Goal: Ask a question: Seek information or help from site administrators or community

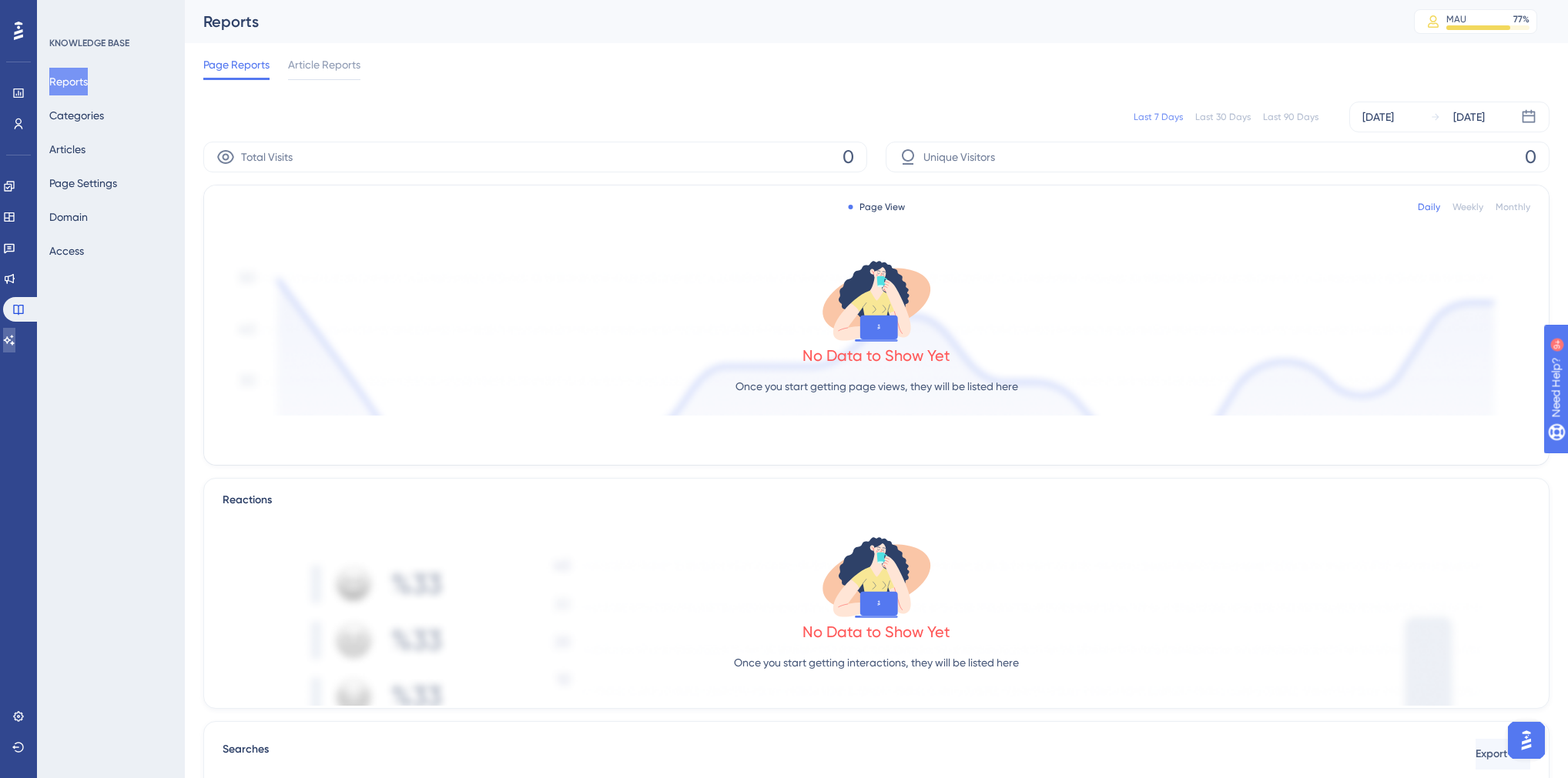
click at [15, 337] on icon at bounding box center [9, 340] width 13 height 13
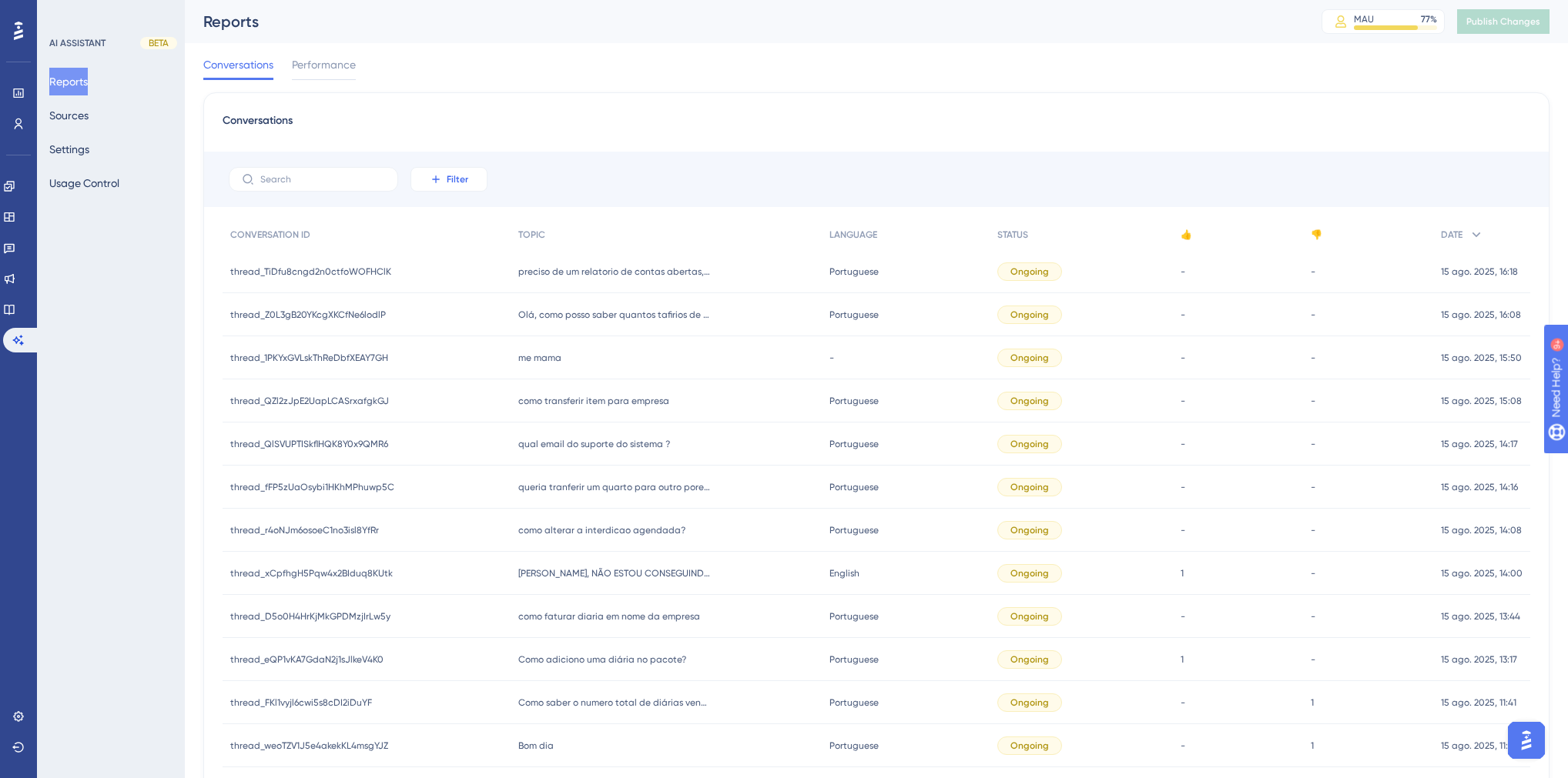
click at [460, 181] on span "Filter" at bounding box center [456, 179] width 21 height 13
click at [484, 400] on span "Date Created" at bounding box center [464, 408] width 63 height 19
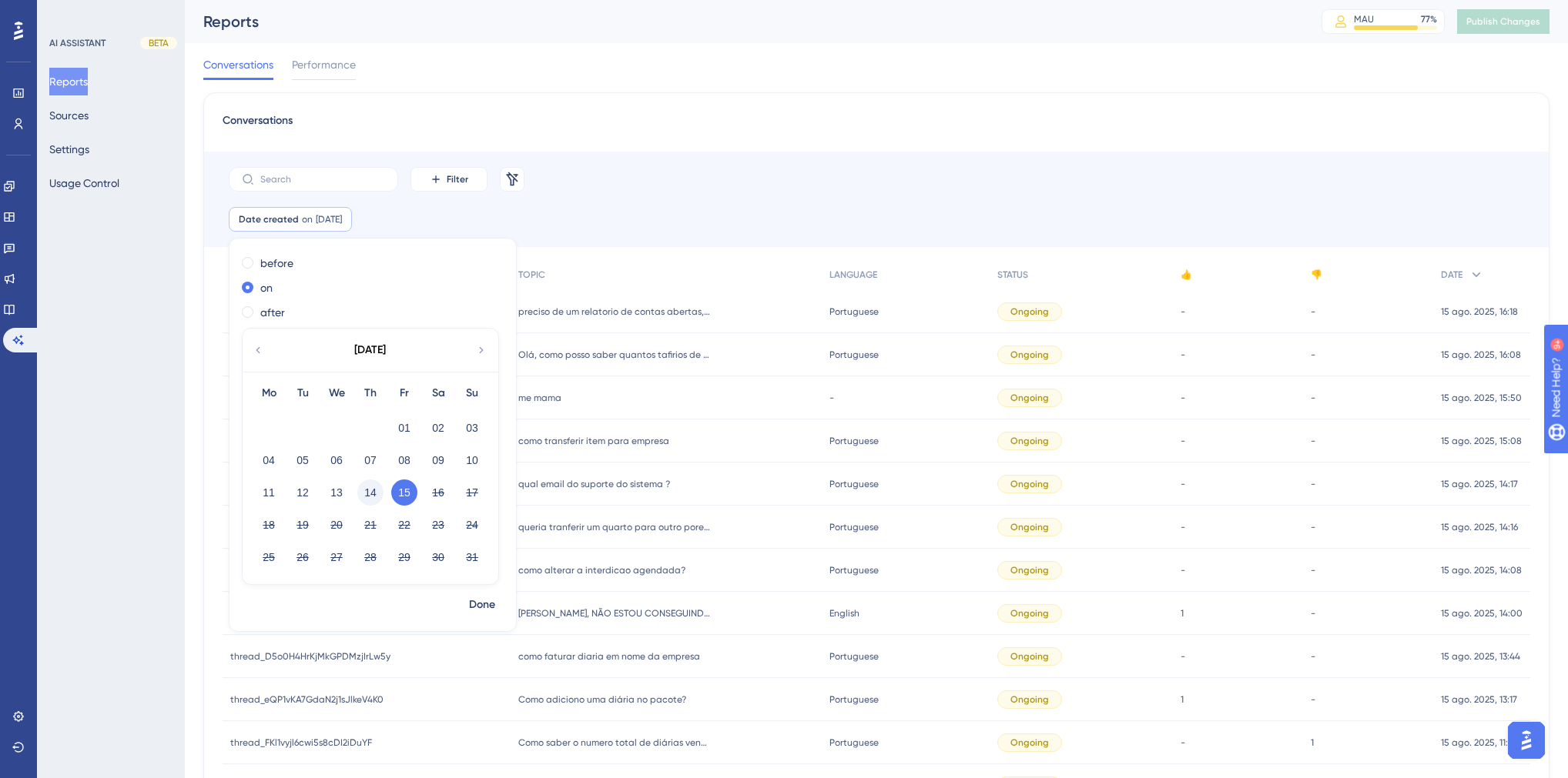
click at [369, 489] on button "14" at bounding box center [370, 492] width 26 height 26
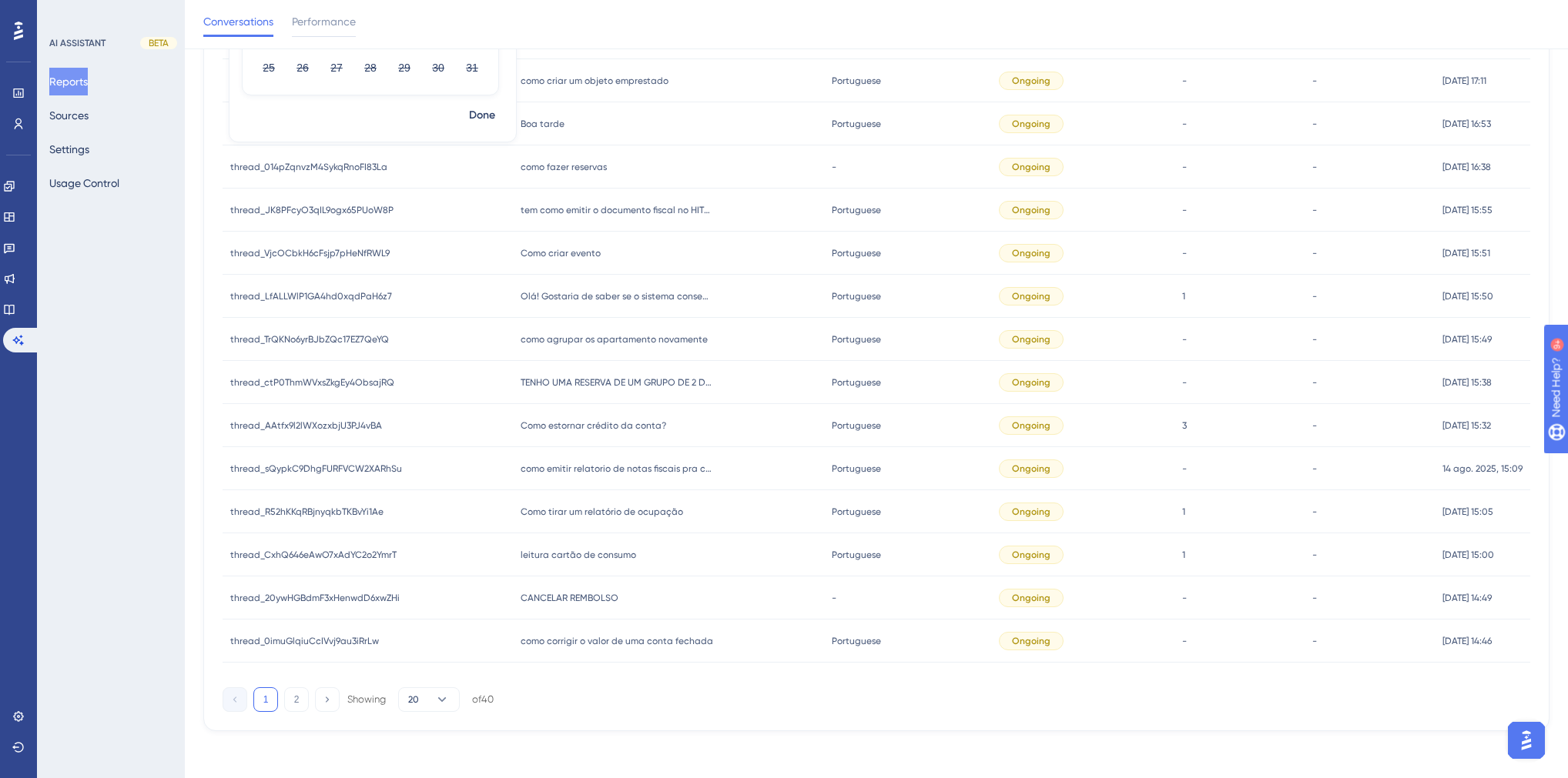
scroll to position [497, 0]
click at [379, 699] on div "Showing" at bounding box center [366, 698] width 38 height 14
click at [434, 698] on button "20" at bounding box center [428, 698] width 62 height 25
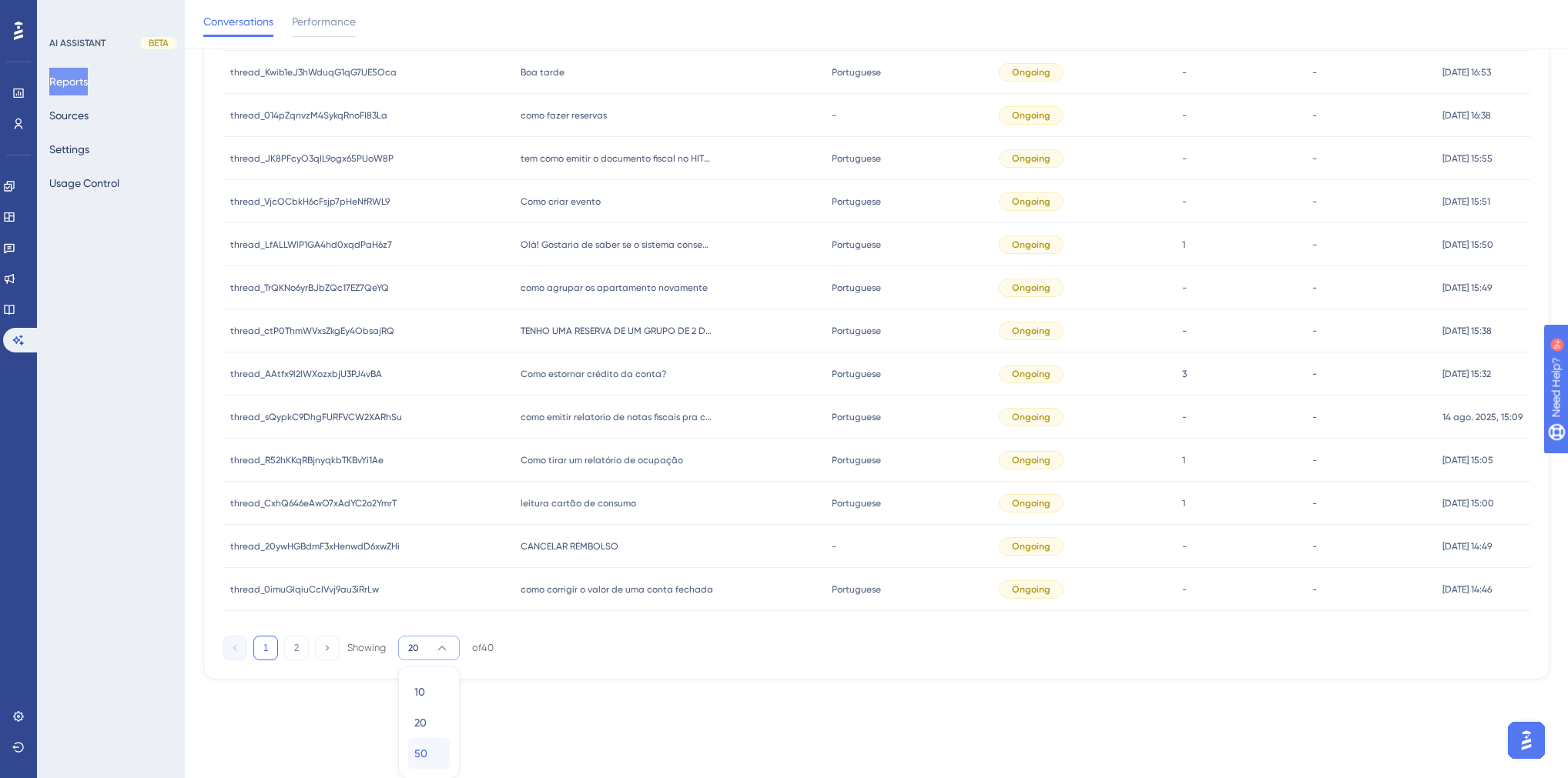
click at [420, 747] on span "50" at bounding box center [420, 754] width 13 height 19
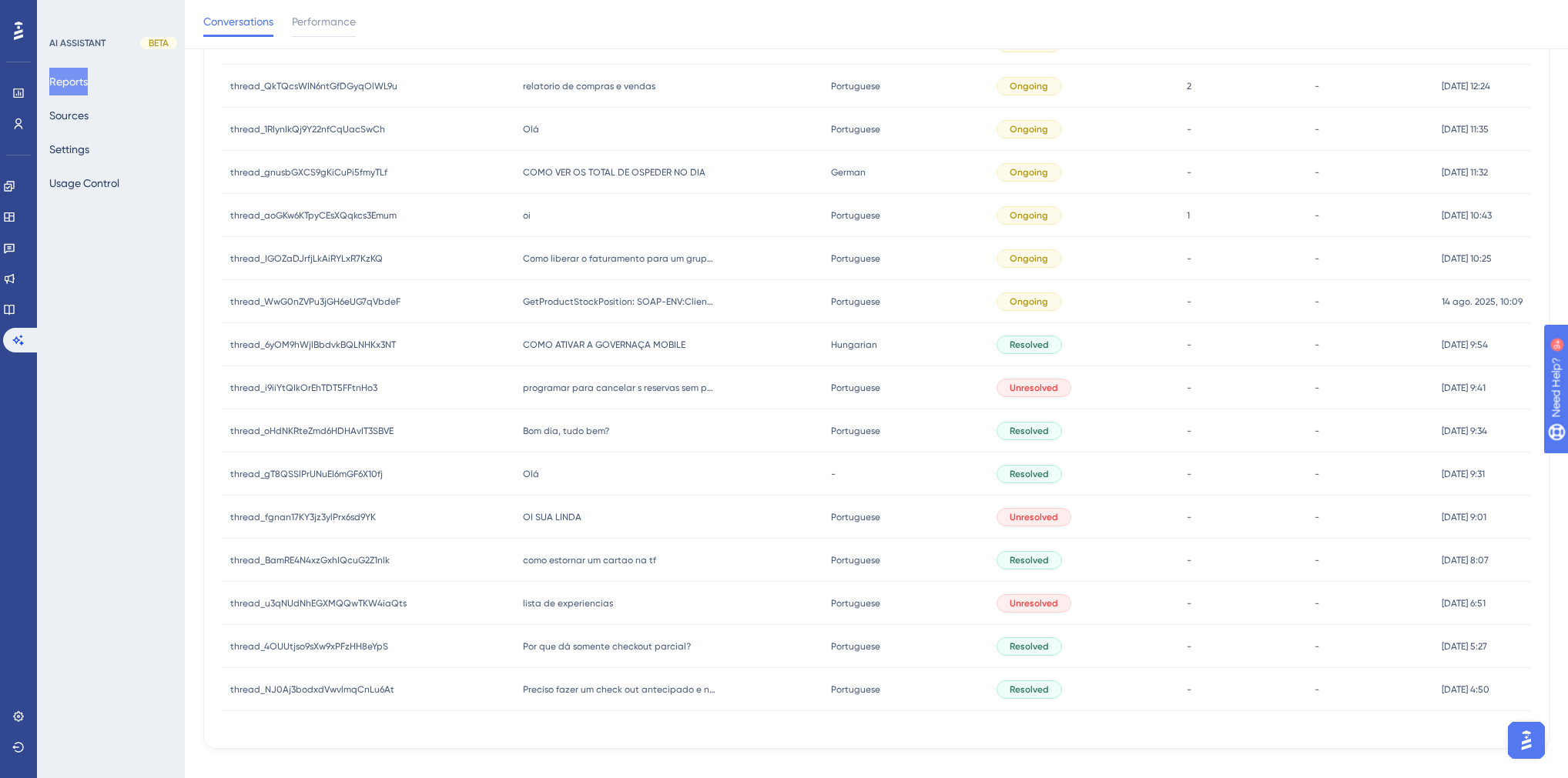
scroll to position [1329, 0]
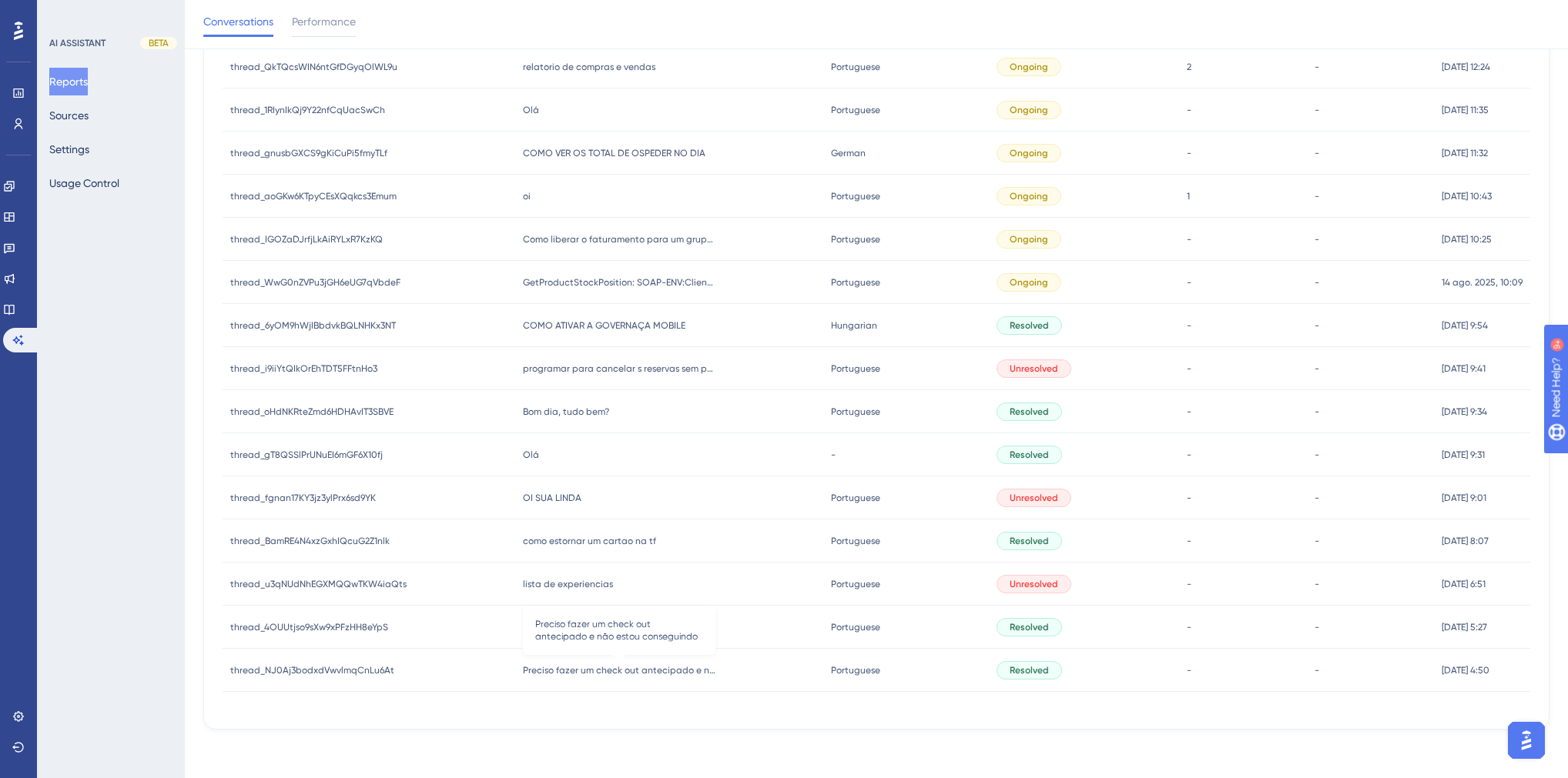
click at [625, 668] on span "Preciso fazer um check out antecipado e não estou conseguindo" at bounding box center [619, 670] width 193 height 13
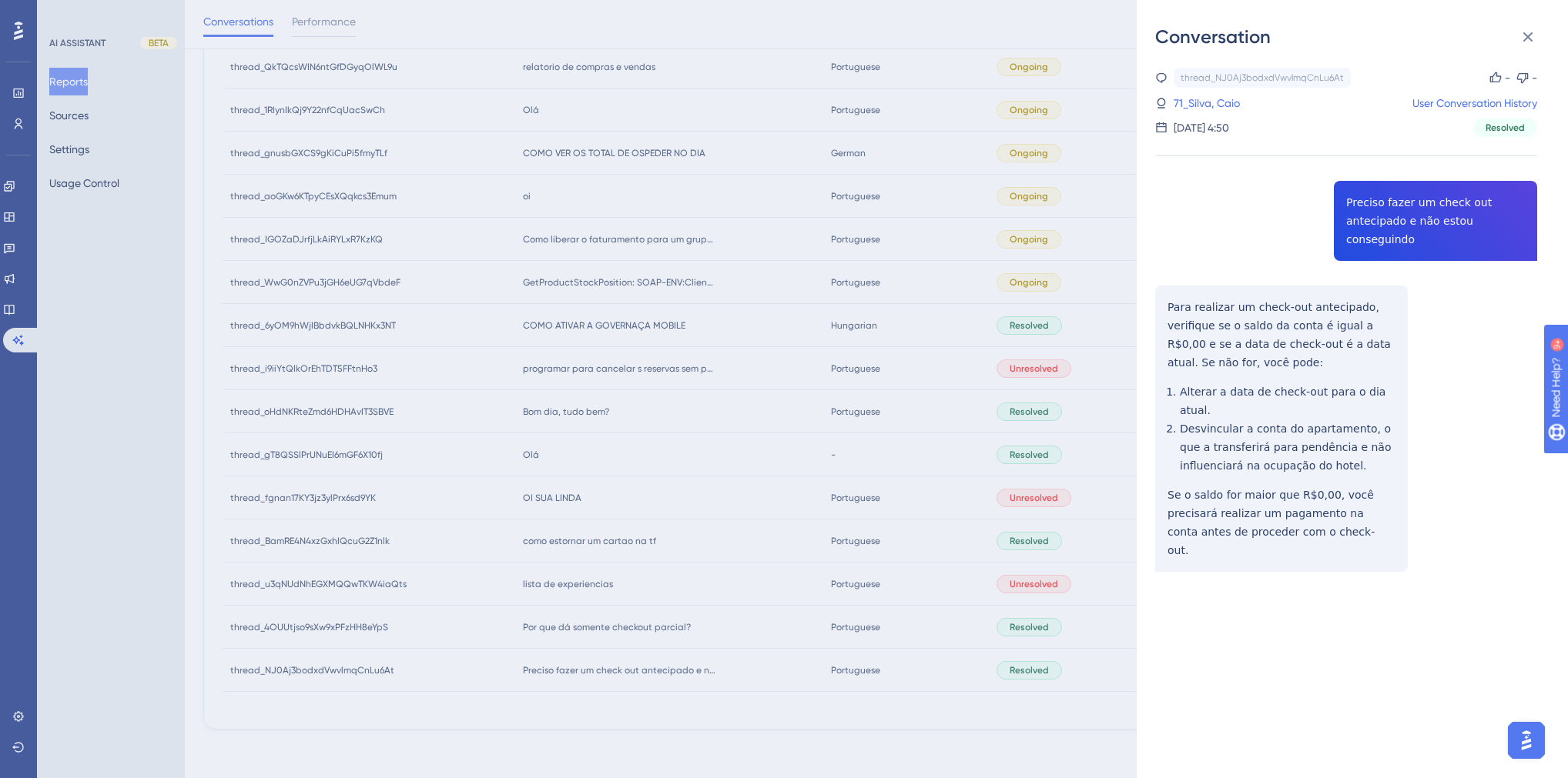
click at [1435, 218] on div "thread_NJ0Aj3bodxdVwvlmqCnLu6At Copy - - 71_Silva, Caio User Conversation Histo…" at bounding box center [1346, 359] width 382 height 583
copy span "Preciso fazer um check out antecipado e não estou conseguindo"
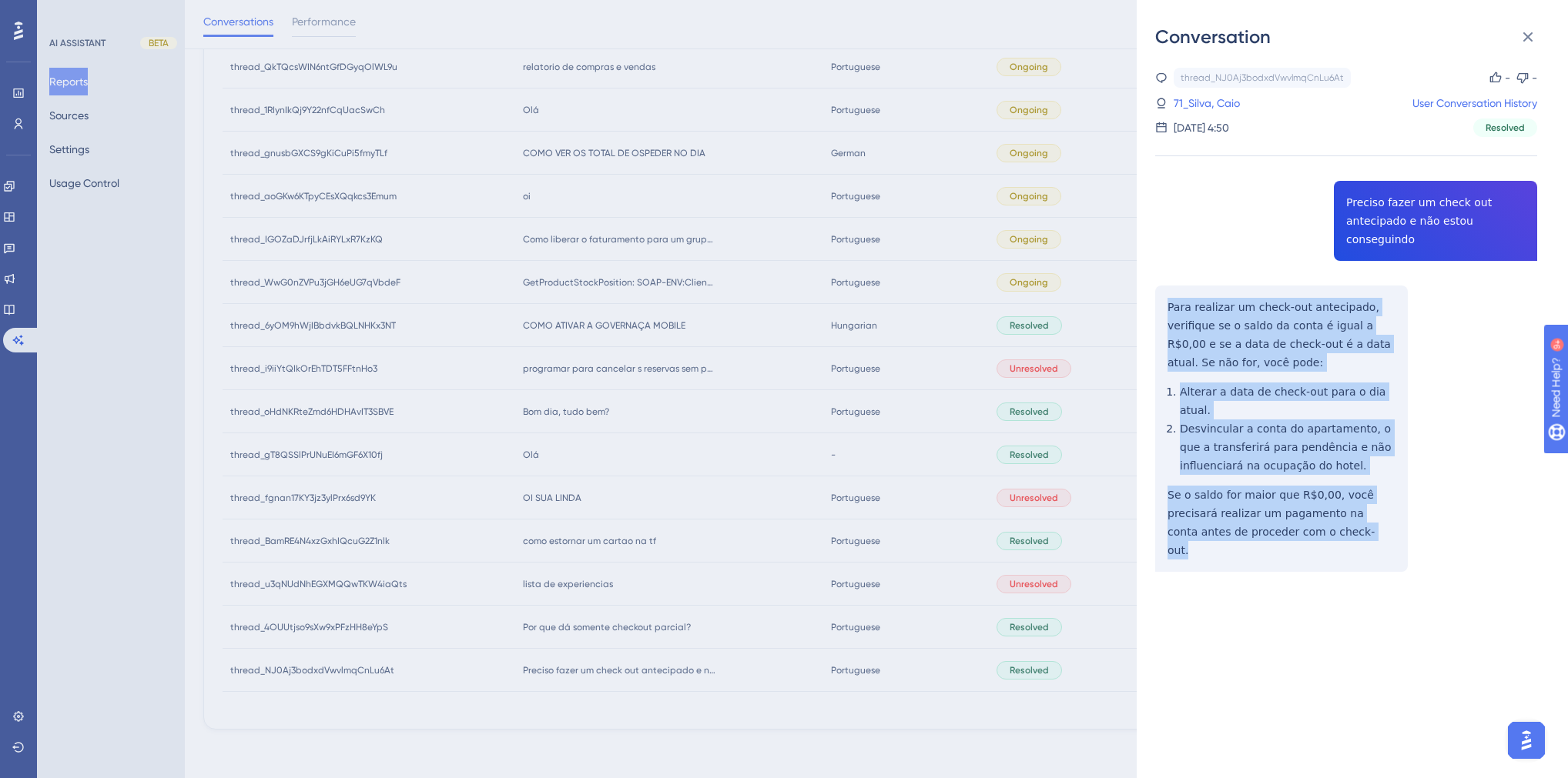
drag, startPoint x: 1330, startPoint y: 499, endPoint x: 1164, endPoint y: 283, distance: 272.4
click at [1164, 283] on div "thread_NJ0Aj3bodxdVwvlmqCnLu6At Copy - - 71_Silva, Caio User Conversation Histo…" at bounding box center [1346, 359] width 382 height 583
copy div "Para realizar um check-out antecipado, verifique se o saldo da conta é igual a …"
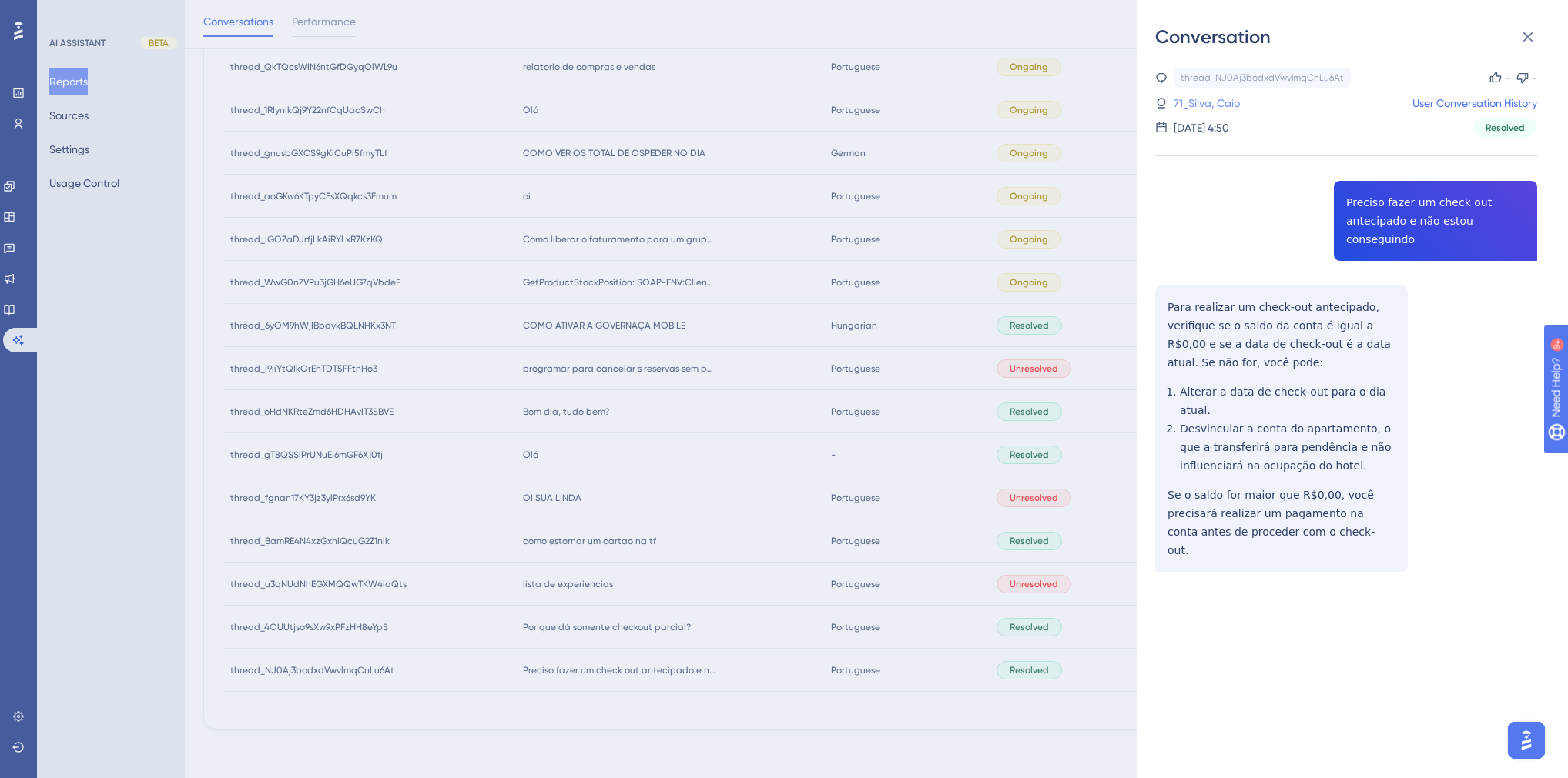
click at [1211, 101] on link "71_Silva, Caio" at bounding box center [1207, 104] width 66 height 19
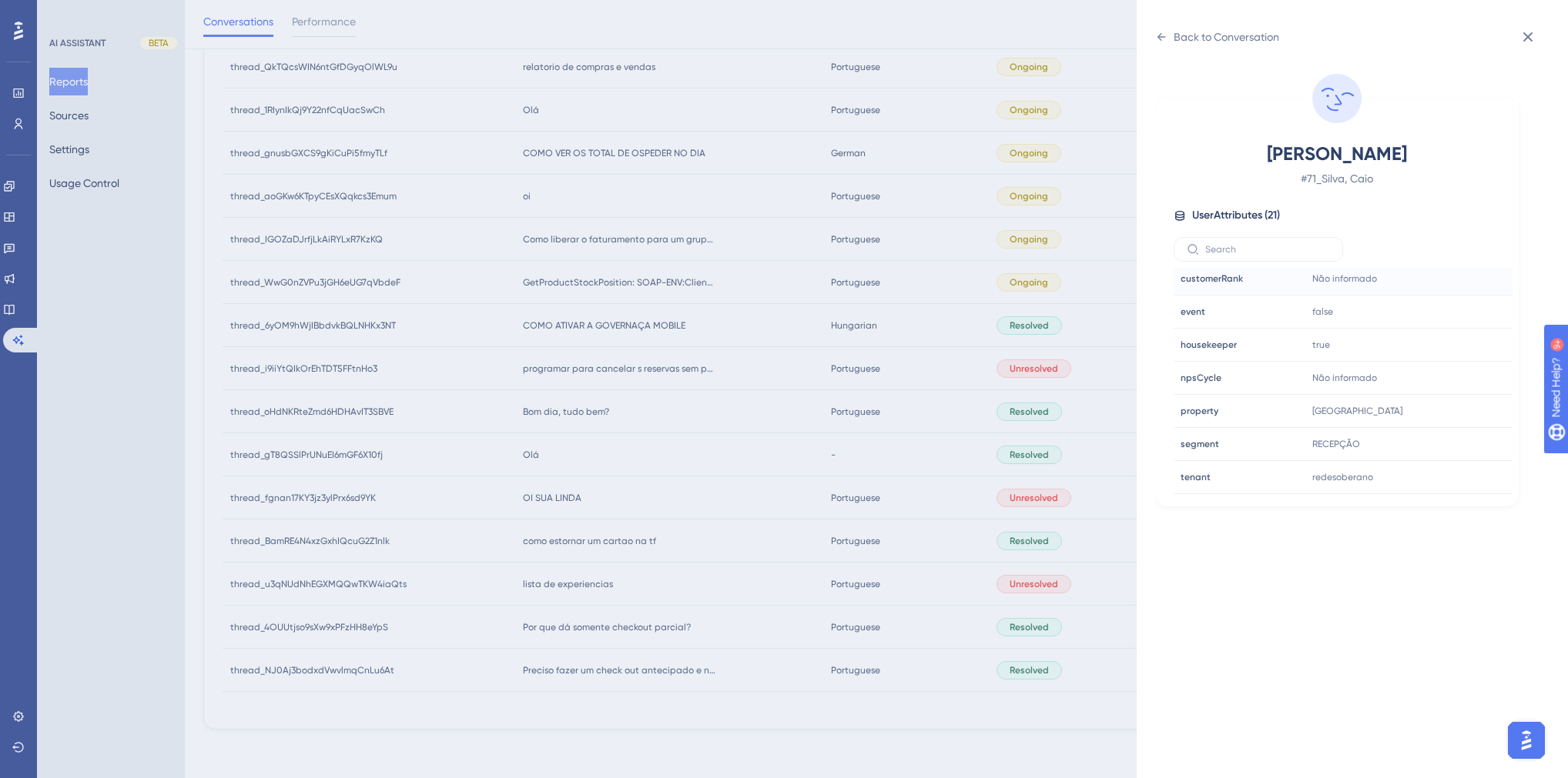
scroll to position [465, 0]
click at [1201, 606] on div "Silva, Caio # 71_Silva, Caio User Attributes ( 21 ) Email Email [EMAIL_ADDRESS]…" at bounding box center [1358, 413] width 406 height 729
click at [969, 714] on div "Back to Conversation Silva, Caio # 71_Silva, Caio User Attributes ( 21 ) Email …" at bounding box center [784, 389] width 1568 height 778
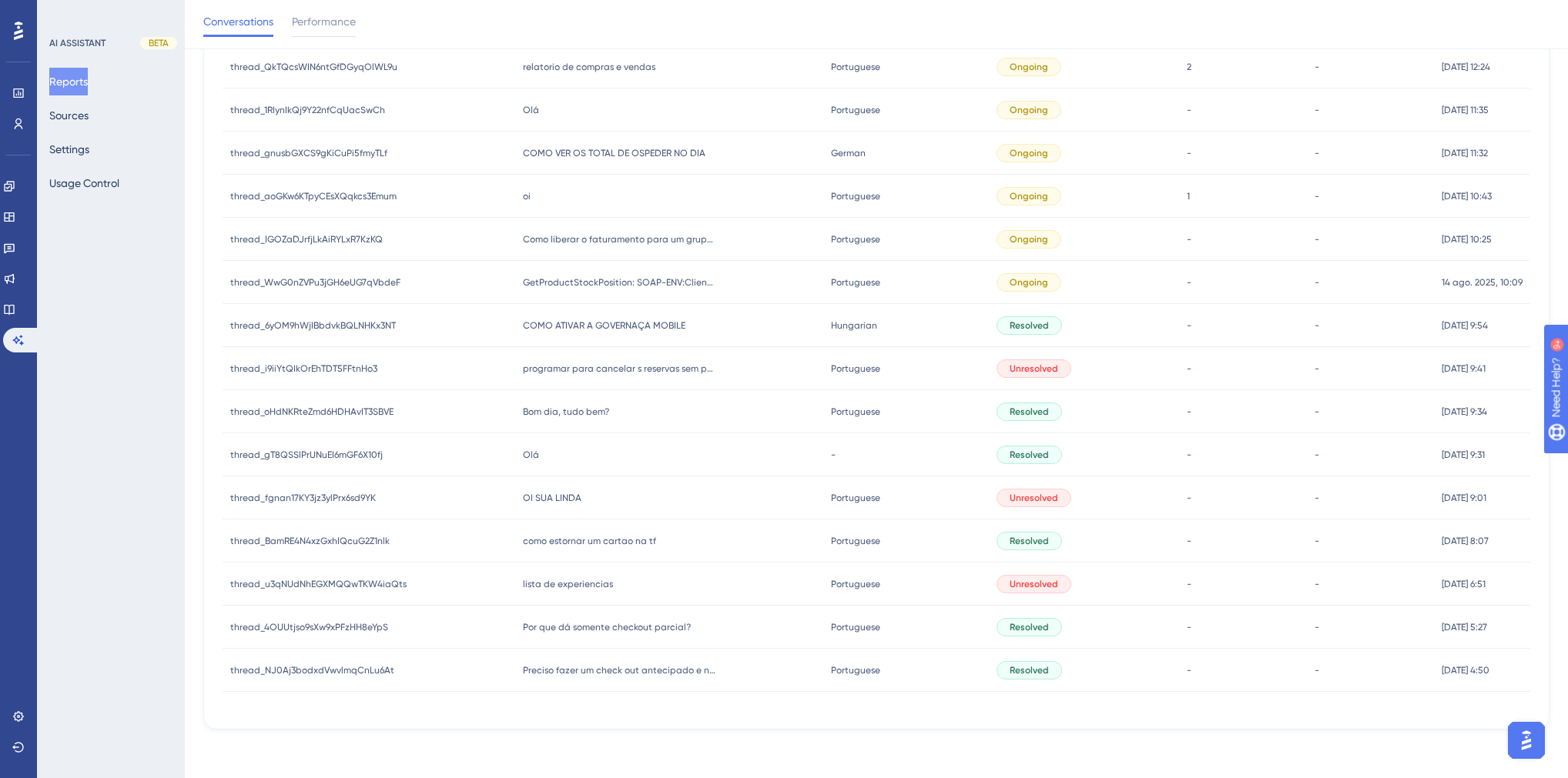
click at [596, 630] on span "Por que dá somente checkout parcial?" at bounding box center [607, 627] width 168 height 13
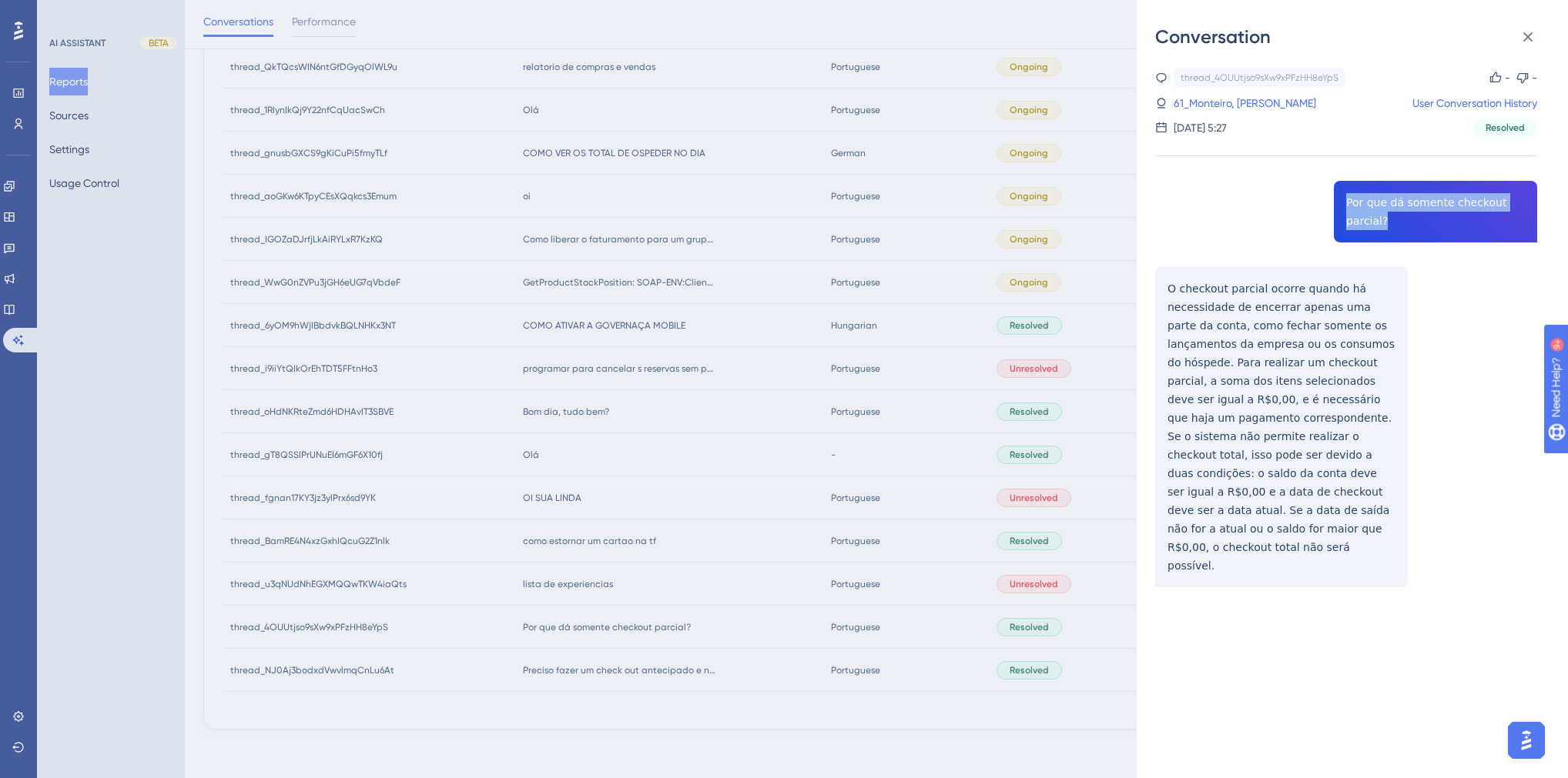
drag, startPoint x: 1389, startPoint y: 219, endPoint x: 1338, endPoint y: 204, distance: 53.2
click at [1338, 204] on div "thread_4OUUtjso9sXw9xPFzHH8eYpS Copy - - 61_Monteiro, [PERSON_NAME] User Conver…" at bounding box center [1346, 367] width 382 height 598
copy span "Por que dá somente checkout parcial?"
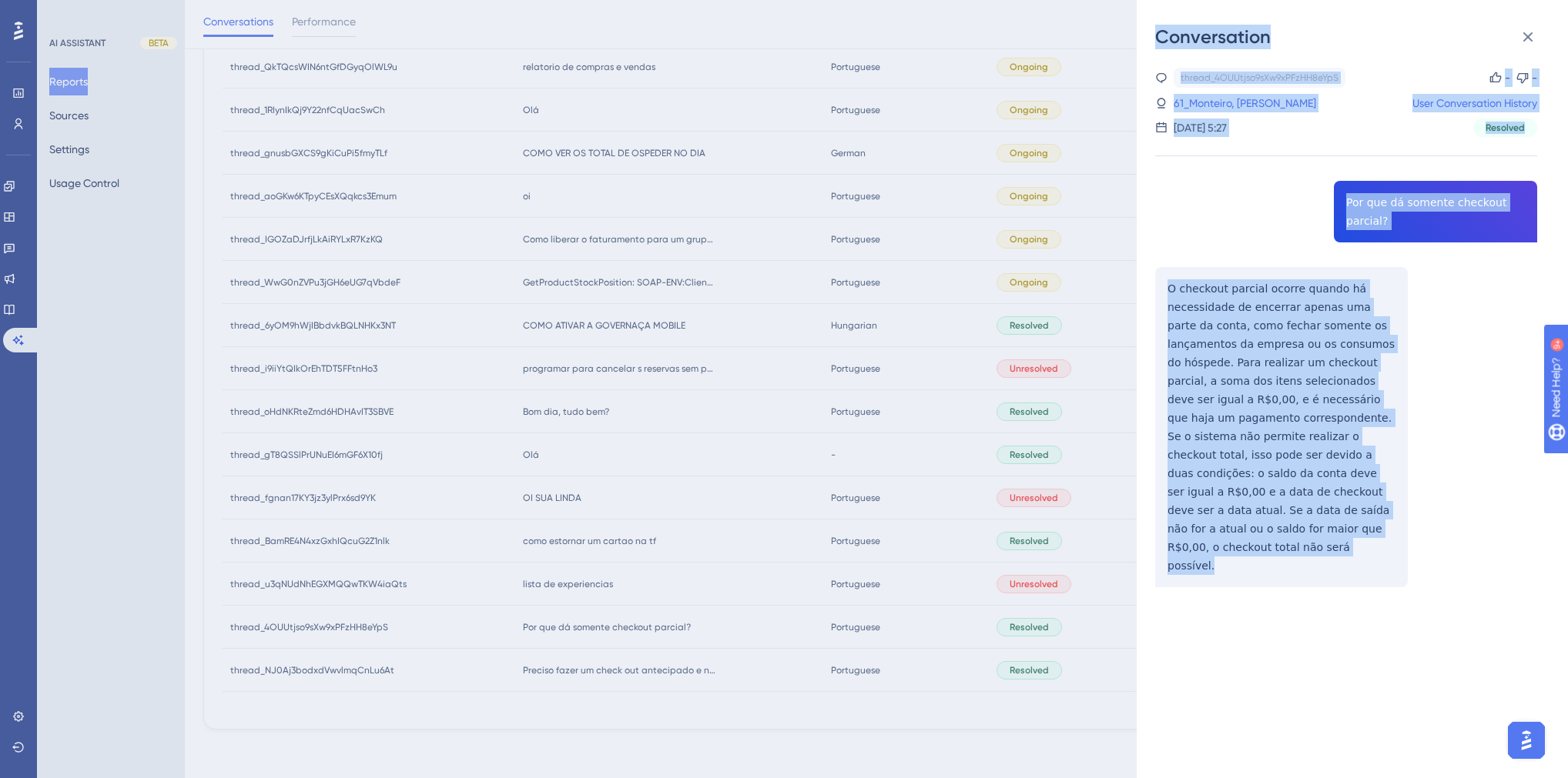
drag, startPoint x: 1369, startPoint y: 529, endPoint x: 1080, endPoint y: 277, distance: 383.4
click at [1080, 277] on div "Conversation thread_4OUUtjso9sXw9xPFzHH8eYpS Copy - - 61_Monteiro, [PERSON_NAME…" at bounding box center [784, 389] width 1568 height 778
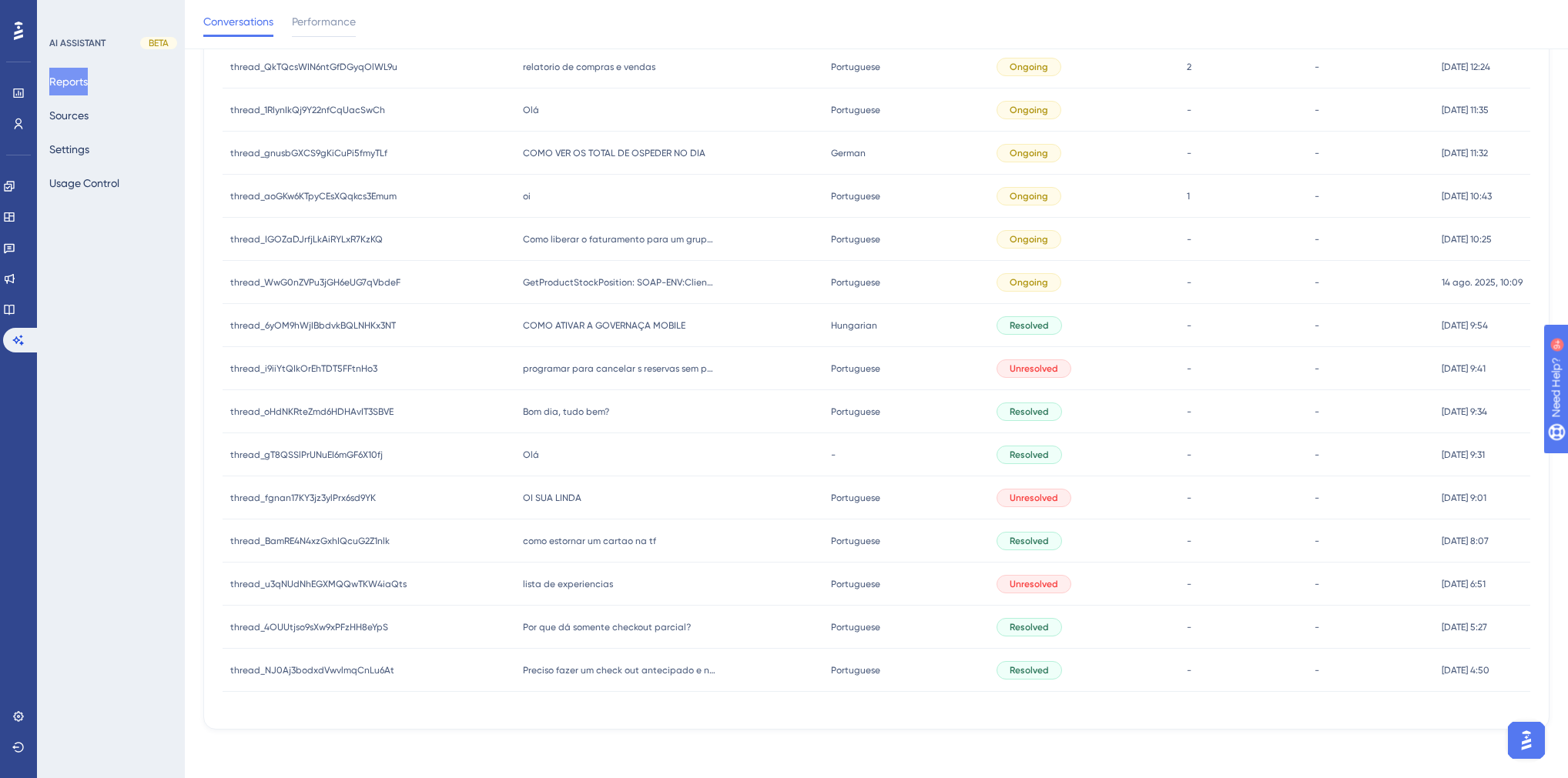
click at [566, 622] on span "Por que dá somente checkout parcial?" at bounding box center [607, 627] width 168 height 13
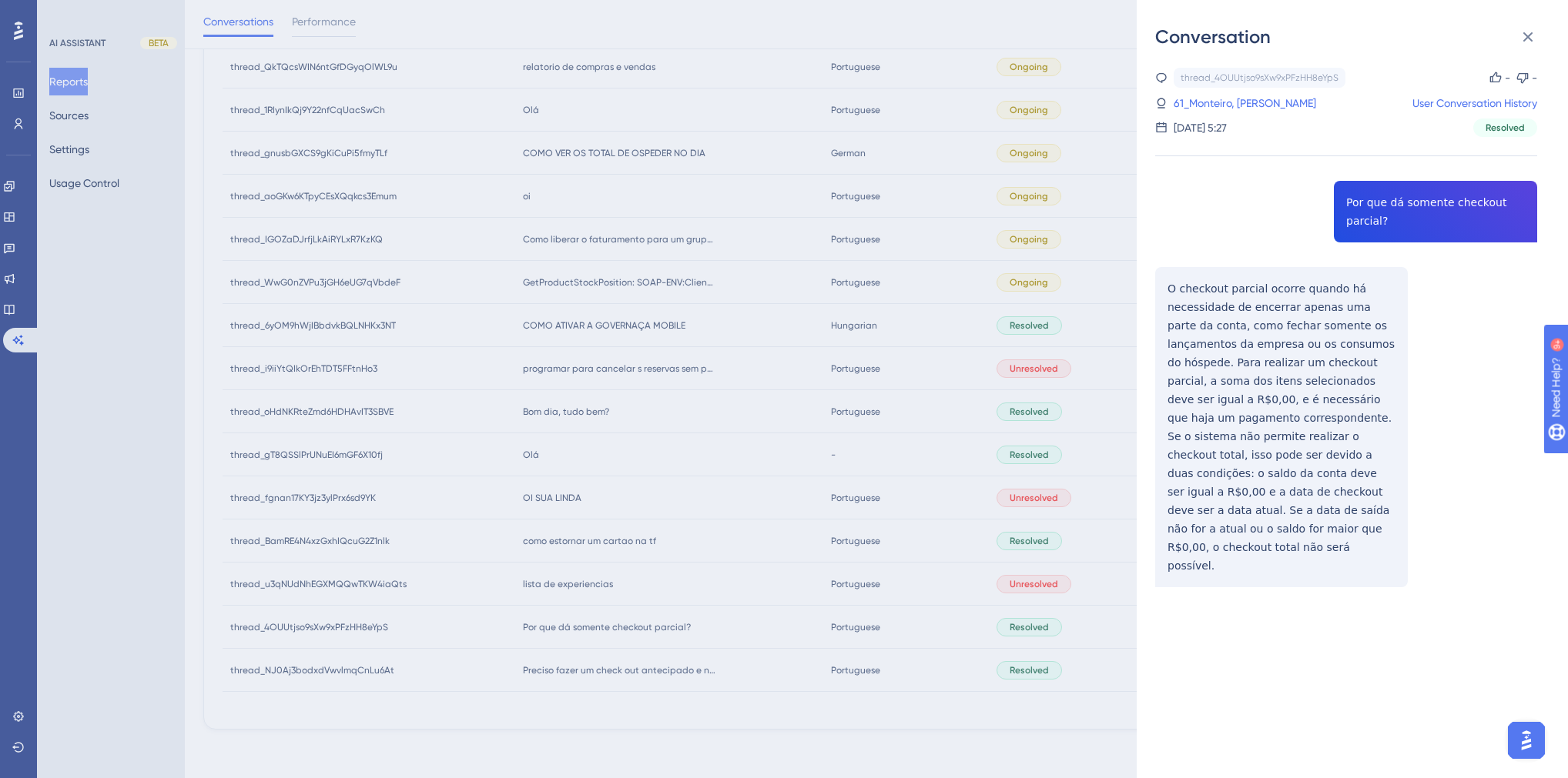
click at [1317, 525] on div "thread_4OUUtjso9sXw9xPFzHH8eYpS Copy - - 61_Monteiro, [PERSON_NAME] User Conver…" at bounding box center [1346, 367] width 382 height 598
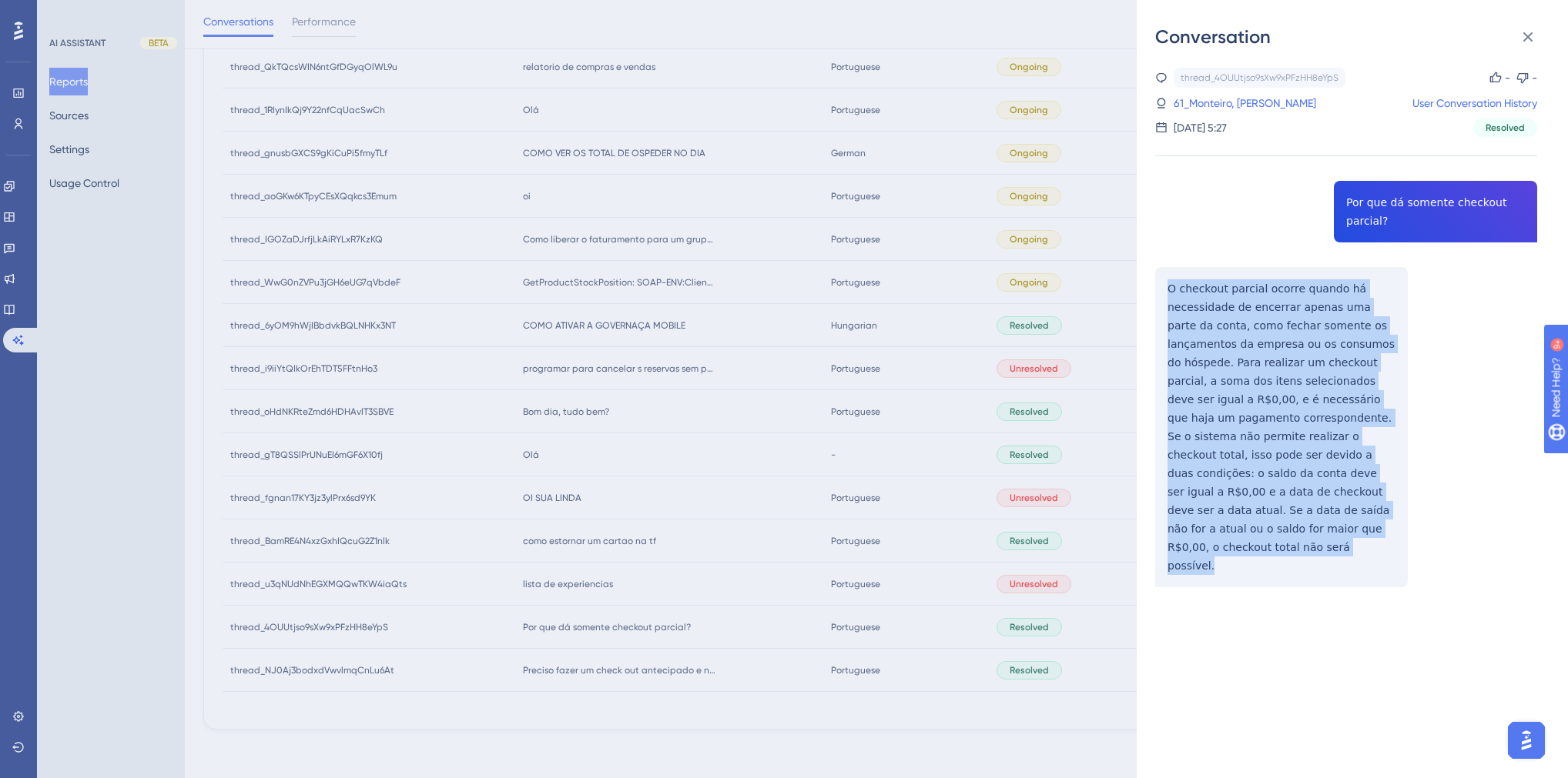
drag, startPoint x: 1350, startPoint y: 527, endPoint x: 1170, endPoint y: 293, distance: 295.2
click at [1170, 293] on div "thread_4OUUtjso9sXw9xPFzHH8eYpS Copy - - 61_Monteiro, [PERSON_NAME] User Conver…" at bounding box center [1346, 367] width 382 height 598
copy div "O checkout parcial ocorre quando há necessidade de encerrar apenas uma parte da…"
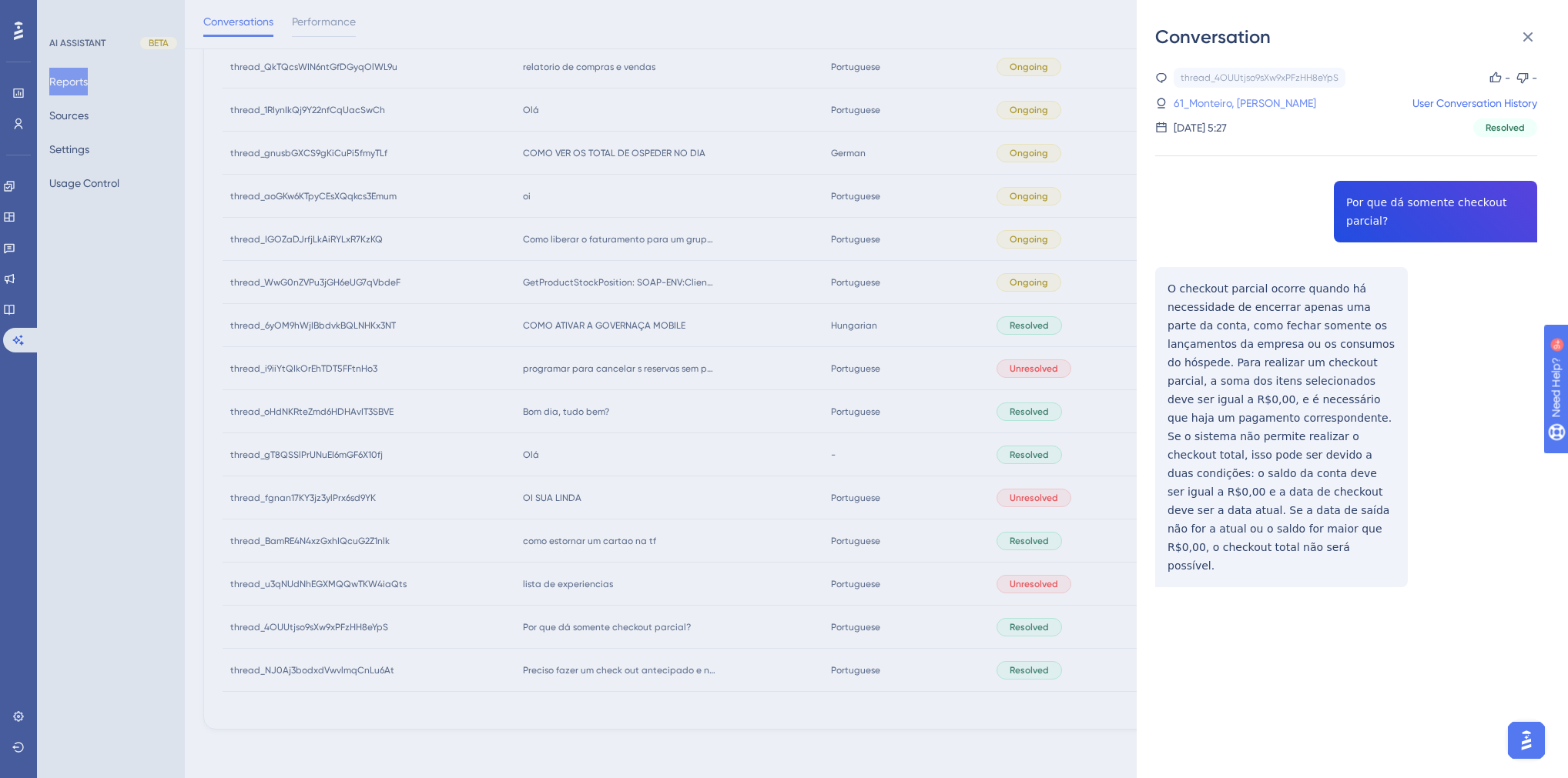
click at [1219, 97] on link "61_Monteiro, [PERSON_NAME]" at bounding box center [1245, 104] width 143 height 19
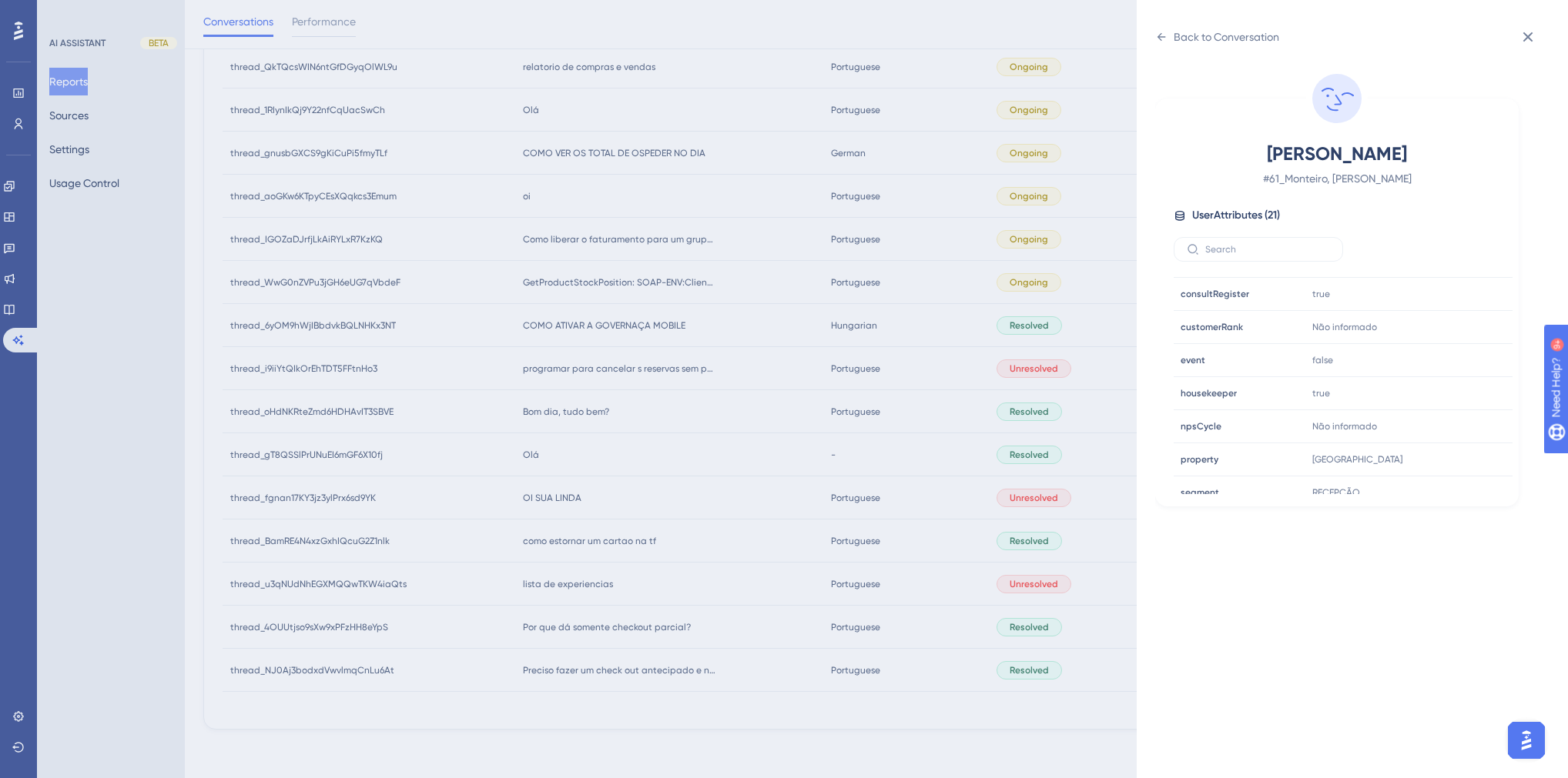
scroll to position [431, 0]
click at [571, 568] on div "Back to Conversation Monteiro, [PERSON_NAME] # 61_Monteiro, [PERSON_NAME] User …" at bounding box center [784, 389] width 1568 height 778
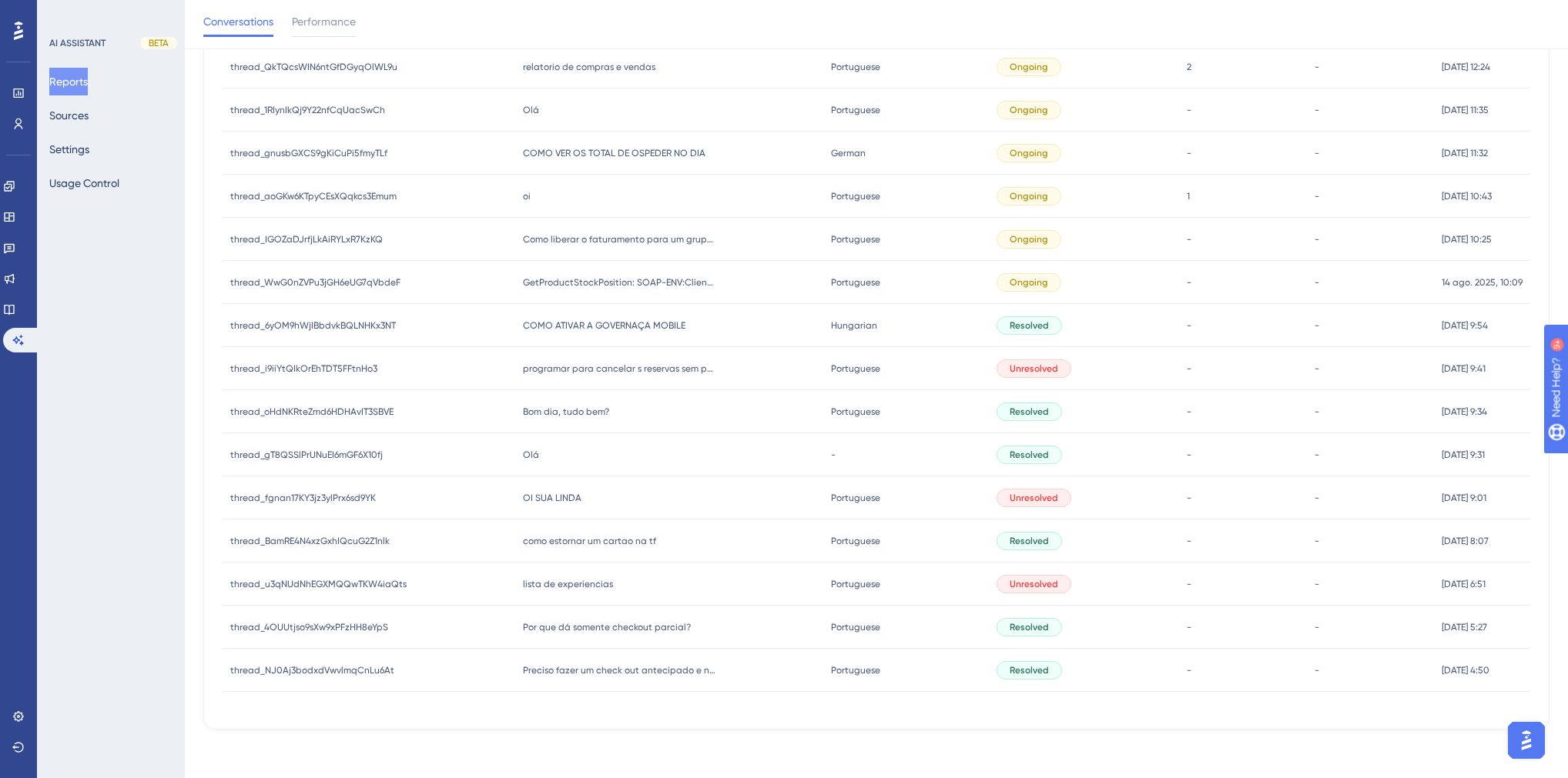
click at [562, 585] on span "lista de experiencias" at bounding box center [568, 585] width 90 height 13
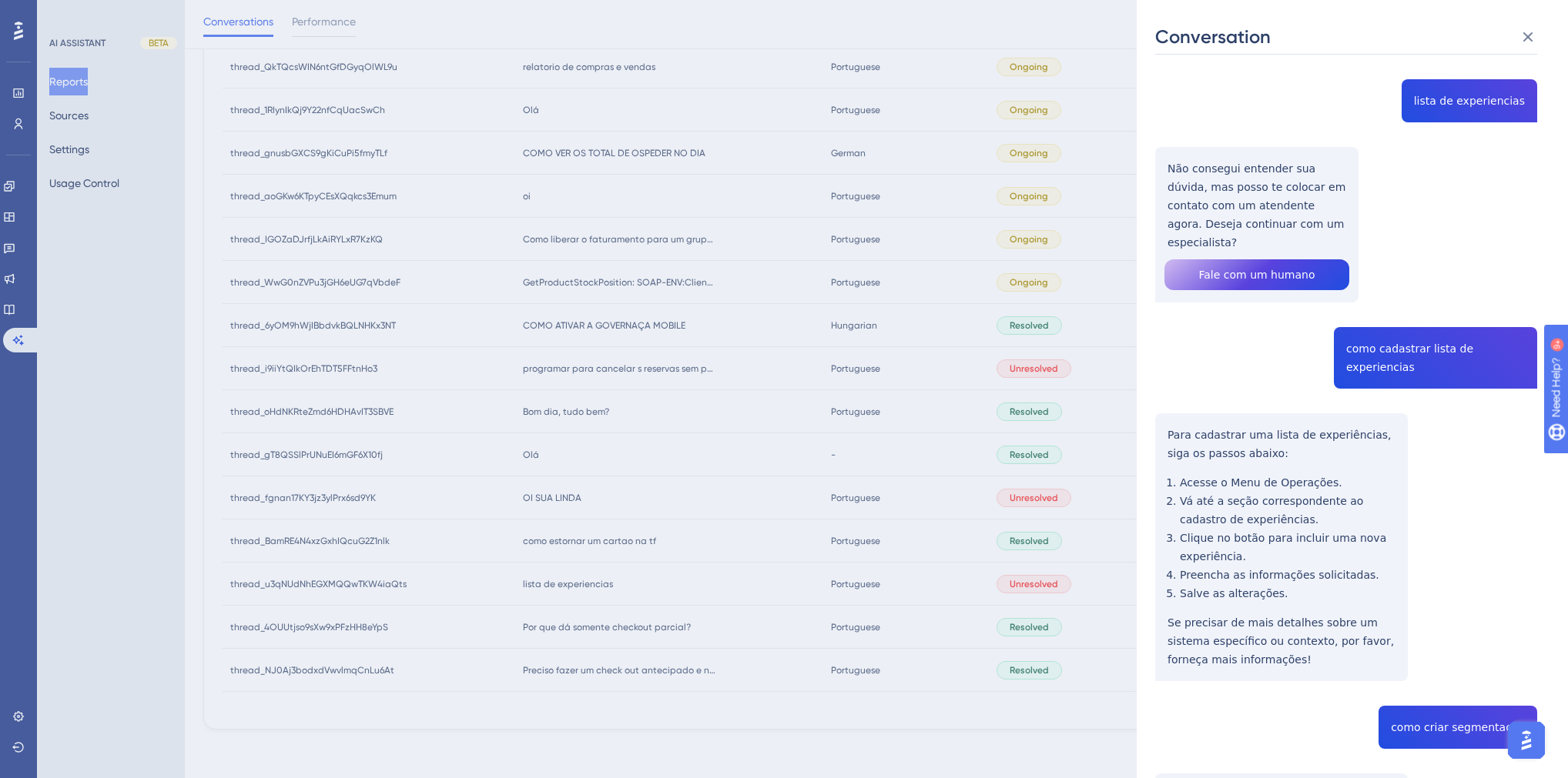
scroll to position [0, 0]
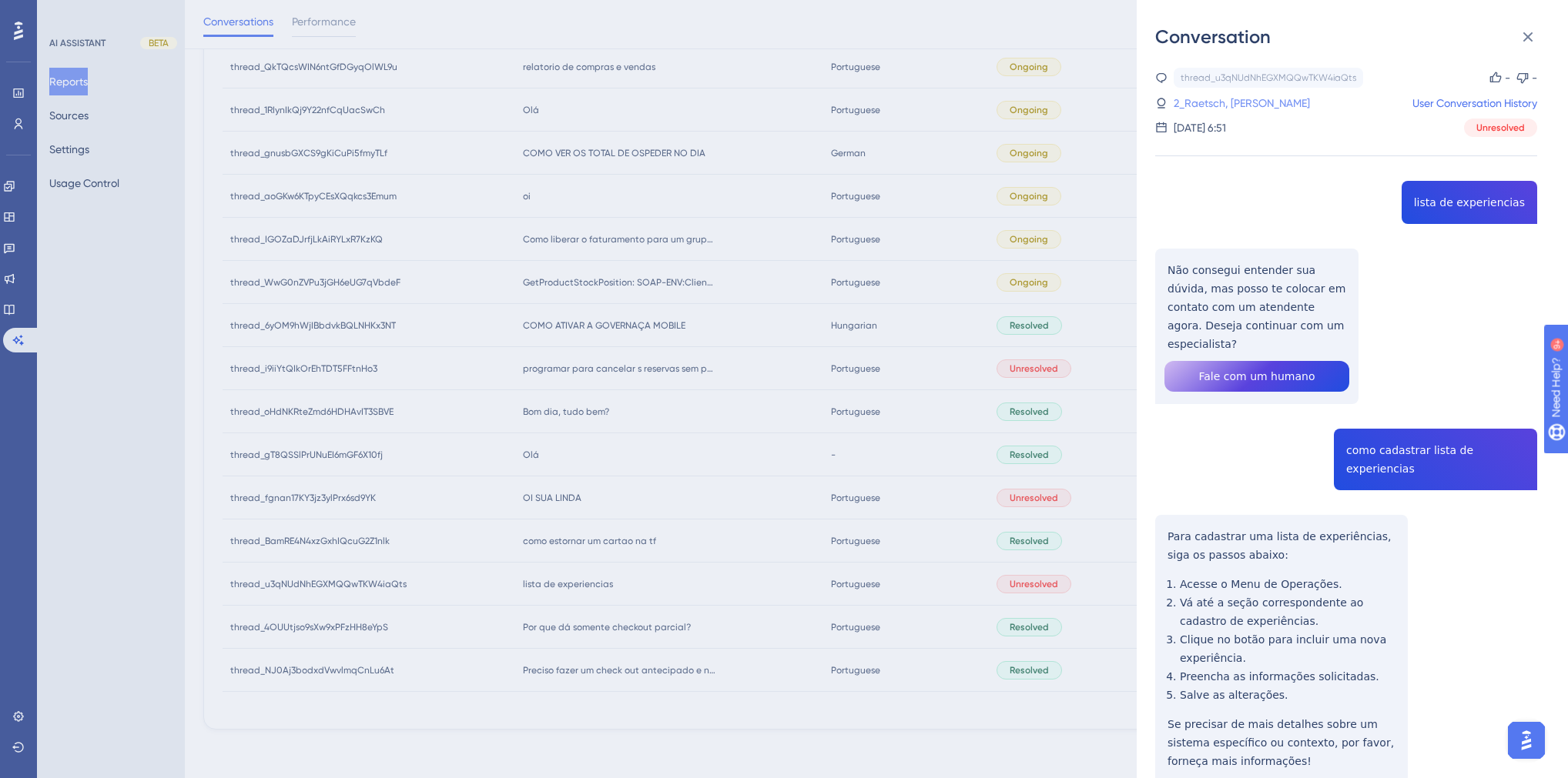
click at [1232, 99] on link "2_Raetsch, [PERSON_NAME]" at bounding box center [1241, 104] width 137 height 19
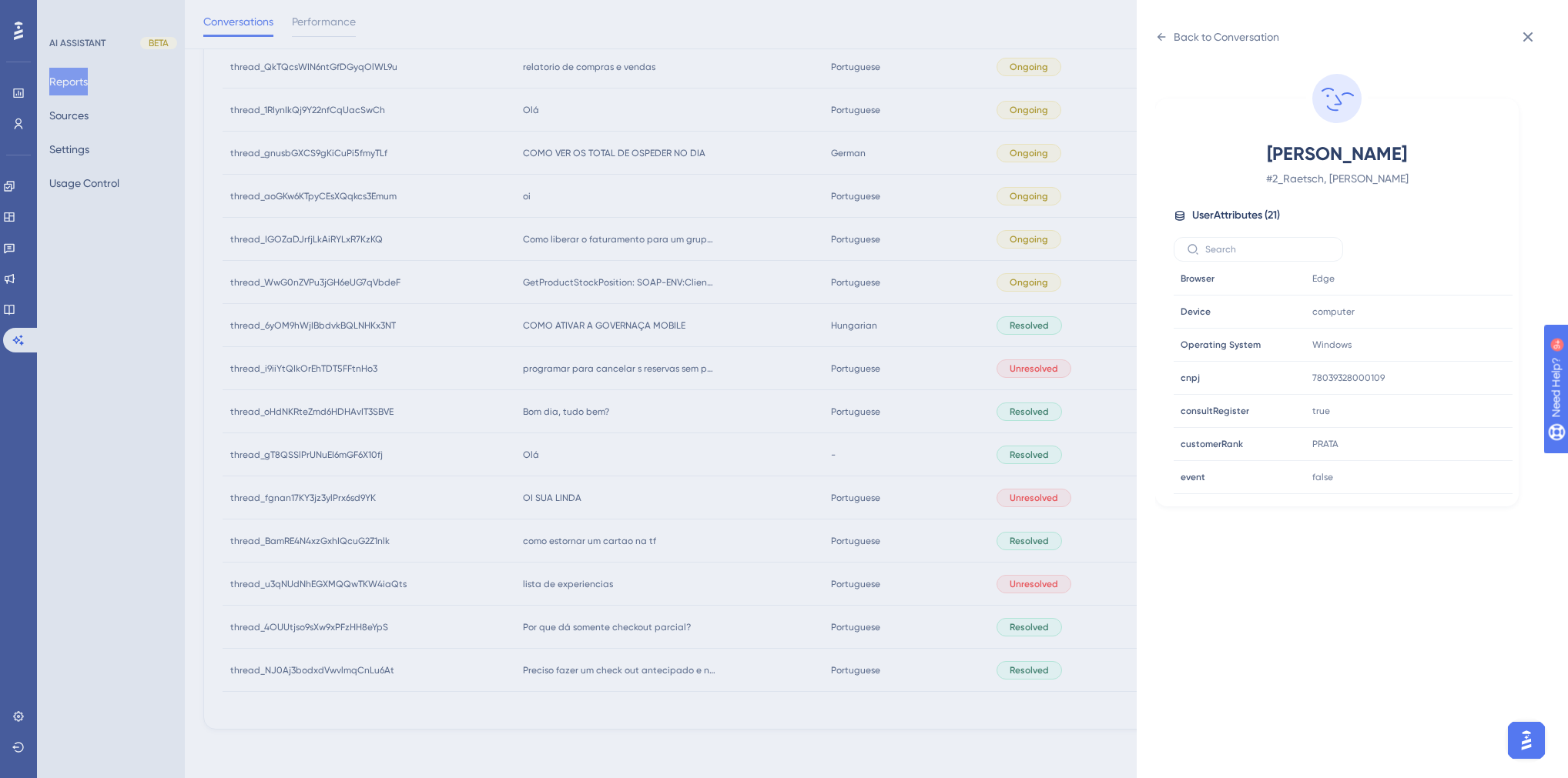
scroll to position [431, 0]
click at [1162, 44] on div "Back to Conversation" at bounding box center [1217, 36] width 124 height 25
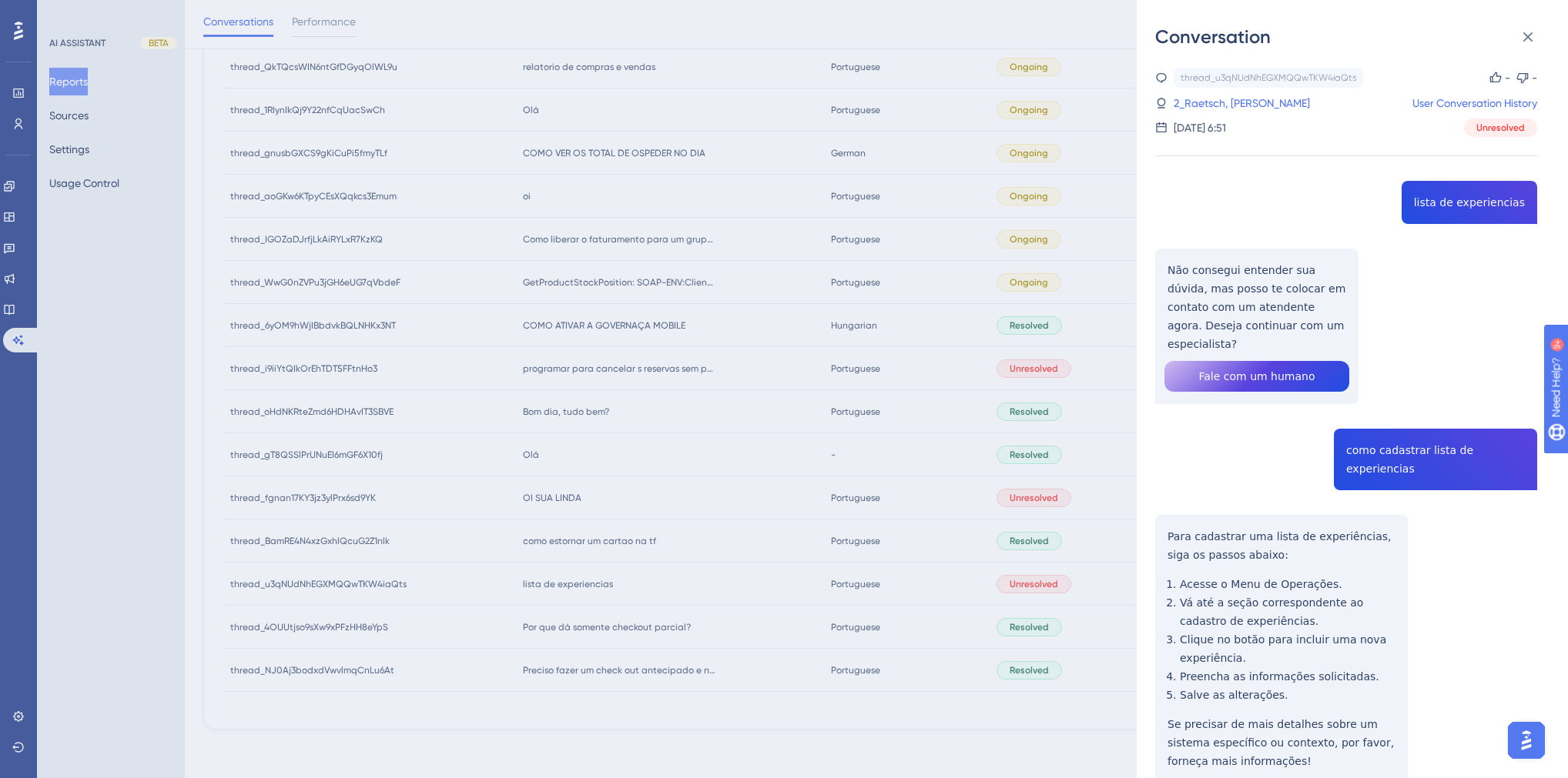
copy span "lista de experiencias"
drag, startPoint x: 1327, startPoint y: 325, endPoint x: 1136, endPoint y: 272, distance: 198.2
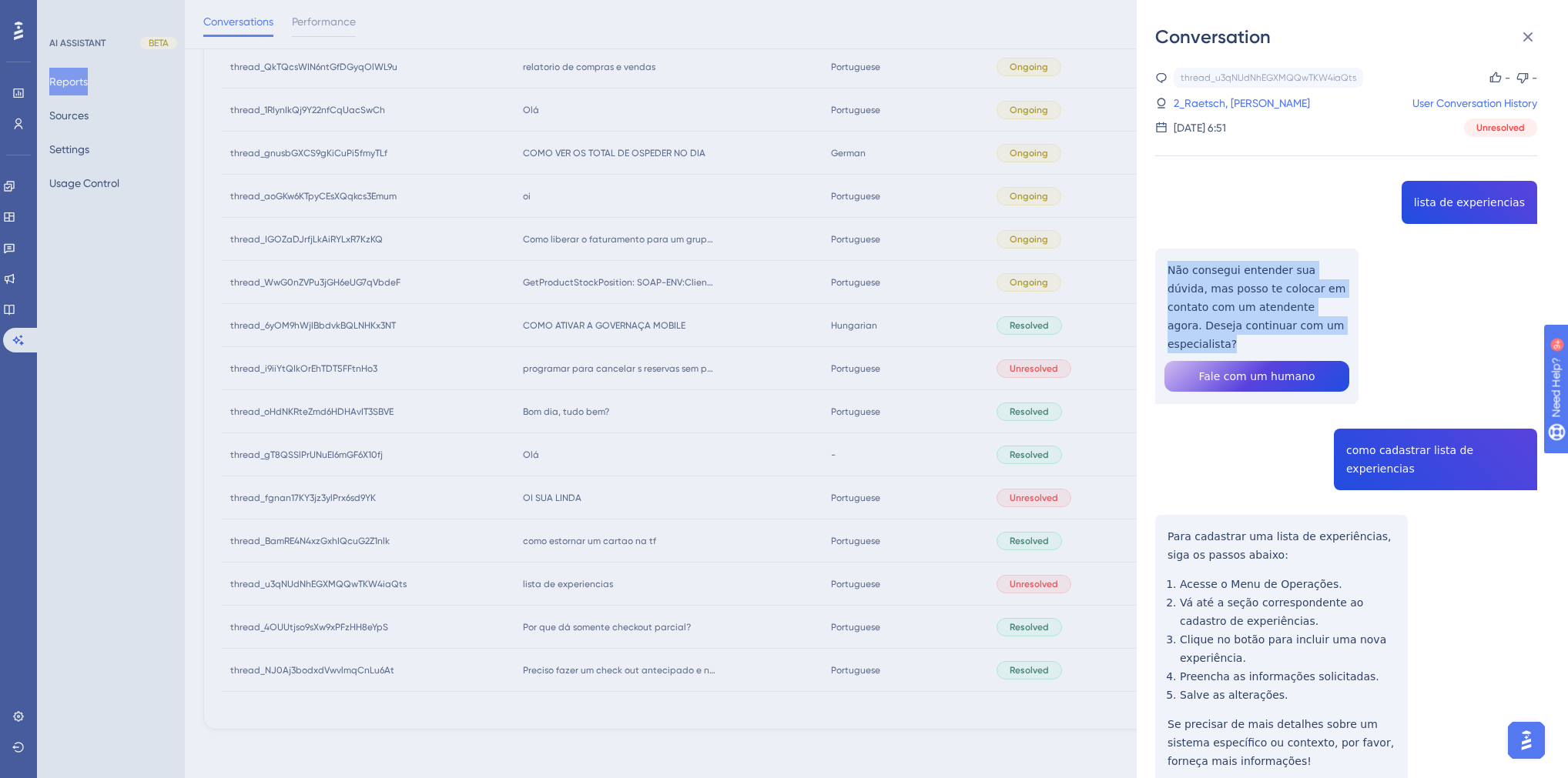
click at [1136, 272] on div "Conversation thread_u3qNUdNhEGXMQQwTKW4iaQts Copy - - 2_Raetsch, [PERSON_NAME] …" at bounding box center [1352, 389] width 431 height 778
copy p "Não consegui entender sua dúvida, mas posso te colocar em contato com um atende…"
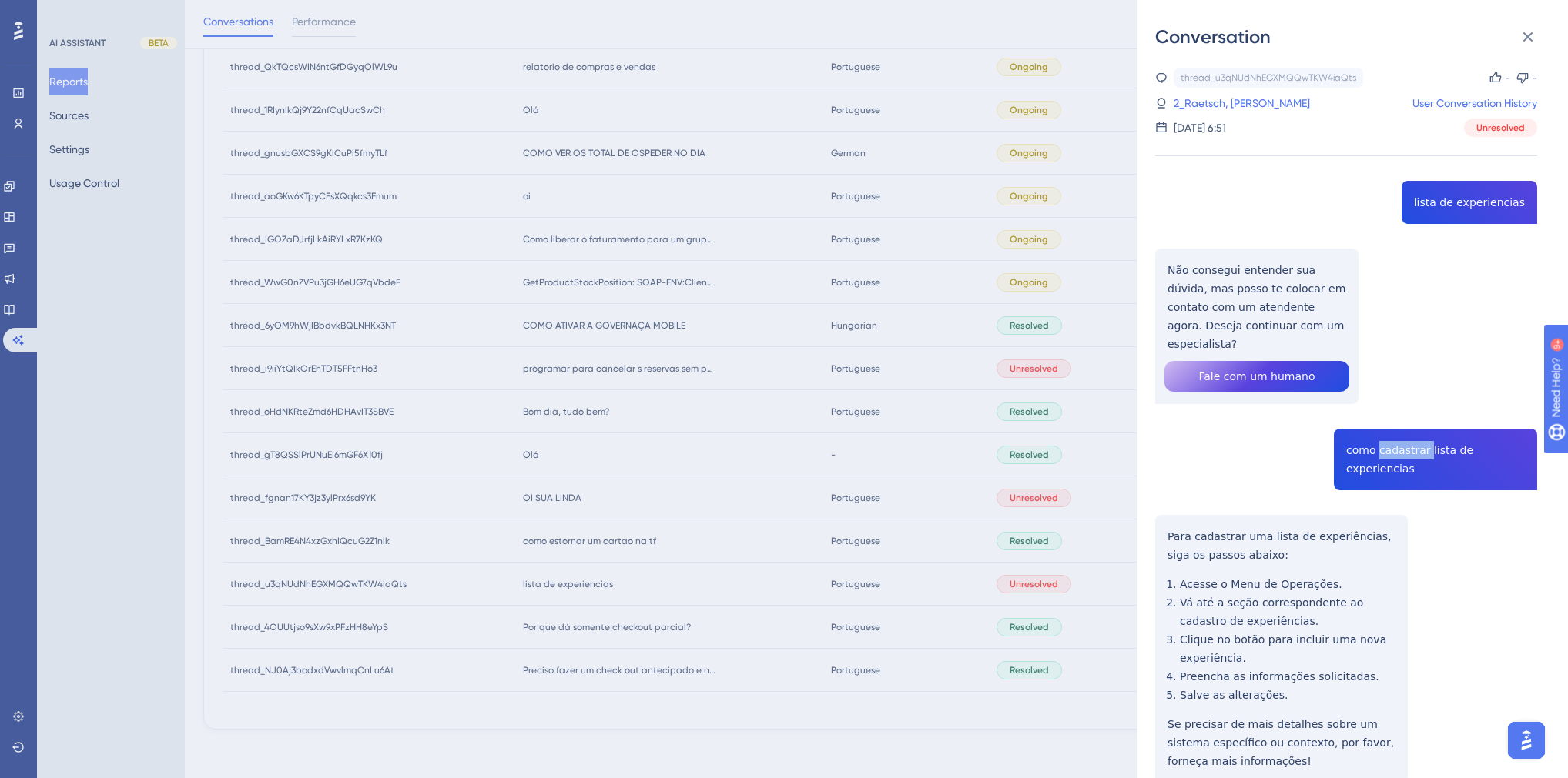
copy span "como cadastrar lista de experiencias"
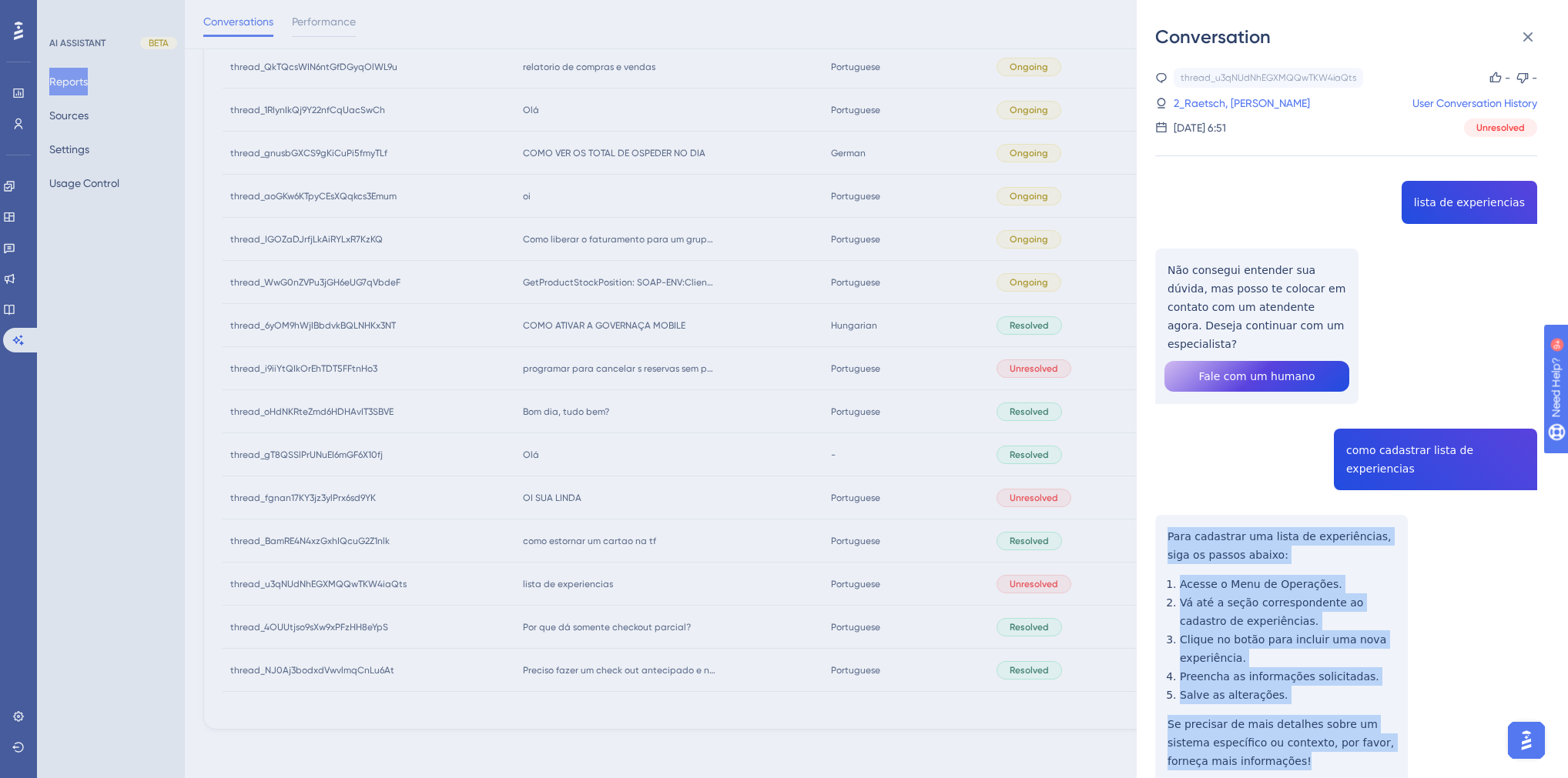
drag, startPoint x: 1241, startPoint y: 728, endPoint x: 1161, endPoint y: 487, distance: 253.9
copy div "Para cadastrar uma lista de experiências, siga os passos abaixo: Acesse o Menu …"
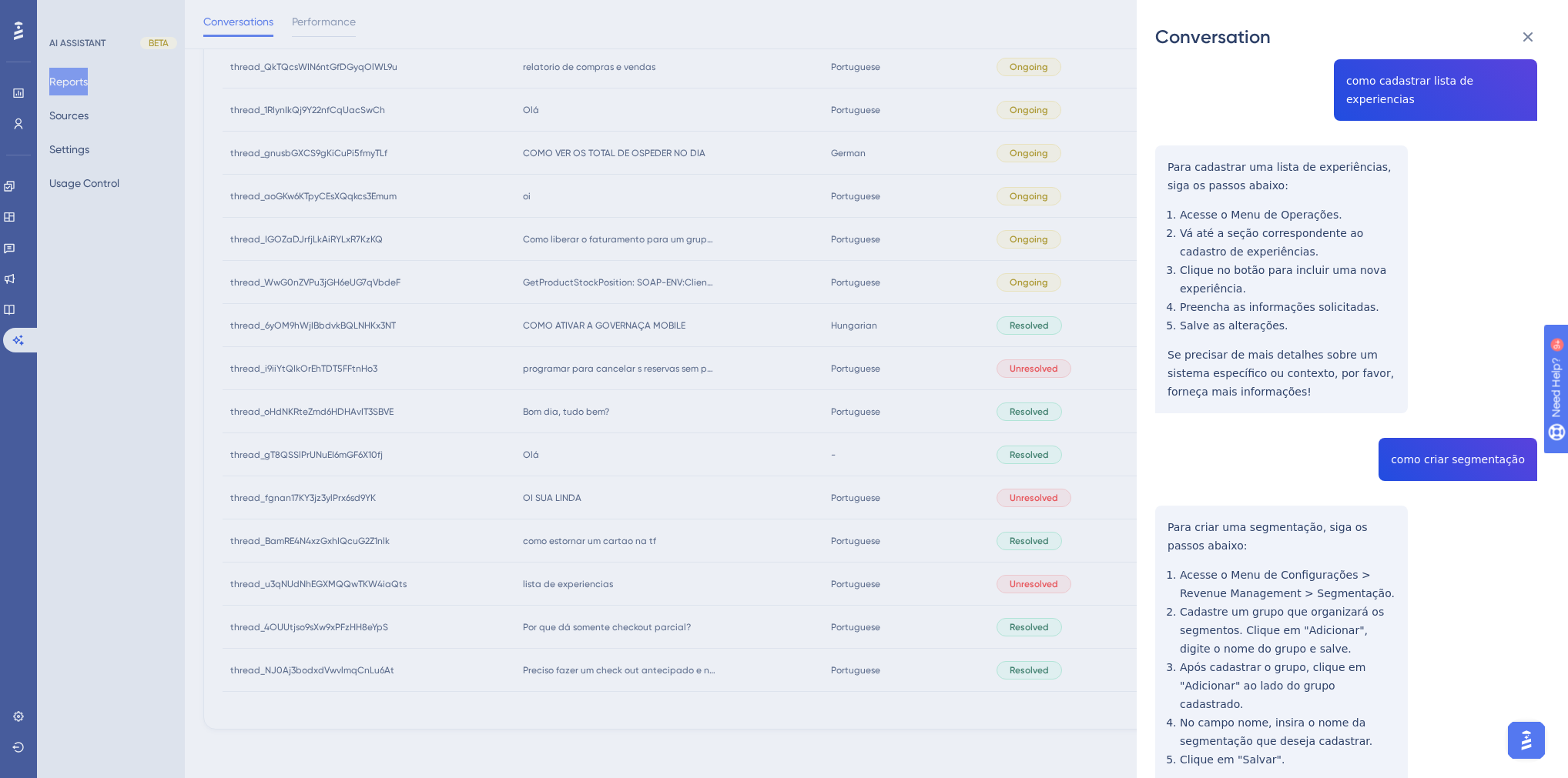
click at [1446, 420] on div "thread_u3qNUdNhEGXMQQwTKW4iaQts Copy - - 2_Raetsch, [PERSON_NAME] User Conversa…" at bounding box center [1346, 538] width 382 height 1681
copy span "como criar segmentação"
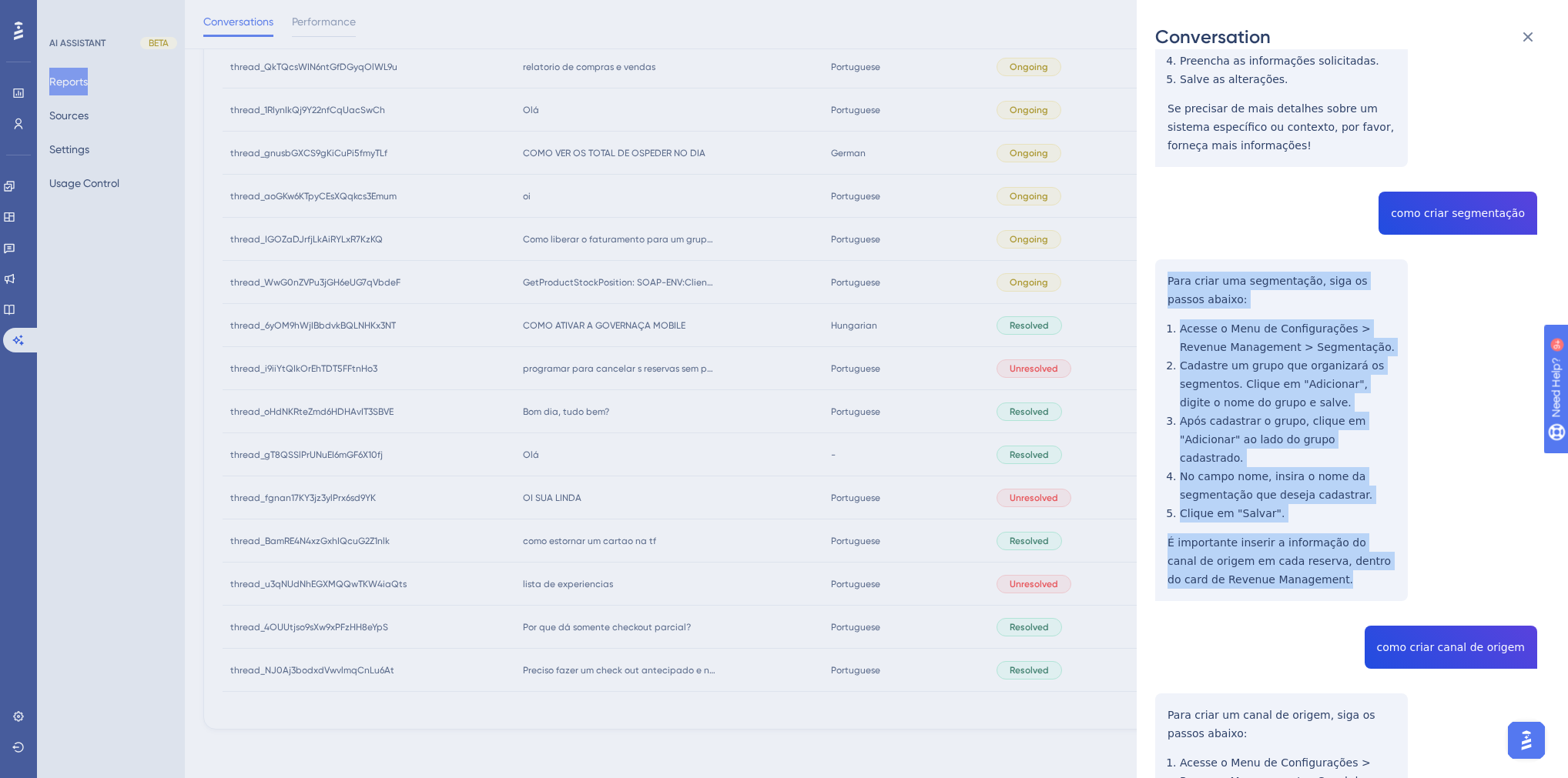
drag, startPoint x: 1294, startPoint y: 525, endPoint x: 1162, endPoint y: 236, distance: 317.7
click at [1162, 236] on div "thread_u3qNUdNhEGXMQQwTKW4iaQts Copy - - 2_Raetsch, [PERSON_NAME] User Conversa…" at bounding box center [1346, 292] width 382 height 1681
copy div "Para criar uma segmentação, siga os passos abaixo: Acesse o Menu de Configuraçõ…"
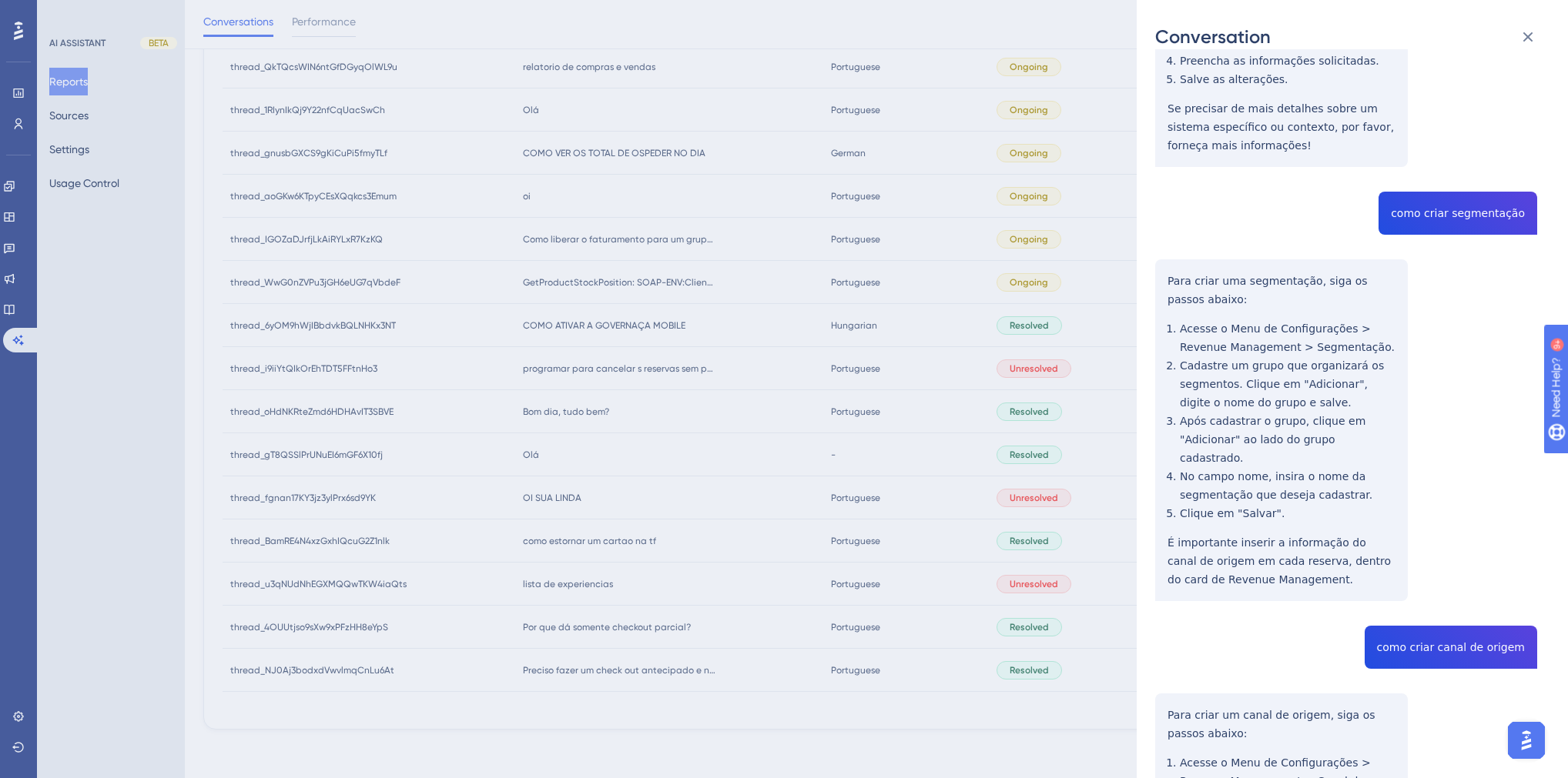
click at [1414, 586] on div "thread_u3qNUdNhEGXMQQwTKW4iaQts Copy - - 2_Raetsch, [PERSON_NAME] User Conversa…" at bounding box center [1346, 292] width 382 height 1681
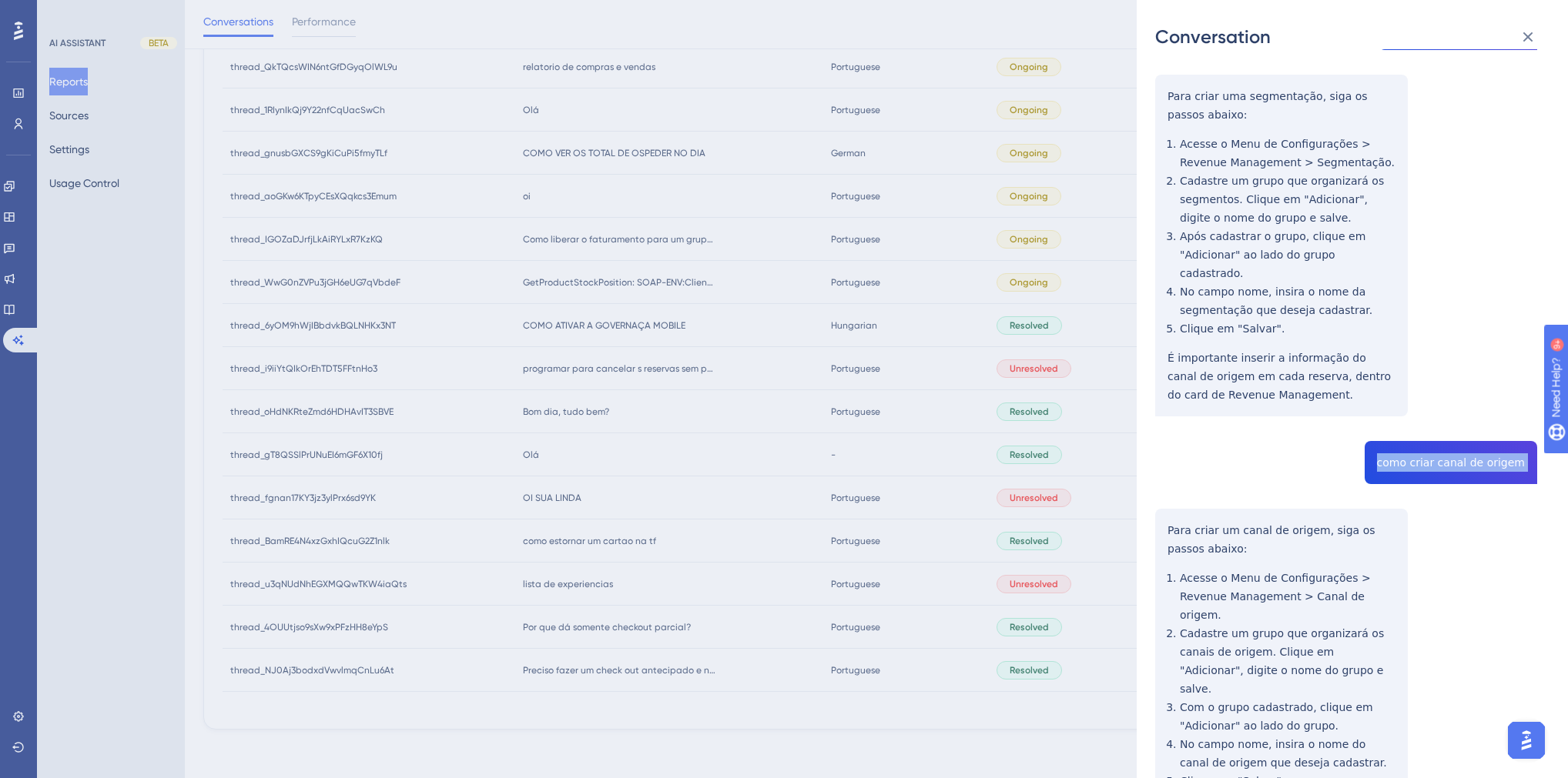
scroll to position [868, 0]
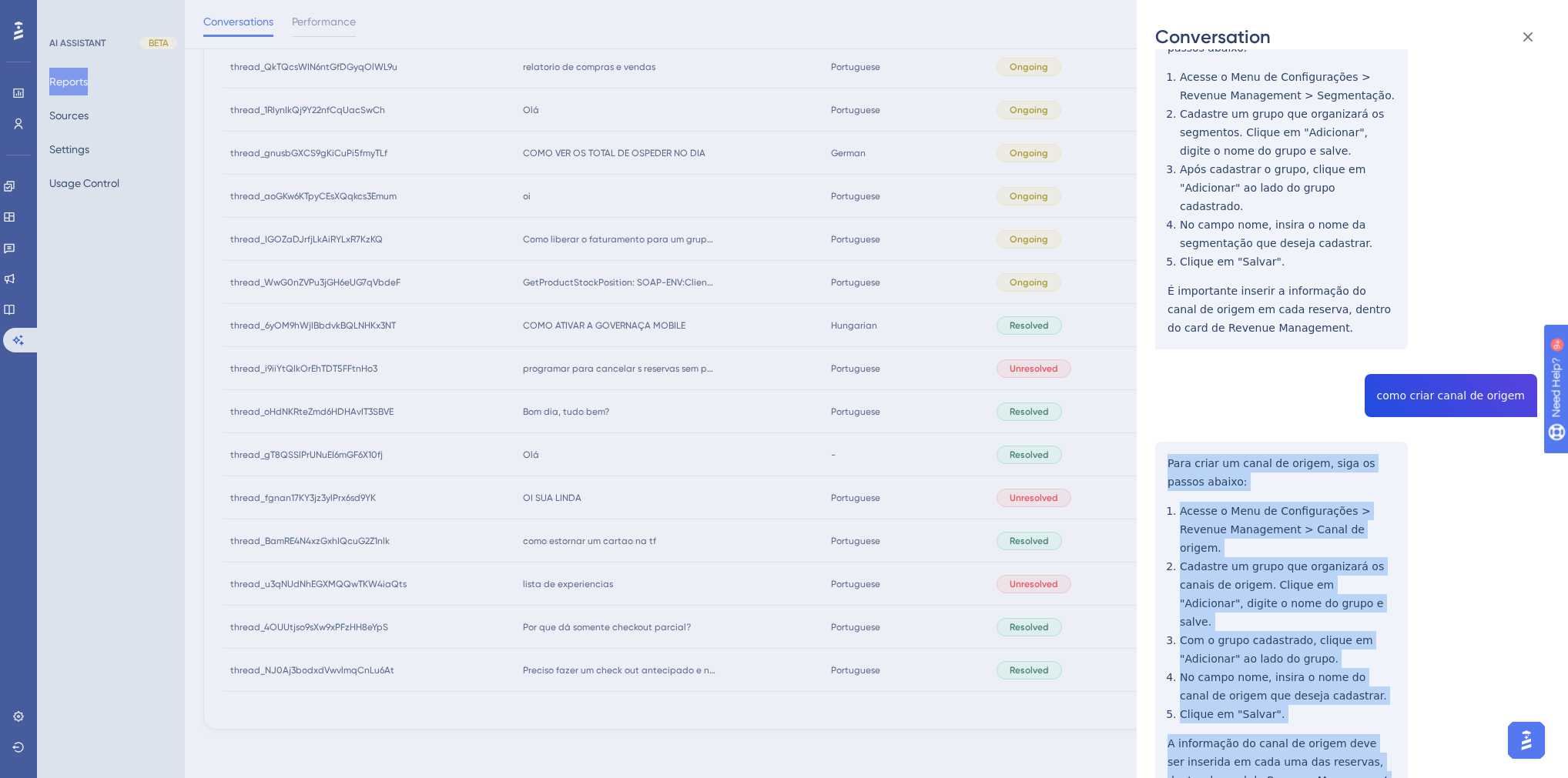
drag, startPoint x: 1318, startPoint y: 686, endPoint x: 1155, endPoint y: 397, distance: 331.8
click at [1155, 397] on div "thread_u3qNUdNhEGXMQQwTKW4iaQts Copy - - 2_Raetsch, [PERSON_NAME] User Conversa…" at bounding box center [1346, 40] width 382 height 1681
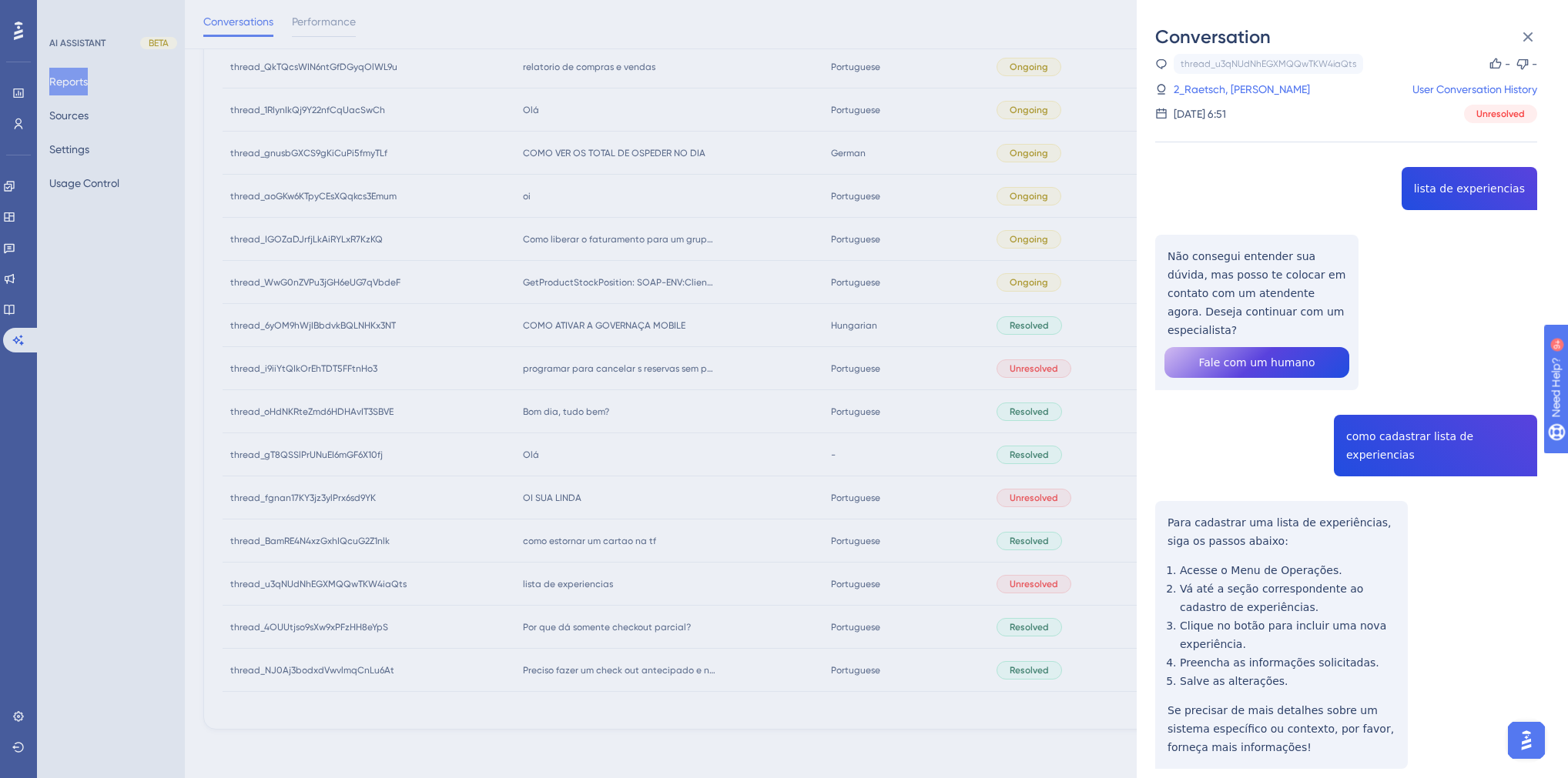
scroll to position [0, 0]
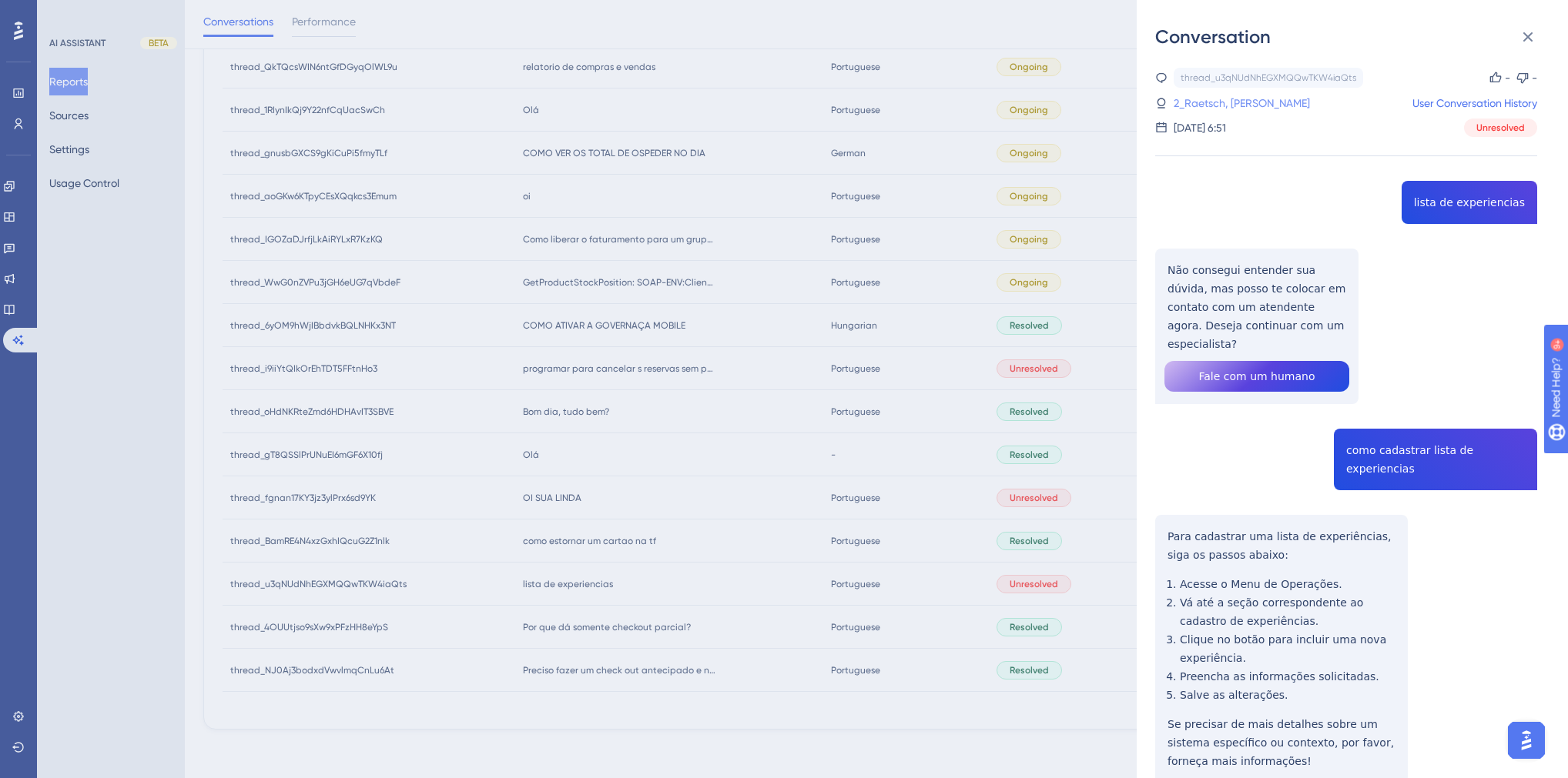
click at [1229, 102] on link "2_Raetsch, [PERSON_NAME]" at bounding box center [1241, 104] width 137 height 19
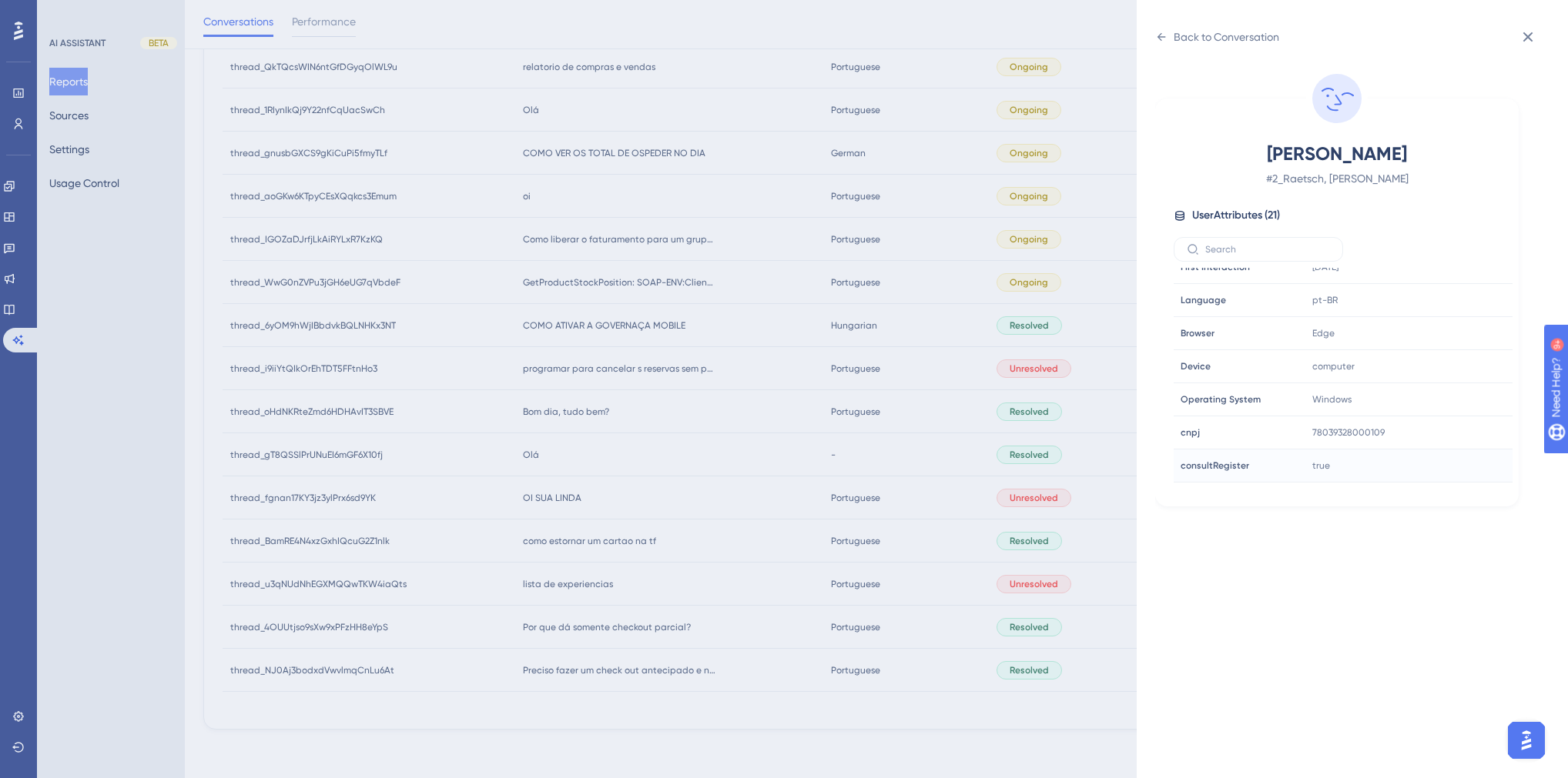
scroll to position [370, 0]
click at [878, 487] on div "Back to Conversation [PERSON_NAME] # 2_Raetsch, [PERSON_NAME] User Attributes (…" at bounding box center [784, 389] width 1568 height 778
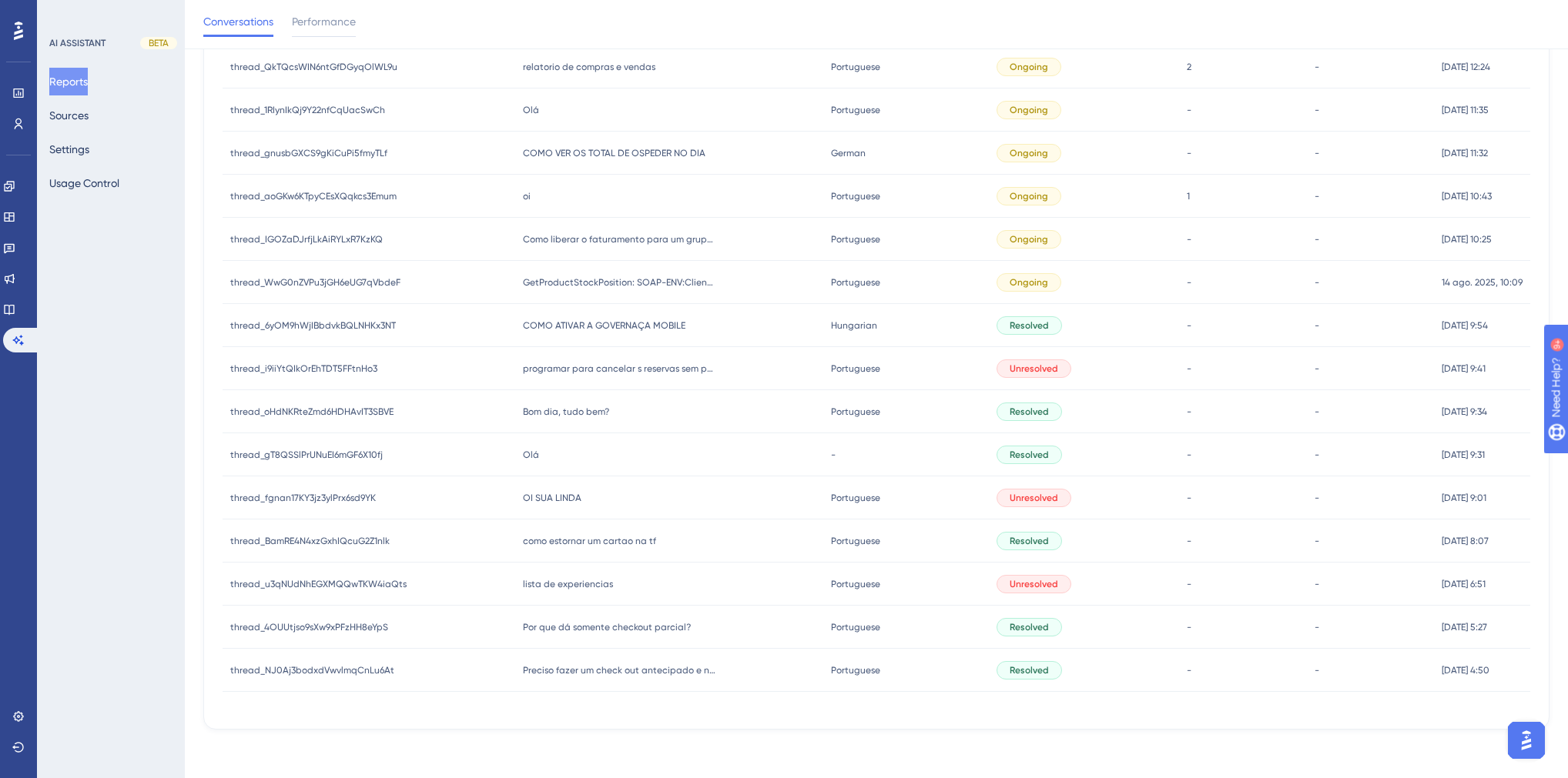
click at [585, 536] on span "como estornar um cartao na tf" at bounding box center [589, 541] width 133 height 13
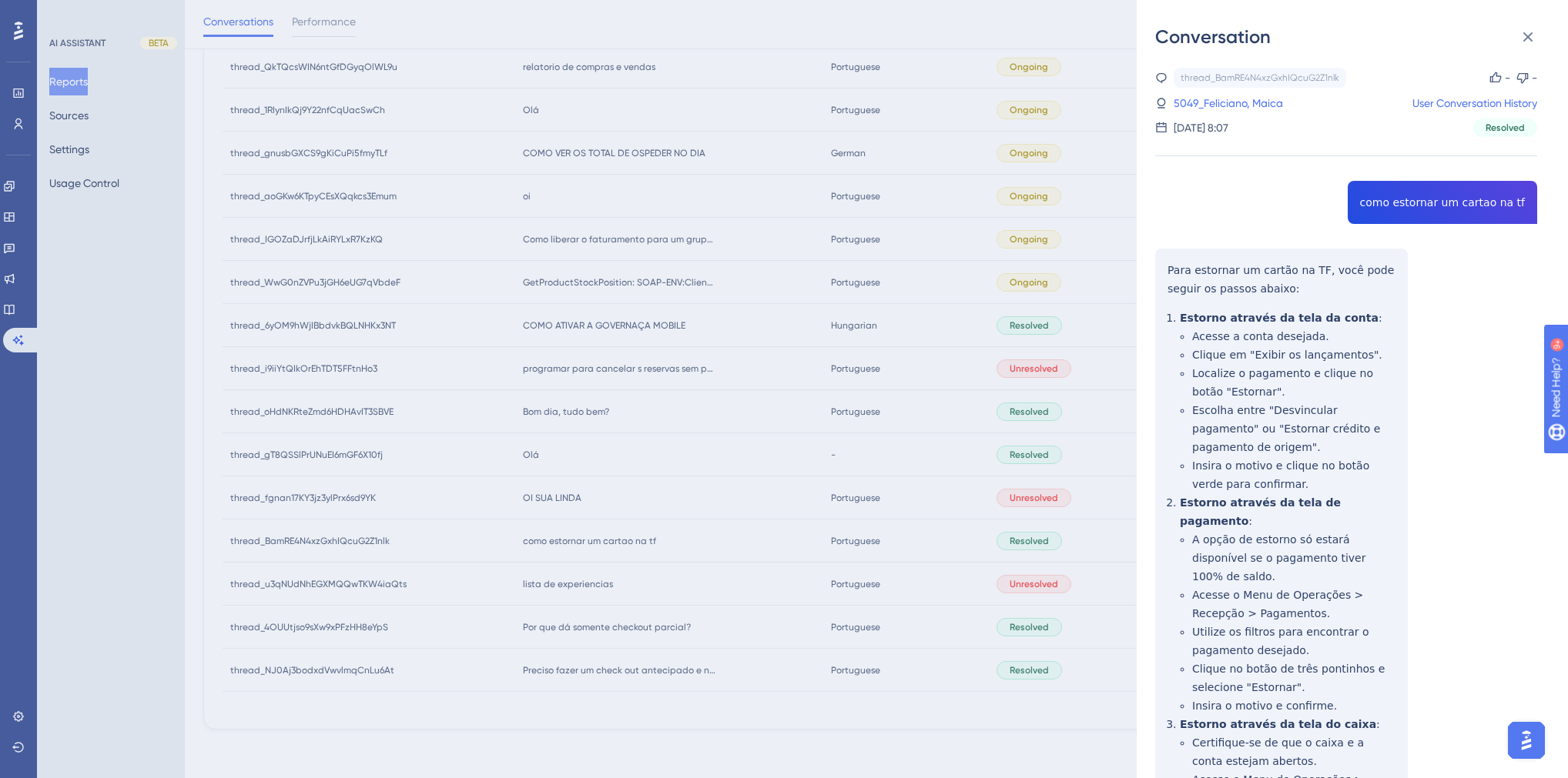
click at [1431, 204] on div "thread_BamRE4N4xzGxhIQcuG2Z1nlk Copy - - 5049_Feliciano, Maica User Conversatio…" at bounding box center [1346, 563] width 382 height 989
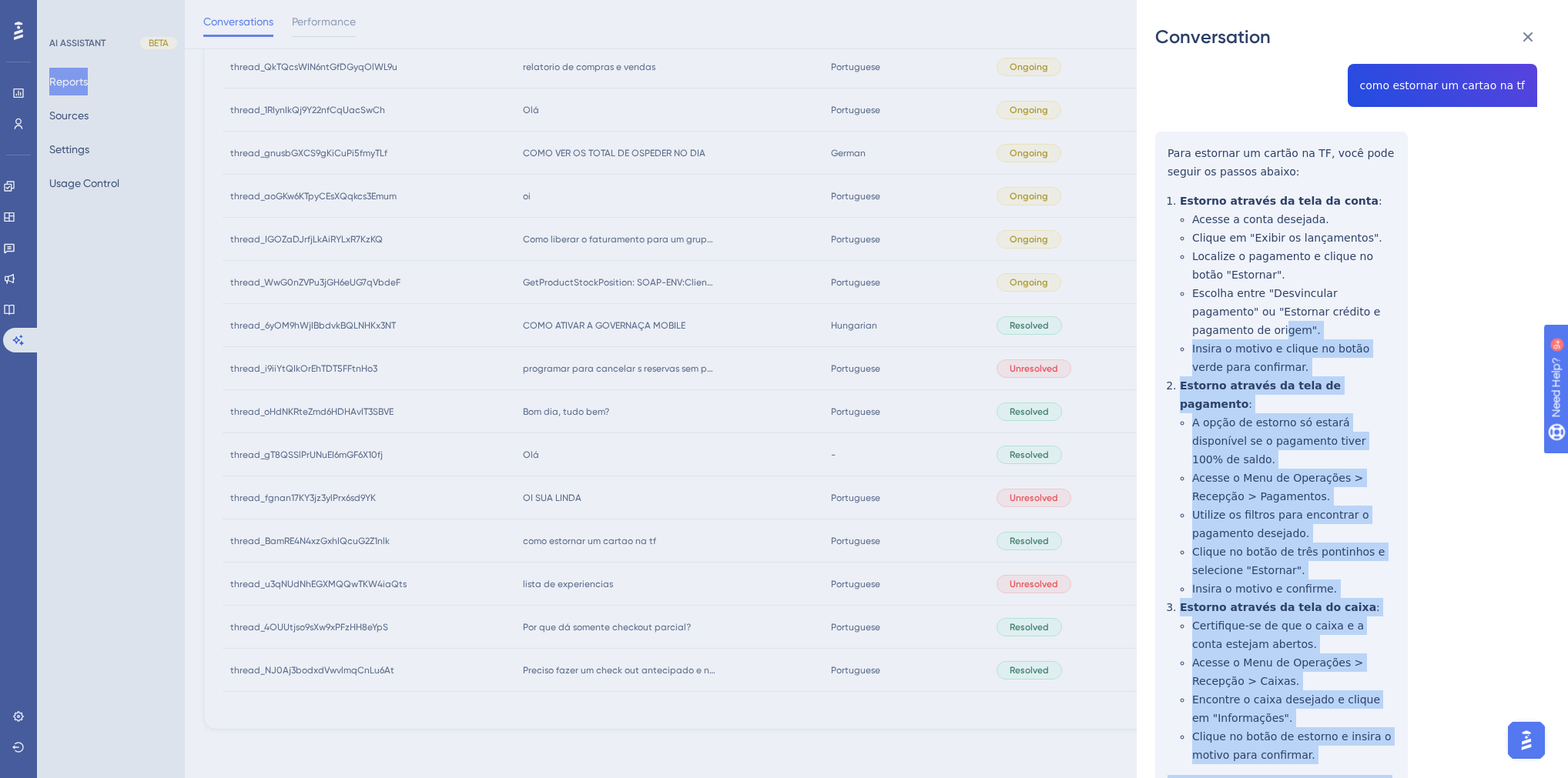
scroll to position [0, 0]
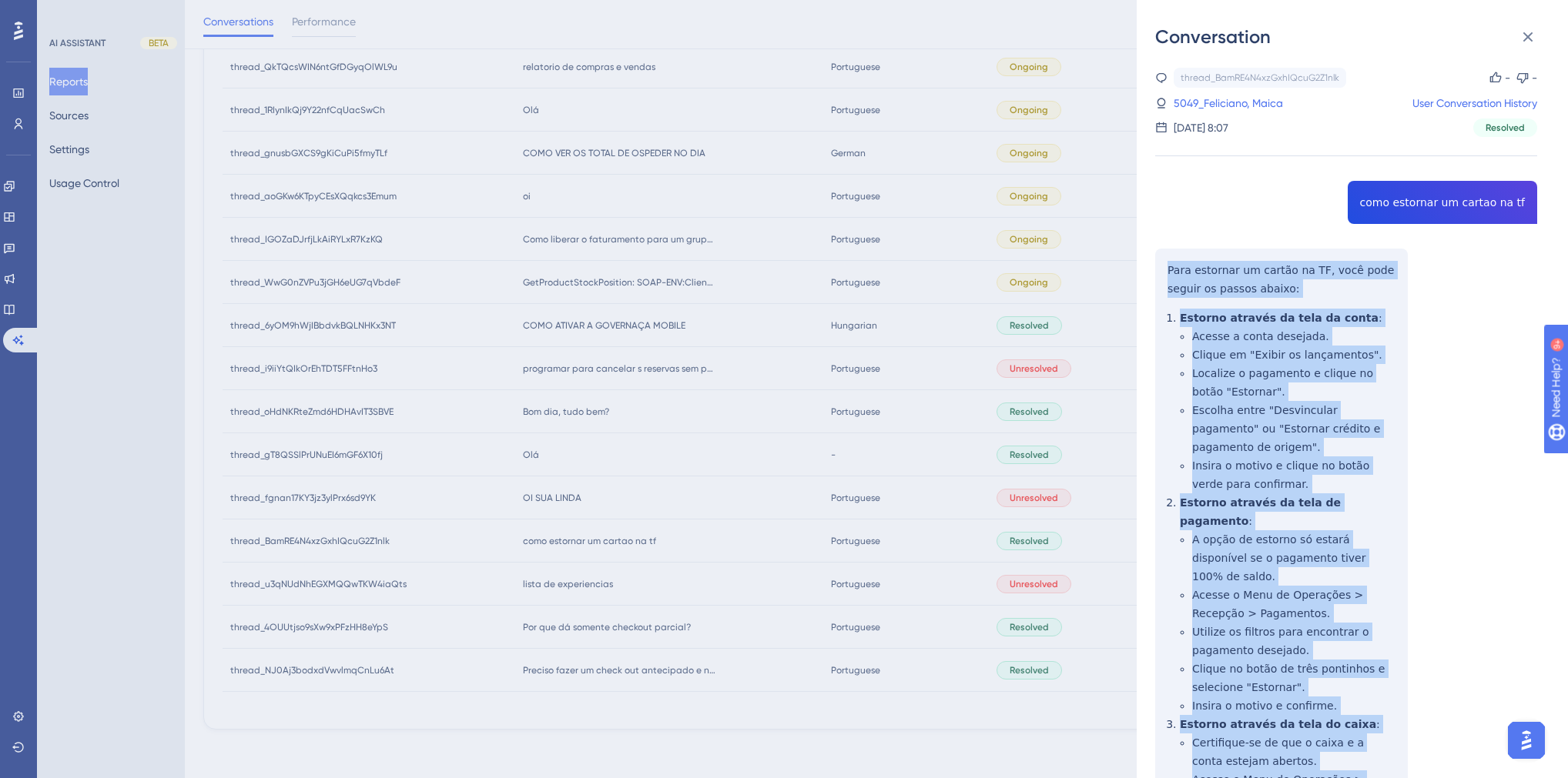
drag, startPoint x: 1361, startPoint y: 695, endPoint x: 1164, endPoint y: 271, distance: 467.5
click at [1164, 271] on div "thread_BamRE4N4xzGxhIQcuG2Z1nlk Copy - - 5049_Feliciano, Maica User Conversatio…" at bounding box center [1346, 563] width 382 height 989
click at [470, 590] on div "Conversation thread_BamRE4N4xzGxhIQcuG2Z1nlk Copy - - 5049_Feliciano, Maica Use…" at bounding box center [784, 389] width 1568 height 778
click at [1424, 485] on div "thread_BamRE4N4xzGxhIQcuG2Z1nlk Copy - - 5049_Feliciano, Maica User Conversatio…" at bounding box center [1358, 413] width 406 height 729
click at [1248, 108] on div "thread_BamRE4N4xzGxhIQcuG2Z1nlk Copy - - 5049_Feliciano, Maica User Conversatio…" at bounding box center [1358, 413] width 406 height 729
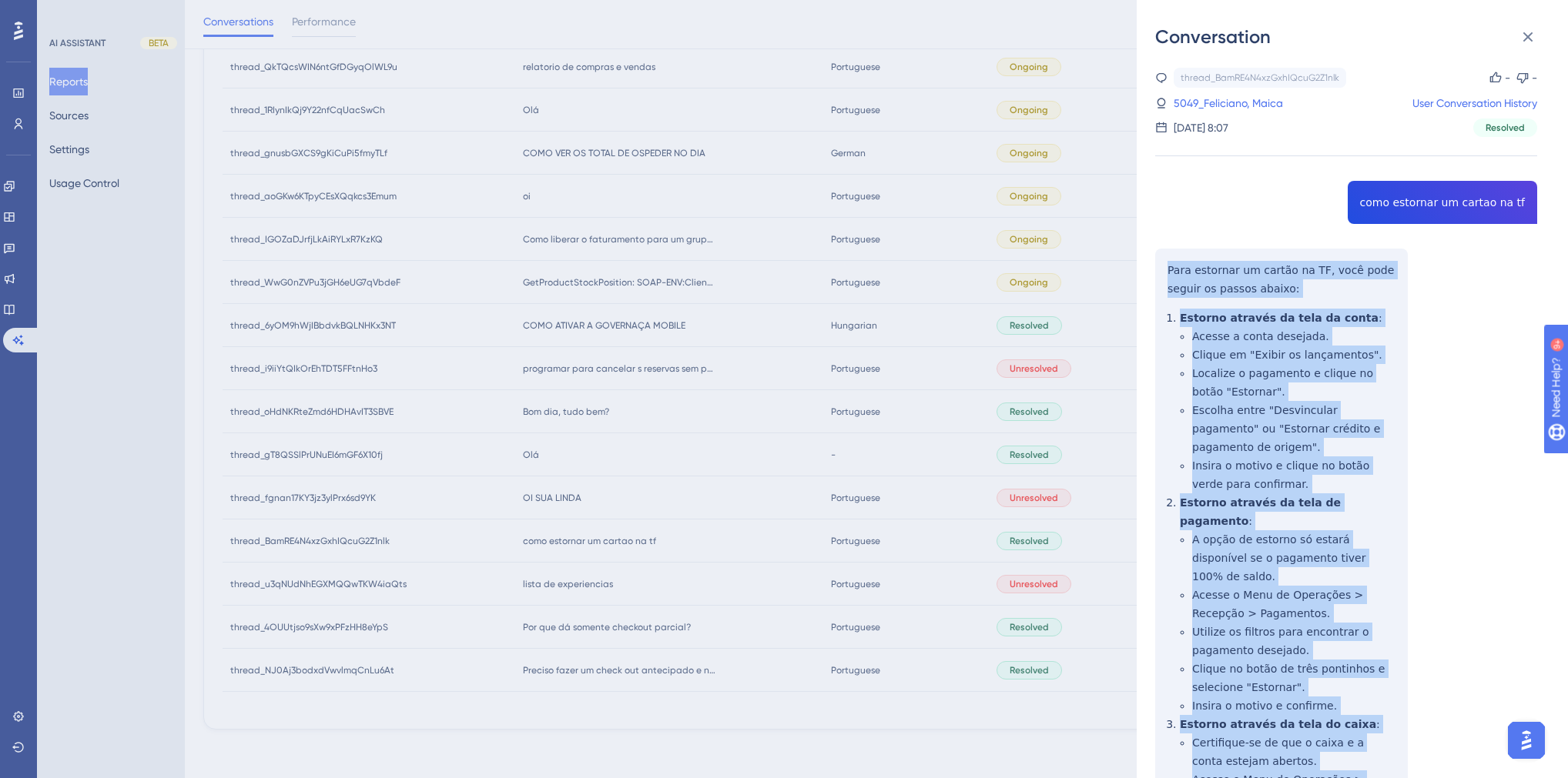
click at [1239, 104] on div "thread_BamRE4N4xzGxhIQcuG2Z1nlk Copy - - 5049_Feliciano, Maica User Conversatio…" at bounding box center [1358, 413] width 406 height 729
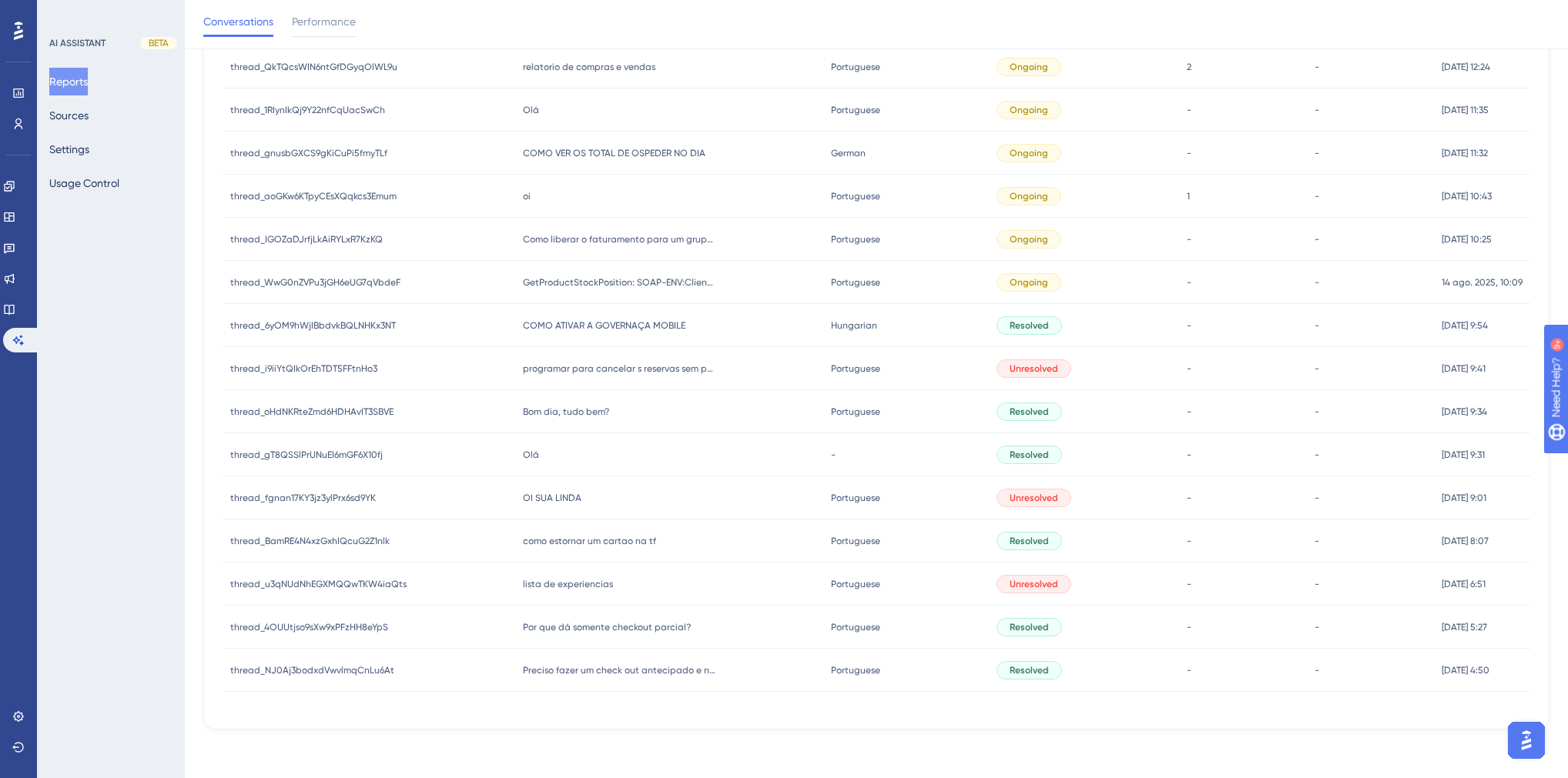
click at [583, 539] on span "como estornar um cartao na tf" at bounding box center [589, 541] width 133 height 13
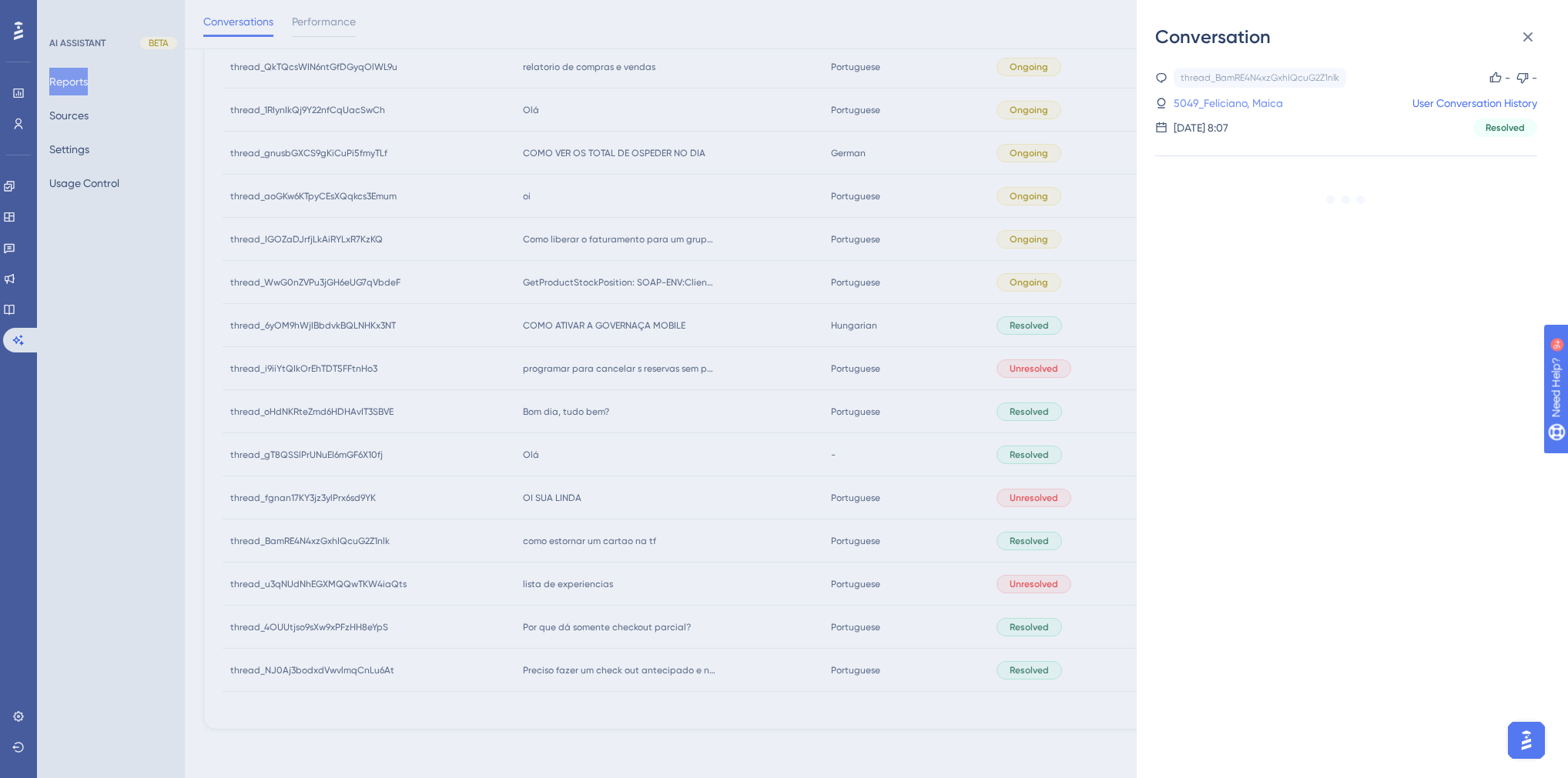
click at [1266, 104] on link "5049_Feliciano, Maica" at bounding box center [1228, 104] width 109 height 19
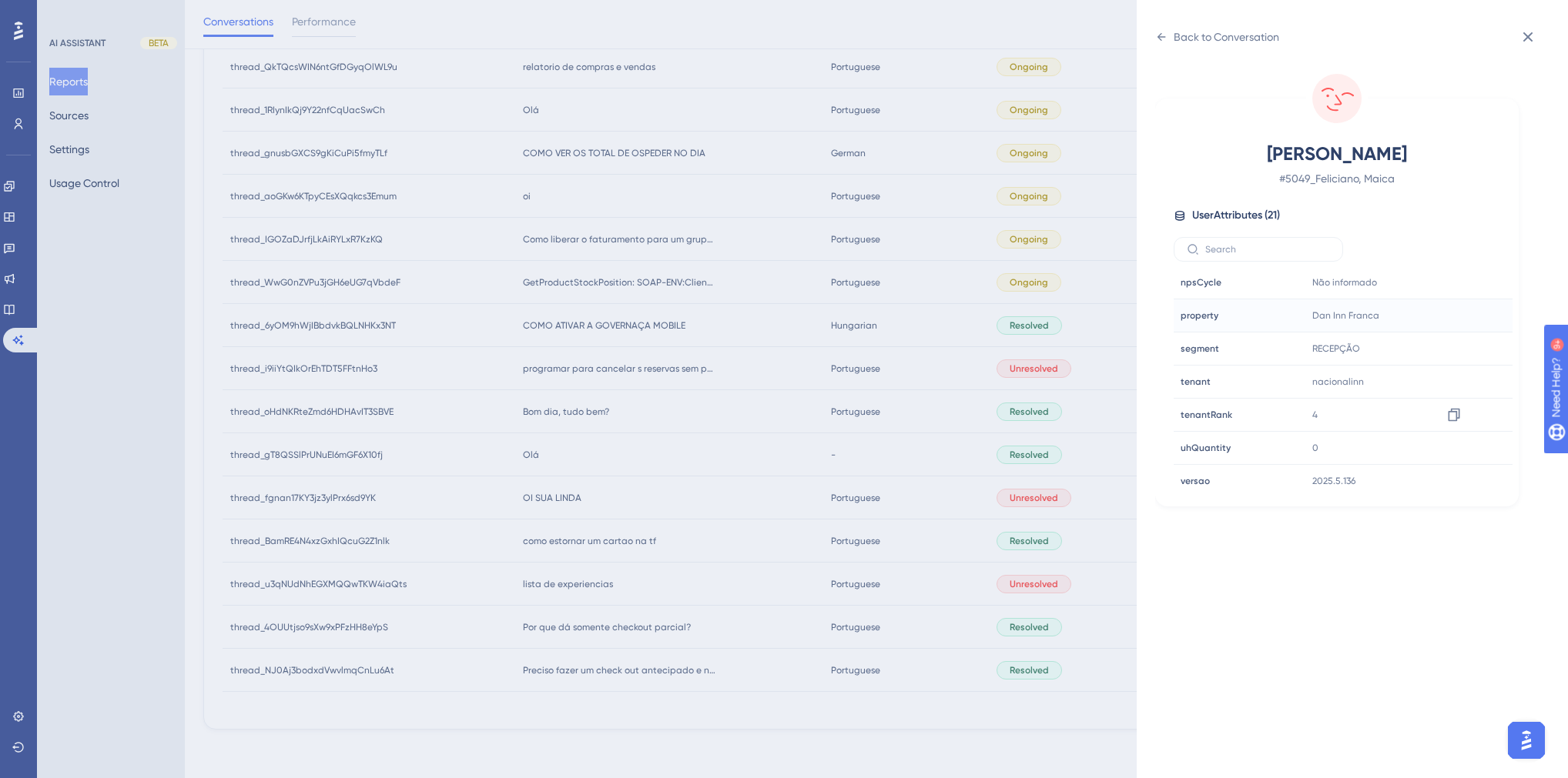
scroll to position [465, 0]
click at [1453, 314] on icon at bounding box center [1453, 316] width 12 height 13
click at [661, 490] on div "Back to Conversation [PERSON_NAME], Maica # 5049_Feliciano, Maica User Attribut…" at bounding box center [784, 389] width 1568 height 778
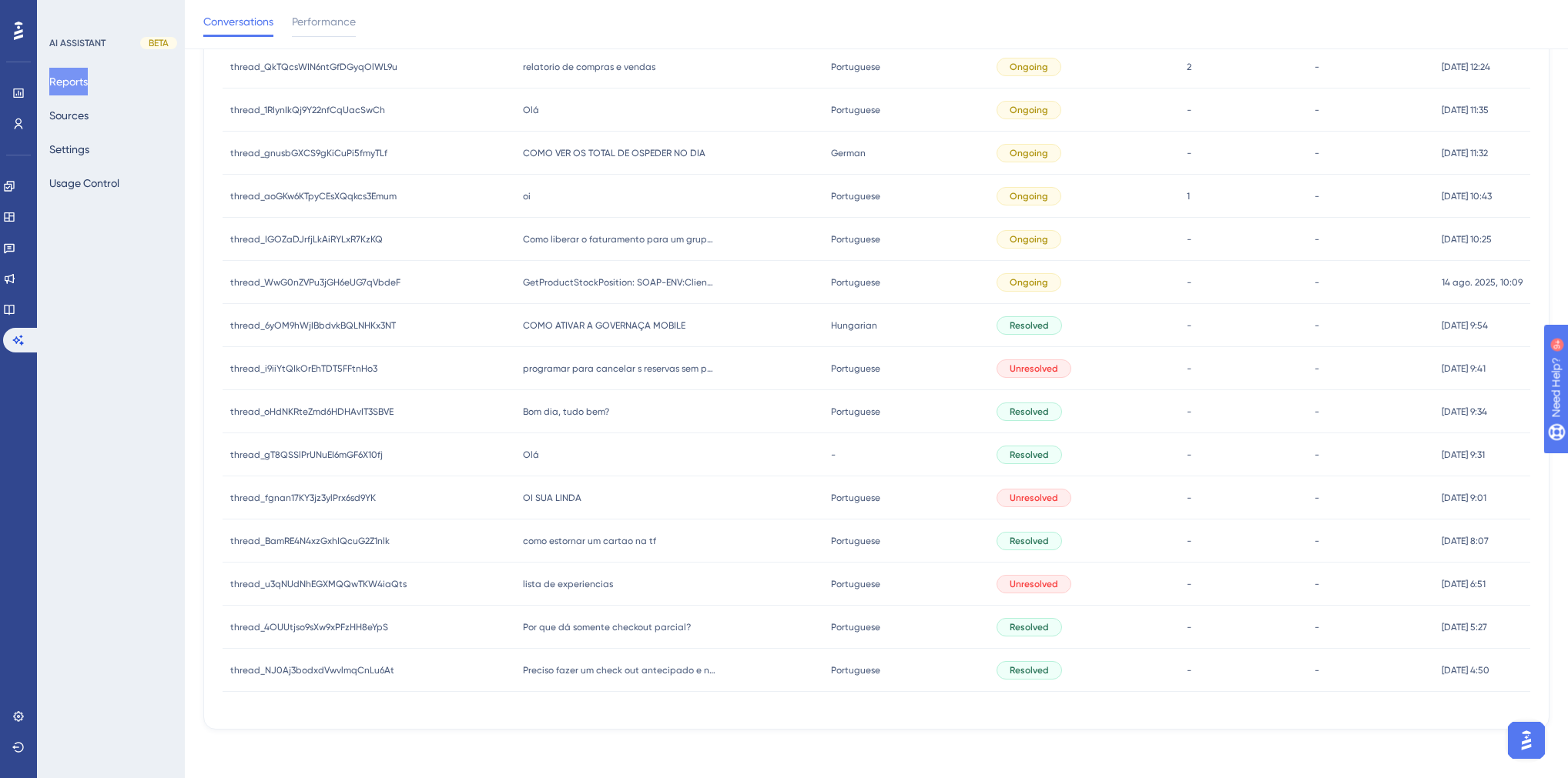
click at [575, 495] on span "OI SUA LINDA" at bounding box center [552, 498] width 59 height 13
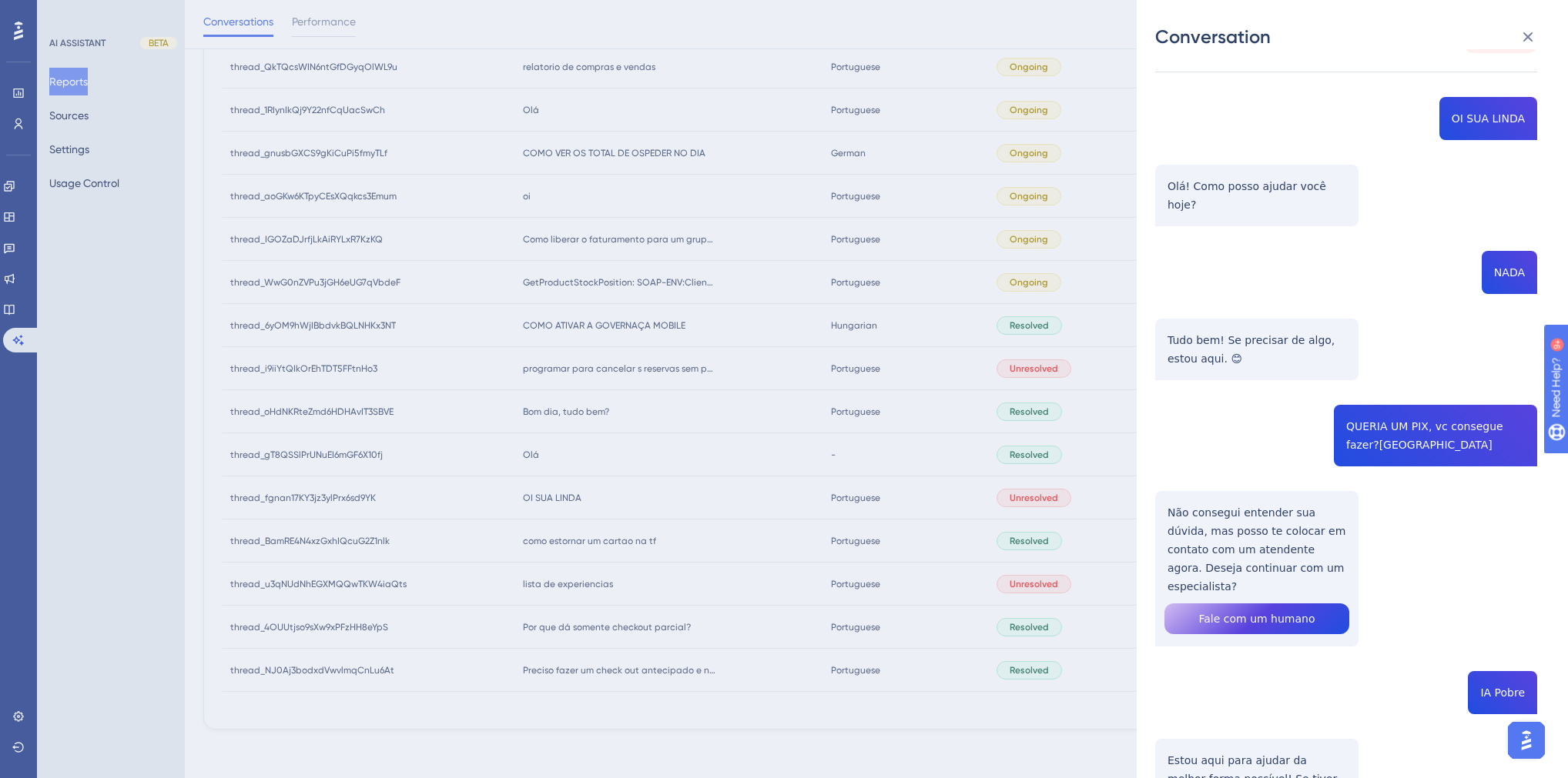
scroll to position [0, 0]
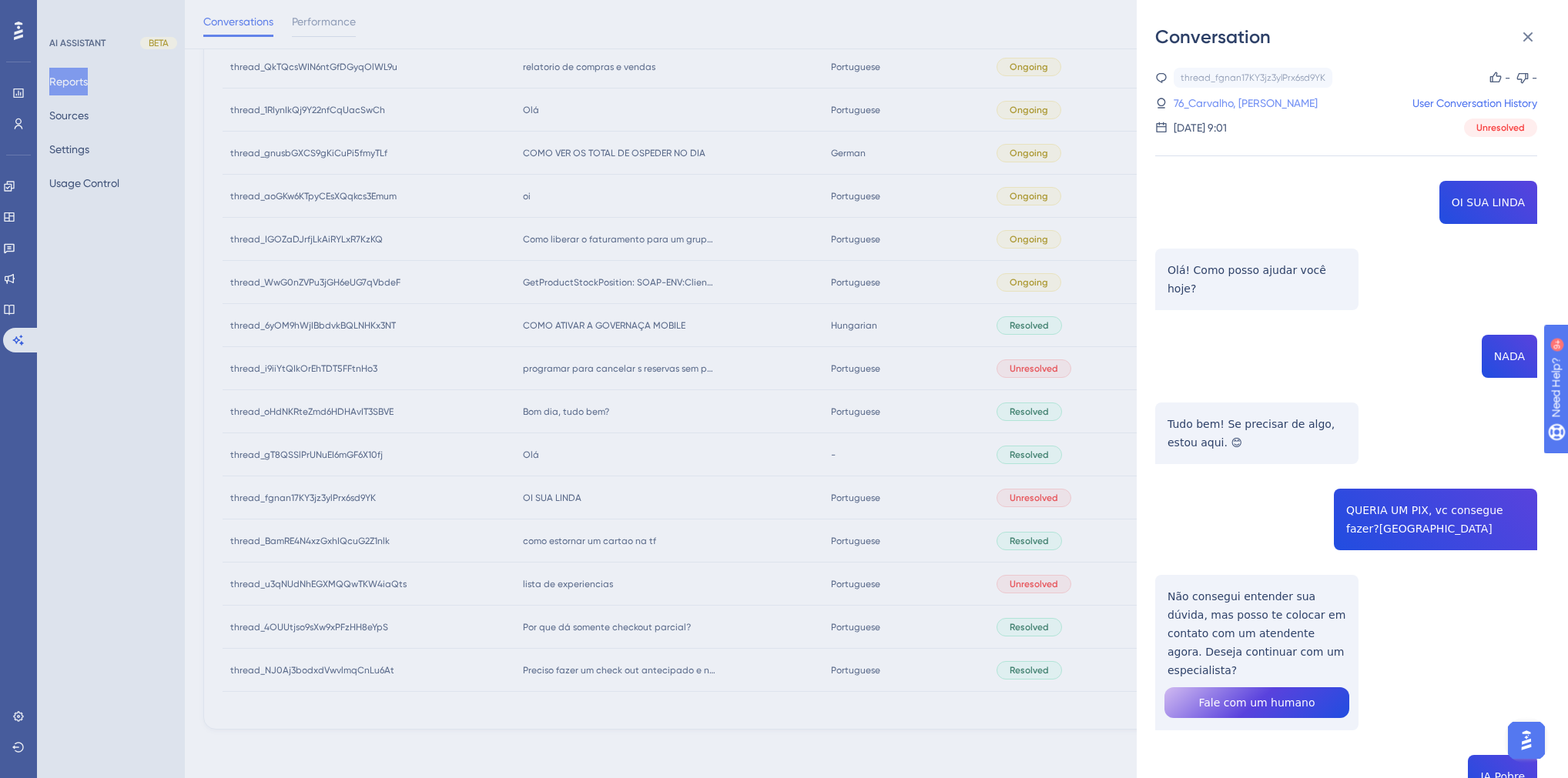
click at [1221, 109] on link "76_Carvalho, [PERSON_NAME]" at bounding box center [1246, 104] width 144 height 19
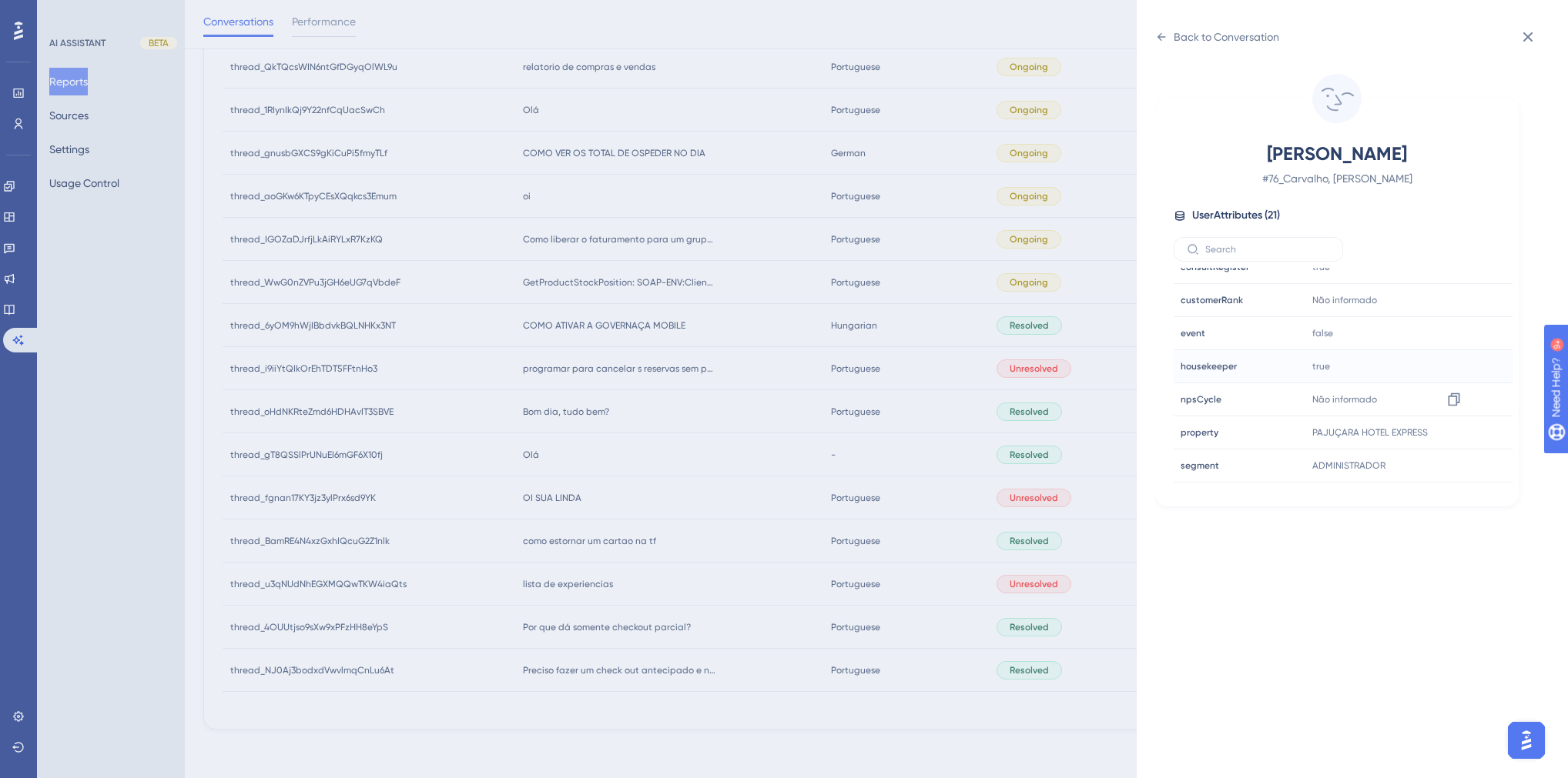
scroll to position [370, 0]
click at [1176, 42] on div "Back to Conversation" at bounding box center [1226, 37] width 105 height 19
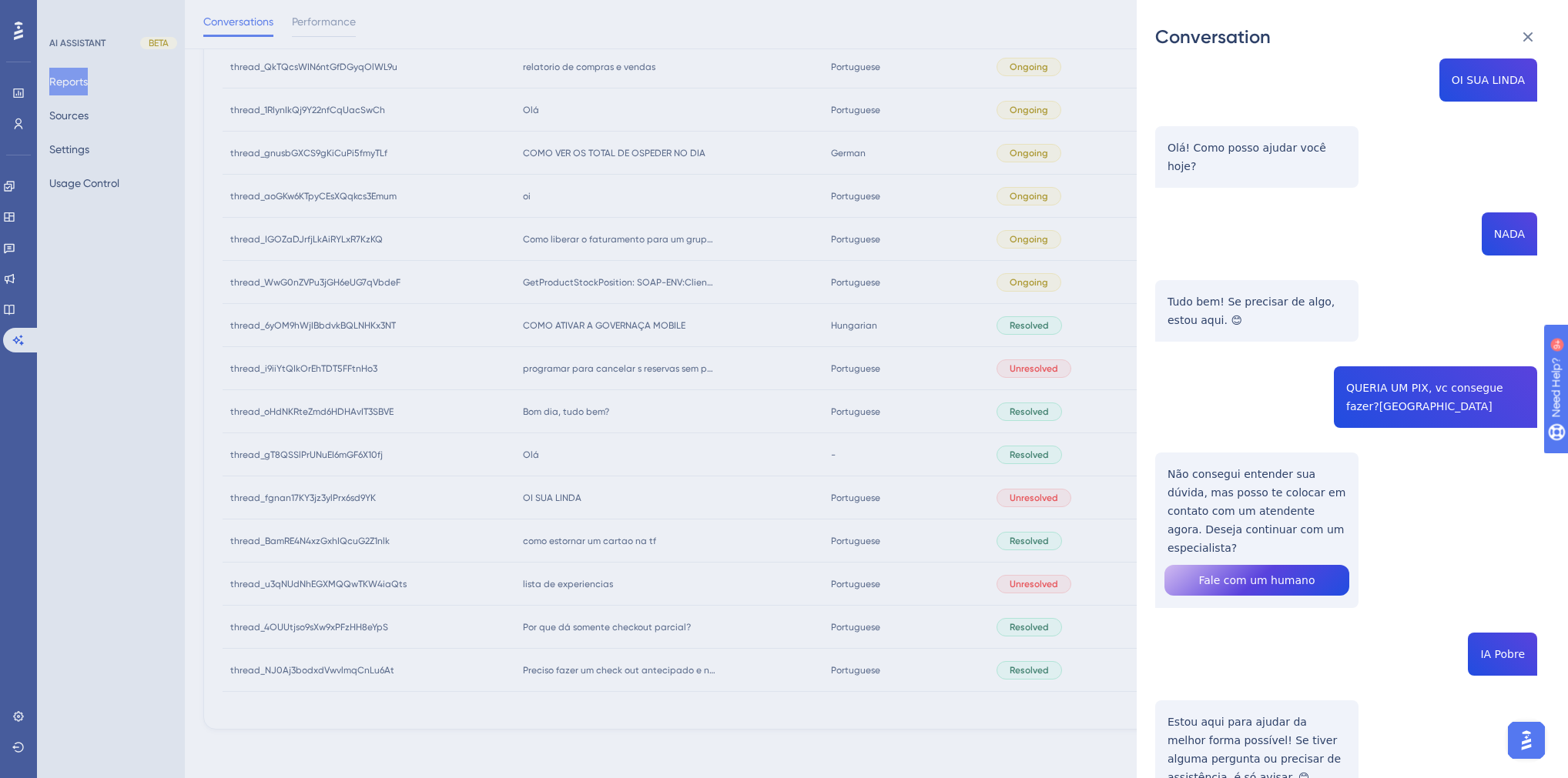
scroll to position [123, 0]
click at [523, 453] on div "Conversation thread_fgnan17KY3jz3ylPrx6sd9YK Copy - - 76_Carvalho, Weslley User…" at bounding box center [784, 389] width 1568 height 778
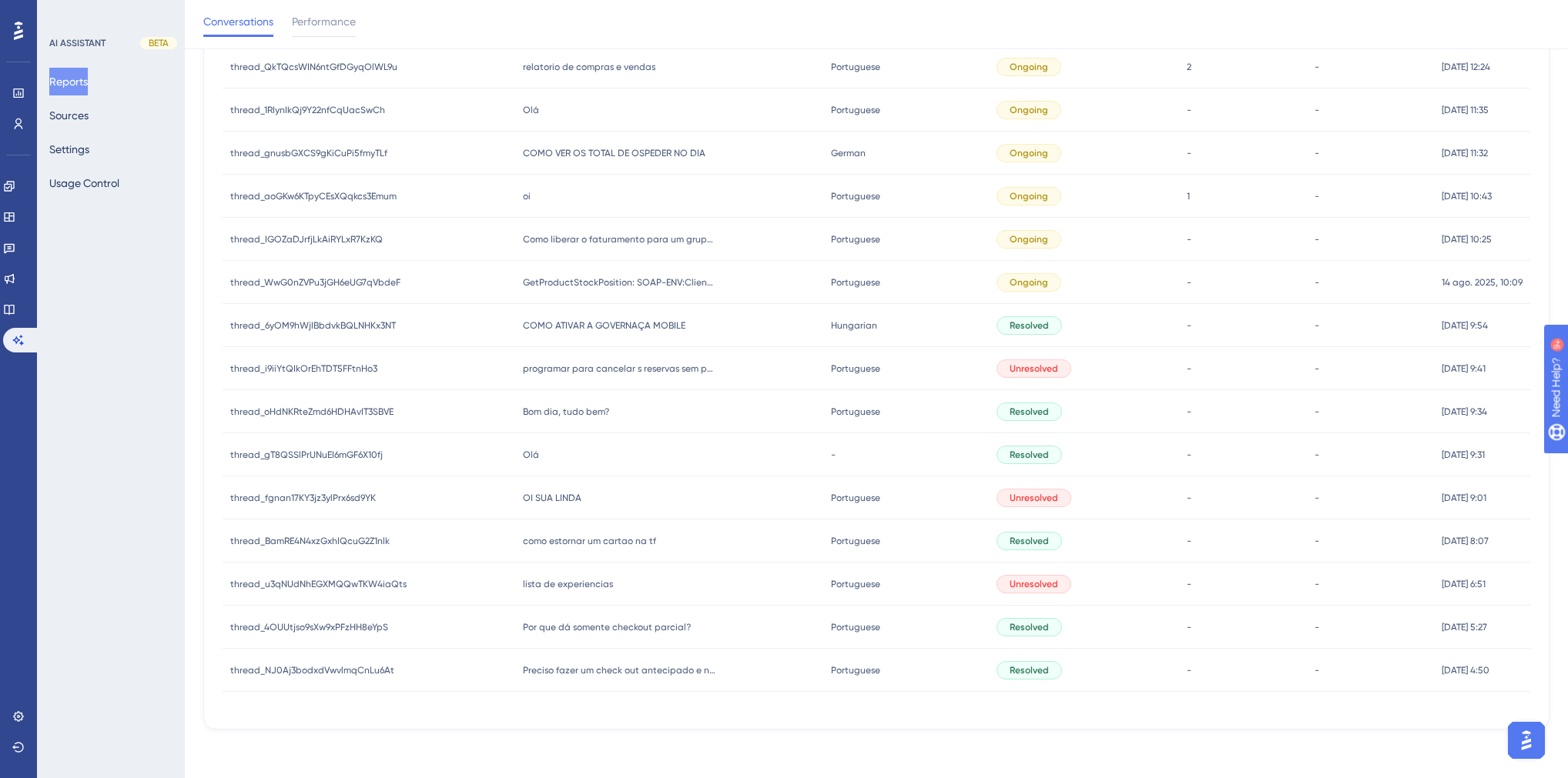
click at [529, 456] on span "Olá" at bounding box center [530, 455] width 16 height 13
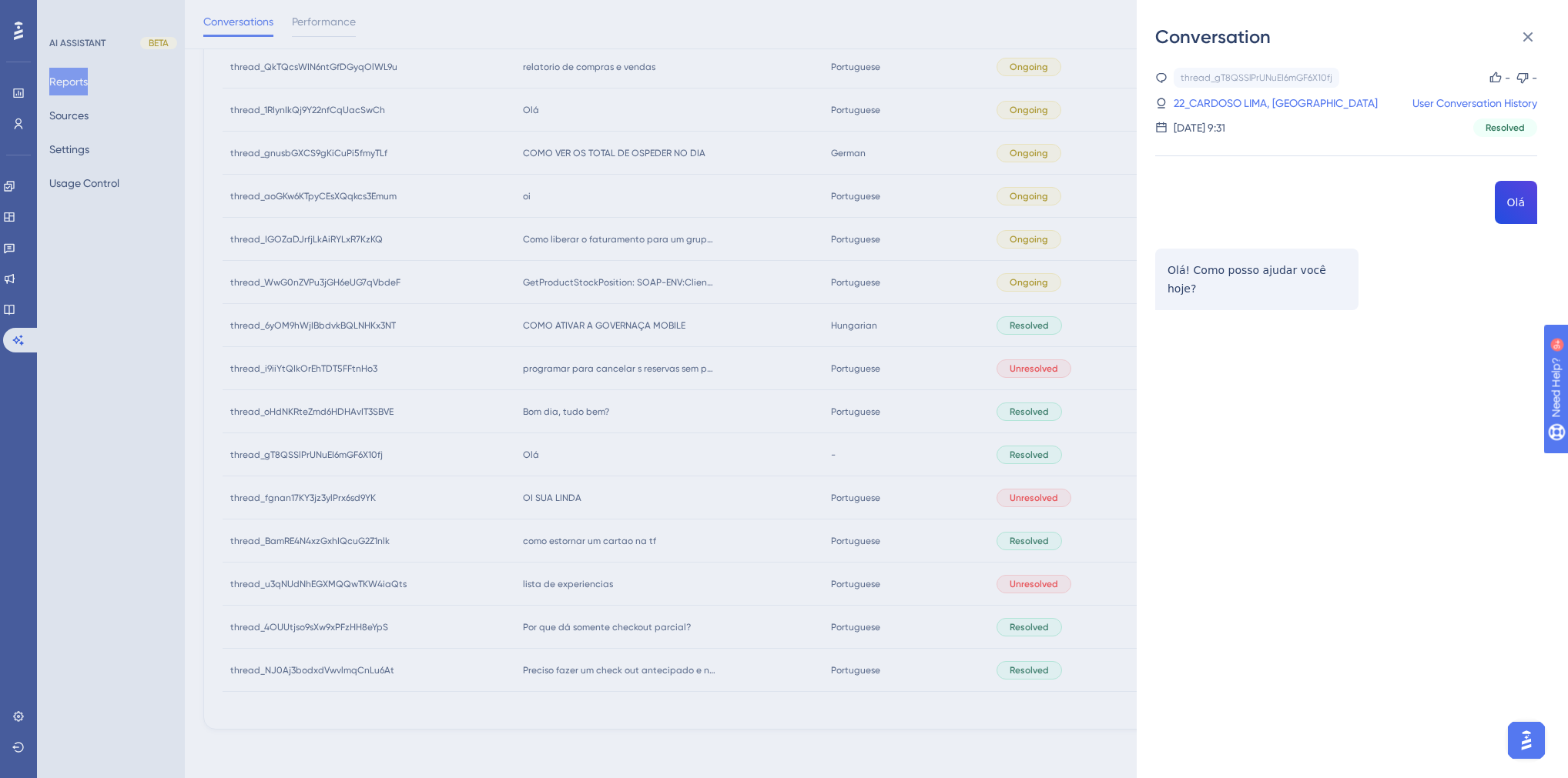
click at [677, 401] on div "Conversation thread_gT8QSSlPrUNuEI6mGF6X10fj Copy - - 22_CARDOSO LIMA, FRANCISC…" at bounding box center [784, 389] width 1568 height 778
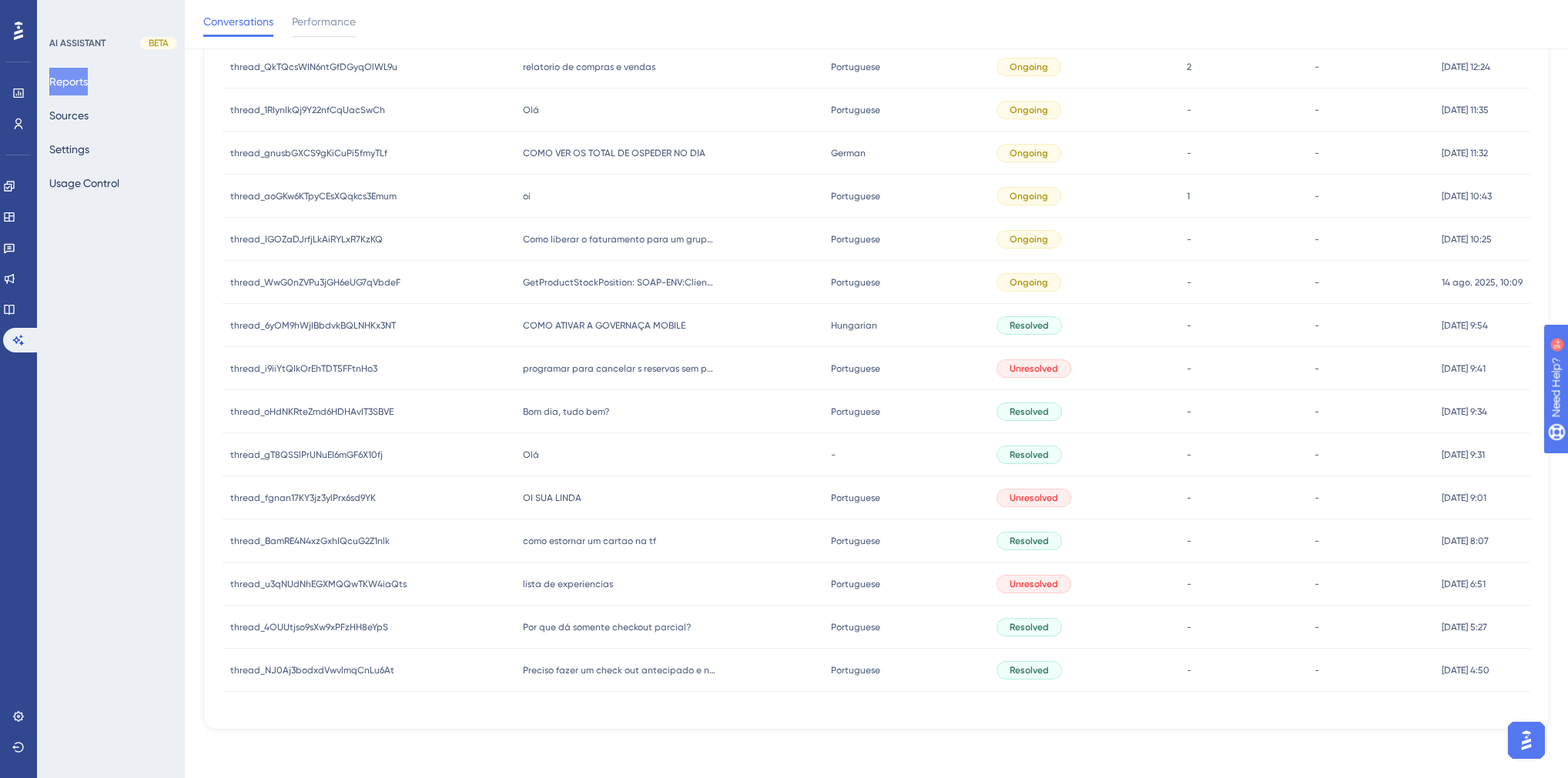
click at [561, 411] on span "Bom dia, tudo bem?" at bounding box center [566, 411] width 87 height 13
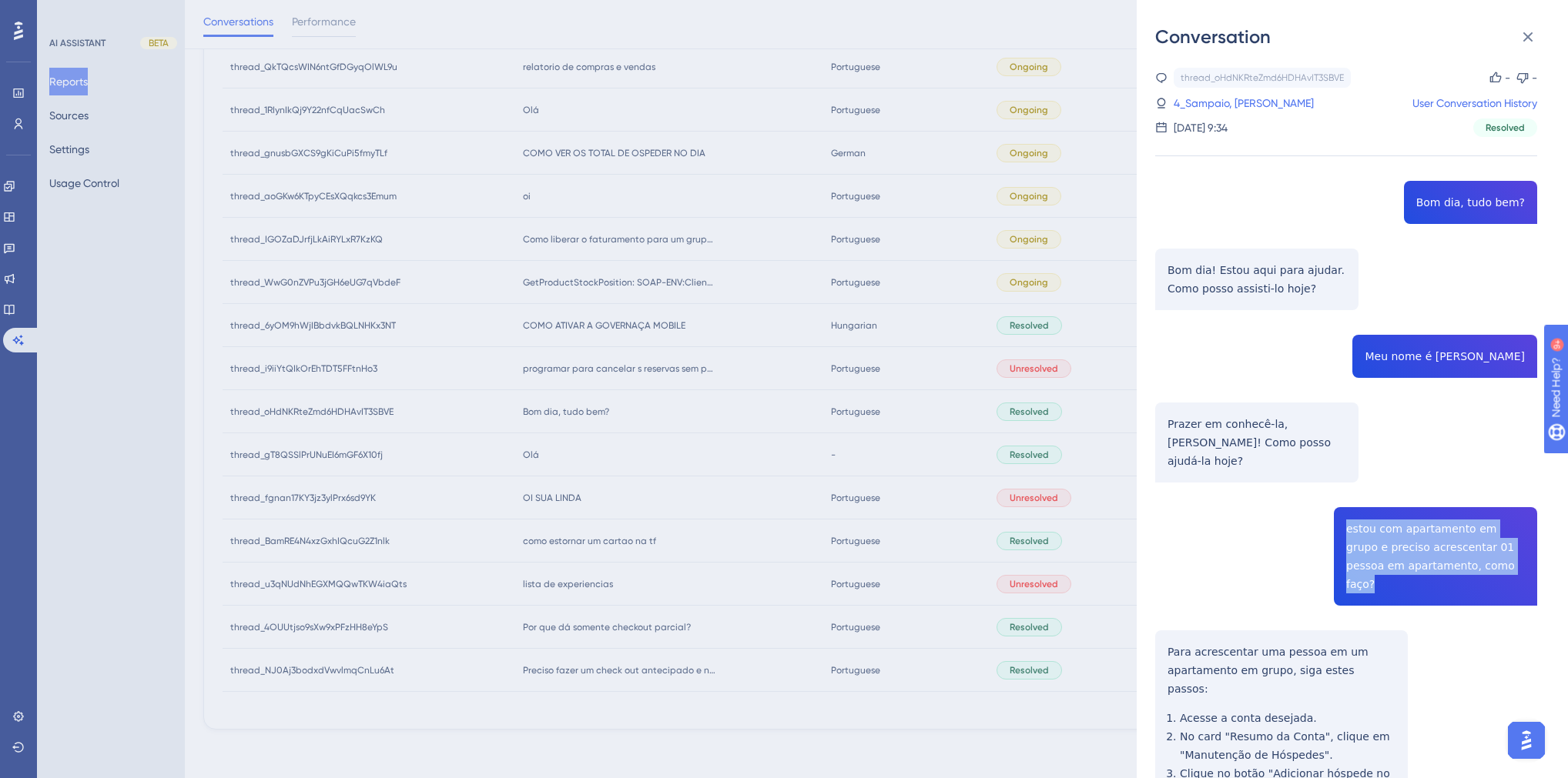
drag, startPoint x: 1474, startPoint y: 551, endPoint x: 1341, endPoint y: 512, distance: 138.6
click at [1341, 512] on div "thread_oHdNKRteZmd6HDHAvIT3SBVE Copy - - 4_Sampaio, [PERSON_NAME] User Conversa…" at bounding box center [1346, 559] width 382 height 983
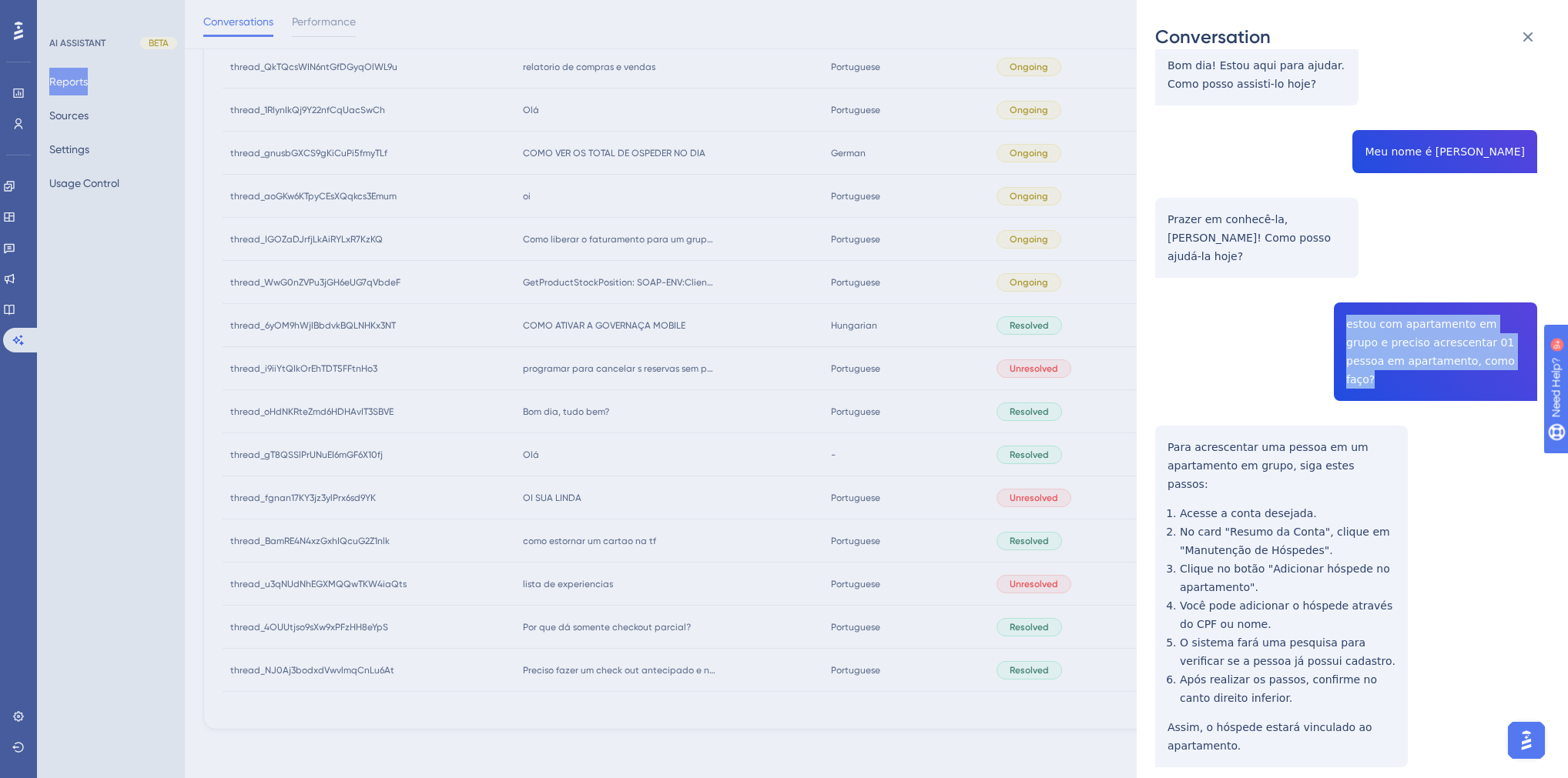
scroll to position [207, 0]
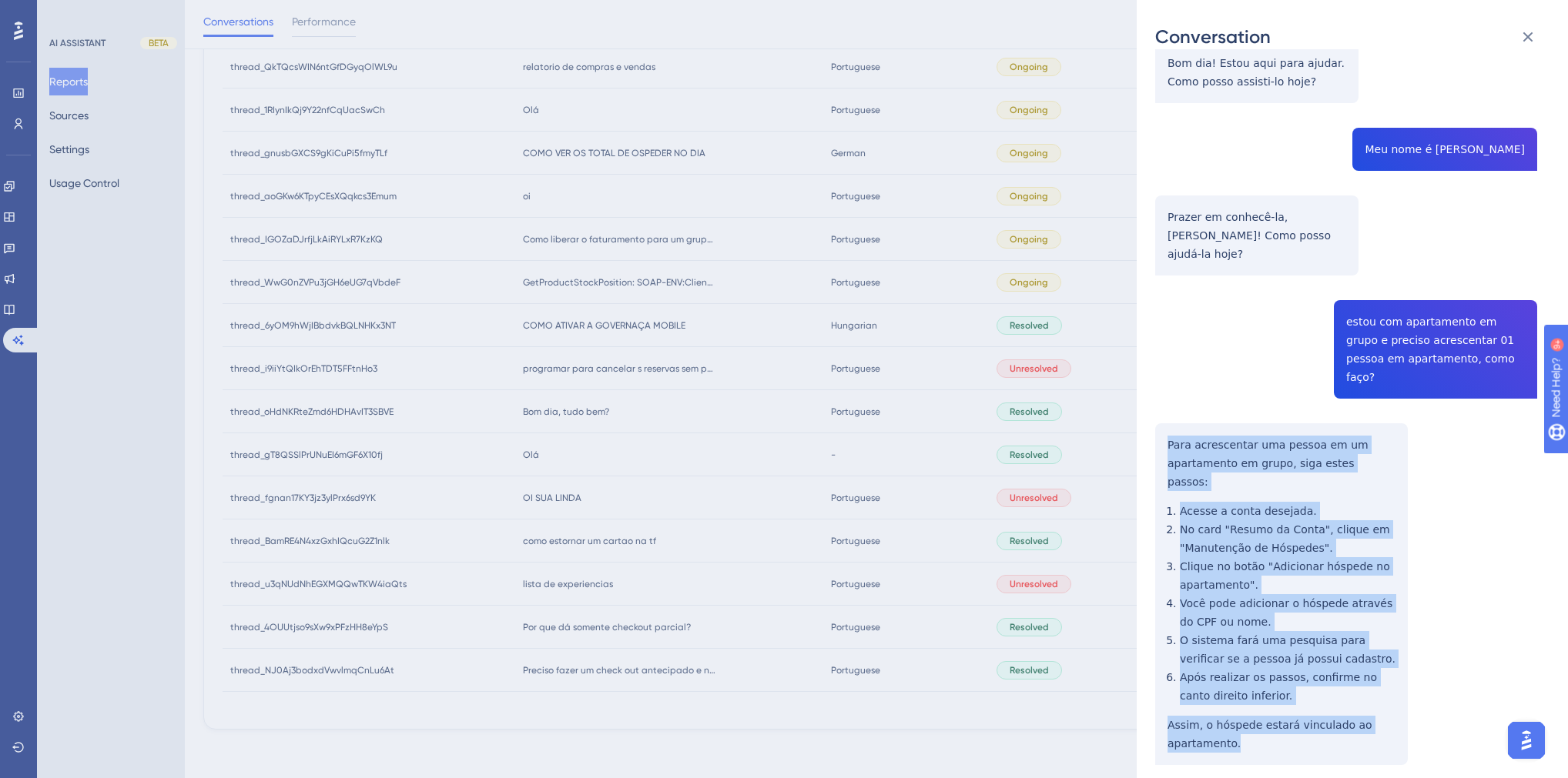
drag, startPoint x: 1235, startPoint y: 686, endPoint x: 1161, endPoint y: 404, distance: 291.5
click at [1161, 404] on div "thread_oHdNKRteZmd6HDHAvIT3SBVE Copy - - 4_Sampaio, [PERSON_NAME] User Conversa…" at bounding box center [1346, 352] width 382 height 983
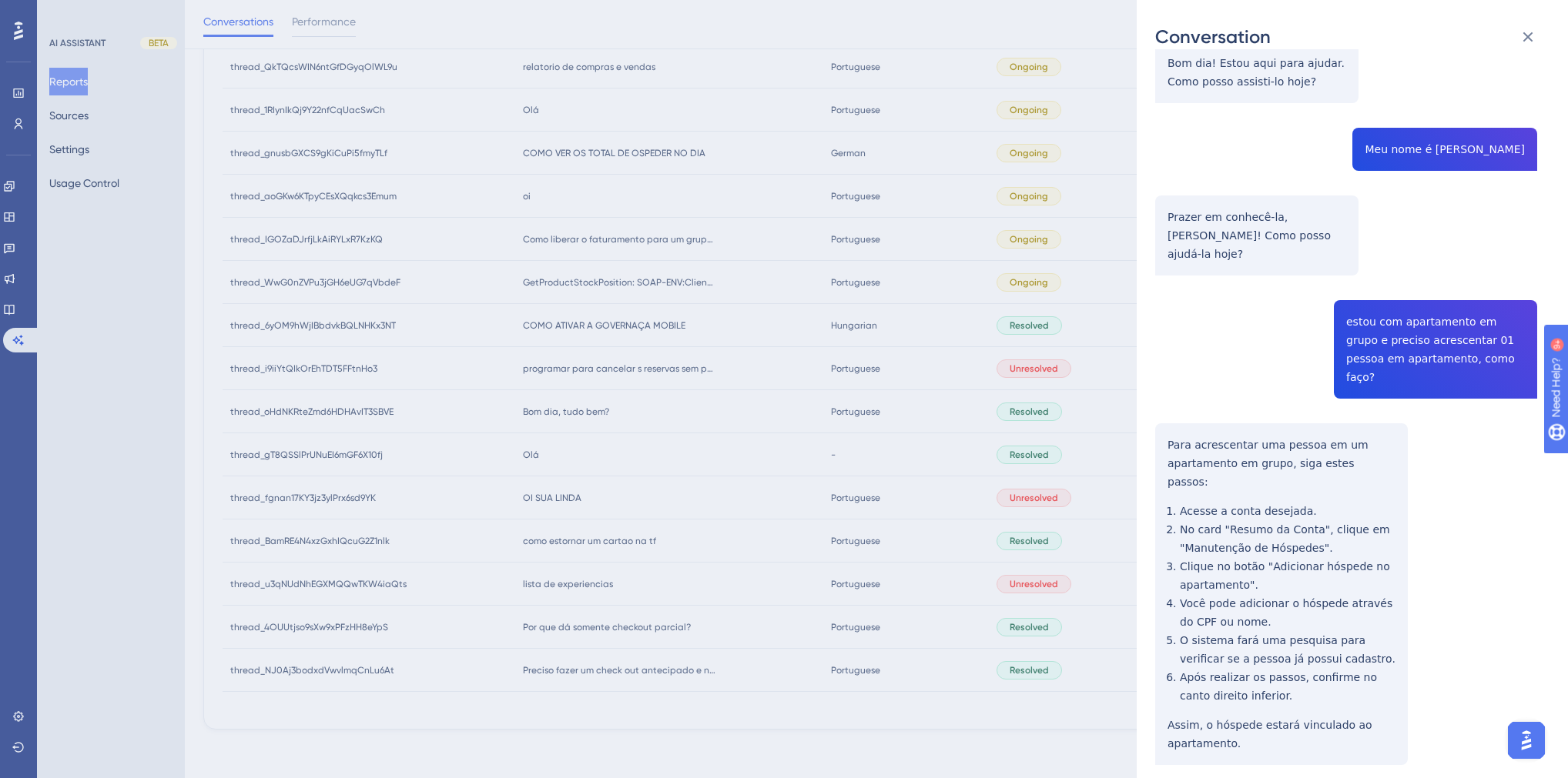
click at [628, 464] on div "Conversation thread_oHdNKRteZmd6HDHAvIT3SBVE Copy - - 4_Sampaio, [PERSON_NAME] …" at bounding box center [784, 389] width 1568 height 778
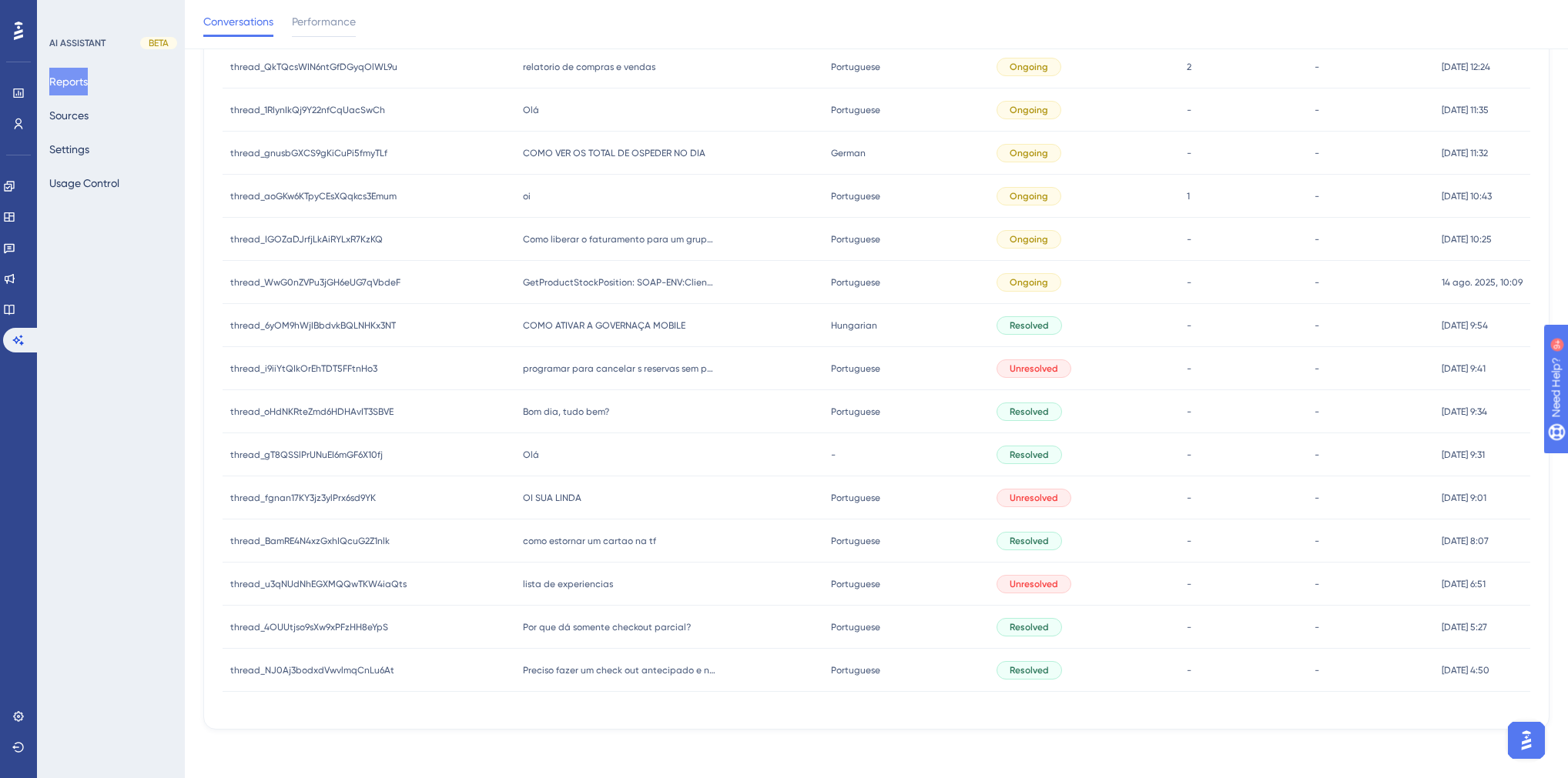
click at [553, 416] on span "Bom dia, tudo bem?" at bounding box center [566, 411] width 87 height 13
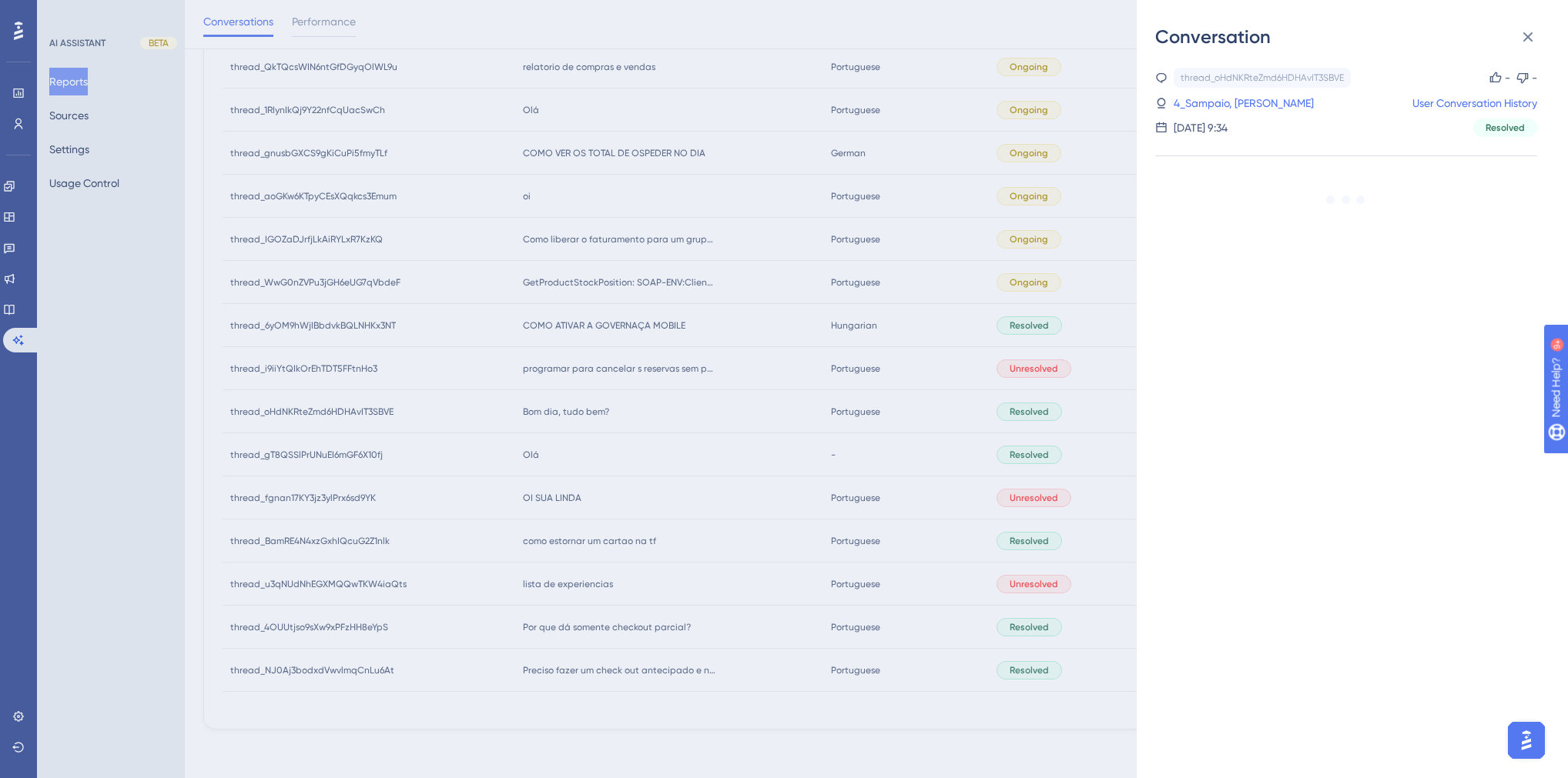
click at [553, 416] on div "Conversation thread_oHdNKRteZmd6HDHAvIT3SBVE Copy - - 4_Sampaio, [PERSON_NAME] …" at bounding box center [784, 389] width 1568 height 778
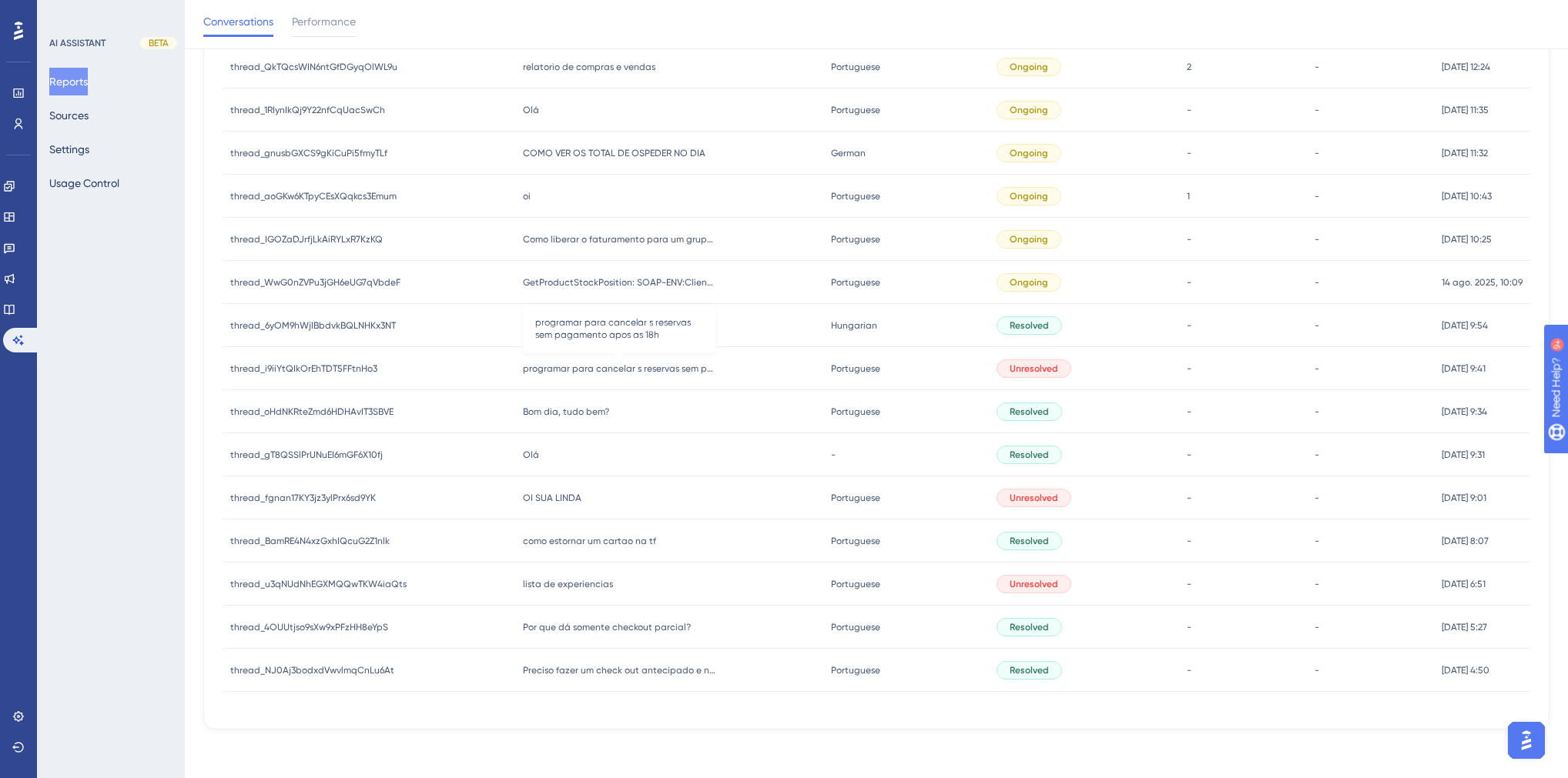
click at [567, 370] on span "programar para cancelar s reservas sem pagamento apos as 18h" at bounding box center [619, 368] width 193 height 13
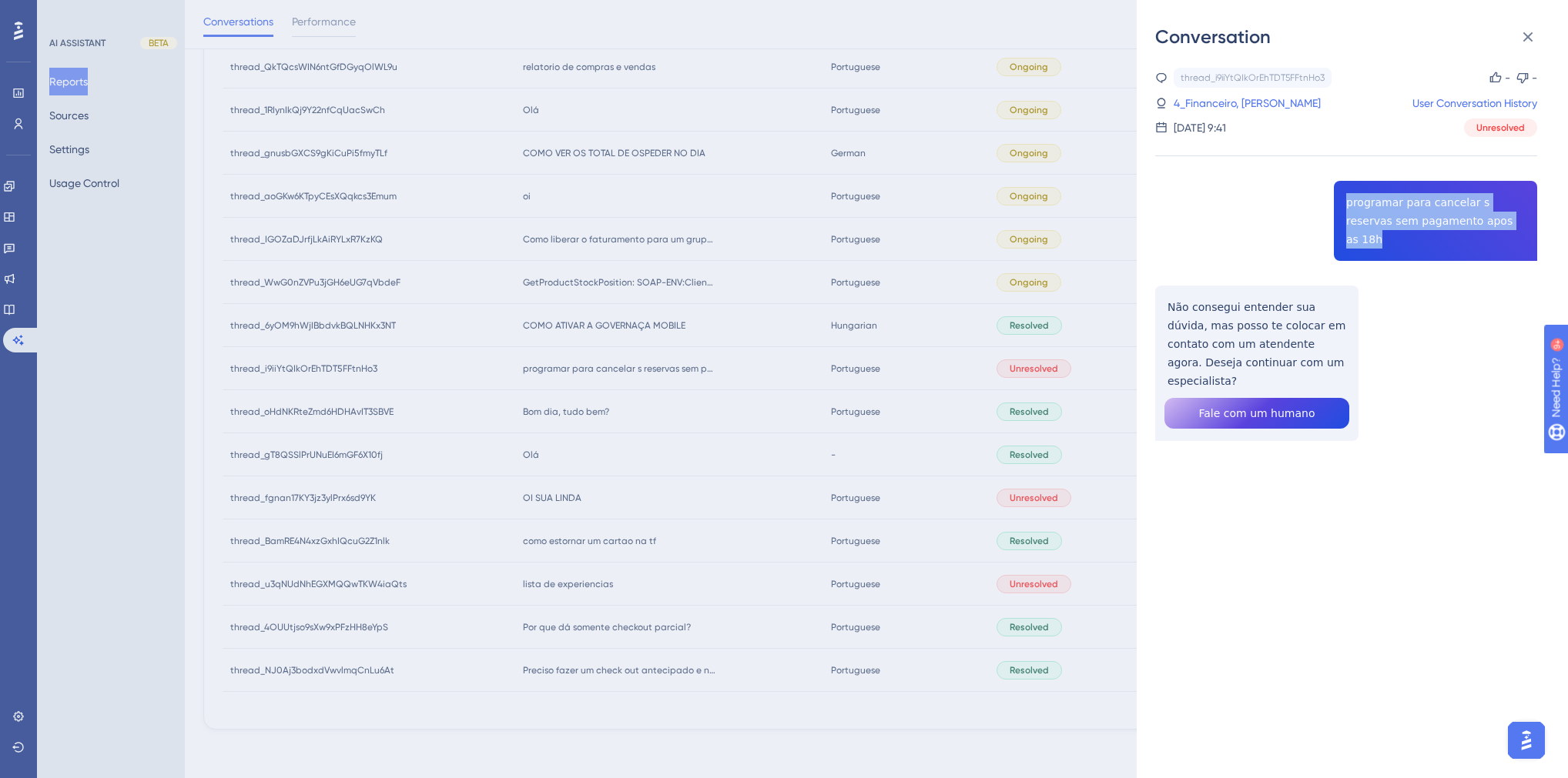
drag, startPoint x: 1492, startPoint y: 216, endPoint x: 1339, endPoint y: 204, distance: 153.5
click at [1339, 204] on div "thread_i9iiYtQIkOrEhTDT5FFtnHo3 Copy - - 4_Financeiro, [PERSON_NAME] User Conve…" at bounding box center [1346, 294] width 382 height 452
click at [1280, 99] on link "4_Financeiro, [PERSON_NAME]" at bounding box center [1246, 104] width 147 height 19
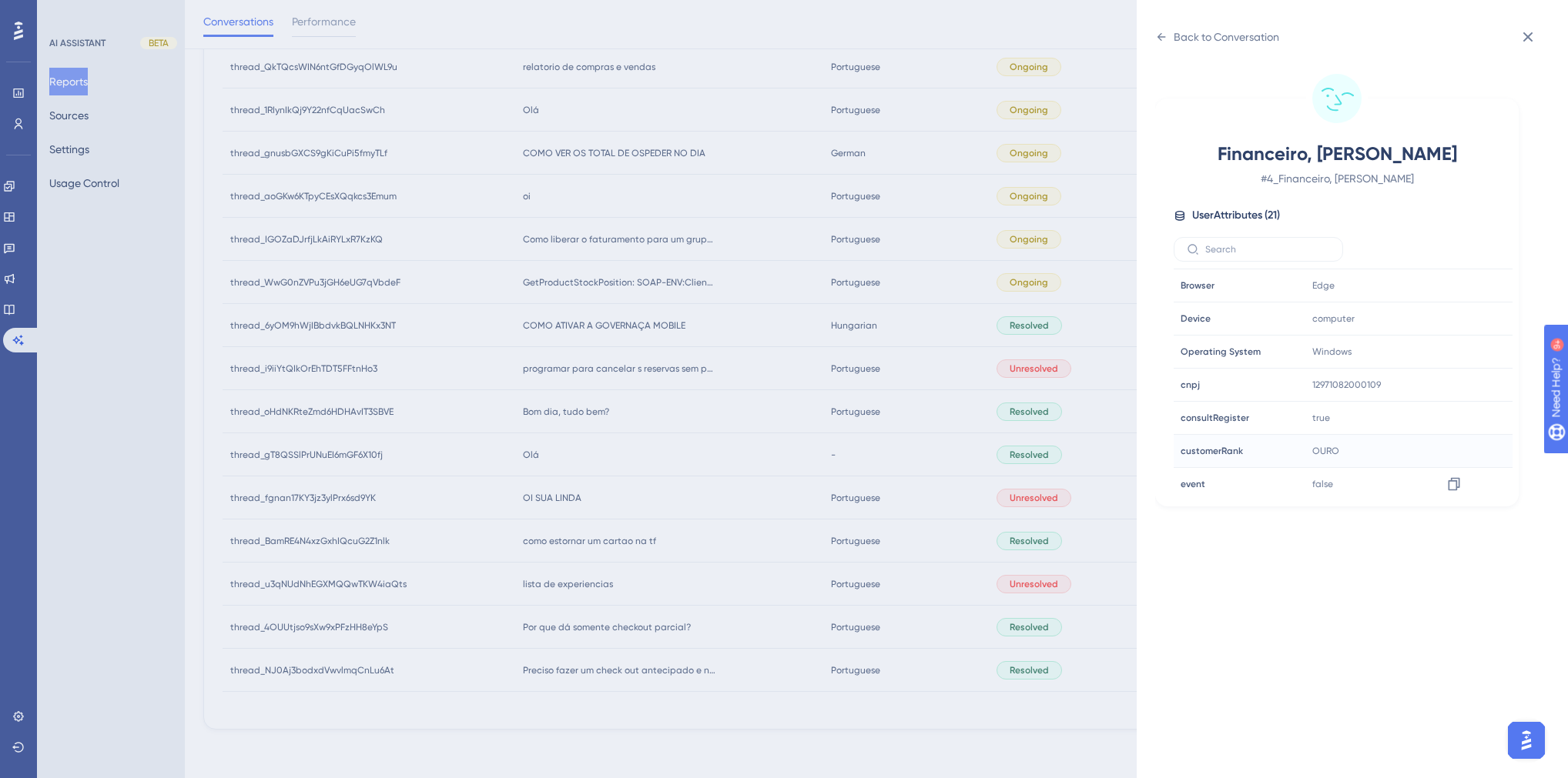
scroll to position [370, 0]
click at [1160, 34] on icon at bounding box center [1161, 36] width 13 height 13
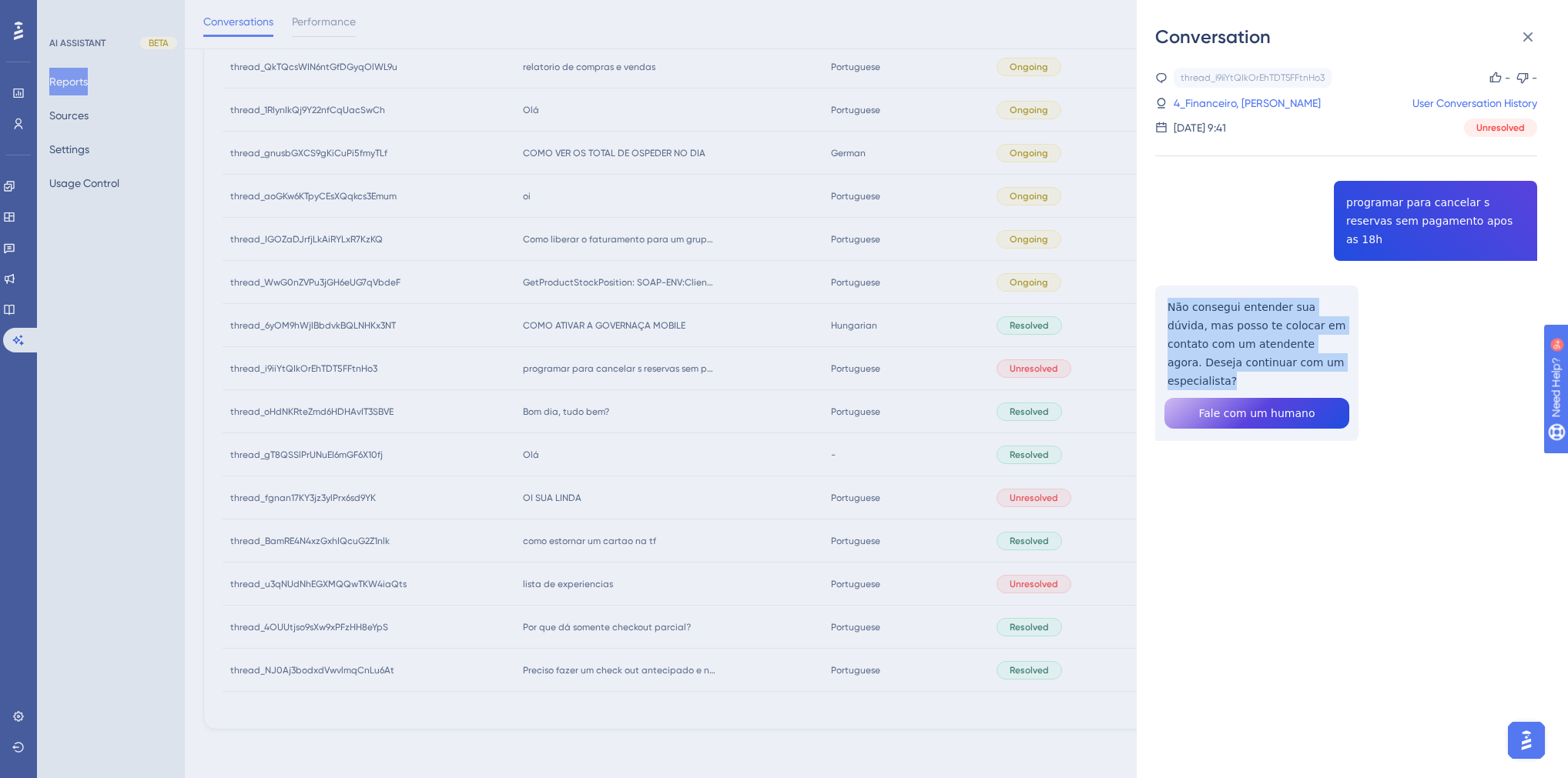
drag, startPoint x: 1320, startPoint y: 344, endPoint x: 1168, endPoint y: 290, distance: 161.3
click at [1168, 290] on div "thread_i9iiYtQIkOrEhTDT5FFtnHo3 Copy - - 4_Financeiro, [PERSON_NAME] User Conve…" at bounding box center [1346, 294] width 382 height 452
click at [1519, 44] on icon at bounding box center [1528, 37] width 19 height 19
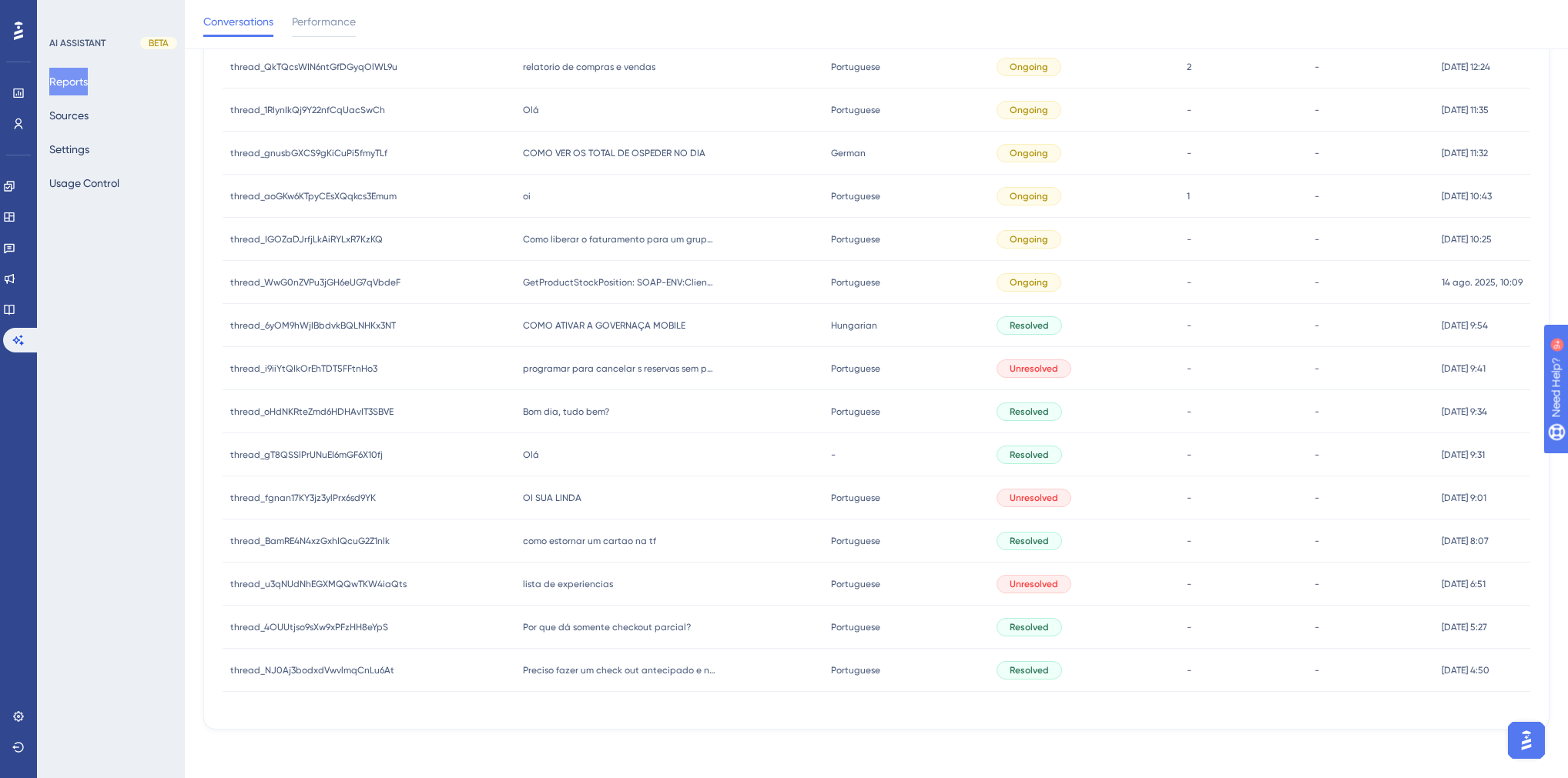
click at [579, 409] on span "Bom dia, tudo bem?" at bounding box center [566, 411] width 87 height 13
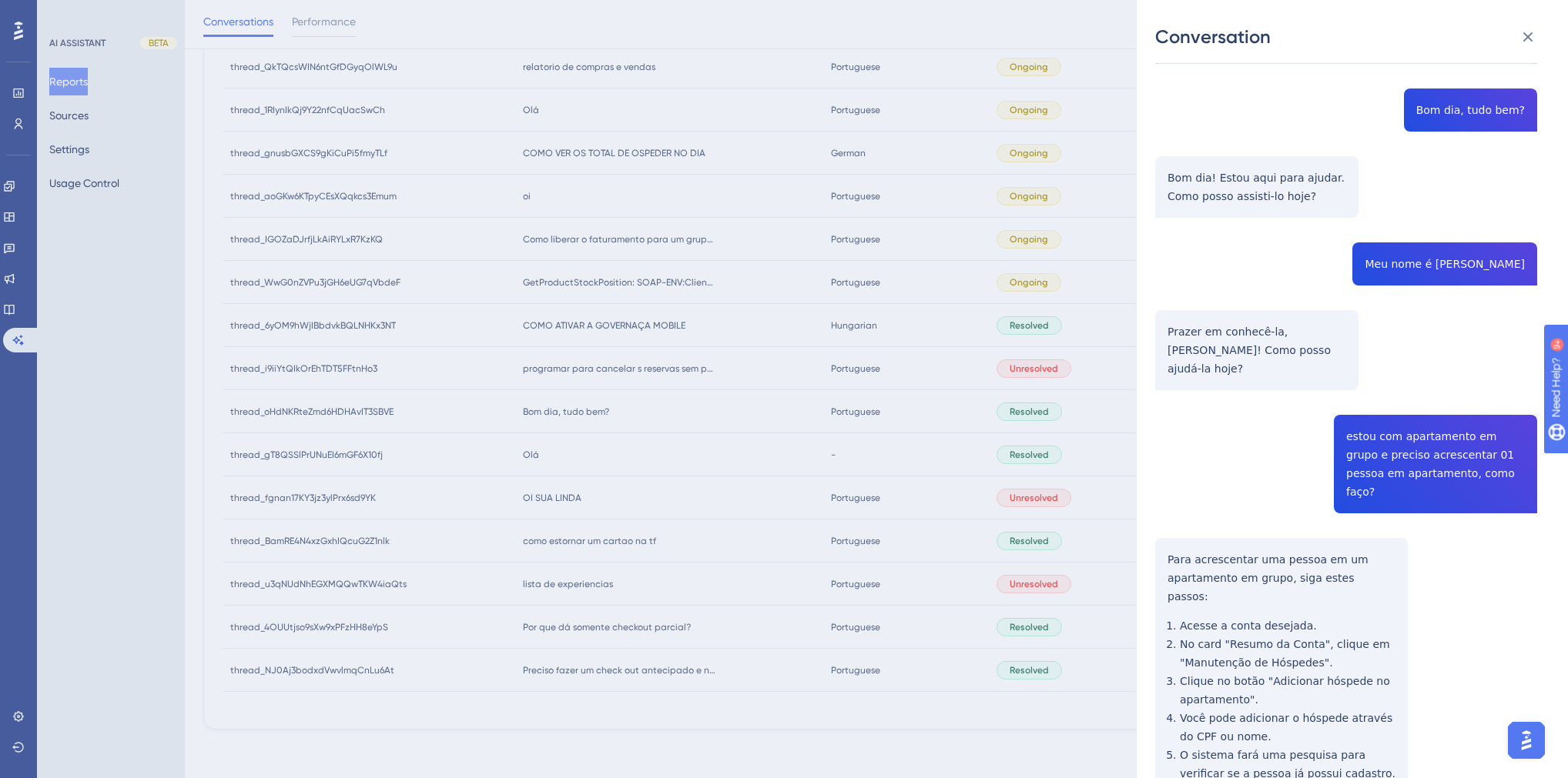
scroll to position [0, 0]
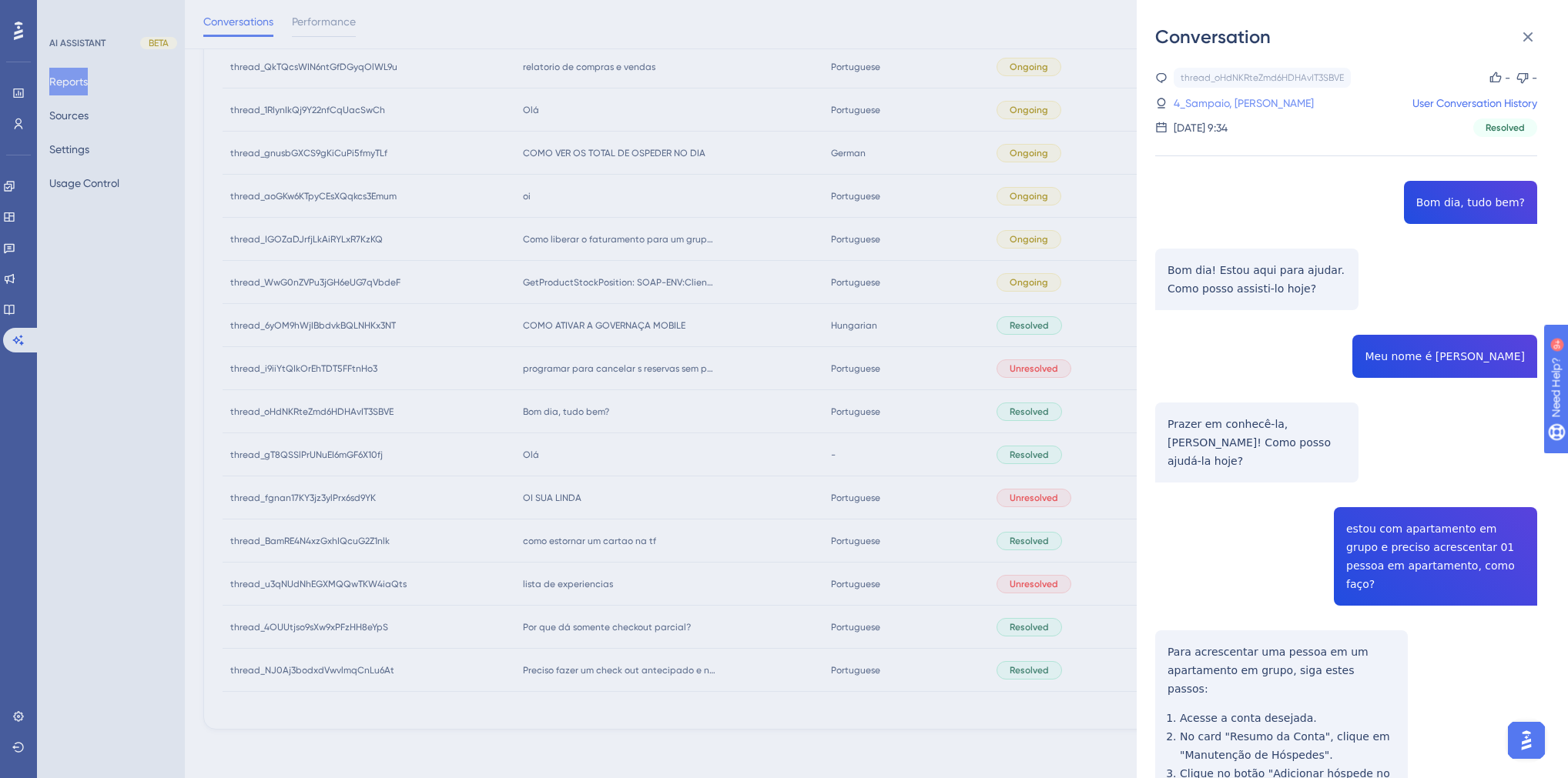
click at [1235, 97] on link "4_Sampaio, [PERSON_NAME]" at bounding box center [1243, 104] width 140 height 19
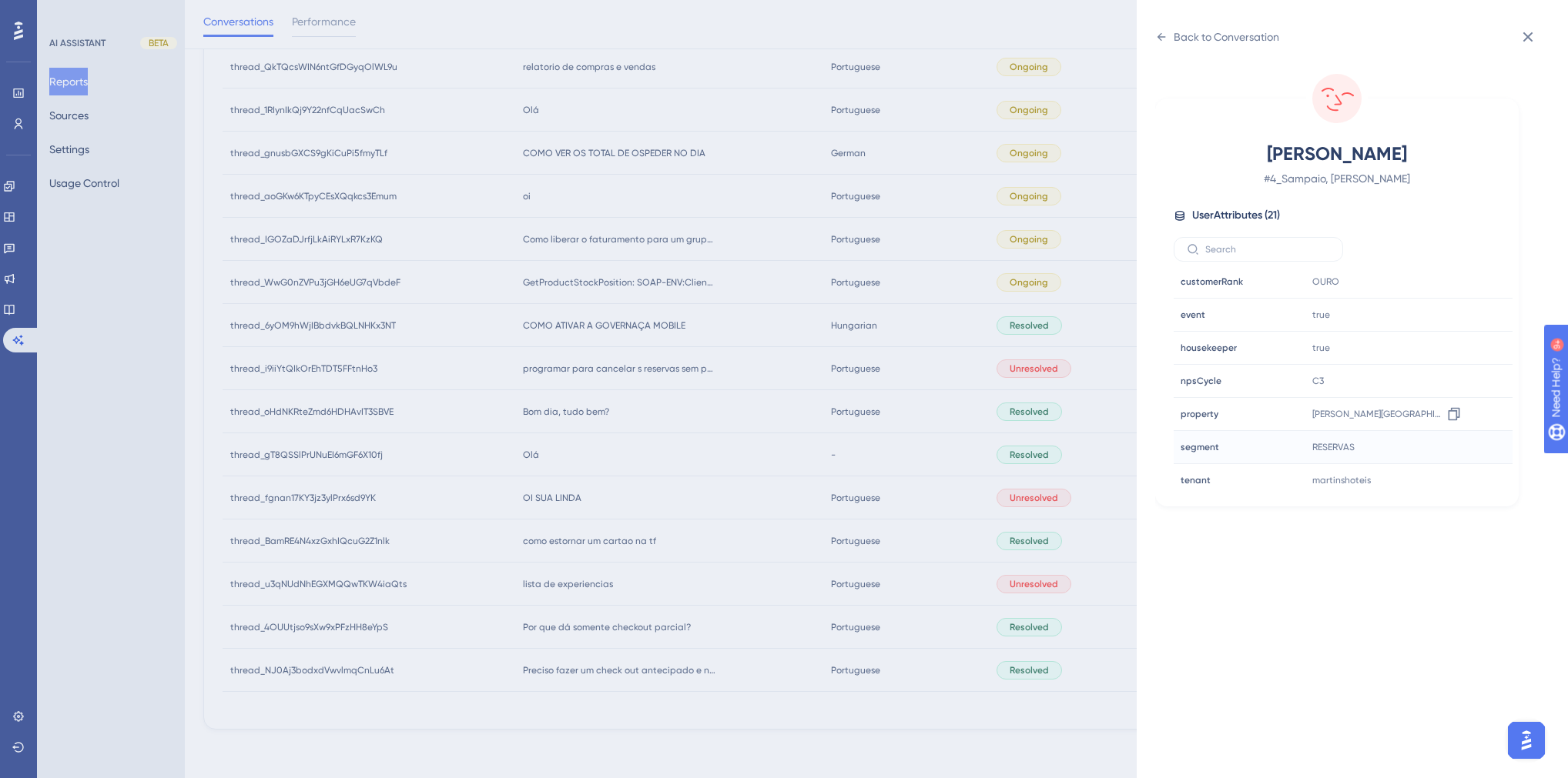
scroll to position [431, 0]
click at [1165, 31] on icon at bounding box center [1161, 36] width 13 height 13
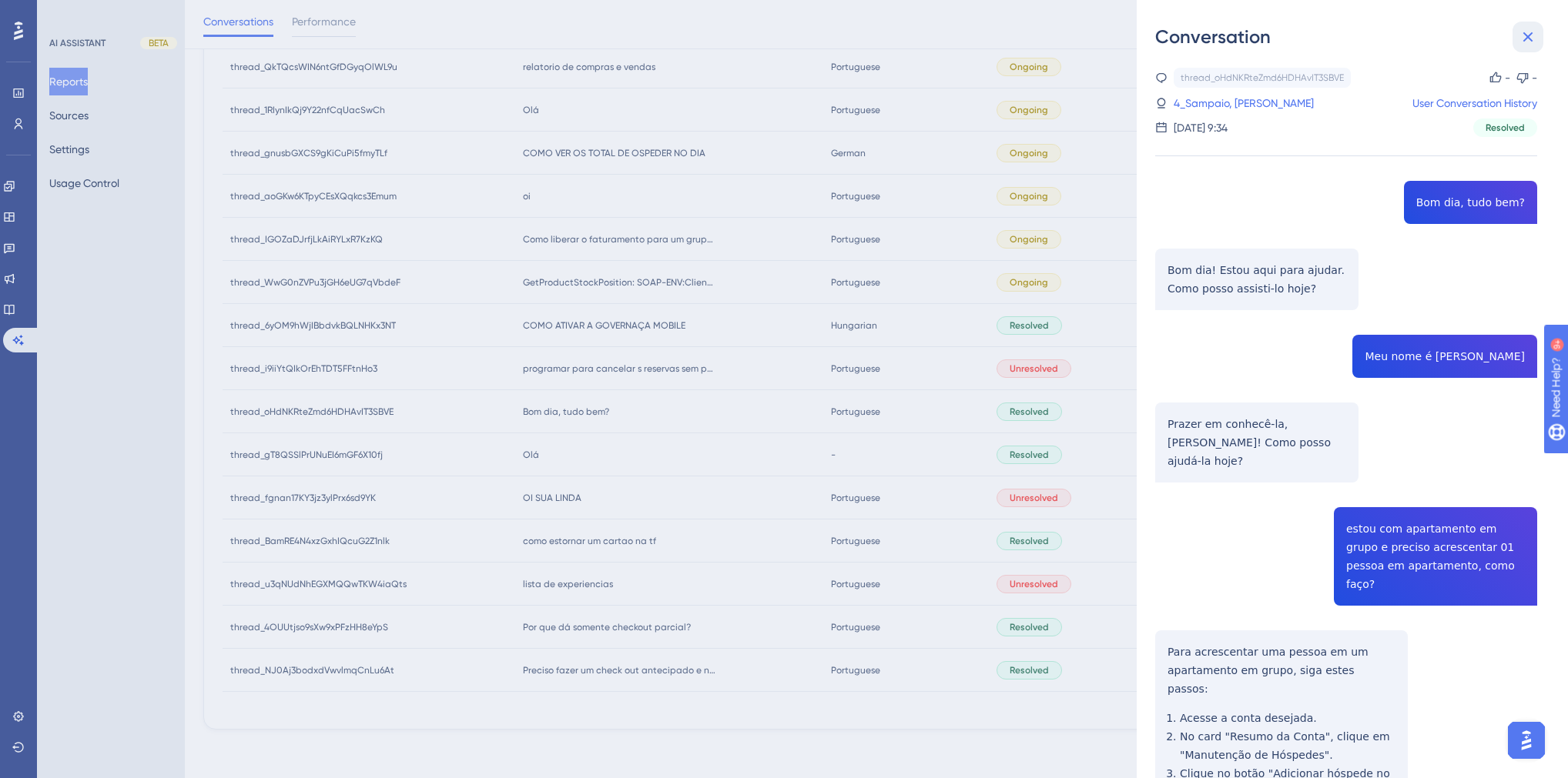
drag, startPoint x: 1514, startPoint y: 40, endPoint x: 1320, endPoint y: 147, distance: 221.6
click at [1515, 40] on button at bounding box center [1527, 36] width 31 height 31
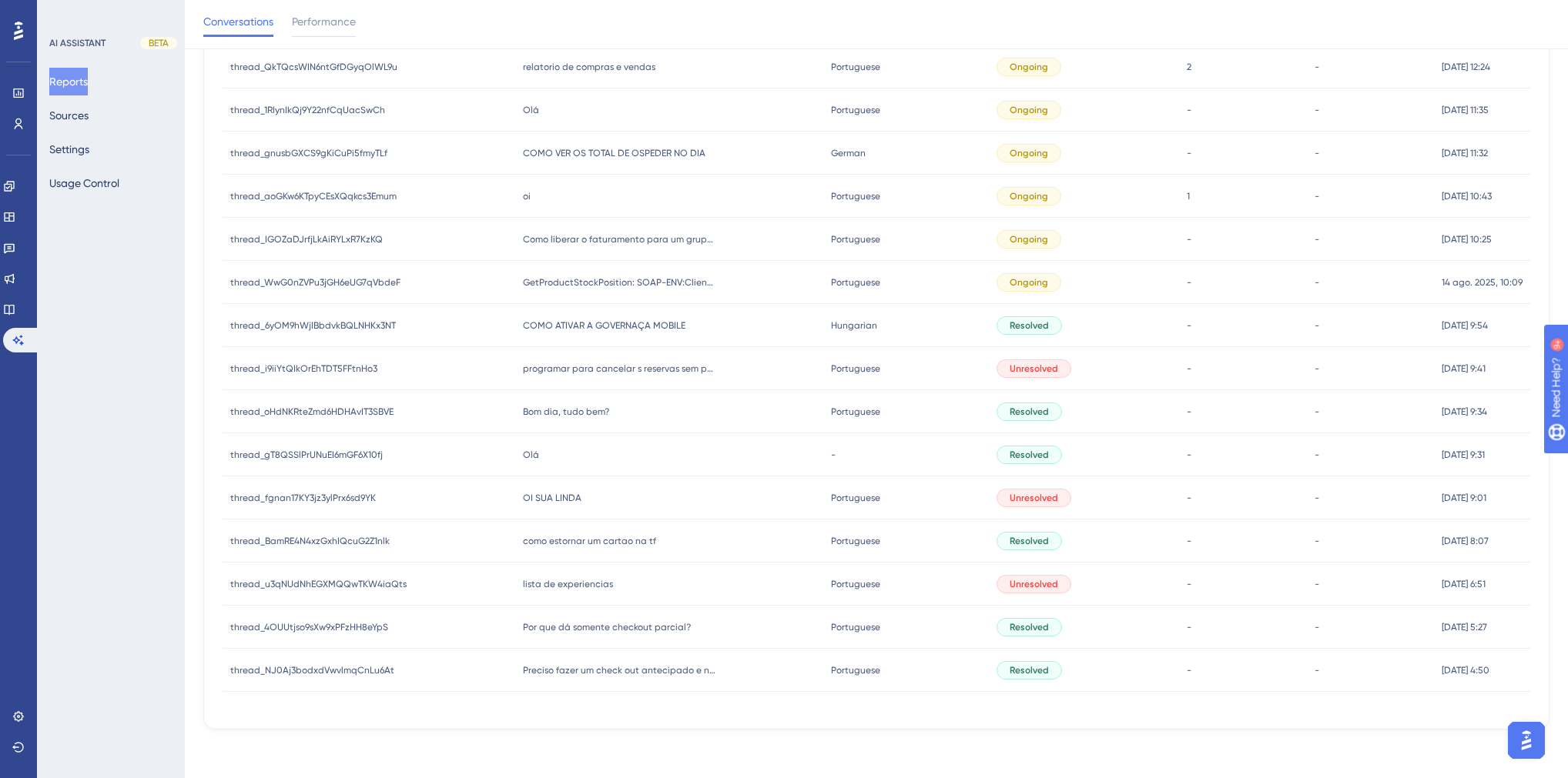
click at [563, 501] on span "OI SUA LINDA" at bounding box center [552, 498] width 59 height 13
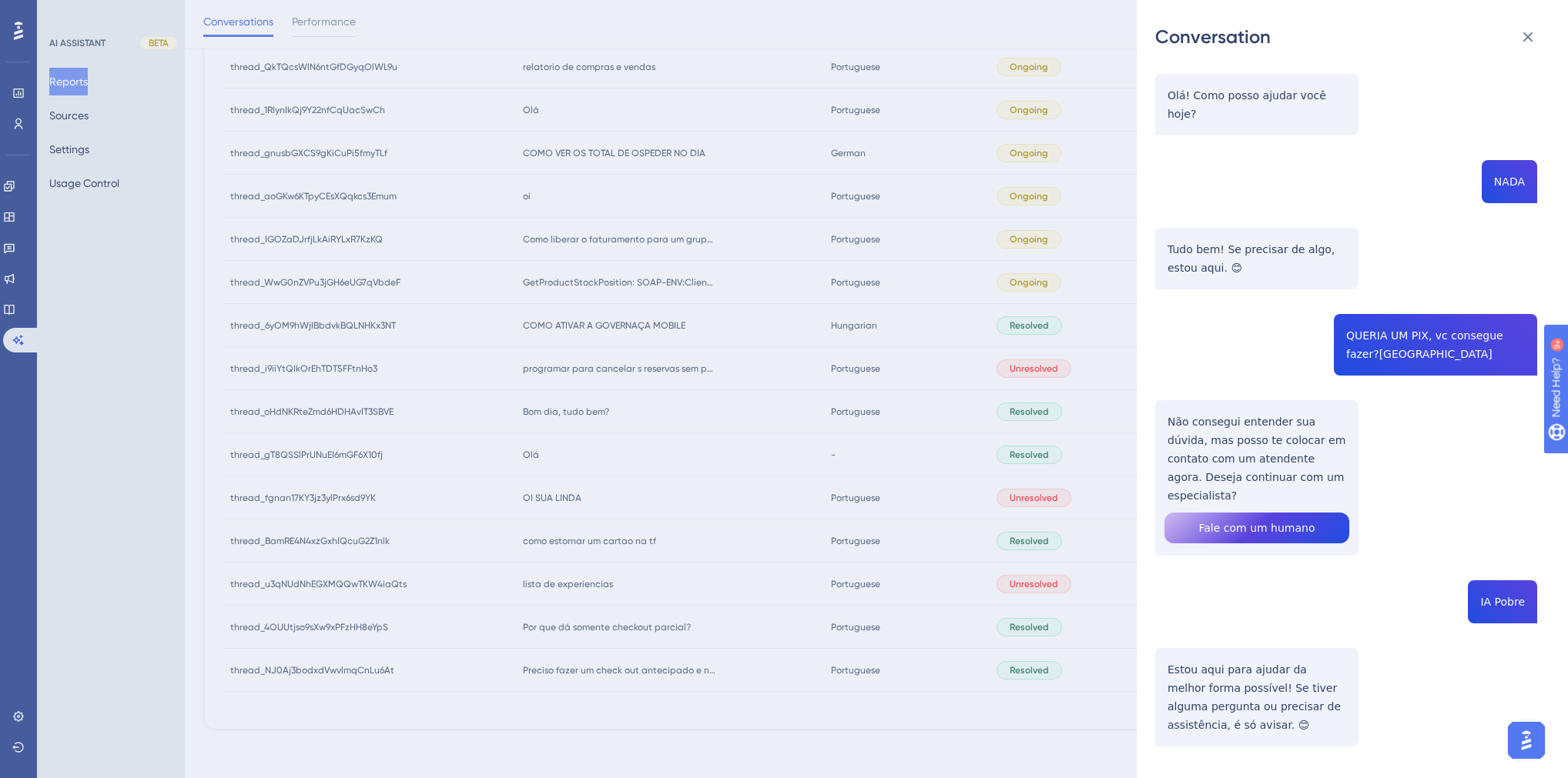
scroll to position [113, 0]
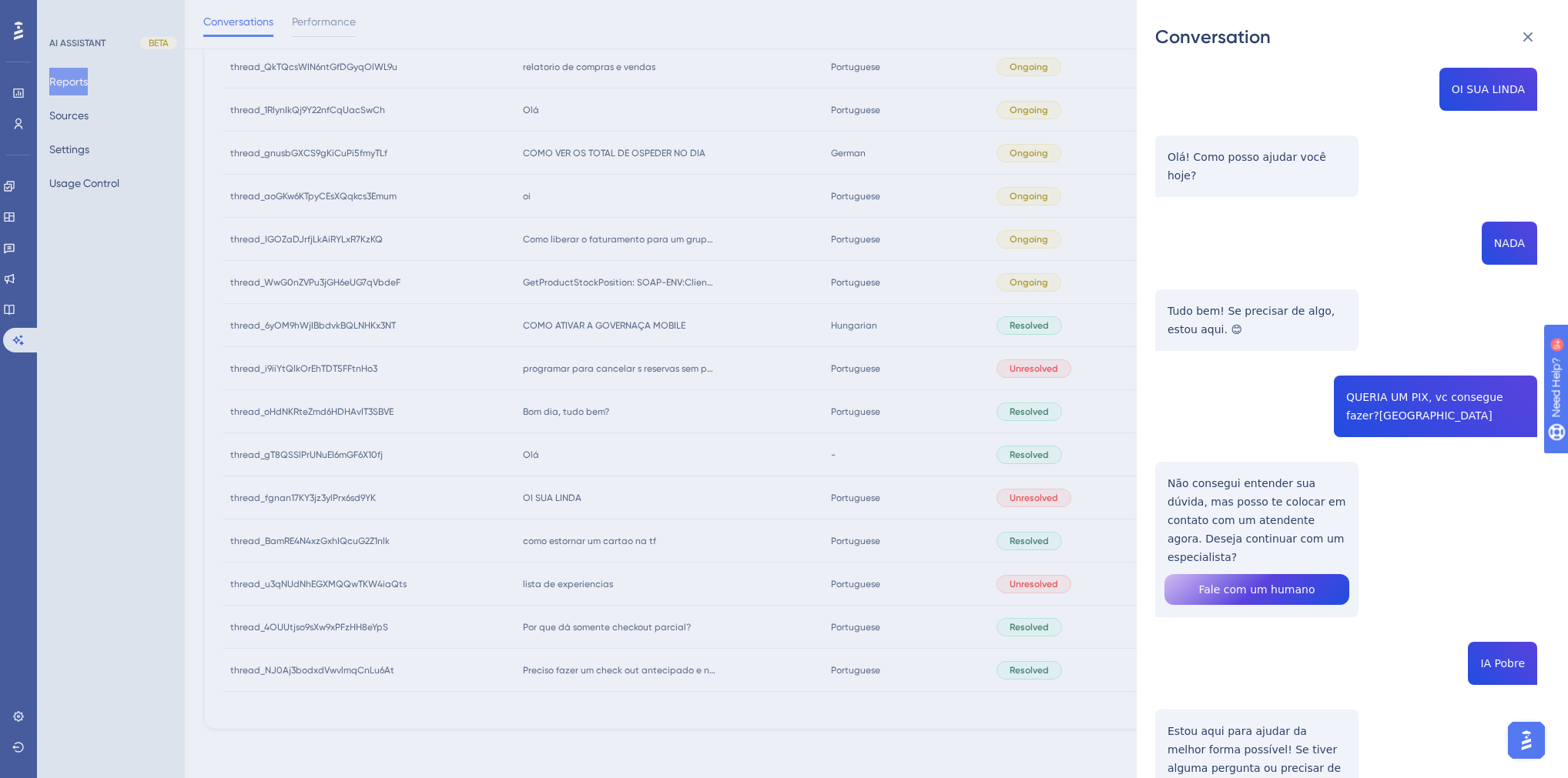
click at [536, 526] on div "Conversation thread_fgnan17KY3jz3ylPrx6sd9YK Copy - - 76_Carvalho, Weslley User…" at bounding box center [784, 389] width 1568 height 778
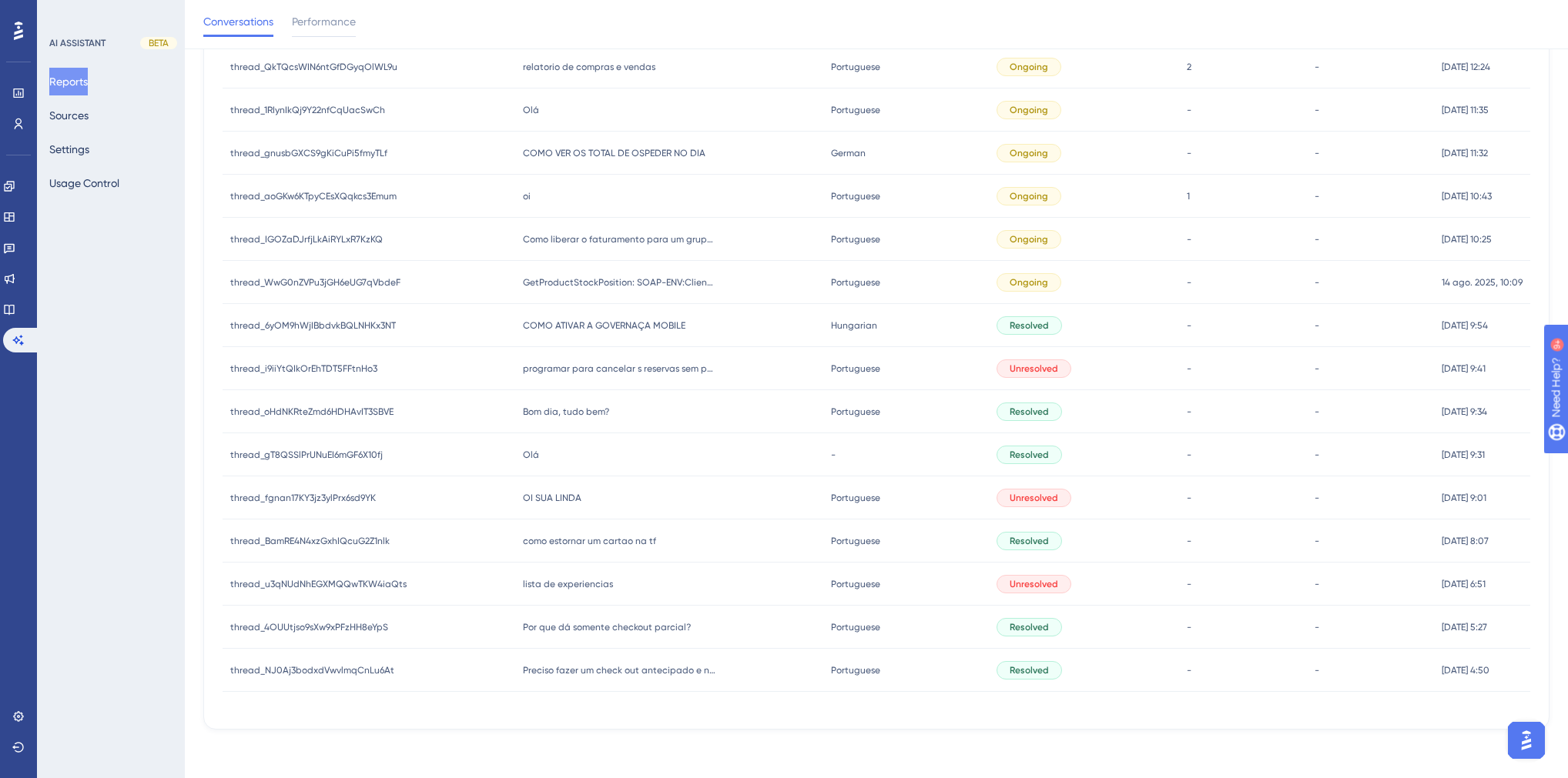
click at [540, 416] on span "Bom dia, tudo bem?" at bounding box center [566, 411] width 87 height 13
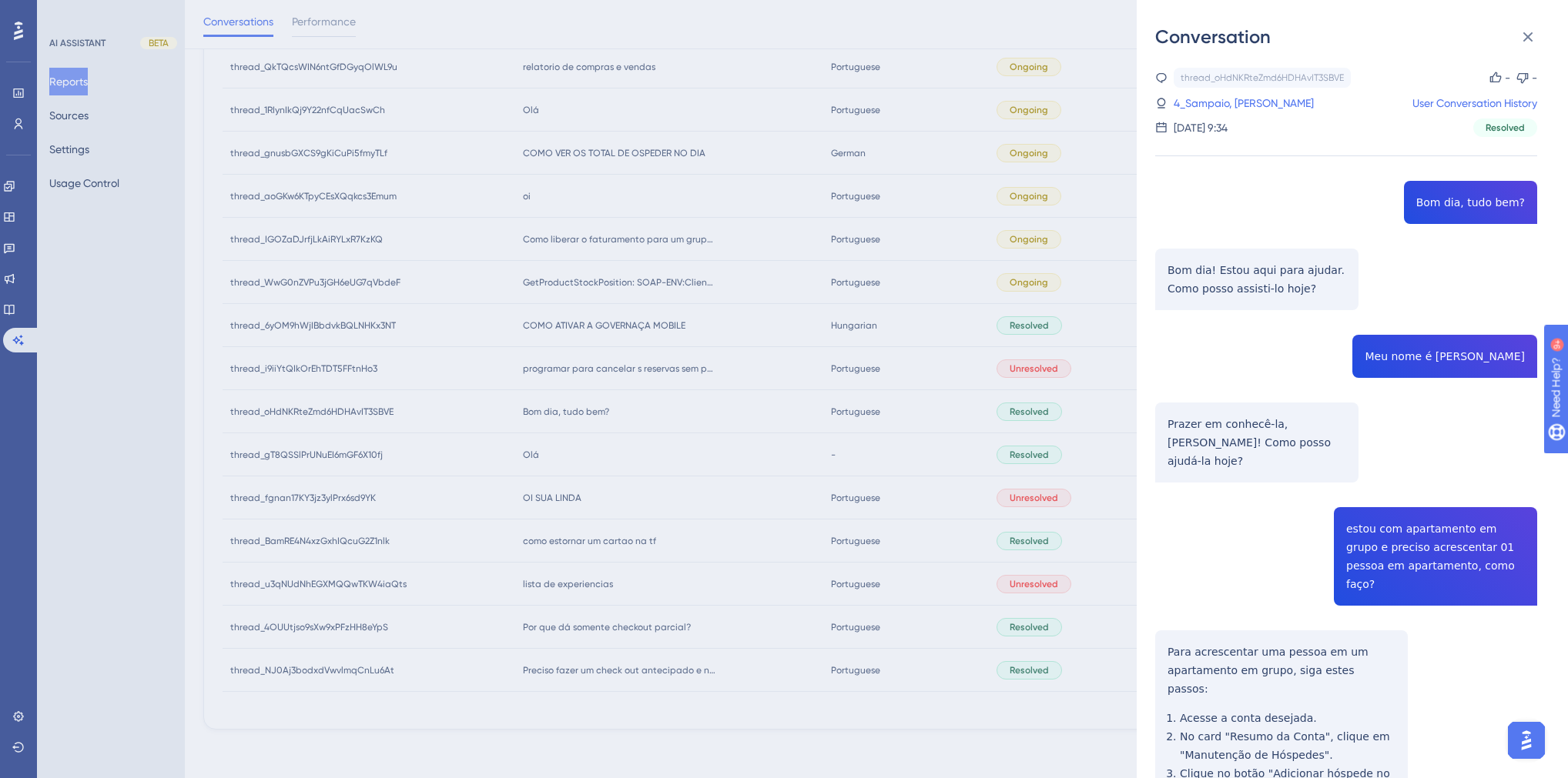
click at [495, 381] on div "Conversation thread_oHdNKRteZmd6HDHAvIT3SBVE Copy - - 4_Sampaio, [PERSON_NAME] …" at bounding box center [784, 389] width 1568 height 778
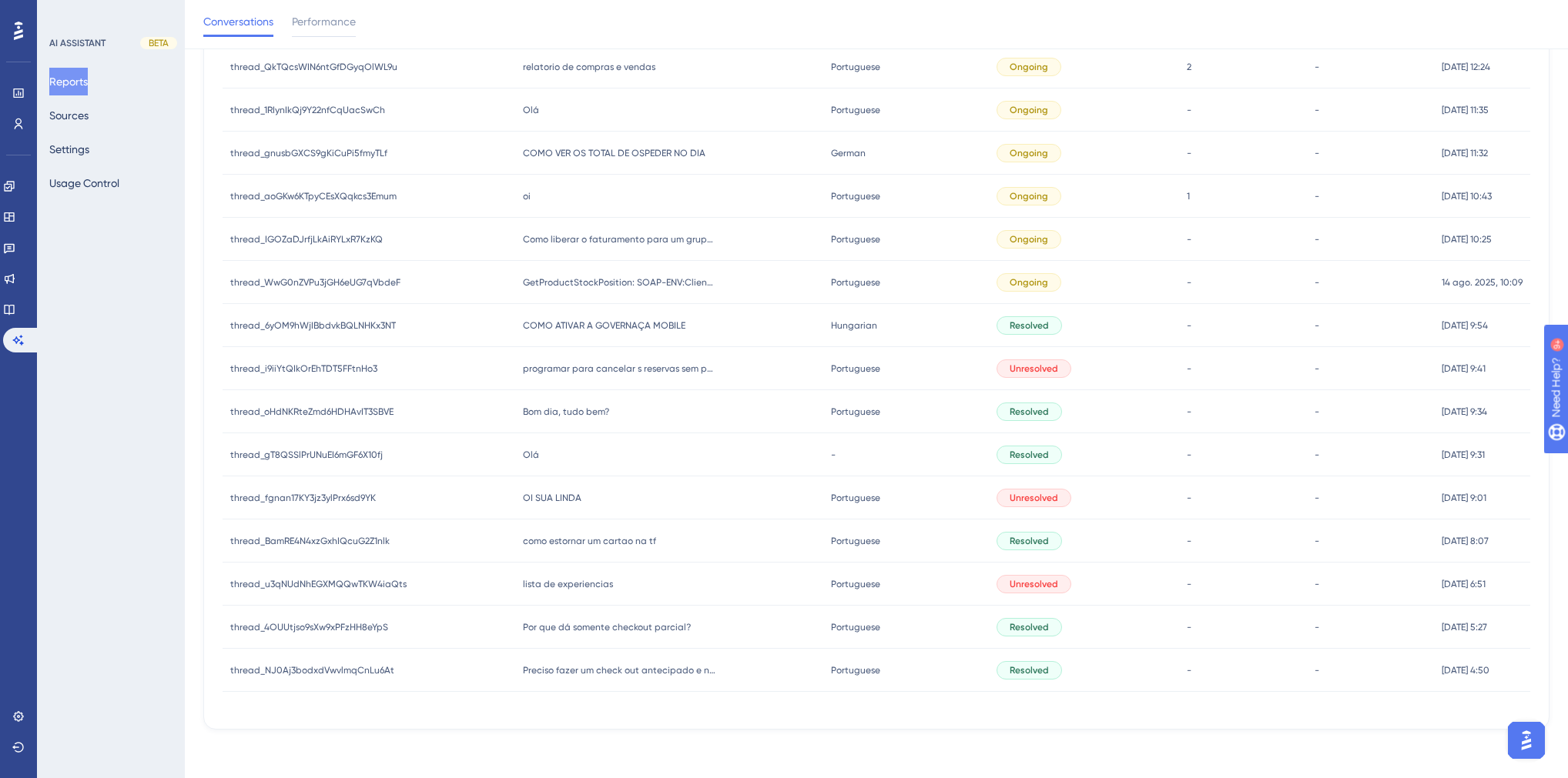
click at [556, 360] on div "programar para cancelar s reservas sem pagamento apos as 18h programar para can…" at bounding box center [669, 368] width 309 height 43
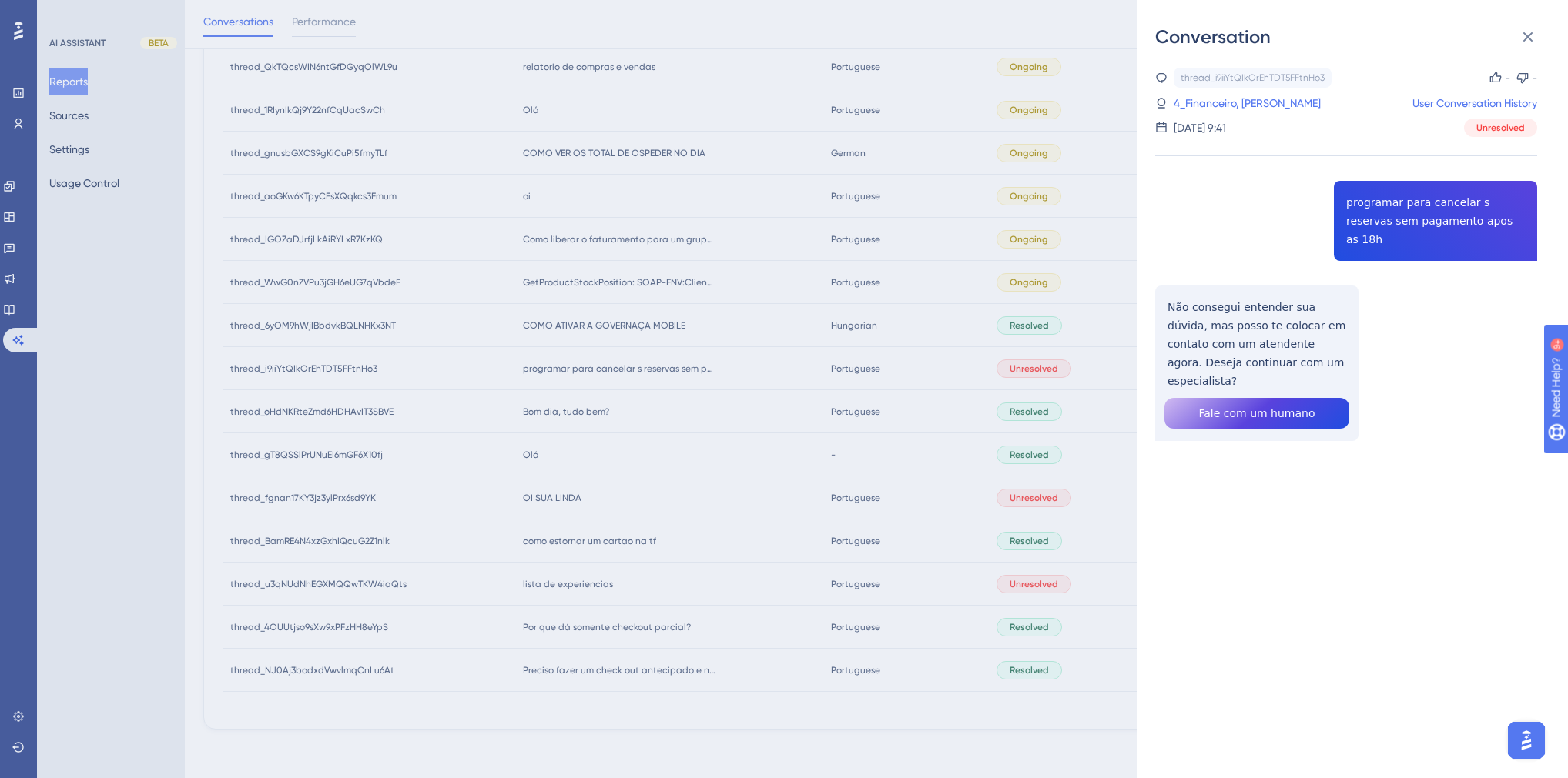
click at [608, 502] on div "Conversation thread_i9iiYtQIkOrEhTDT5FFtnHo3 Copy - - 4_Financeiro, [PERSON_NAM…" at bounding box center [784, 389] width 1568 height 778
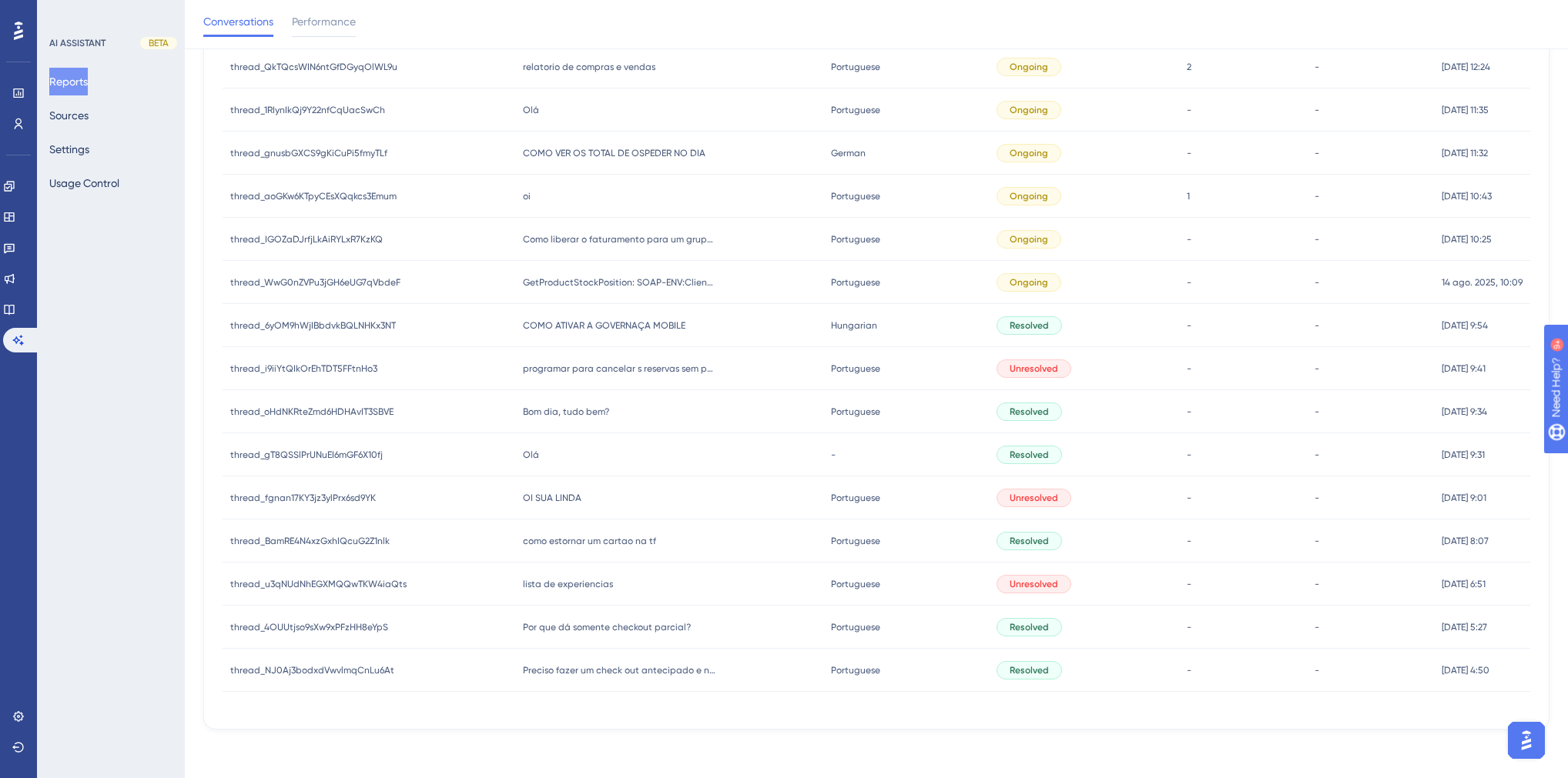
click at [585, 335] on div "COMO ATIVAR A GOVERNAÇA MOBILE COMO ATIVAR A GOVERNAÇA MOBILE" at bounding box center [669, 325] width 309 height 43
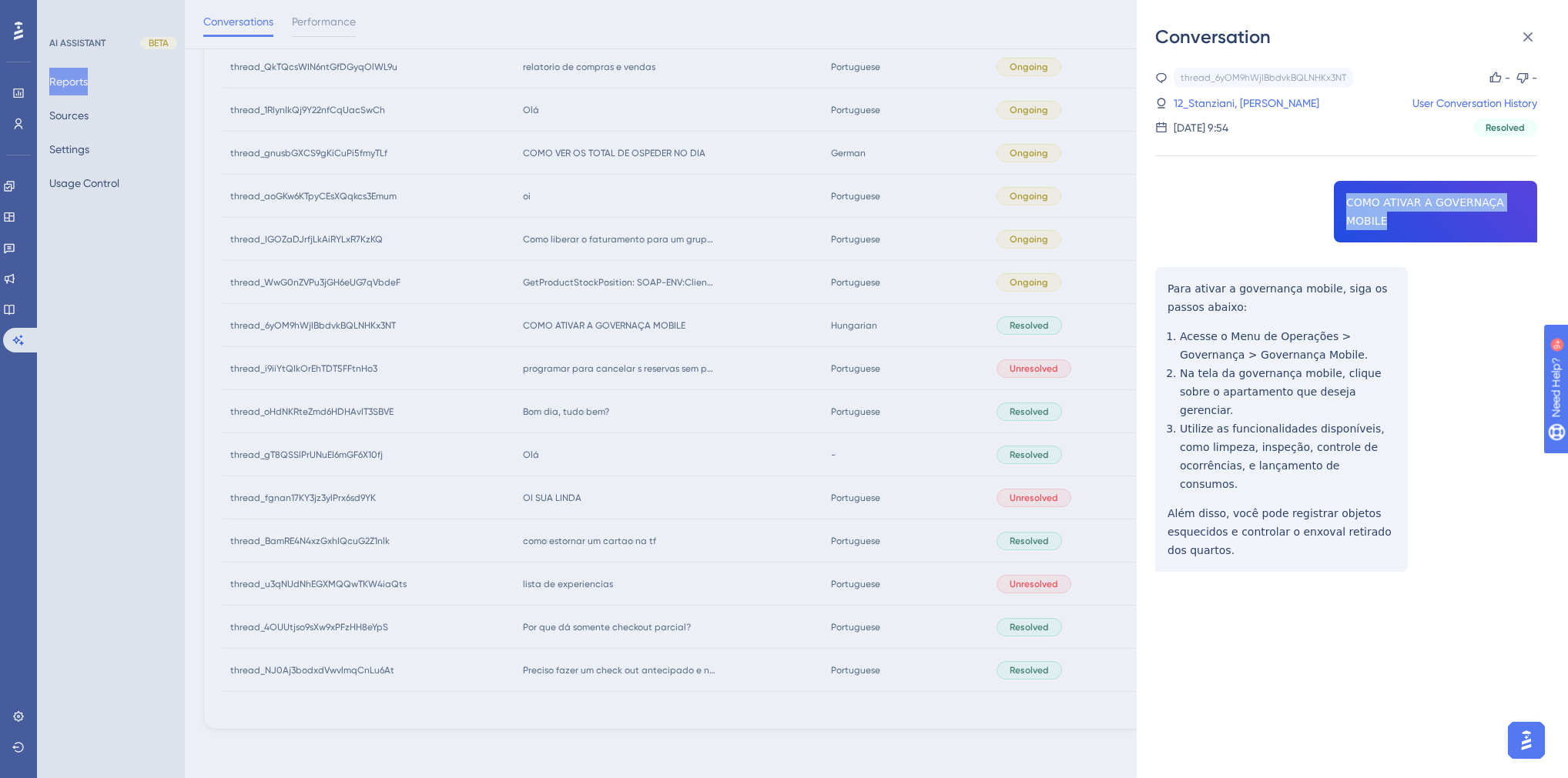
drag, startPoint x: 1383, startPoint y: 224, endPoint x: 1342, endPoint y: 205, distance: 45.2
click at [1342, 205] on div "thread_6yOM9hWjIBbdvkBQLNHKx3NT Copy - - 12_Stanziani, [PERSON_NAME] User Conve…" at bounding box center [1346, 359] width 382 height 583
click at [1234, 104] on link "12_Stanziani, [PERSON_NAME]" at bounding box center [1246, 104] width 146 height 19
click at [1195, 98] on link "12_Stanziani, [PERSON_NAME]" at bounding box center [1246, 104] width 146 height 19
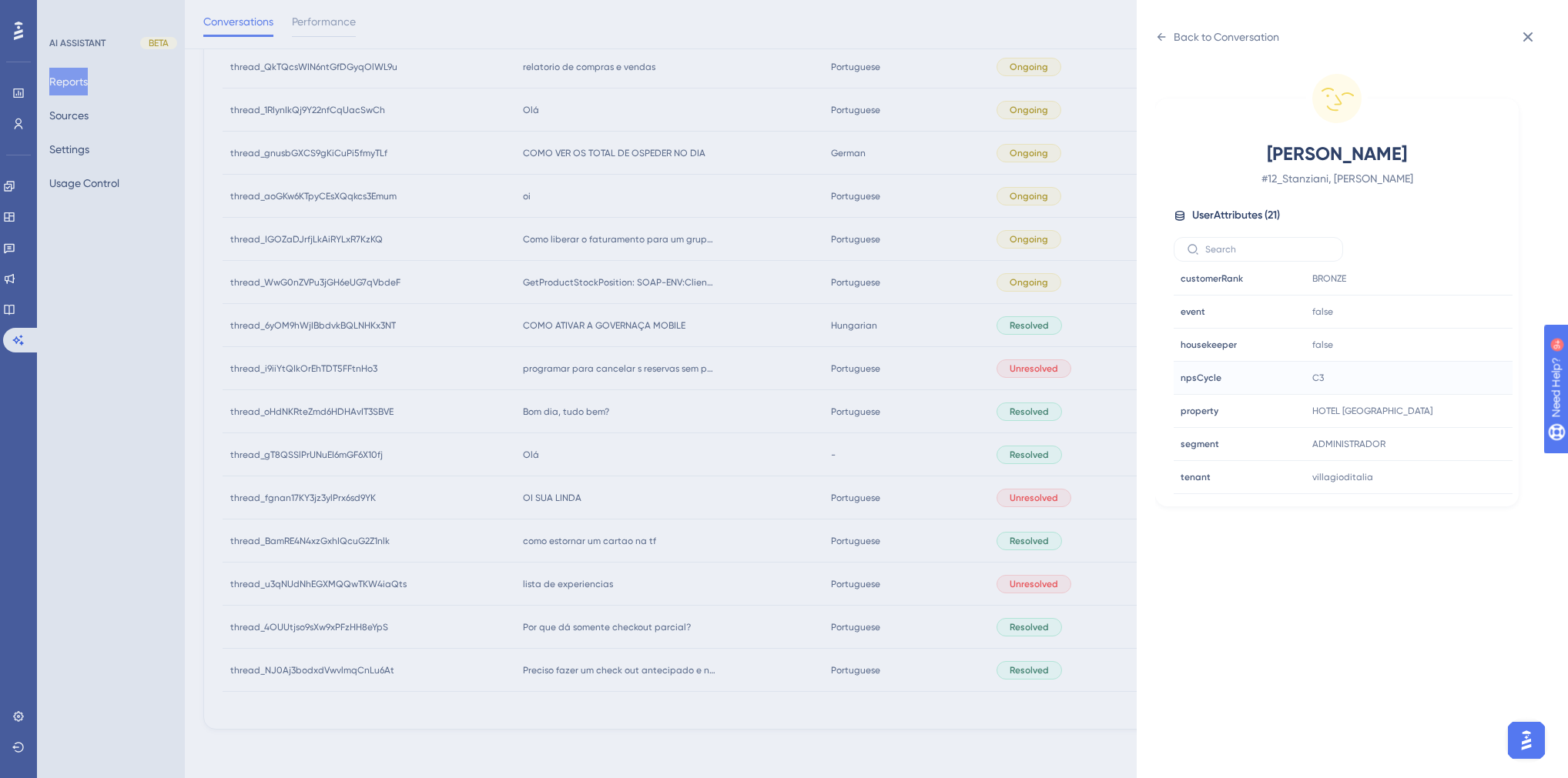
scroll to position [431, 0]
click at [1159, 36] on icon at bounding box center [1162, 36] width 8 height 8
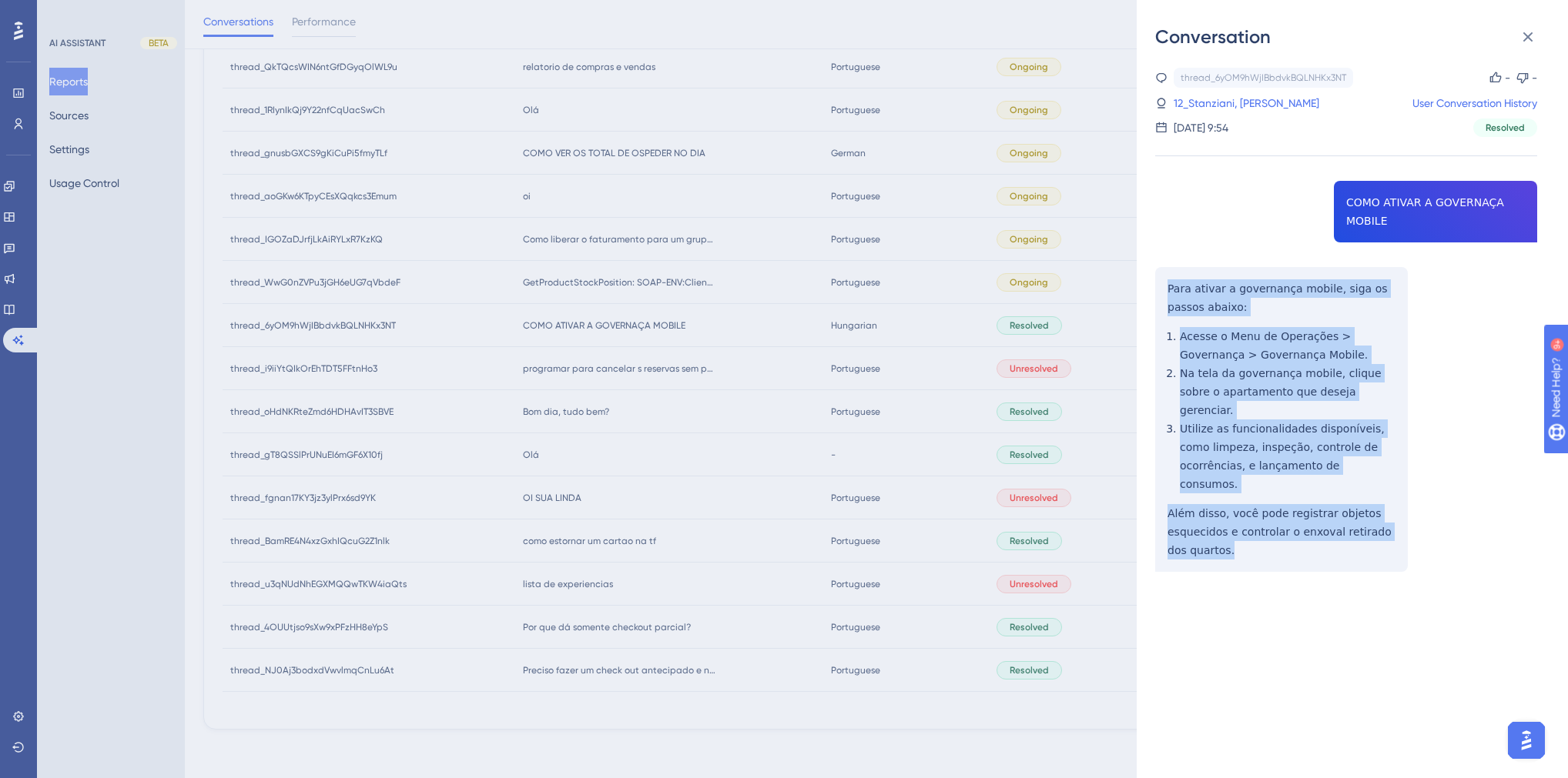
drag, startPoint x: 1217, startPoint y: 519, endPoint x: 1161, endPoint y: 293, distance: 232.8
click at [1161, 293] on div "thread_6yOM9hWjIBbdvkBQLNHKx3NT Copy - - 12_Stanziani, [PERSON_NAME] User Conve…" at bounding box center [1346, 359] width 382 height 583
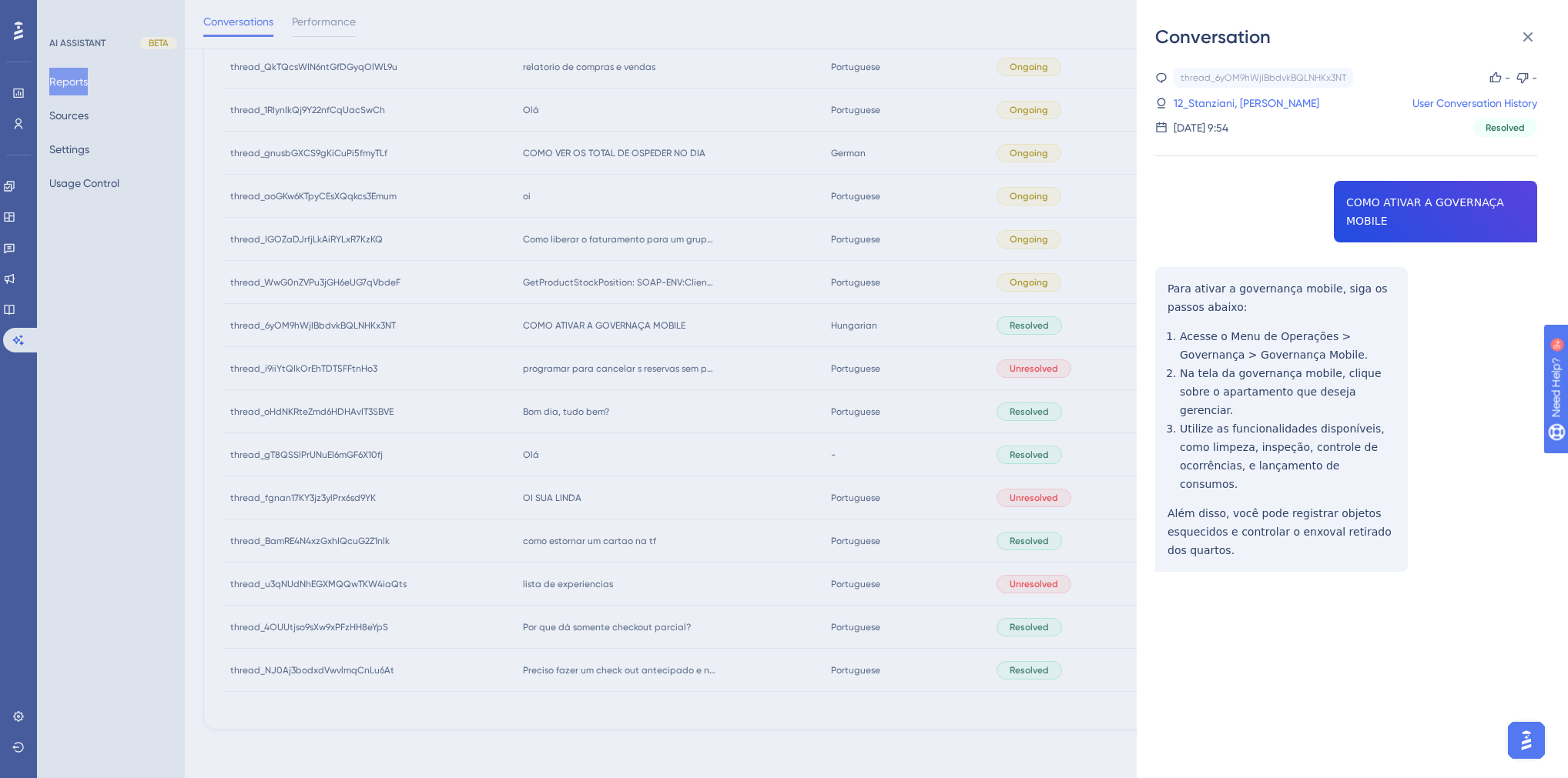
click at [1235, 596] on div at bounding box center [1346, 624] width 382 height 54
click at [224, 462] on div "Conversation thread_6yOM9hWjIBbdvkBQLNHKx3NT Copy - - 12_Stanziani, [PERSON_NAM…" at bounding box center [784, 389] width 1568 height 778
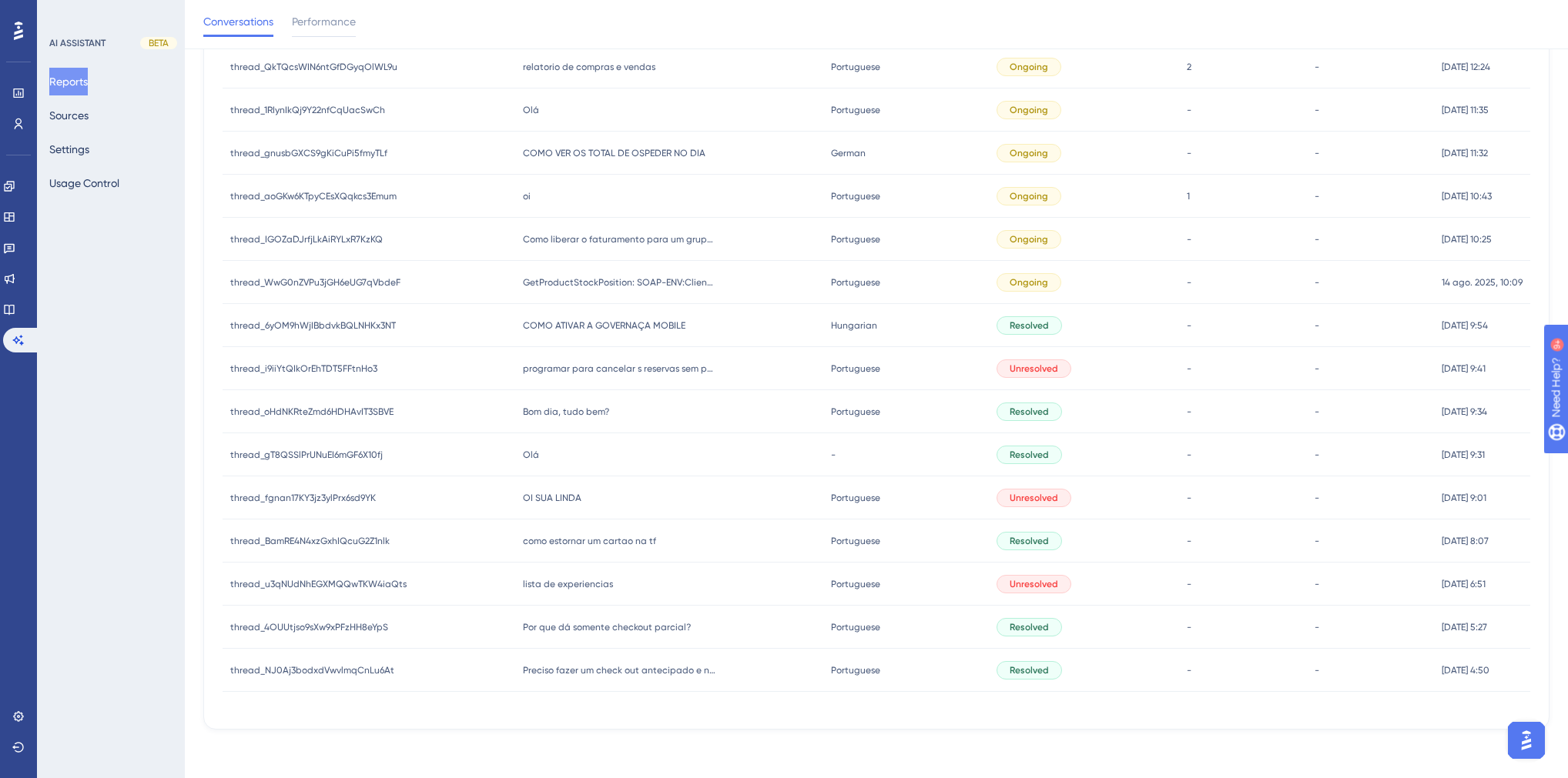
click at [614, 288] on div "GetProductStockPosition: SOAP-ENV:Client-1235 - ERROR: Nenhum produto foi local…" at bounding box center [669, 283] width 309 height 43
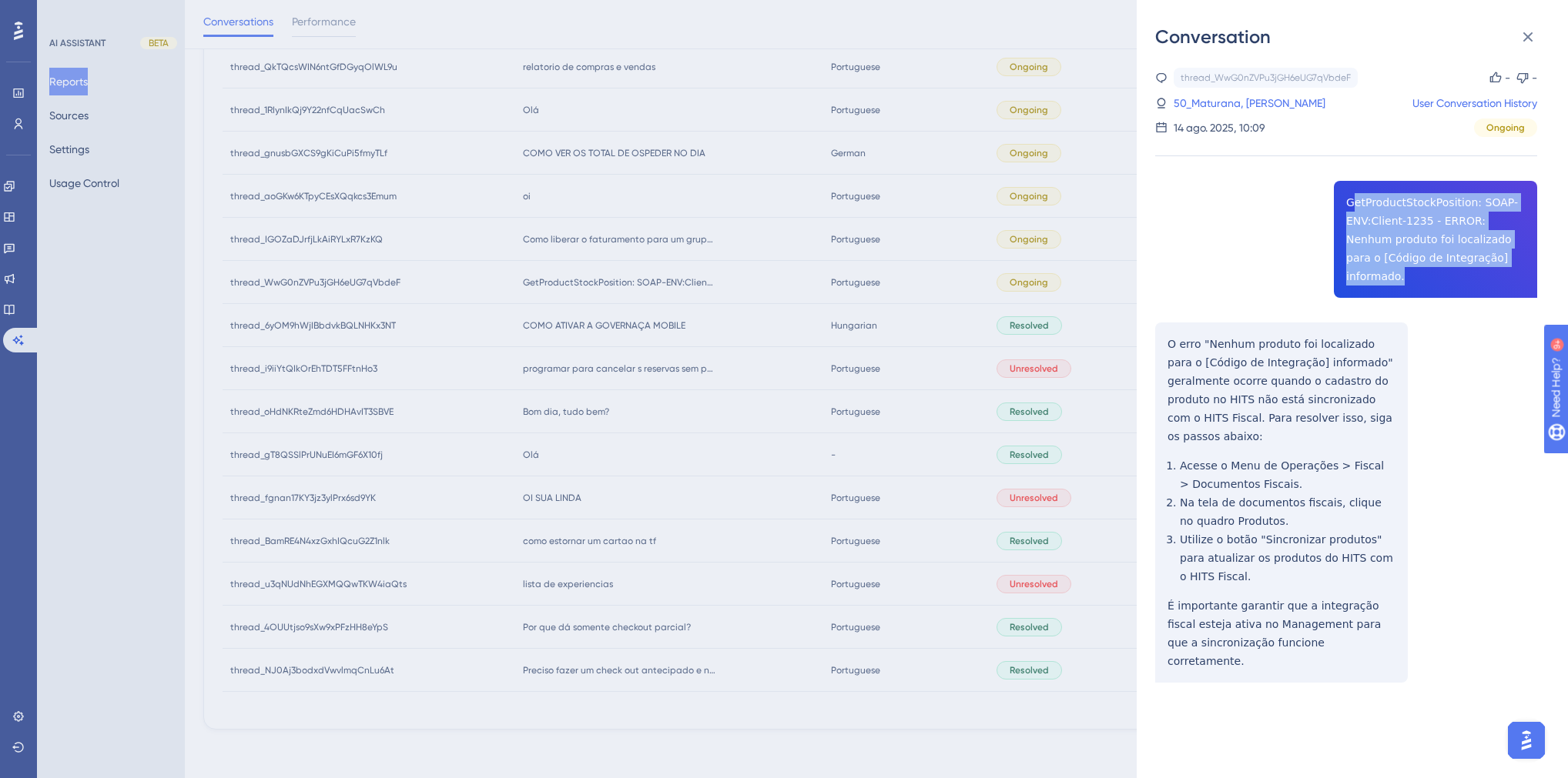
drag, startPoint x: 1507, startPoint y: 259, endPoint x: 1345, endPoint y: 204, distance: 171.1
click at [1345, 204] on div "thread_WwG0nZVPu3jGH6eUG7qVbdeF Copy - - 50_Maturana, [PERSON_NAME] User Conver…" at bounding box center [1346, 415] width 382 height 694
drag, startPoint x: 1518, startPoint y: 262, endPoint x: 1342, endPoint y: 203, distance: 185.6
click at [1342, 203] on div "thread_WwG0nZVPu3jGH6eUG7qVbdeF Copy - - 50_Maturana, [PERSON_NAME] User Conver…" at bounding box center [1346, 415] width 382 height 694
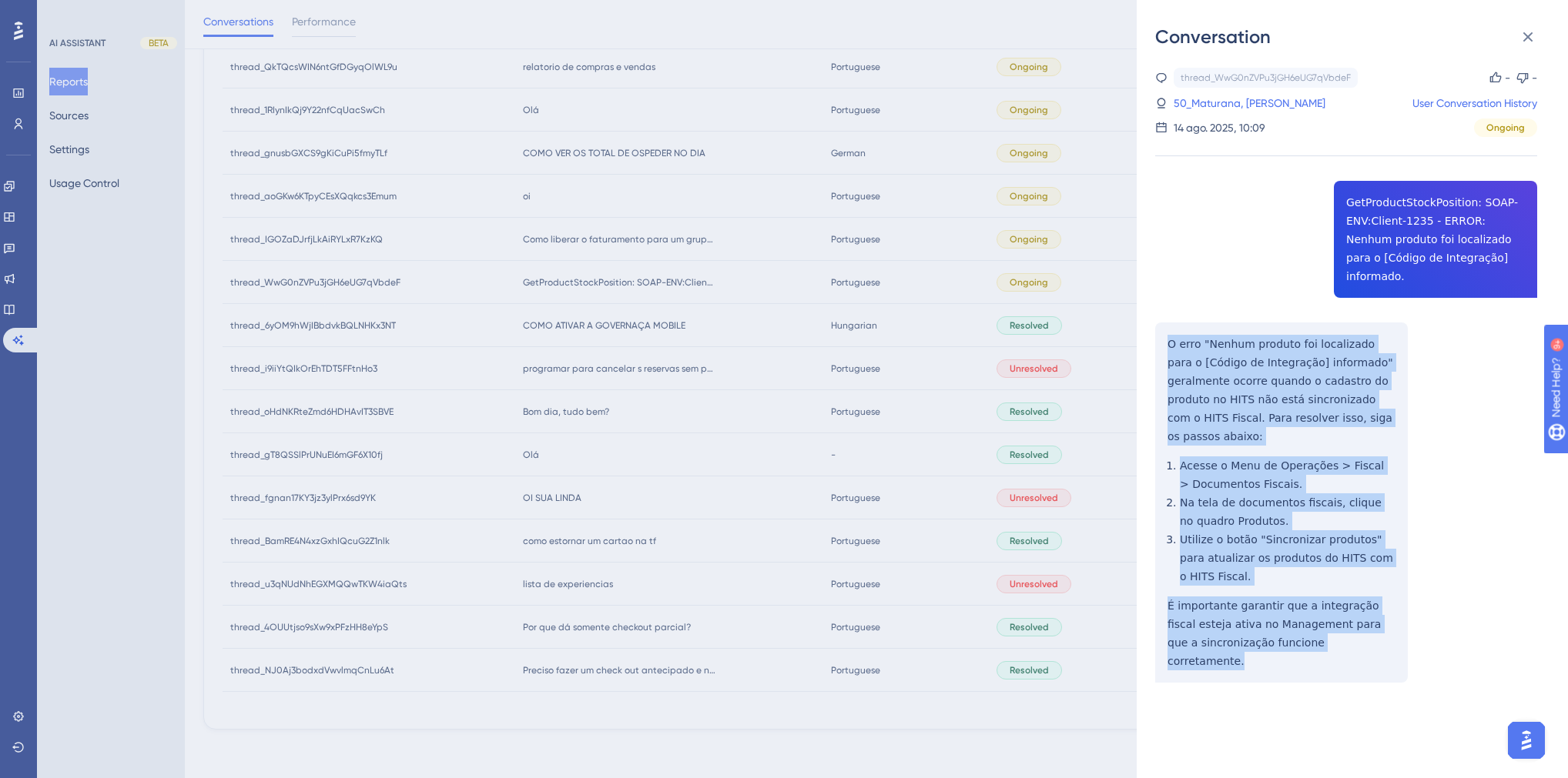
drag, startPoint x: 1354, startPoint y: 609, endPoint x: 1168, endPoint y: 319, distance: 344.5
click at [1168, 319] on div "thread_WwG0nZVPu3jGH6eUG7qVbdeF Copy - - 50_Maturana, [PERSON_NAME] User Conver…" at bounding box center [1346, 415] width 382 height 694
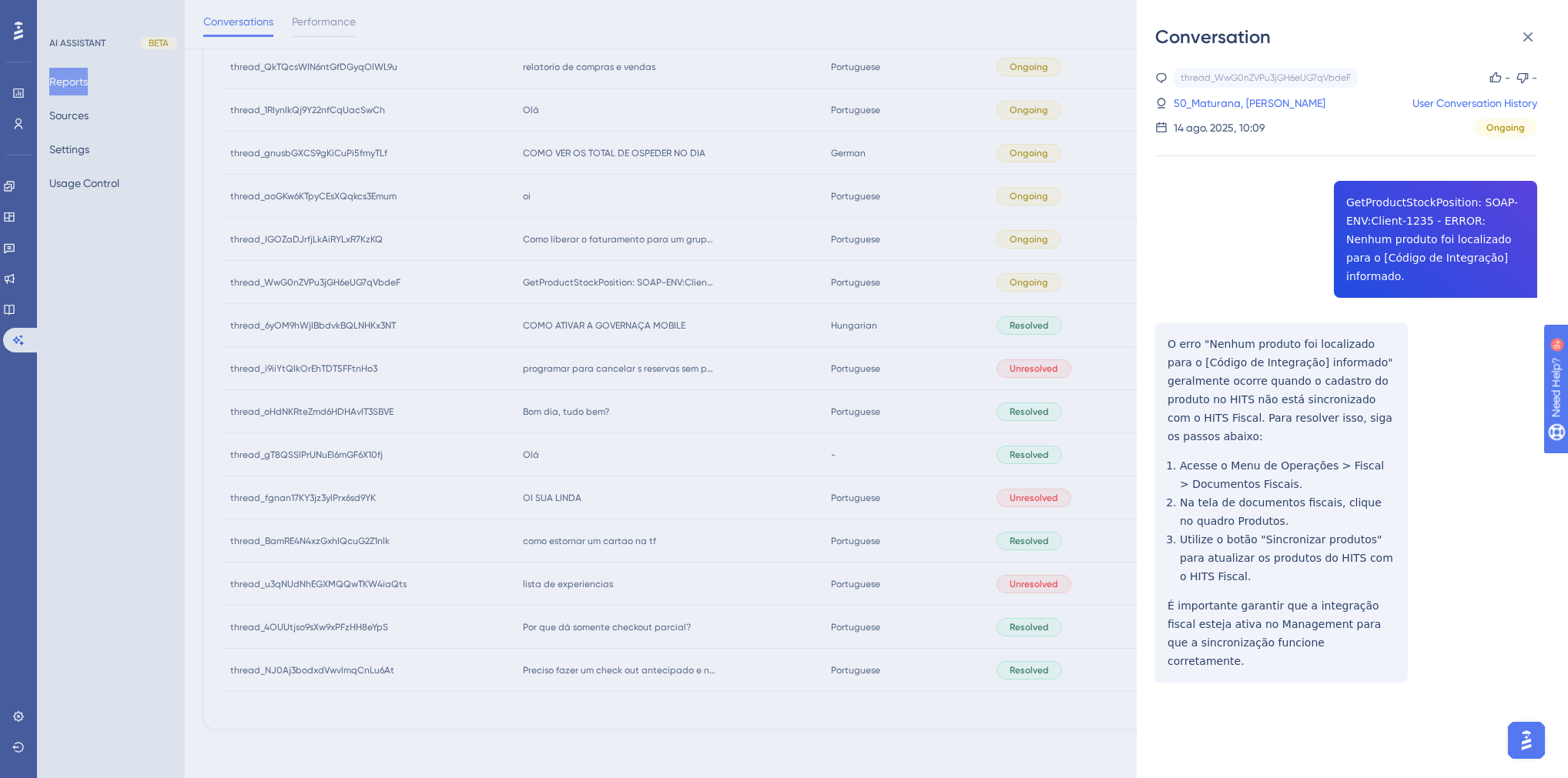
click at [716, 490] on div "Conversation thread_WwG0nZVPu3jGH6eUG7qVbdeF Copy - - 50_Maturana, [PERSON_NAME…" at bounding box center [784, 389] width 1568 height 778
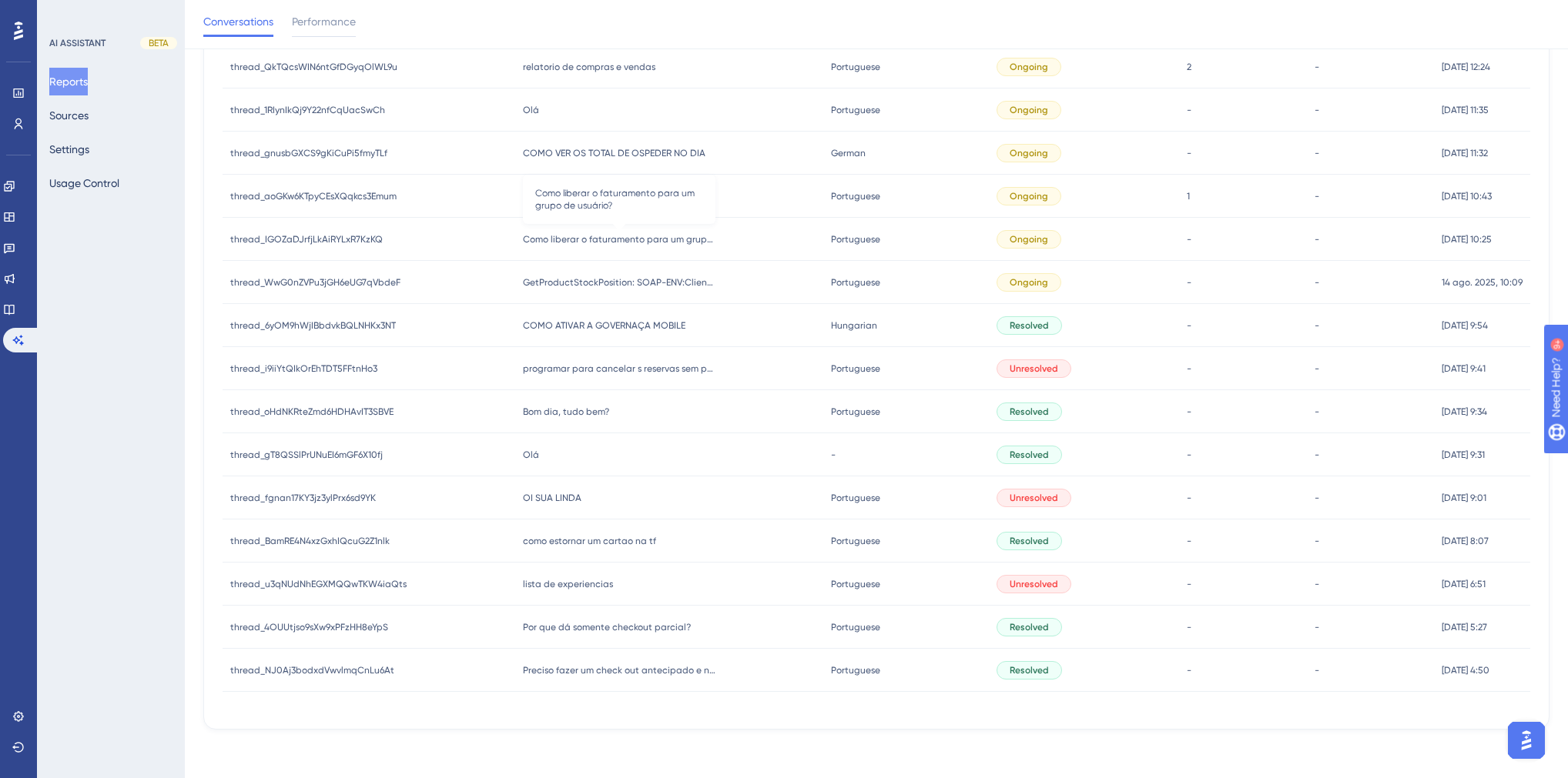
click at [580, 238] on span "Como liberar o faturamento para um grupo de usuário?" at bounding box center [619, 239] width 193 height 13
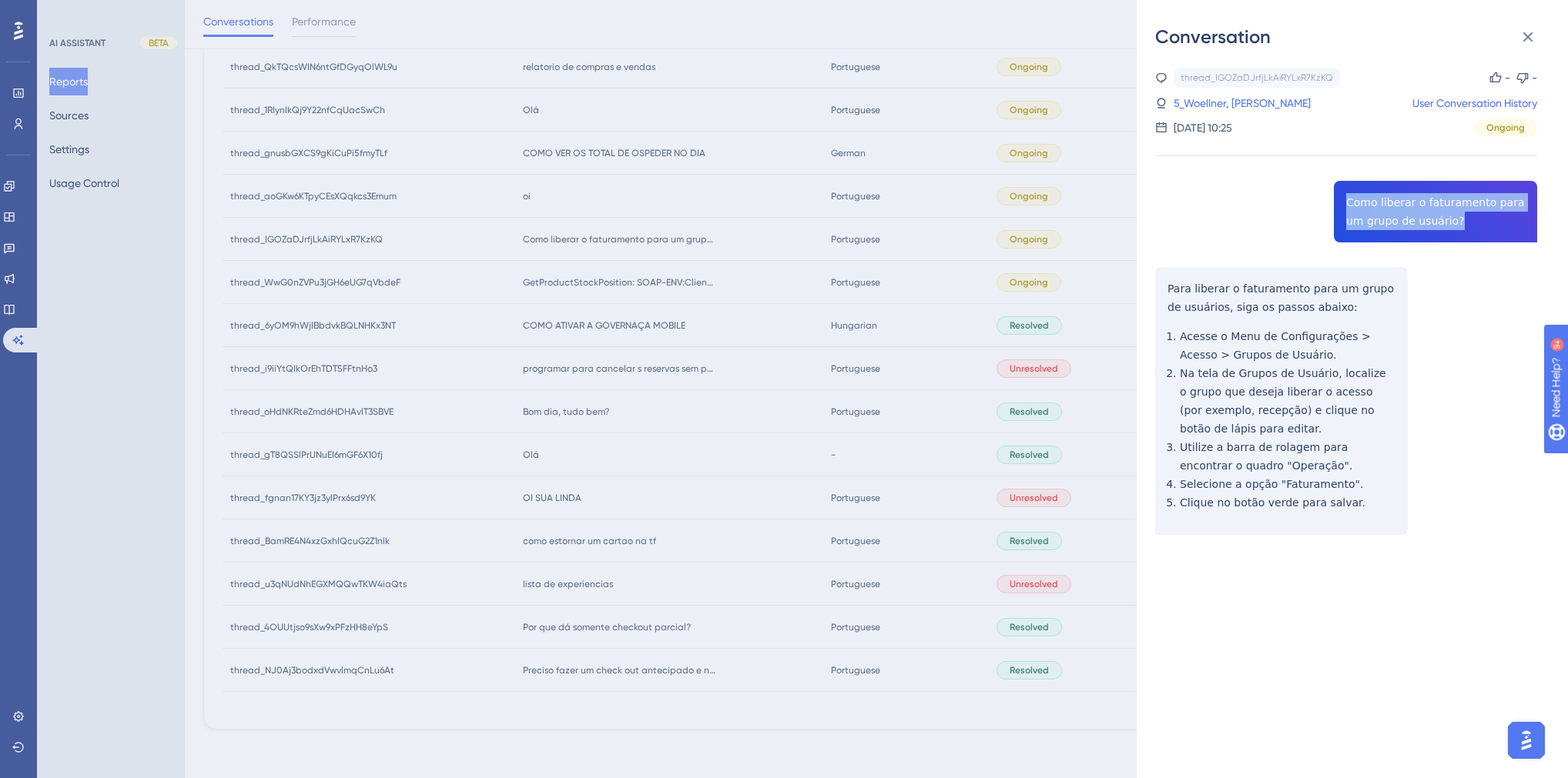
drag, startPoint x: 1437, startPoint y: 220, endPoint x: 1343, endPoint y: 203, distance: 95.5
click at [1343, 203] on div "thread_IGOZaDJrfjLkAiRYLxR7KzKQ Copy - - 5_Woellner, [PERSON_NAME] User Convers…" at bounding box center [1346, 340] width 382 height 546
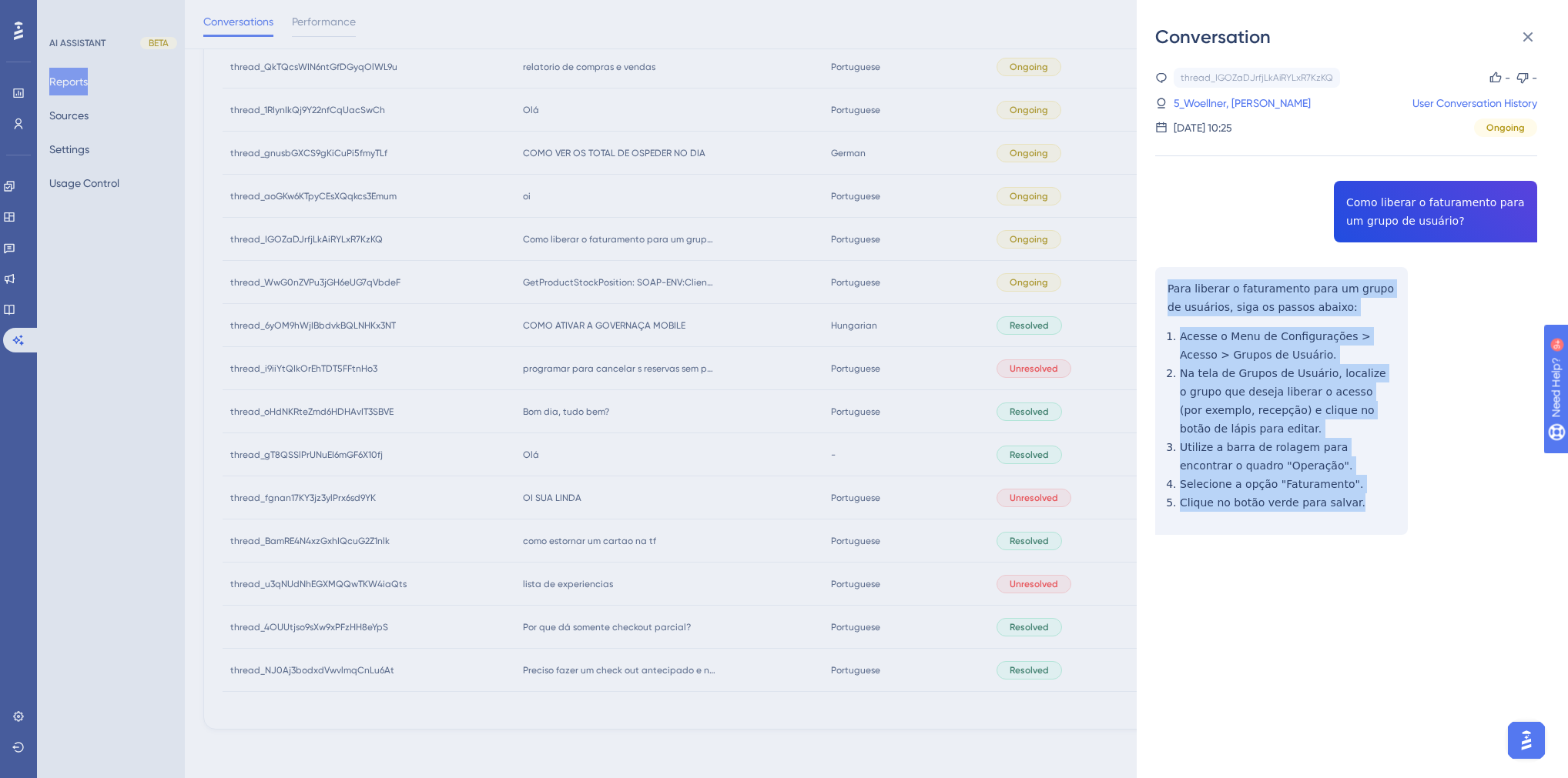
drag, startPoint x: 1324, startPoint y: 502, endPoint x: 1163, endPoint y: 284, distance: 271.0
click at [1163, 284] on div "thread_IGOZaDJrfjLkAiRYLxR7KzKQ Copy - - 5_Woellner, [PERSON_NAME] User Convers…" at bounding box center [1346, 340] width 382 height 546
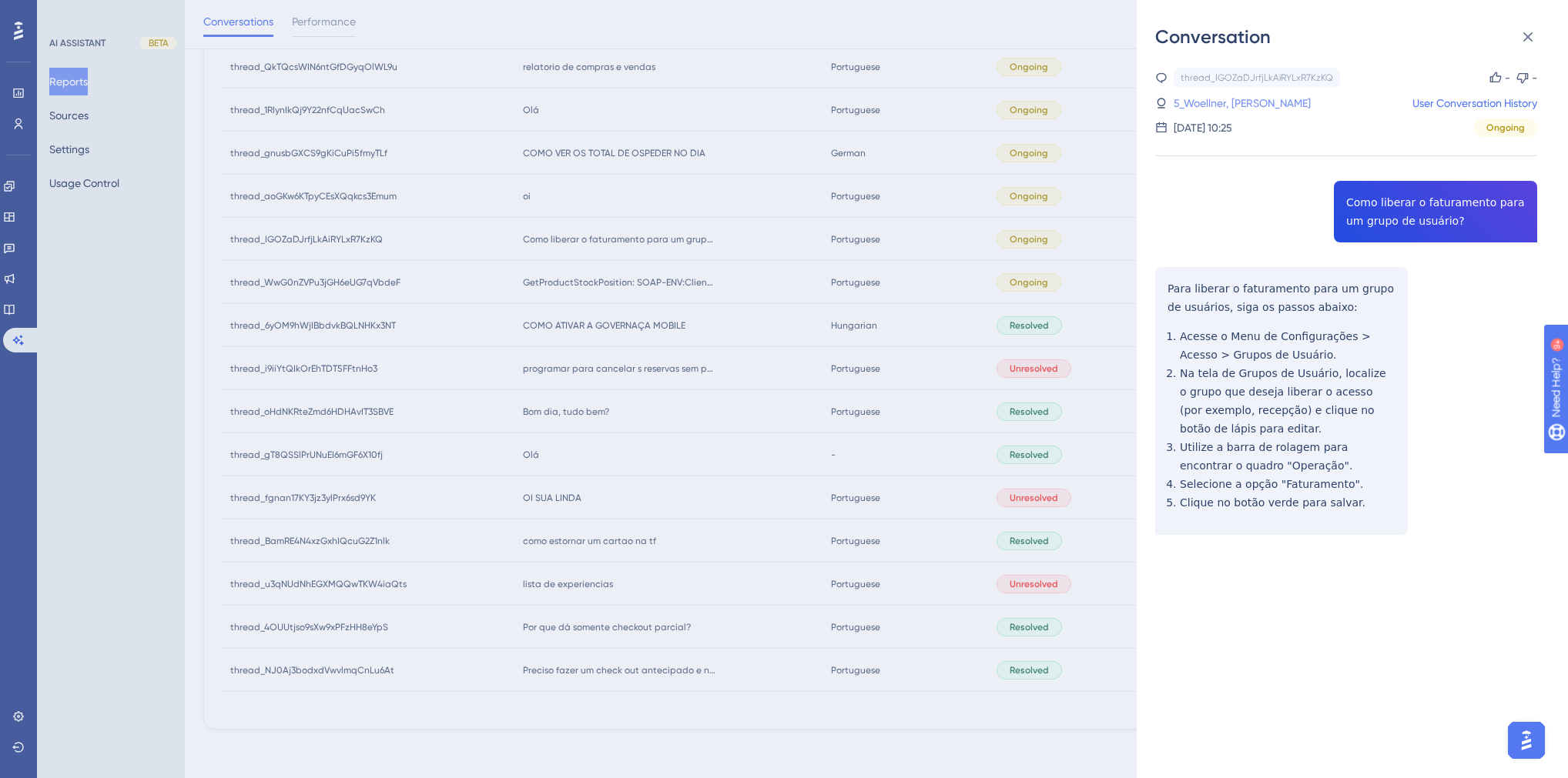
click at [1199, 98] on link "5_Woellner, [PERSON_NAME]" at bounding box center [1242, 104] width 137 height 19
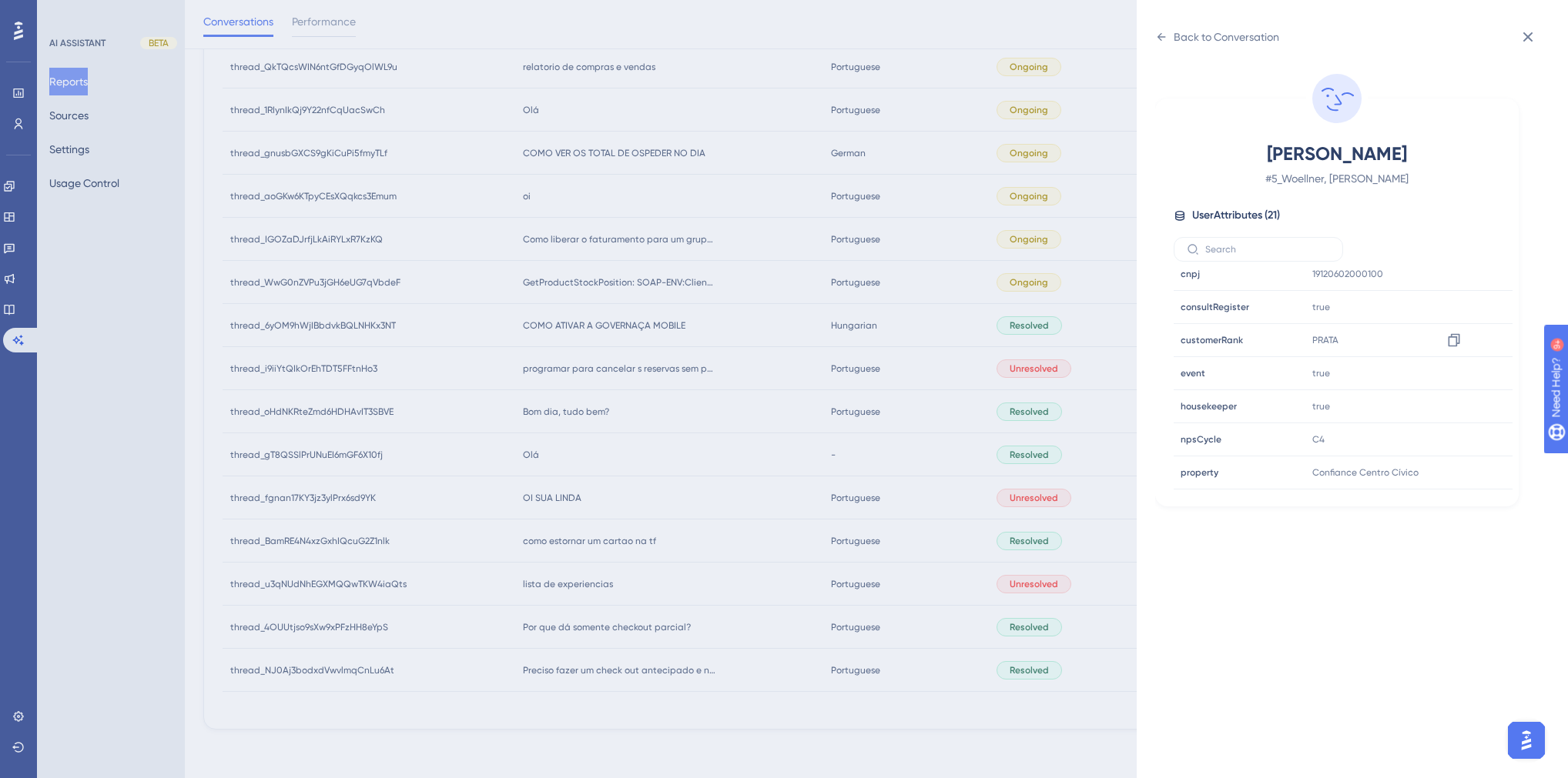
scroll to position [370, 0]
click at [677, 458] on div "Back to Conversation Woellner, [PERSON_NAME] # 5_Woellner, [PERSON_NAME] User A…" at bounding box center [784, 389] width 1568 height 778
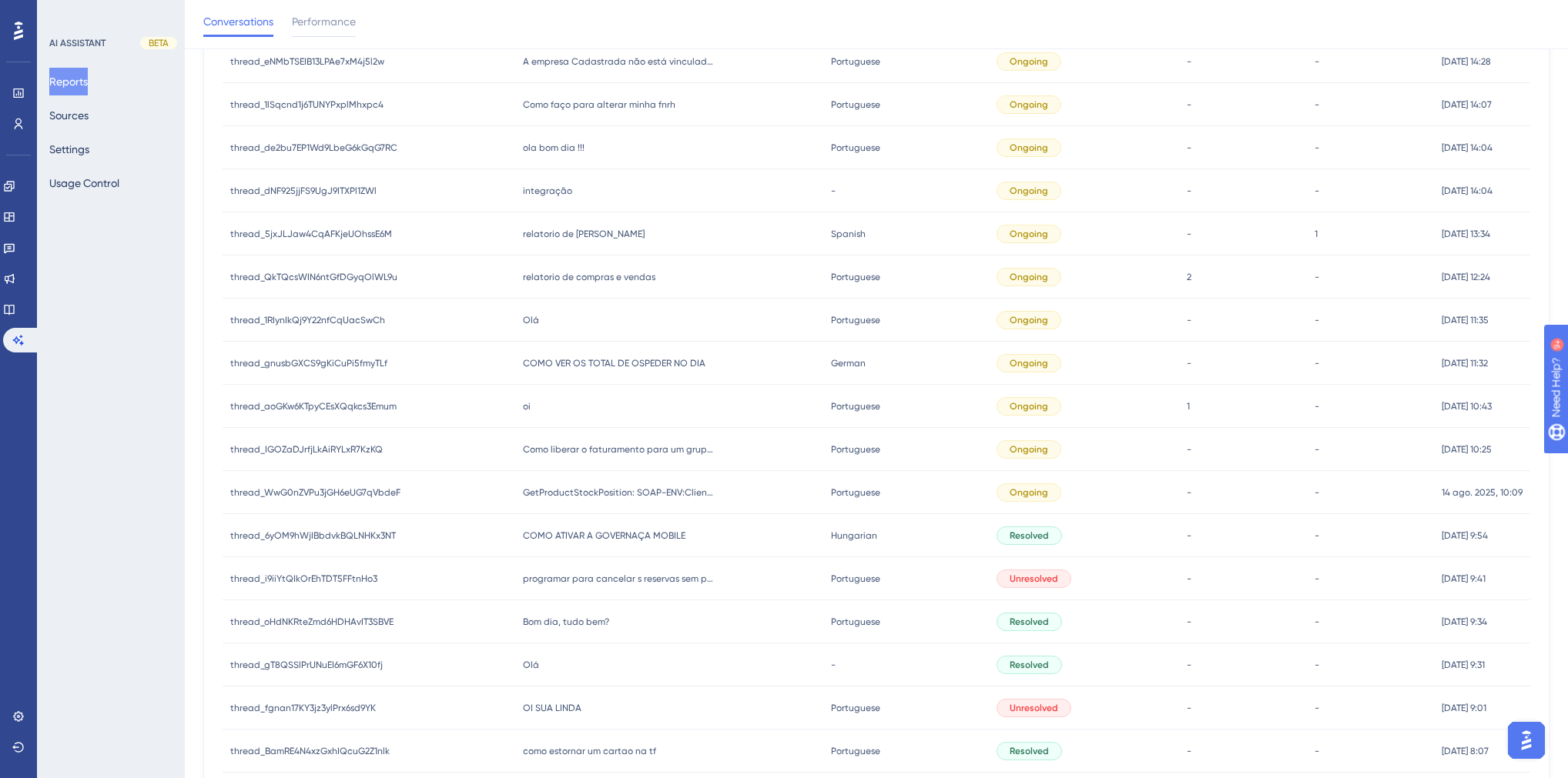
scroll to position [1083, 0]
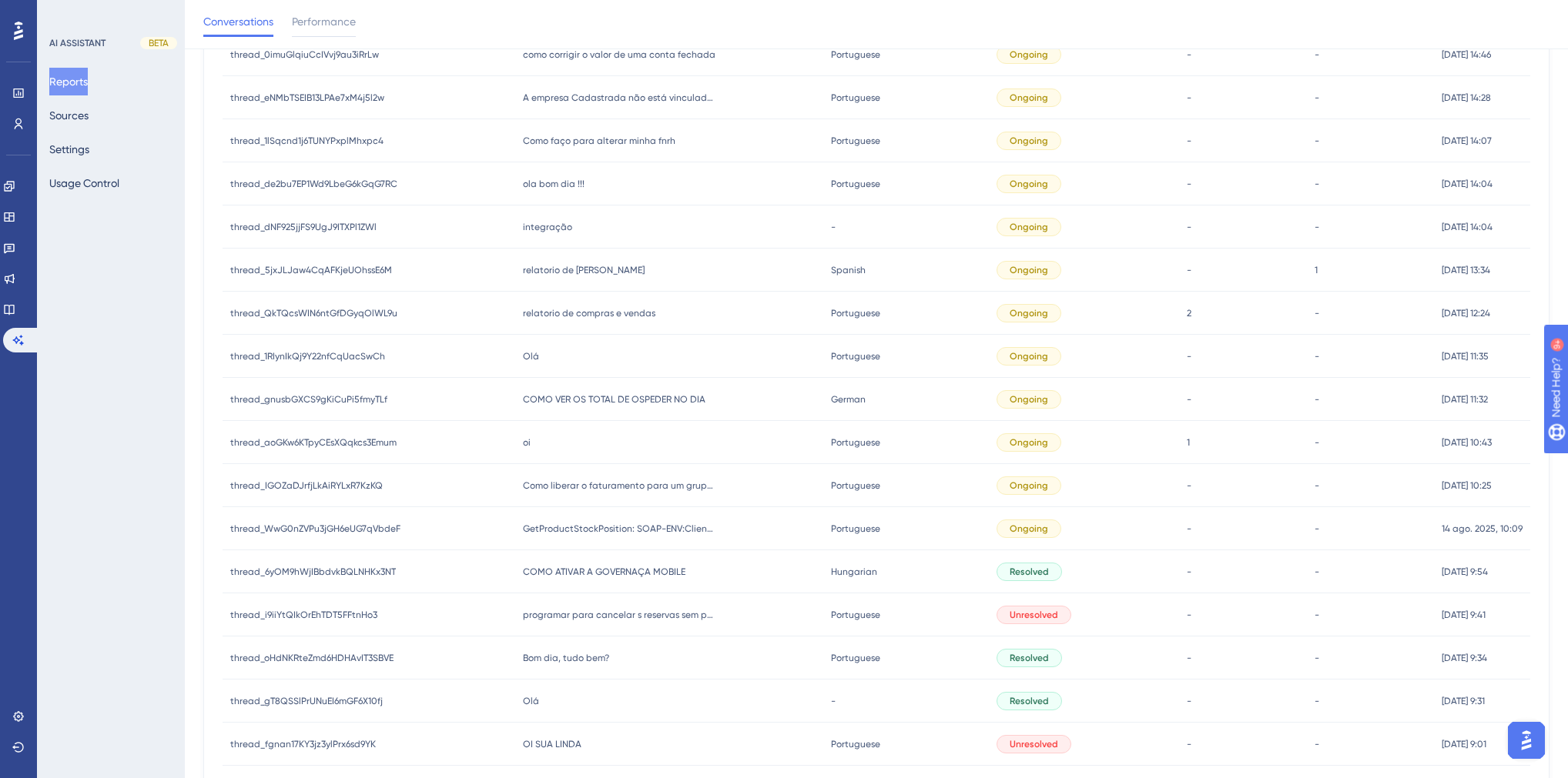
click at [535, 434] on div "oi oi" at bounding box center [669, 442] width 309 height 43
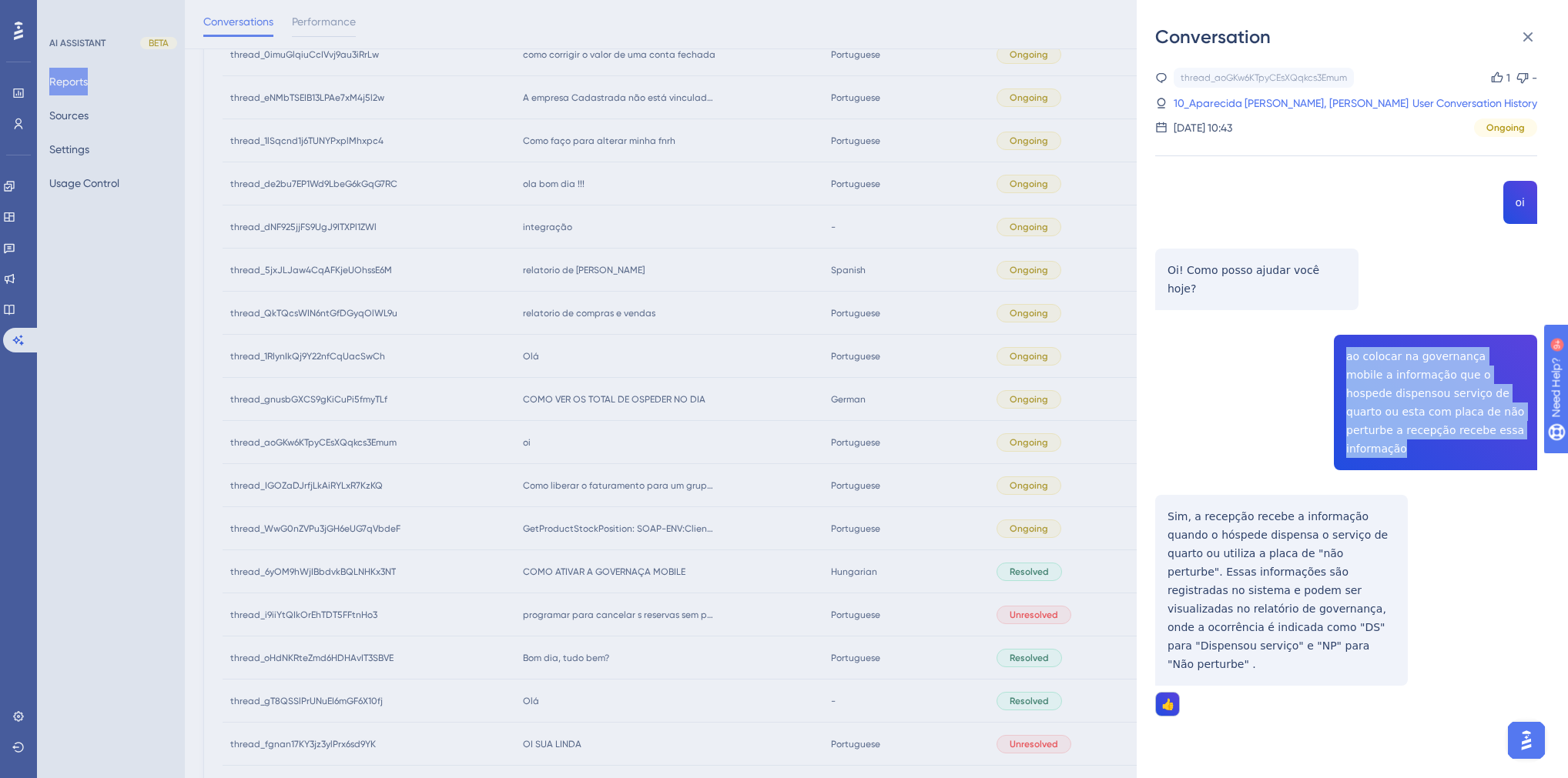
drag, startPoint x: 1506, startPoint y: 415, endPoint x: 1334, endPoint y: 343, distance: 186.5
click at [1334, 343] on div "thread_aoGKw6KTpyCEsXQqkcs3Emum Copy 1 - 10_Aparecida [PERSON_NAME], [PERSON_NA…" at bounding box center [1346, 432] width 382 height 728
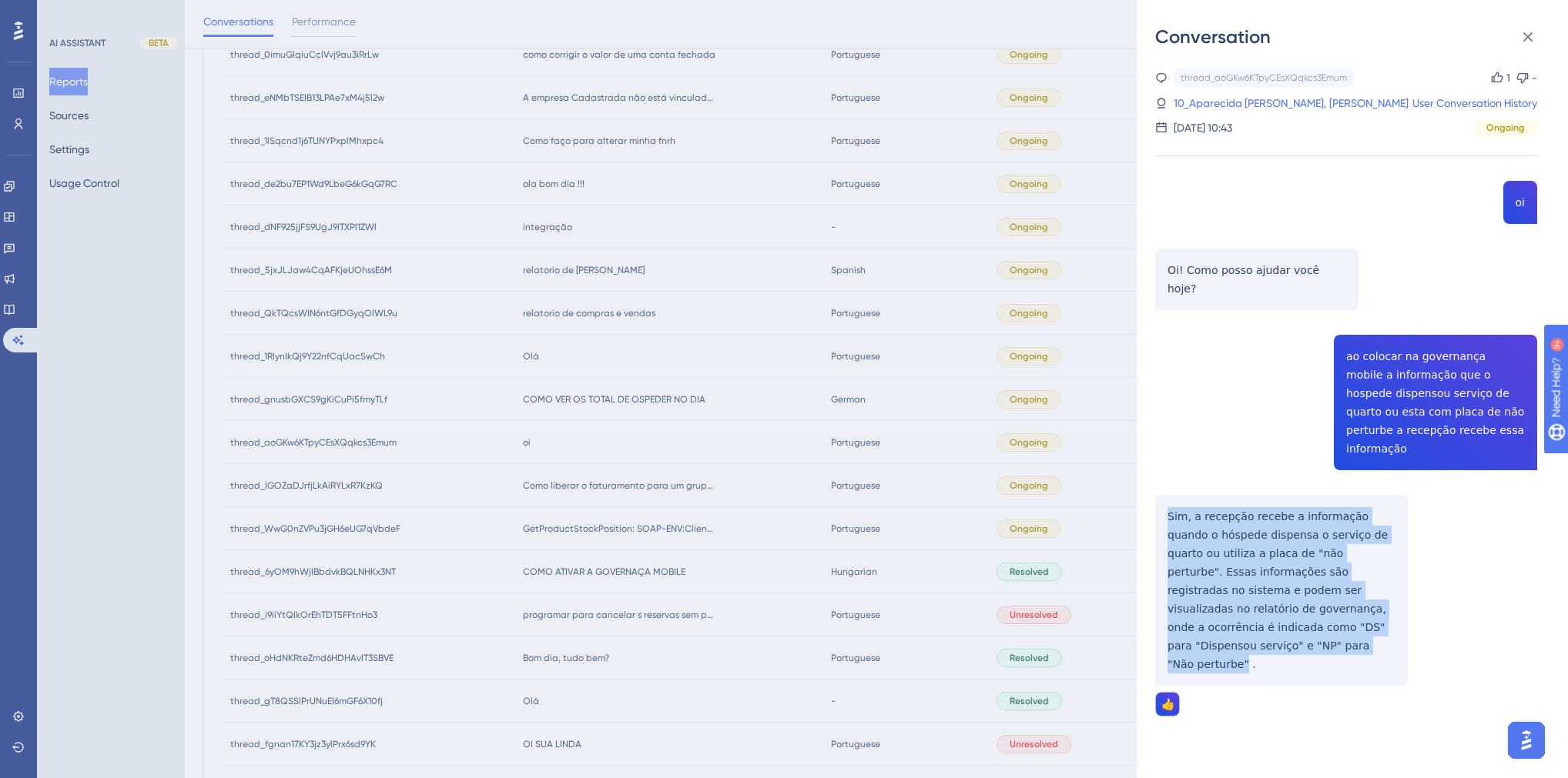
drag, startPoint x: 1399, startPoint y: 595, endPoint x: 1168, endPoint y: 484, distance: 256.3
click at [1168, 484] on div "thread_aoGKw6KTpyCEsXQqkcs3Emum Copy 1 - 10_Aparecida [PERSON_NAME], [PERSON_NA…" at bounding box center [1346, 432] width 382 height 728
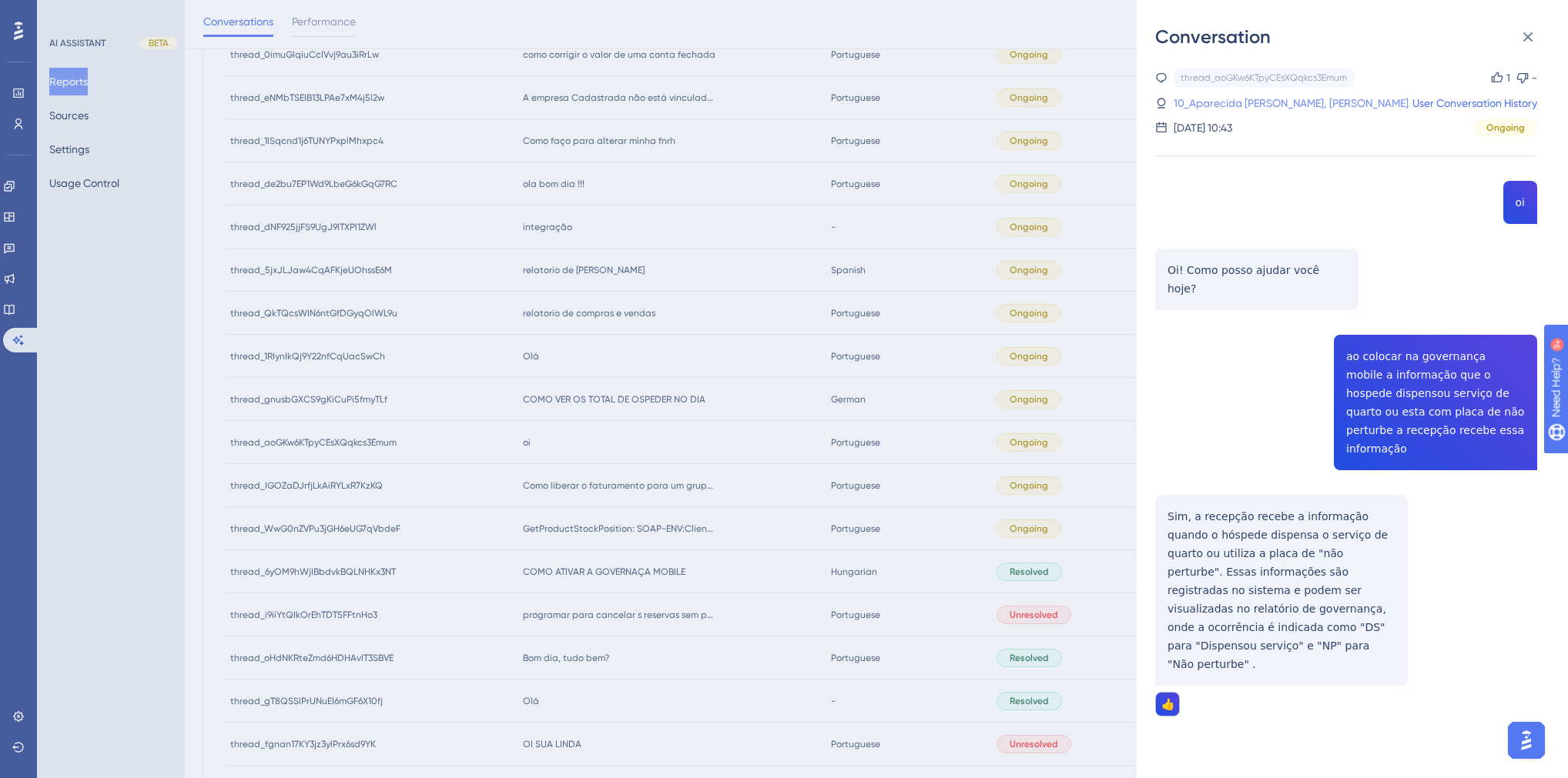
click at [1220, 103] on link "10_Aparecida [PERSON_NAME], [PERSON_NAME]" at bounding box center [1291, 104] width 235 height 19
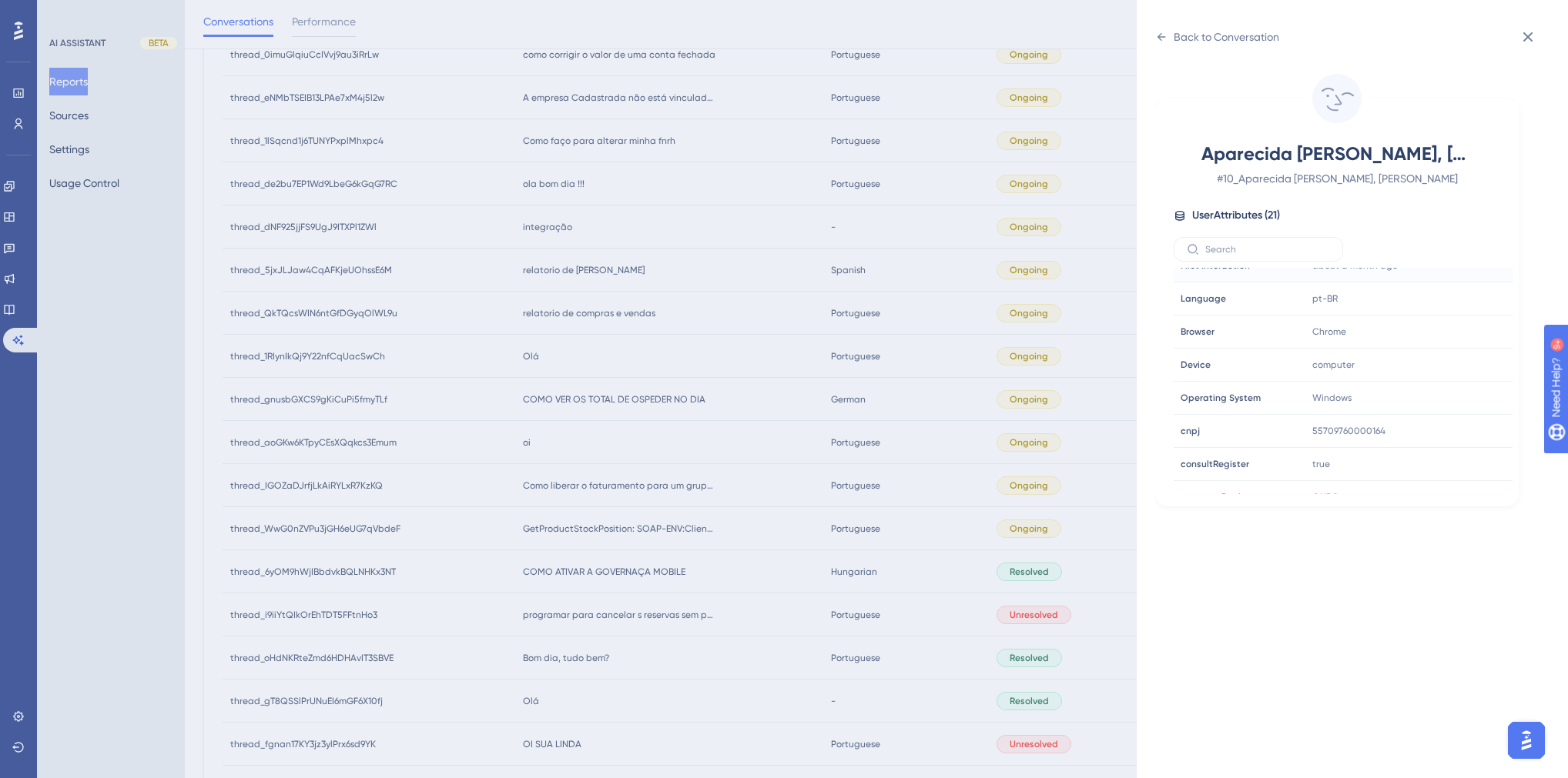
scroll to position [370, 0]
click at [740, 521] on div "Back to Conversation Aparecida [PERSON_NAME], [PERSON_NAME] # 10_Aparecida [PER…" at bounding box center [784, 389] width 1568 height 778
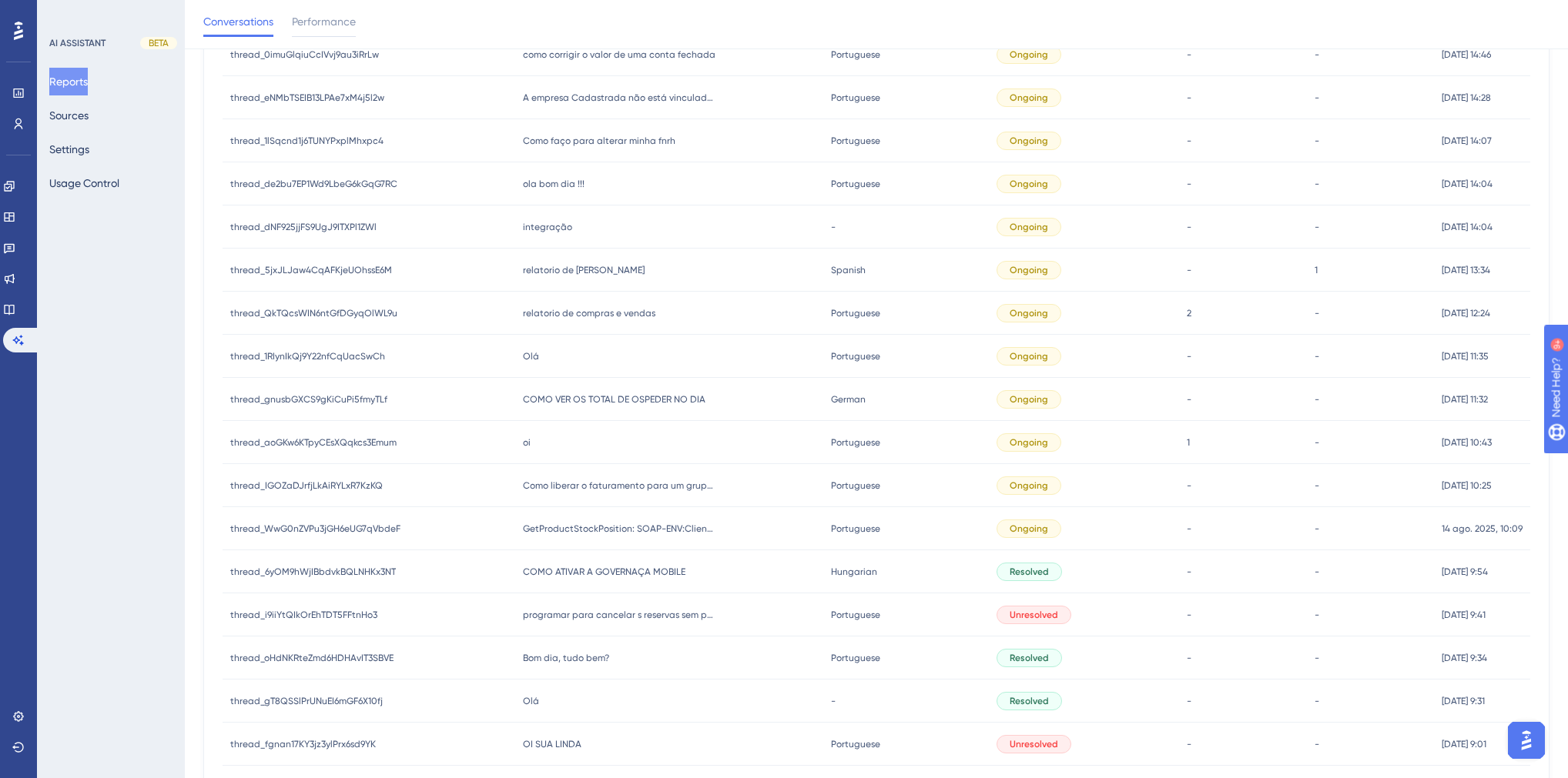
click at [580, 312] on span "relatorio de compras e vendas" at bounding box center [589, 313] width 132 height 13
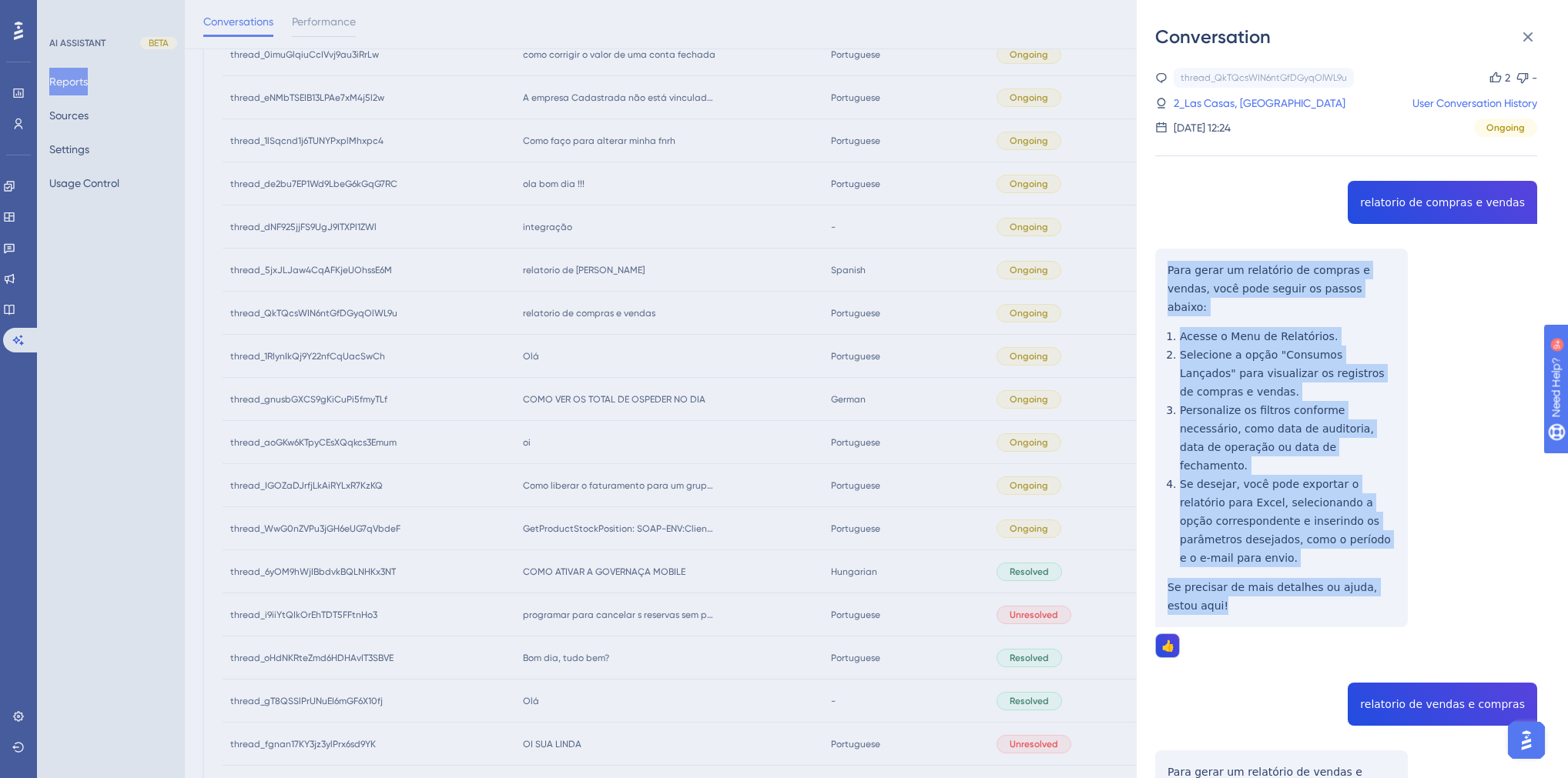
drag, startPoint x: 1193, startPoint y: 564, endPoint x: 1159, endPoint y: 277, distance: 289.0
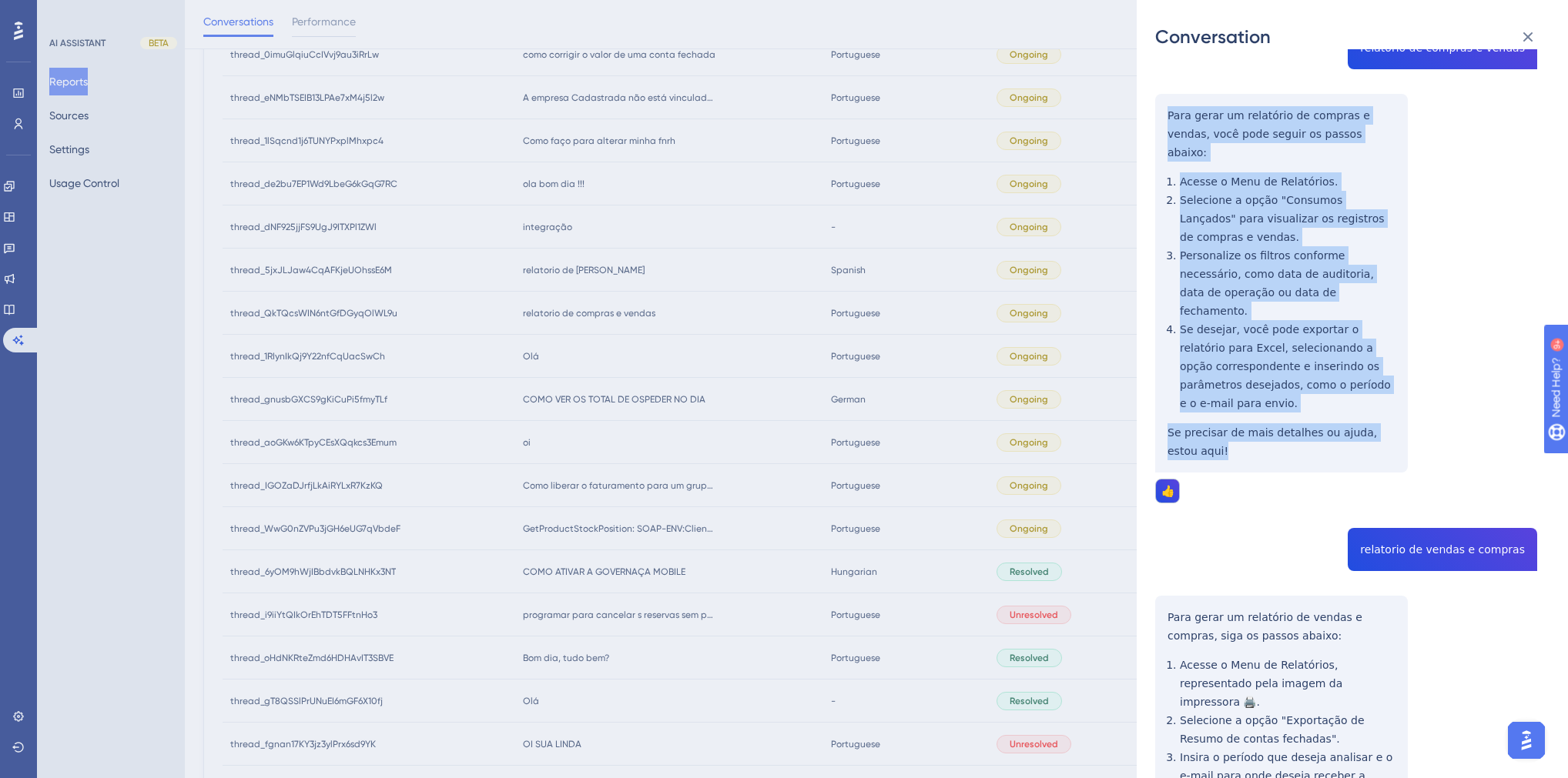
scroll to position [185, 0]
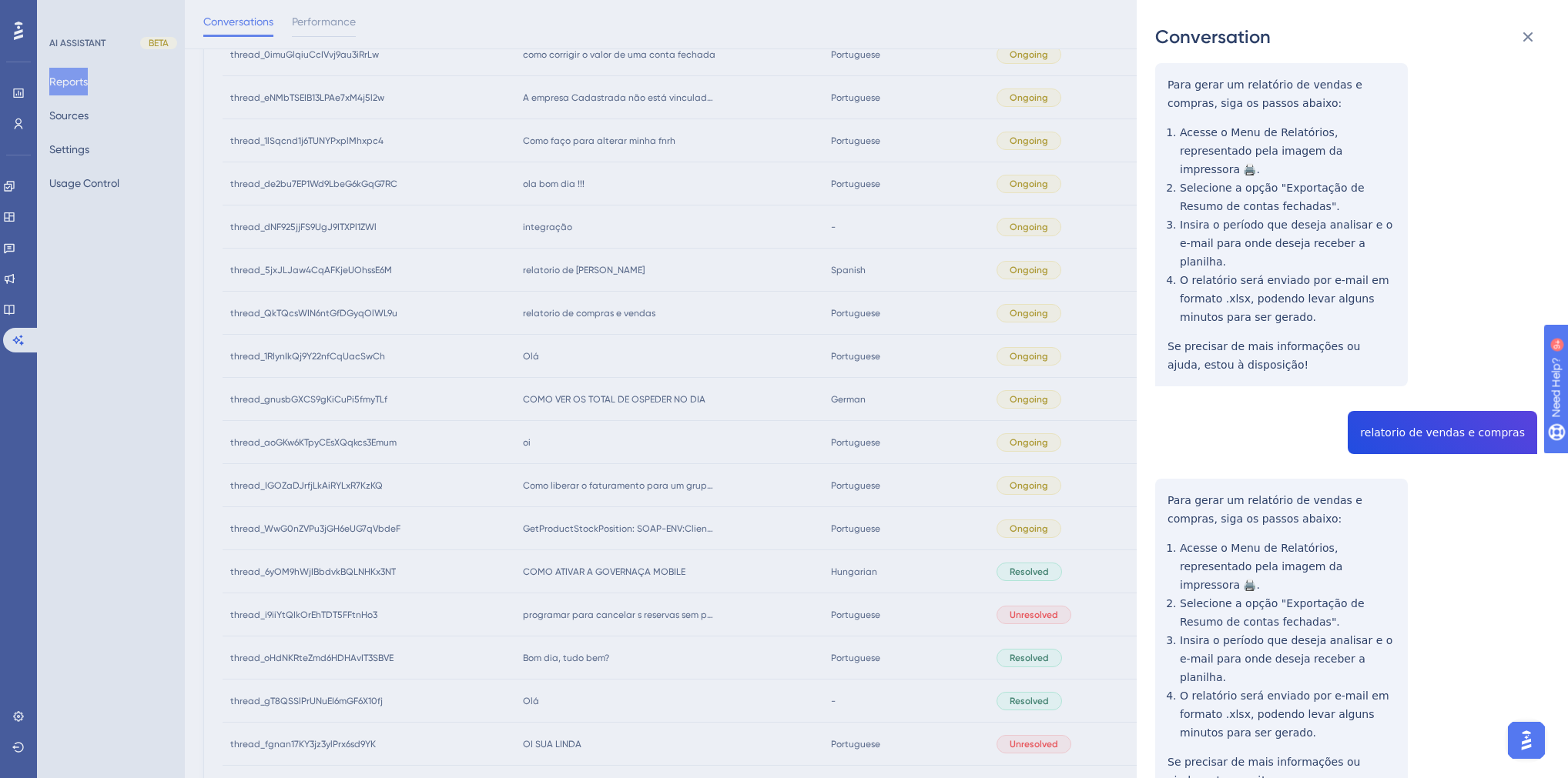
scroll to position [554, 0]
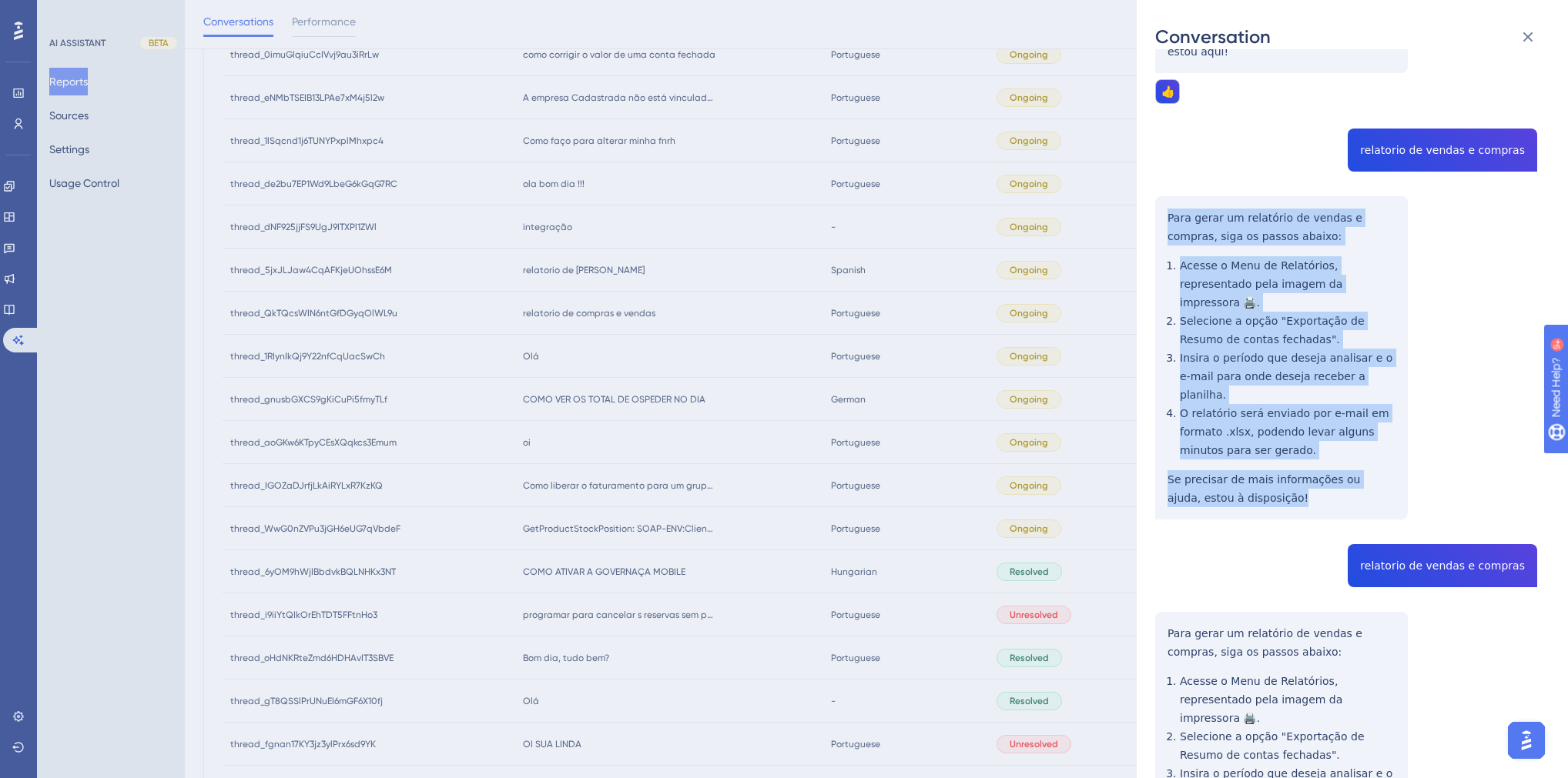
drag, startPoint x: 1274, startPoint y: 422, endPoint x: 1161, endPoint y: 183, distance: 264.4
click at [1161, 183] on div "thread_QkTQcsWIN6ntGfDGyqOlWL9u Copy 2 - 2_Las Casas, Clesia User Conversation …" at bounding box center [1346, 523] width 382 height 2021
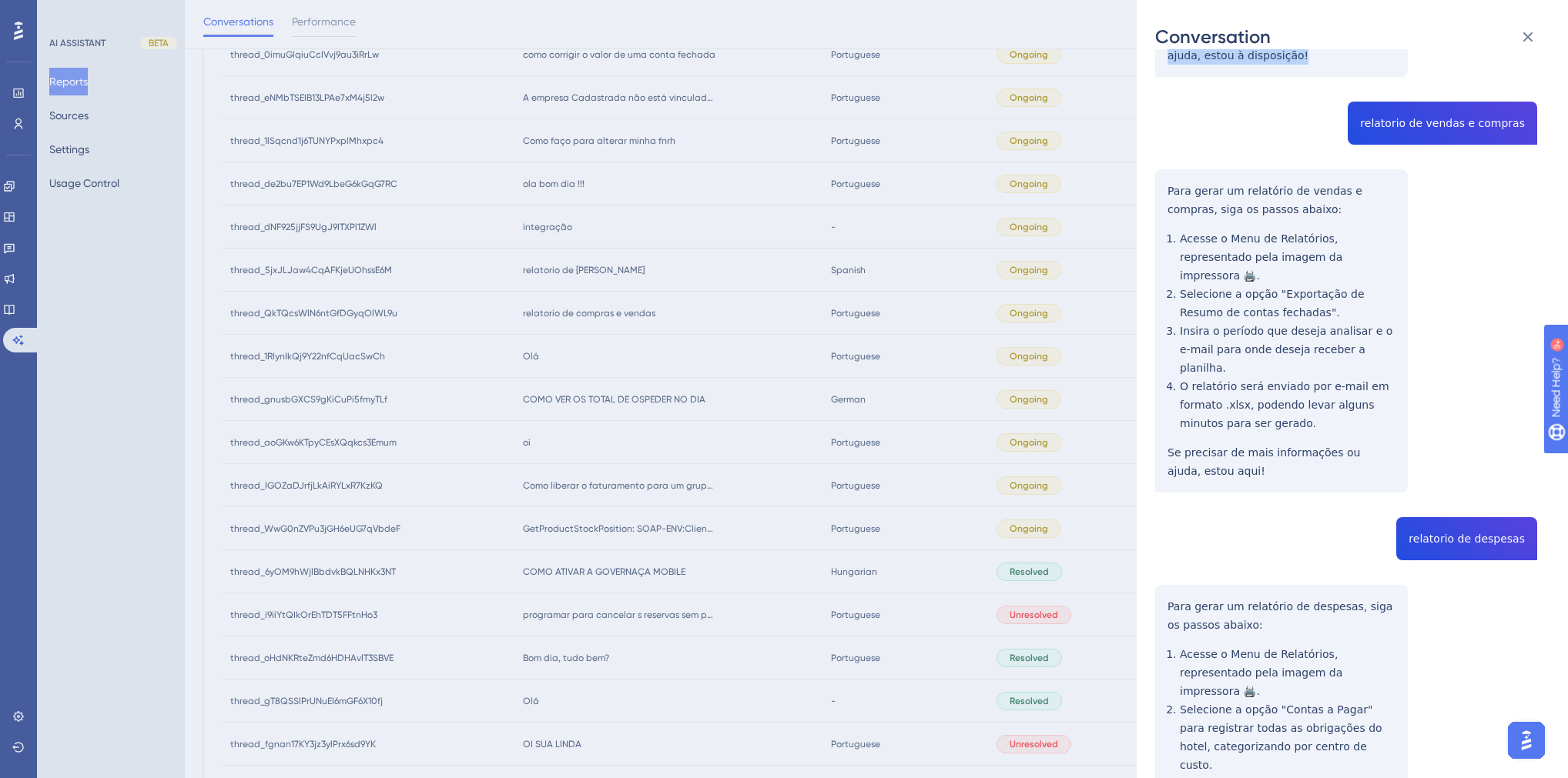
scroll to position [1109, 0]
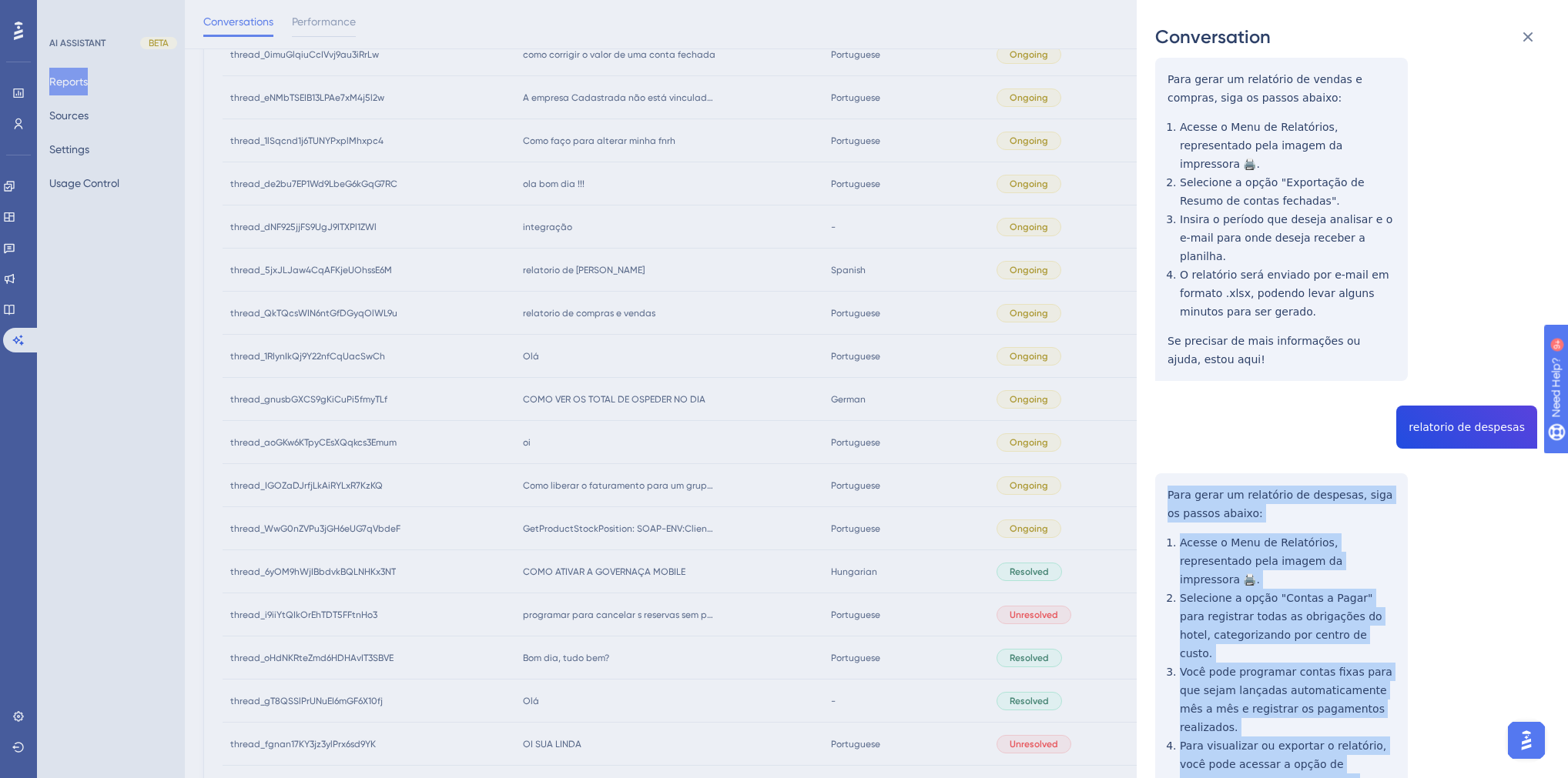
drag, startPoint x: 1263, startPoint y: 662, endPoint x: 1163, endPoint y: 386, distance: 293.6
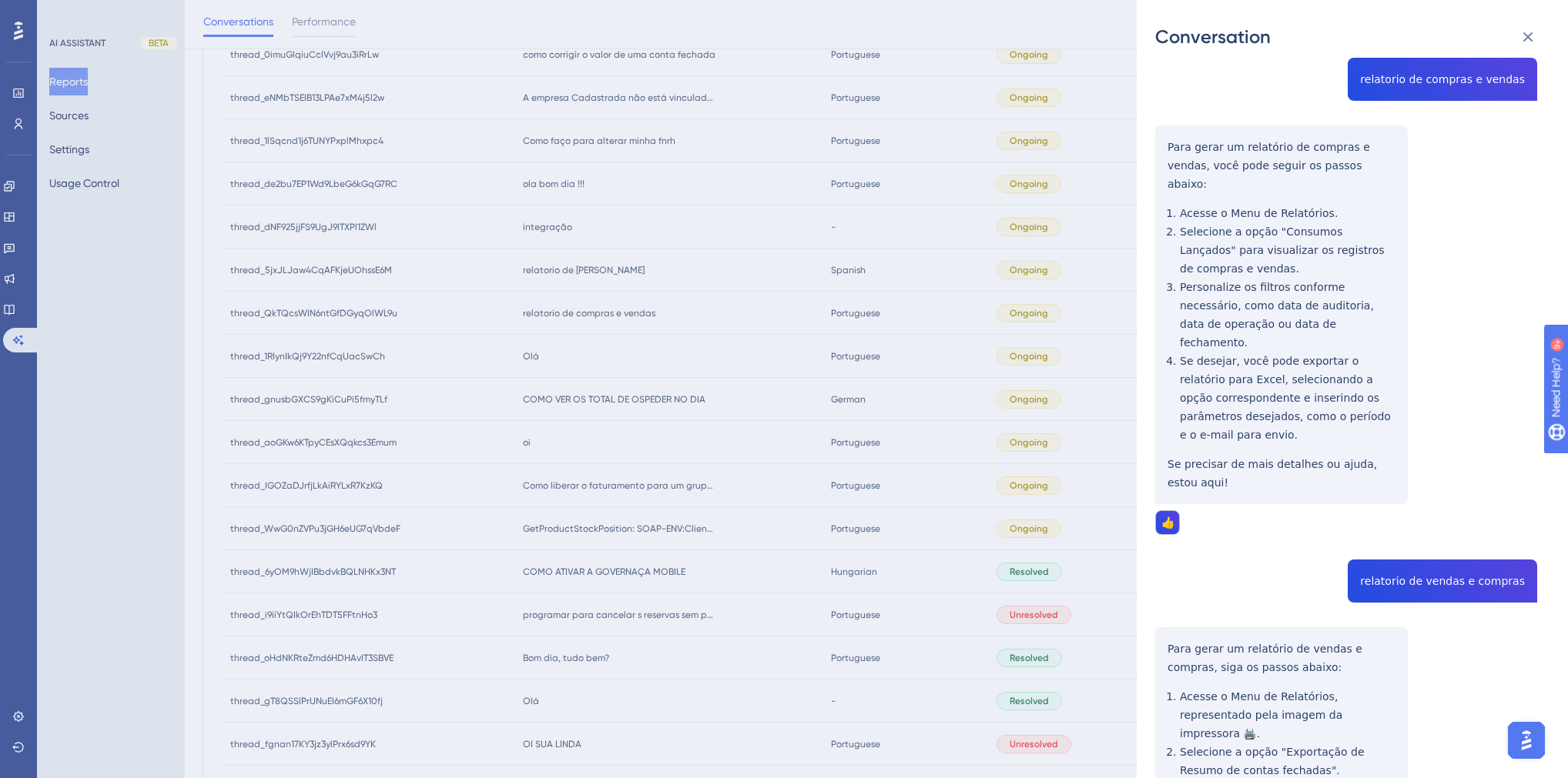
scroll to position [0, 0]
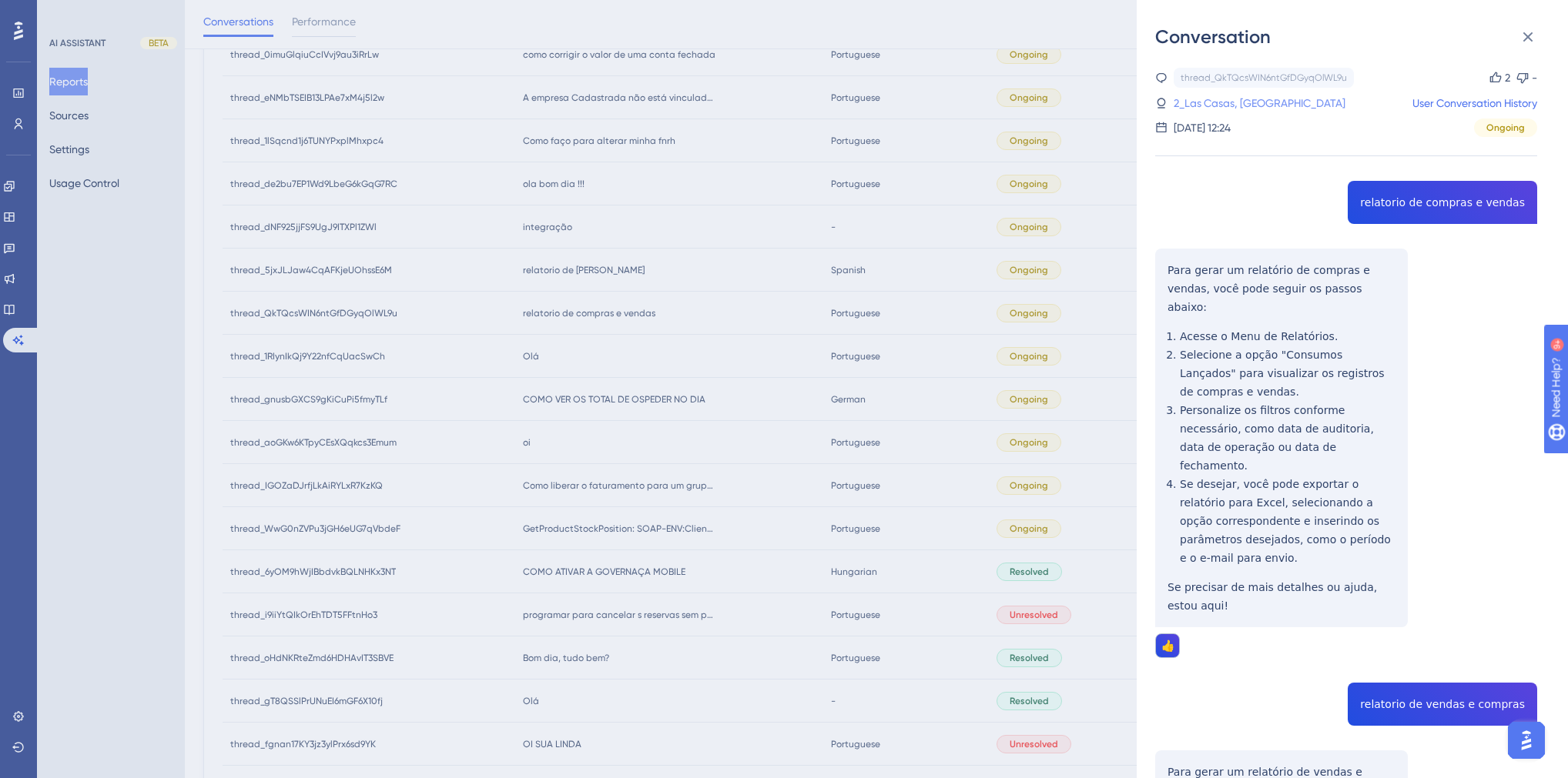
click at [1223, 101] on link "2_Las Casas, [GEOGRAPHIC_DATA]" at bounding box center [1259, 104] width 171 height 19
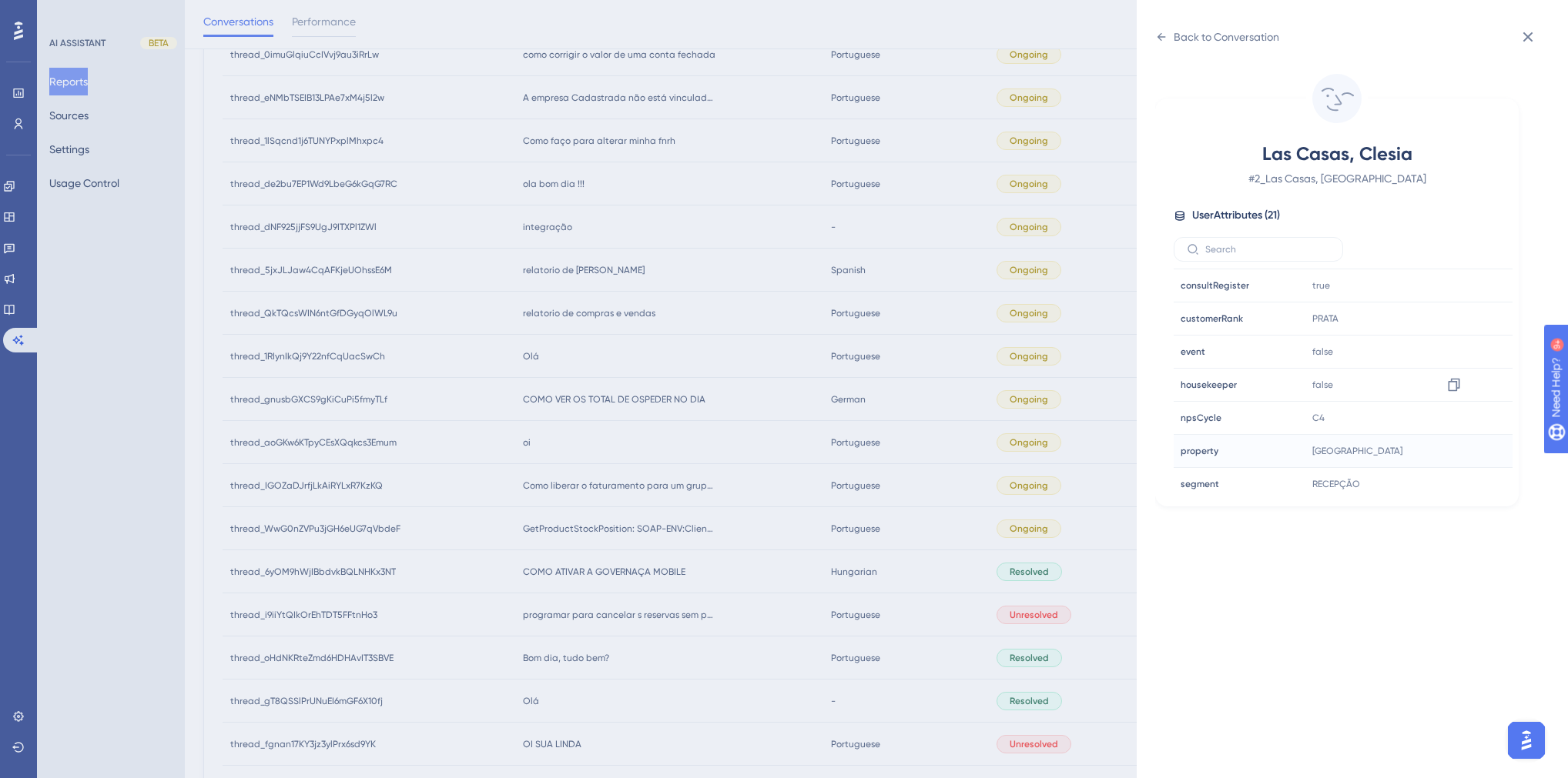
scroll to position [370, 0]
click at [870, 401] on div "Back to Conversation Las Casas, Clesia # 2_Las Casas, Clesia User Attributes ( …" at bounding box center [784, 389] width 1568 height 778
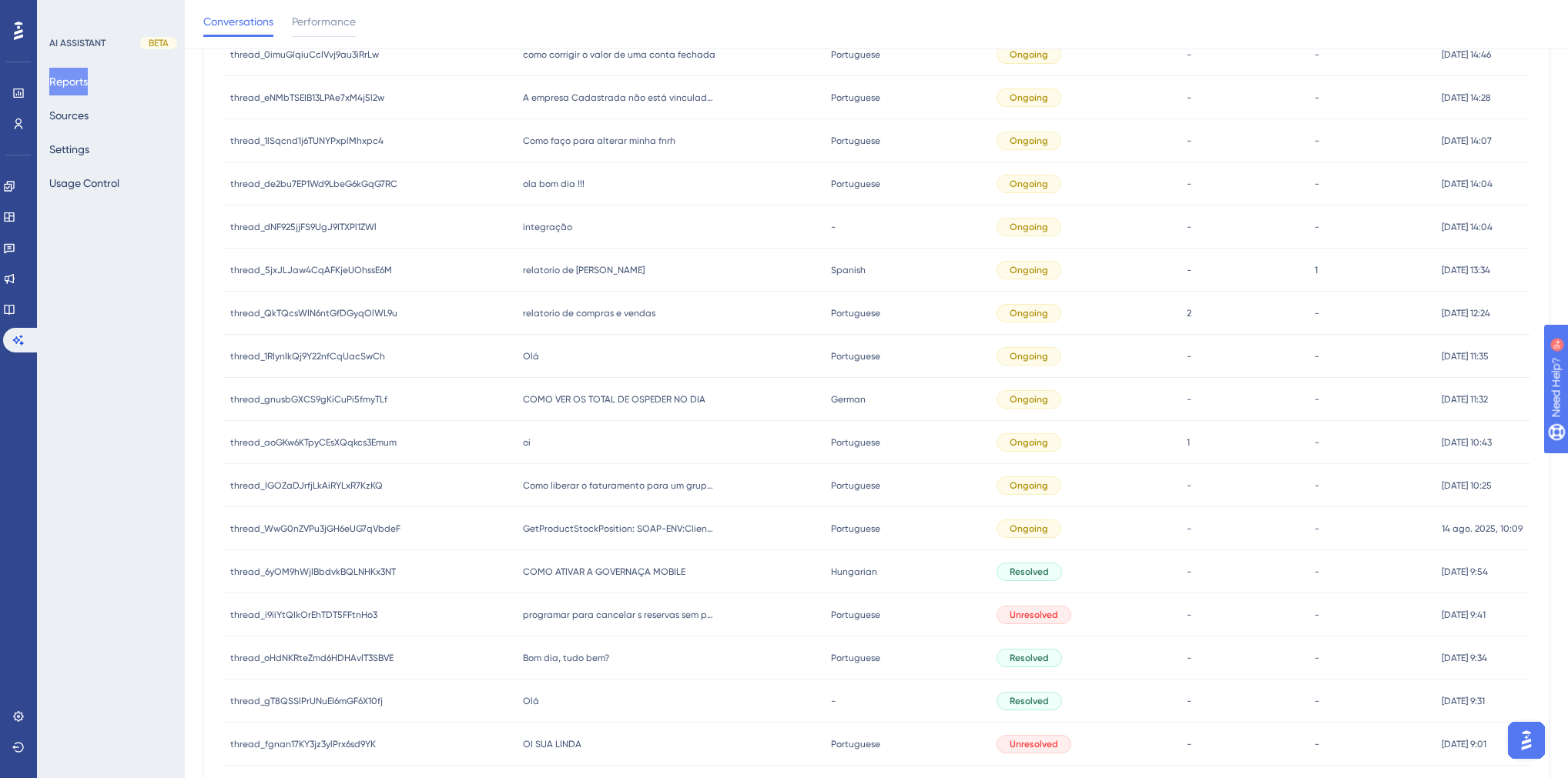
click at [529, 444] on div "oi oi" at bounding box center [669, 442] width 309 height 43
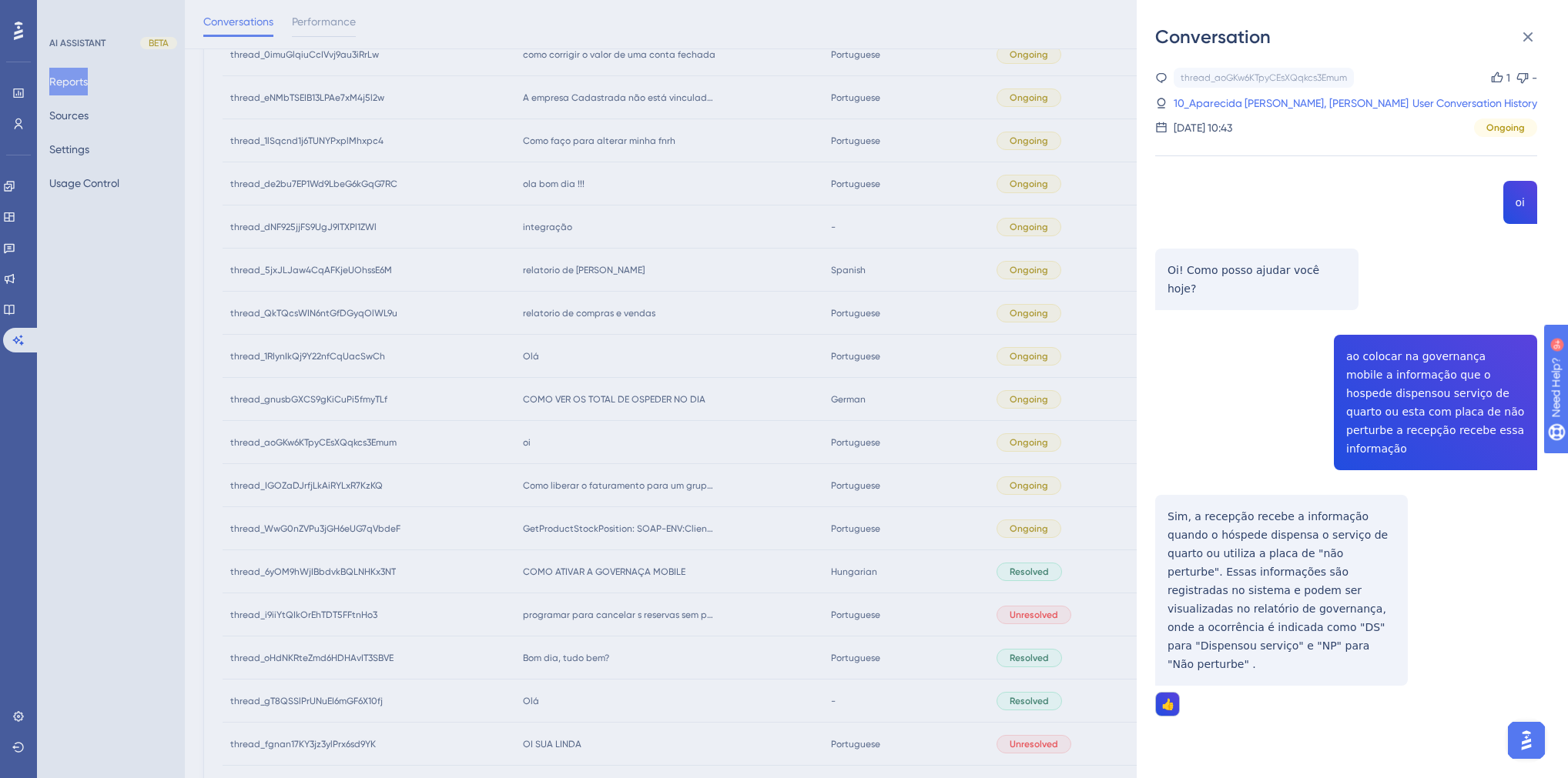
click at [588, 444] on div "Conversation thread_aoGKw6KTpyCEsXQqkcs3Emum Copy 1 - 10_Aparecida [PERSON_NAME…" at bounding box center [784, 389] width 1568 height 778
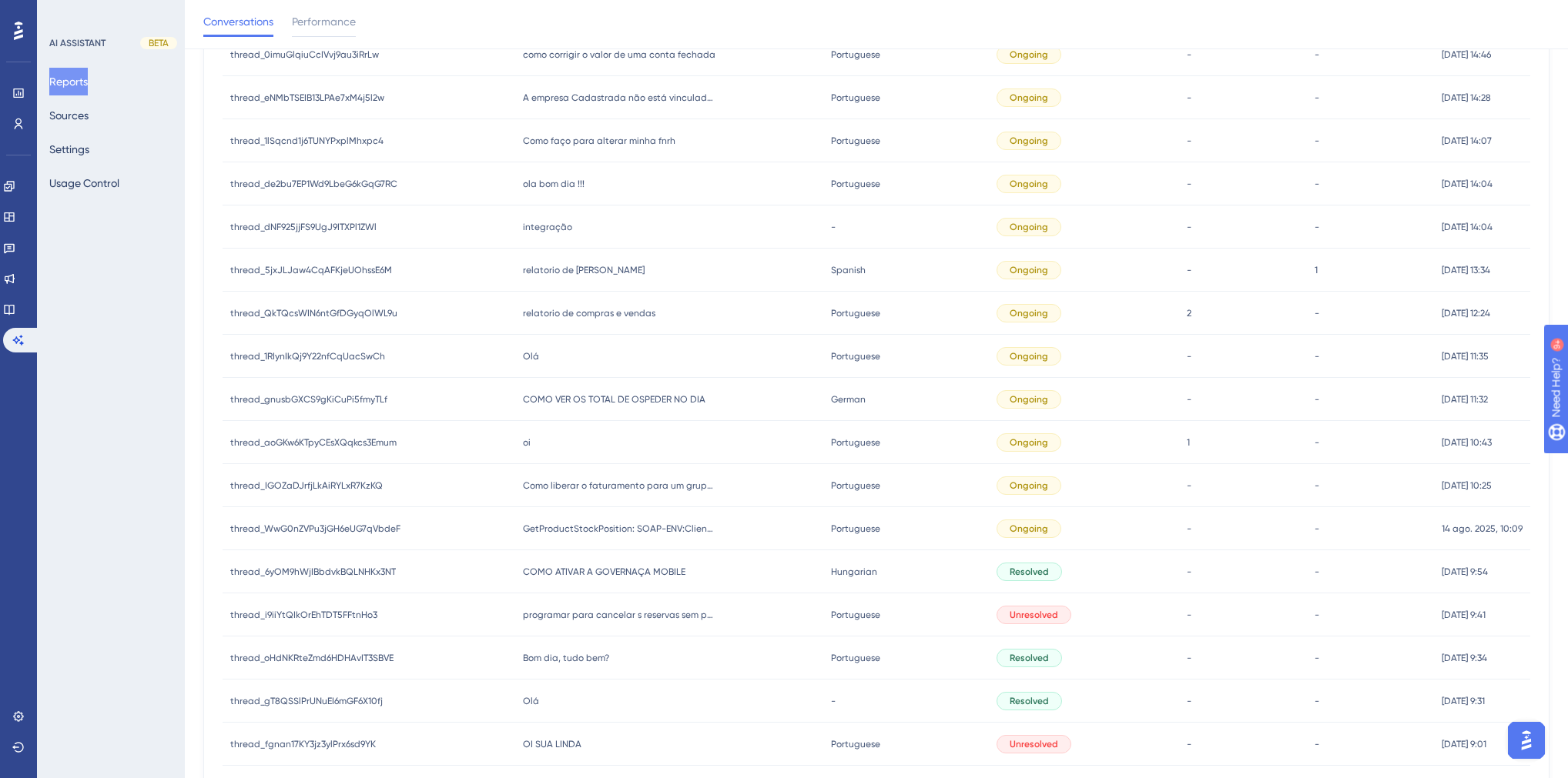
click at [570, 400] on span "COMO VER OS TOTAL DE OSPEDER NO DIA" at bounding box center [613, 400] width 182 height 13
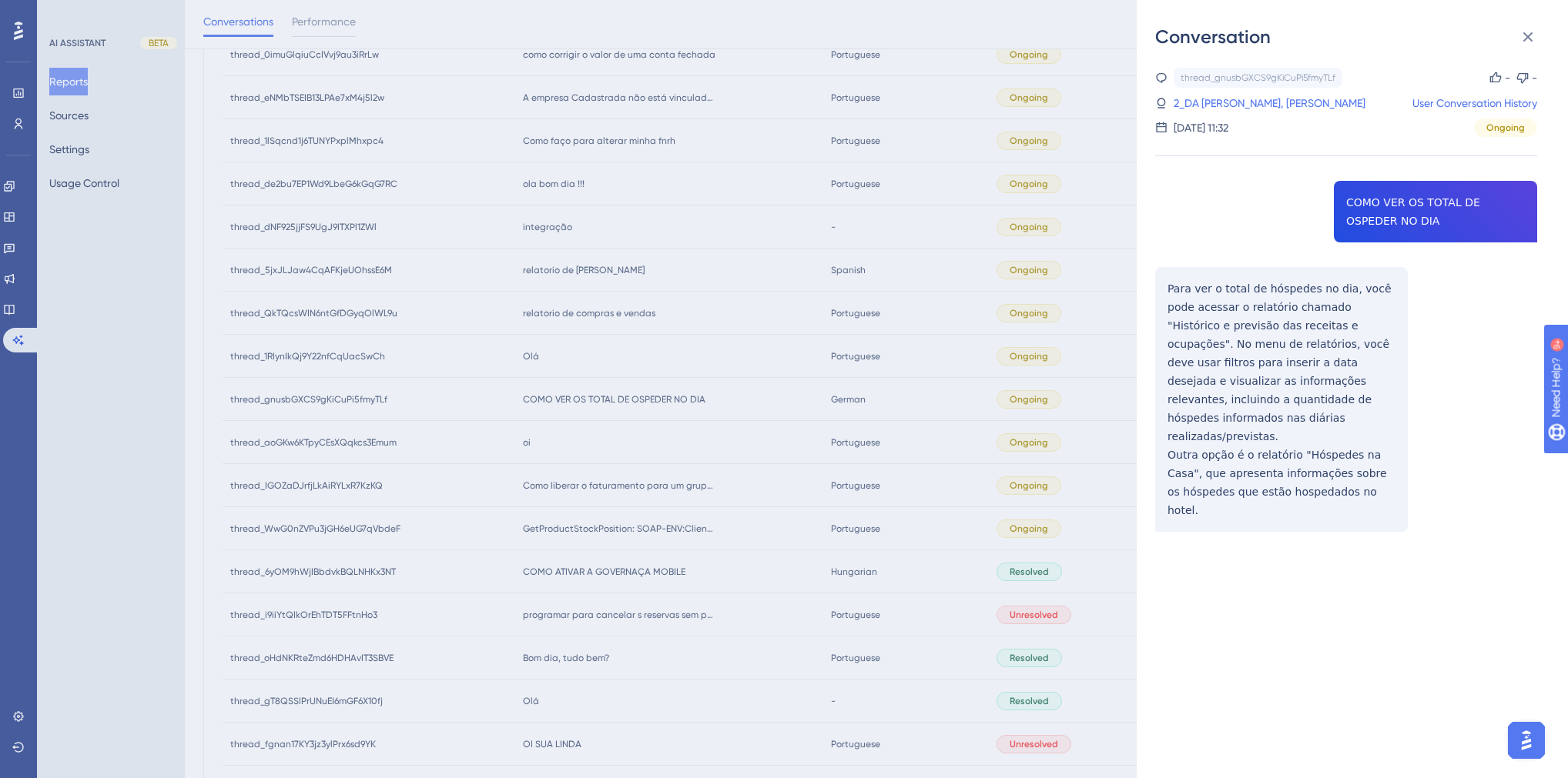
click at [1368, 212] on div "thread_gnusbGXCS9gKiCuPi5fmyTLf Copy - - 2_DA [PERSON_NAME], [PERSON_NAME] User…" at bounding box center [1346, 339] width 382 height 543
click at [574, 450] on div "Conversation thread_gnusbGXCS9gKiCuPi5fmyTLf Copy - - 2_DA [PERSON_NAME], [PERS…" at bounding box center [784, 389] width 1568 height 778
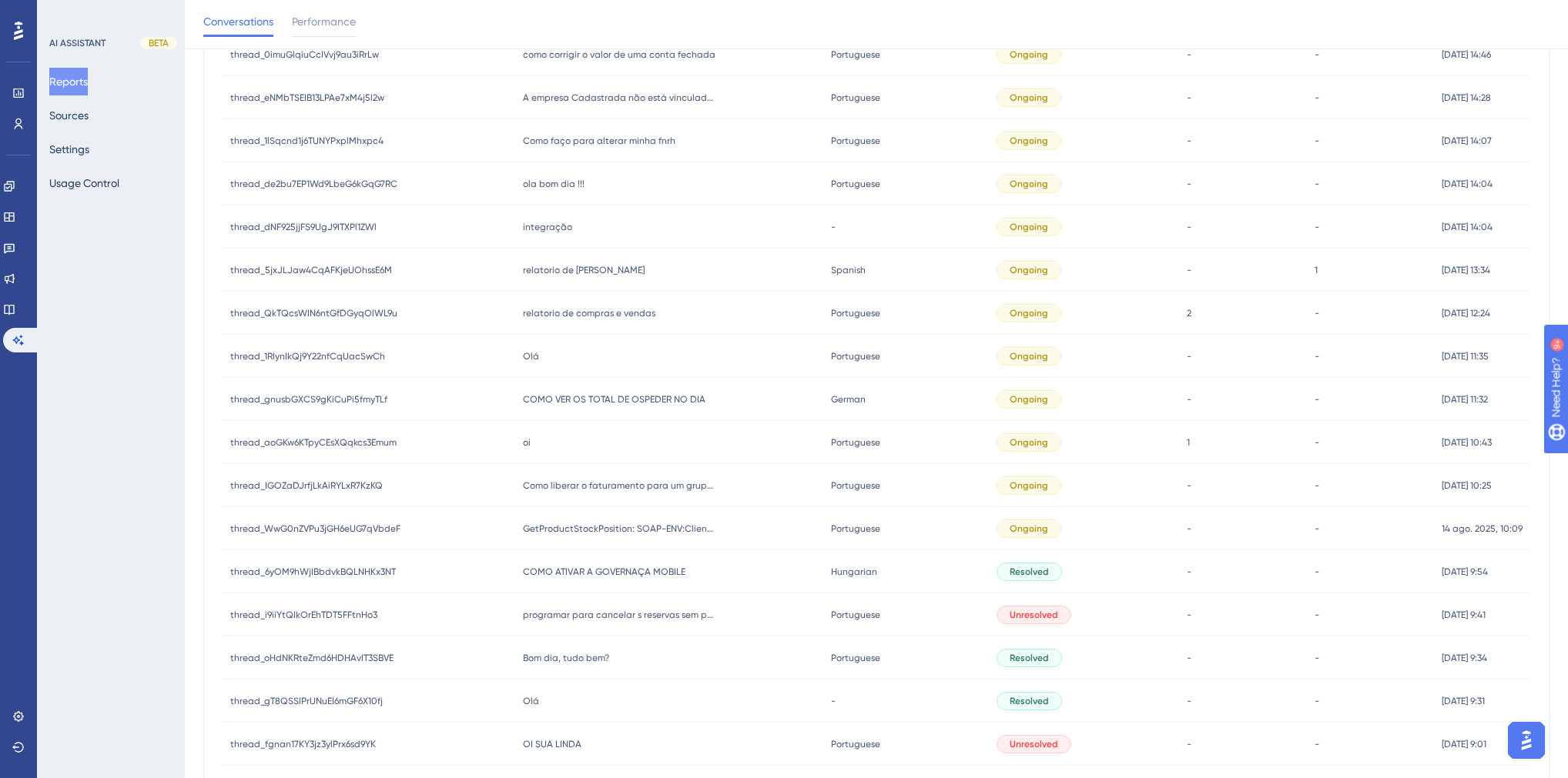
click at [524, 446] on span "oi" at bounding box center [526, 443] width 8 height 13
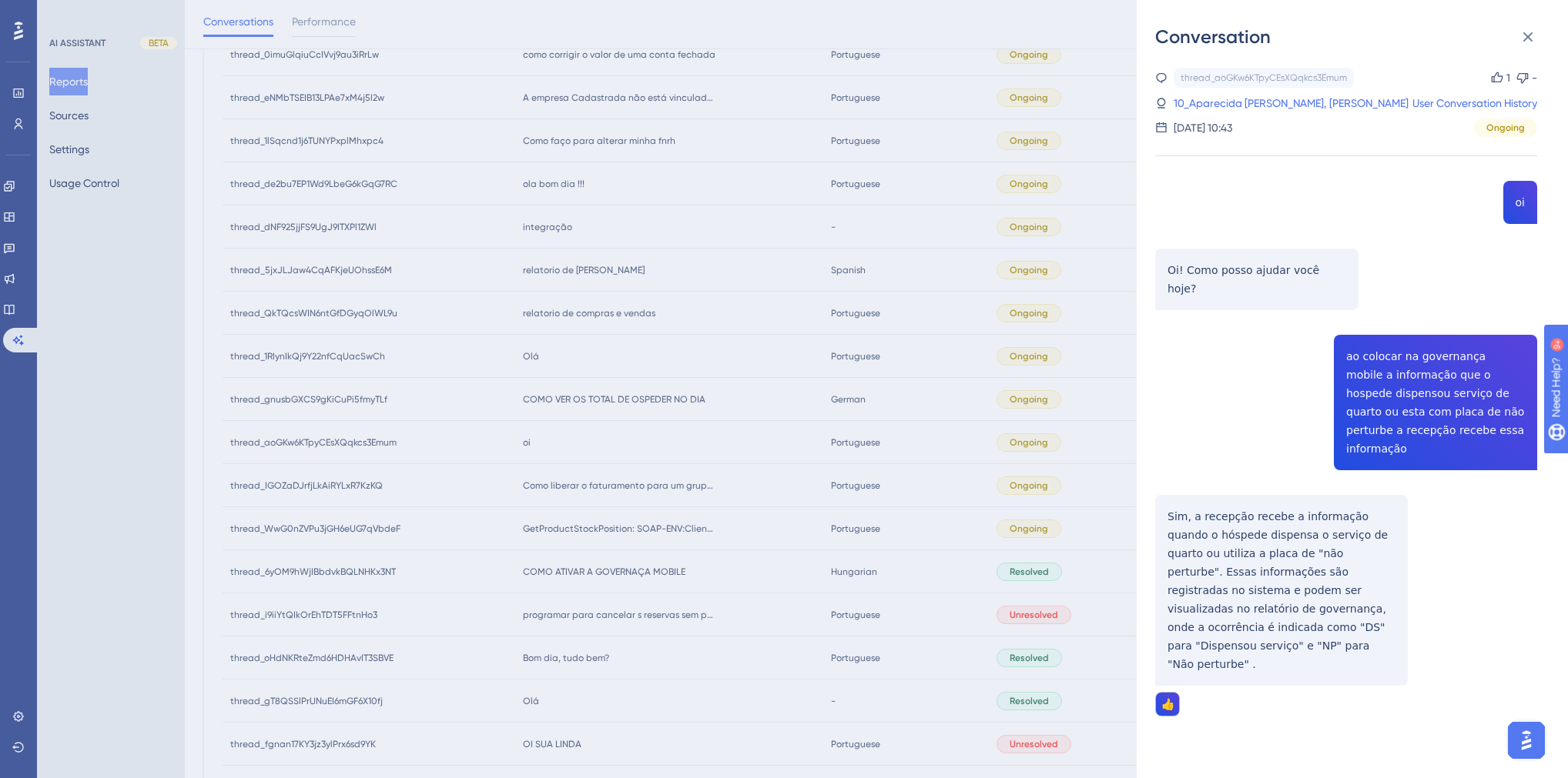
click at [593, 451] on div "Conversation thread_aoGKw6KTpyCEsXQqkcs3Emum Copy 1 - 10_Aparecida [PERSON_NAME…" at bounding box center [784, 389] width 1568 height 778
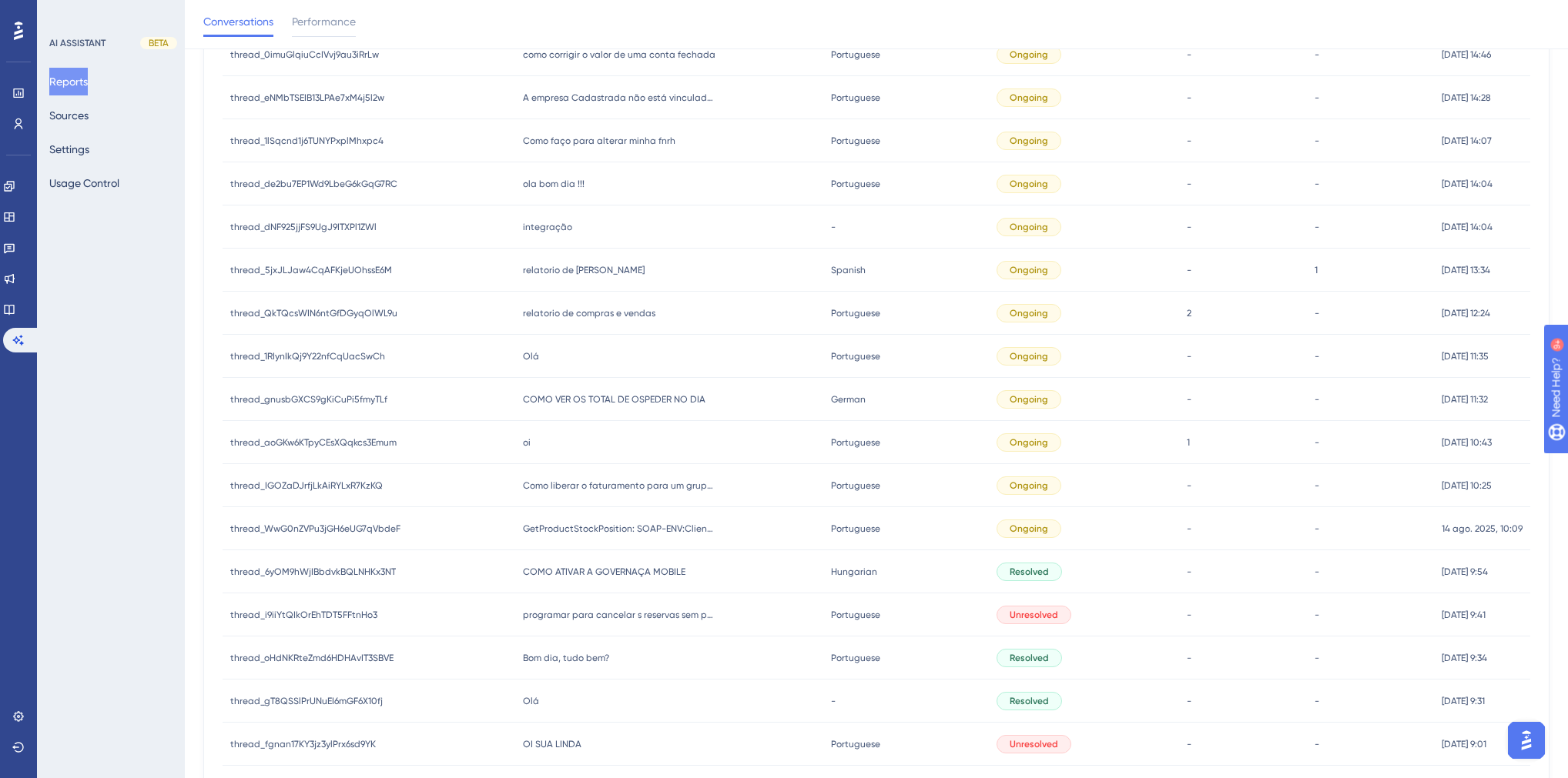
click at [573, 400] on span "COMO VER OS TOTAL DE OSPEDER NO DIA" at bounding box center [613, 400] width 182 height 13
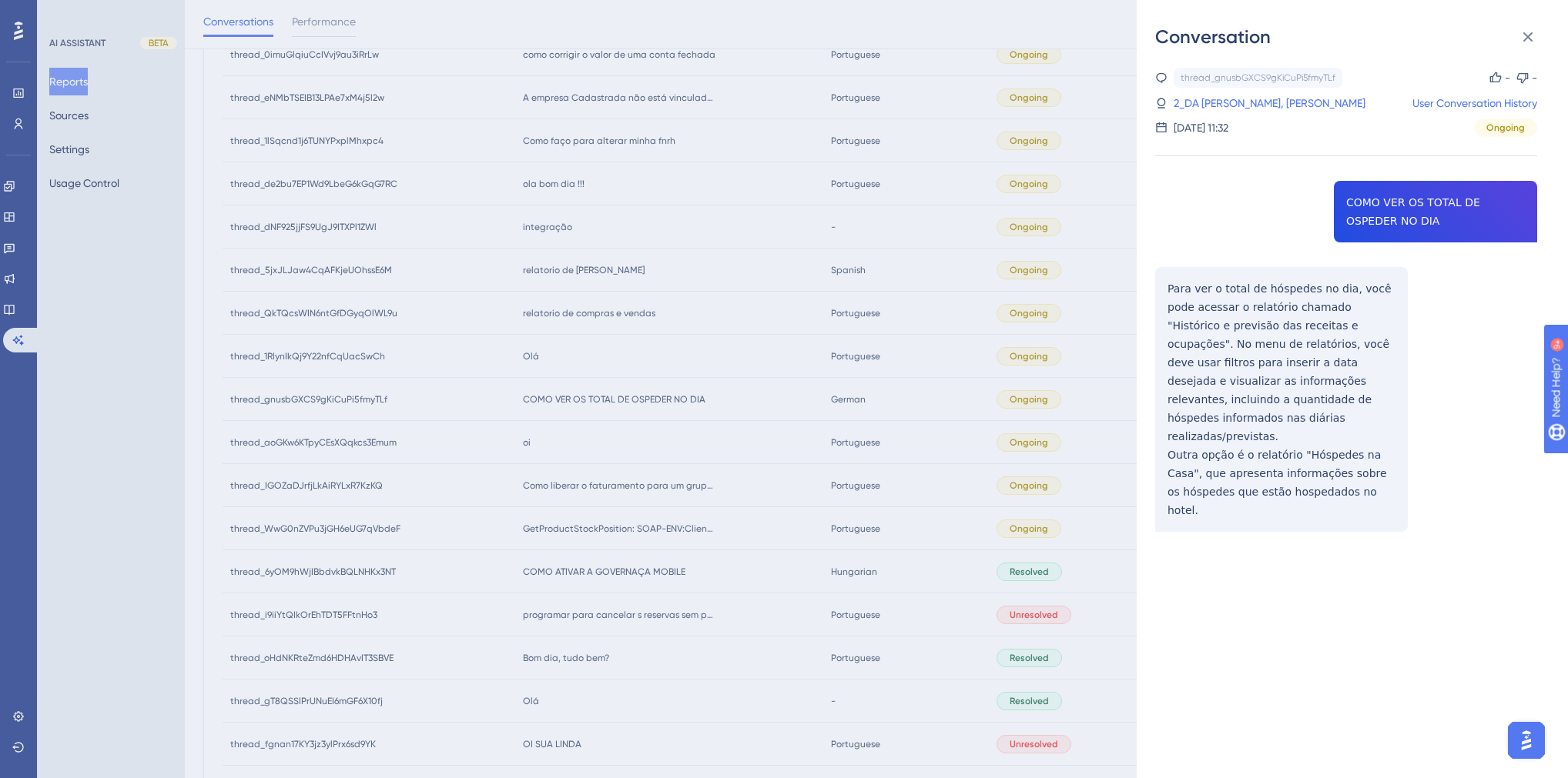
click at [1267, 367] on div "thread_gnusbGXCS9gKiCuPi5fmyTLf Copy - - 2_DA [PERSON_NAME], [PERSON_NAME] User…" at bounding box center [1346, 339] width 382 height 543
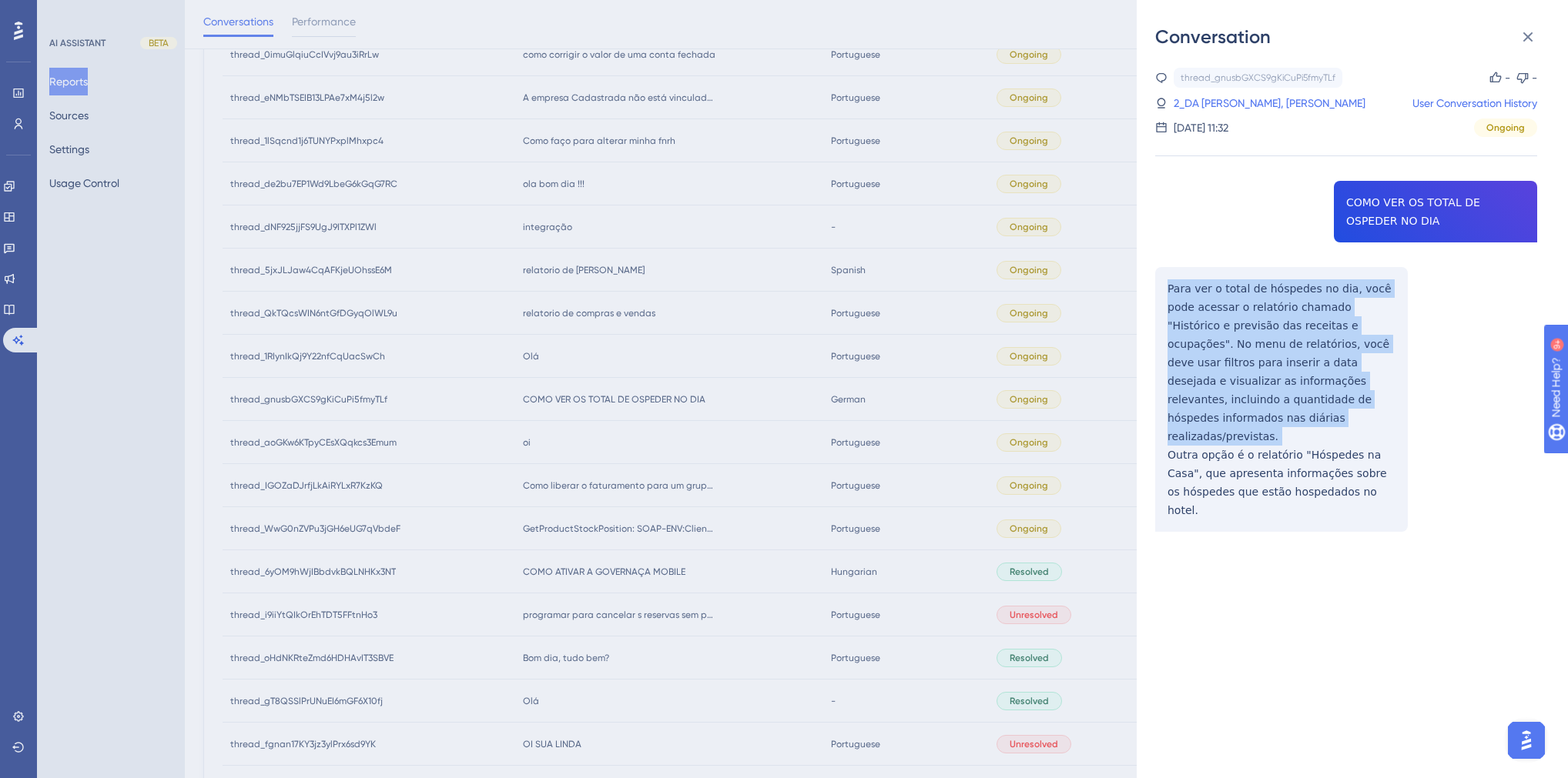
click at [1267, 367] on div "thread_gnusbGXCS9gKiCuPi5fmyTLf Copy - - 2_DA [PERSON_NAME], [PERSON_NAME] User…" at bounding box center [1346, 339] width 382 height 543
drag, startPoint x: 1336, startPoint y: 452, endPoint x: 1162, endPoint y: 291, distance: 237.1
click at [1162, 291] on div "thread_gnusbGXCS9gKiCuPi5fmyTLf Copy - - 2_DA [PERSON_NAME], [PERSON_NAME] User…" at bounding box center [1346, 339] width 382 height 543
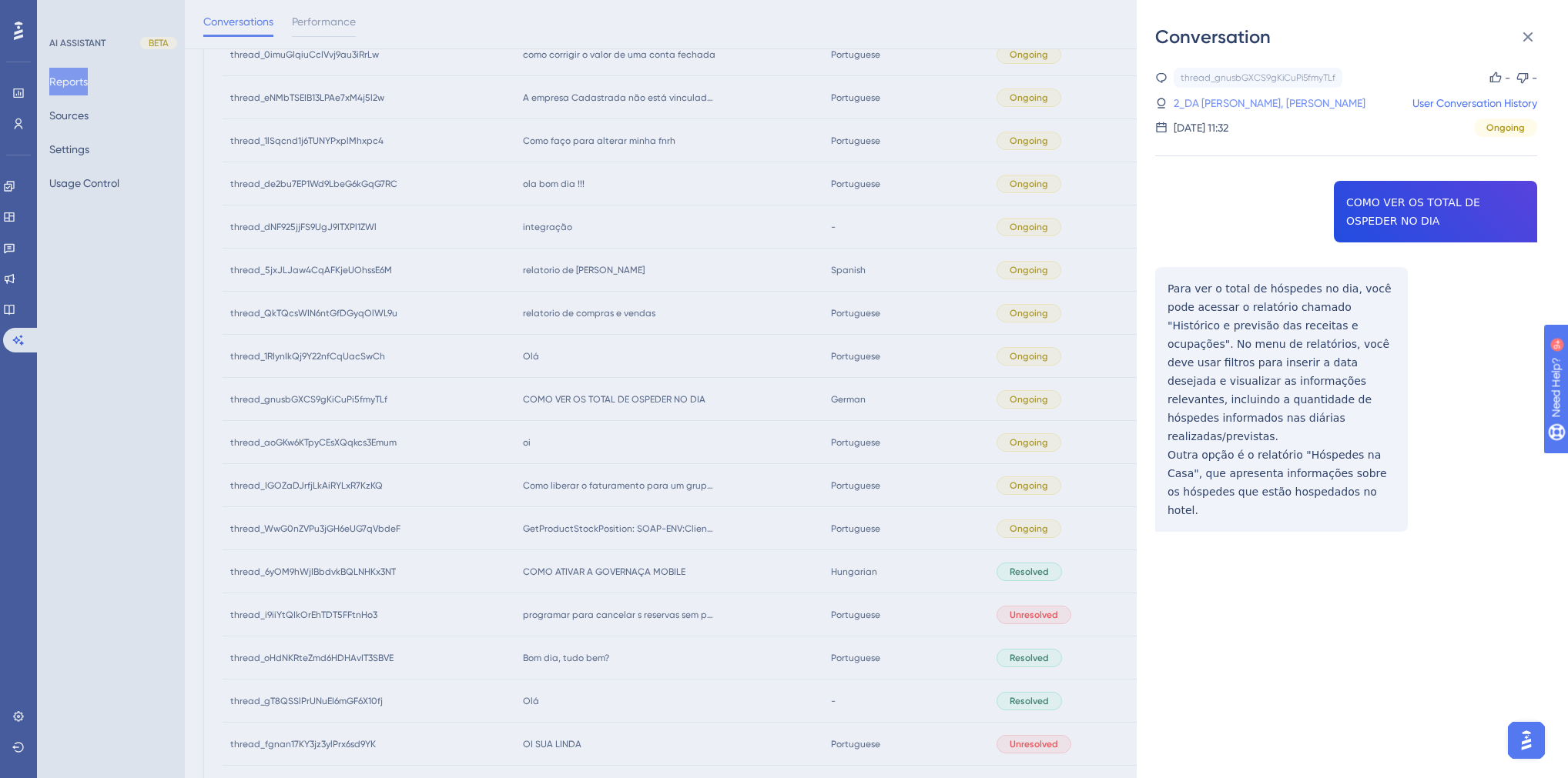
click at [1223, 98] on link "2_DA [PERSON_NAME], [PERSON_NAME]" at bounding box center [1269, 104] width 192 height 19
click at [1231, 108] on link "2_DA [PERSON_NAME], [PERSON_NAME]" at bounding box center [1269, 104] width 192 height 19
click at [695, 344] on div "Conversation thread_gnusbGXCS9gKiCuPi5fmyTLf Copy - - 2_DA [PERSON_NAME], [PERS…" at bounding box center [784, 389] width 1568 height 778
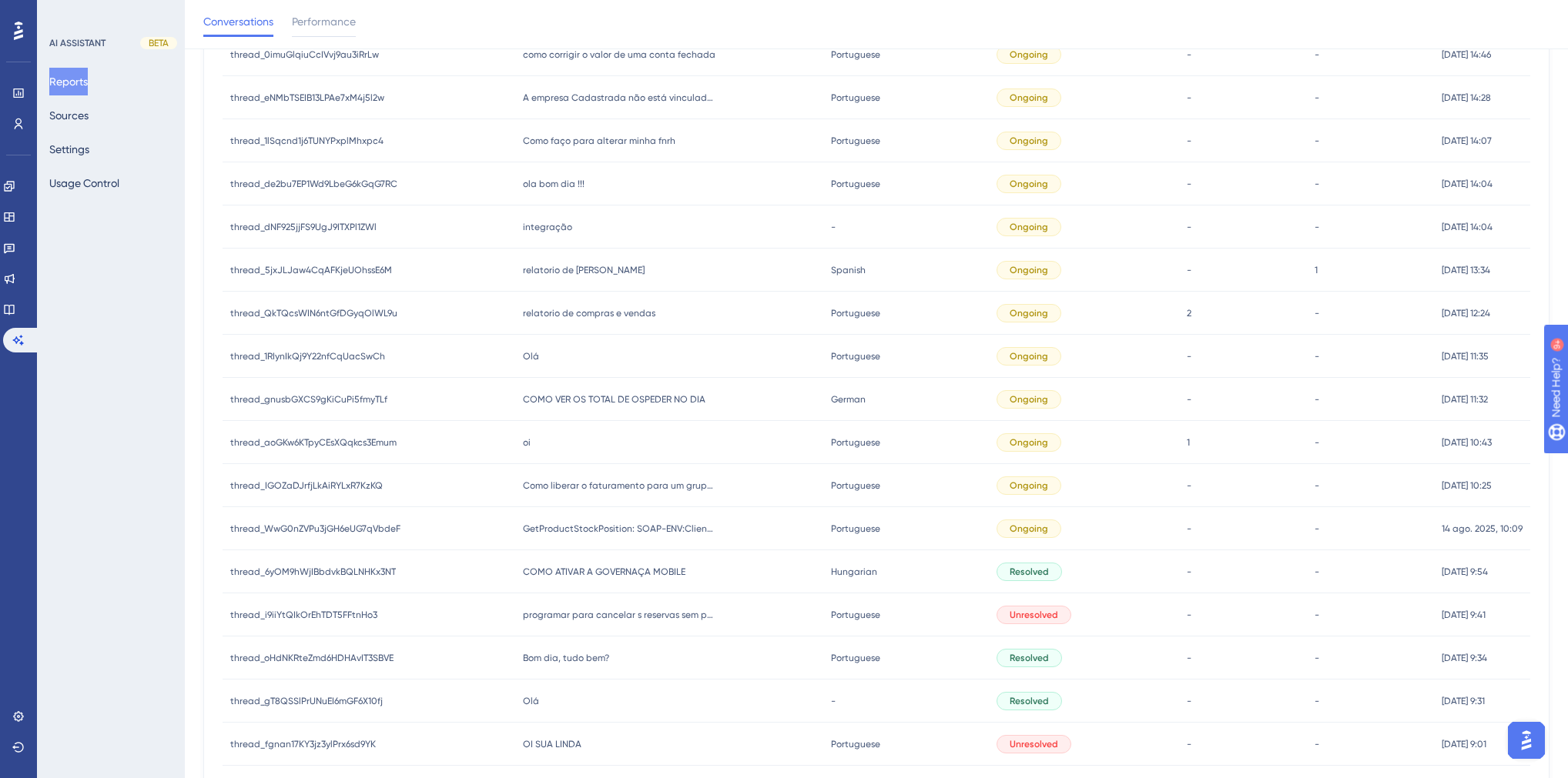
click at [568, 274] on span "relatorio de [PERSON_NAME]" at bounding box center [583, 270] width 121 height 13
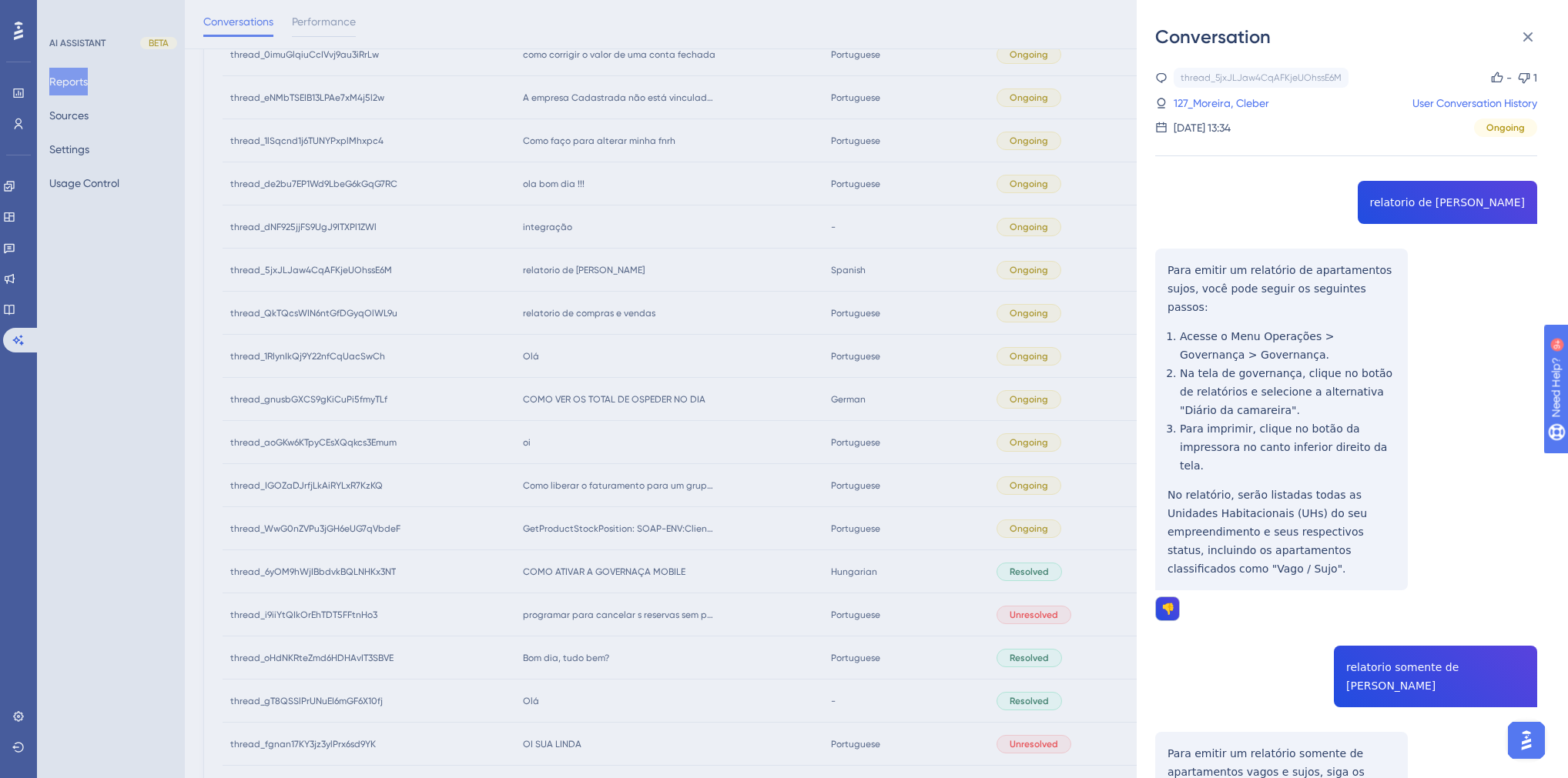
click at [1451, 200] on div "thread_5jxJLJaw4CqAFKjeUOhssE6M Copy - 1 127_Moreira, Cleber User Conversation …" at bounding box center [1346, 610] width 382 height 1085
click at [1234, 104] on link "127_Moreira, Cleber" at bounding box center [1221, 104] width 96 height 19
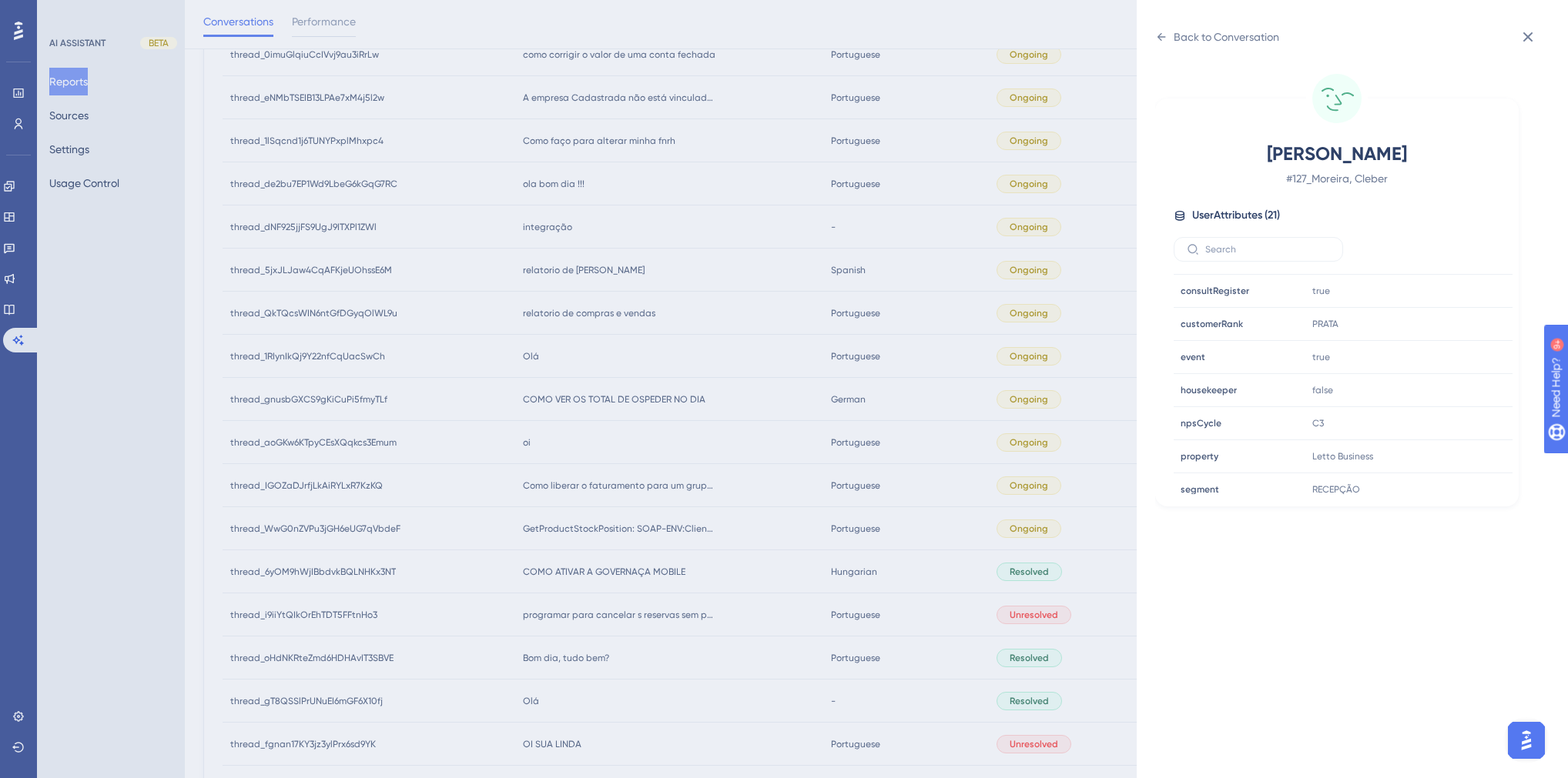
scroll to position [431, 0]
click at [1174, 37] on div "Back to Conversation" at bounding box center [1226, 37] width 105 height 19
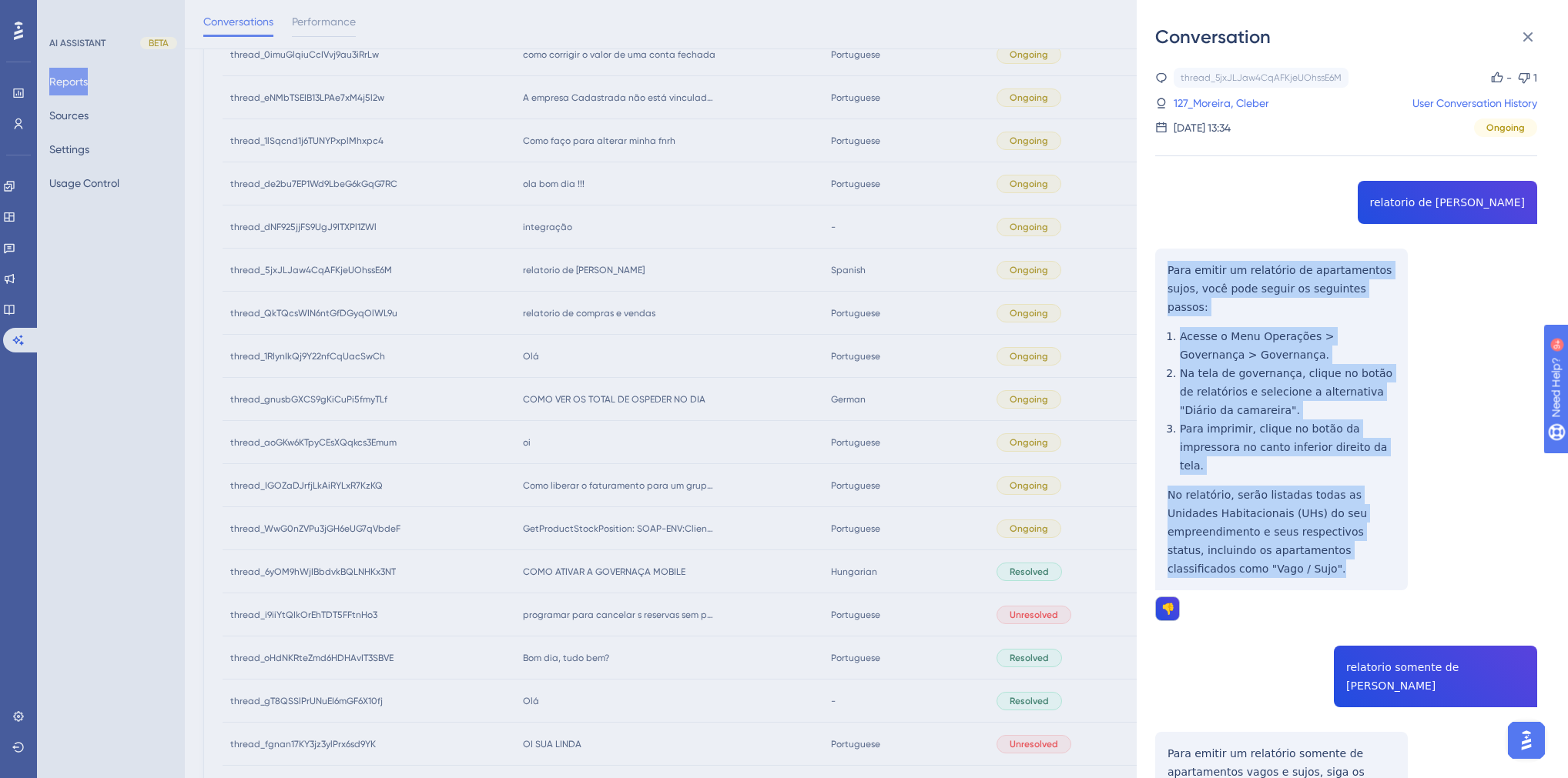
drag, startPoint x: 1393, startPoint y: 512, endPoint x: 1164, endPoint y: 271, distance: 332.4
click at [1164, 271] on div "thread_5jxJLJaw4CqAFKjeUOhssE6M Copy - 1 127_Moreira, Cleber User Conversation …" at bounding box center [1346, 610] width 382 height 1085
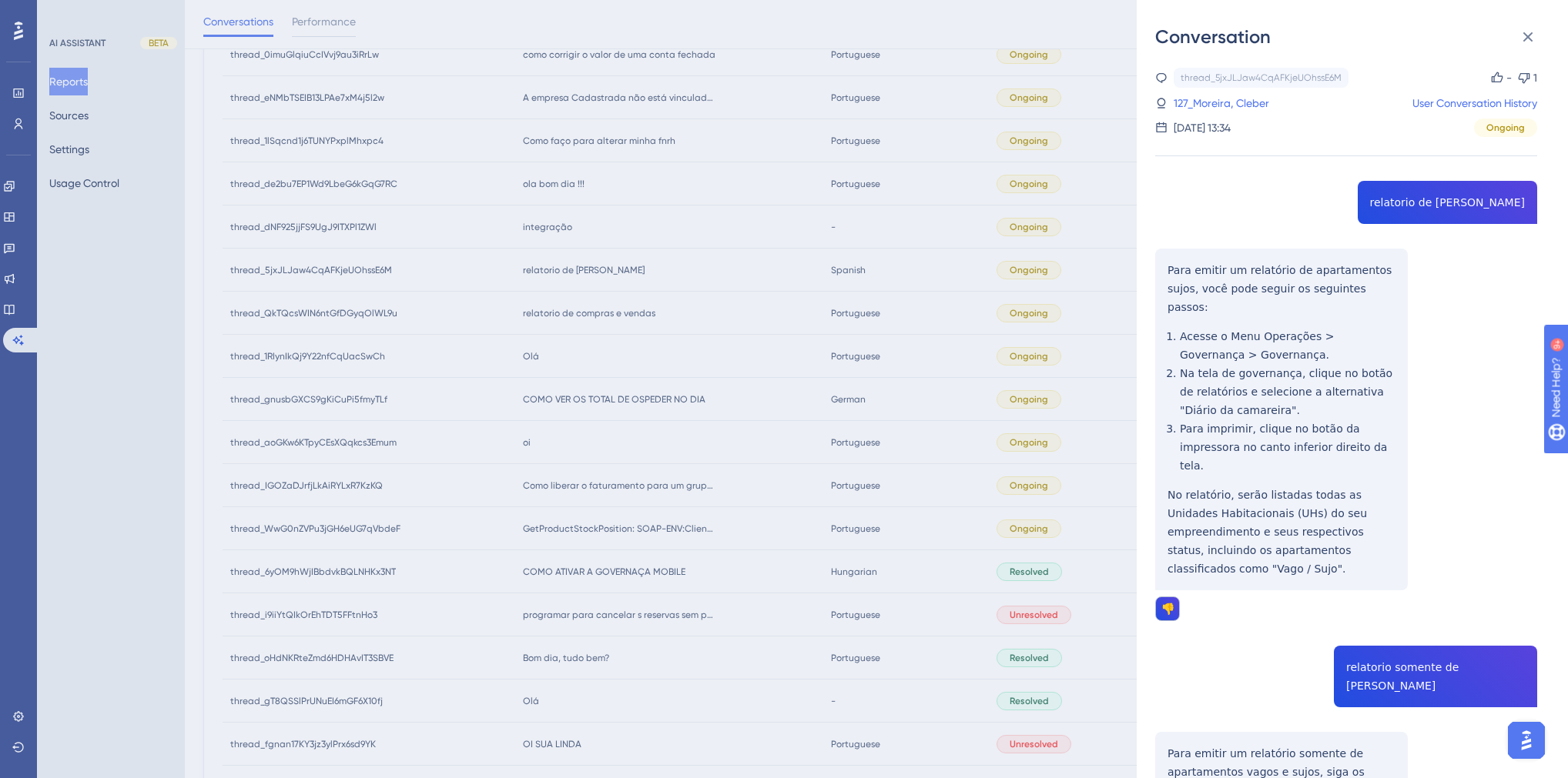
click at [1355, 622] on div "thread_5jxJLJaw4CqAFKjeUOhssE6M Copy - 1 127_Moreira, Cleber User Conversation …" at bounding box center [1346, 610] width 382 height 1085
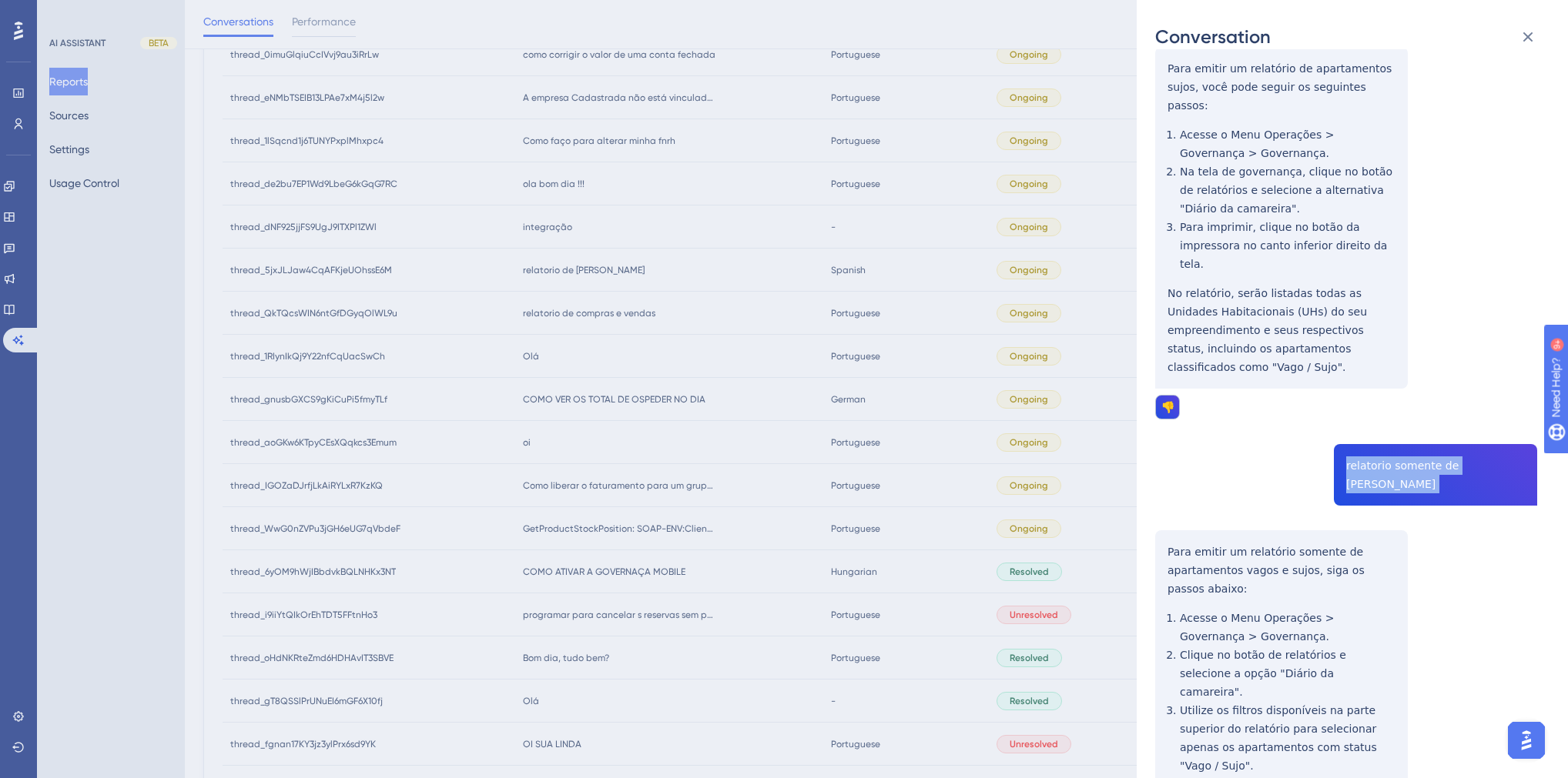
scroll to position [271, 0]
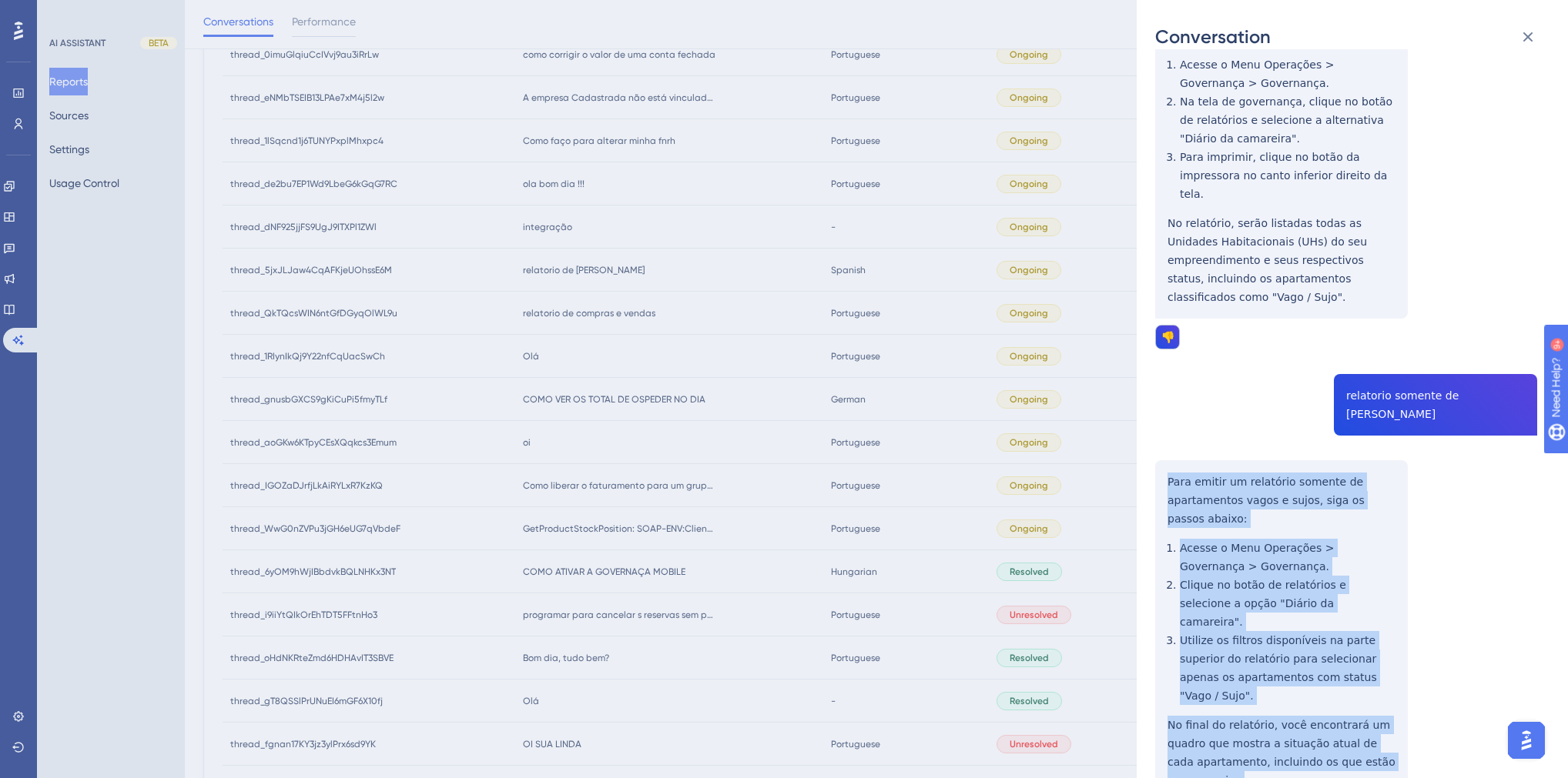
drag, startPoint x: 1221, startPoint y: 692, endPoint x: 1161, endPoint y: 428, distance: 270.7
click at [1161, 428] on div "thread_5jxJLJaw4CqAFKjeUOhssE6M Copy - 1 127_Moreira, Cleber User Conversation …" at bounding box center [1346, 339] width 382 height 1085
click at [1453, 474] on div "thread_5jxJLJaw4CqAFKjeUOhssE6M Copy - 1 127_Moreira, Cleber User Conversation …" at bounding box center [1346, 339] width 382 height 1085
drag, startPoint x: 1213, startPoint y: 686, endPoint x: 1162, endPoint y: 431, distance: 260.0
click at [1162, 431] on div "thread_5jxJLJaw4CqAFKjeUOhssE6M Copy - 1 127_Moreira, Cleber User Conversation …" at bounding box center [1346, 339] width 382 height 1085
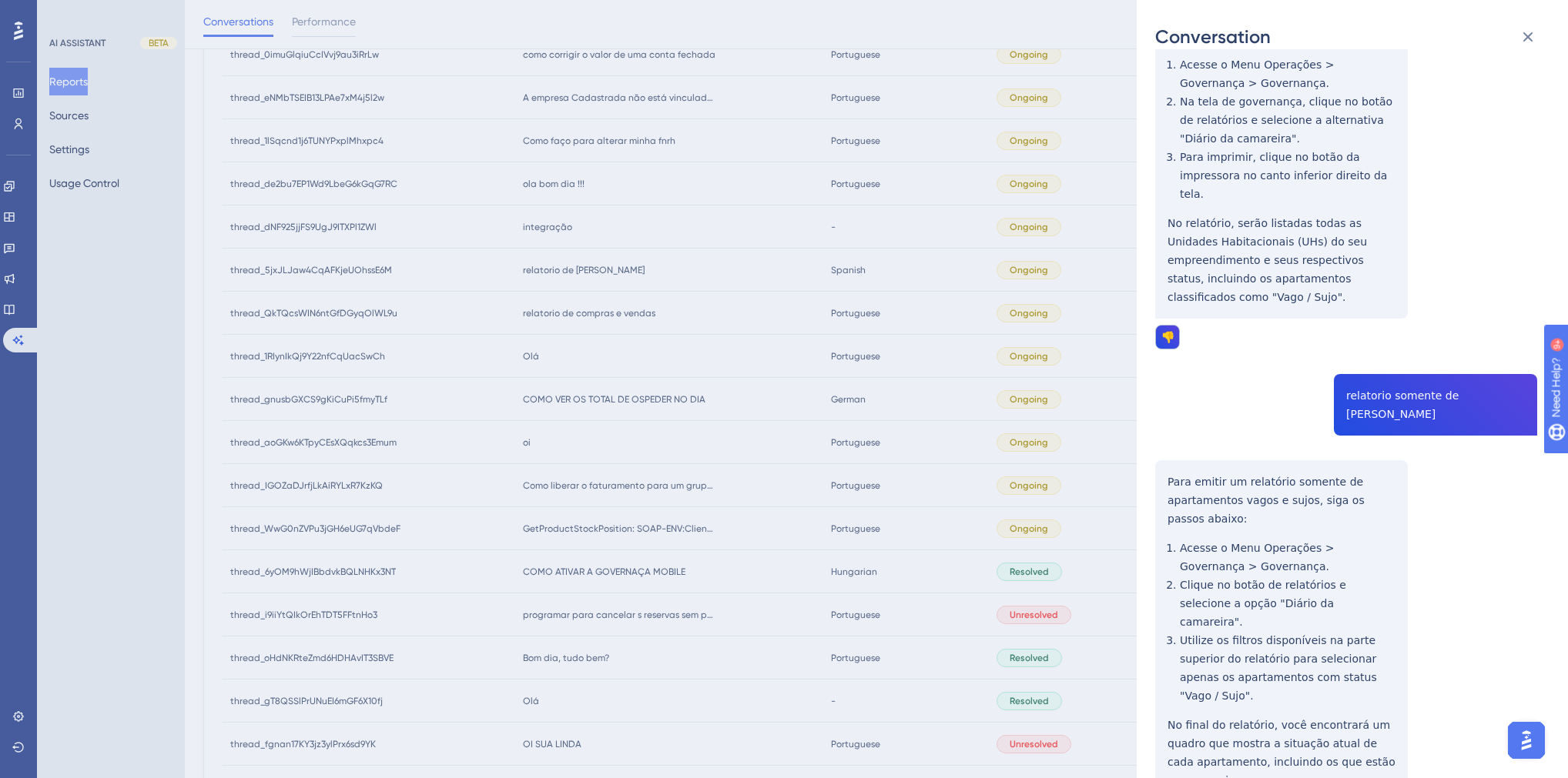
click at [840, 512] on div "Conversation thread_5jxJLJaw4CqAFKjeUOhssE6M Copy - 1 127_Moreira, Cleber User …" at bounding box center [784, 389] width 1568 height 778
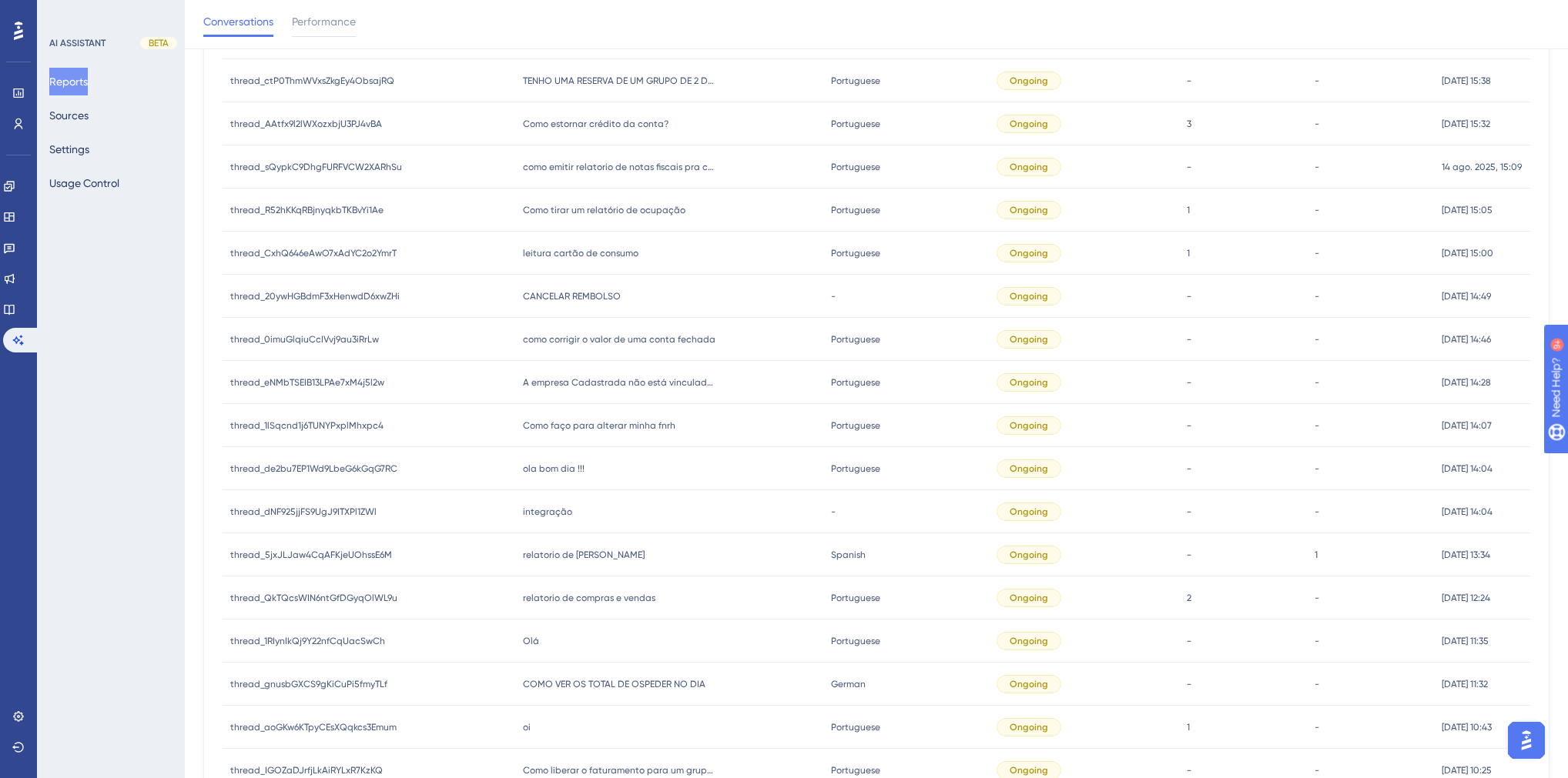
scroll to position [713, 0]
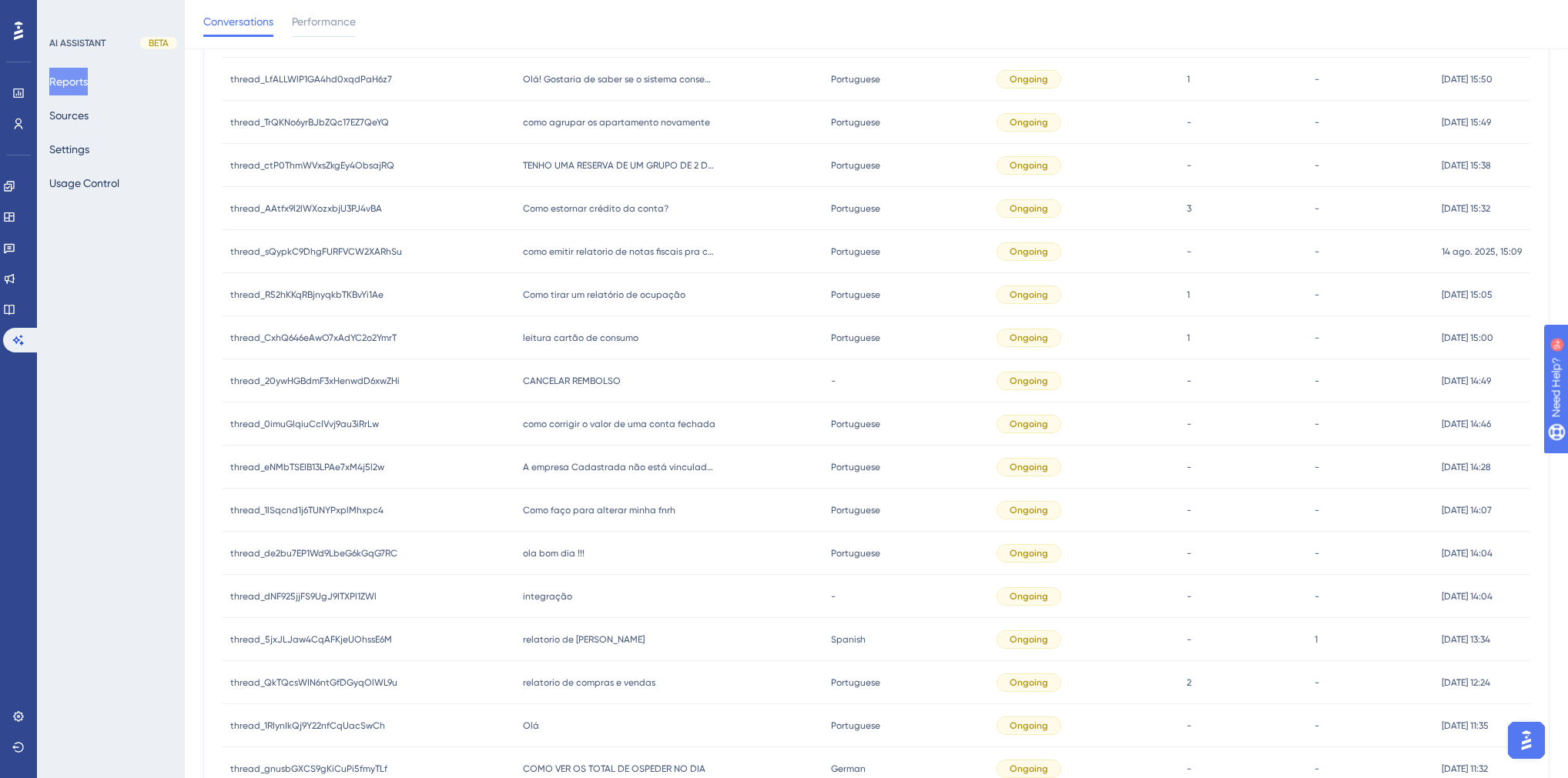
click at [561, 595] on span "integração" at bounding box center [547, 596] width 49 height 13
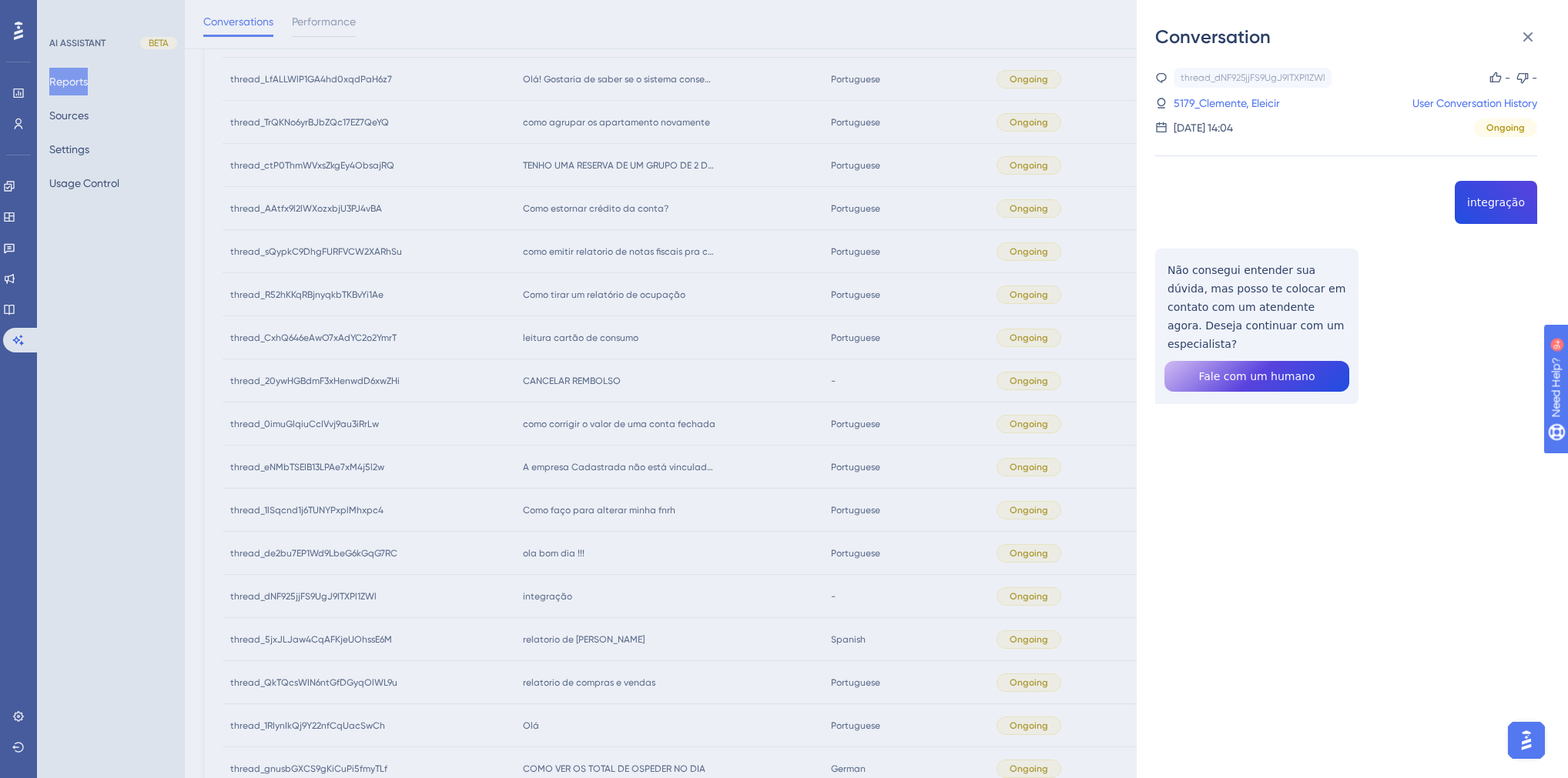
click at [1483, 202] on div "thread_dNF925jjFS9UgJ9ITXPl1ZWl Copy - - 5179_Clemente, Eleicir User Conversati…" at bounding box center [1346, 275] width 382 height 415
click at [1235, 102] on link "5179_Clemente, Eleicir" at bounding box center [1226, 104] width 106 height 19
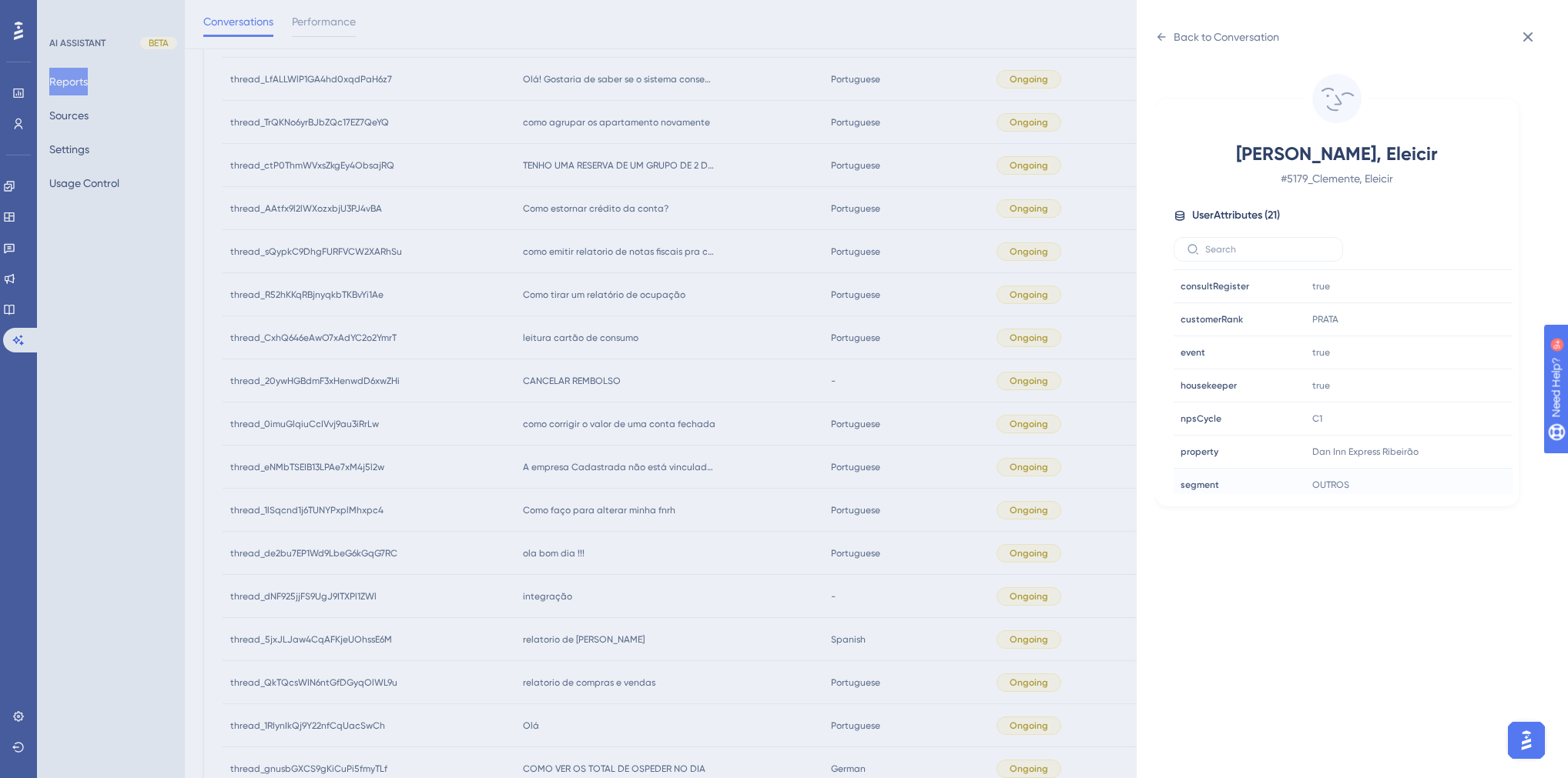
scroll to position [431, 0]
click at [1450, 345] on icon at bounding box center [1453, 350] width 15 height 15
click at [1167, 39] on icon at bounding box center [1161, 36] width 13 height 13
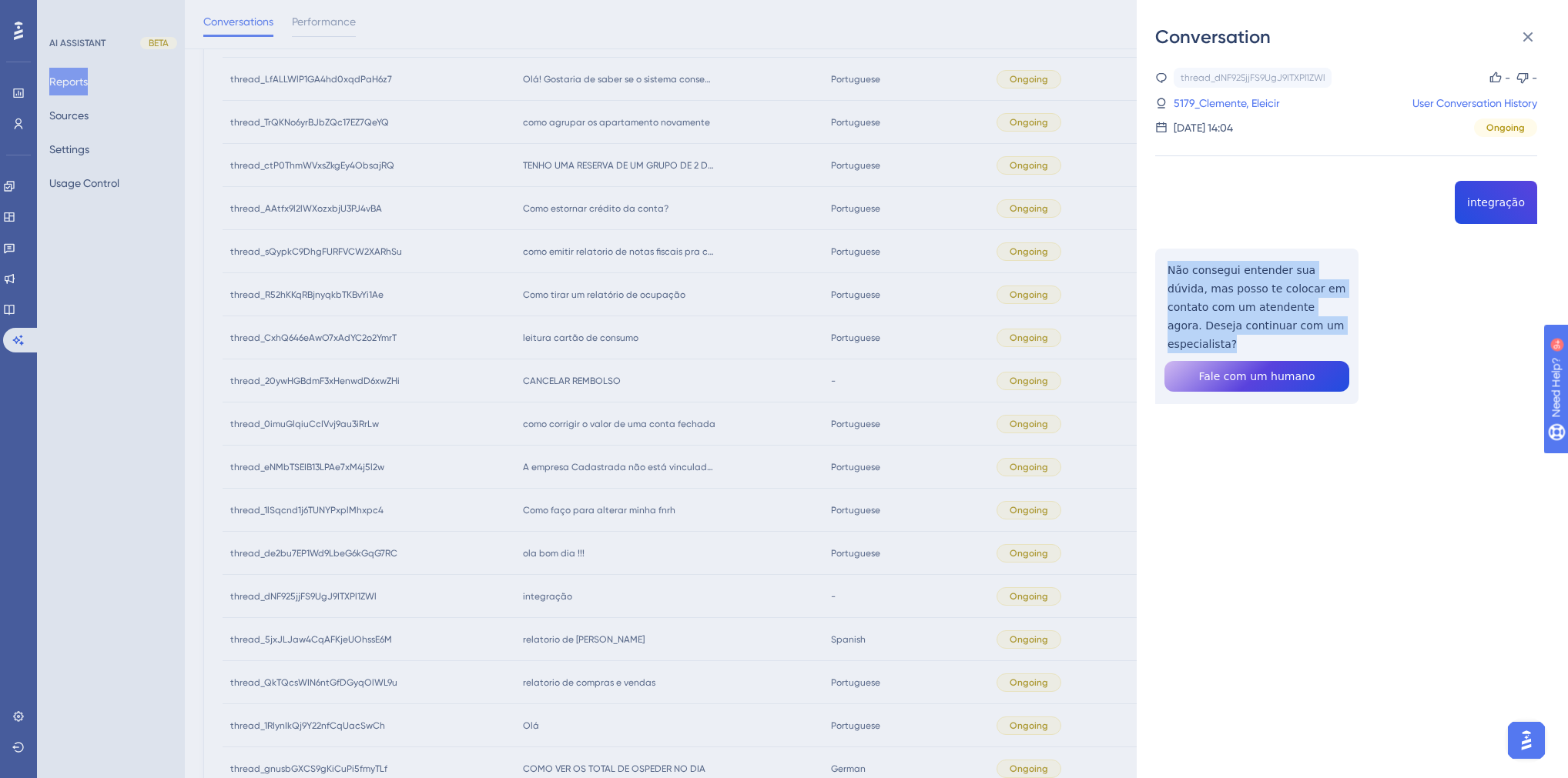
drag, startPoint x: 1287, startPoint y: 321, endPoint x: 1162, endPoint y: 266, distance: 136.6
click at [1162, 266] on div "thread_dNF925jjFS9UgJ9ITXPl1ZWl Copy - - 5179_Clemente, Eleicir User Conversati…" at bounding box center [1346, 275] width 382 height 415
click at [921, 404] on div "Conversation thread_dNF925jjFS9UgJ9ITXPl1ZWl Copy - - 5179_Clemente, Eleicir Us…" at bounding box center [784, 389] width 1568 height 778
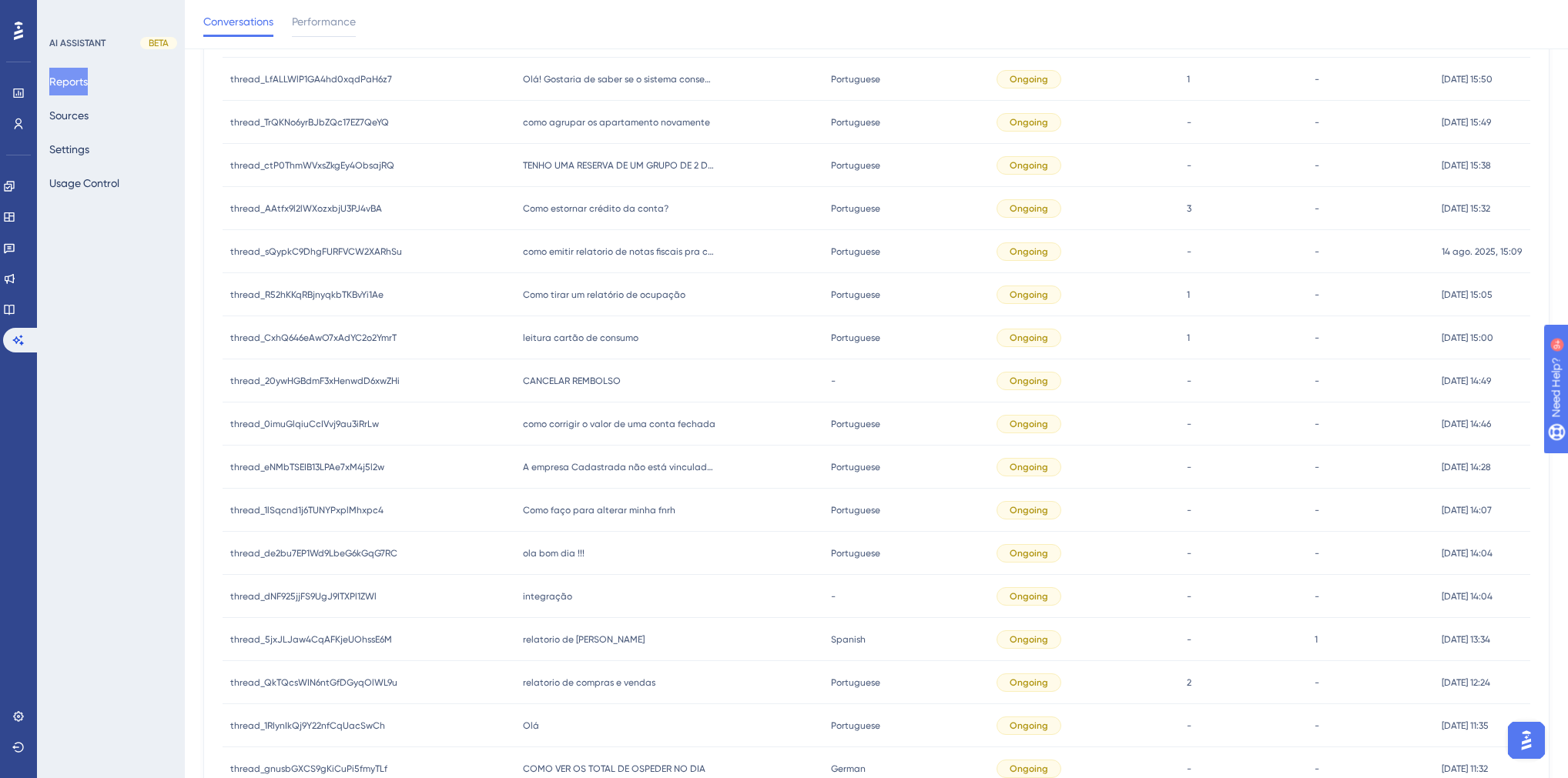
click at [554, 562] on div "ola bom dia !!! ola bom dia !!!" at bounding box center [669, 553] width 309 height 43
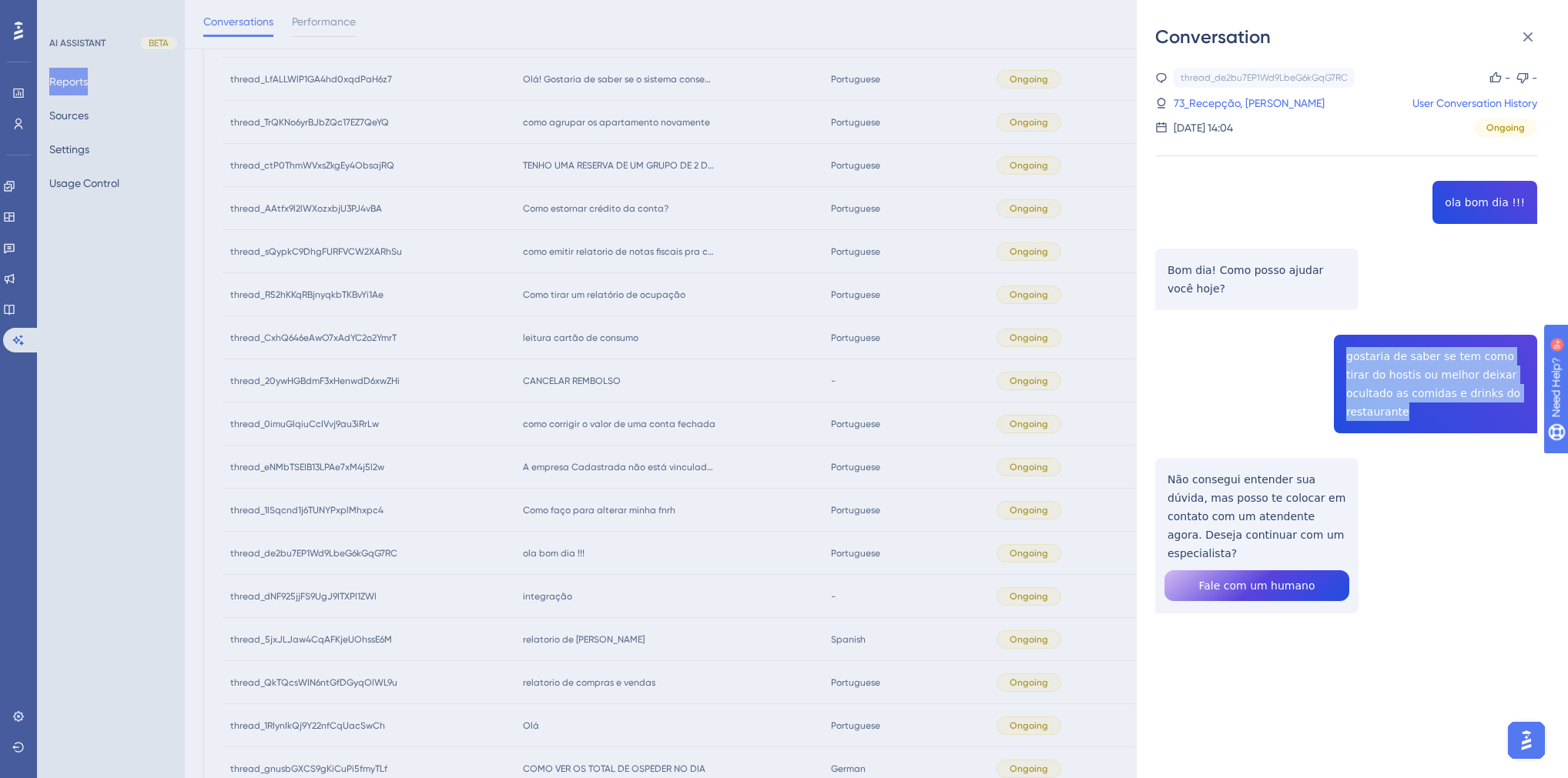
drag, startPoint x: 1514, startPoint y: 398, endPoint x: 1311, endPoint y: 356, distance: 207.3
click at [1311, 356] on div "thread_de2bu7EP1Wd9LbeG6kGqG7RC Copy - - 73_Recepção, Andre User Conversation H…" at bounding box center [1346, 380] width 382 height 624
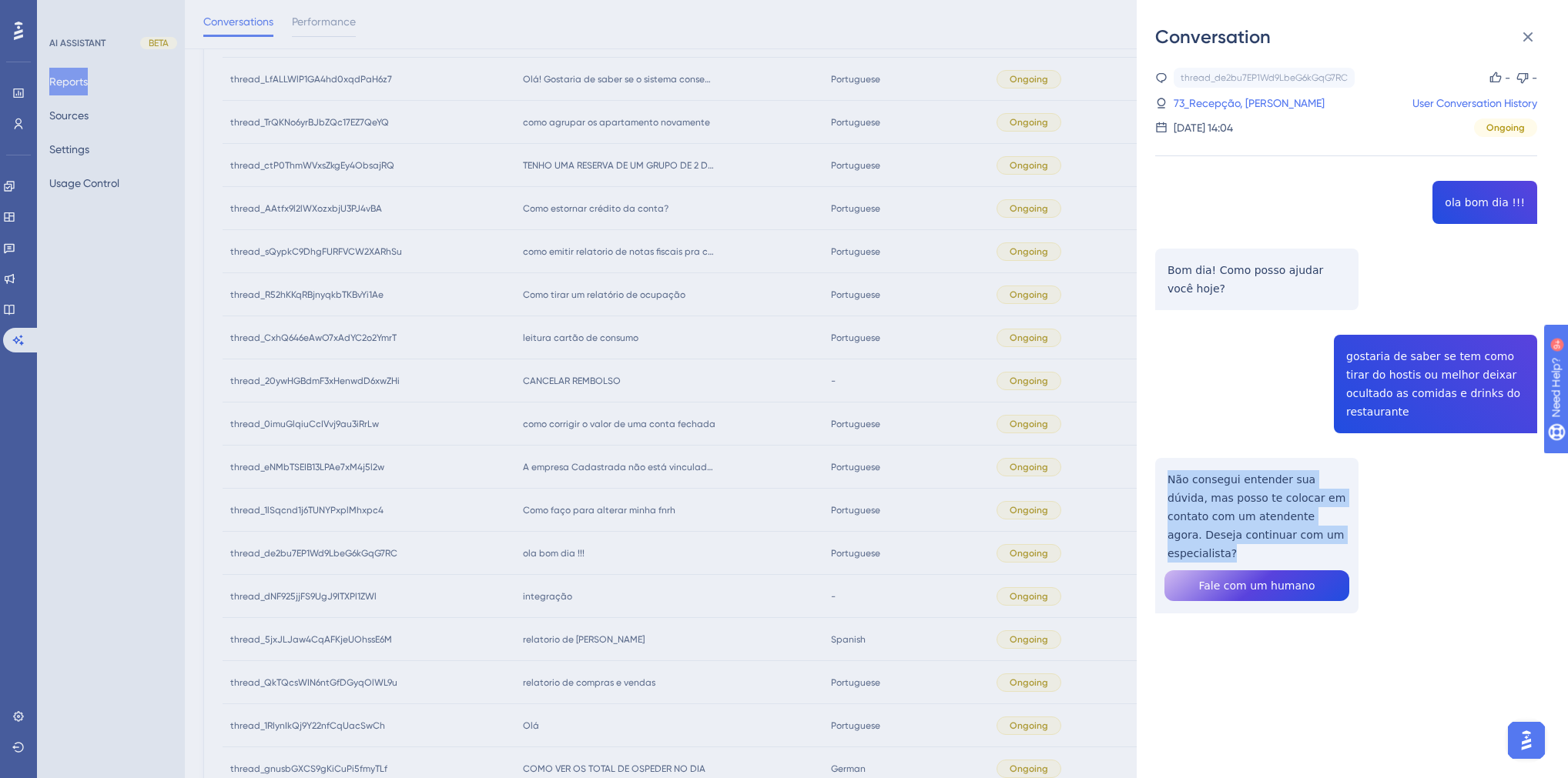
drag, startPoint x: 1330, startPoint y: 514, endPoint x: 1160, endPoint y: 459, distance: 178.7
click at [1160, 459] on div "thread_de2bu7EP1Wd9LbeG6kGqG7RC Copy - - 73_Recepção, Andre User Conversation H…" at bounding box center [1346, 380] width 382 height 624
click at [1179, 94] on link "73_Recepção, [PERSON_NAME]" at bounding box center [1249, 104] width 151 height 19
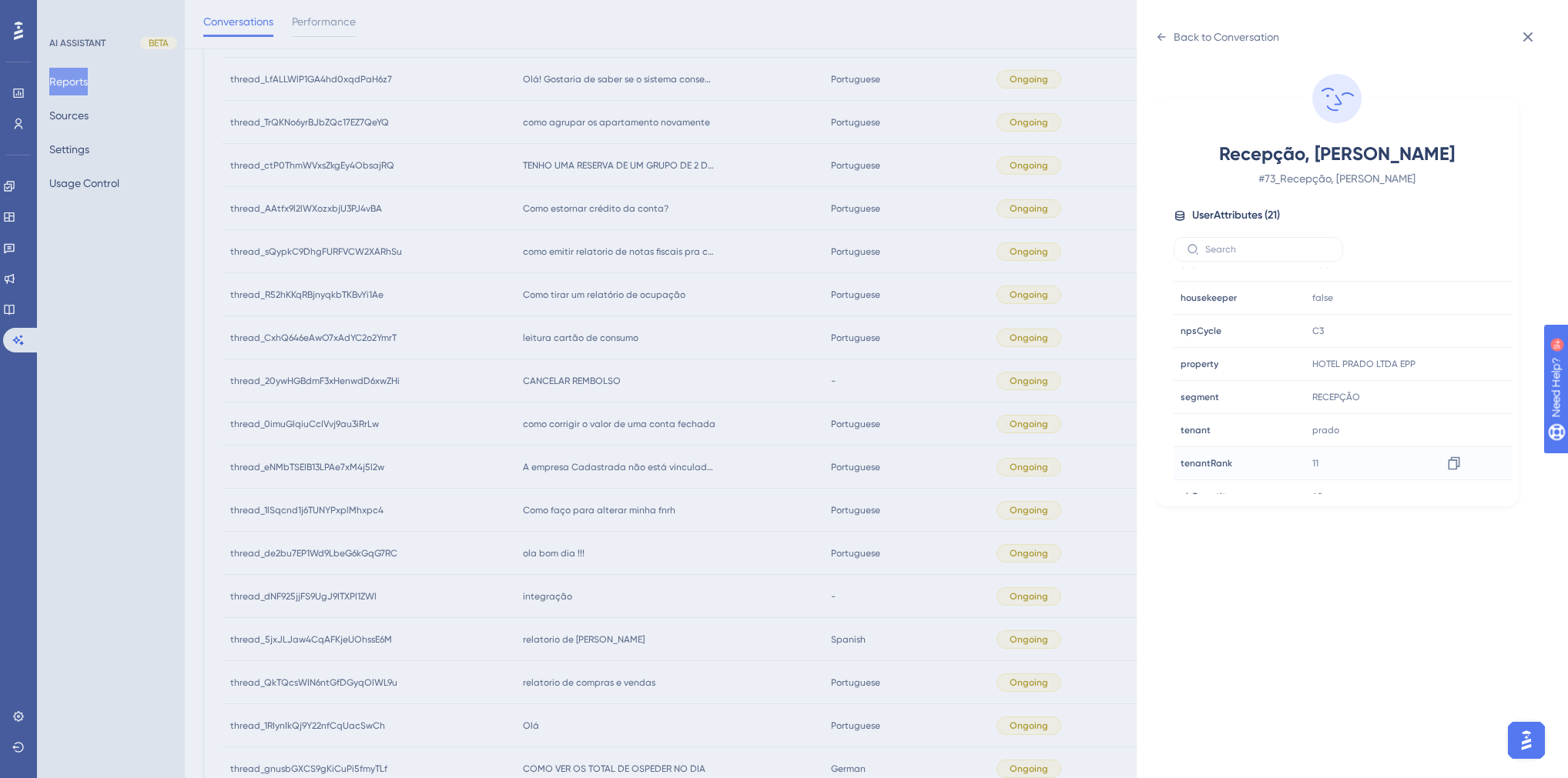
scroll to position [465, 0]
click at [754, 485] on div "Back to Conversation Recepção, [PERSON_NAME] # 73_Recepção, [PERSON_NAME] User …" at bounding box center [784, 389] width 1568 height 778
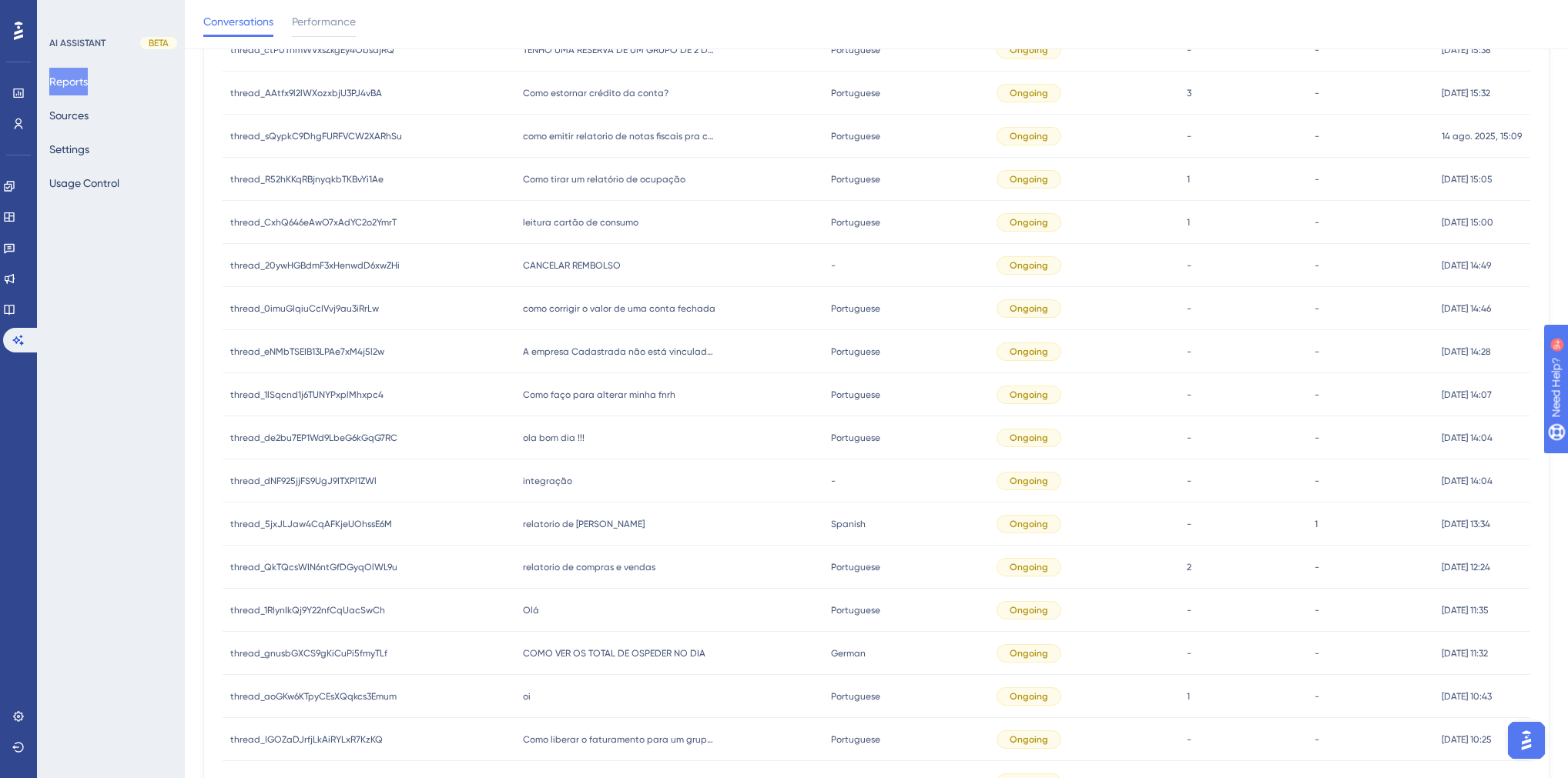
scroll to position [898, 0]
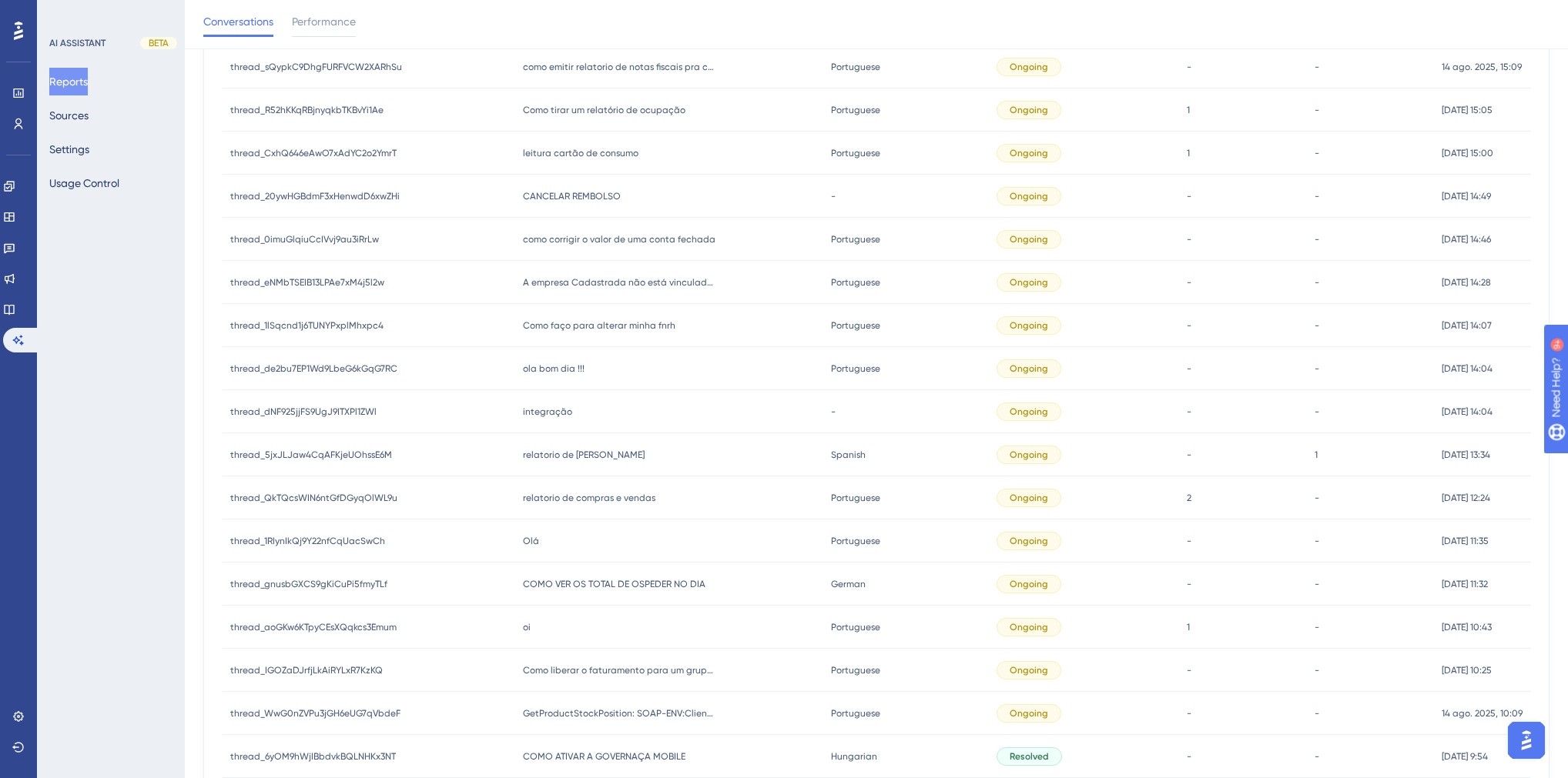
click at [554, 335] on div "Como faço para alterar minha fnrh Como faço para alterar minha fnrh" at bounding box center [669, 325] width 309 height 43
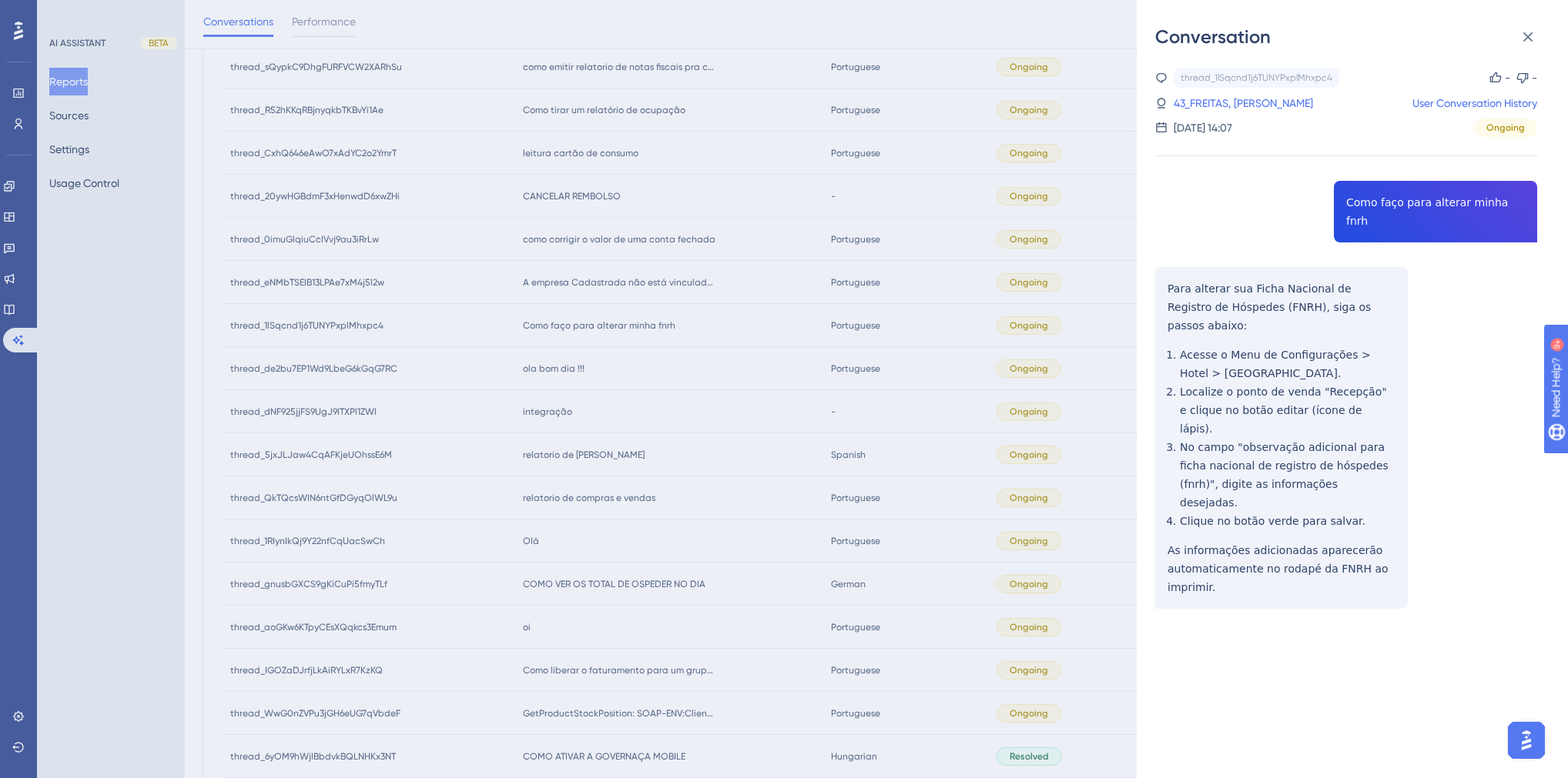
click at [1403, 204] on div "thread_1lSqcnd1j6TUNYPxplMhxpc4 Copy - - 43_FREITAS, [PERSON_NAME] User Convers…" at bounding box center [1346, 378] width 382 height 620
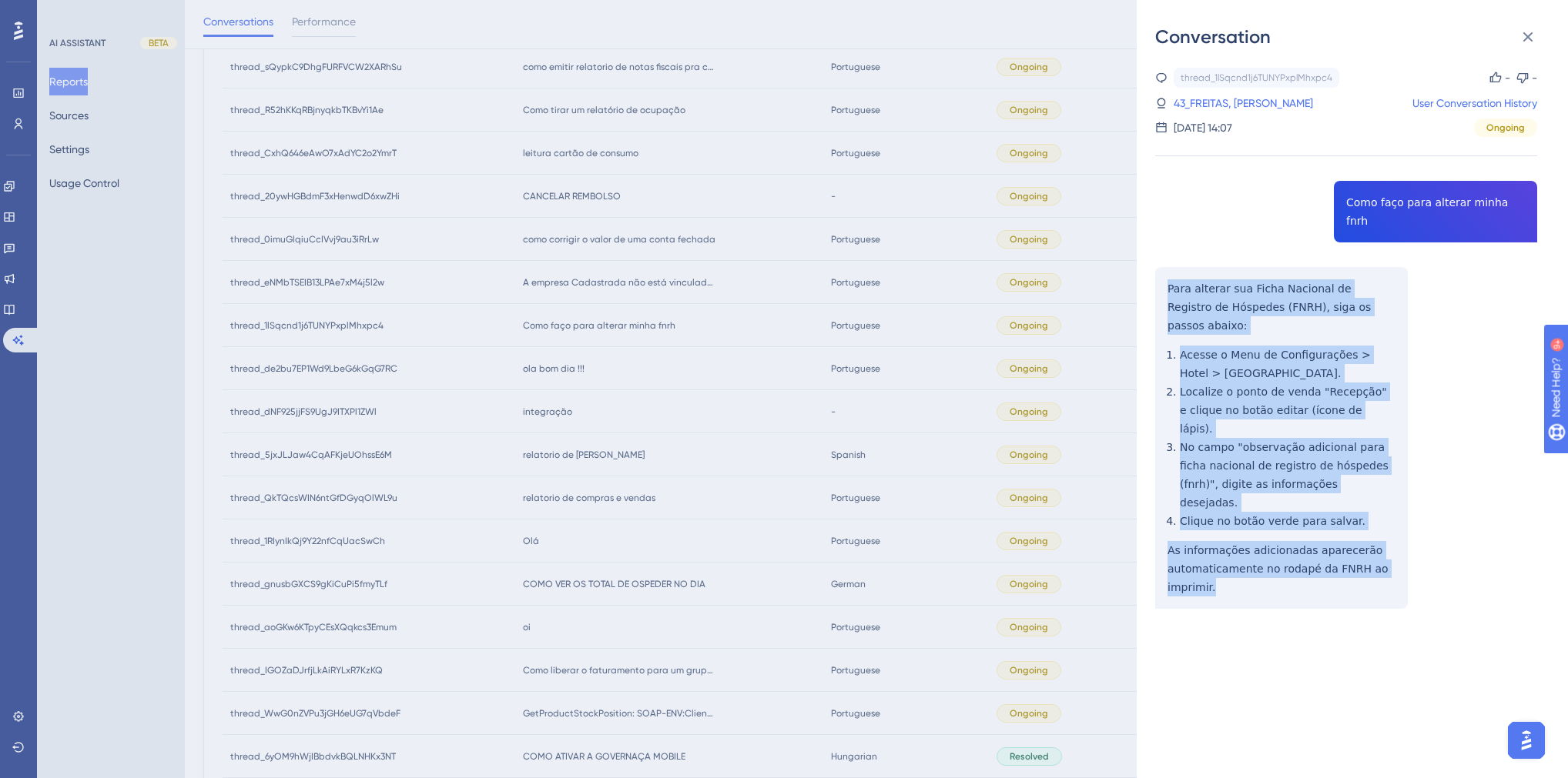
drag, startPoint x: 1229, startPoint y: 513, endPoint x: 1149, endPoint y: 278, distance: 248.2
click at [1149, 278] on div "Conversation thread_1lSqcnd1j6TUNYPxplMhxpc4 Copy - - 43_FREITAS, [PERSON_NAME]…" at bounding box center [1352, 389] width 431 height 778
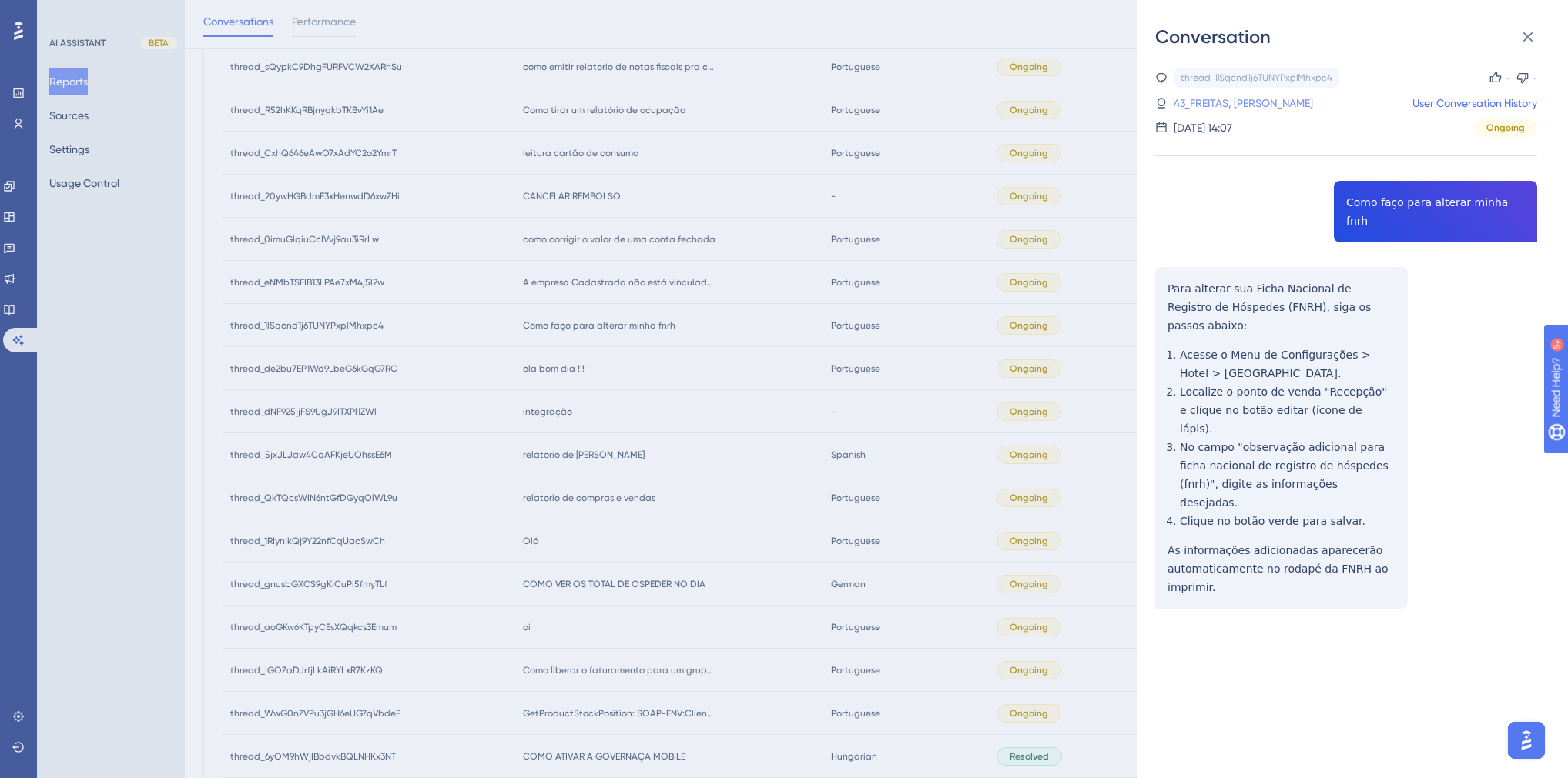
click at [1207, 102] on link "43_FREITAS, [PERSON_NAME]" at bounding box center [1243, 104] width 139 height 19
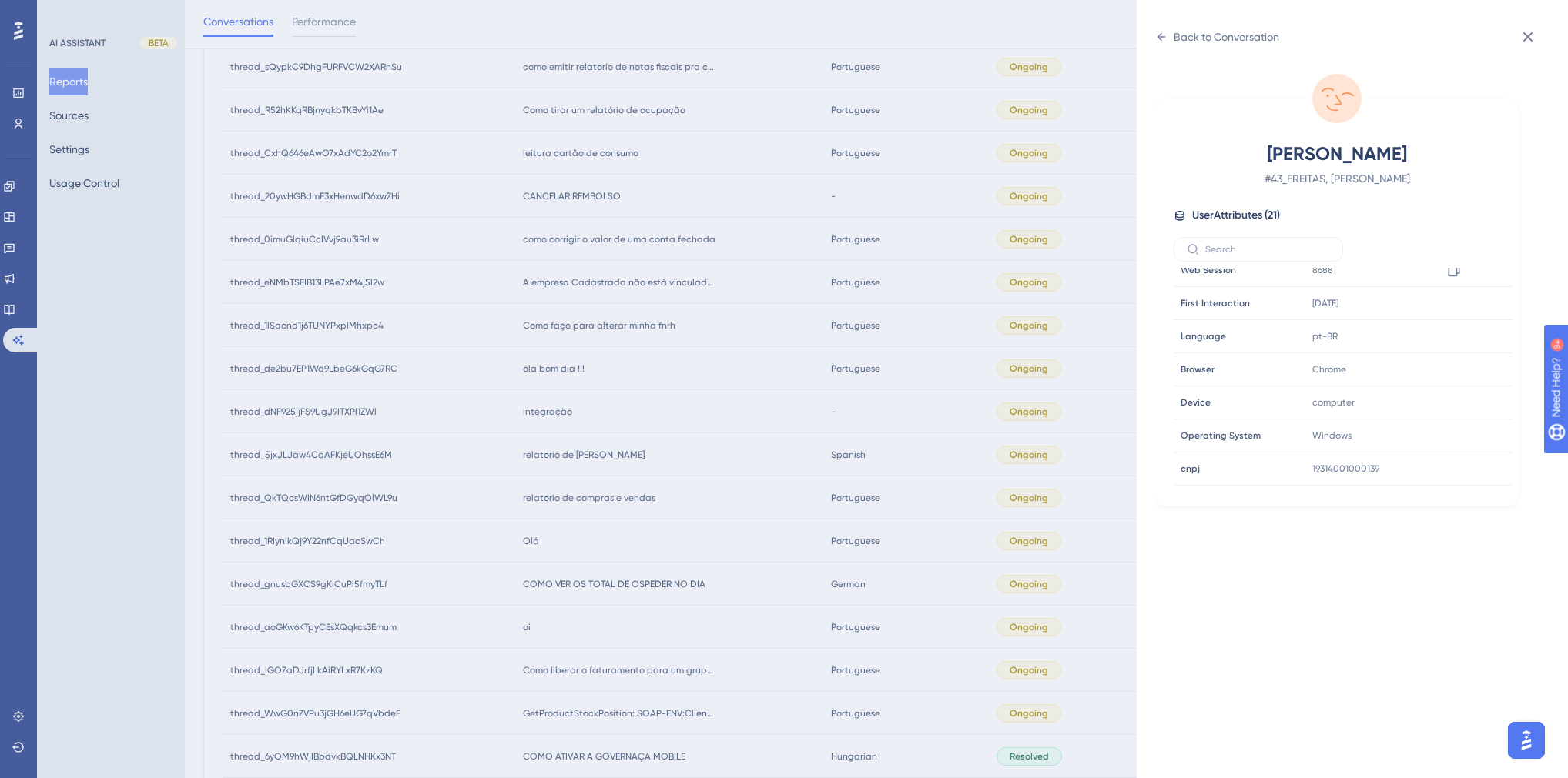
scroll to position [431, 0]
click at [671, 450] on div "Back to Conversation FREITAS, [PERSON_NAME] # 43_FREITAS, [PERSON_NAME] User At…" at bounding box center [784, 389] width 1568 height 778
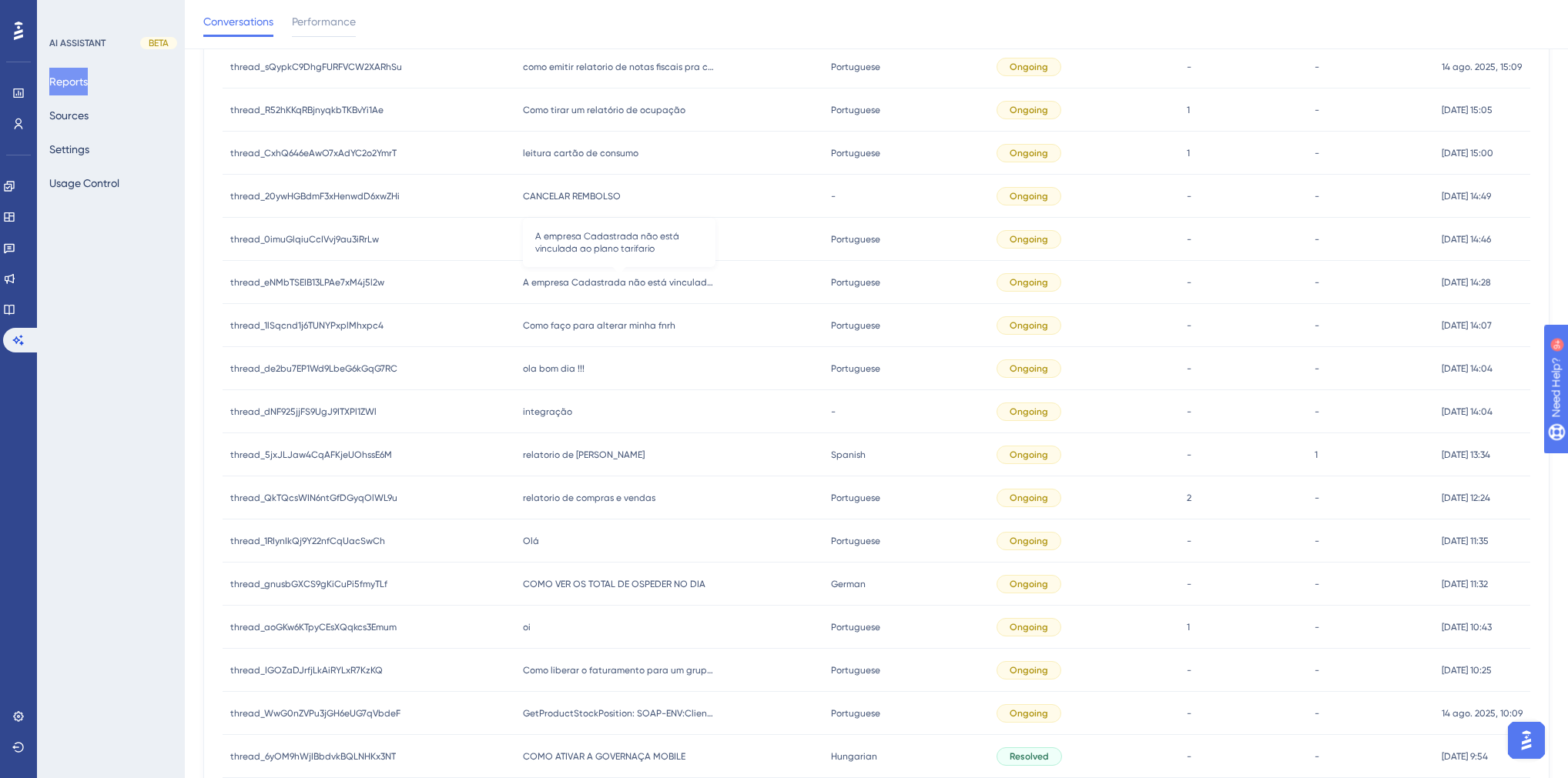
click at [613, 284] on span "A empresa Cadastrada não está vinculada ao plano tarifario" at bounding box center [619, 283] width 193 height 13
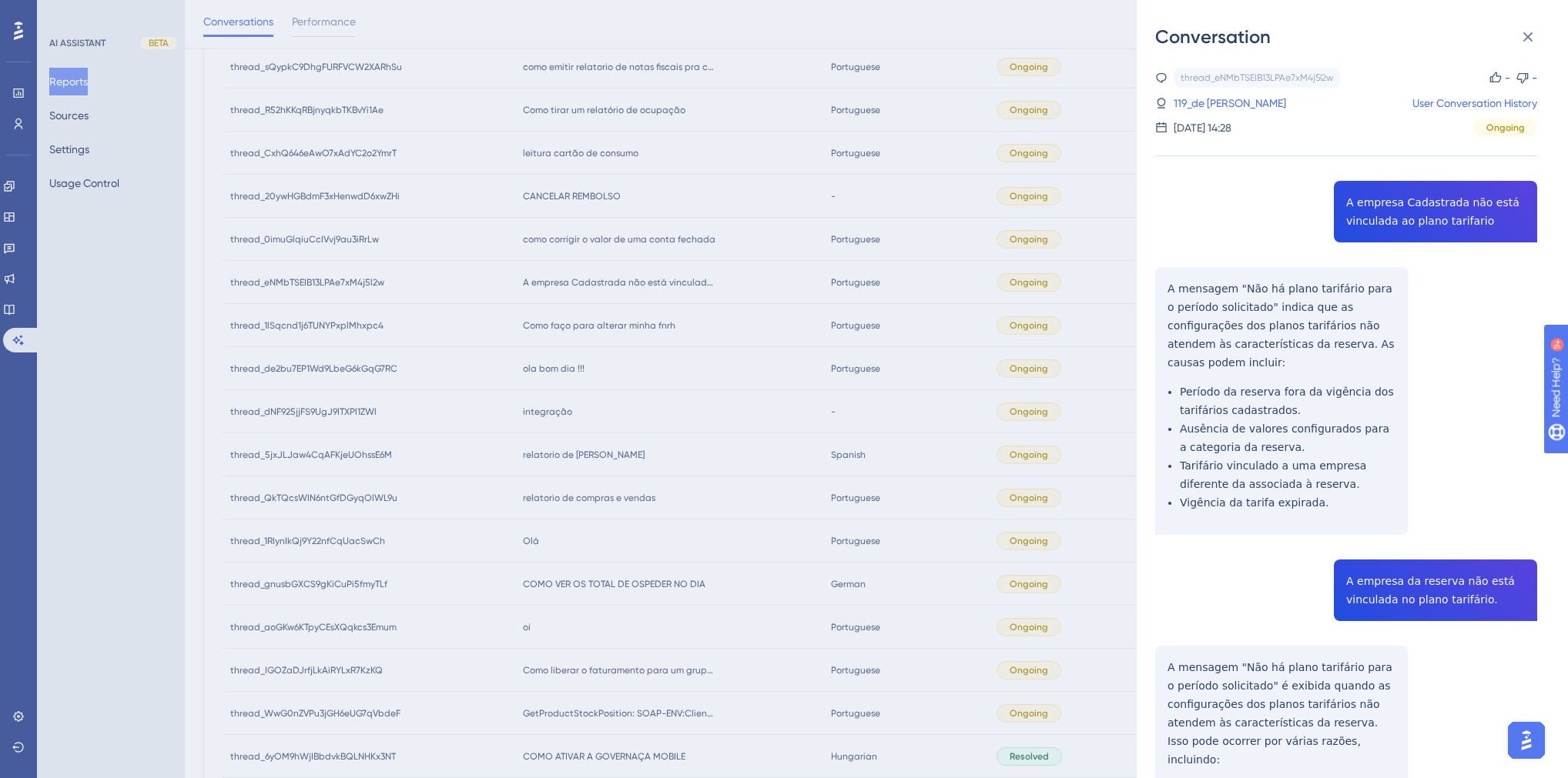
click at [1375, 215] on div "thread_eNMbTSEIB13LPAe7xM4j5l2w Copy - - 119_de Oliveira, [PERSON_NAME] User Co…" at bounding box center [1346, 540] width 382 height 943
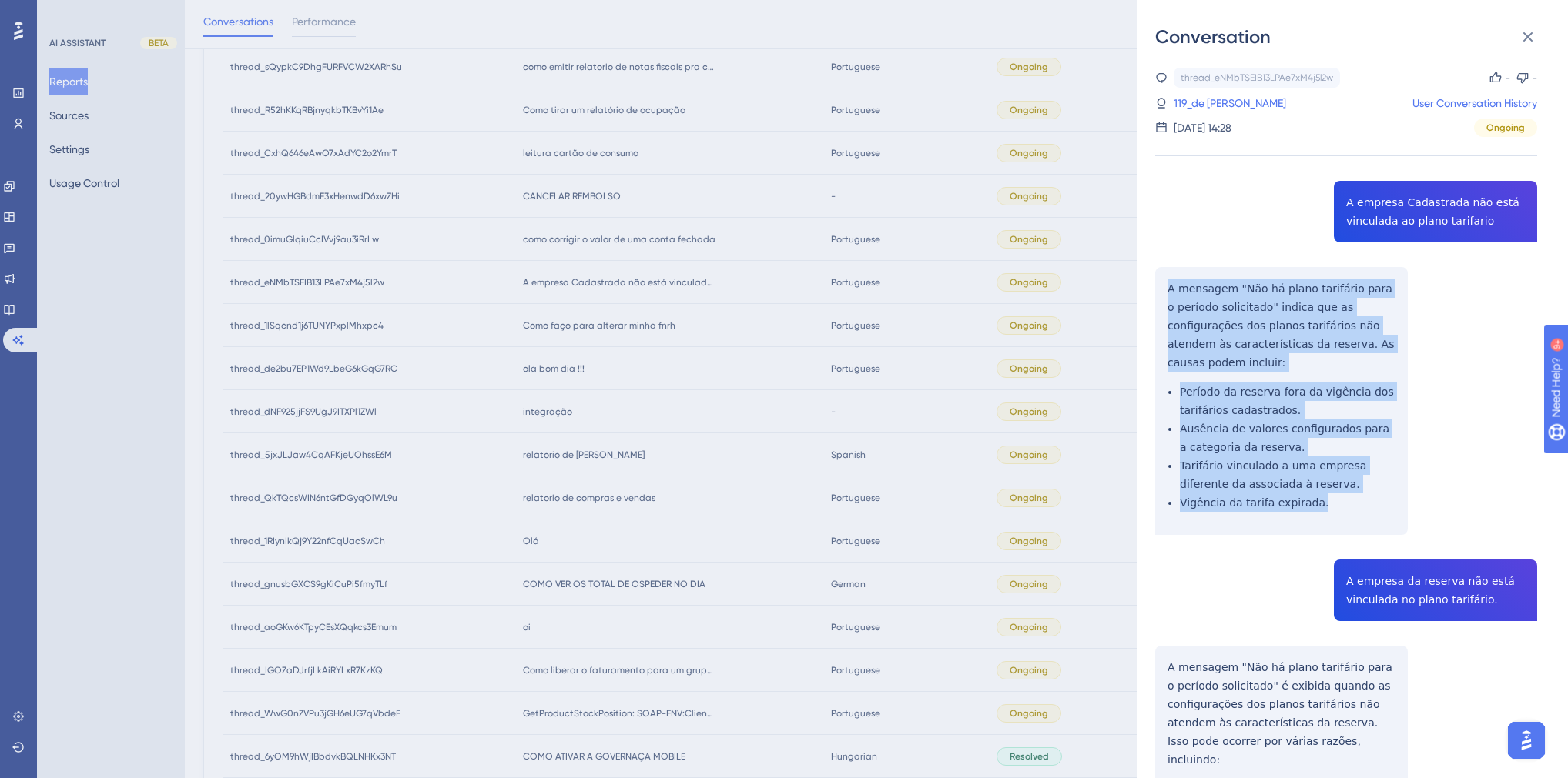
drag, startPoint x: 1319, startPoint y: 505, endPoint x: 1148, endPoint y: 288, distance: 276.3
click at [1148, 288] on div "Conversation thread_eNMbTSEIB13LPAe7xM4j5l2w Copy - - 119_de [PERSON_NAME] User…" at bounding box center [1352, 389] width 431 height 778
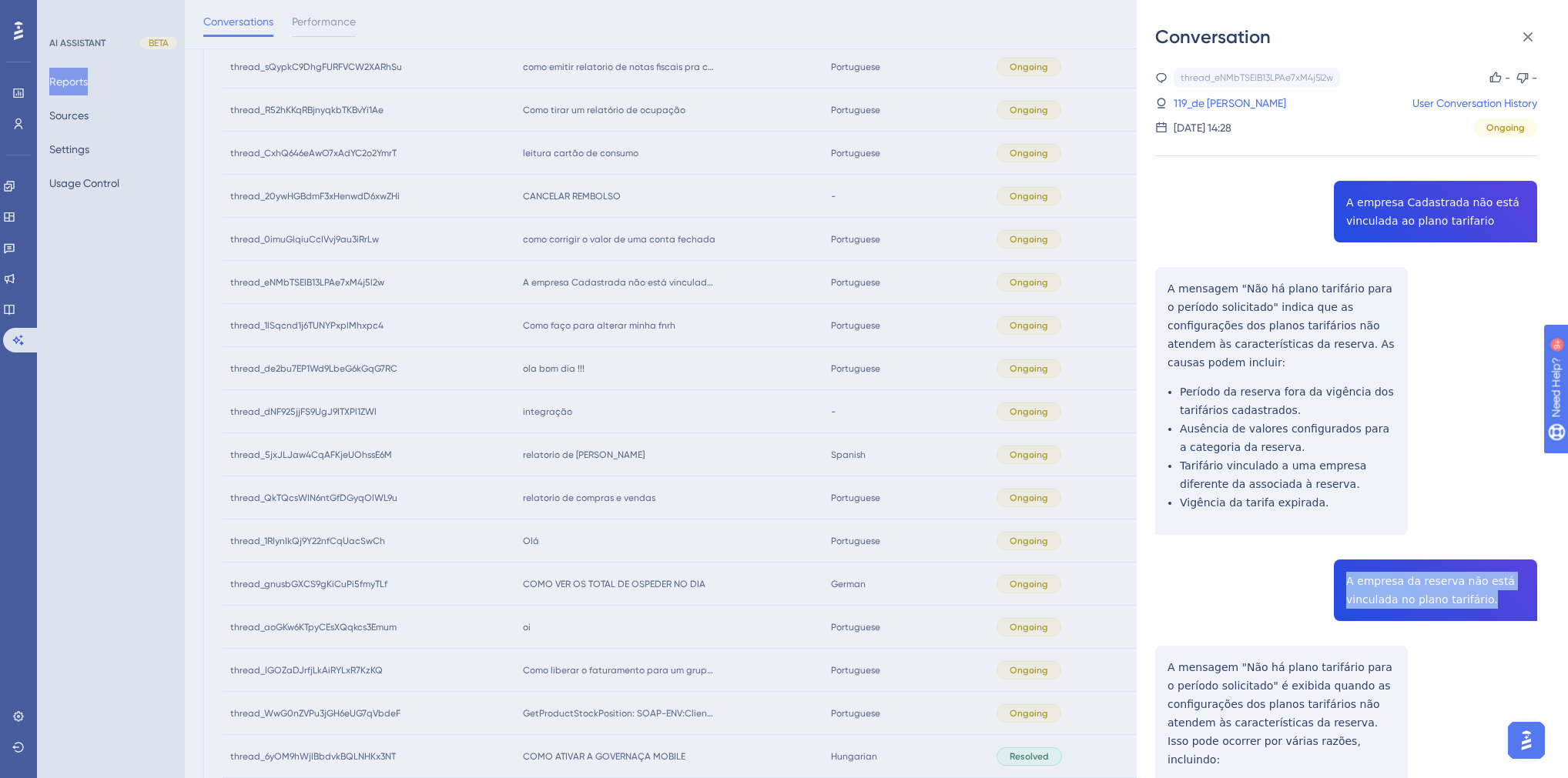
drag, startPoint x: 1487, startPoint y: 606, endPoint x: 1334, endPoint y: 573, distance: 156.5
click at [1334, 573] on div "thread_eNMbTSEIB13LPAe7xM4j5l2w Copy - - 119_de Oliveira, [PERSON_NAME] User Co…" at bounding box center [1346, 540] width 382 height 943
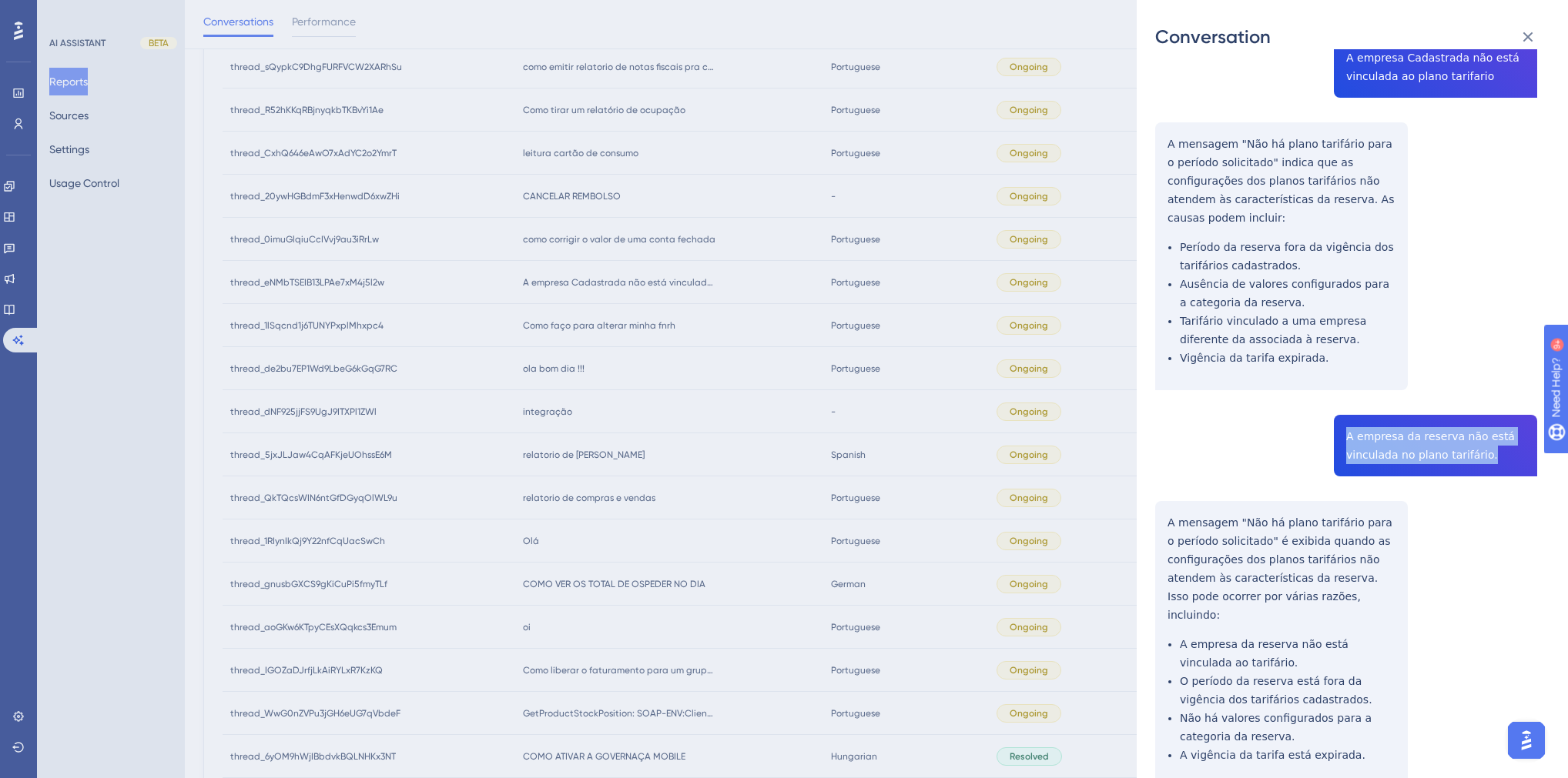
scroll to position [204, 0]
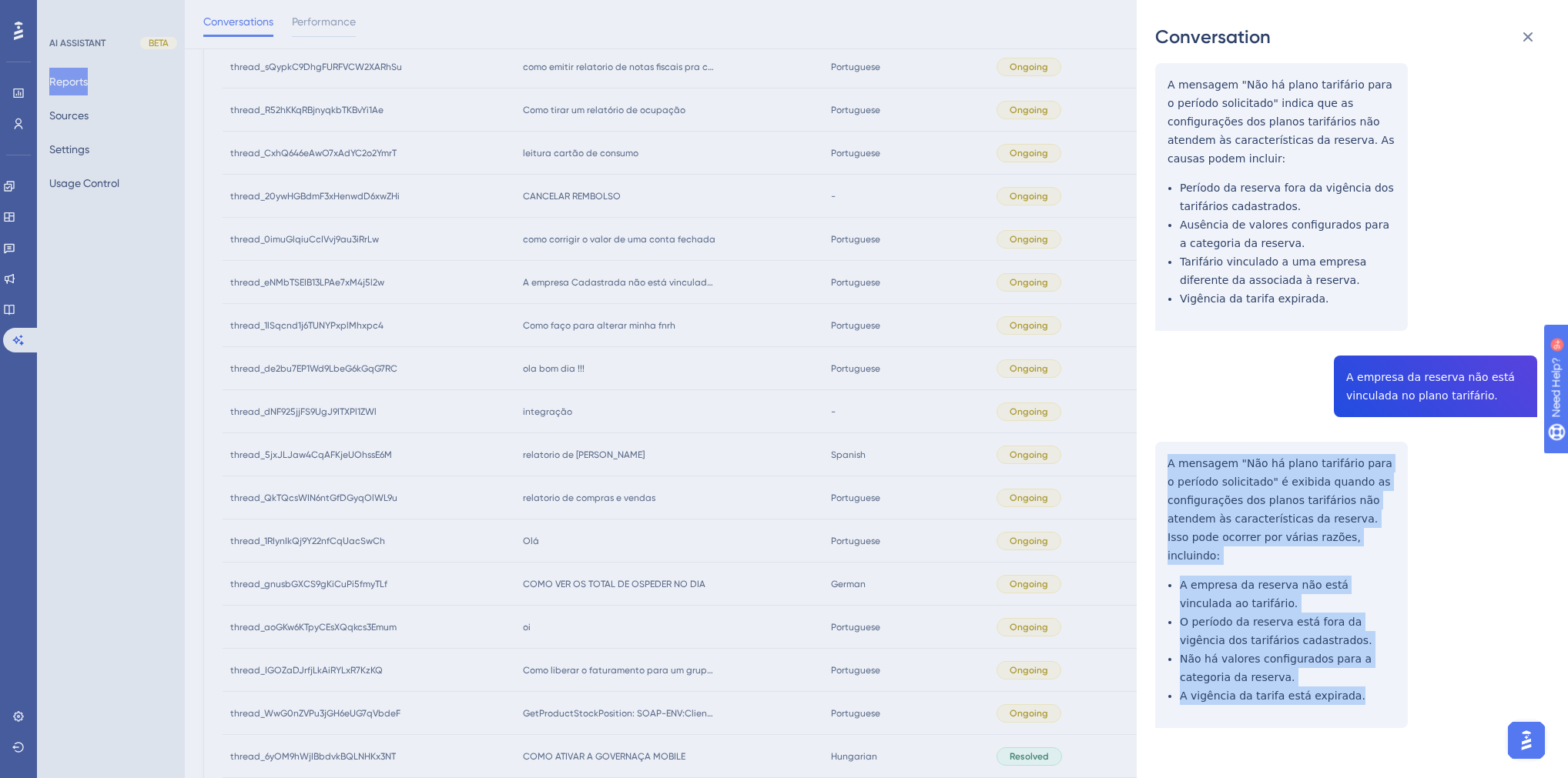
drag, startPoint x: 1349, startPoint y: 682, endPoint x: 1156, endPoint y: 465, distance: 290.4
click at [1156, 465] on div "thread_eNMbTSEIB13LPAe7xM4j5l2w Copy - - 119_de Oliveira, [PERSON_NAME] User Co…" at bounding box center [1346, 335] width 382 height 943
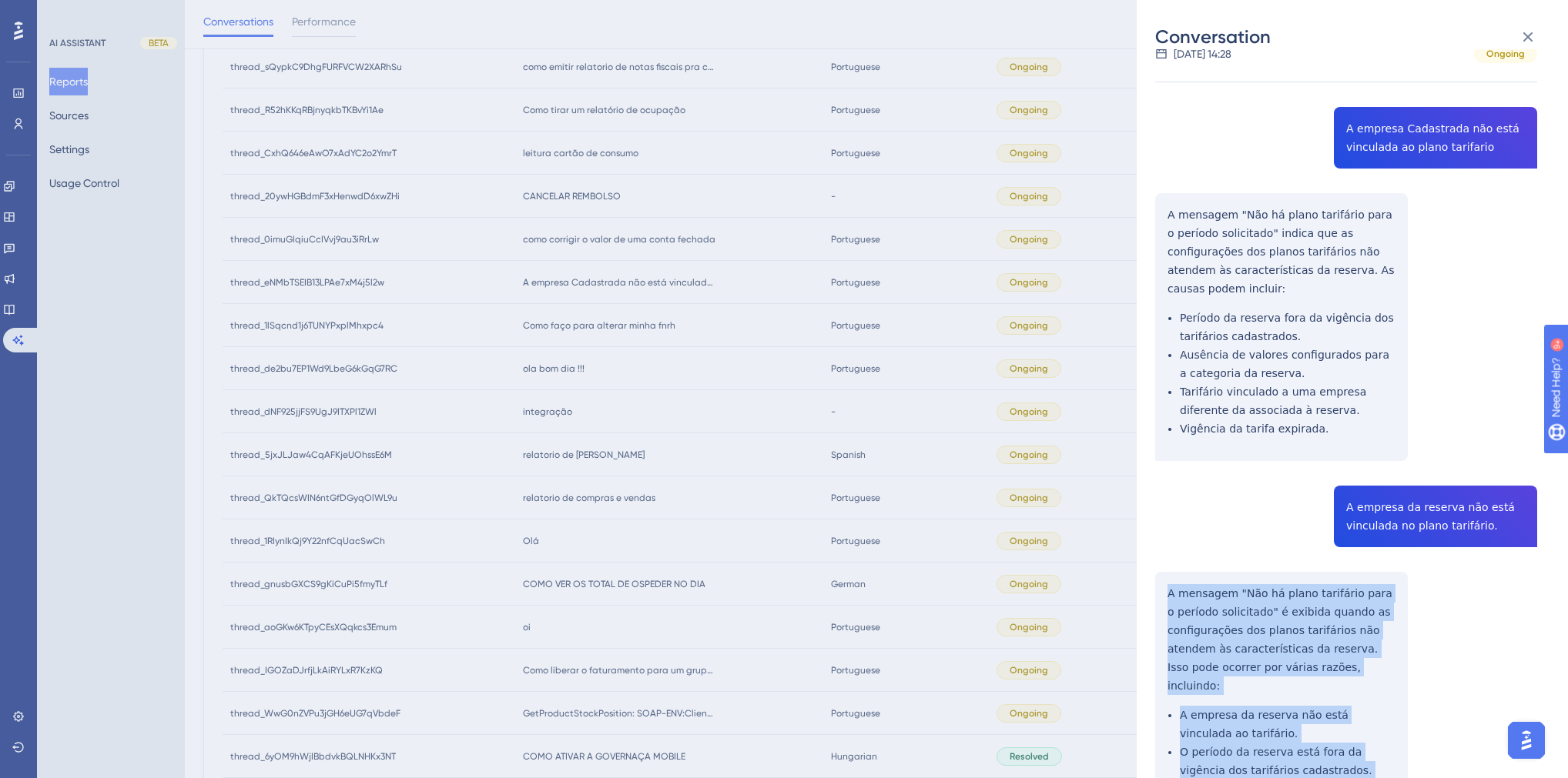
scroll to position [0, 0]
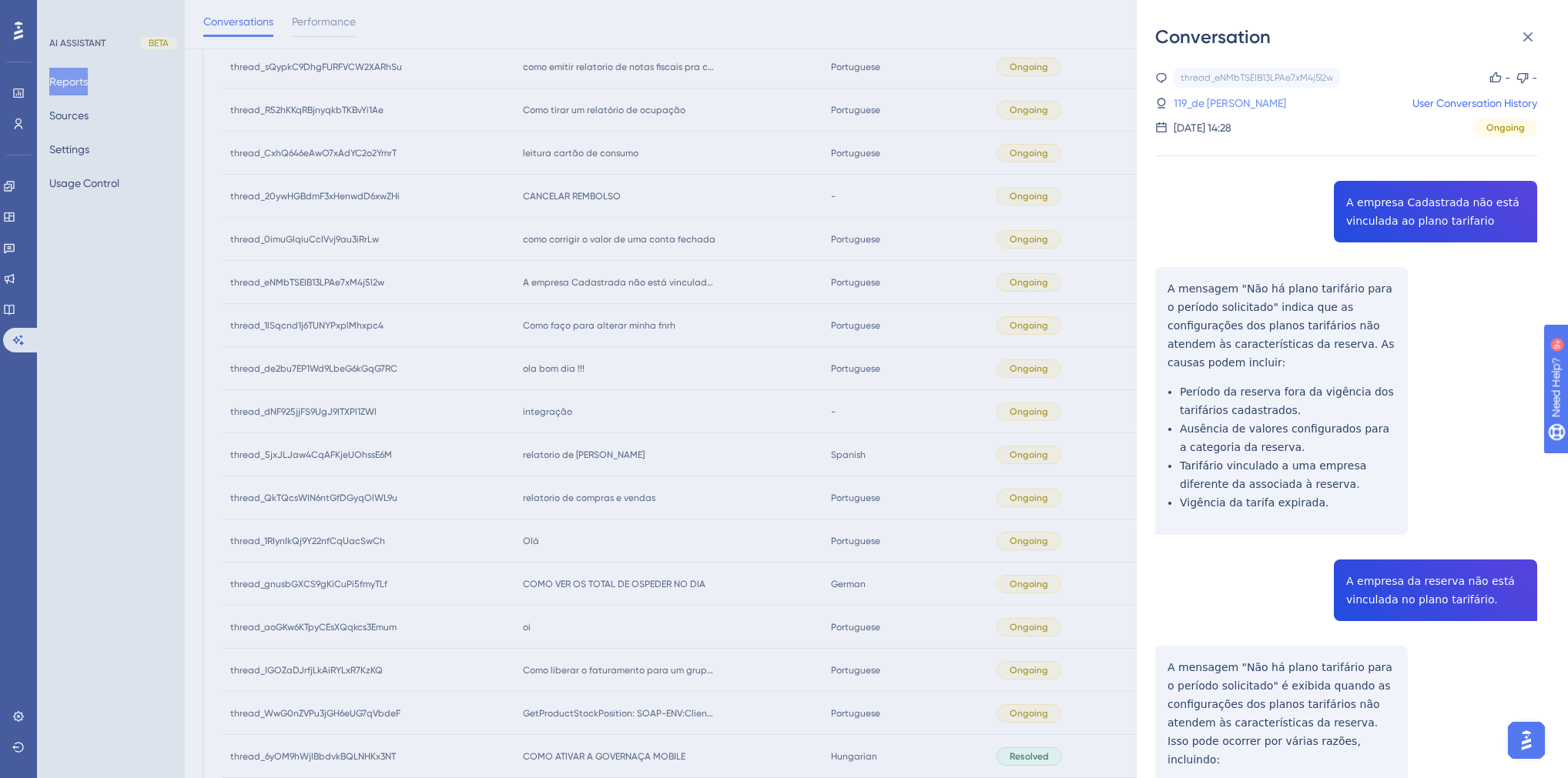
click at [1212, 103] on link "119_de [PERSON_NAME]" at bounding box center [1229, 104] width 112 height 19
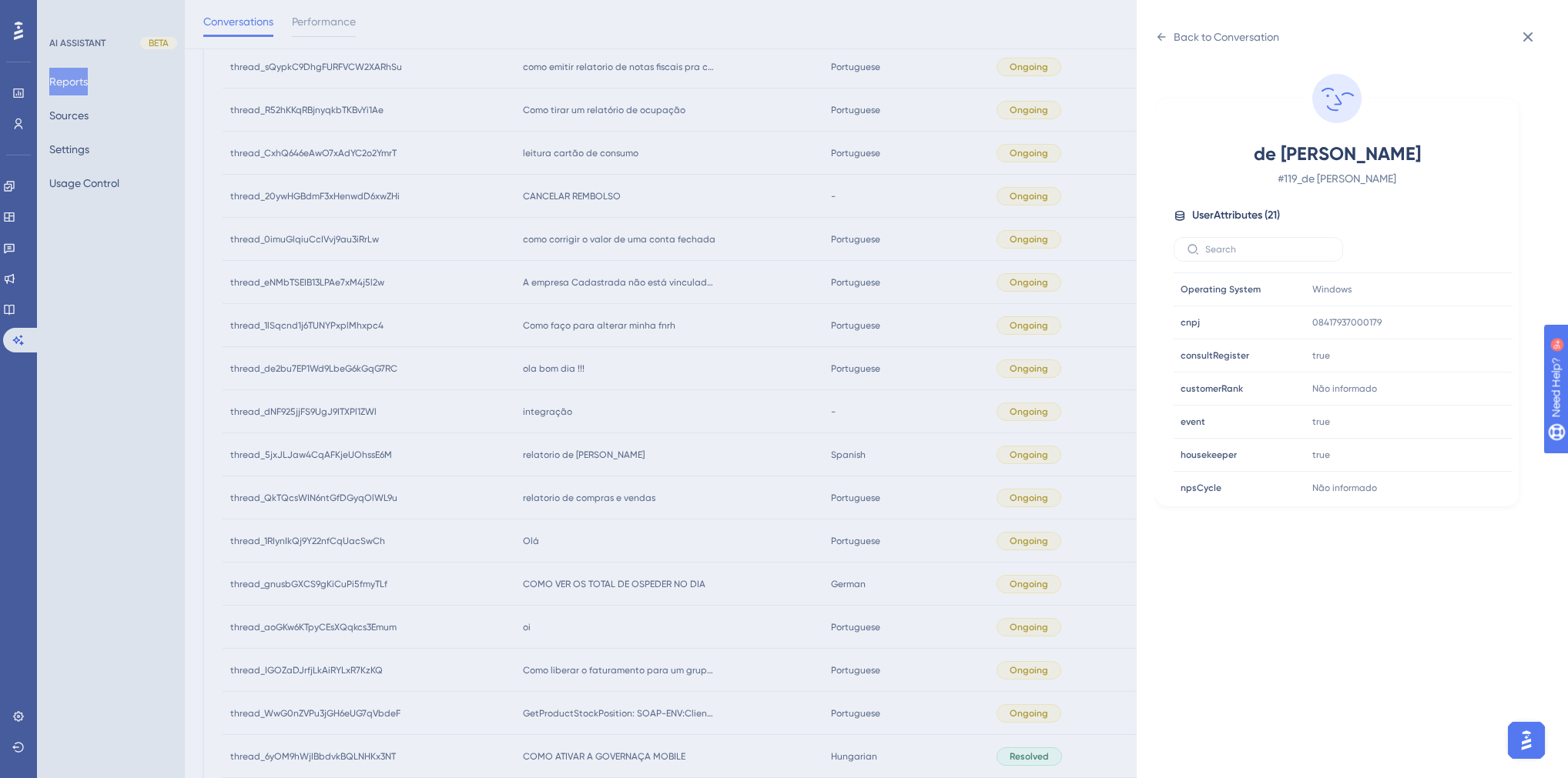
scroll to position [431, 0]
click at [665, 508] on div "Back to Conversation de [PERSON_NAME], [PERSON_NAME] # 119_de Oliveira, [PERSON…" at bounding box center [784, 389] width 1568 height 778
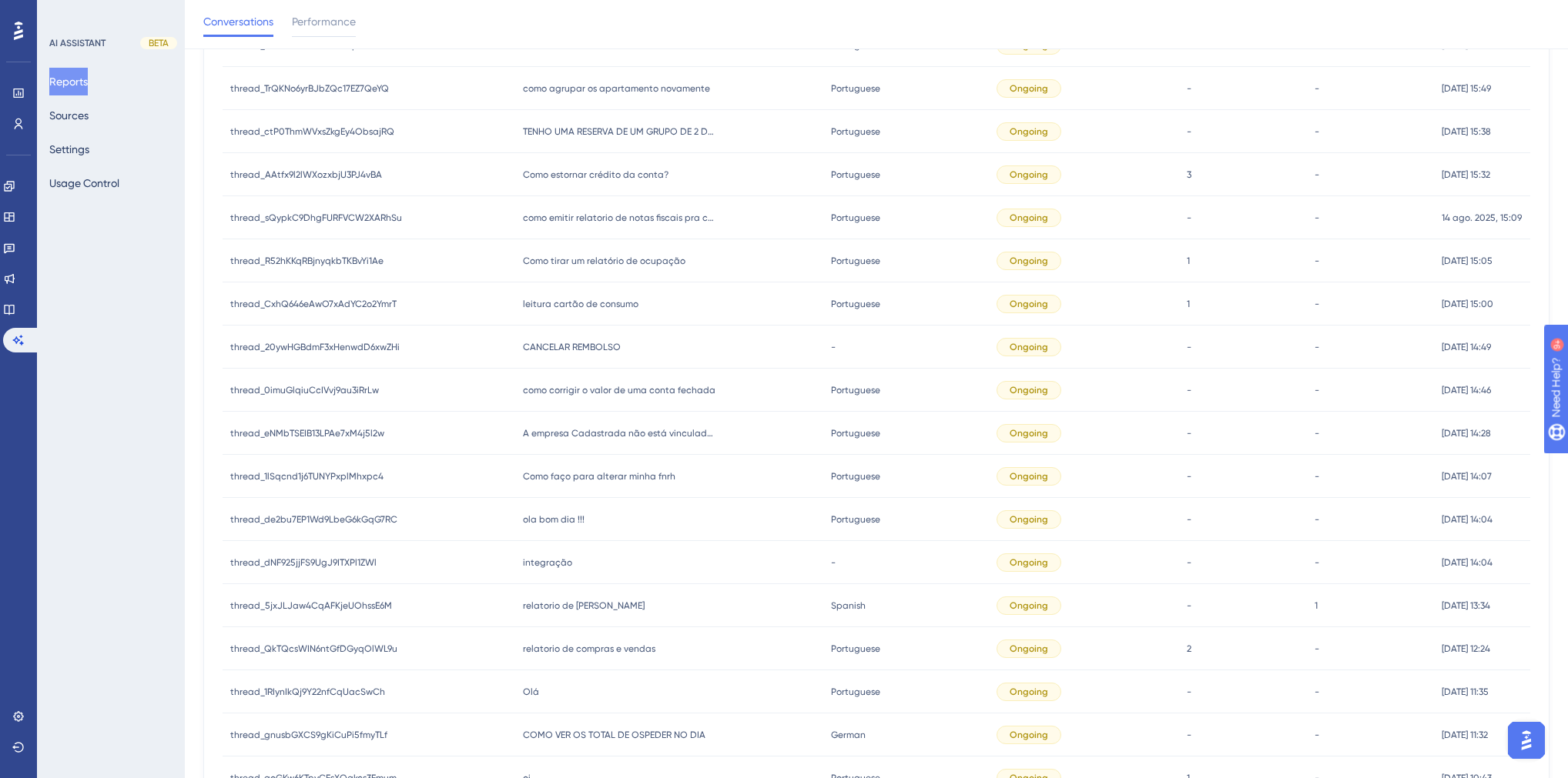
scroll to position [713, 0]
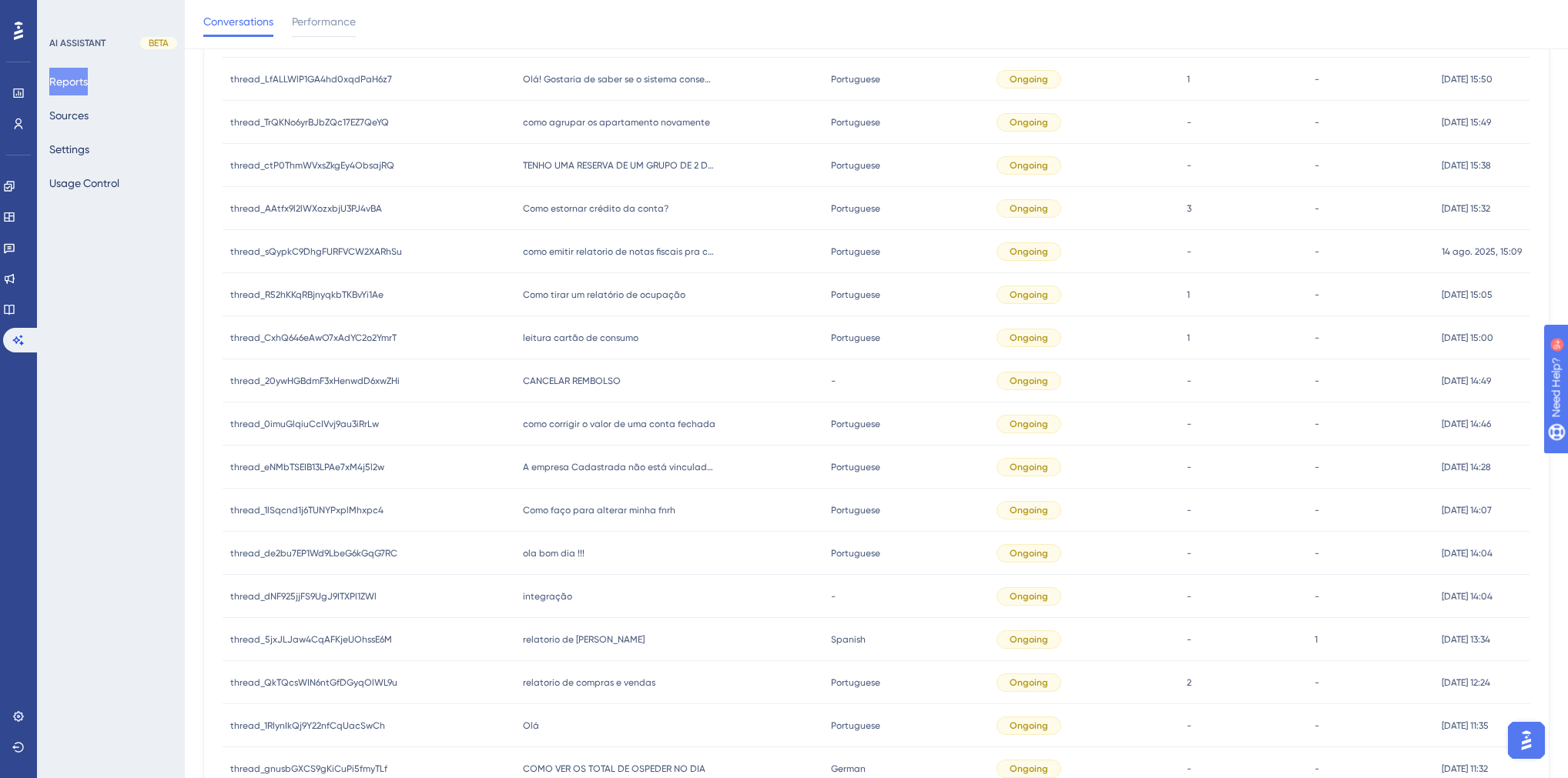
click at [621, 426] on span "como corrigir o valor de uma conta fechada" at bounding box center [619, 424] width 193 height 13
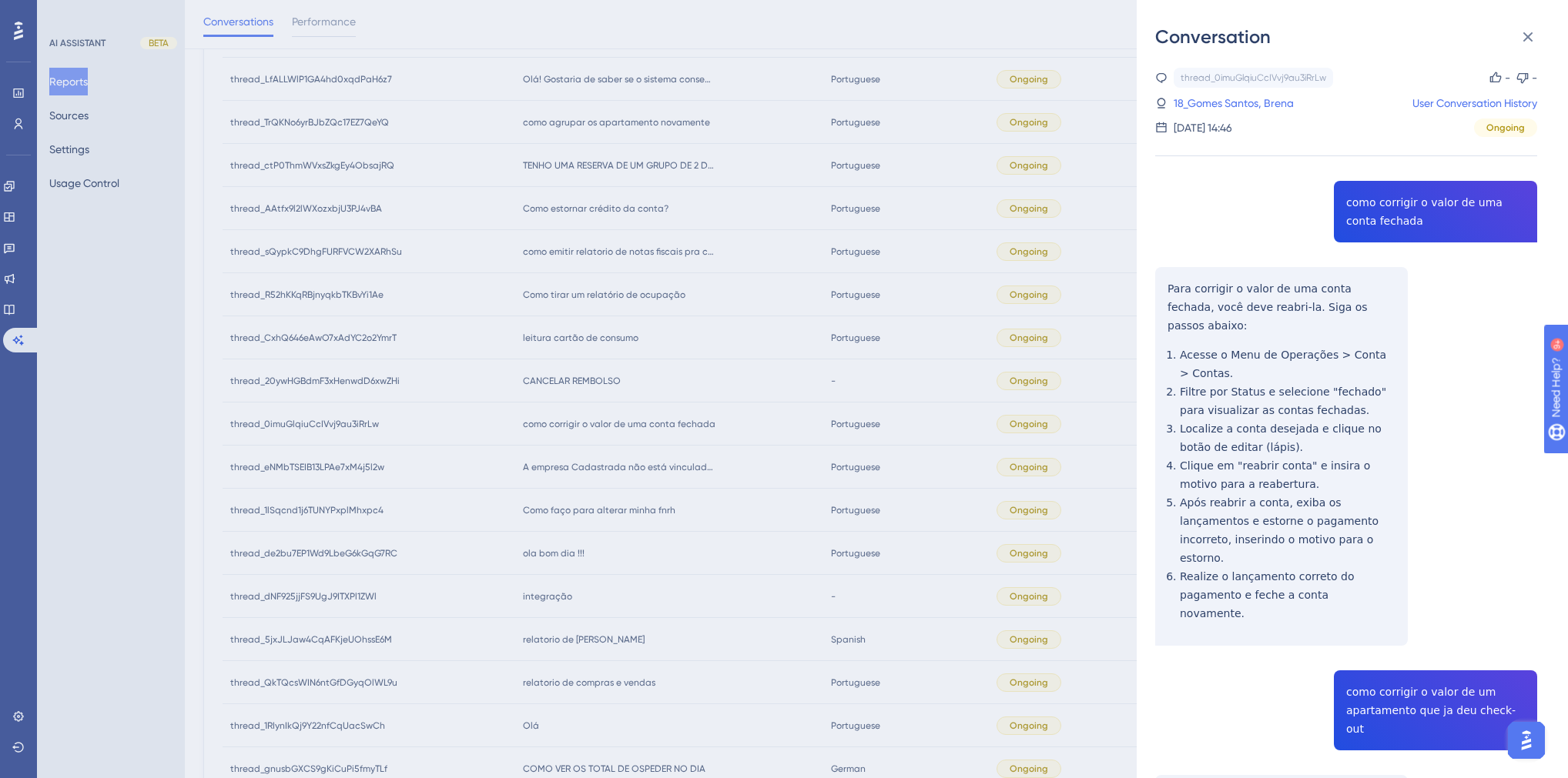
click at [1359, 201] on div "thread_0imuGlqiuCcIVvj9au3iRrLw Copy - - 18_Gomes Santos, Brena User Conversati…" at bounding box center [1346, 724] width 382 height 1313
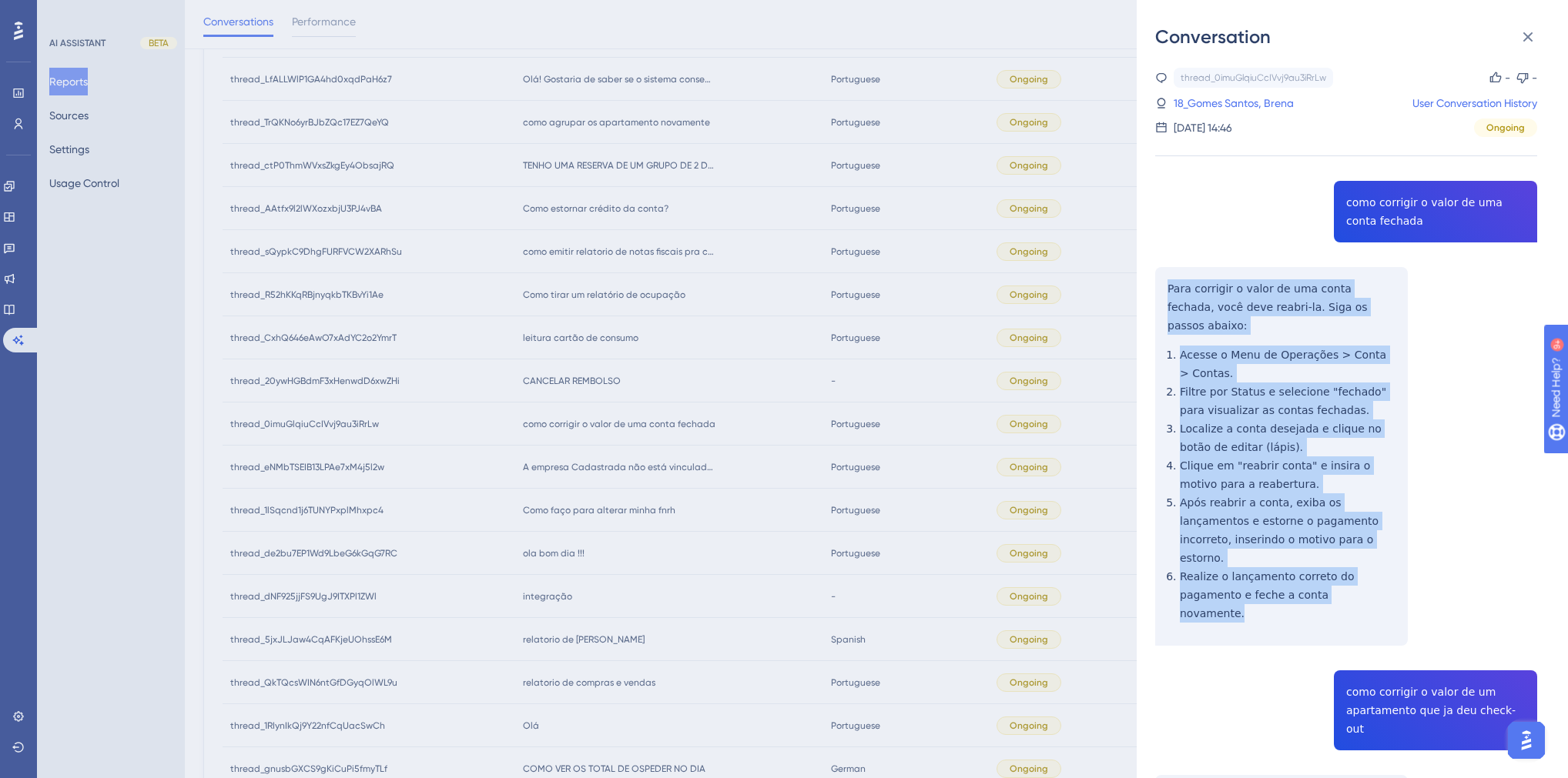
drag, startPoint x: 1349, startPoint y: 561, endPoint x: 1156, endPoint y: 293, distance: 330.3
click at [1156, 293] on div "thread_0imuGlqiuCcIVvj9au3iRrLw Copy - - 18_Gomes Santos, Brena User Conversati…" at bounding box center [1346, 724] width 382 height 1313
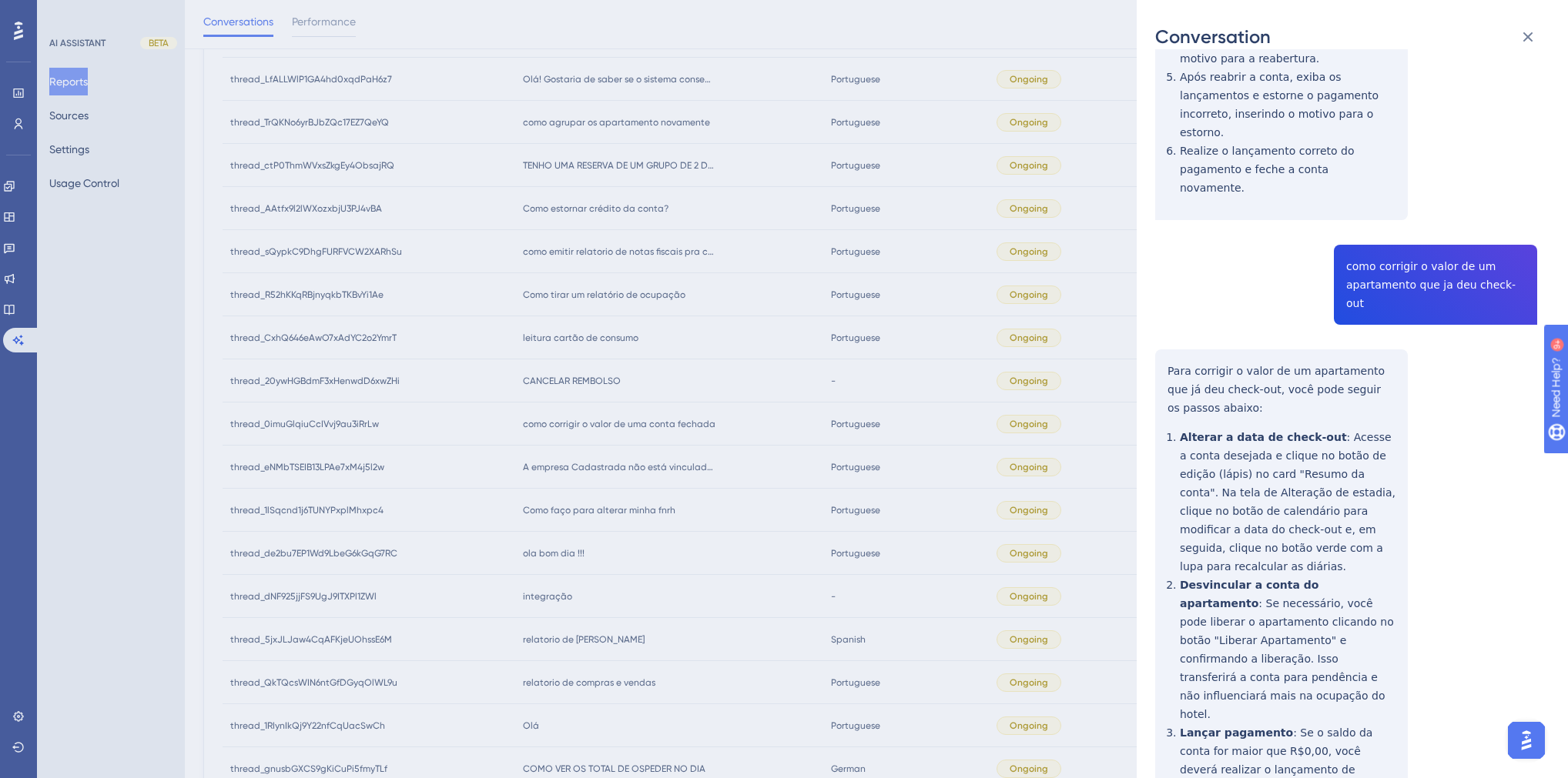
click at [1410, 224] on div "thread_0imuGlqiuCcIVvj9au3iRrLw Copy - - 18_Gomes Santos, Brena User Conversati…" at bounding box center [1346, 298] width 382 height 1313
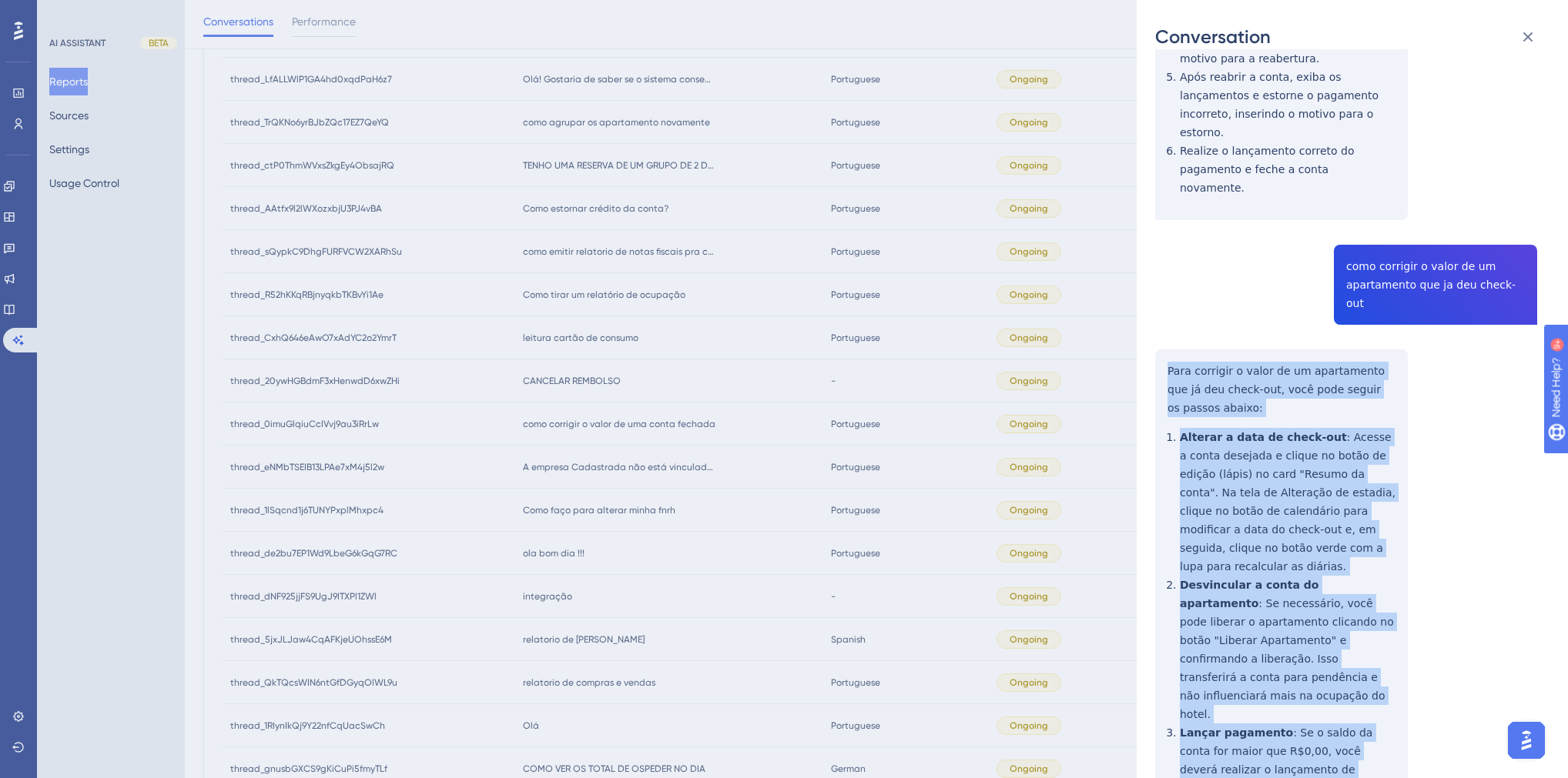
drag, startPoint x: 1349, startPoint y: 692, endPoint x: 1155, endPoint y: 298, distance: 439.2
click at [1155, 298] on div "thread_0imuGlqiuCcIVvj9au3iRrLw Copy - - 18_Gomes Santos, Brena User Conversati…" at bounding box center [1346, 298] width 382 height 1313
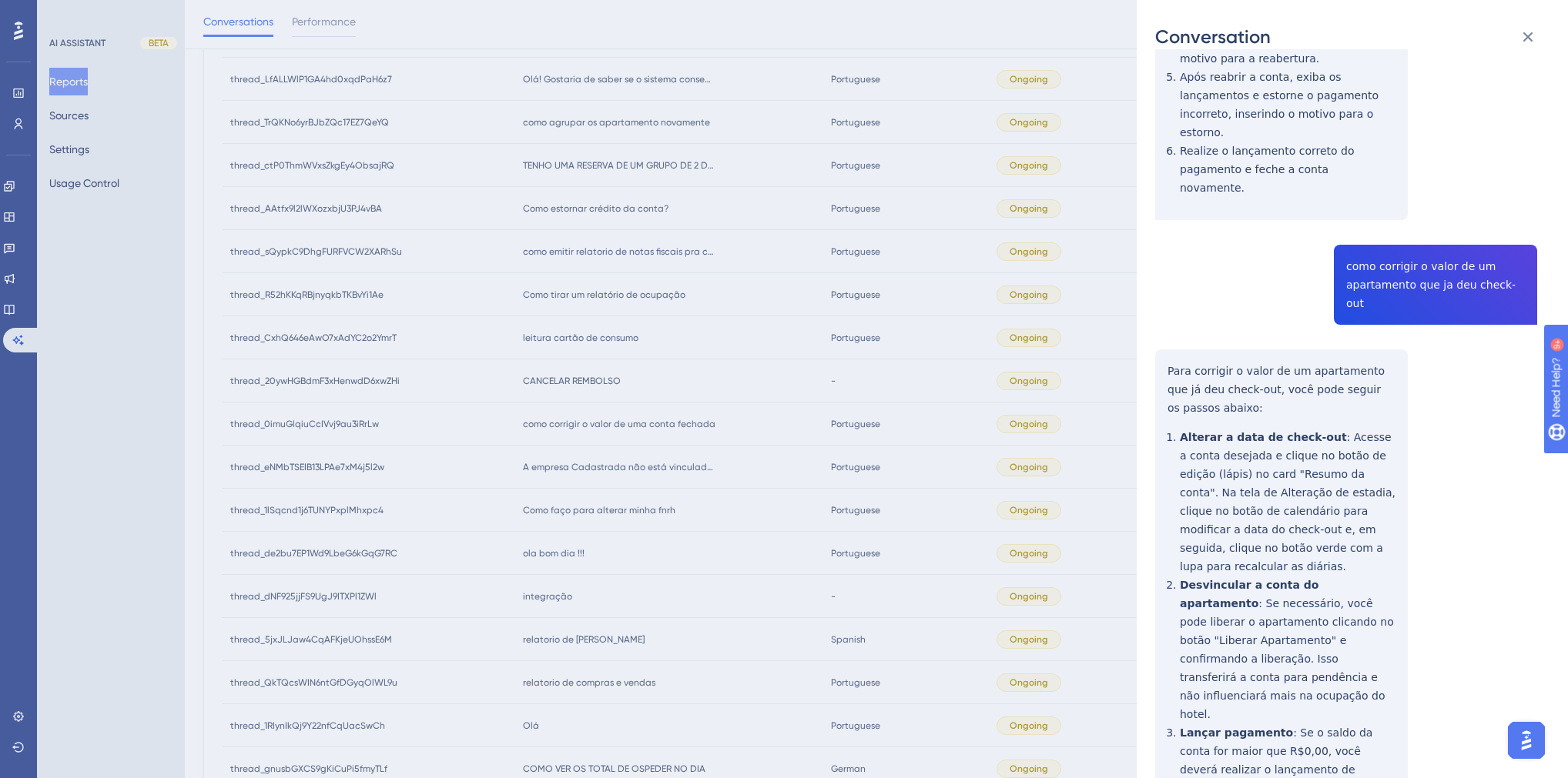
click at [608, 507] on div "Conversation thread_0imuGlqiuCcIVvj9au3iRrLw Copy - - 18_Gomes Santos, Brena Us…" at bounding box center [784, 389] width 1568 height 778
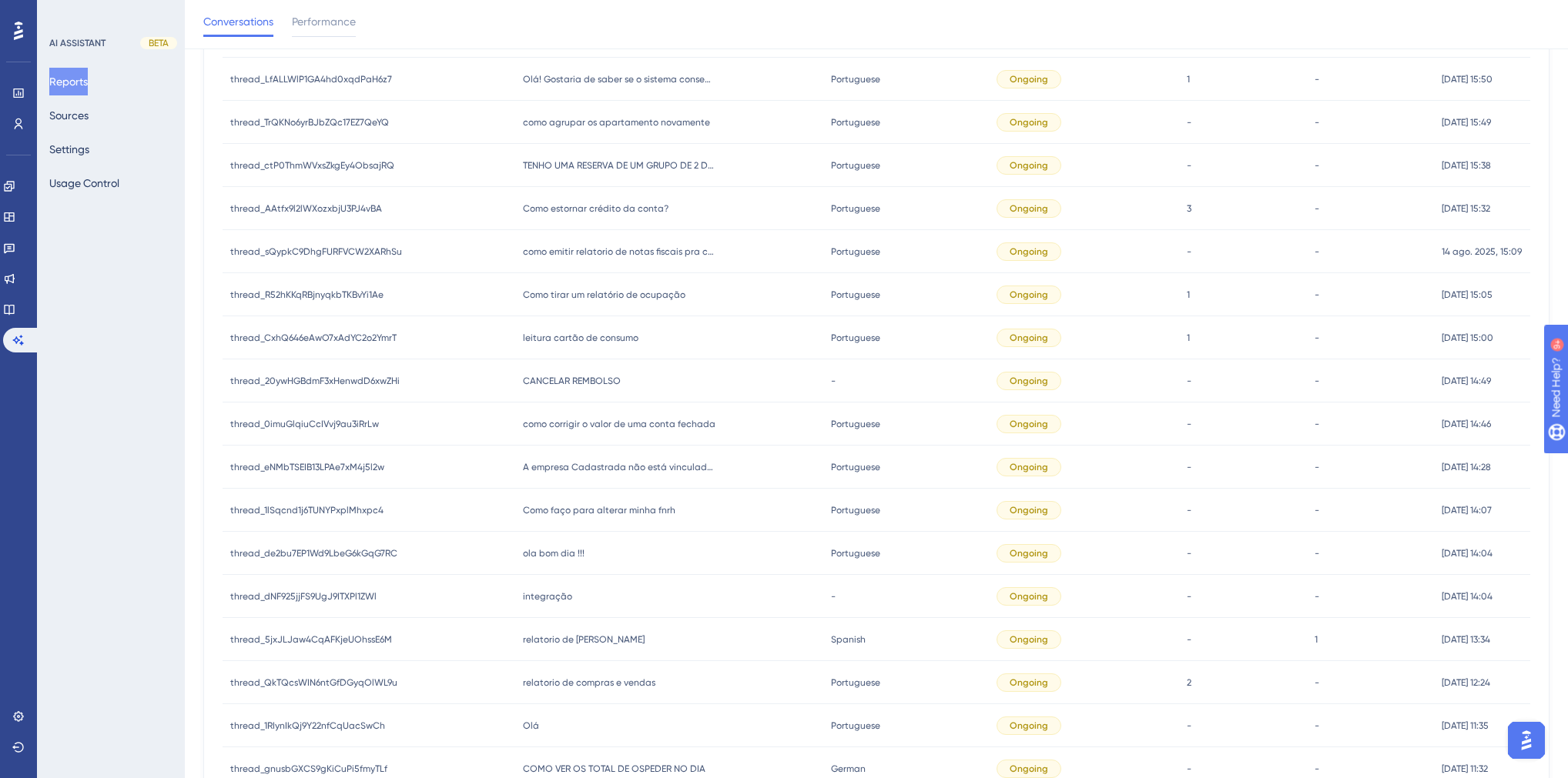
click at [590, 425] on span "como corrigir o valor de uma conta fechada" at bounding box center [619, 424] width 193 height 13
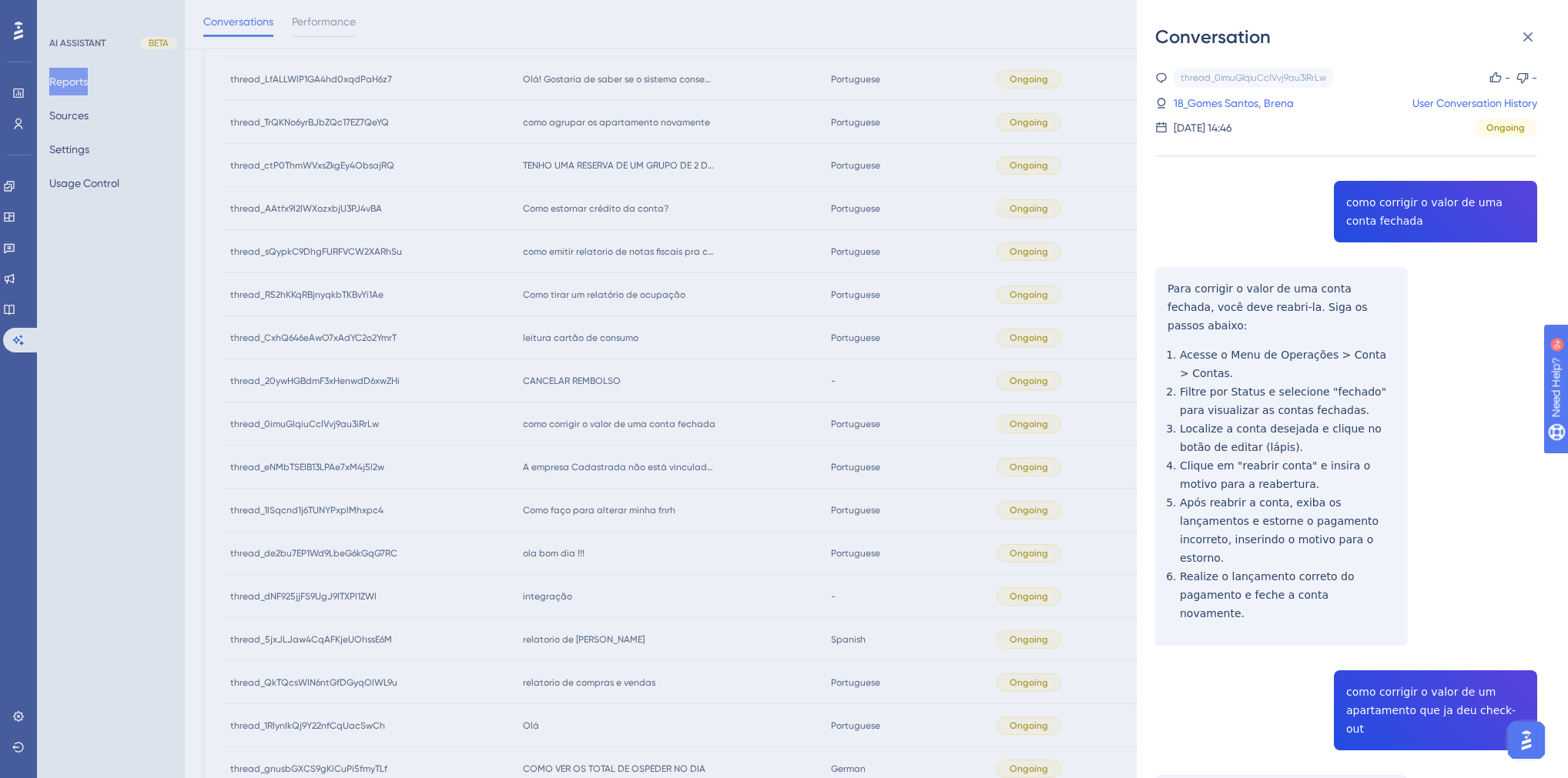
click at [558, 422] on div "Conversation thread_0imuGlqiuCcIVvj9au3iRrLw Copy - - 18_Gomes Santos, Brena Us…" at bounding box center [784, 389] width 1568 height 778
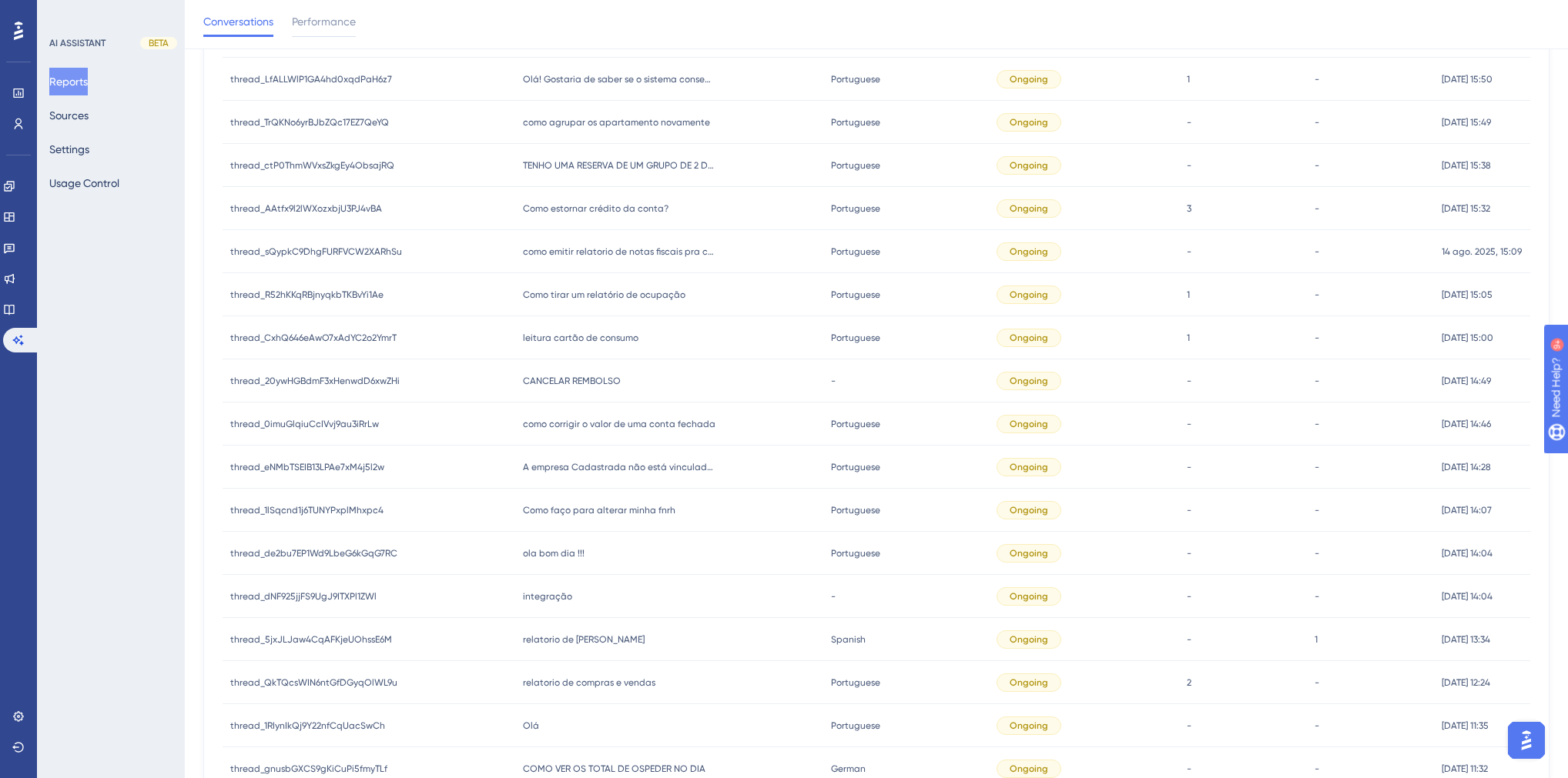
click at [558, 422] on span "como corrigir o valor de uma conta fechada" at bounding box center [619, 424] width 193 height 13
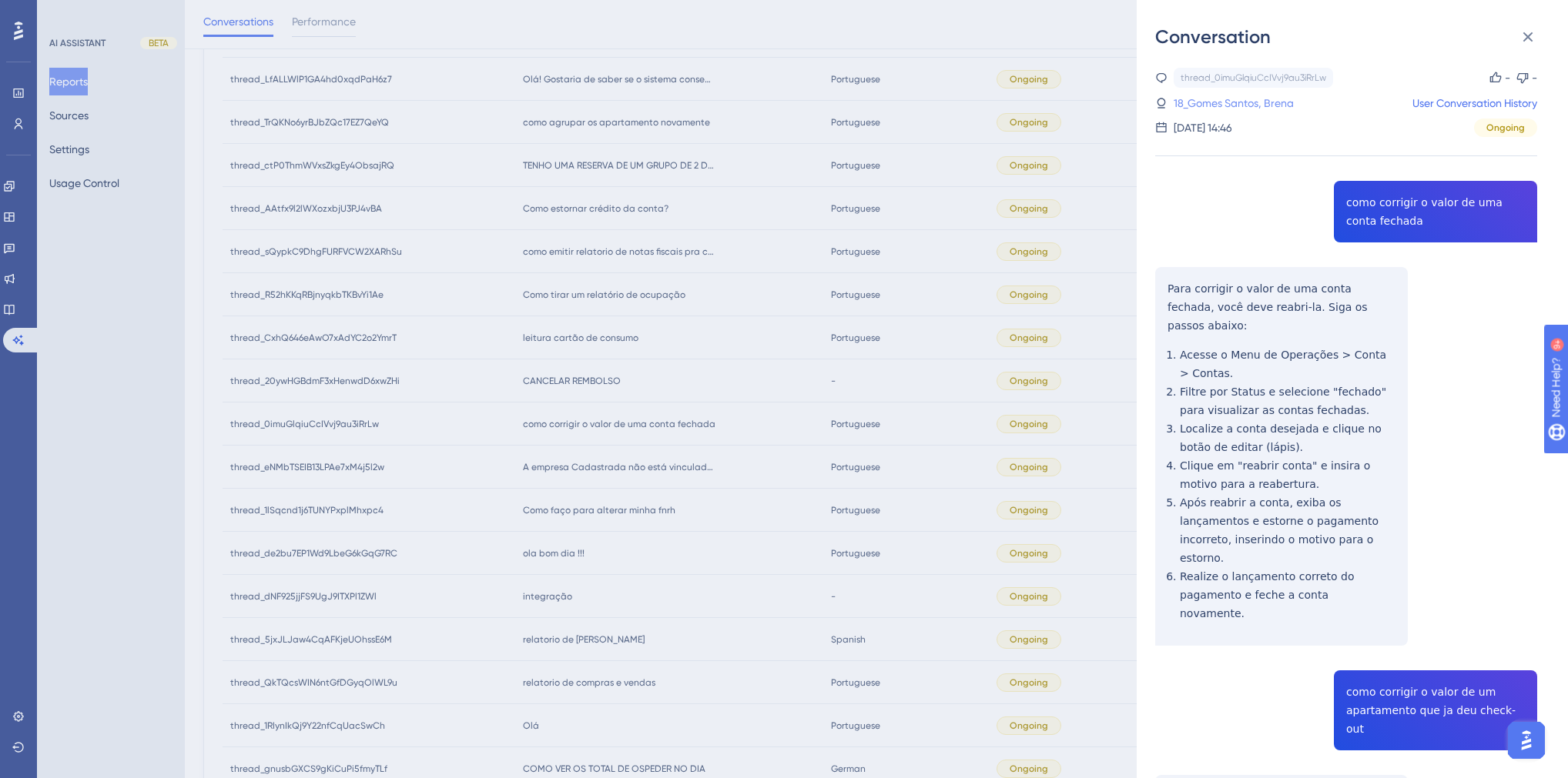
click at [1233, 96] on link "18_Gomes Santos, Brena" at bounding box center [1234, 104] width 120 height 19
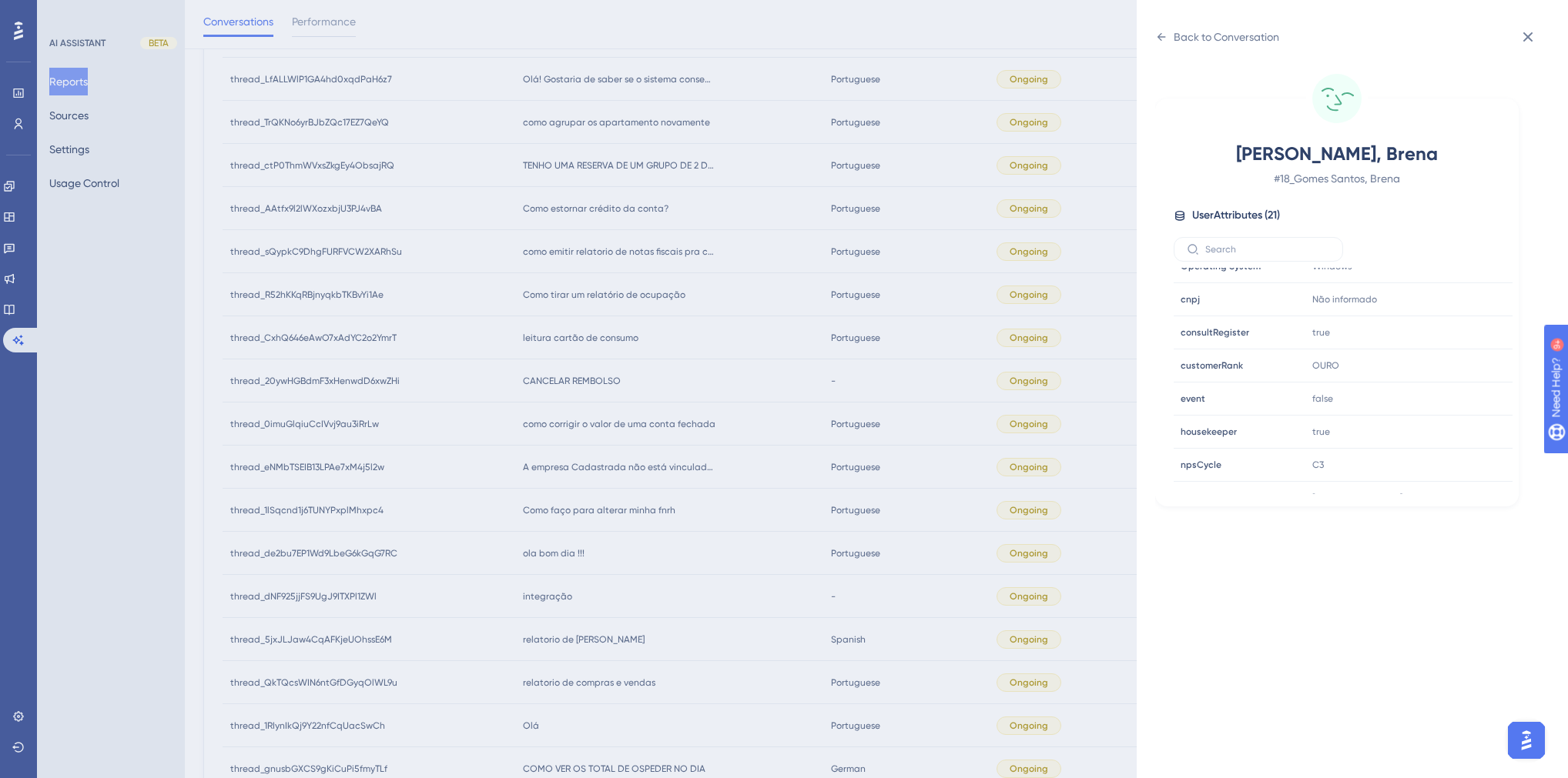
scroll to position [465, 0]
click at [610, 344] on div "Back to Conversation [PERSON_NAME], Brena # 18_Gomes Santos, Brena User Attribu…" at bounding box center [784, 389] width 1568 height 778
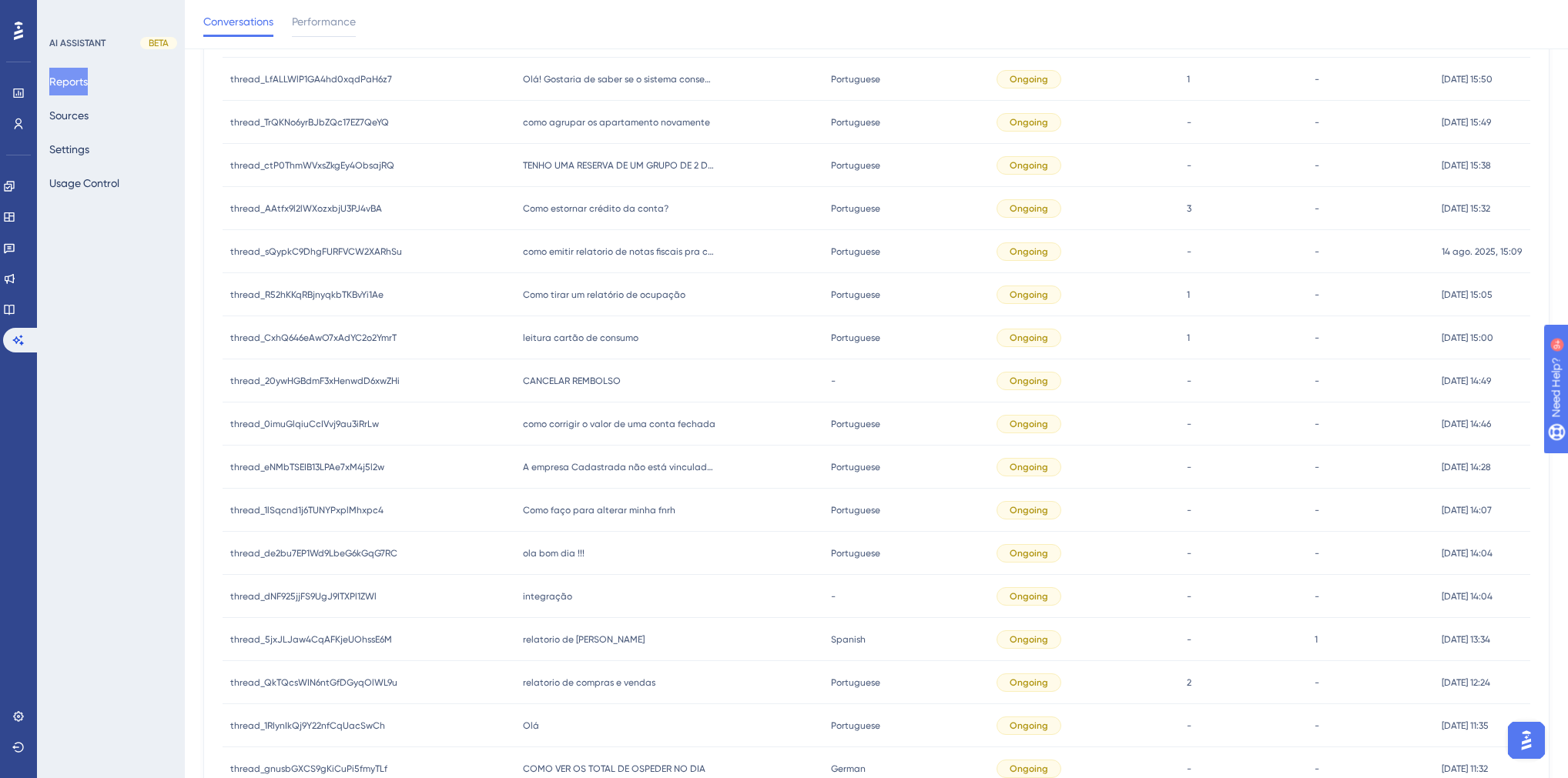
click at [562, 378] on span "CANCELAR REMBOLSO" at bounding box center [571, 381] width 98 height 13
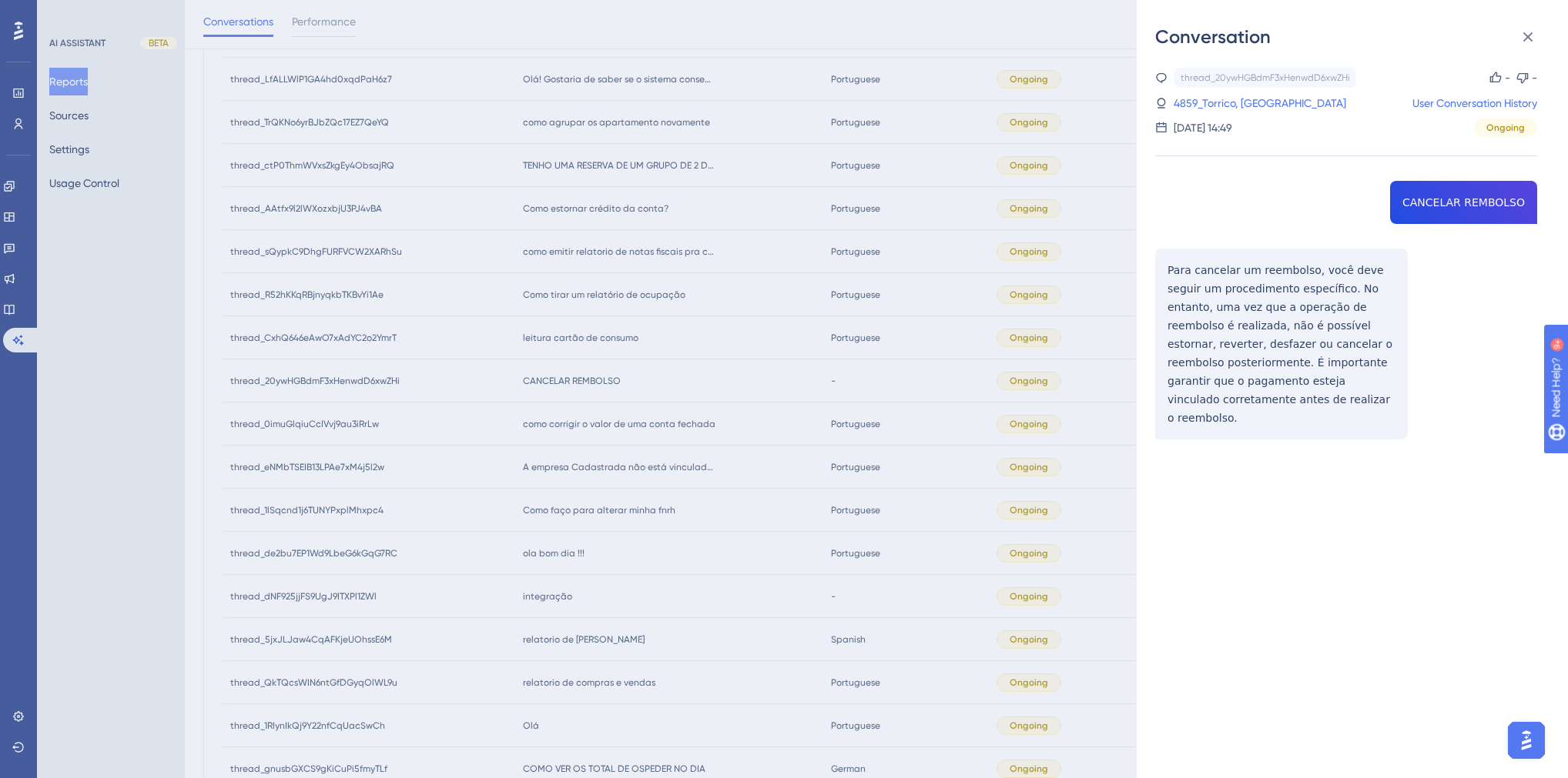
click at [1446, 199] on div "thread_20ywHGBdmF3xHenwdD6xwZHi Copy - - 4859_Torrico, Diego User Conversation …" at bounding box center [1346, 293] width 382 height 451
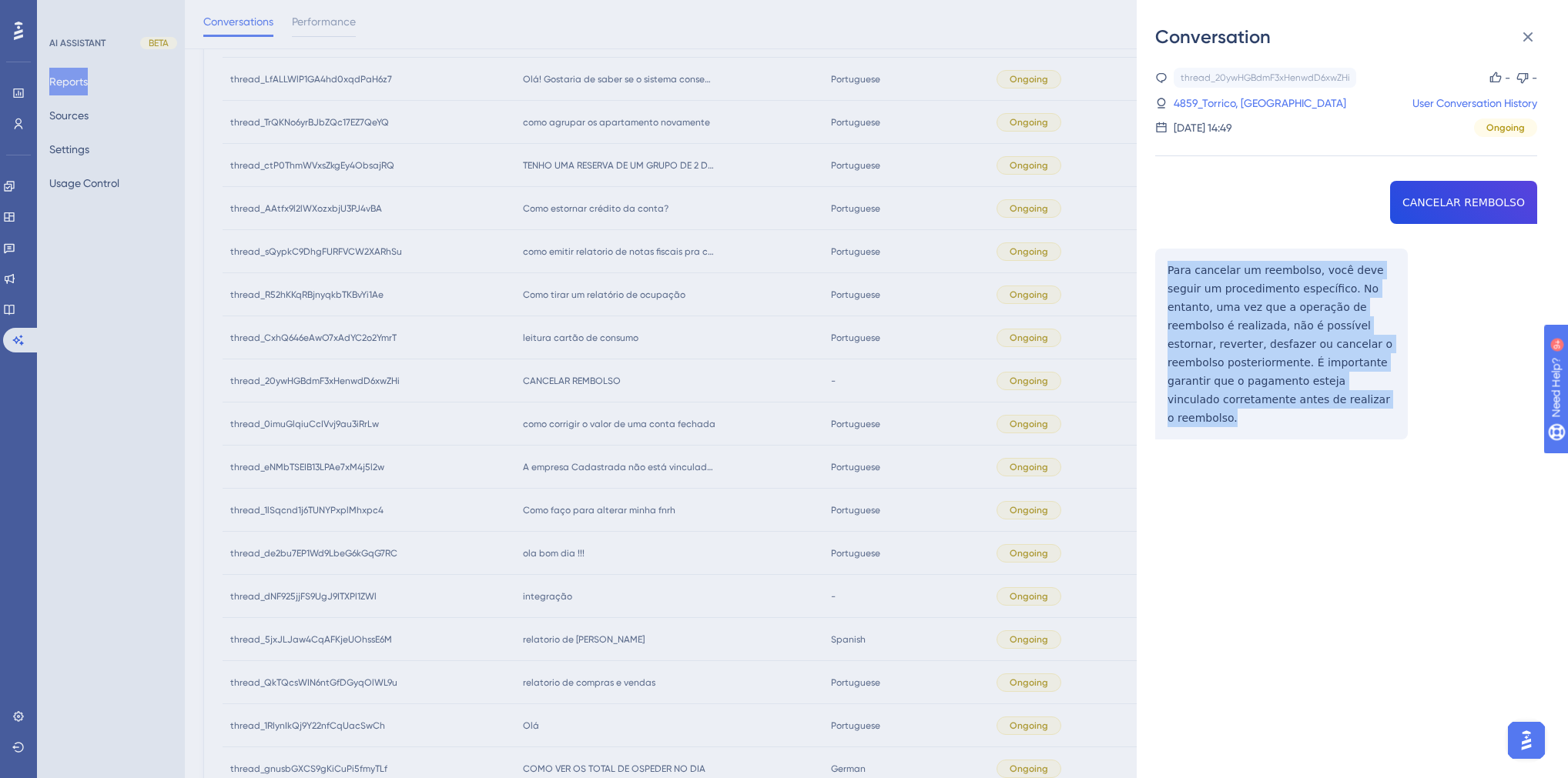
drag, startPoint x: 1201, startPoint y: 395, endPoint x: 1155, endPoint y: 271, distance: 132.3
click at [1155, 271] on div "thread_20ywHGBdmF3xHenwdD6xwZHi Copy - - 4859_Torrico, Diego User Conversation …" at bounding box center [1346, 293] width 382 height 451
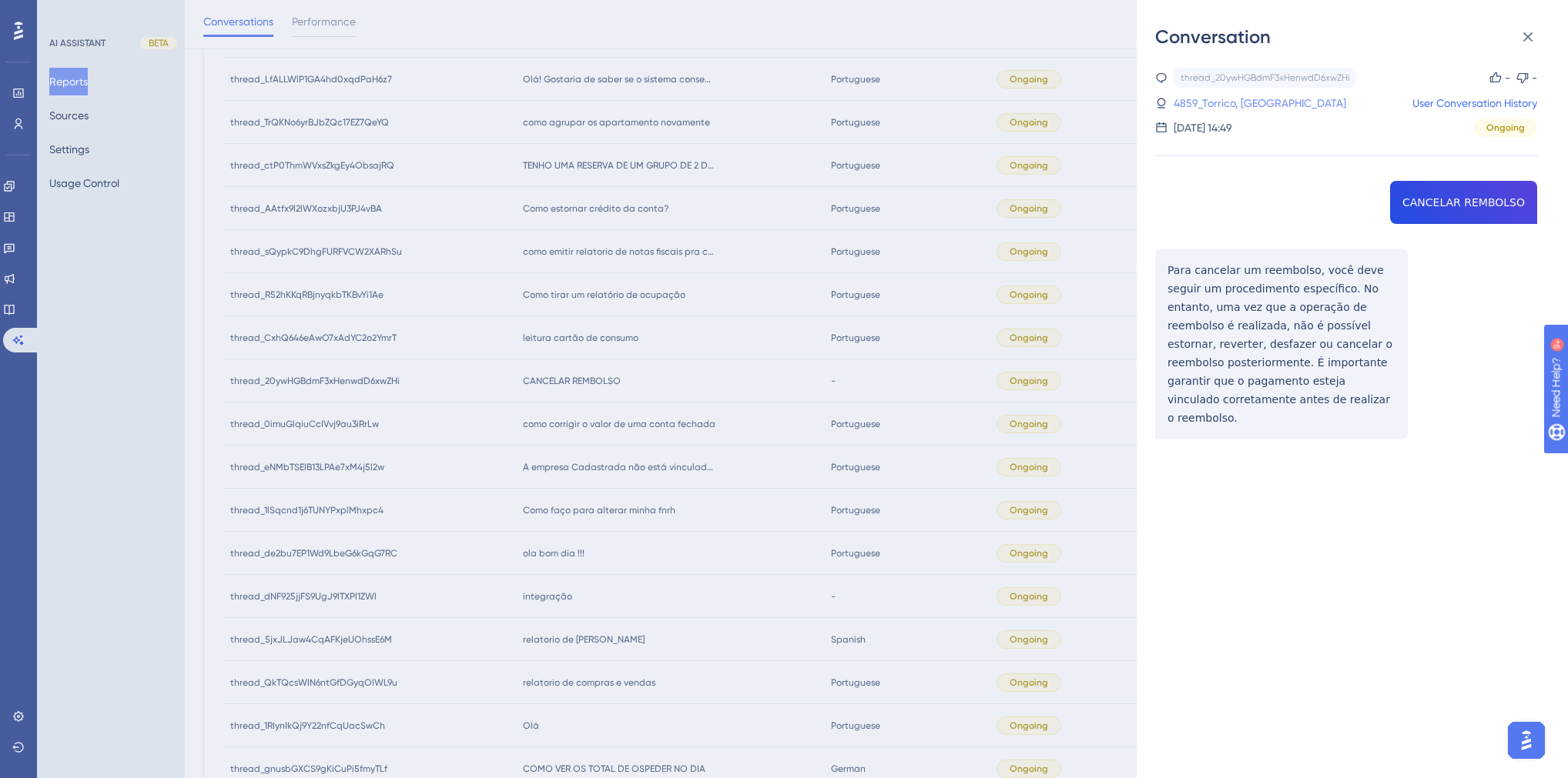
click at [1197, 102] on link "4859_Torrico, [GEOGRAPHIC_DATA]" at bounding box center [1259, 104] width 172 height 19
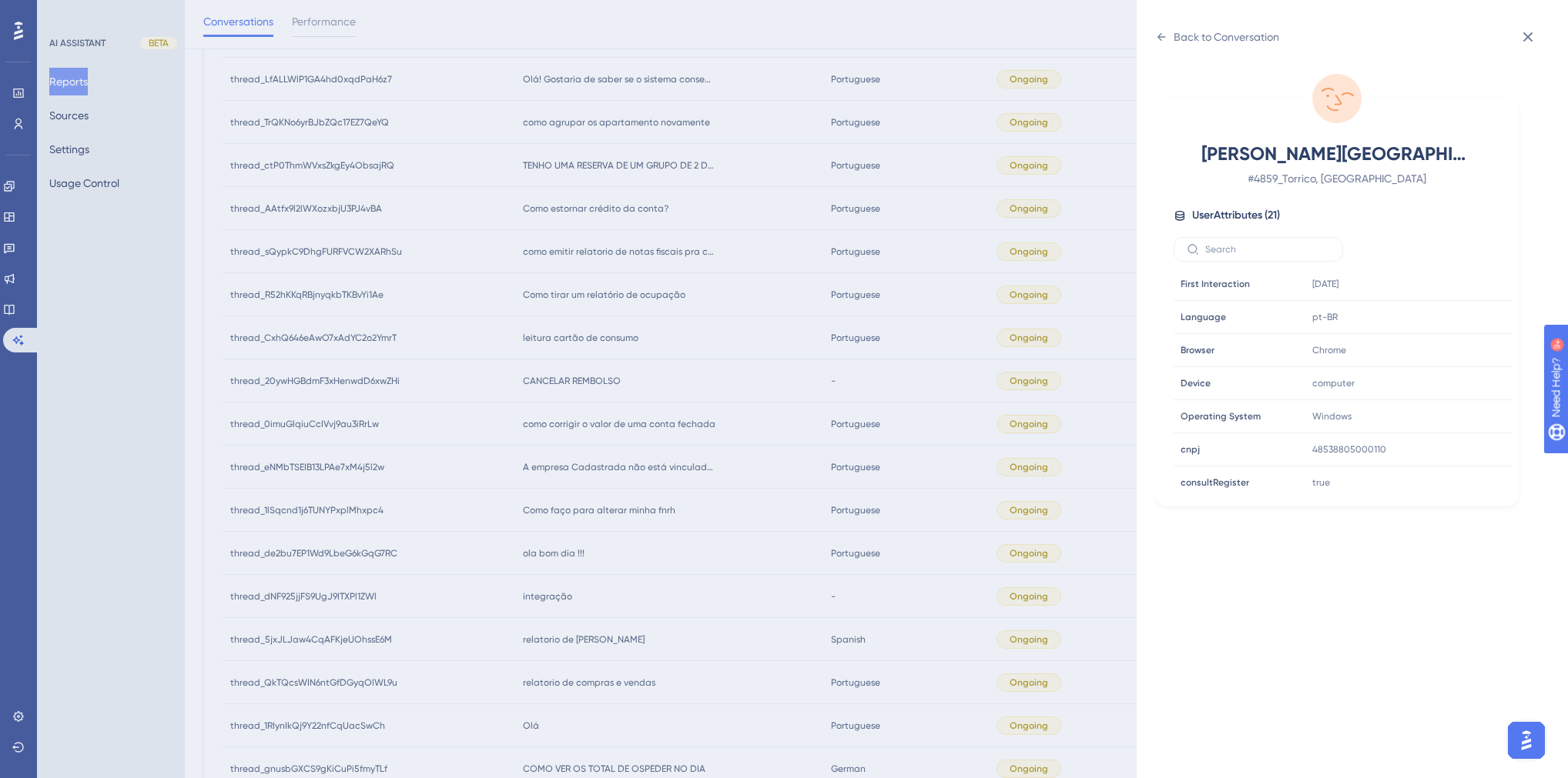
scroll to position [370, 0]
click at [1453, 405] on icon at bounding box center [1453, 411] width 12 height 13
click at [1184, 42] on div "Back to Conversation" at bounding box center [1226, 37] width 105 height 19
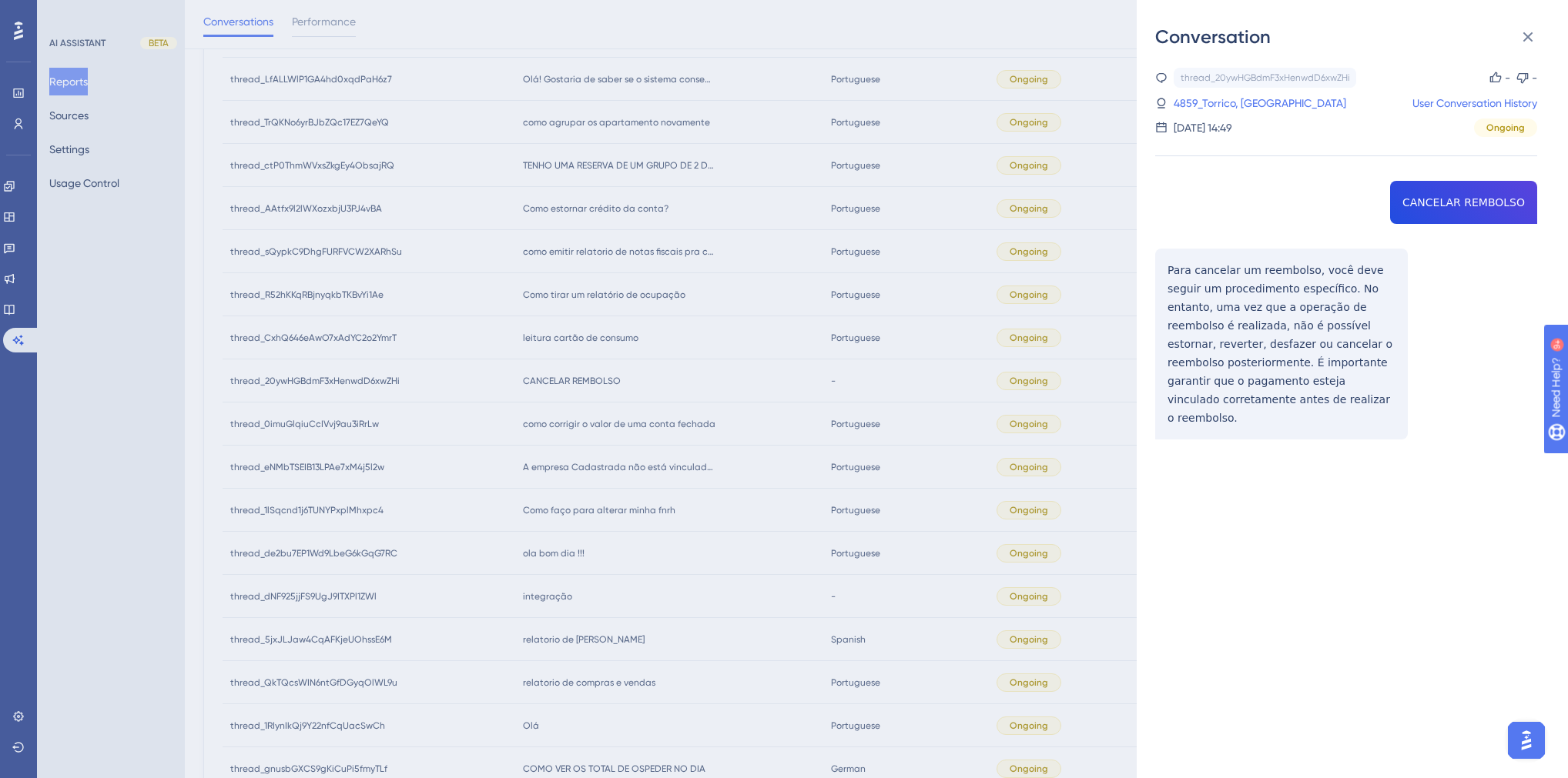
click at [662, 479] on div "Conversation thread_20ywHGBdmF3xHenwdD6xwZHi Copy - - 4859_Torrico, Diego User …" at bounding box center [784, 389] width 1568 height 778
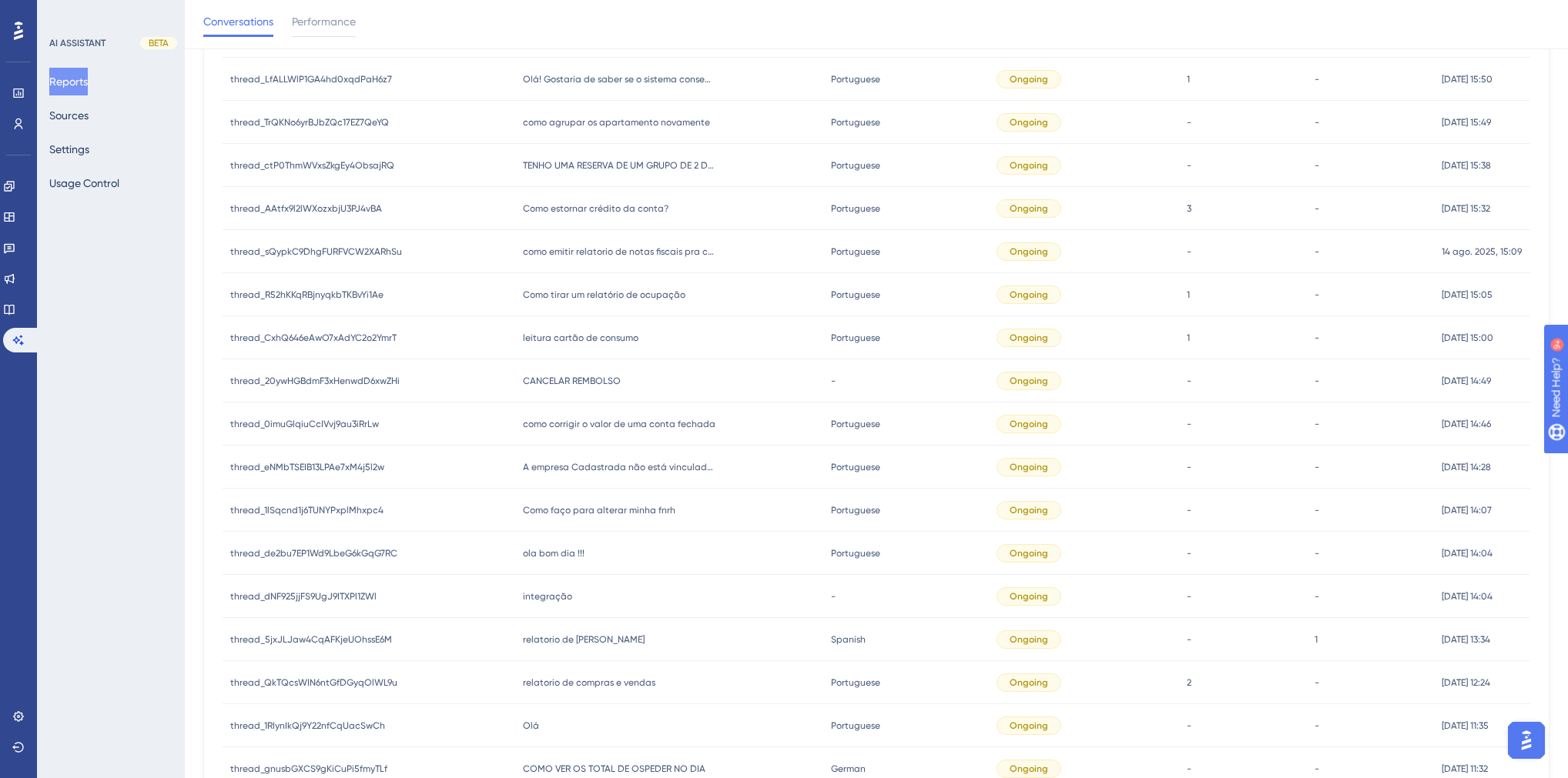
click at [572, 339] on span "leitura cartão de consumo" at bounding box center [580, 338] width 115 height 13
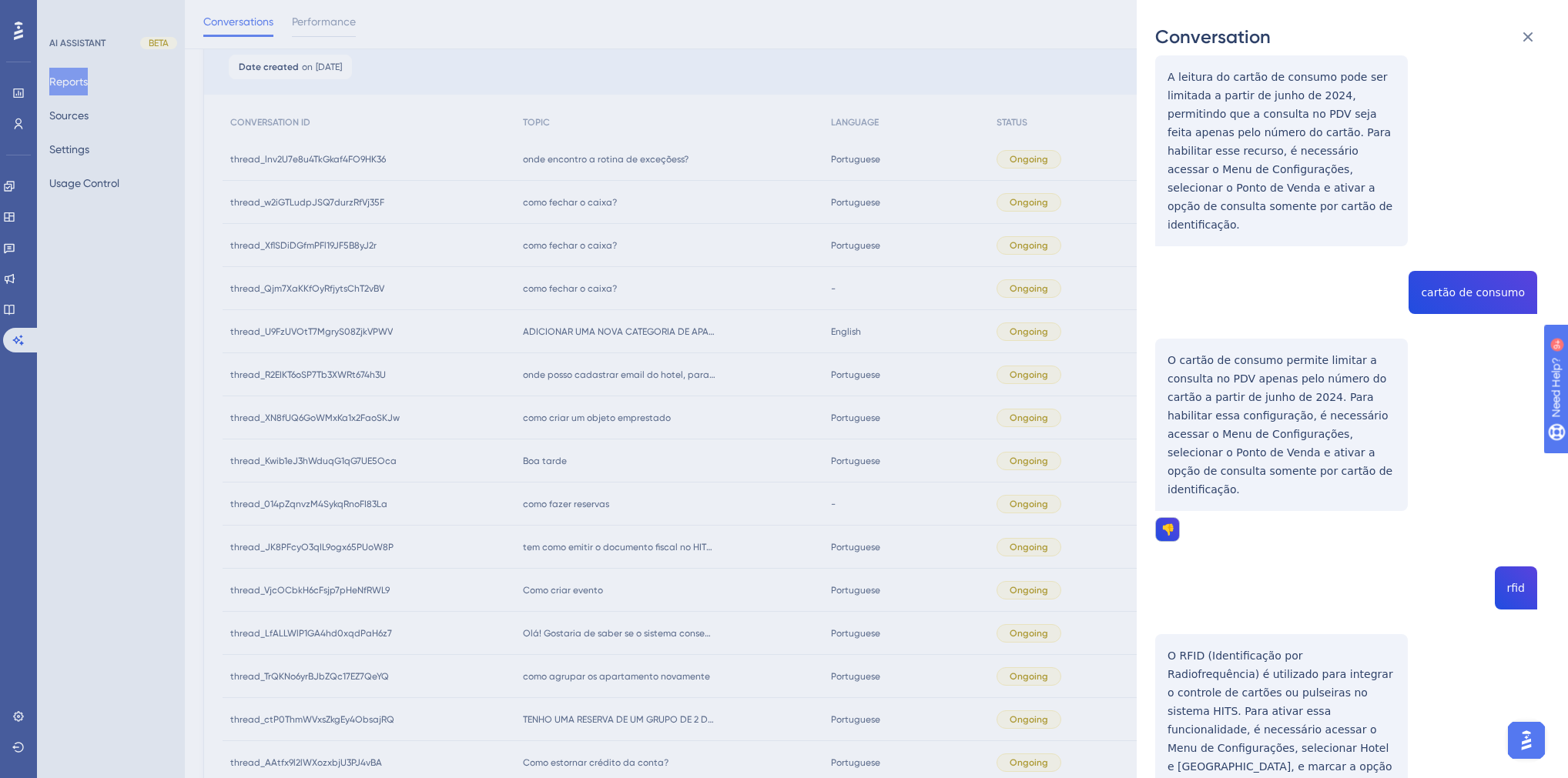
scroll to position [39, 0]
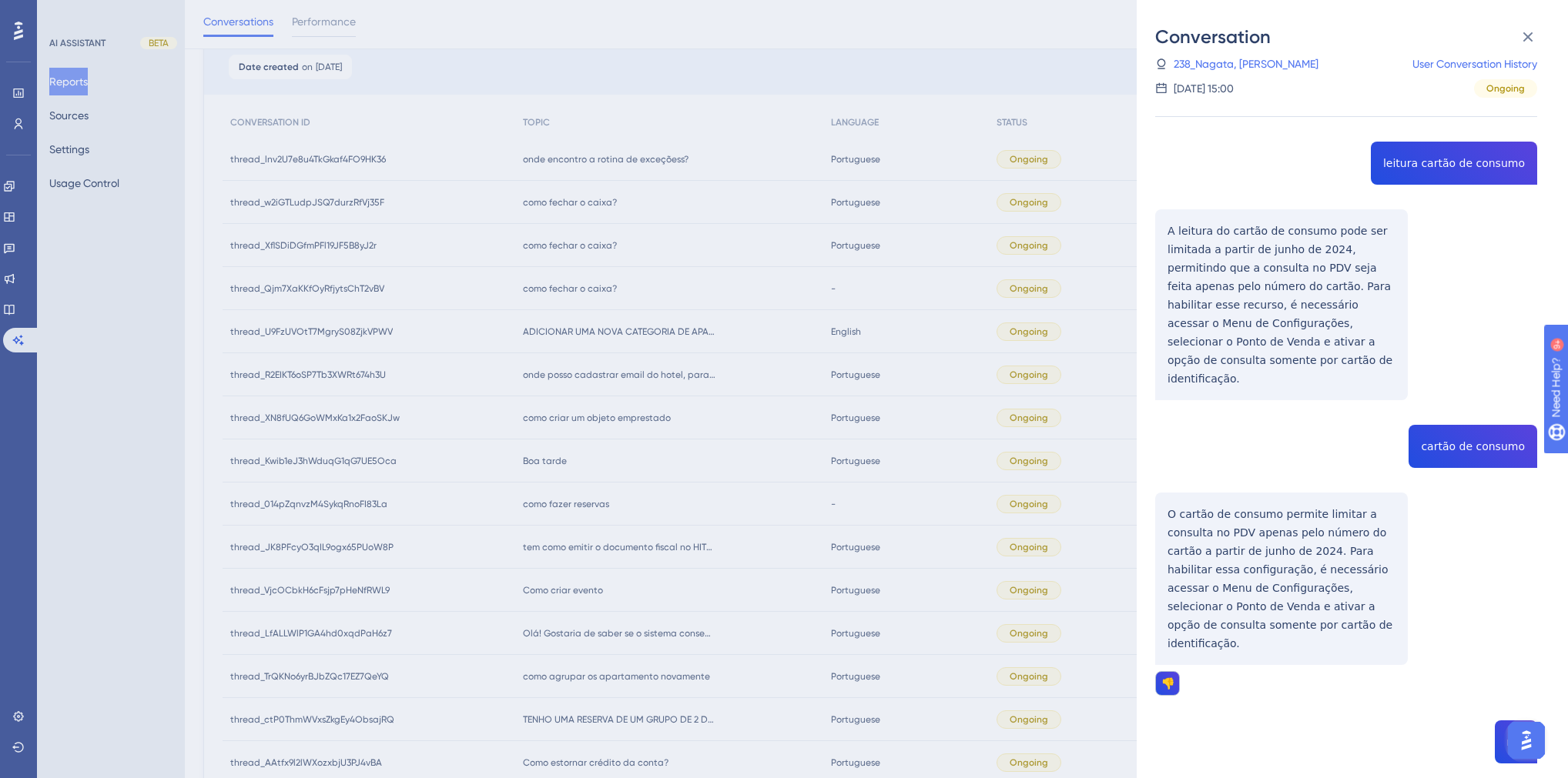
click at [1423, 169] on div "thread_CxhQ646eAwO7xAdYC2o2YmrT Copy 1 - 238_Nagata, [PERSON_NAME] User Convers…" at bounding box center [1346, 701] width 382 height 1345
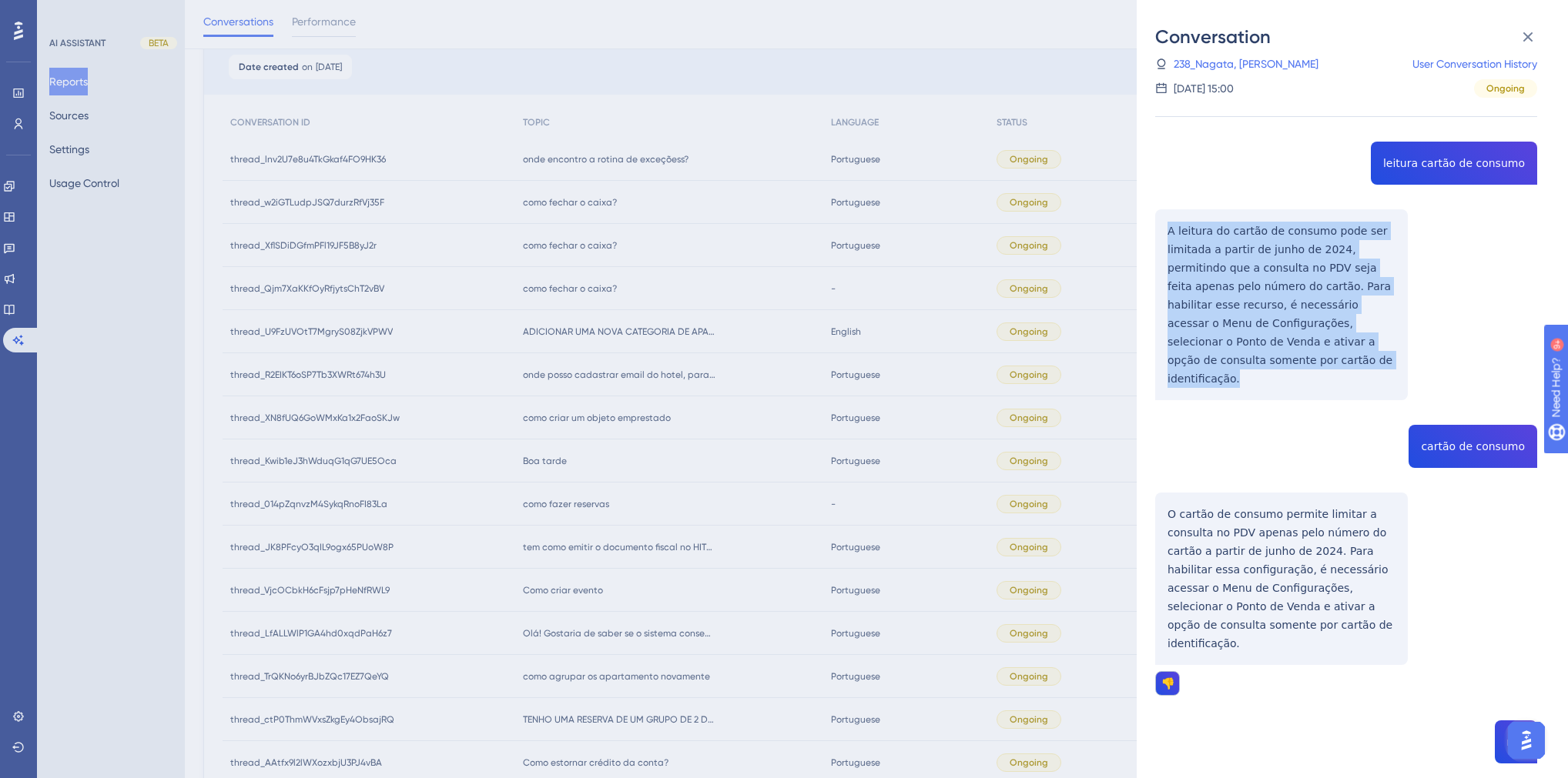
drag, startPoint x: 1256, startPoint y: 358, endPoint x: 1146, endPoint y: 229, distance: 169.5
click at [1146, 229] on div "Conversation thread_CxhQ646eAwO7xAdYC2o2YmrT Copy 1 - 238_Nagata, [PERSON_NAME]…" at bounding box center [1352, 389] width 431 height 778
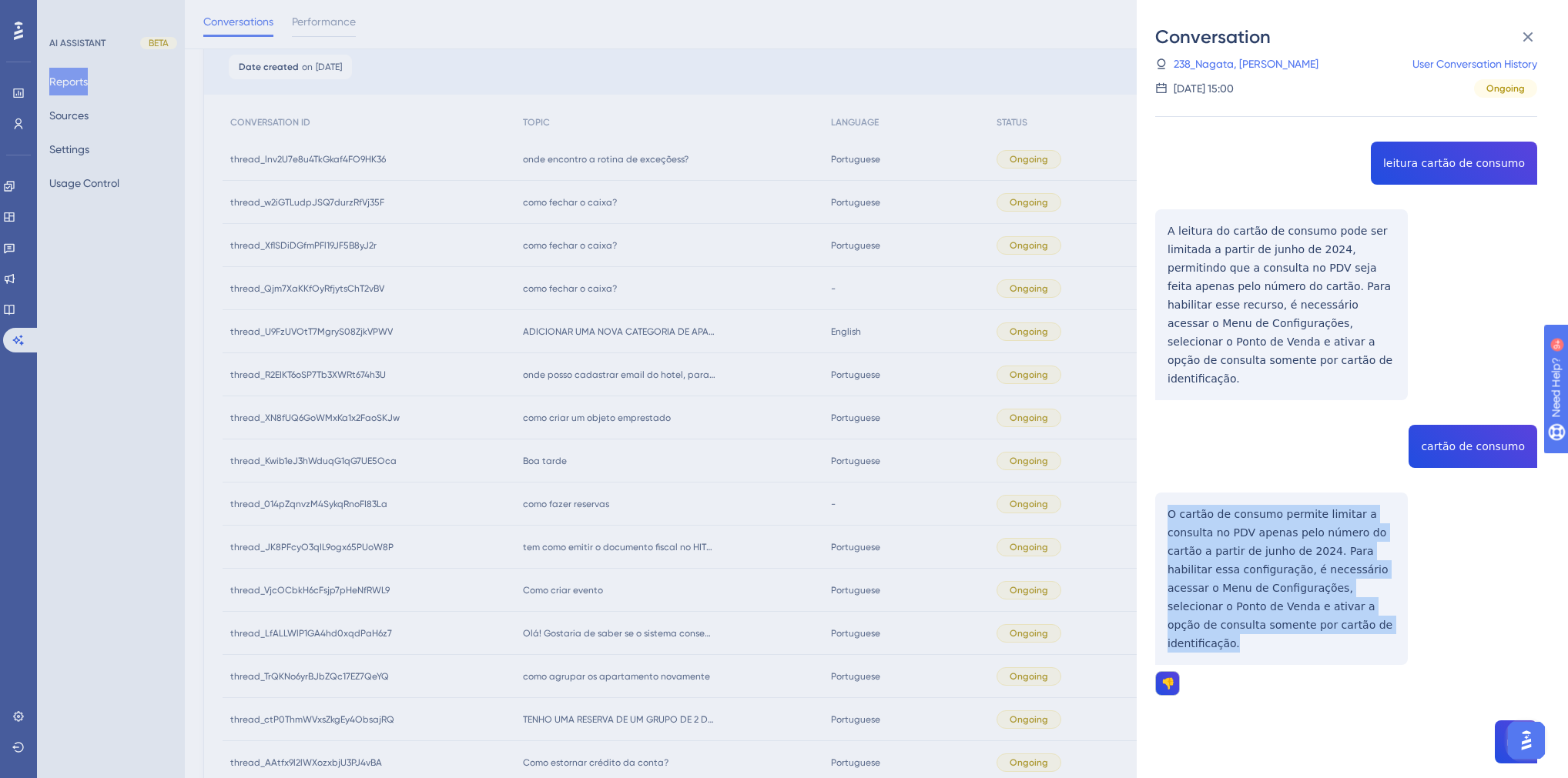
drag, startPoint x: 1252, startPoint y: 610, endPoint x: 1163, endPoint y: 480, distance: 157.5
click at [1163, 480] on div "thread_CxhQ646eAwO7xAdYC2o2YmrT Copy 1 - 238_Nagata, [PERSON_NAME] User Convers…" at bounding box center [1346, 701] width 382 height 1345
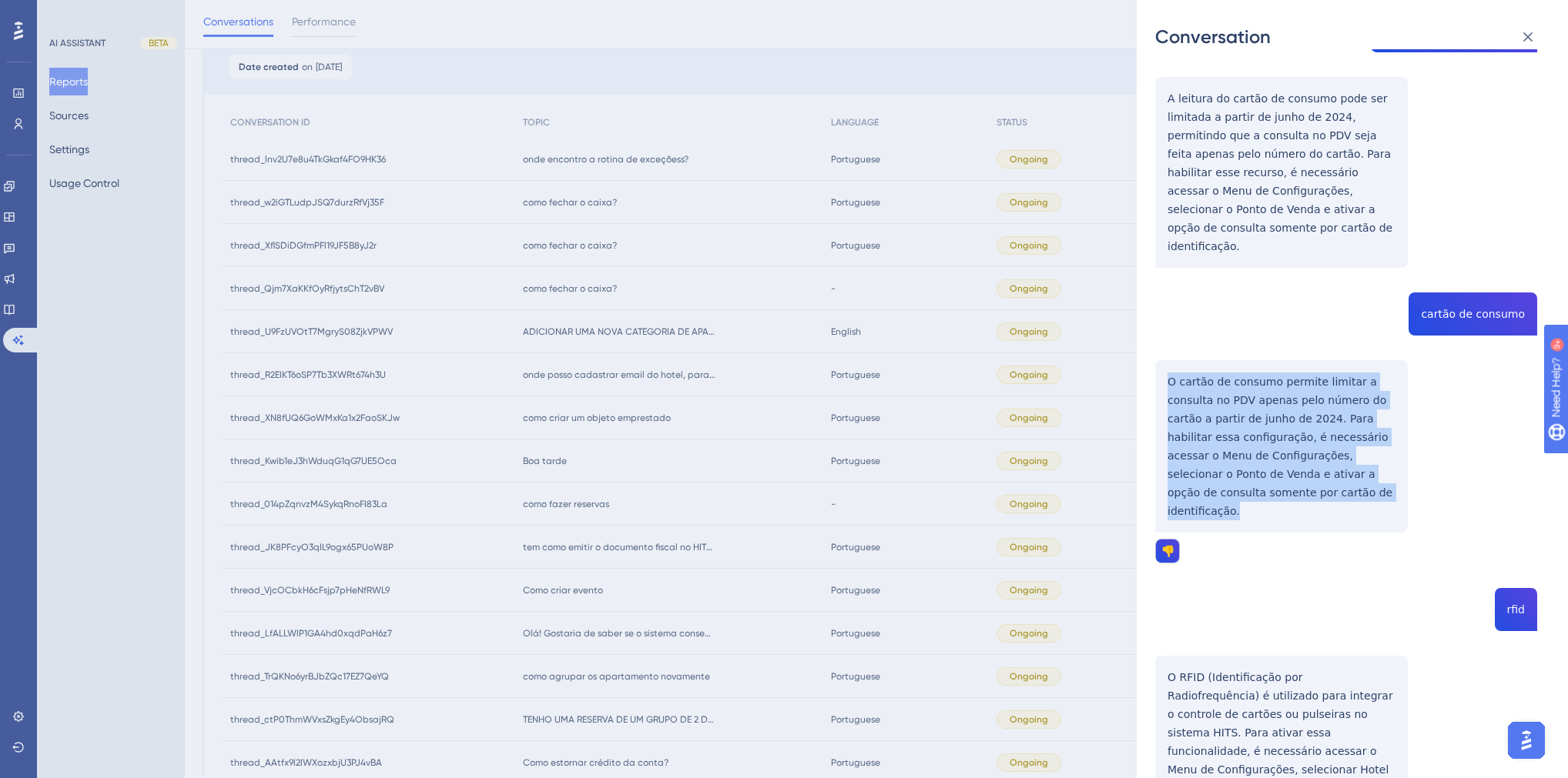
scroll to position [532, 0]
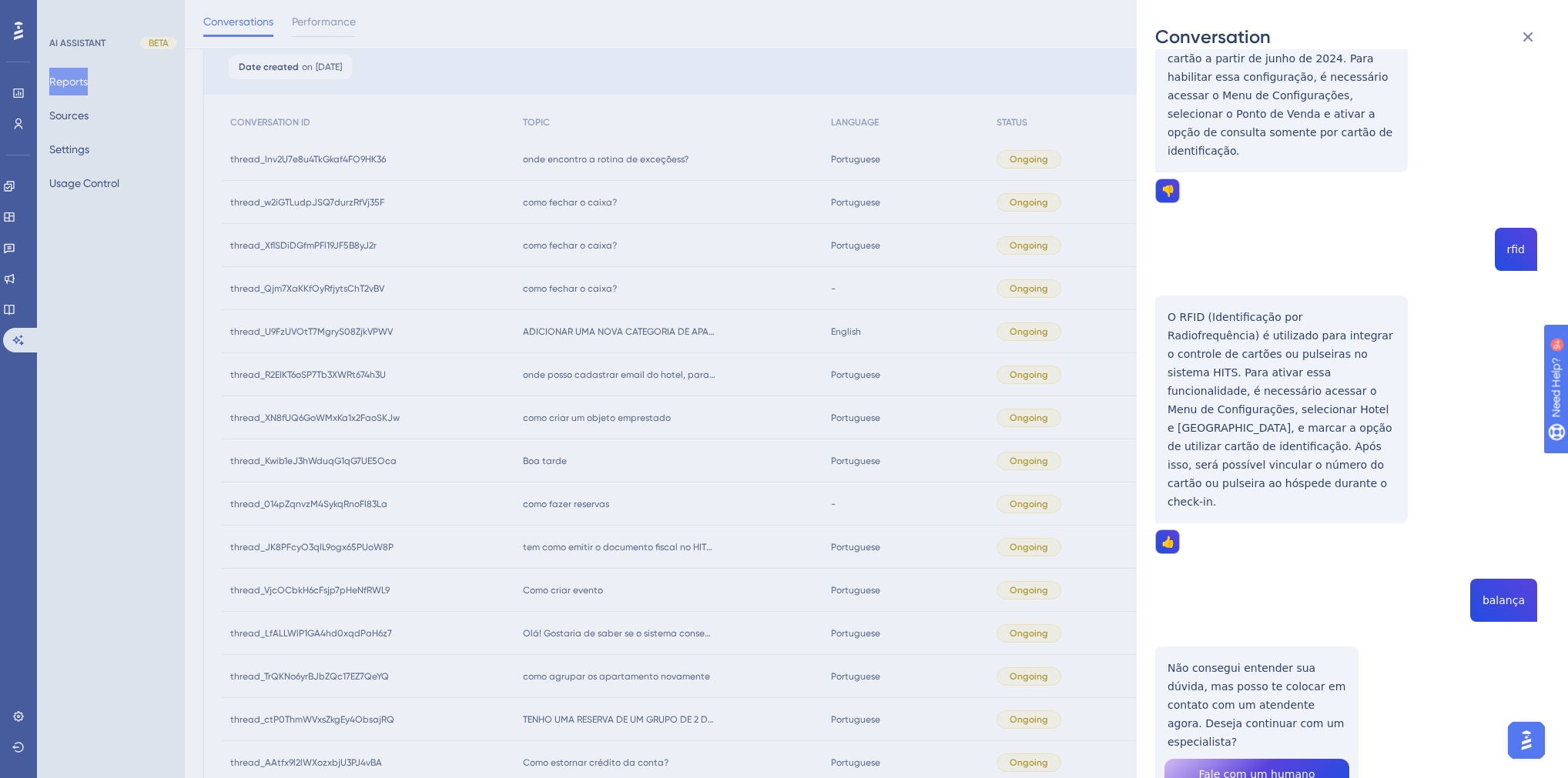
click at [1511, 204] on div "thread_CxhQ646eAwO7xAdYC2o2YmrT Copy 1 - 238_Nagata, [PERSON_NAME] User Convers…" at bounding box center [1346, 208] width 382 height 1345
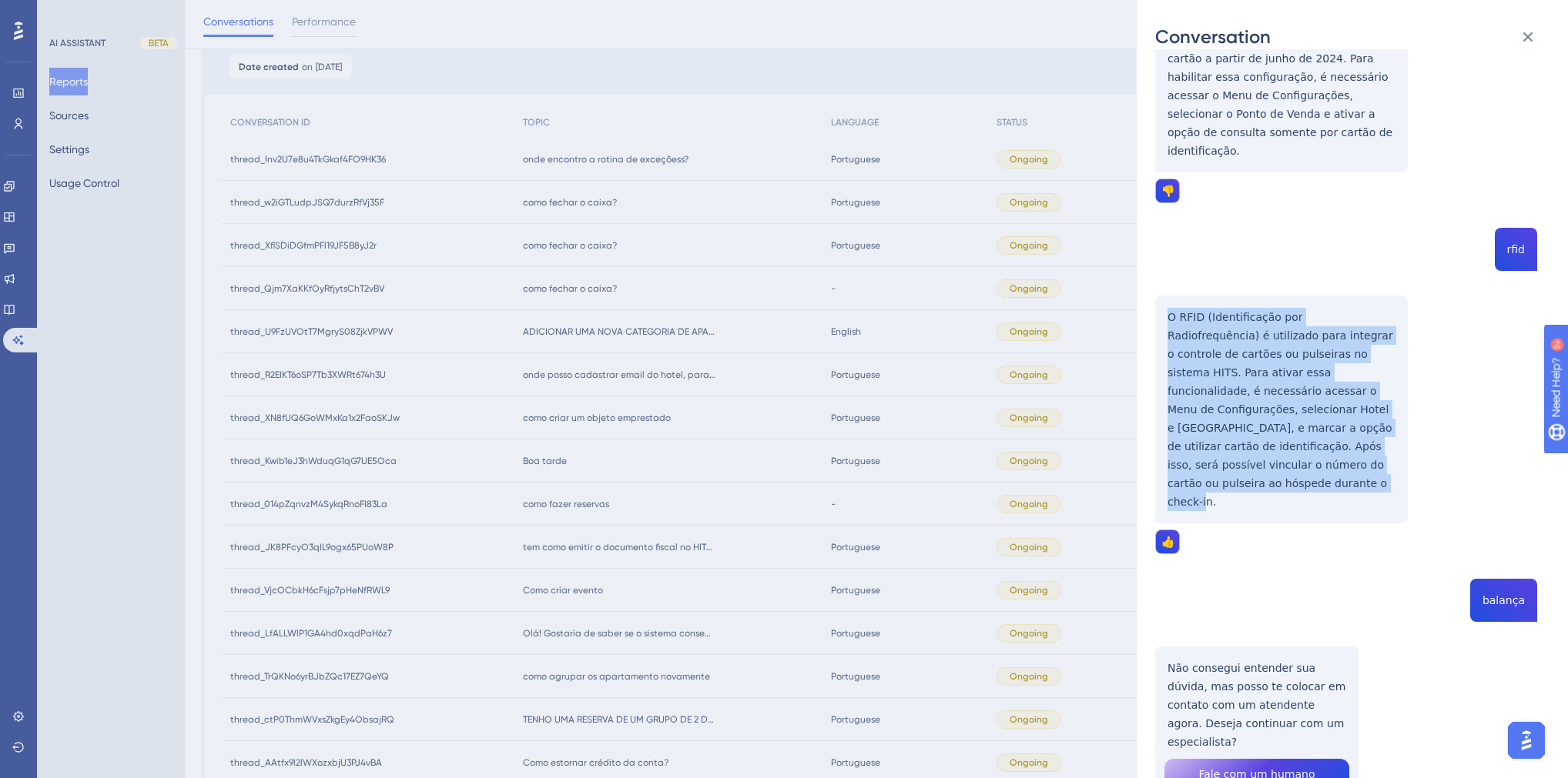
drag, startPoint x: 1272, startPoint y: 431, endPoint x: 1168, endPoint y: 283, distance: 180.9
click at [1168, 283] on div "thread_CxhQ646eAwO7xAdYC2o2YmrT Copy 1 - 238_Nagata, [PERSON_NAME] User Convers…" at bounding box center [1346, 208] width 382 height 1345
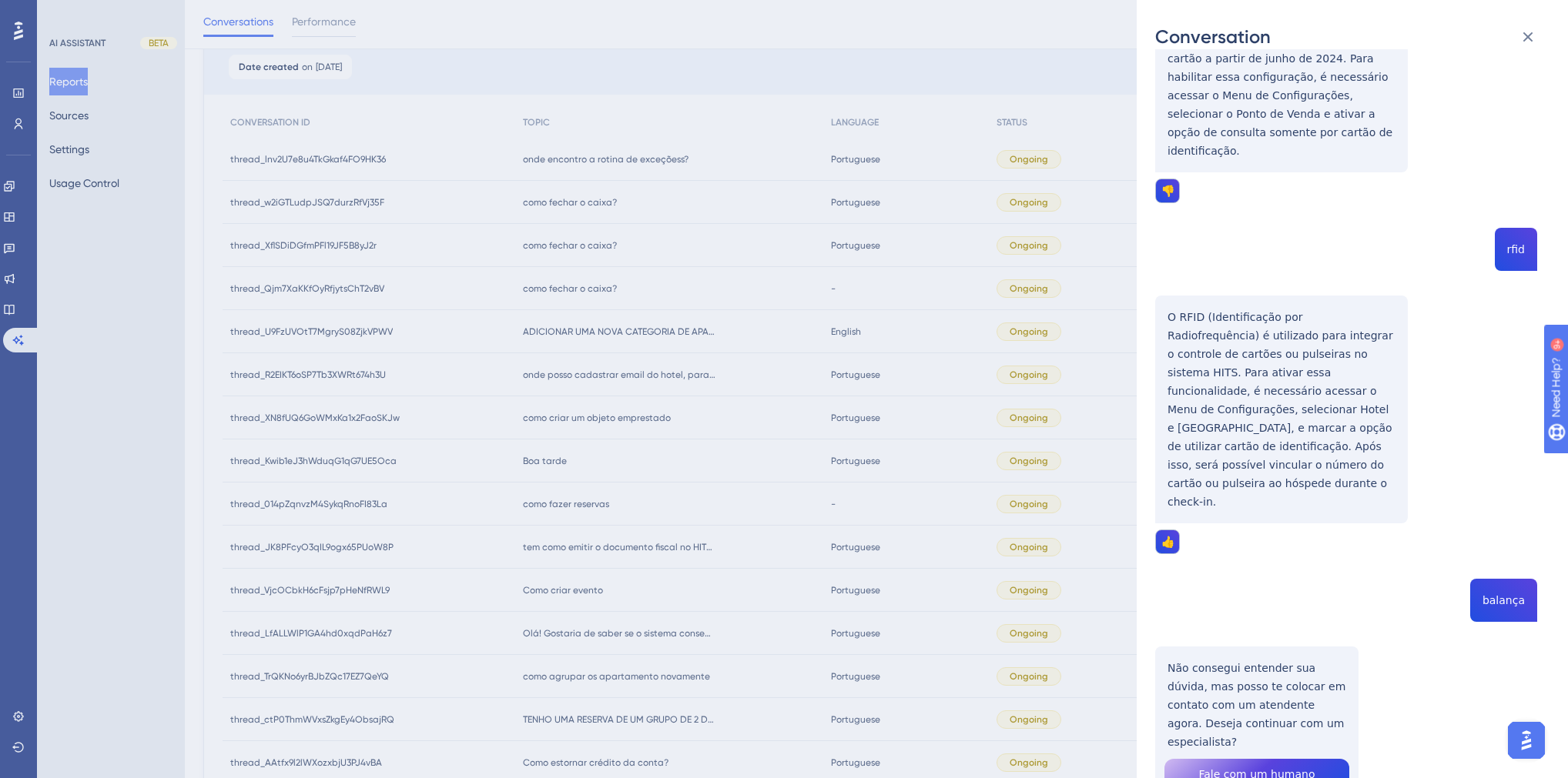
click at [669, 459] on div "Conversation thread_CxhQ646eAwO7xAdYC2o2YmrT Copy 1 - 238_Nagata, [PERSON_NAME]…" at bounding box center [784, 389] width 1568 height 778
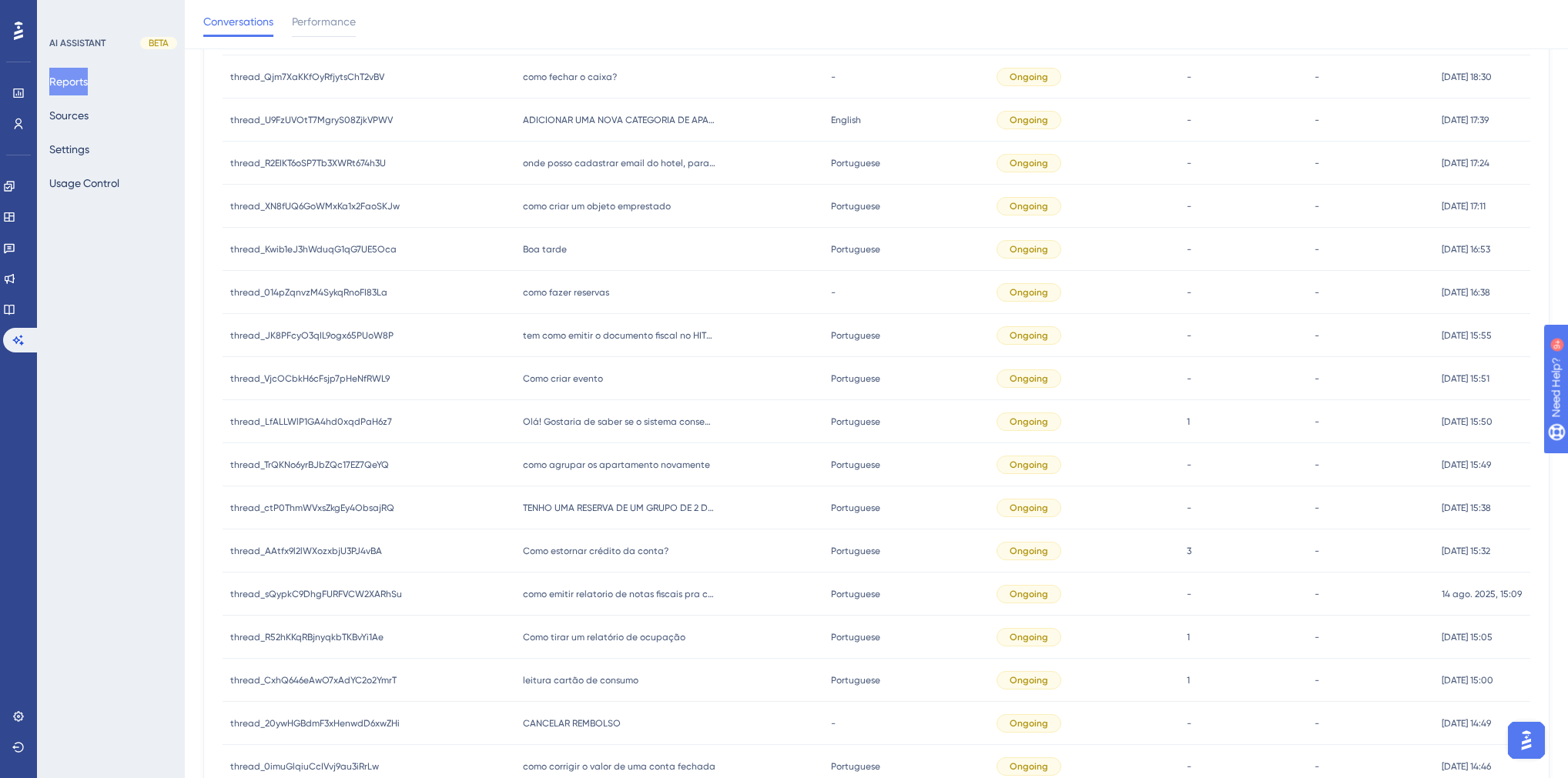
scroll to position [370, 0]
click at [596, 643] on span "Como tirar um relatório de ocupação" at bounding box center [603, 638] width 162 height 13
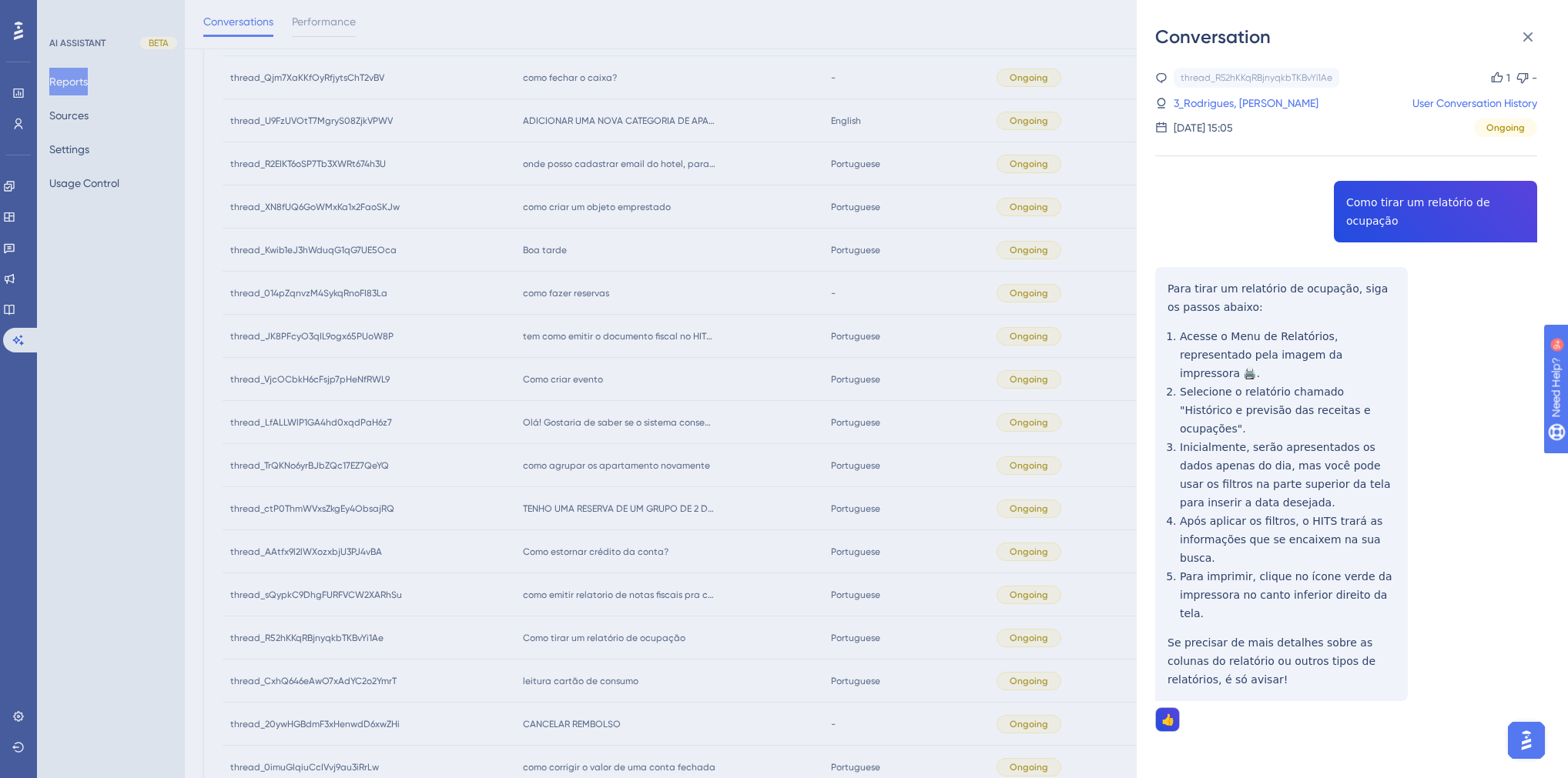
click at [1377, 200] on div "thread_R52hKKqRBjnyqkbTKBvYi1Ae Copy 1 - 3_Rodrigues, [PERSON_NAME] User Conver…" at bounding box center [1346, 439] width 382 height 743
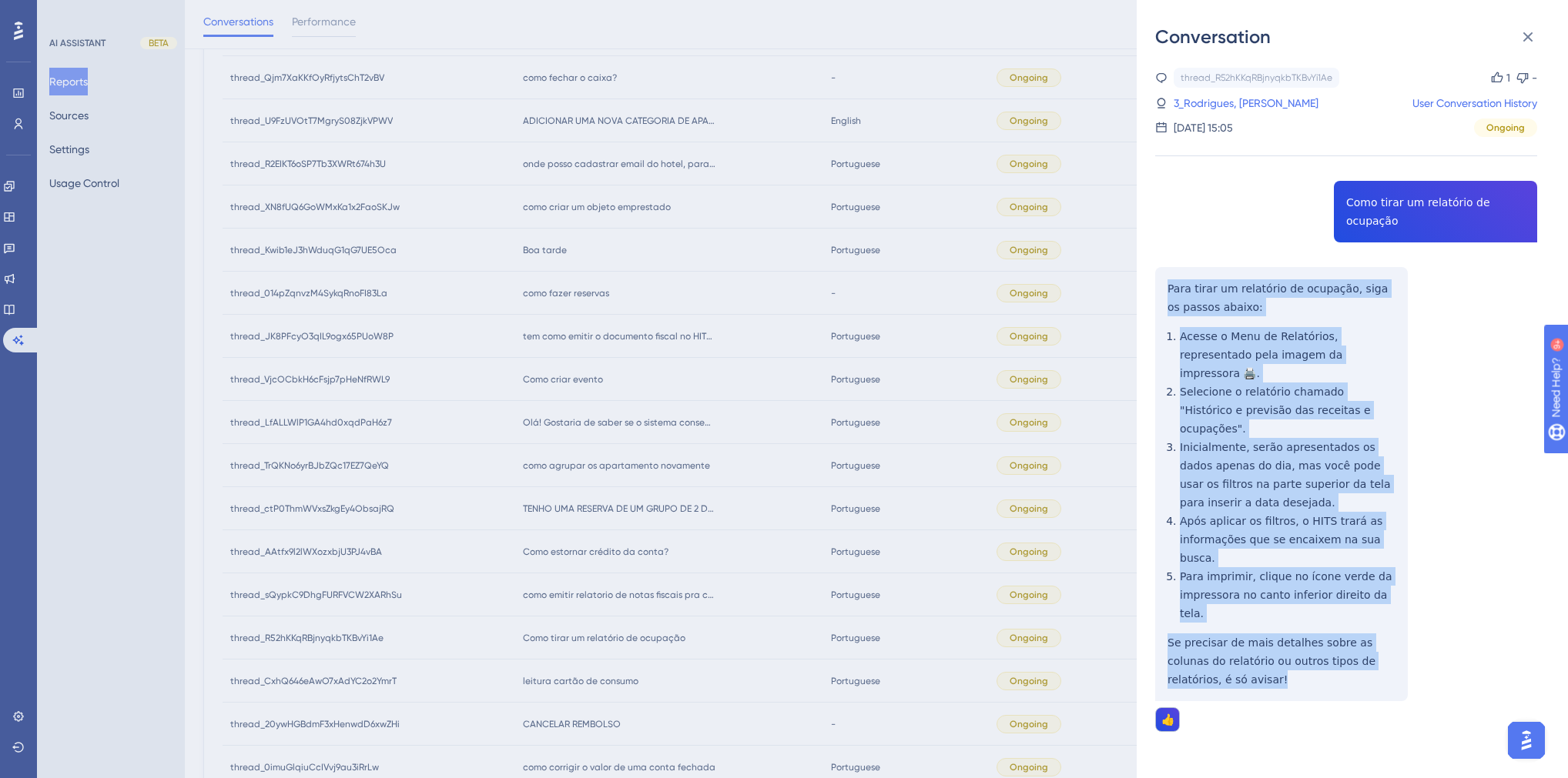
drag, startPoint x: 1206, startPoint y: 584, endPoint x: 1152, endPoint y: 271, distance: 317.6
click at [1152, 271] on div "Conversation thread_R52hKKqRBjnyqkbTKBvYi1Ae Copy 1 - 3_Rodrigues, [PERSON_NAME…" at bounding box center [1352, 389] width 431 height 778
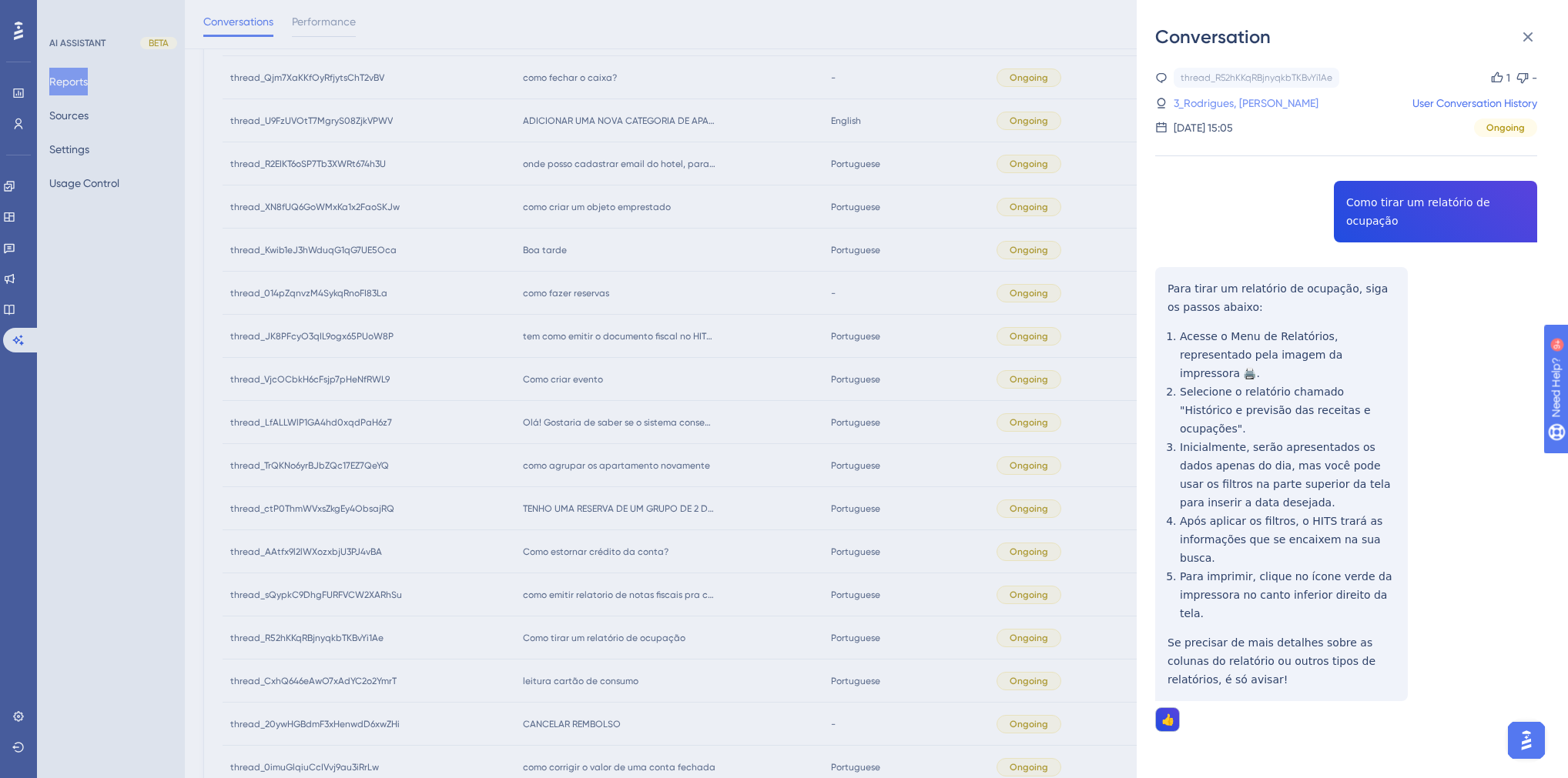
click at [1196, 95] on link "3_Rodrigues, [PERSON_NAME]" at bounding box center [1246, 104] width 145 height 19
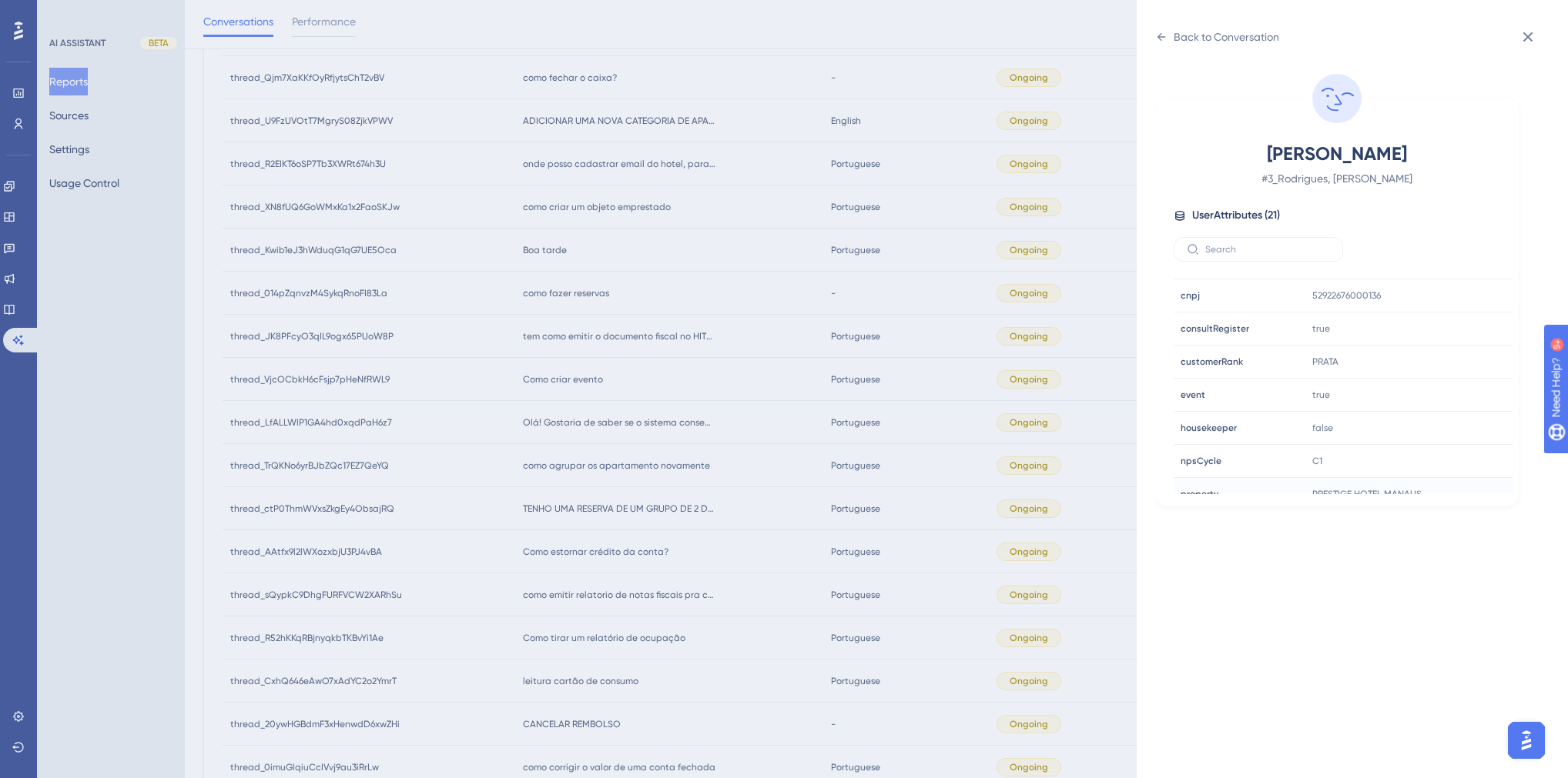
scroll to position [431, 0]
click at [619, 473] on div "Back to Conversation [PERSON_NAME] # 3_Rodrigues, [PERSON_NAME] User Attributes…" at bounding box center [784, 389] width 1568 height 778
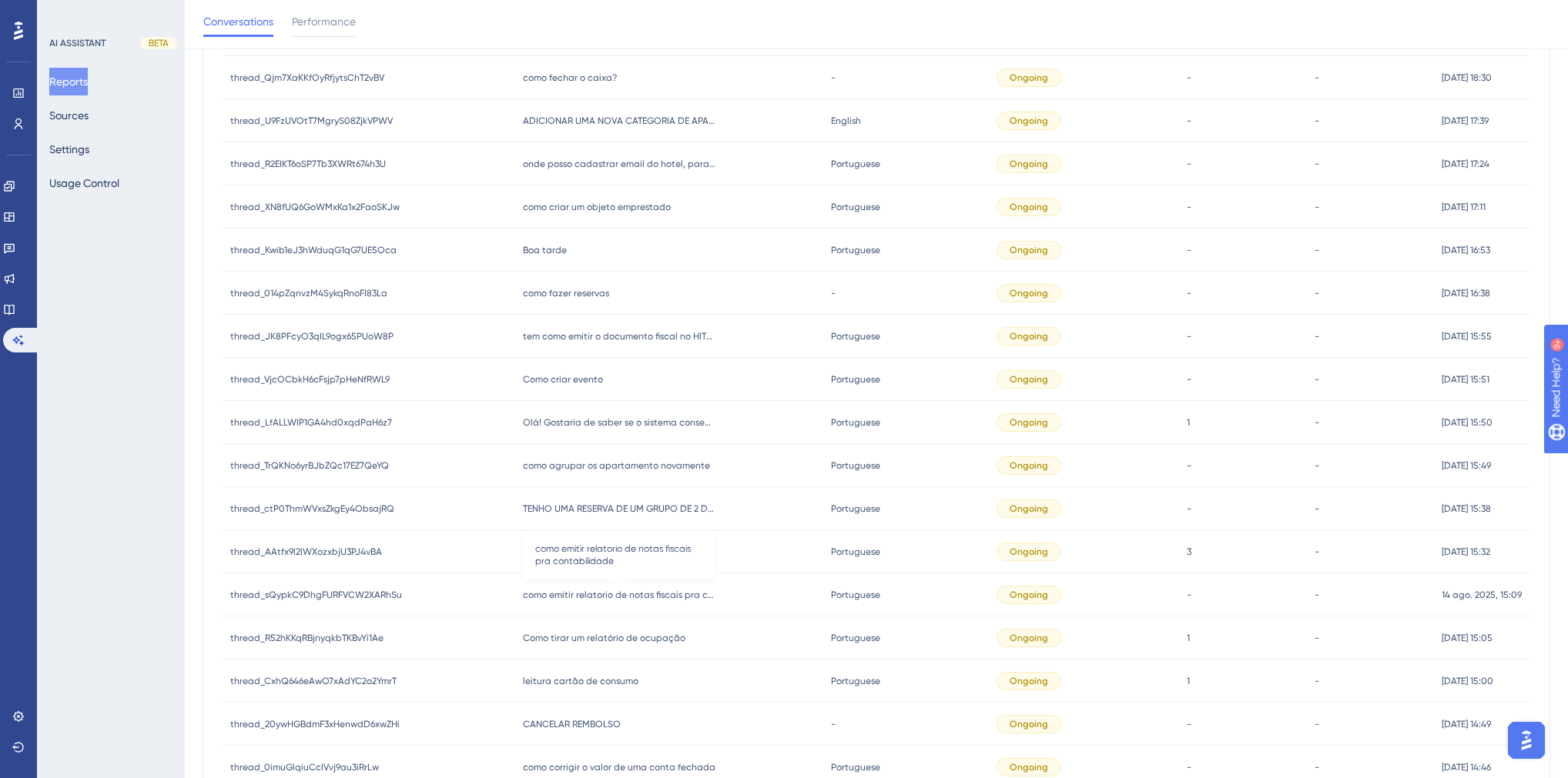
click at [580, 600] on span "como emitir relatorio de notas fiscais pra contabilidade" at bounding box center [619, 595] width 193 height 13
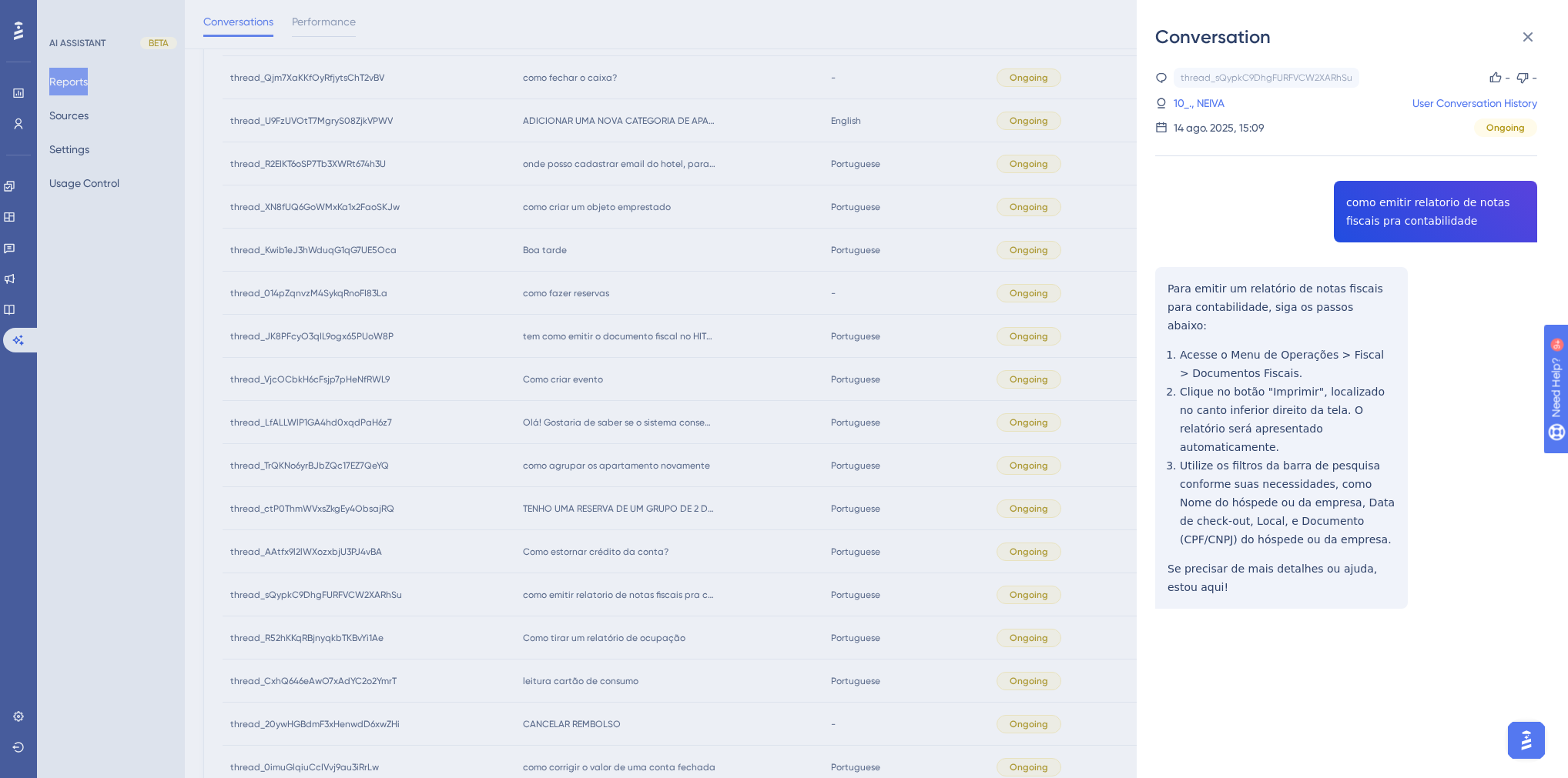
click at [1367, 207] on div "thread_sQypkC9DhgFURFVCW2XARhSu Copy - - 10_., NEIVA User Conversation History …" at bounding box center [1346, 378] width 382 height 620
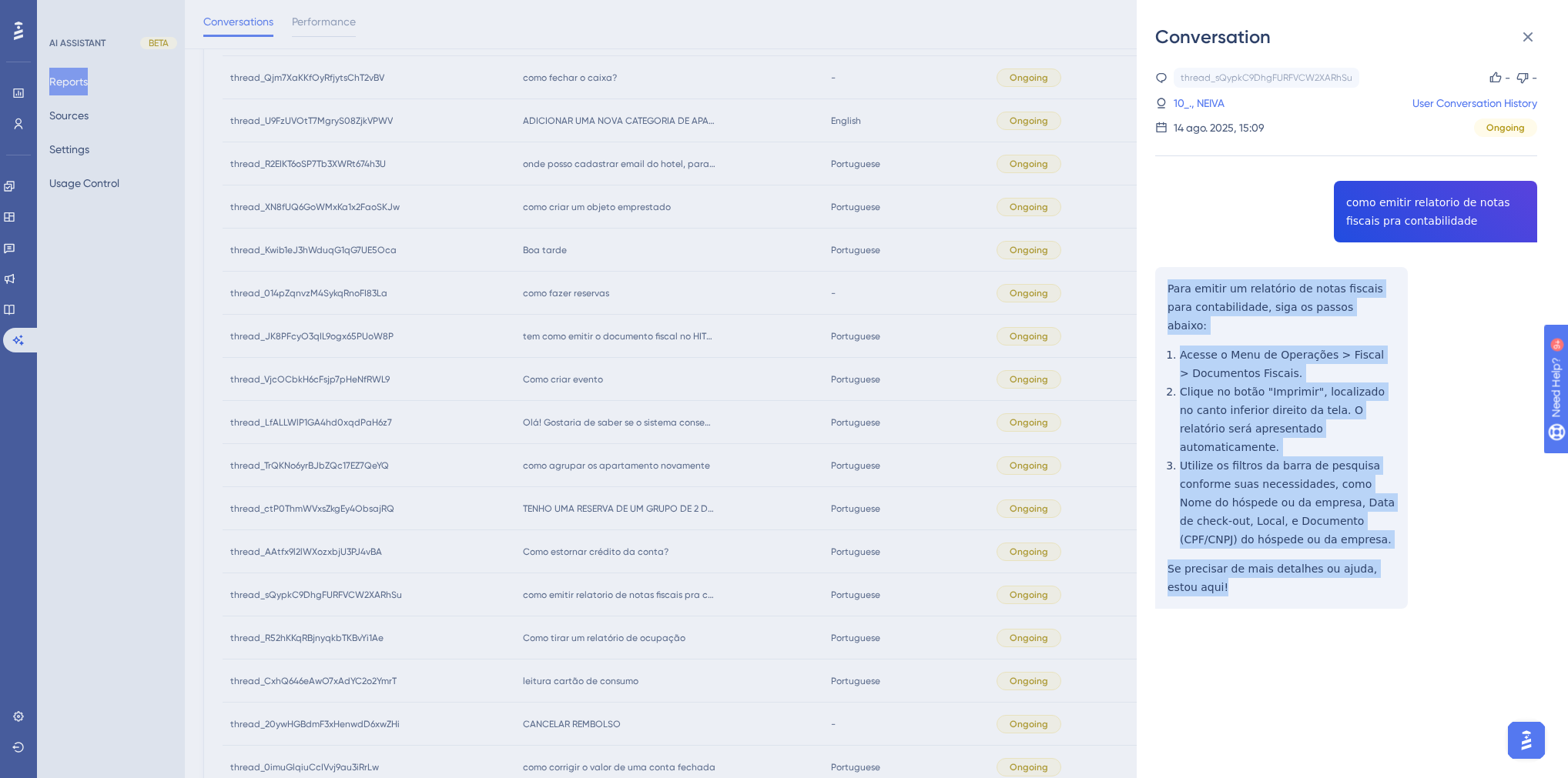
drag, startPoint x: 1210, startPoint y: 551, endPoint x: 1156, endPoint y: 281, distance: 275.3
click at [1156, 281] on div "thread_sQypkC9DhgFURFVCW2XARhSu Copy - - 10_., NEIVA User Conversation History …" at bounding box center [1346, 378] width 382 height 620
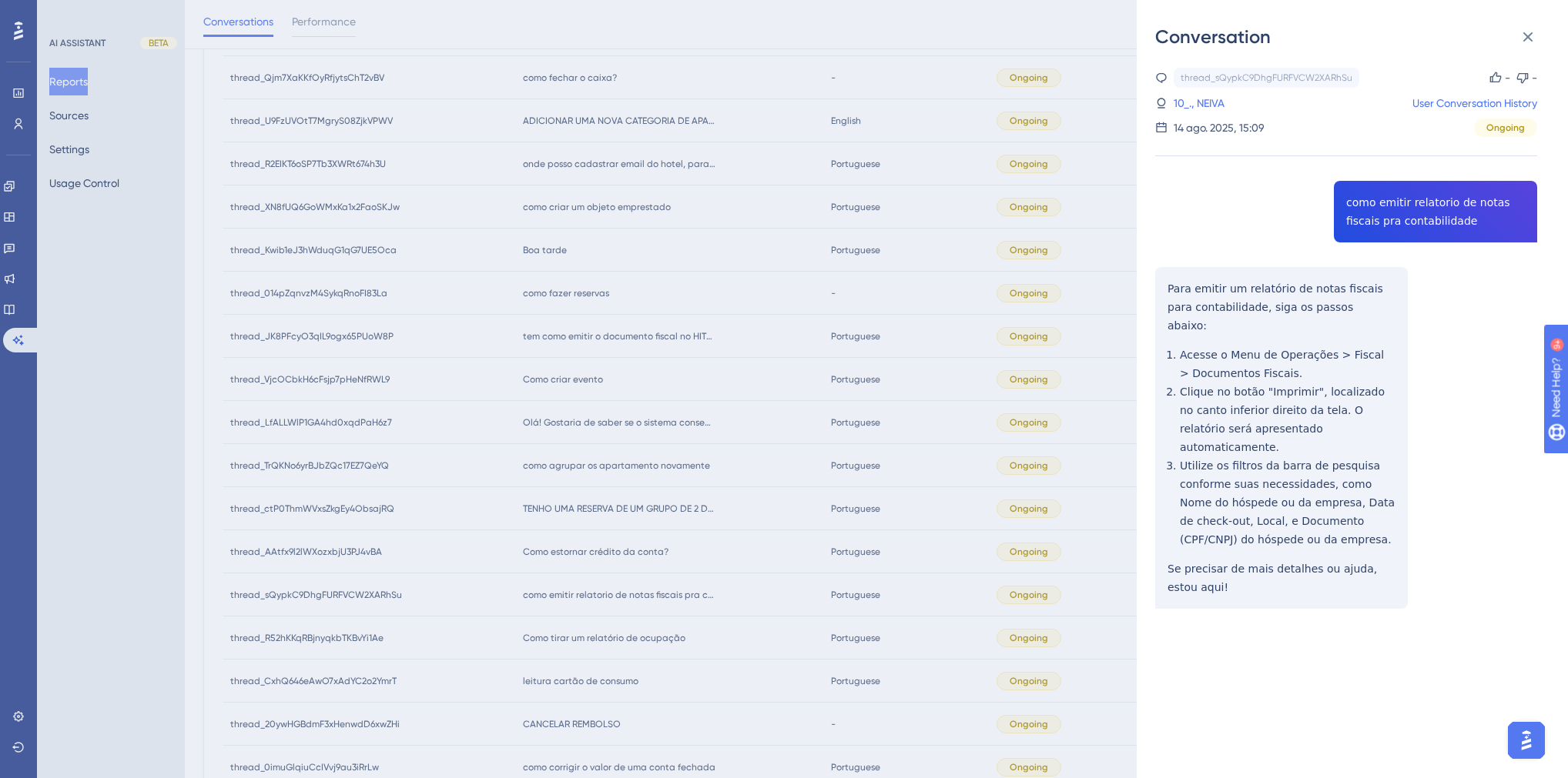
click at [713, 434] on div "Conversation thread_sQypkC9DhgFURFVCW2XARhSu Copy - - 10_., NEIVA User Conversa…" at bounding box center [784, 389] width 1568 height 778
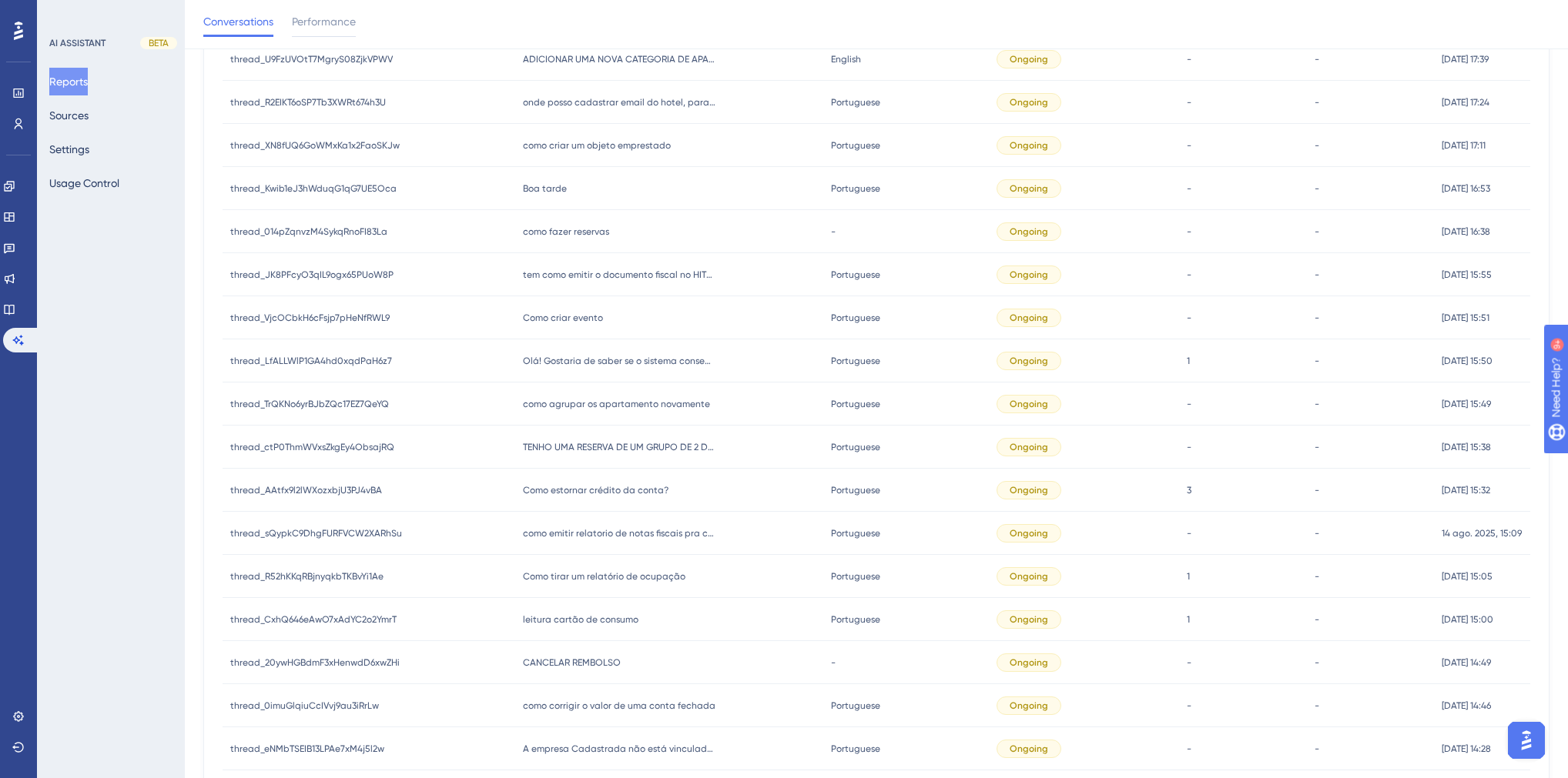
click at [610, 490] on span "Como estornar crédito da conta?" at bounding box center [596, 490] width 146 height 13
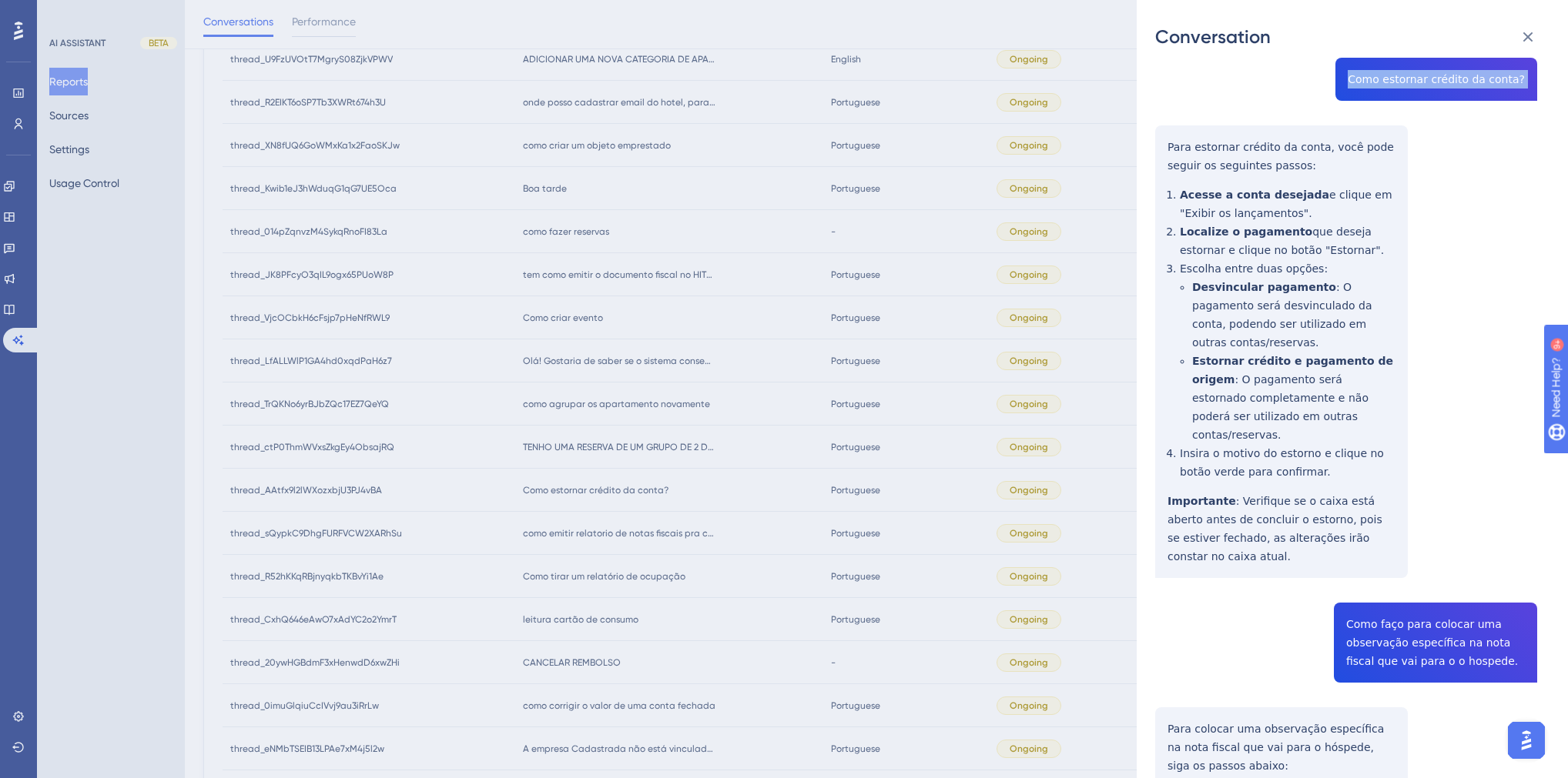
scroll to position [554, 0]
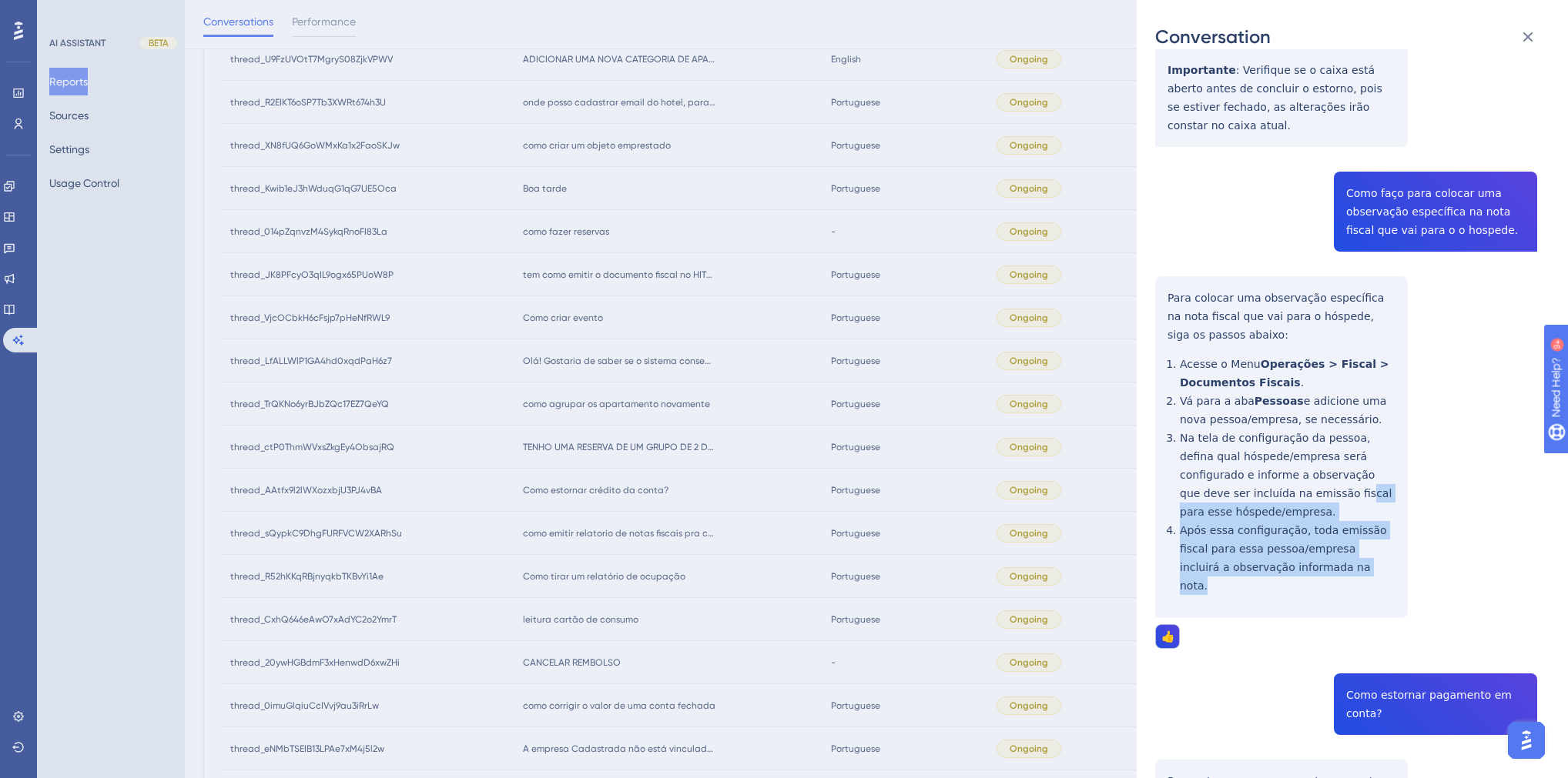
drag, startPoint x: 1330, startPoint y: 531, endPoint x: 1245, endPoint y: 455, distance: 114.0
click at [1245, 455] on div "thread_AAtfx9l2lWXozxbjU3PJ4vBA Copy 3 - 310_Bianco, Hugo User Conversation His…" at bounding box center [1346, 770] width 382 height 2514
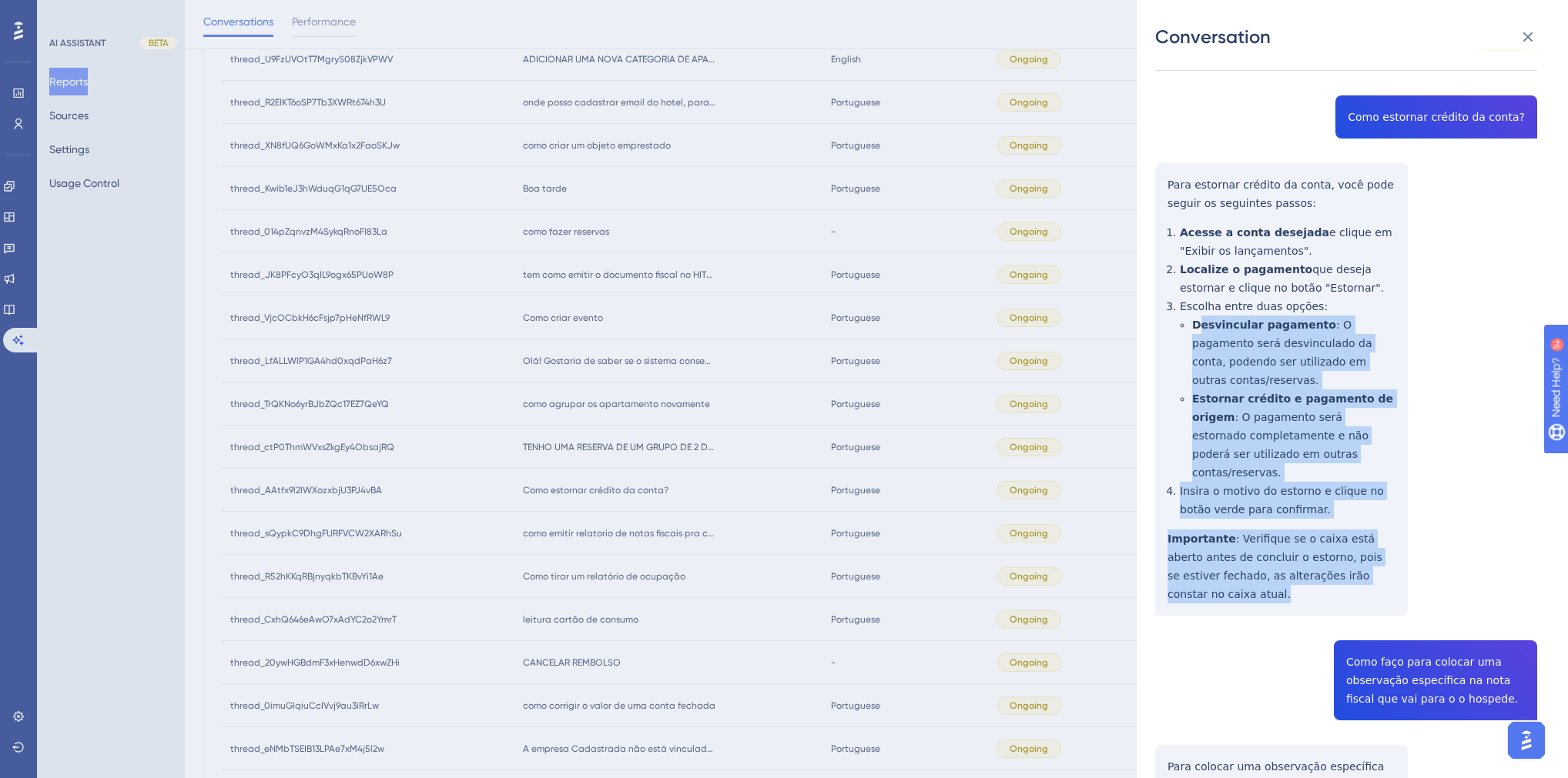
scroll to position [0, 0]
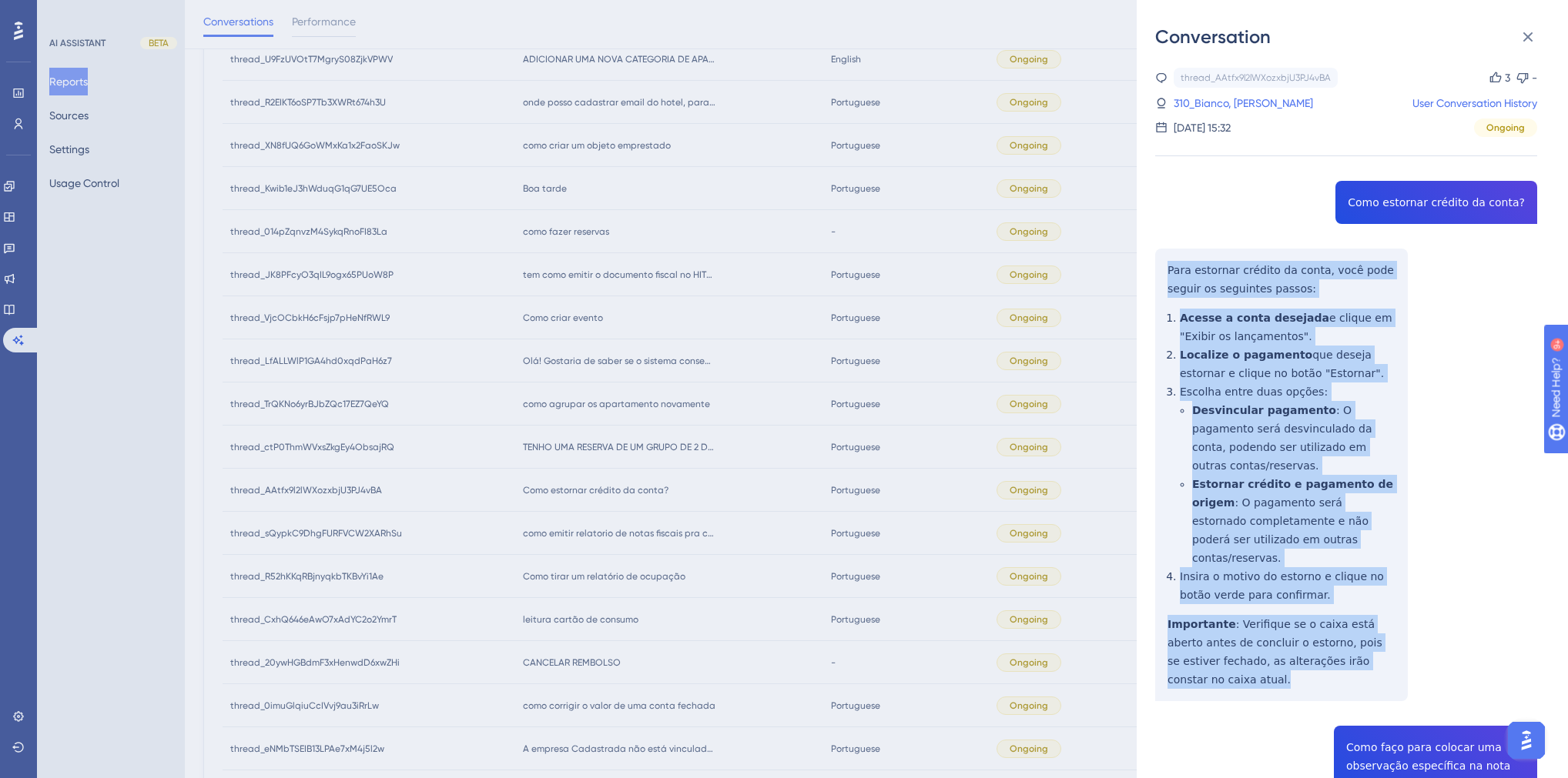
drag, startPoint x: 1212, startPoint y: 456, endPoint x: 1161, endPoint y: 268, distance: 194.8
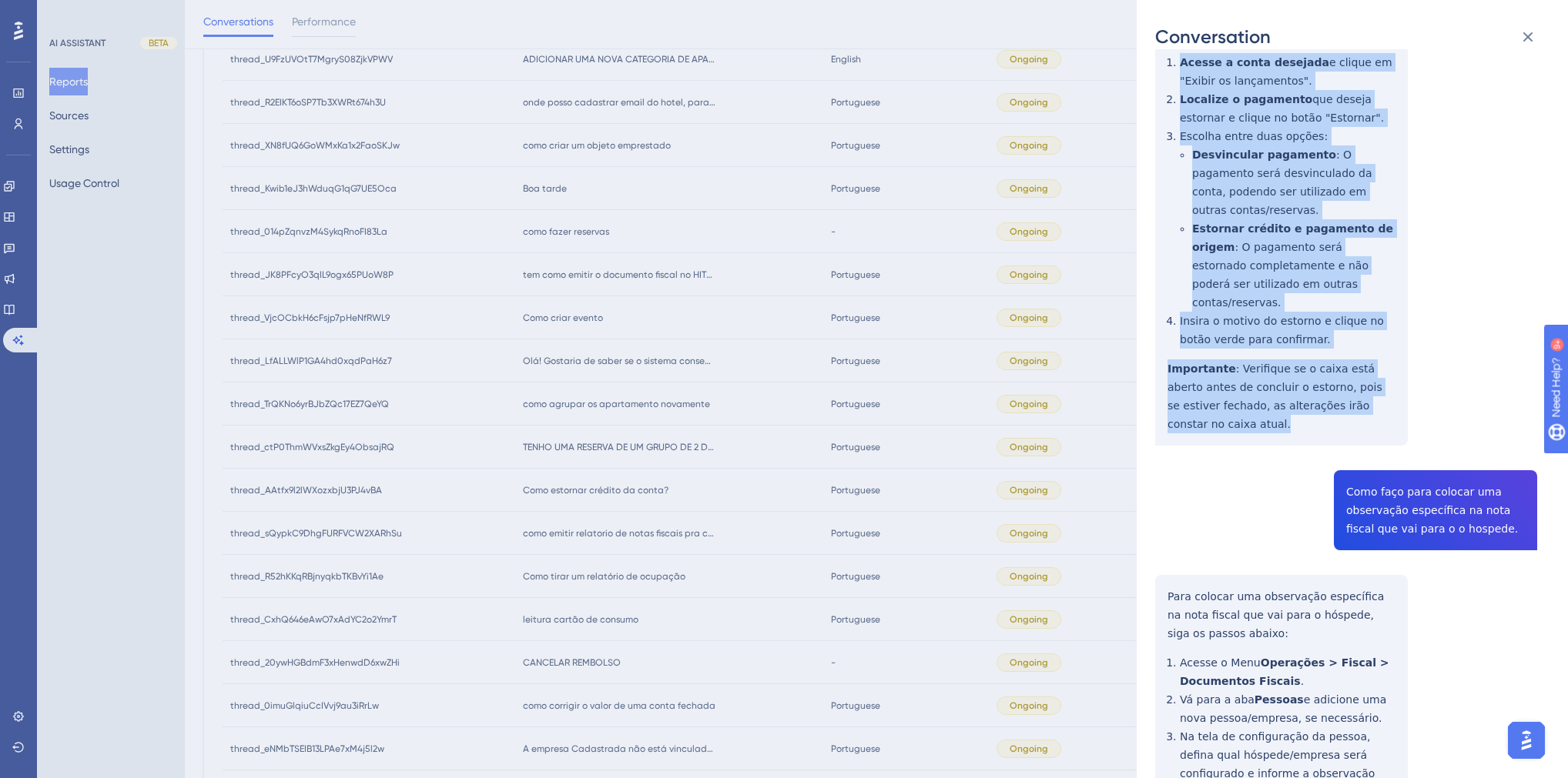
scroll to position [370, 0]
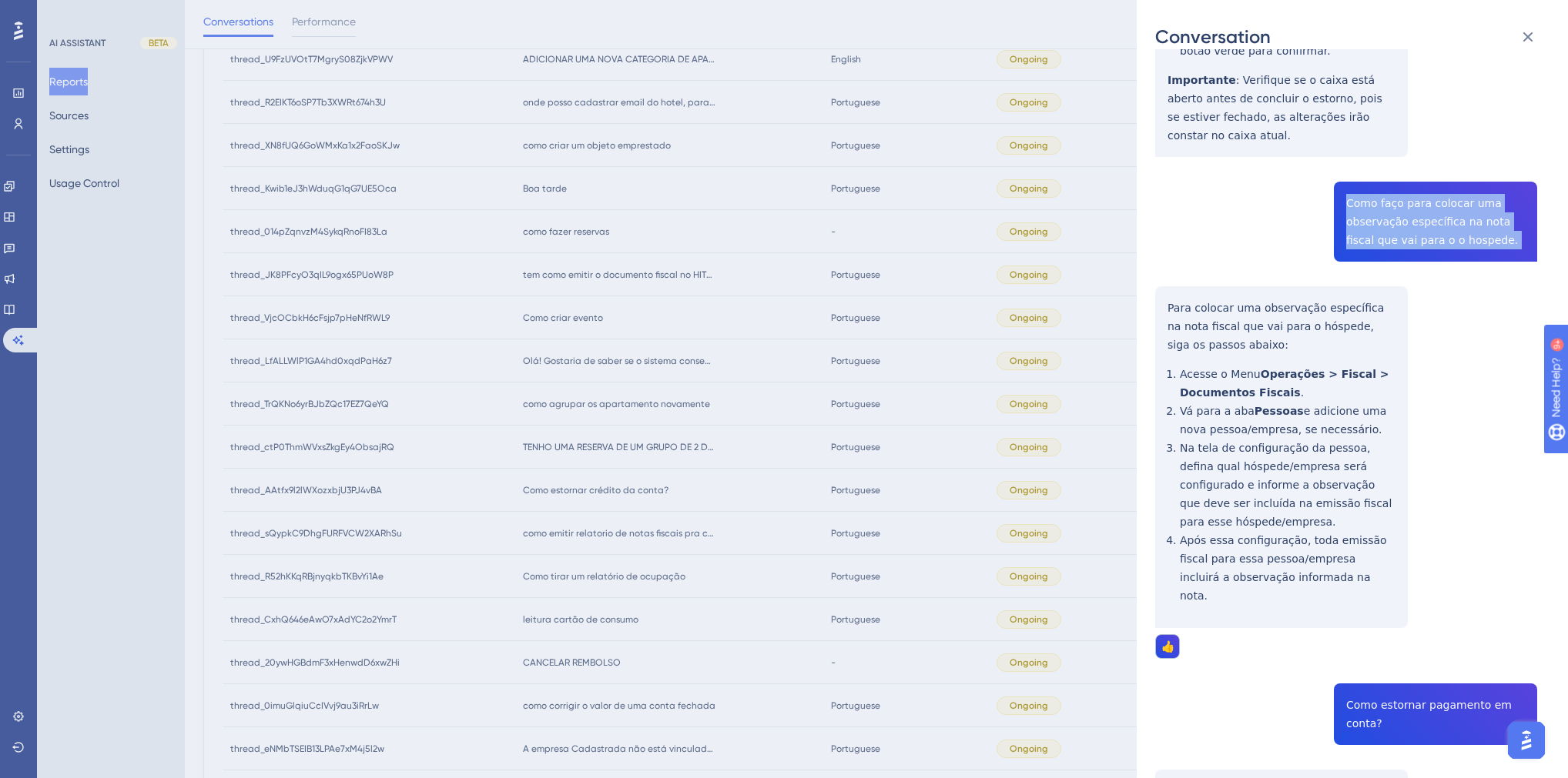
scroll to position [678, 0]
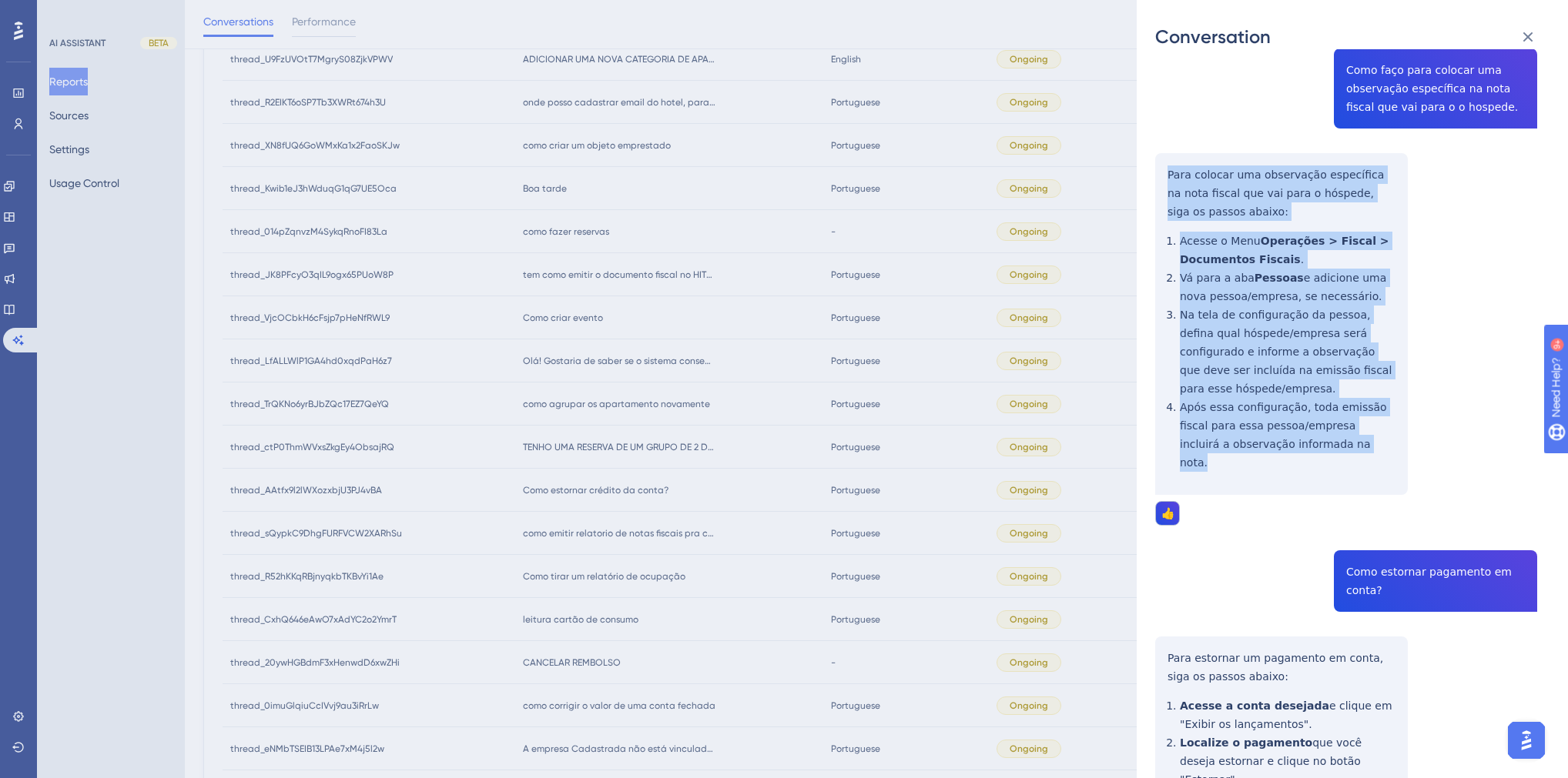
drag, startPoint x: 1334, startPoint y: 410, endPoint x: 1159, endPoint y: 142, distance: 320.1
click at [1159, 142] on div "thread_AAtfx9l2lWXozxbjU3PJ4vBA Copy 3 - 310_Bianco, Hugo User Conversation His…" at bounding box center [1346, 646] width 382 height 2514
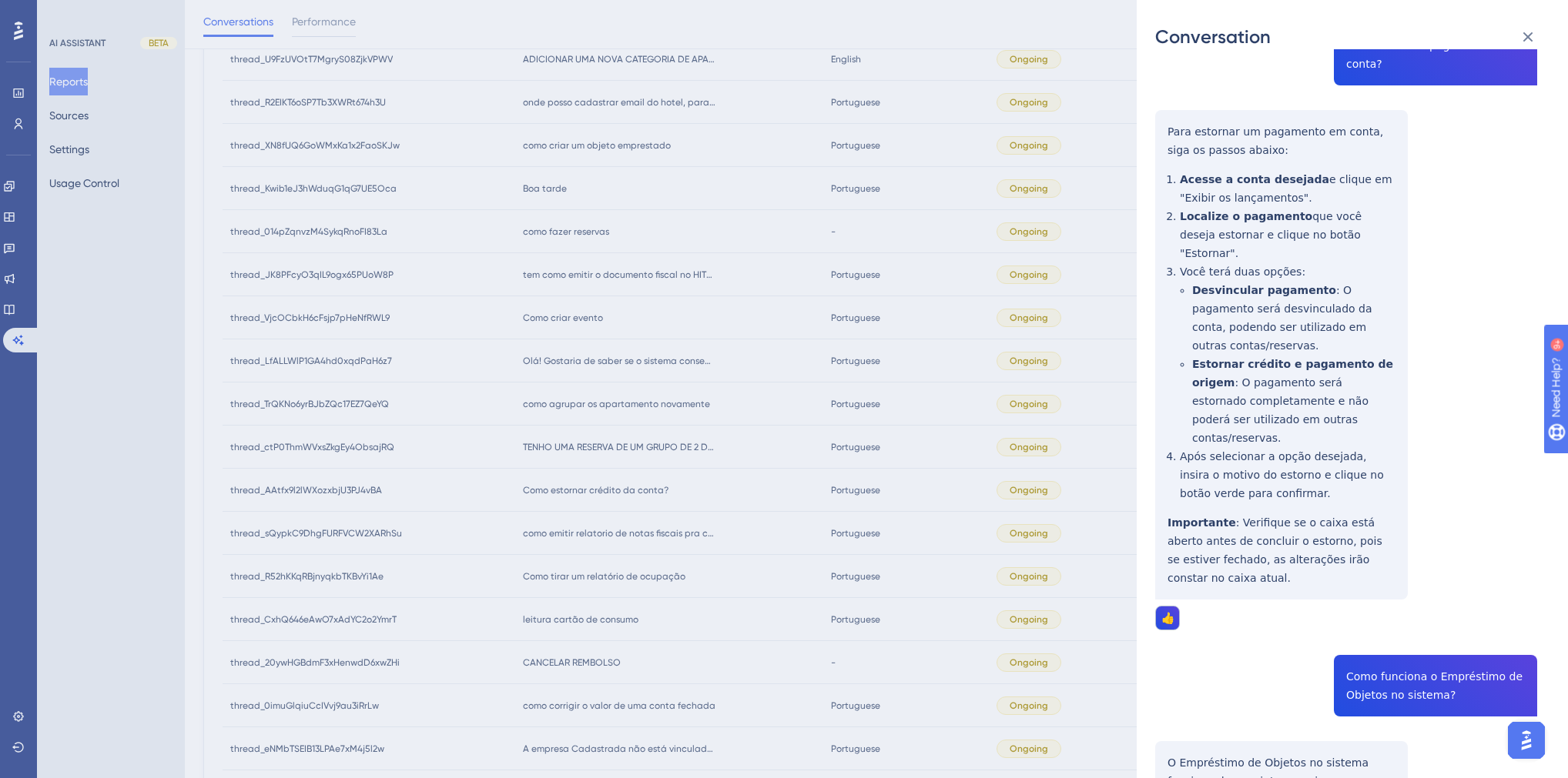
scroll to position [1355, 0]
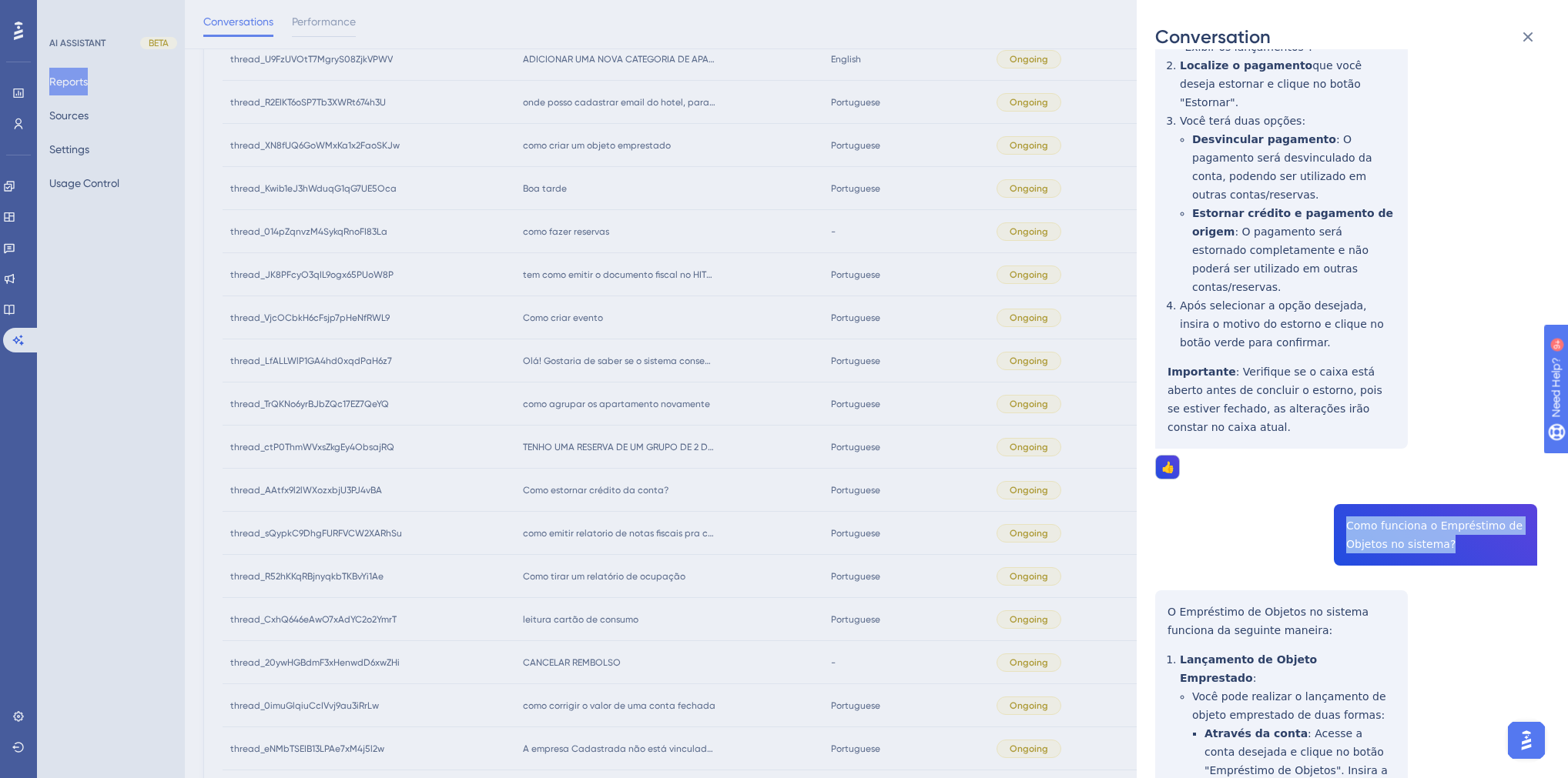
drag, startPoint x: 1460, startPoint y: 446, endPoint x: 1338, endPoint y: 410, distance: 127.2
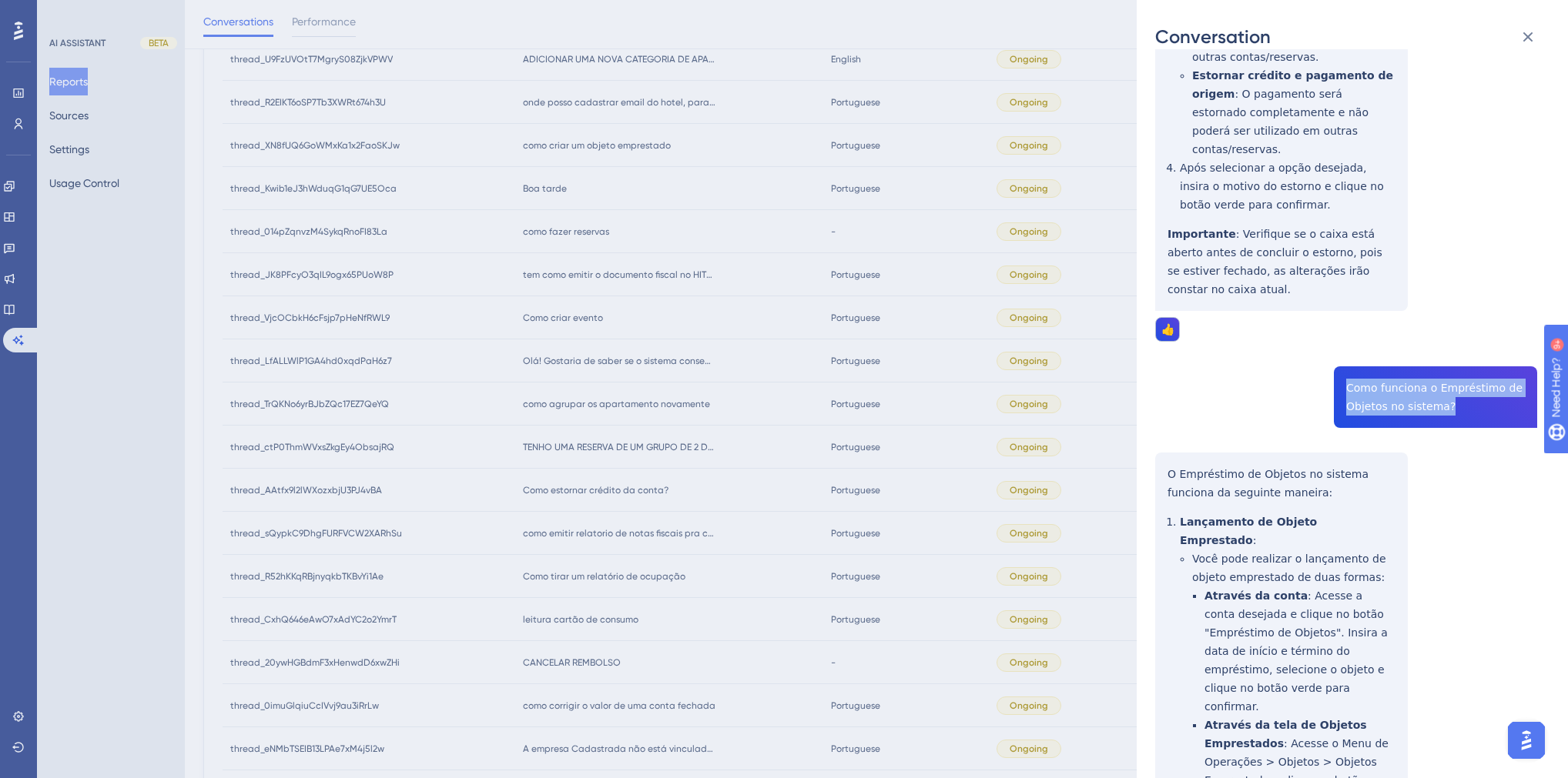
scroll to position [1609, 0]
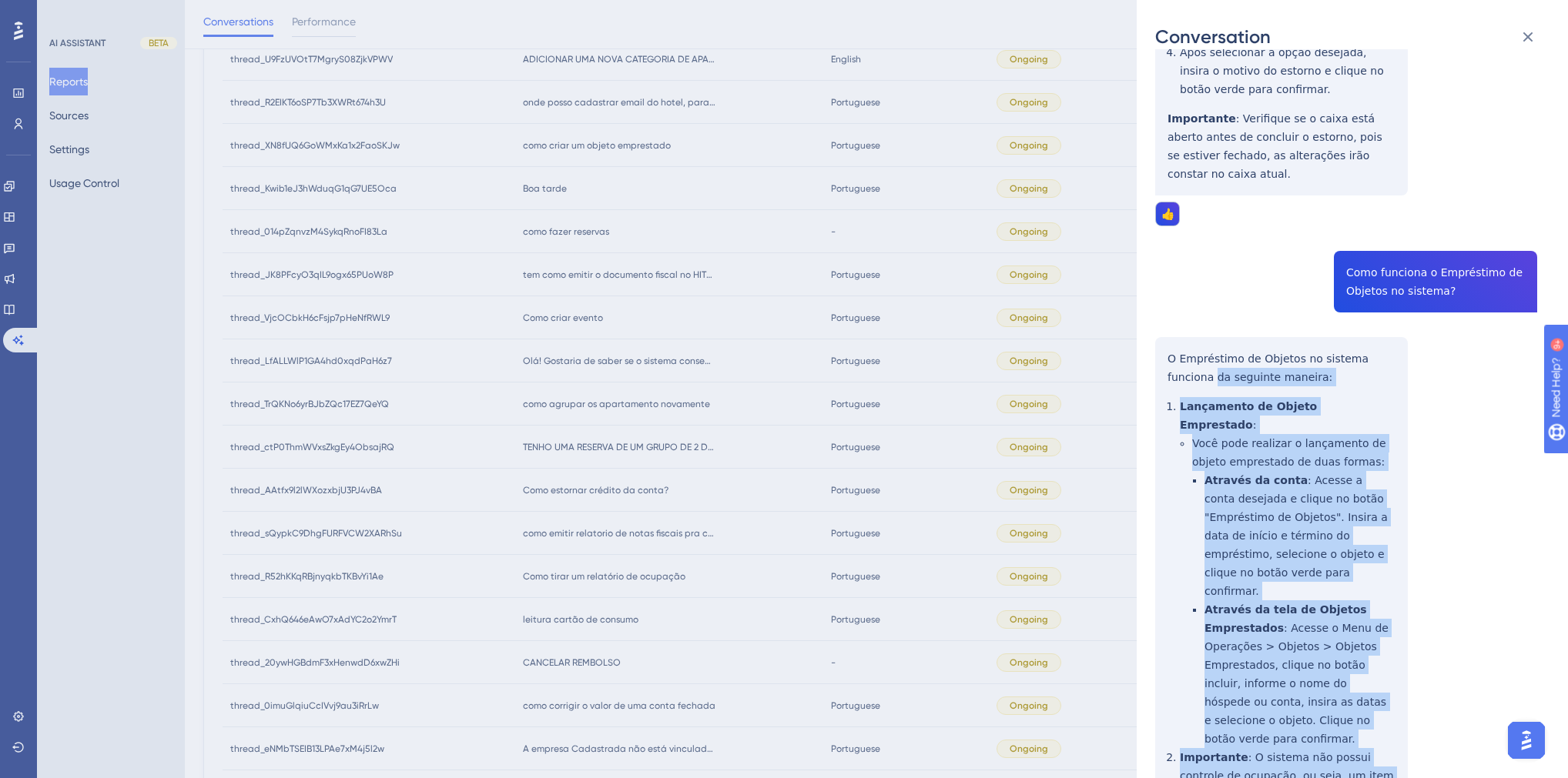
drag, startPoint x: 1376, startPoint y: 650, endPoint x: 1161, endPoint y: 259, distance: 446.2
drag, startPoint x: 1374, startPoint y: 648, endPoint x: 1164, endPoint y: 254, distance: 446.5
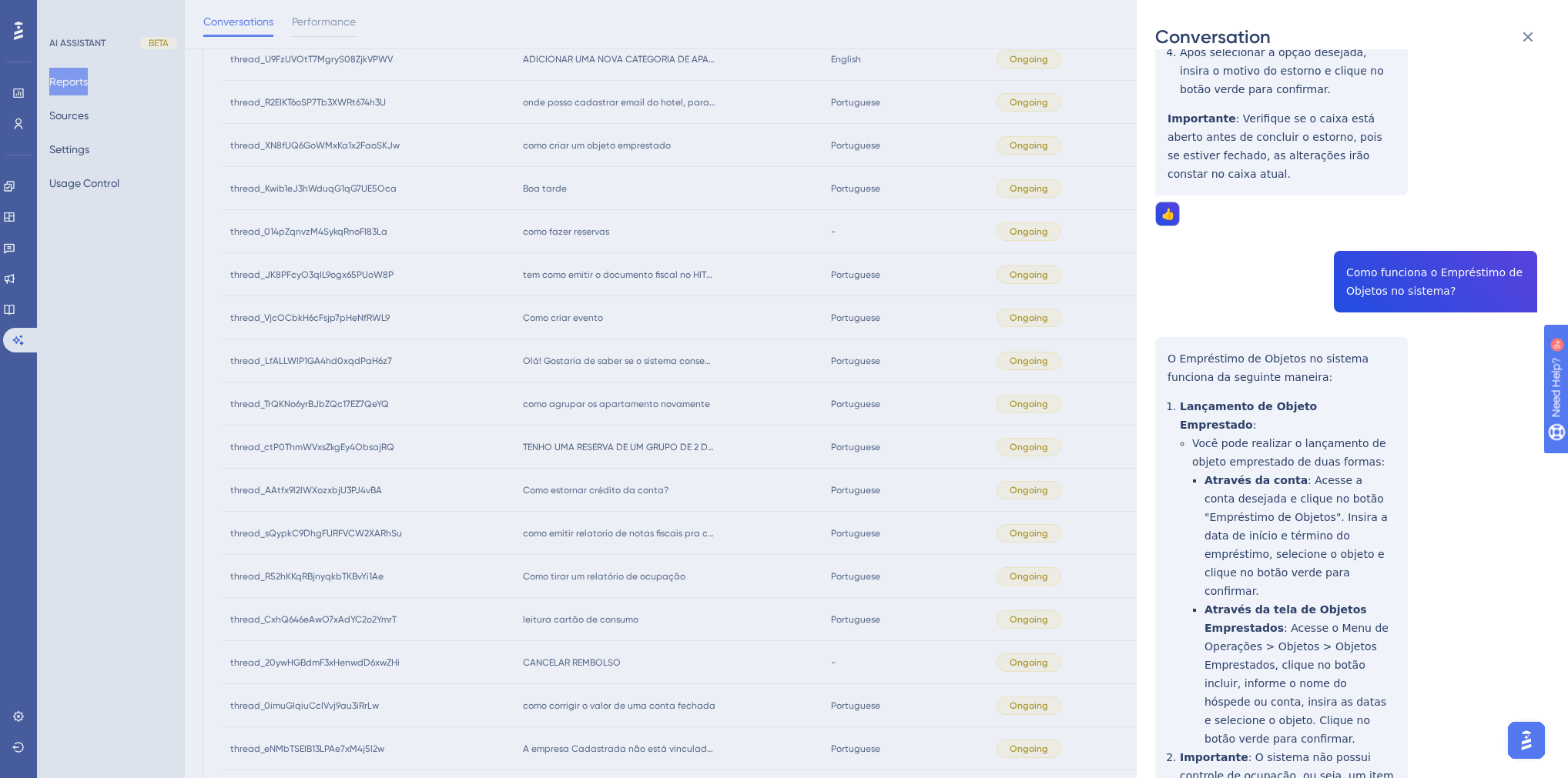
click at [548, 512] on div "Conversation thread_AAtfx9l2lWXozxbjU3PJ4vBA Copy 3 - 310_Bianco, [PERSON_NAME]…" at bounding box center [784, 389] width 1568 height 778
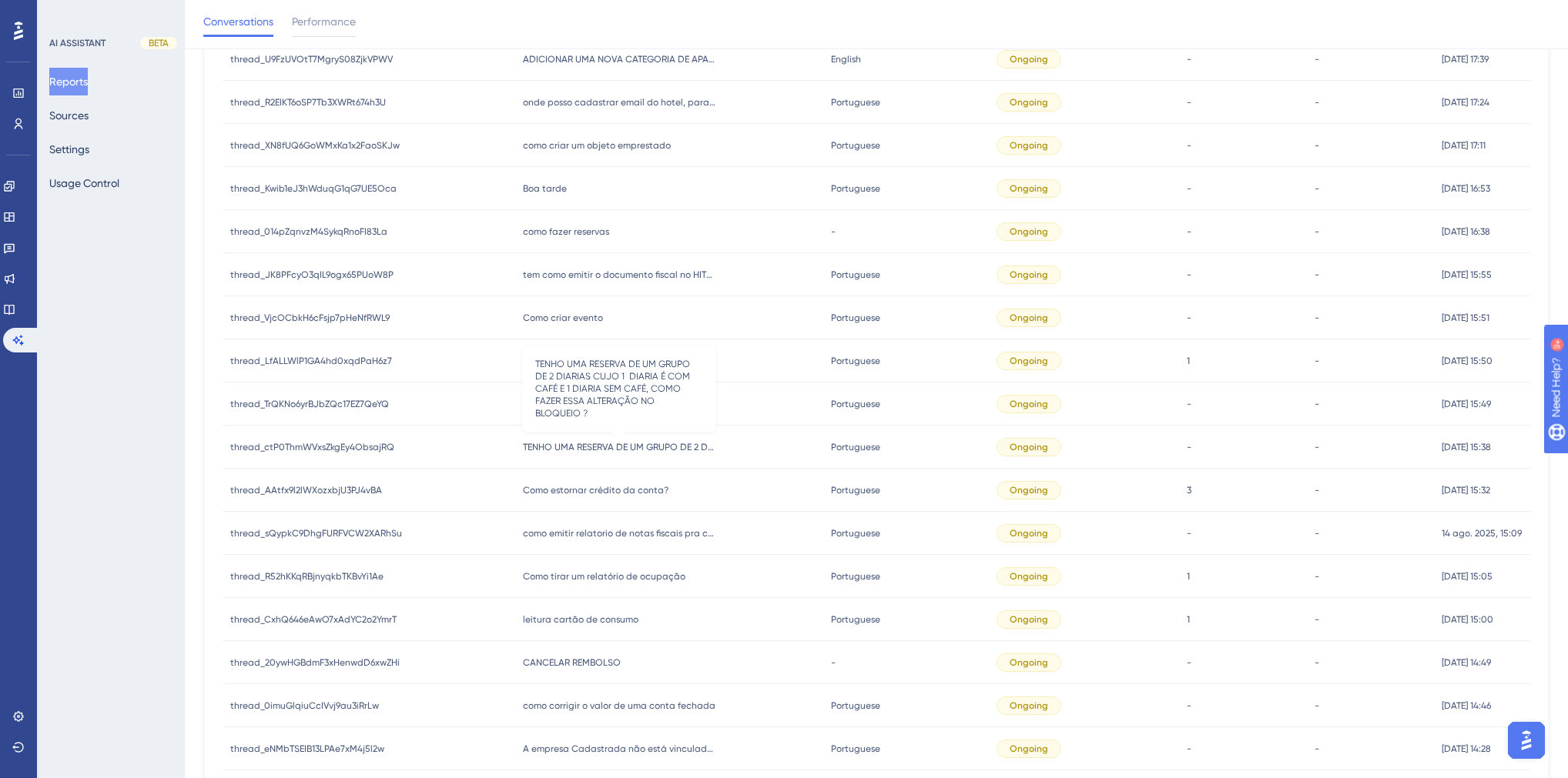
click at [609, 442] on span "TENHO UMA RESERVA DE UM GRUPO DE 2 DIARIAS CUJO 1 DIARIA É COM CAFÉ E 1 DIARIA …" at bounding box center [619, 447] width 193 height 13
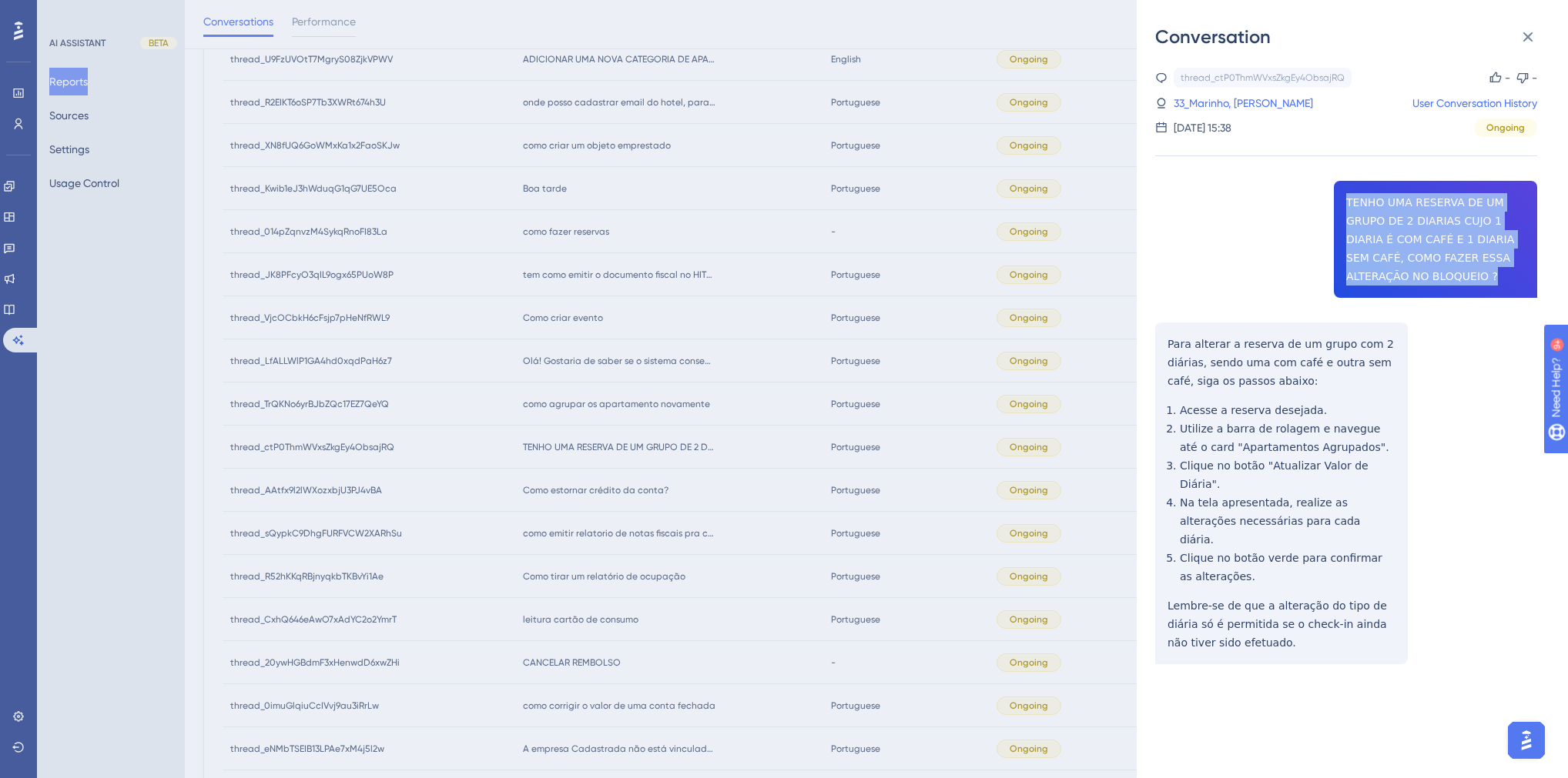
drag, startPoint x: 1410, startPoint y: 275, endPoint x: 1330, endPoint y: 192, distance: 115.3
click at [1330, 192] on div "thread_ctP0ThmWVxsZkgEy4ObsajRQ Copy - - 33_Marinho, [PERSON_NAME] User Convers…" at bounding box center [1346, 406] width 382 height 675
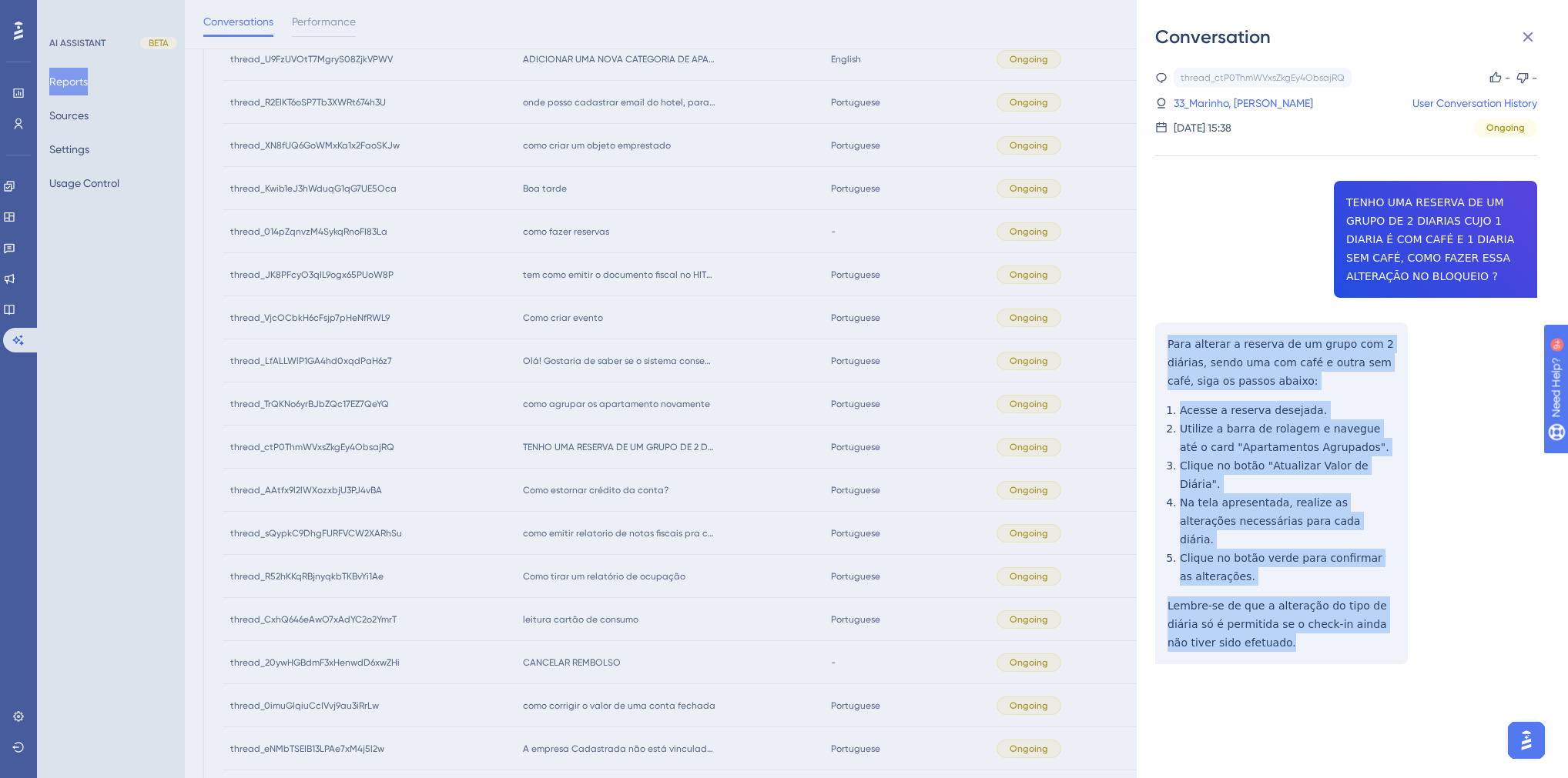
drag, startPoint x: 1241, startPoint y: 611, endPoint x: 1168, endPoint y: 346, distance: 274.9
click at [1168, 346] on div "thread_ctP0ThmWVxsZkgEy4ObsajRQ Copy - - 33_Marinho, [PERSON_NAME] User Convers…" at bounding box center [1346, 406] width 382 height 675
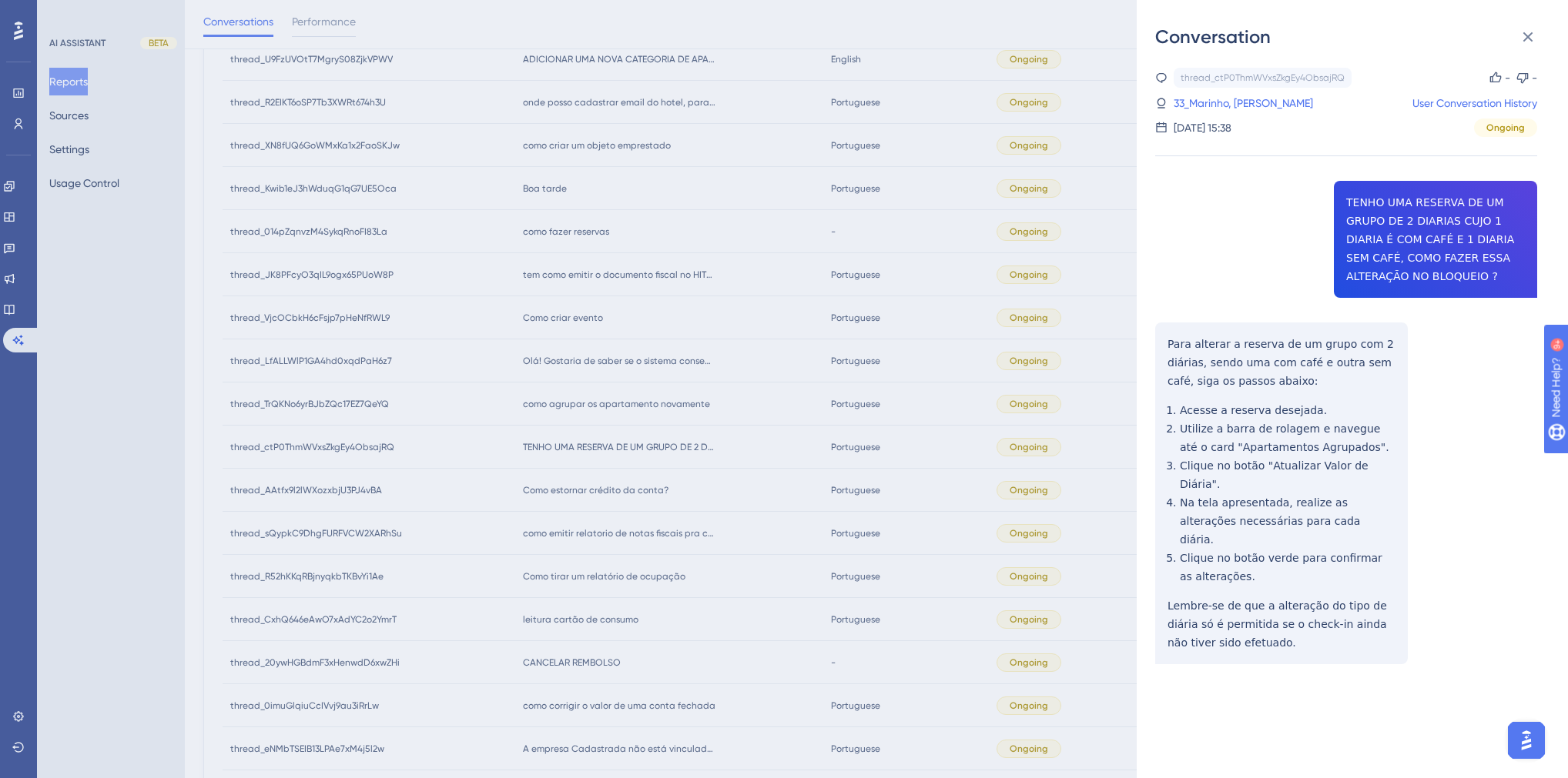
click at [1238, 117] on div "thread_ctP0ThmWVxsZkgEy4ObsajRQ Copy - - 33_Marinho, [PERSON_NAME] User Convers…" at bounding box center [1346, 103] width 382 height 70
click at [1232, 101] on link "33_Marinho, [PERSON_NAME]" at bounding box center [1243, 104] width 139 height 19
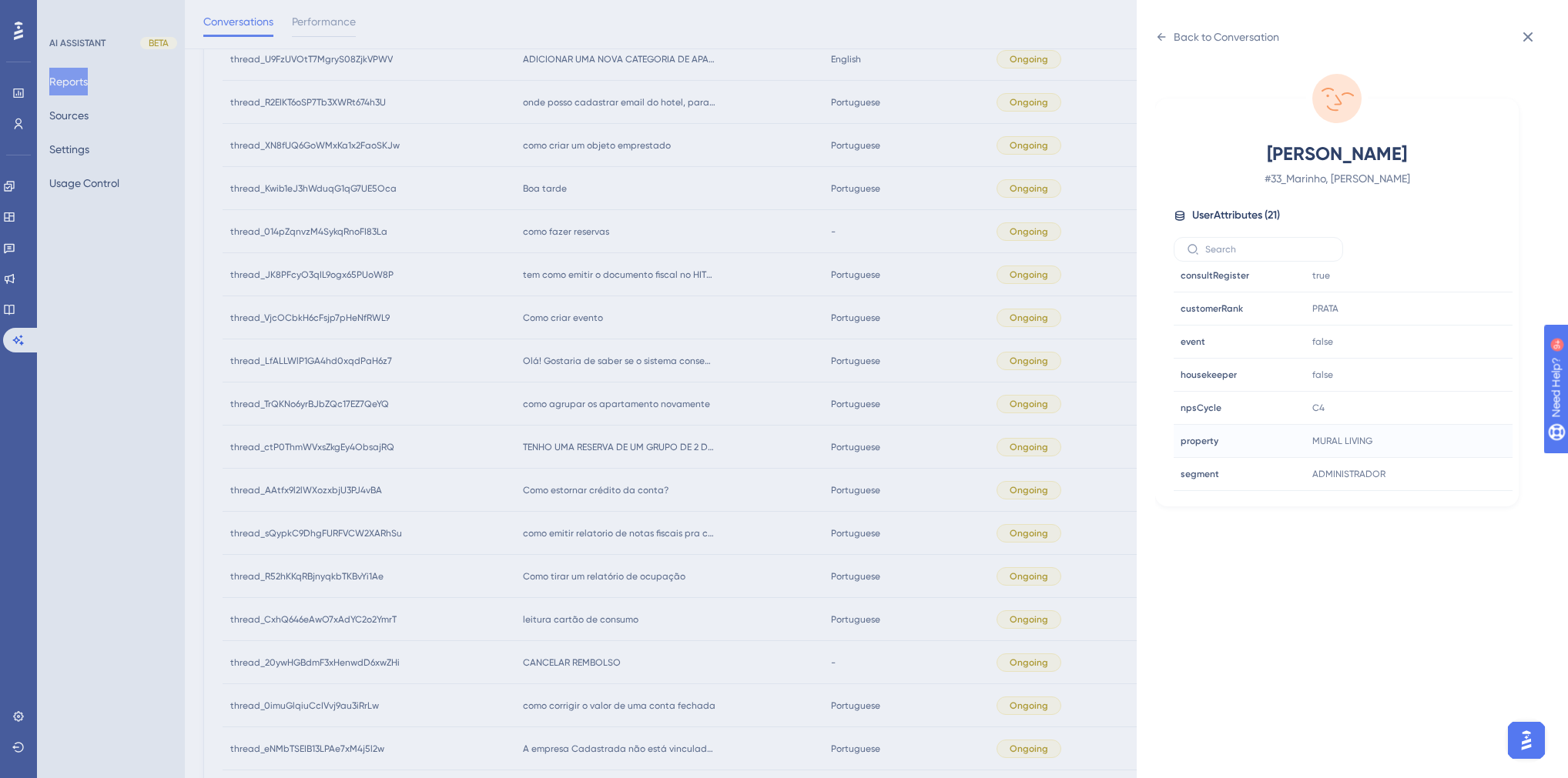
scroll to position [431, 0]
click at [1172, 42] on div "Back to Conversation" at bounding box center [1217, 36] width 124 height 25
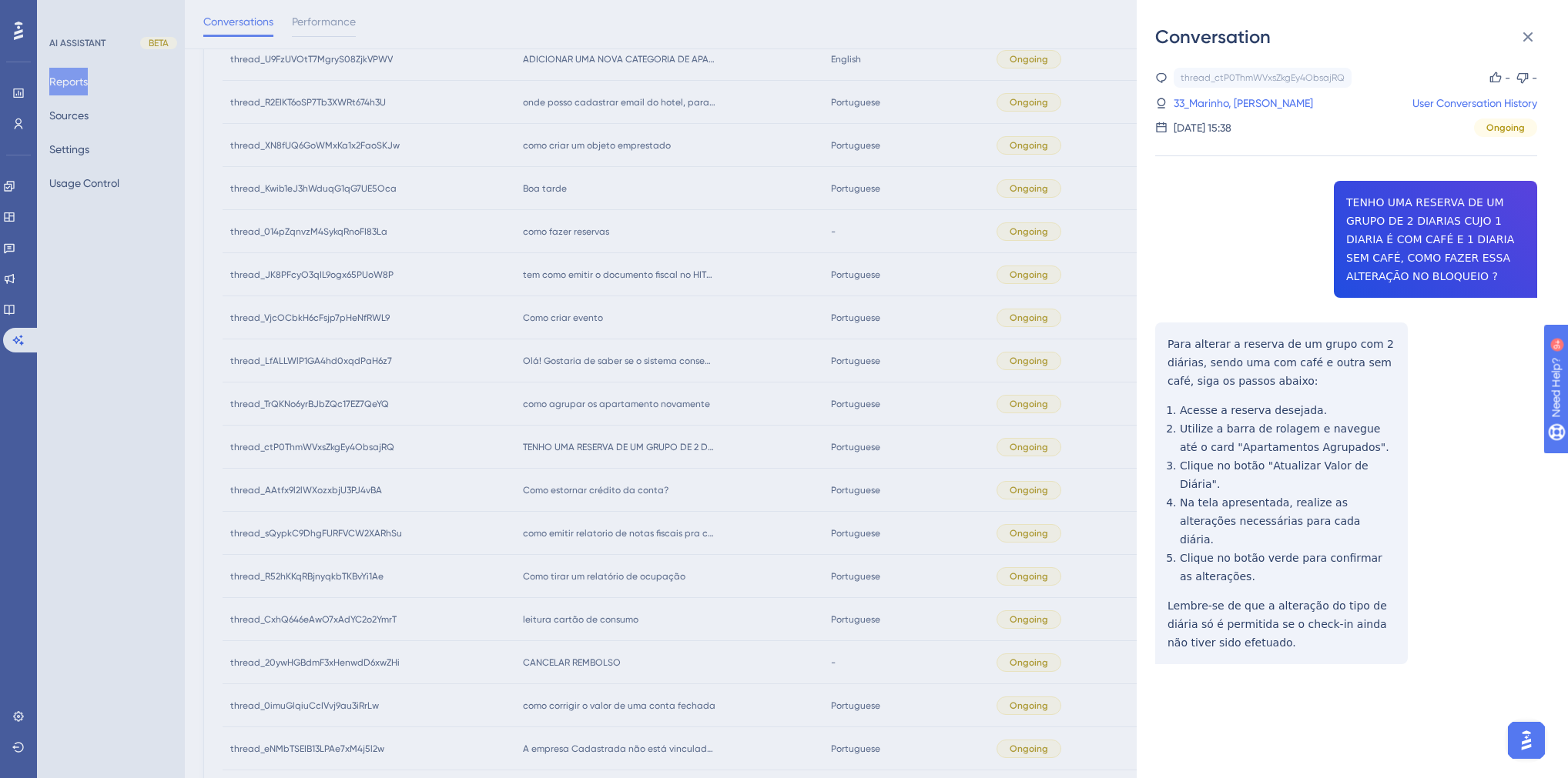
click at [678, 493] on div "Conversation thread_ctP0ThmWVxsZkgEy4ObsajRQ Copy - - 33_Marinho, Erica User Co…" at bounding box center [784, 389] width 1568 height 778
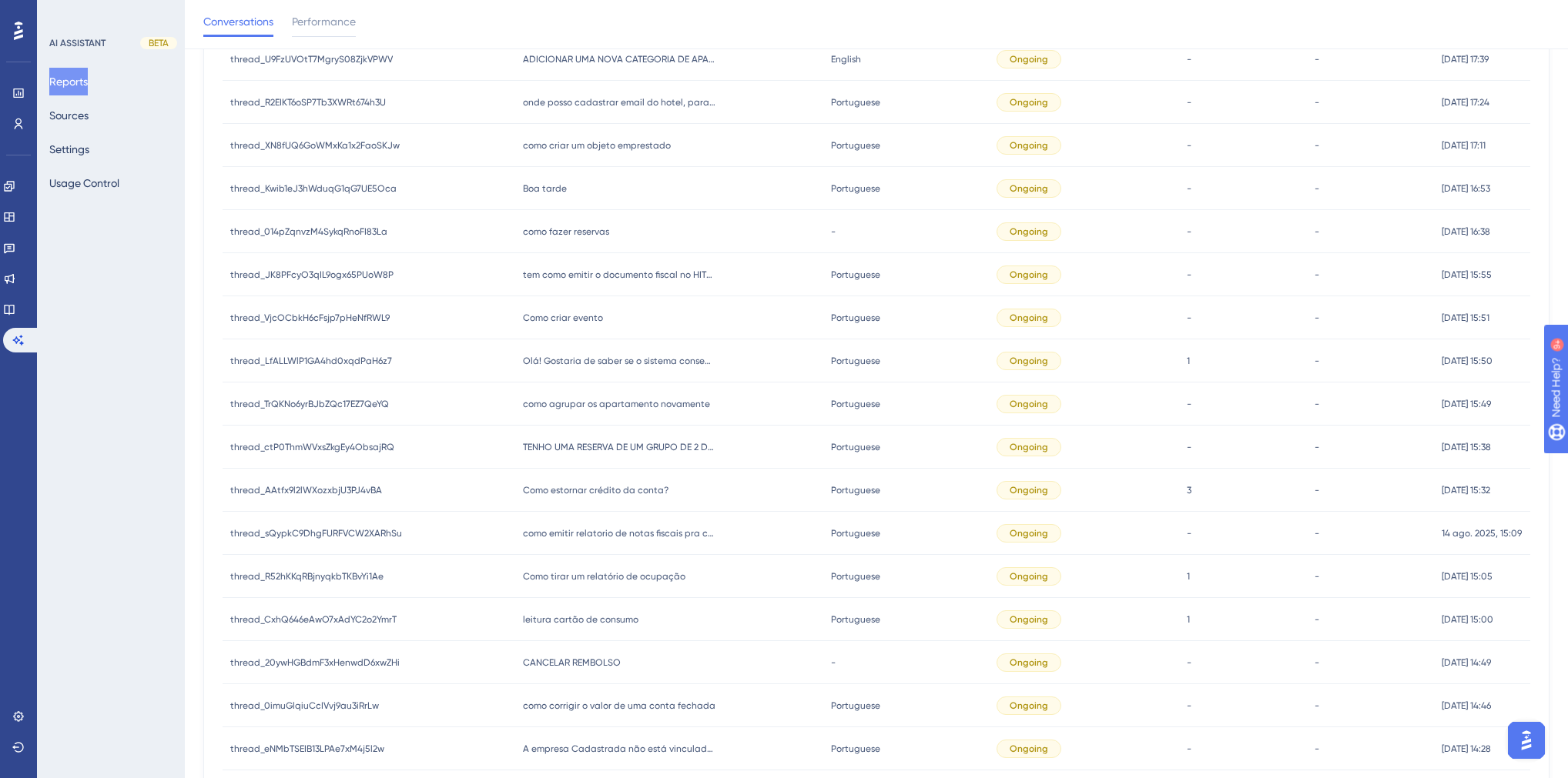
click at [615, 487] on span "Como estornar crédito da conta?" at bounding box center [596, 490] width 146 height 13
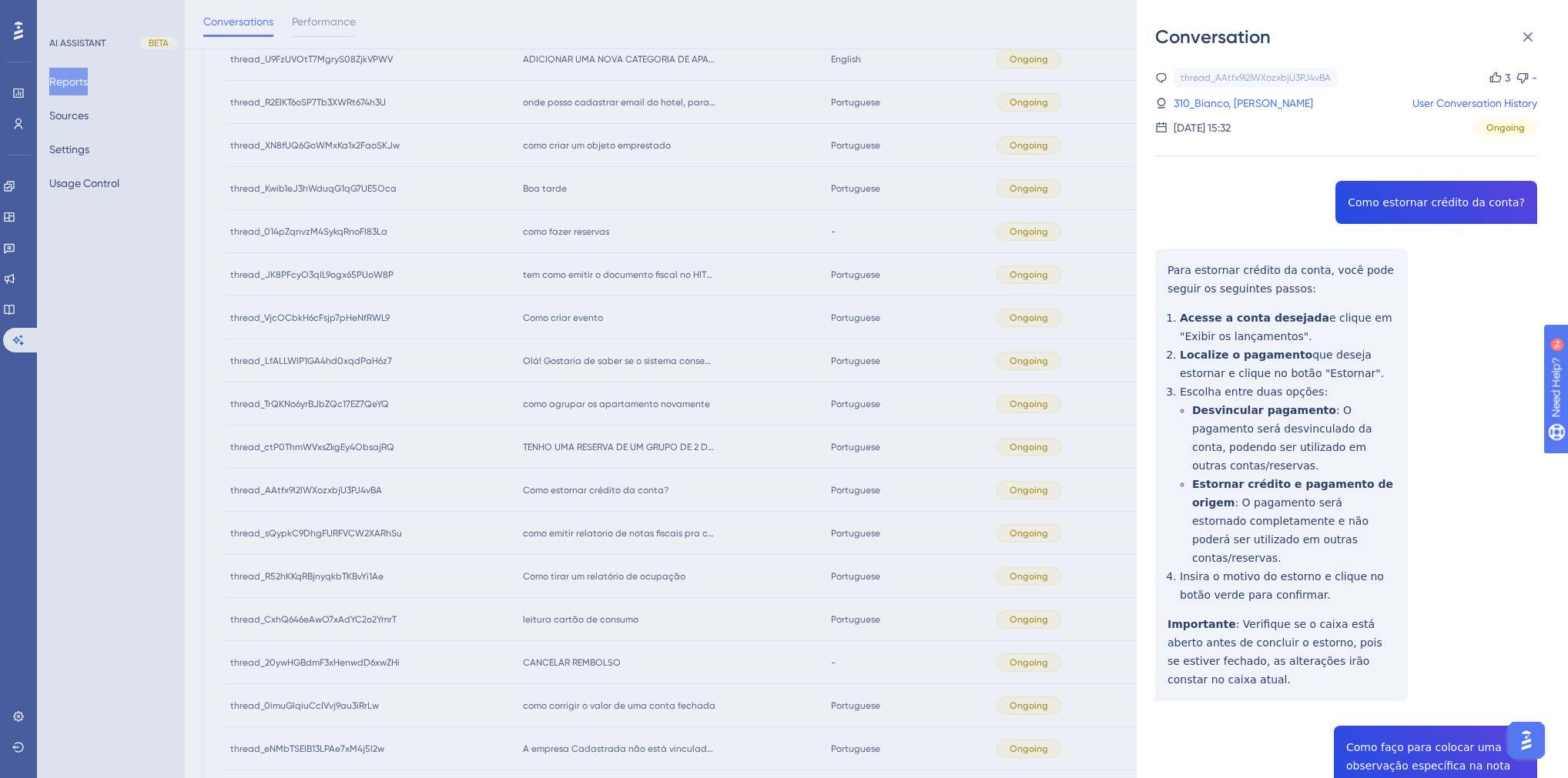
click at [717, 490] on div "Conversation thread_AAtfx9l2lWXozxbjU3PJ4vBA Copy 3 - 310_Bianco, [PERSON_NAME]…" at bounding box center [784, 389] width 1568 height 778
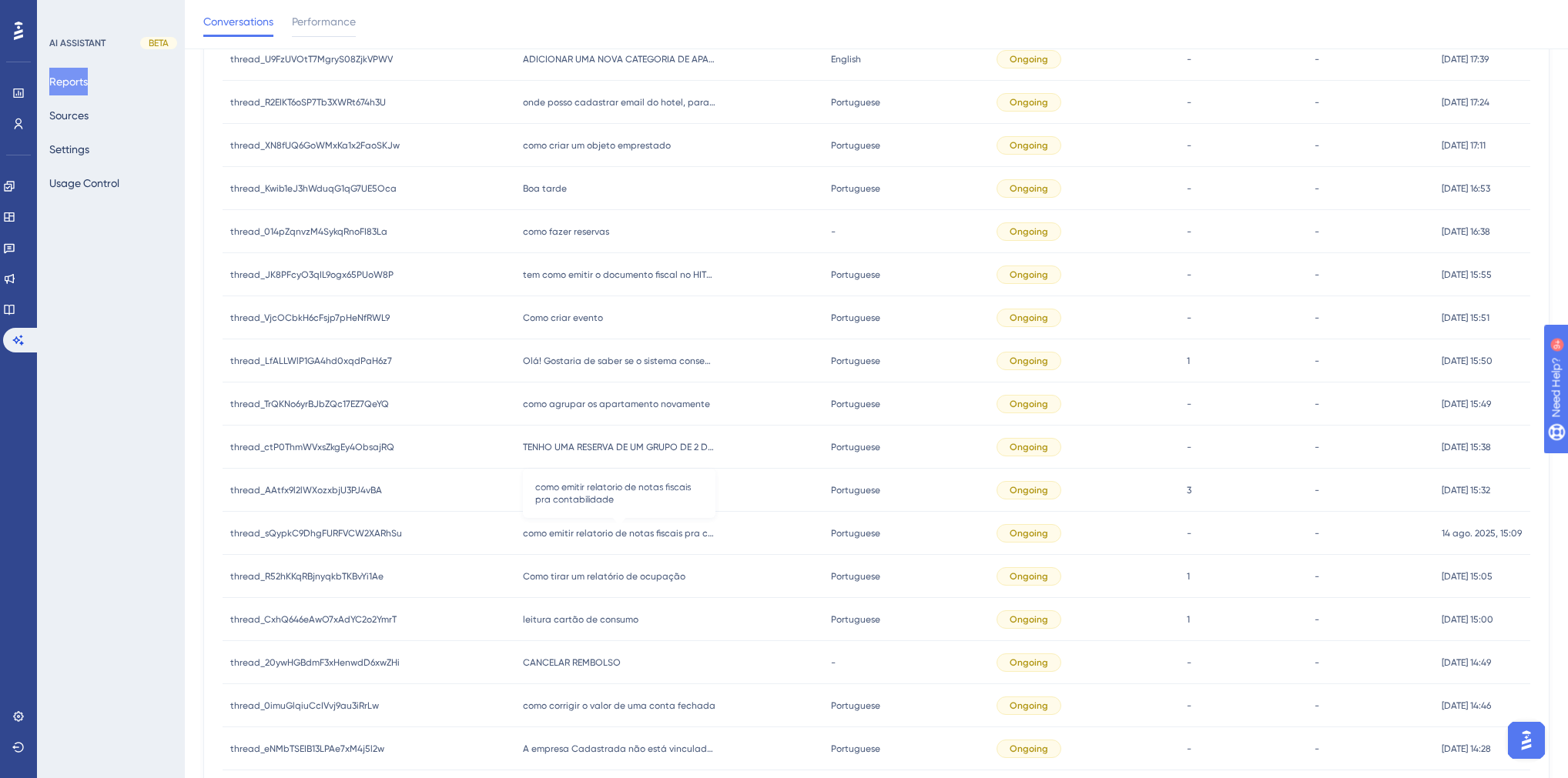
click at [625, 533] on span "como emitir relatorio de notas fiscais pra contabilidade" at bounding box center [619, 534] width 193 height 13
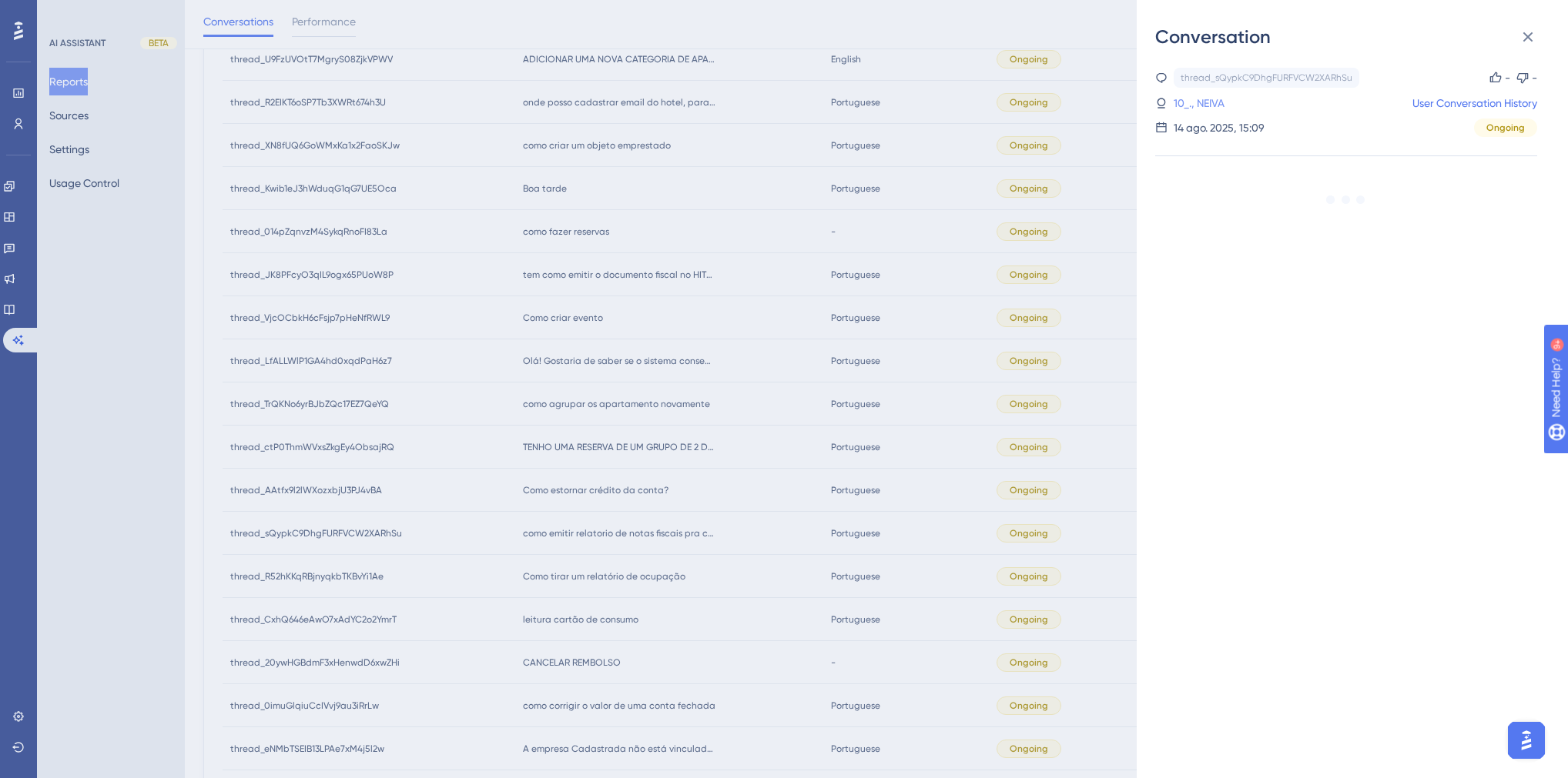
click at [1214, 98] on link "10_., NEIVA" at bounding box center [1199, 104] width 51 height 19
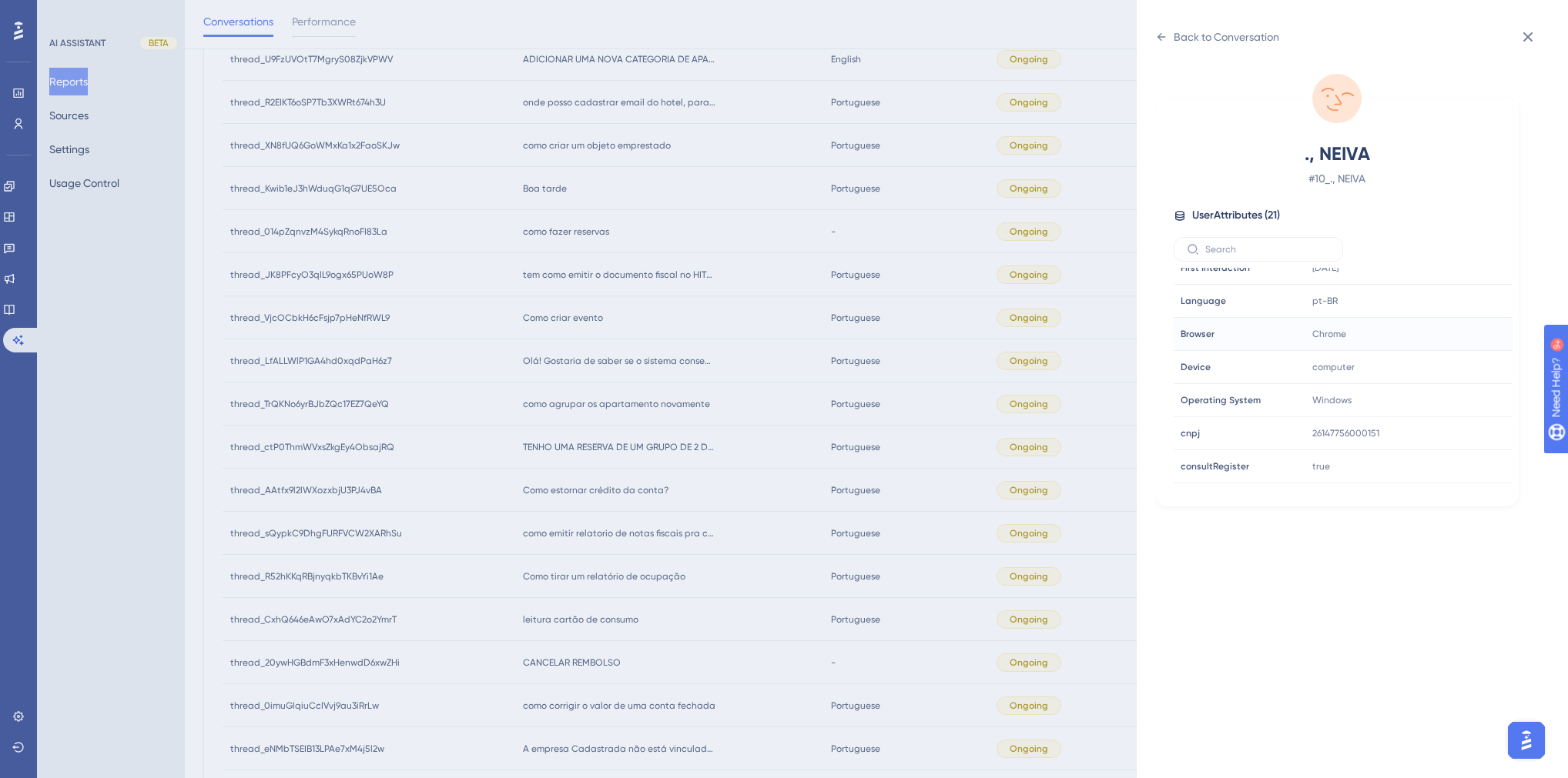
scroll to position [370, 0]
click at [1169, 39] on div "Back to Conversation" at bounding box center [1217, 36] width 124 height 25
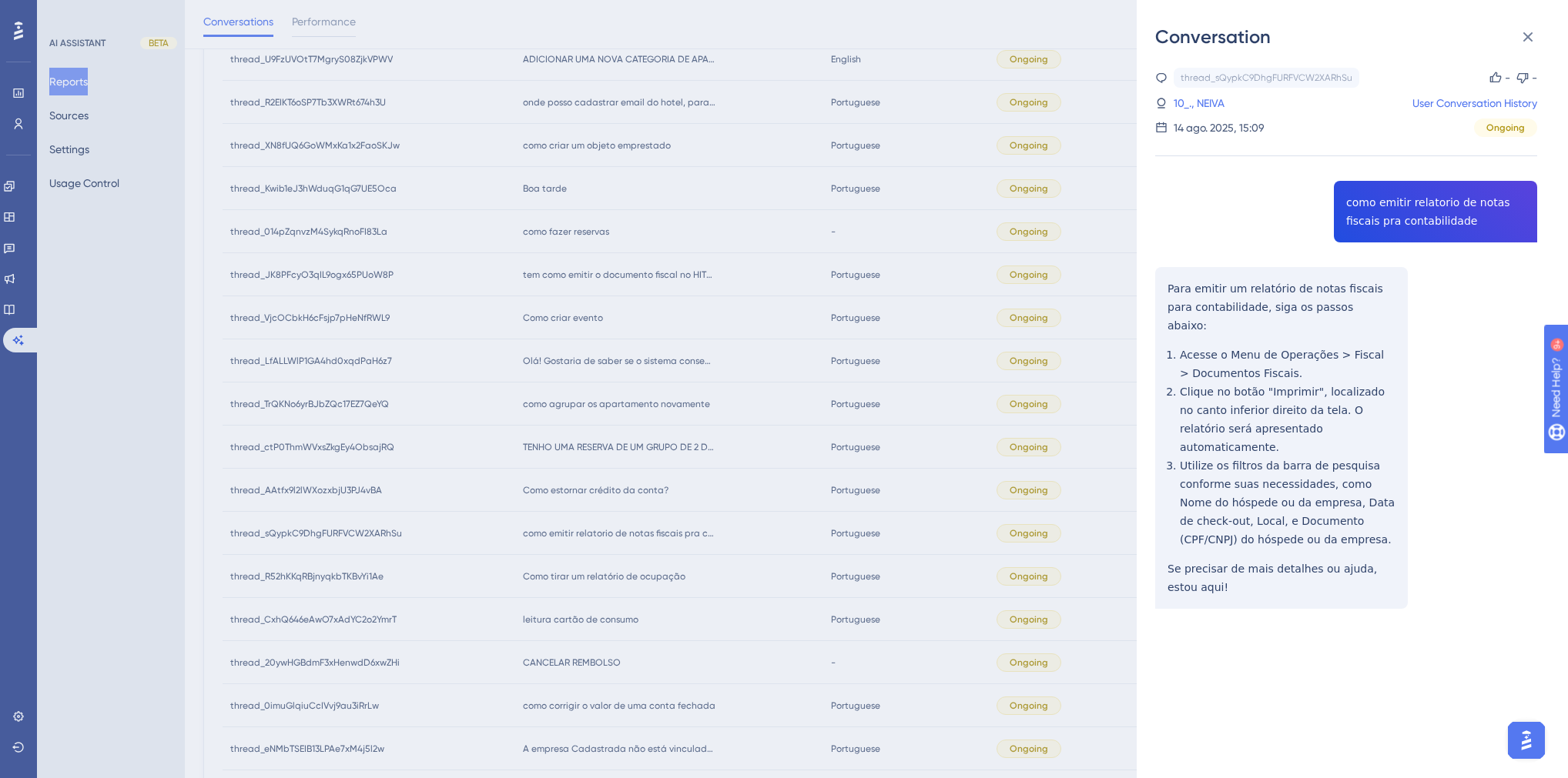
click at [622, 452] on div "Conversation thread_sQypkC9DhgFURFVCW2XARhSu Copy - - 10_., NEIVA User Conversa…" at bounding box center [784, 389] width 1568 height 778
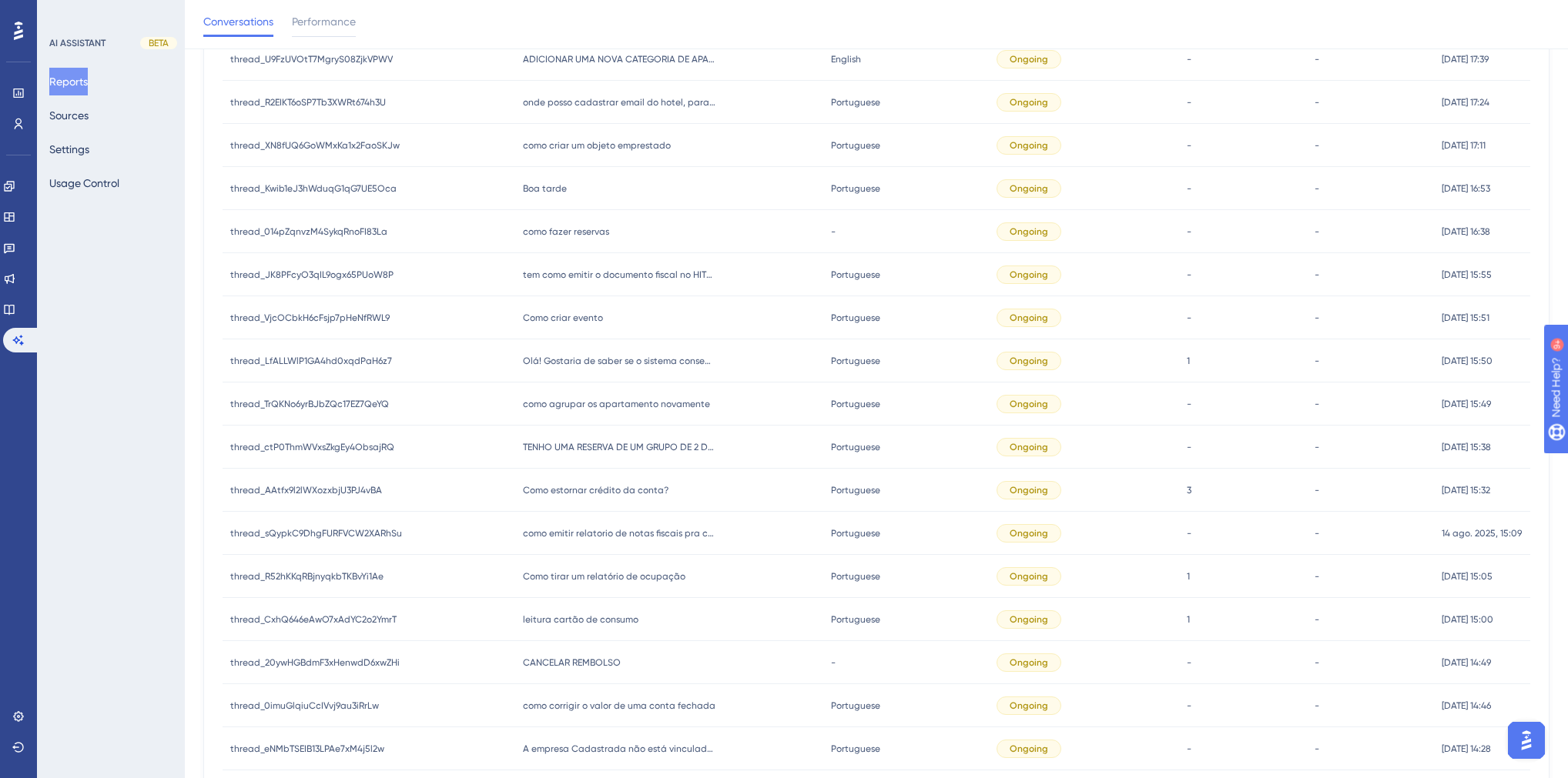
click at [586, 408] on span "como agrupar os apartamento novamente" at bounding box center [616, 404] width 188 height 13
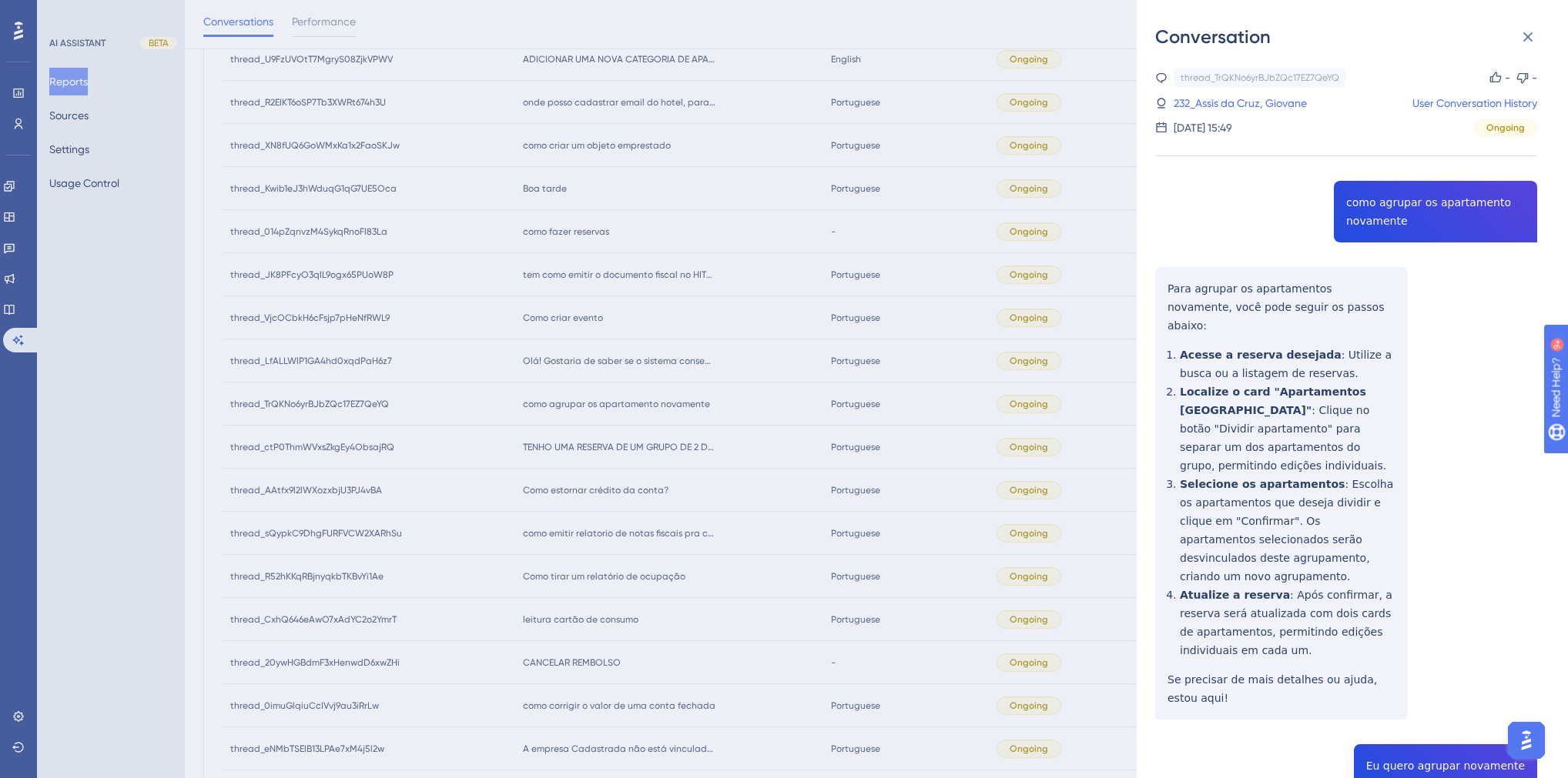
click at [1385, 210] on div "thread_TrQKNo6yrBJbZQc17EZ7QeYQ Copy - - 232_Assis da Cruz, Giovane User Conver…" at bounding box center [1346, 659] width 382 height 1184
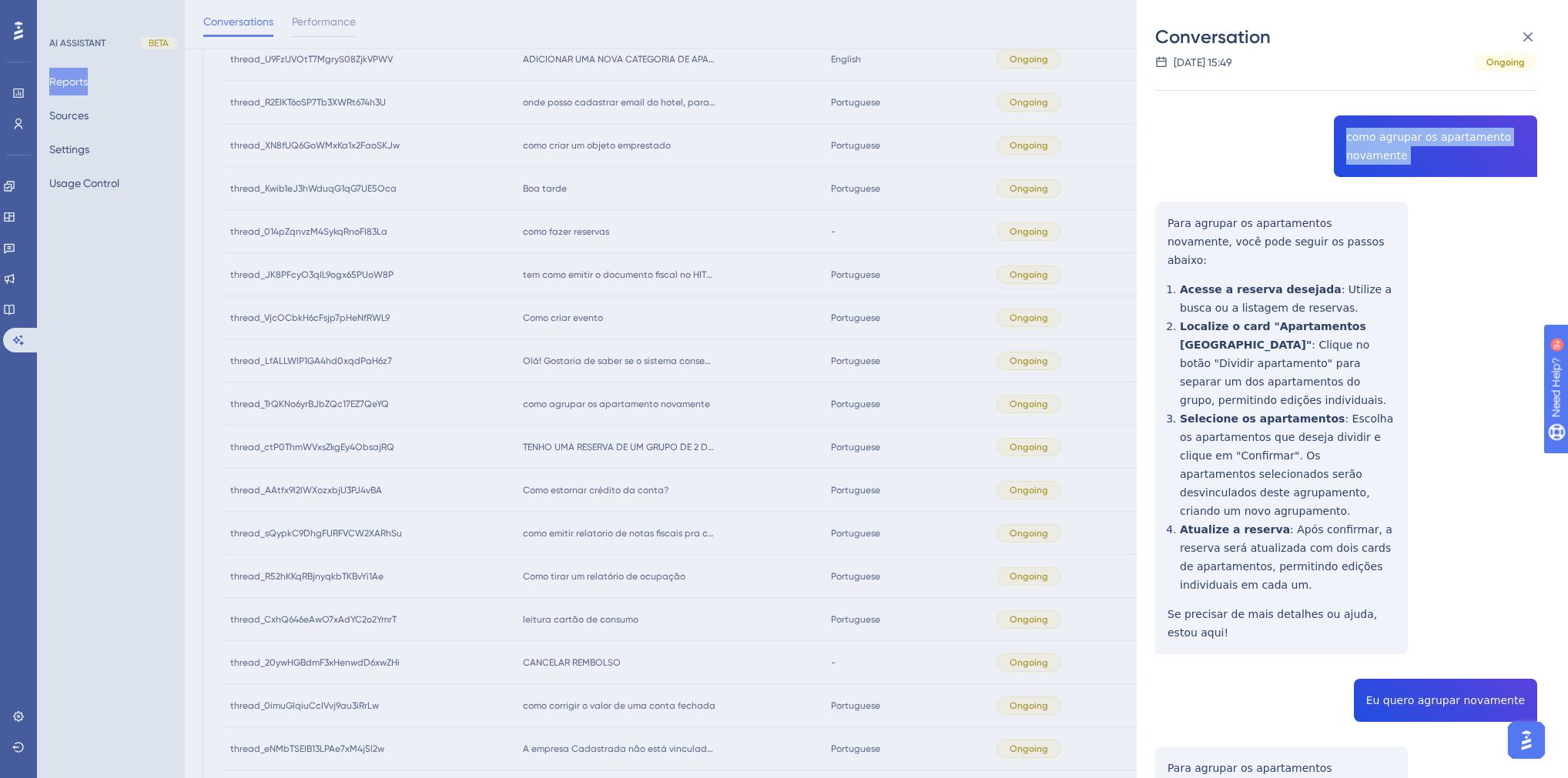
scroll to position [0, 0]
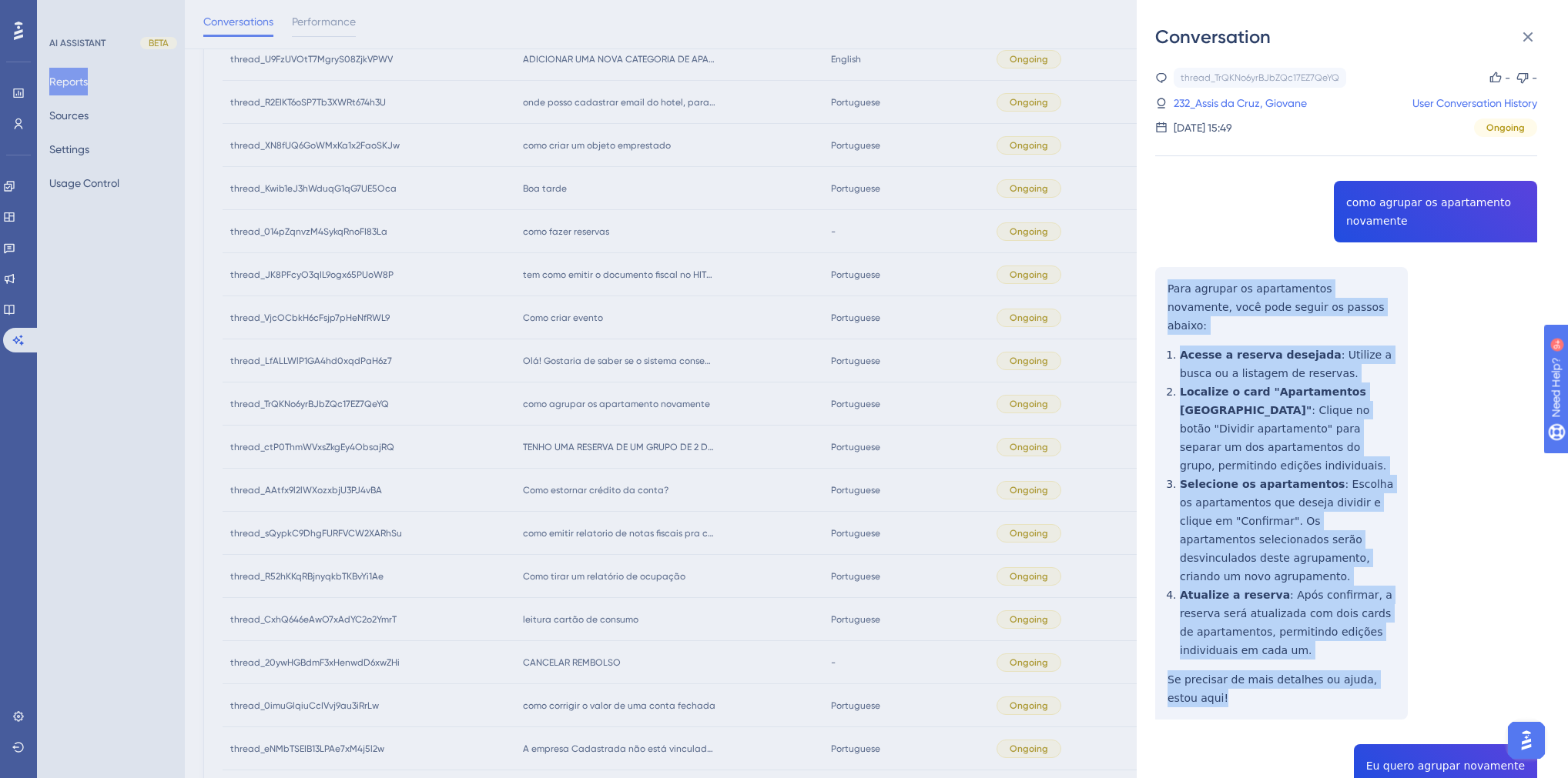
drag, startPoint x: 1205, startPoint y: 664, endPoint x: 1161, endPoint y: 287, distance: 379.6
click at [1161, 287] on div "thread_TrQKNo6yrBJbZQc17EZ7QeYQ Copy - - 232_Assis da Cruz, Giovane User Conver…" at bounding box center [1346, 659] width 382 height 1184
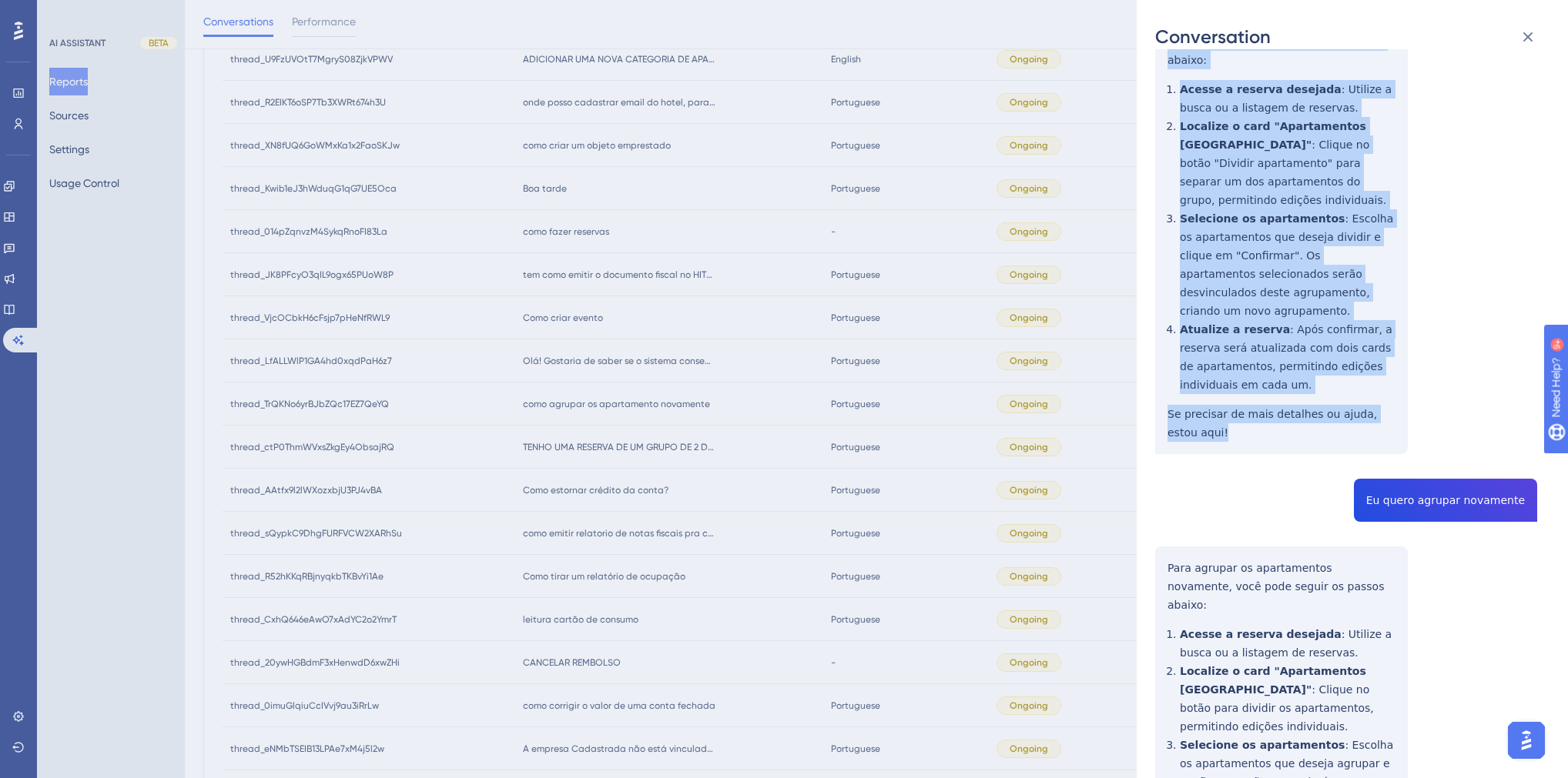
scroll to position [389, 0]
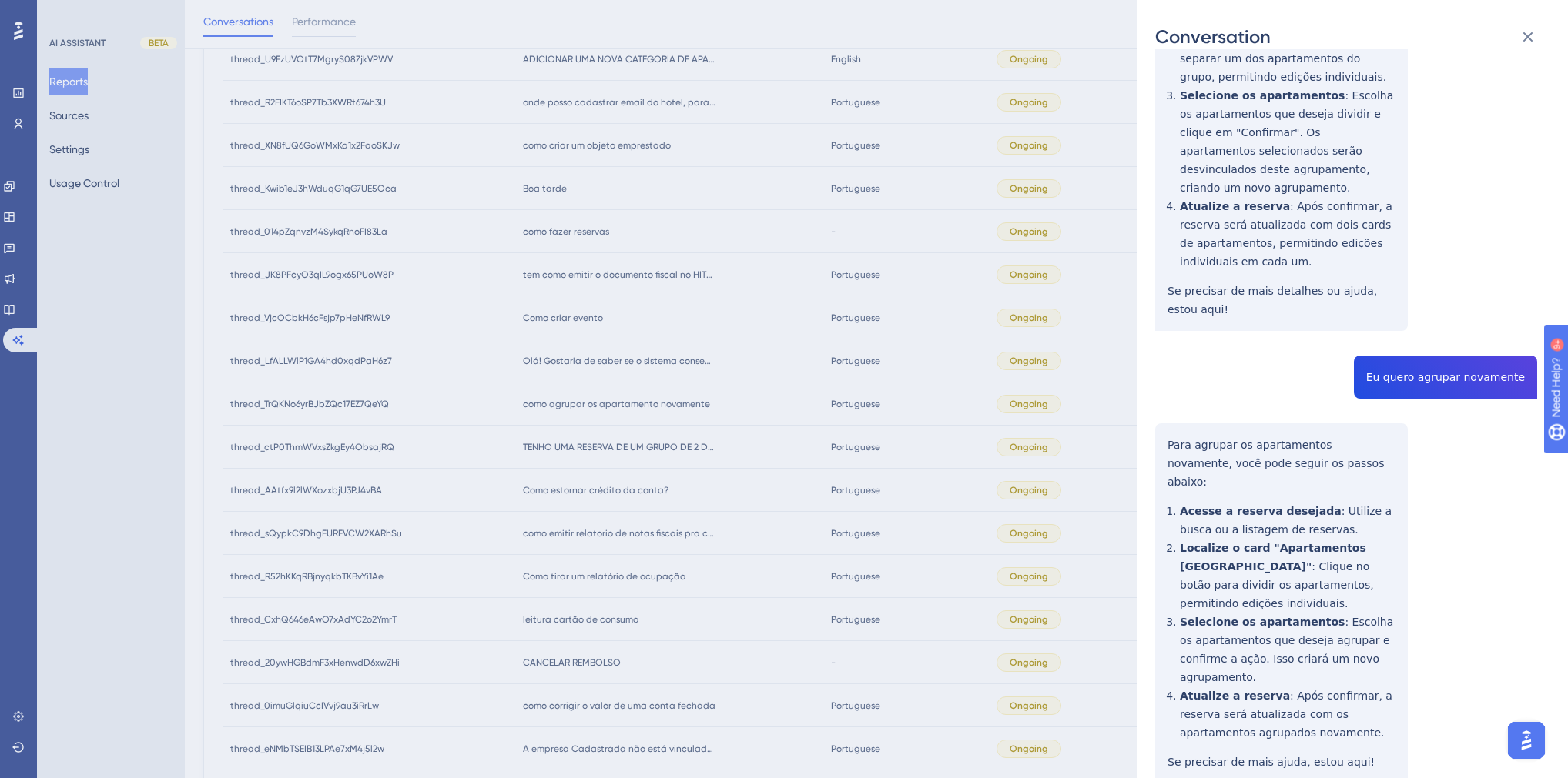
click at [1414, 343] on div "thread_TrQKNo6yrBJbZQc17EZ7QeYQ Copy - - 232_Assis da Cruz, Giovane User Conver…" at bounding box center [1346, 271] width 382 height 1184
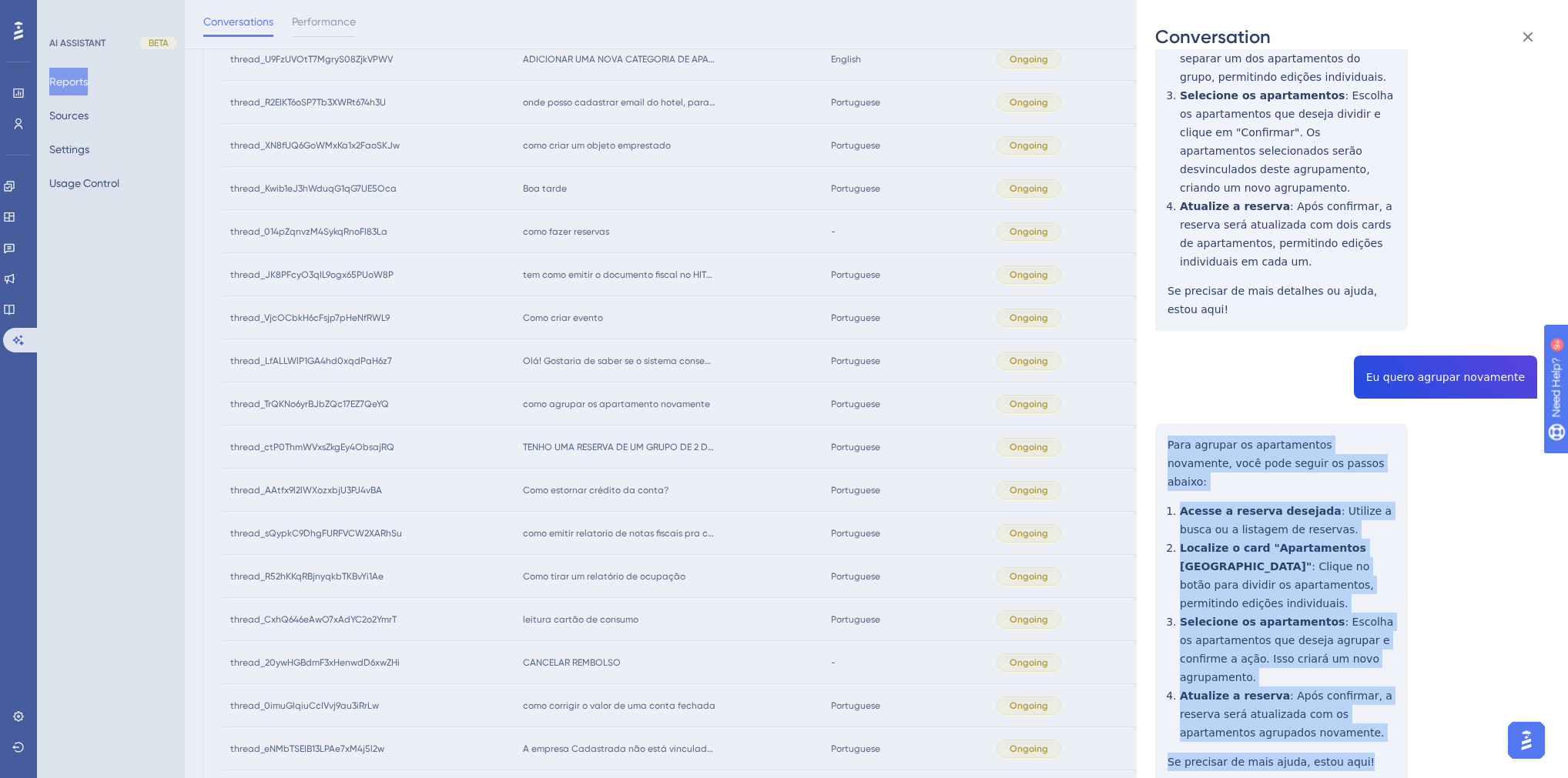
drag, startPoint x: 1347, startPoint y: 686, endPoint x: 1163, endPoint y: 410, distance: 331.7
click at [1163, 410] on div "thread_TrQKNo6yrBJbZQc17EZ7QeYQ Copy - - 232_Assis da Cruz, Giovane User Conver…" at bounding box center [1346, 271] width 382 height 1184
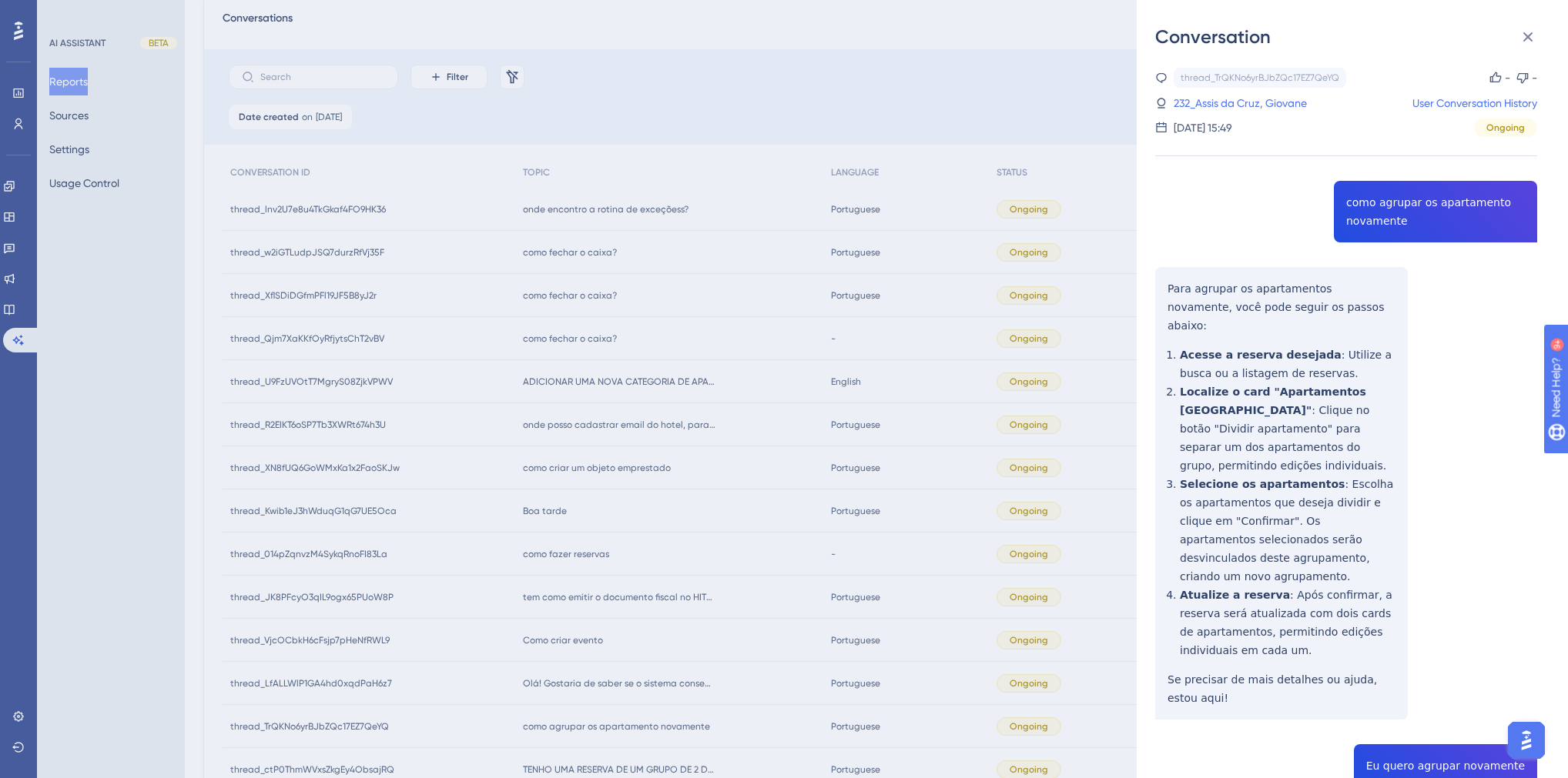
scroll to position [0, 0]
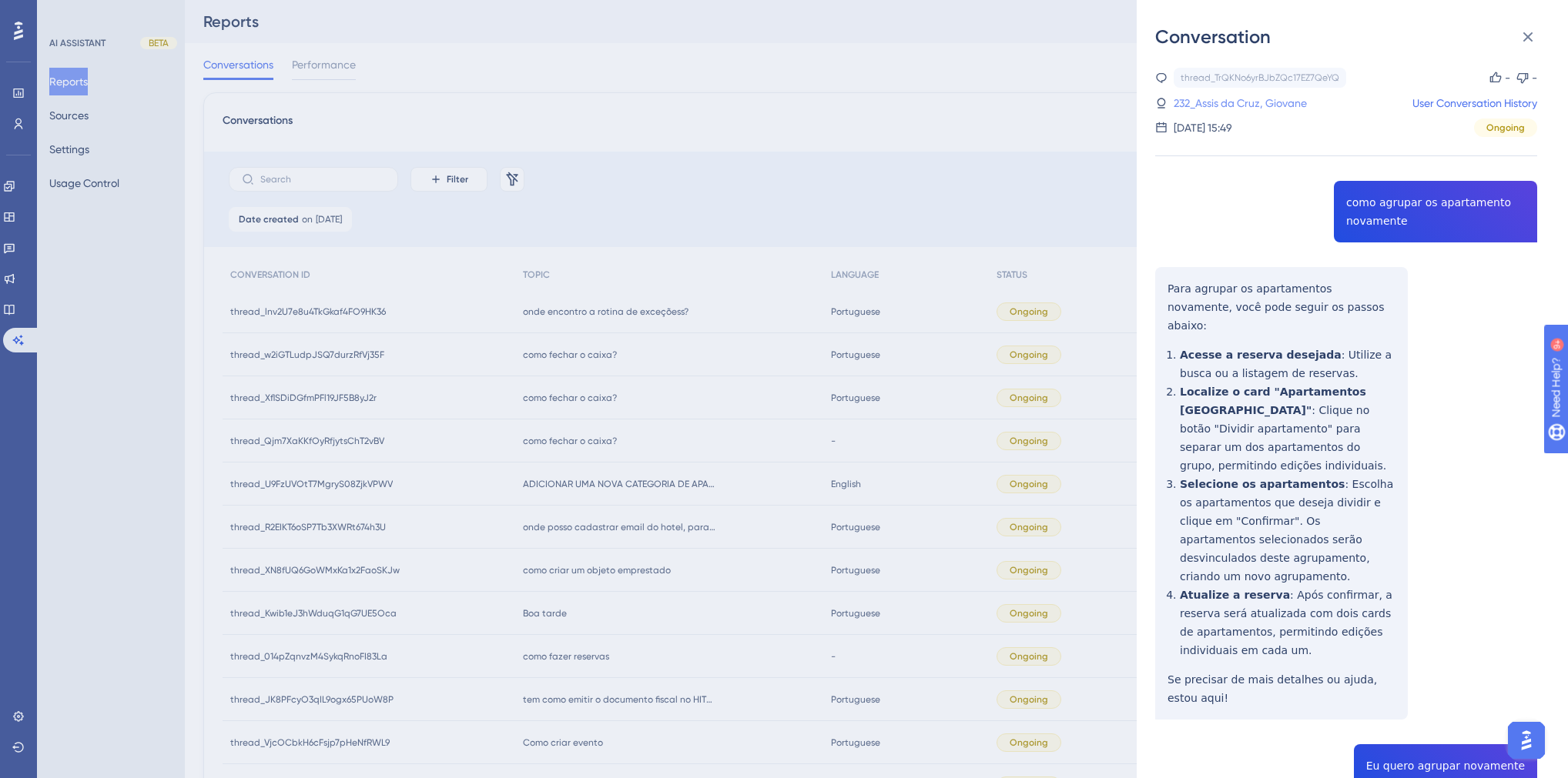
click at [1246, 110] on link "232_Assis da Cruz, Giovane" at bounding box center [1240, 104] width 133 height 19
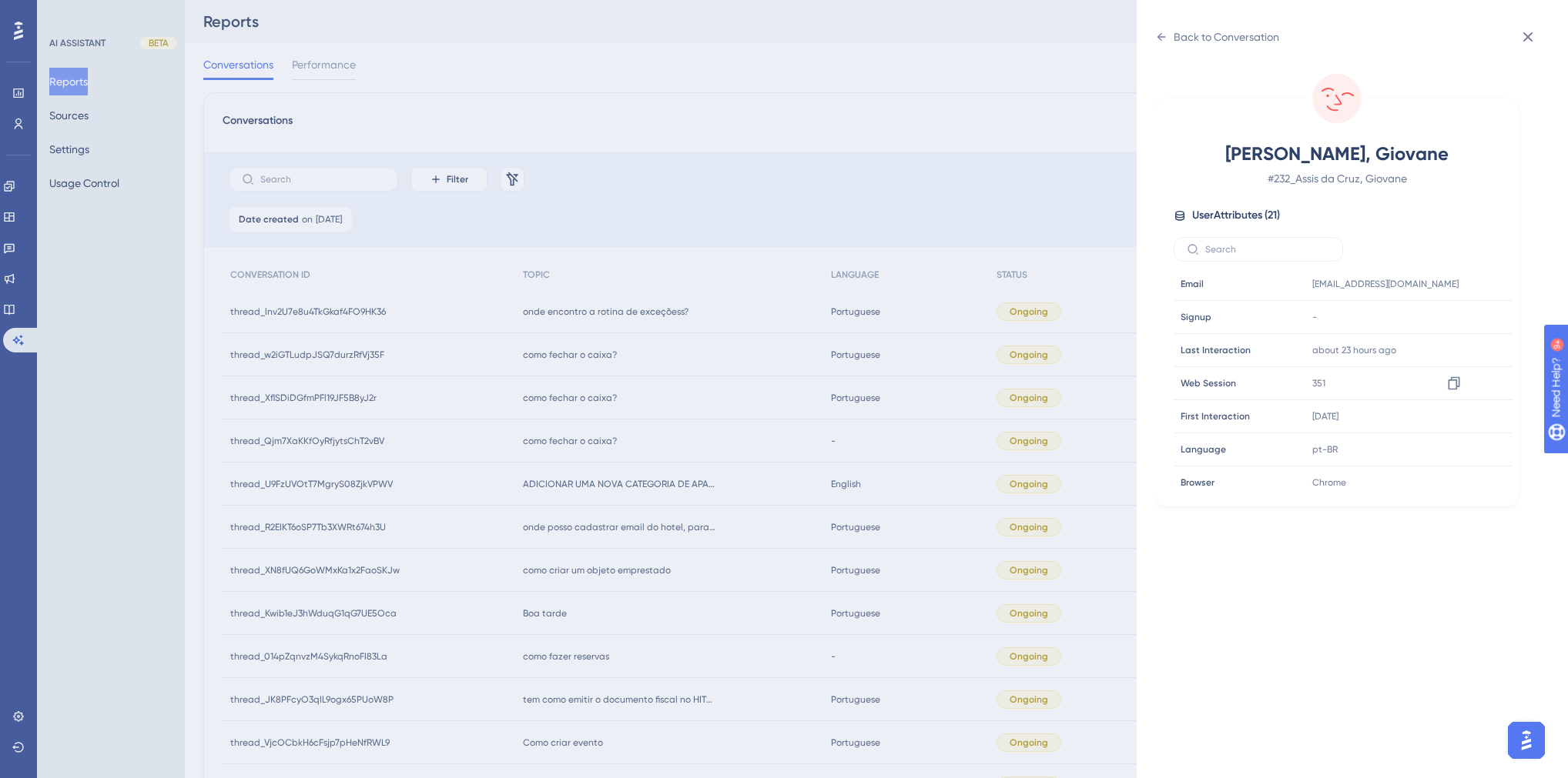
scroll to position [431, 0]
click at [843, 477] on div "Back to Conversation [PERSON_NAME], Giovane # 232_Assis da Cruz, Giovane User A…" at bounding box center [784, 389] width 1568 height 778
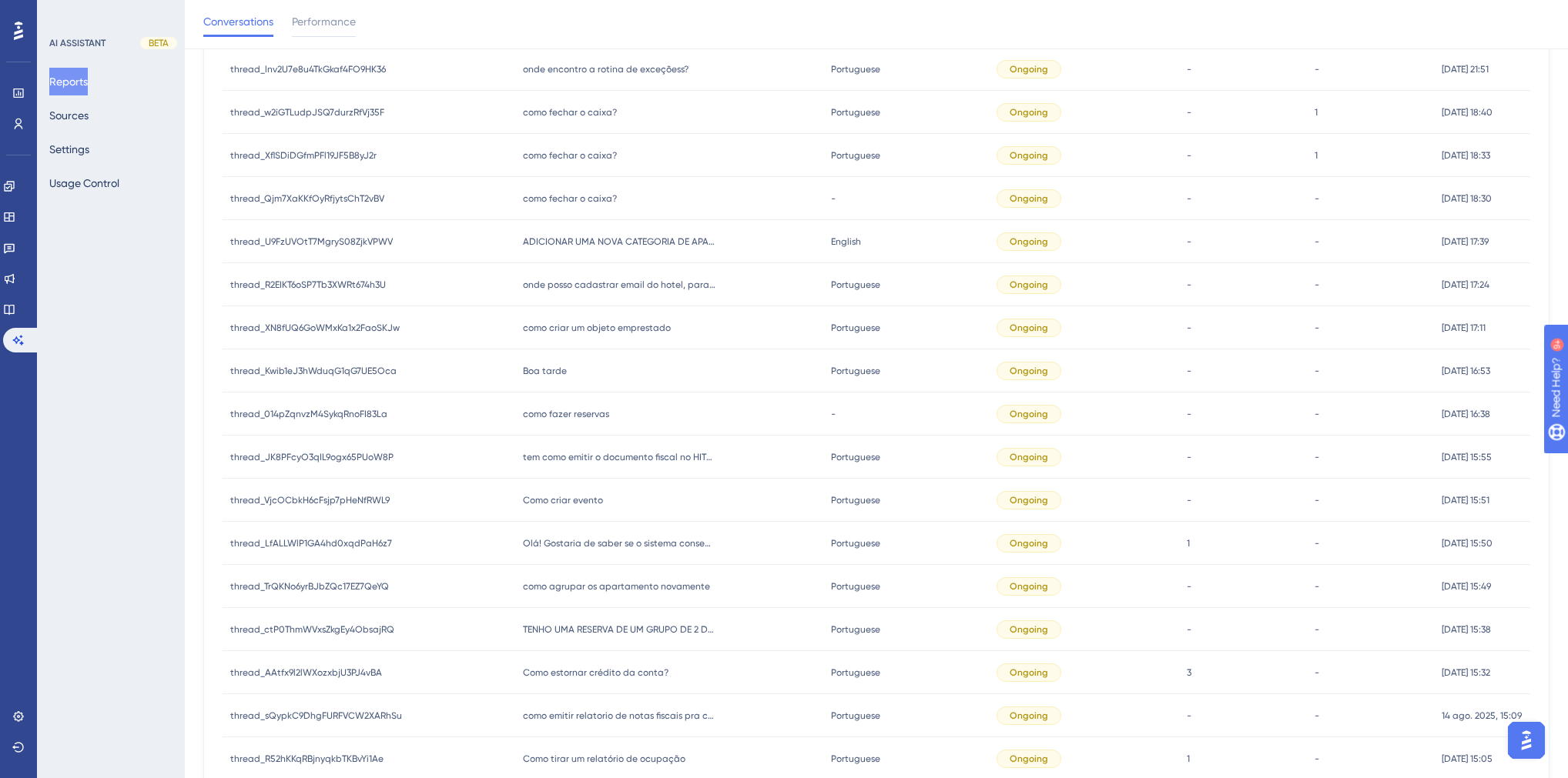
scroll to position [246, 0]
click at [601, 548] on span "Olá! Gostaria de saber se o sistema consegue emitir um relatório de transferênc…" at bounding box center [619, 546] width 193 height 13
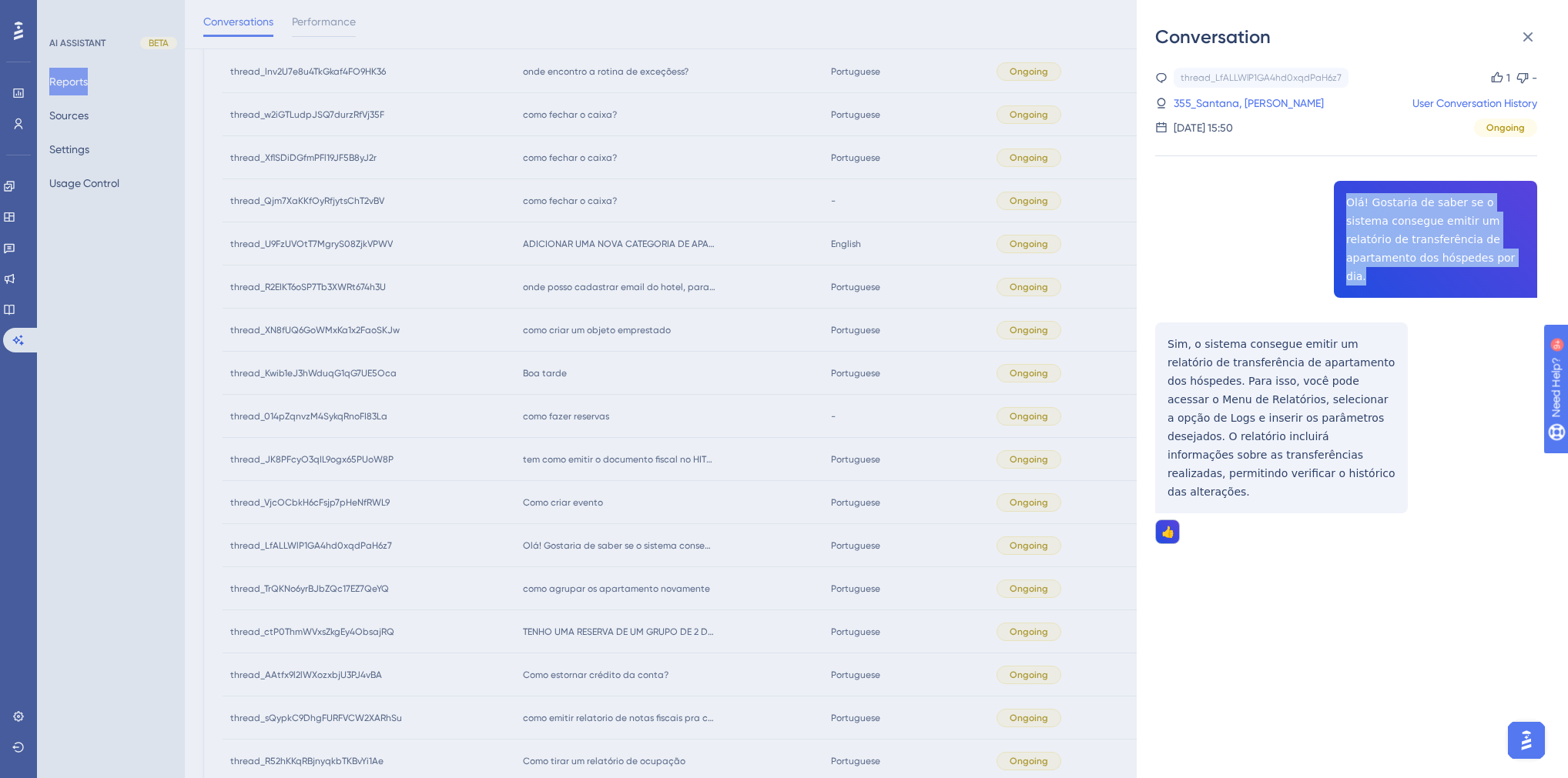
drag, startPoint x: 1451, startPoint y: 259, endPoint x: 1336, endPoint y: 197, distance: 130.6
click at [1336, 197] on div "thread_LfALLWlP1GA4hd0xqdPaH6z7 Copy 1 - 355_Santana, [PERSON_NAME] User Conver…" at bounding box center [1346, 345] width 382 height 555
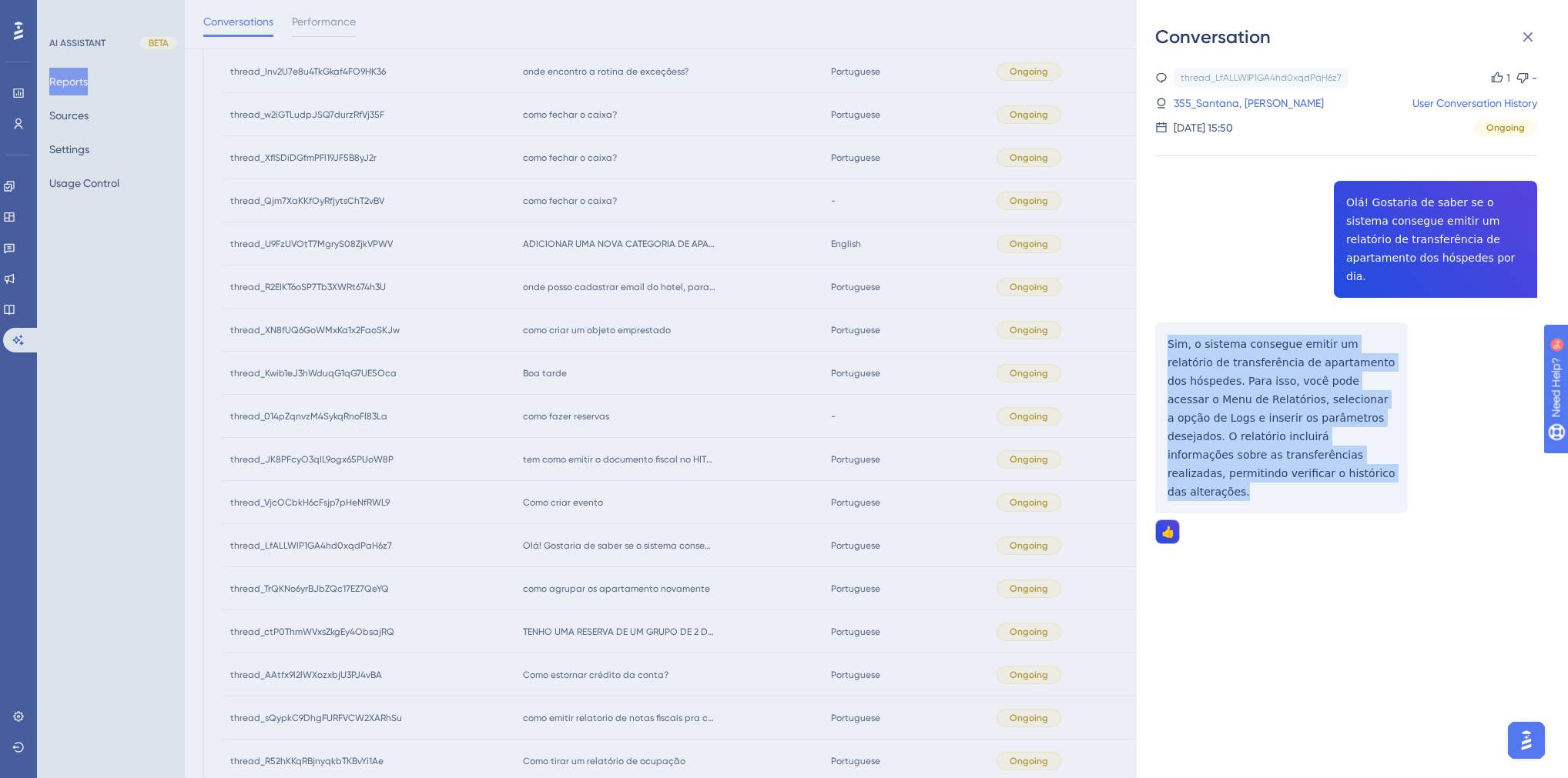
drag, startPoint x: 1388, startPoint y: 434, endPoint x: 1162, endPoint y: 331, distance: 248.4
click at [1162, 331] on div "thread_LfALLWlP1GA4hd0xqdPaH6z7 Copy 1 - 355_Santana, [PERSON_NAME] User Conver…" at bounding box center [1346, 345] width 382 height 555
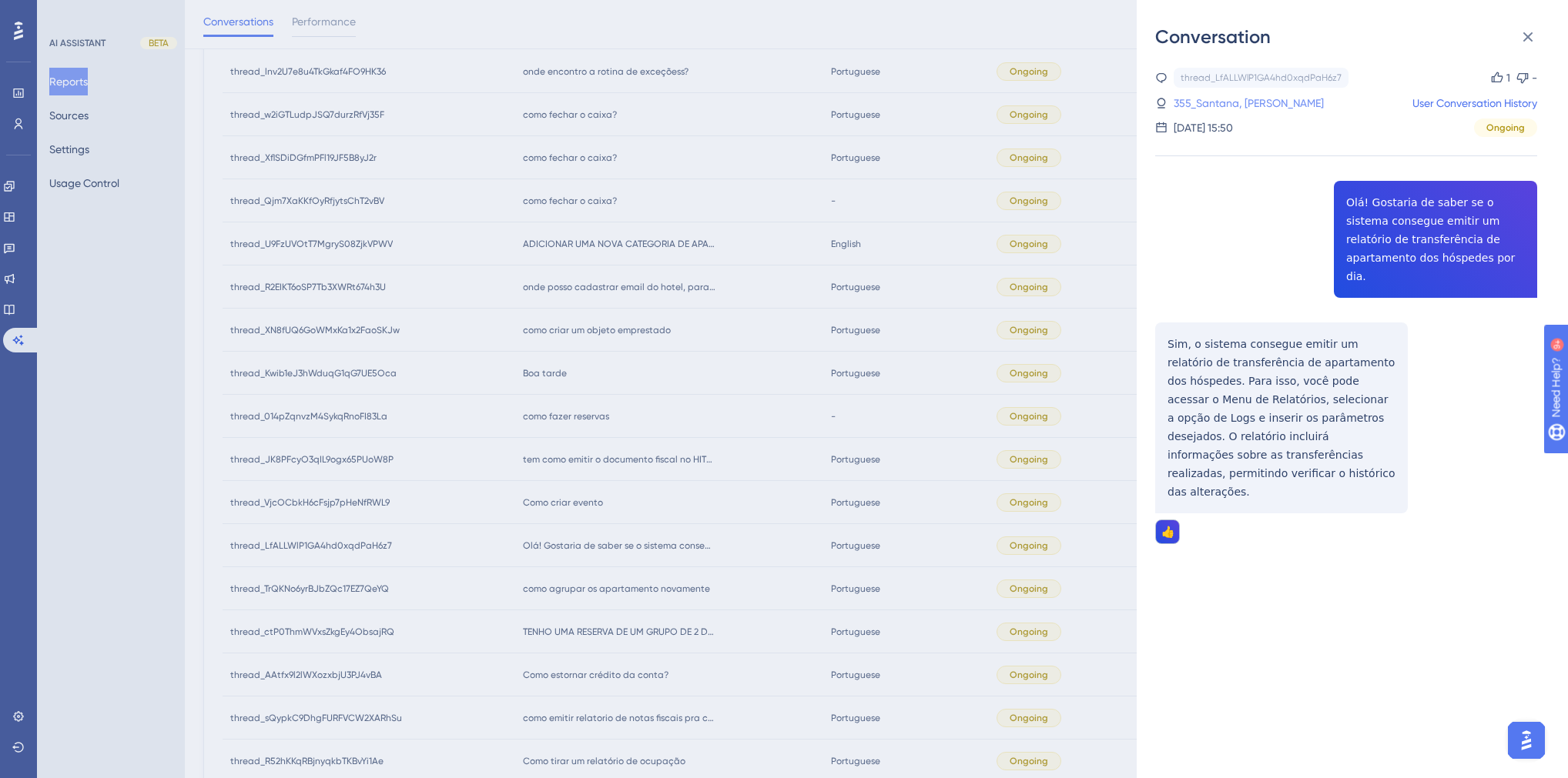
click at [1259, 104] on link "355_Santana, [PERSON_NAME]" at bounding box center [1248, 104] width 150 height 19
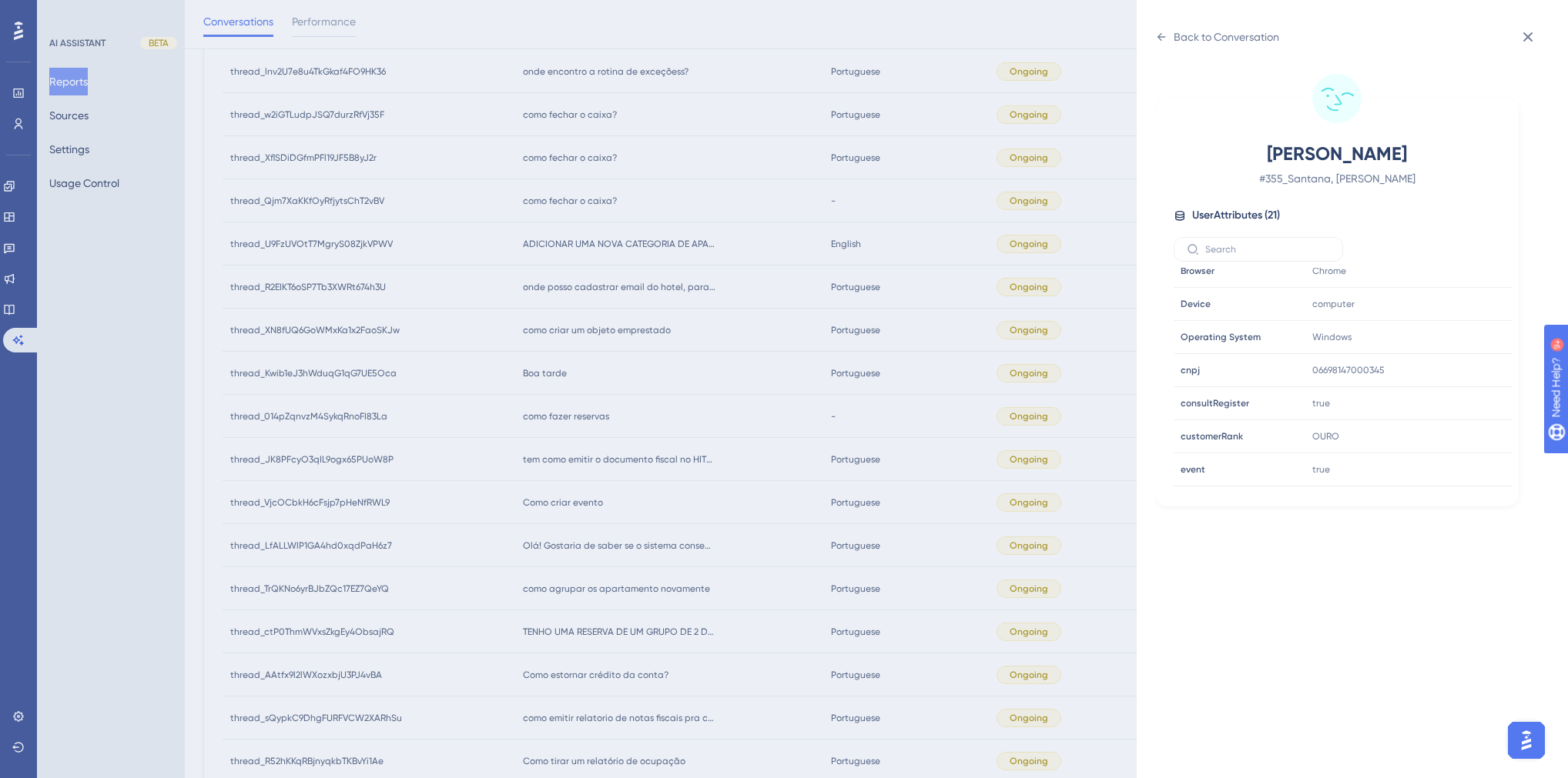
scroll to position [431, 0]
click at [1452, 348] on icon at bounding box center [1453, 350] width 15 height 15
click at [718, 458] on div "Back to Conversation [PERSON_NAME] # 355_Santana, [PERSON_NAME] User Attributes…" at bounding box center [784, 389] width 1568 height 778
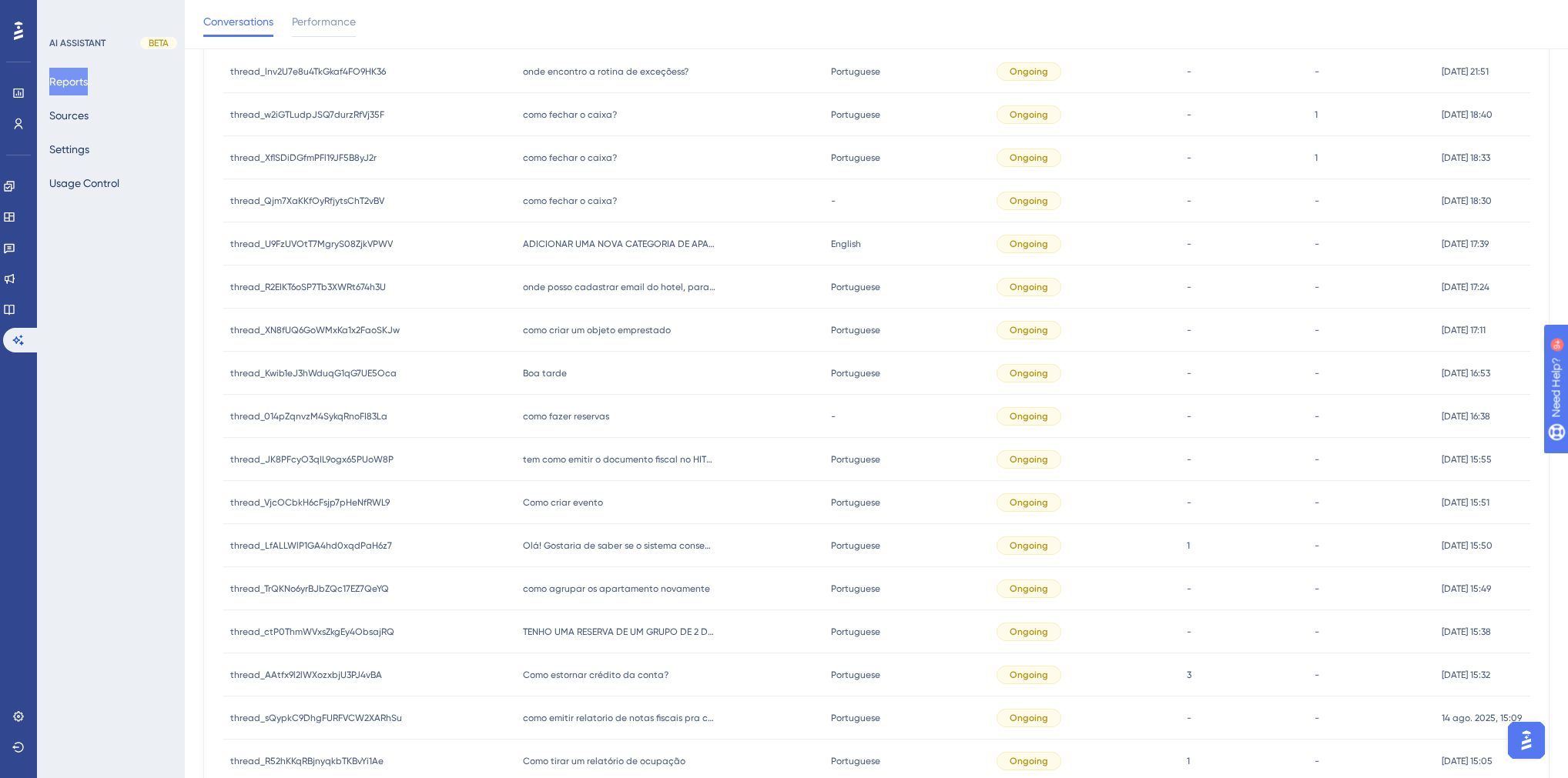
click at [578, 501] on span "Como criar evento" at bounding box center [563, 502] width 80 height 13
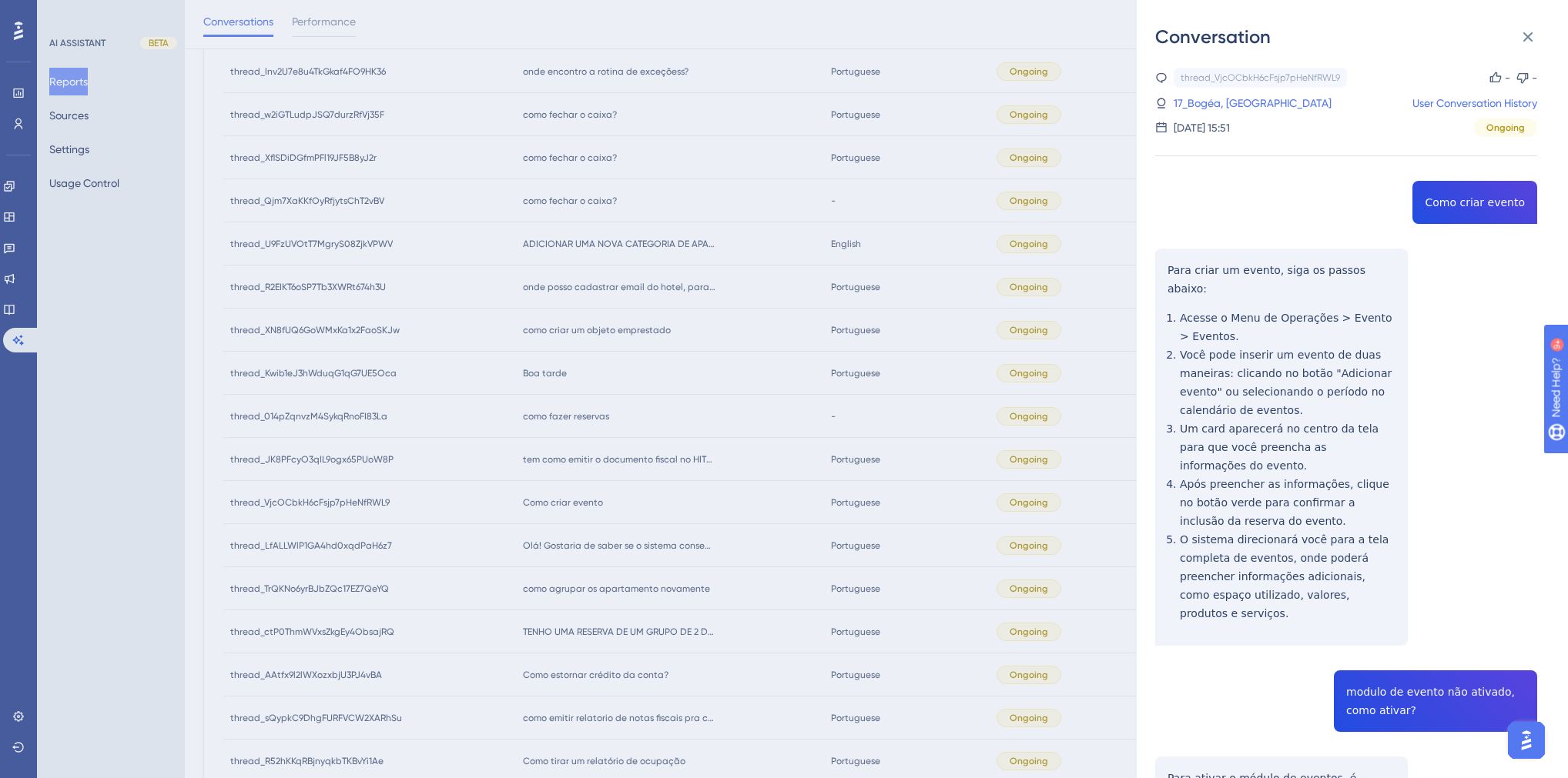
click at [1465, 197] on div "thread_VjcOCbkH6cFsjp7pHeNfRWL9 Copy - - 17_Bogéa, Tatiane User Conversation Hi…" at bounding box center [1346, 565] width 382 height 995
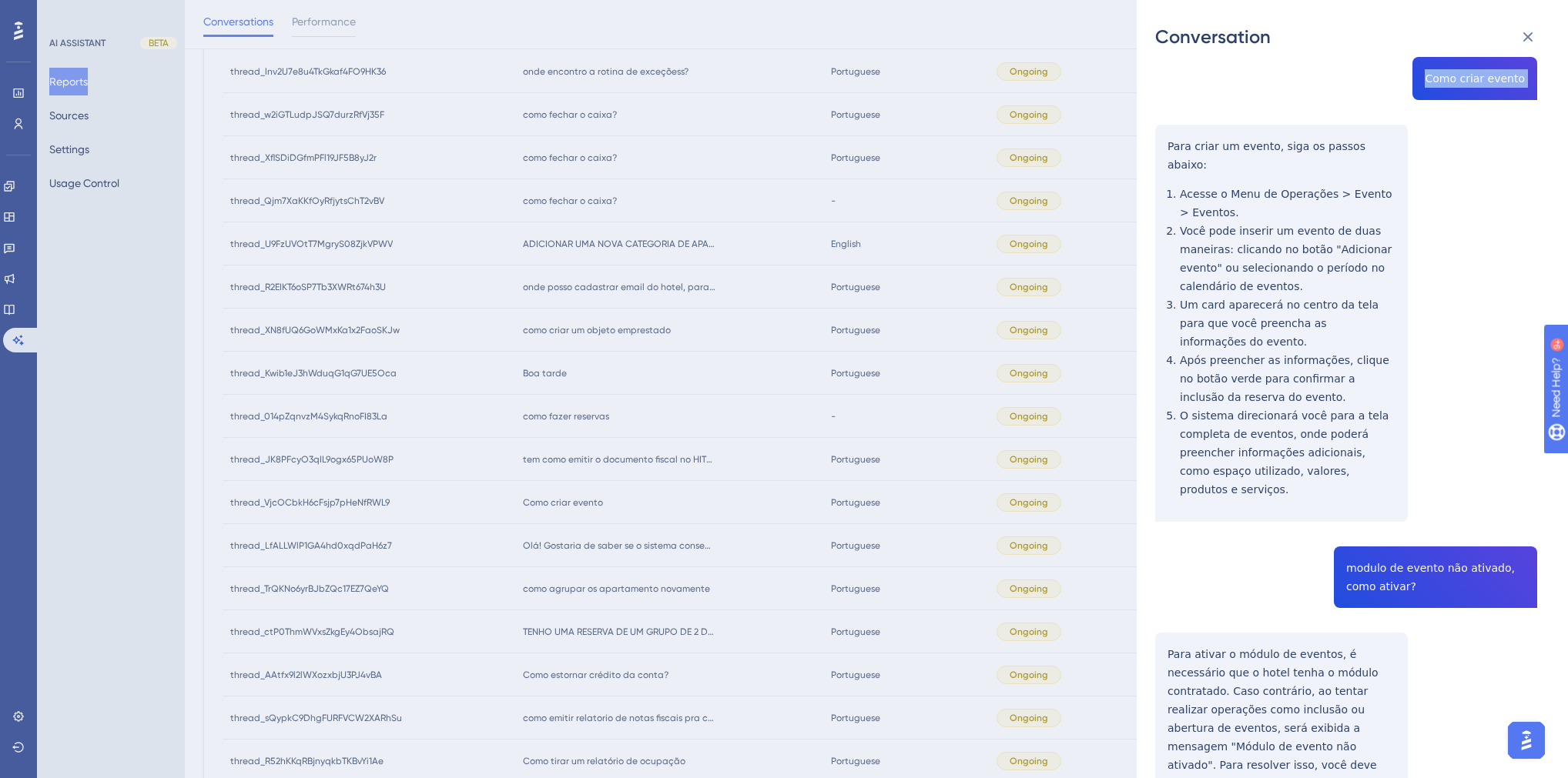
scroll to position [220, 0]
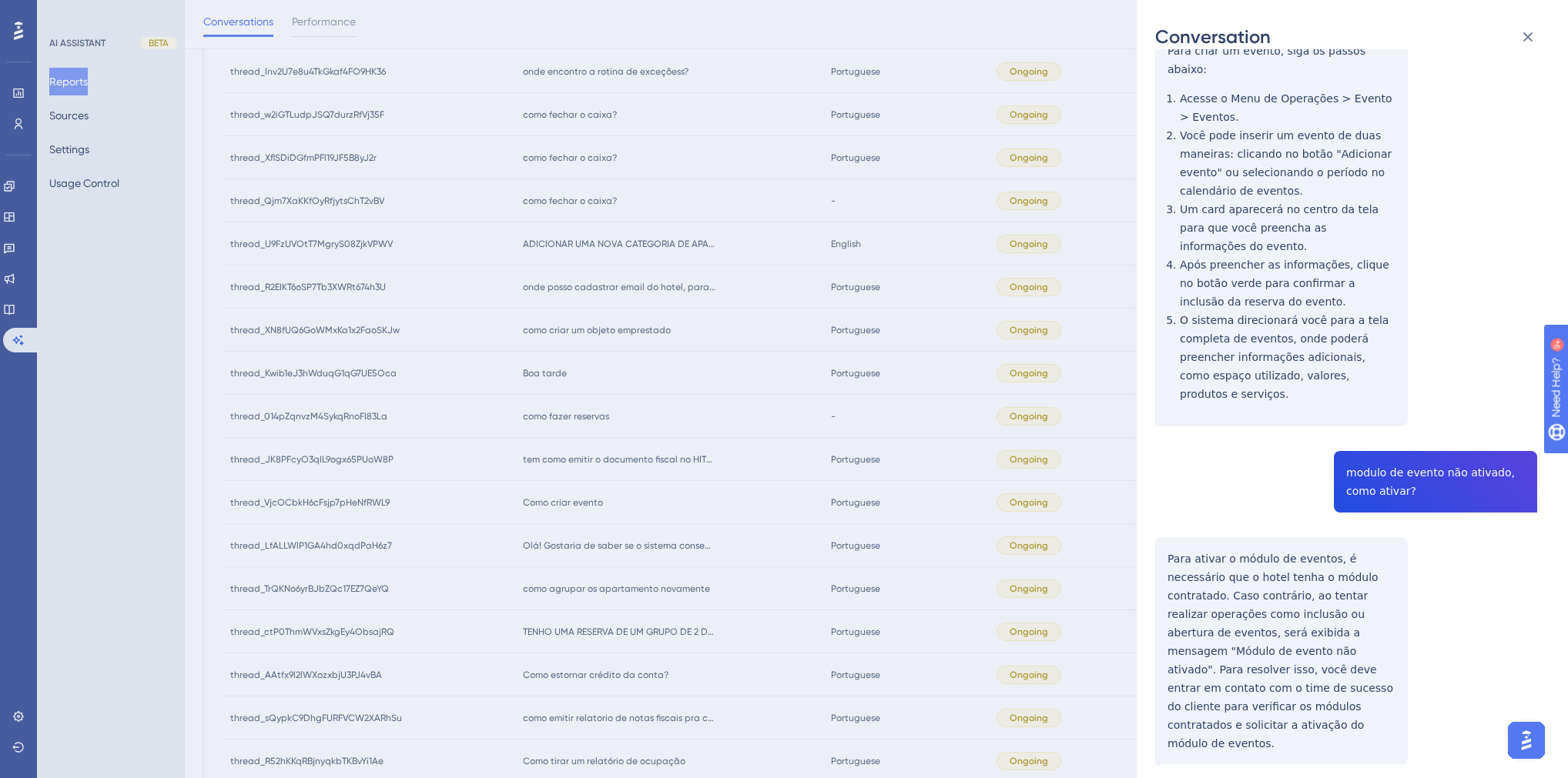
click at [1177, 268] on div "thread_VjcOCbkH6cFsjp7pHeNfRWL9 Copy - - 17_Bogéa, Tatiane User Conversation Hi…" at bounding box center [1346, 345] width 382 height 995
click at [1207, 271] on div "thread_VjcOCbkH6cFsjp7pHeNfRWL9 Copy - - 17_Bogéa, Tatiane User Conversation Hi…" at bounding box center [1346, 345] width 382 height 995
click at [1281, 433] on div "thread_VjcOCbkH6cFsjp7pHeNfRWL9 Copy - - 17_Bogéa, Tatiane User Conversation Hi…" at bounding box center [1346, 345] width 382 height 995
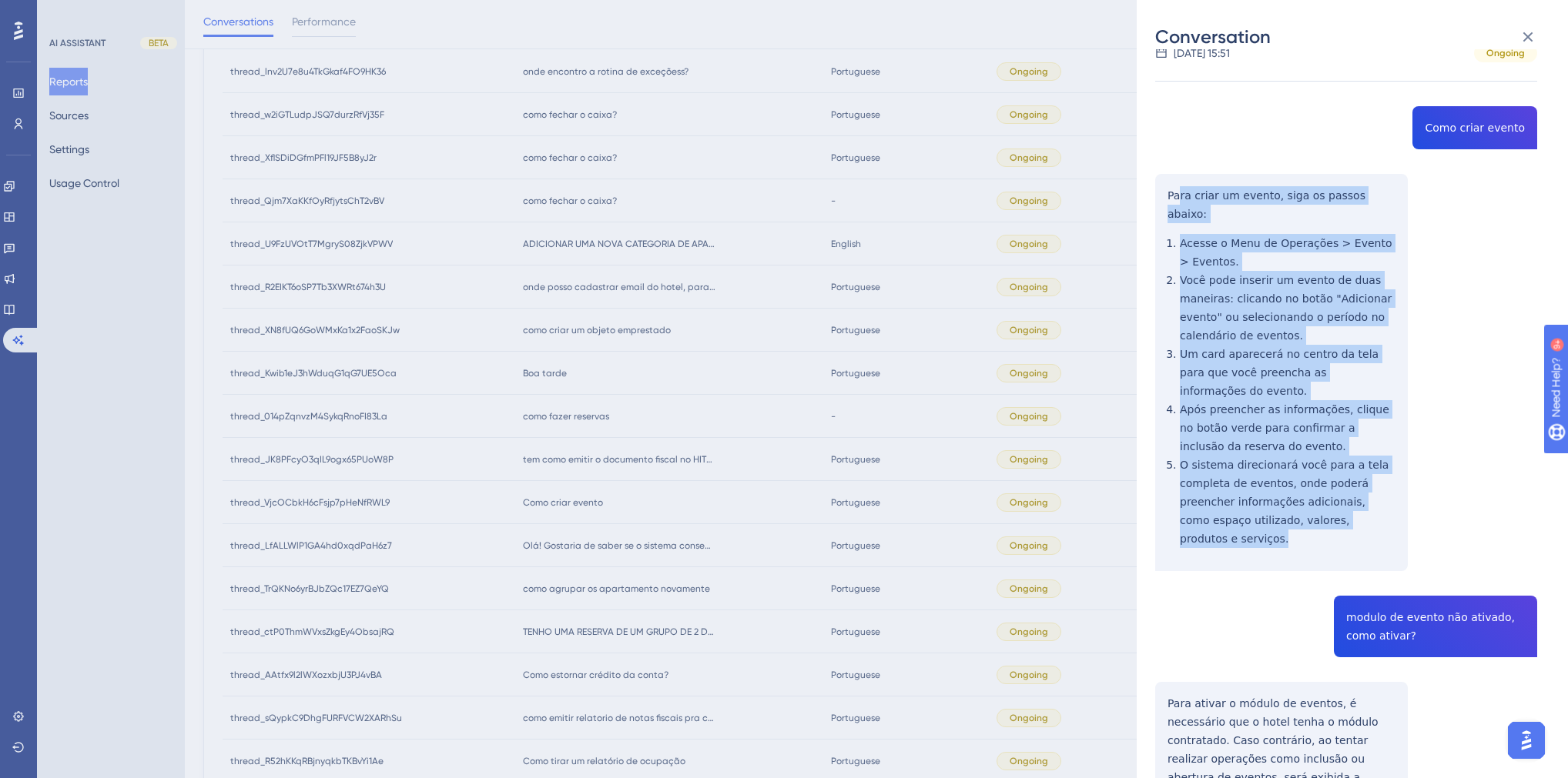
scroll to position [0, 0]
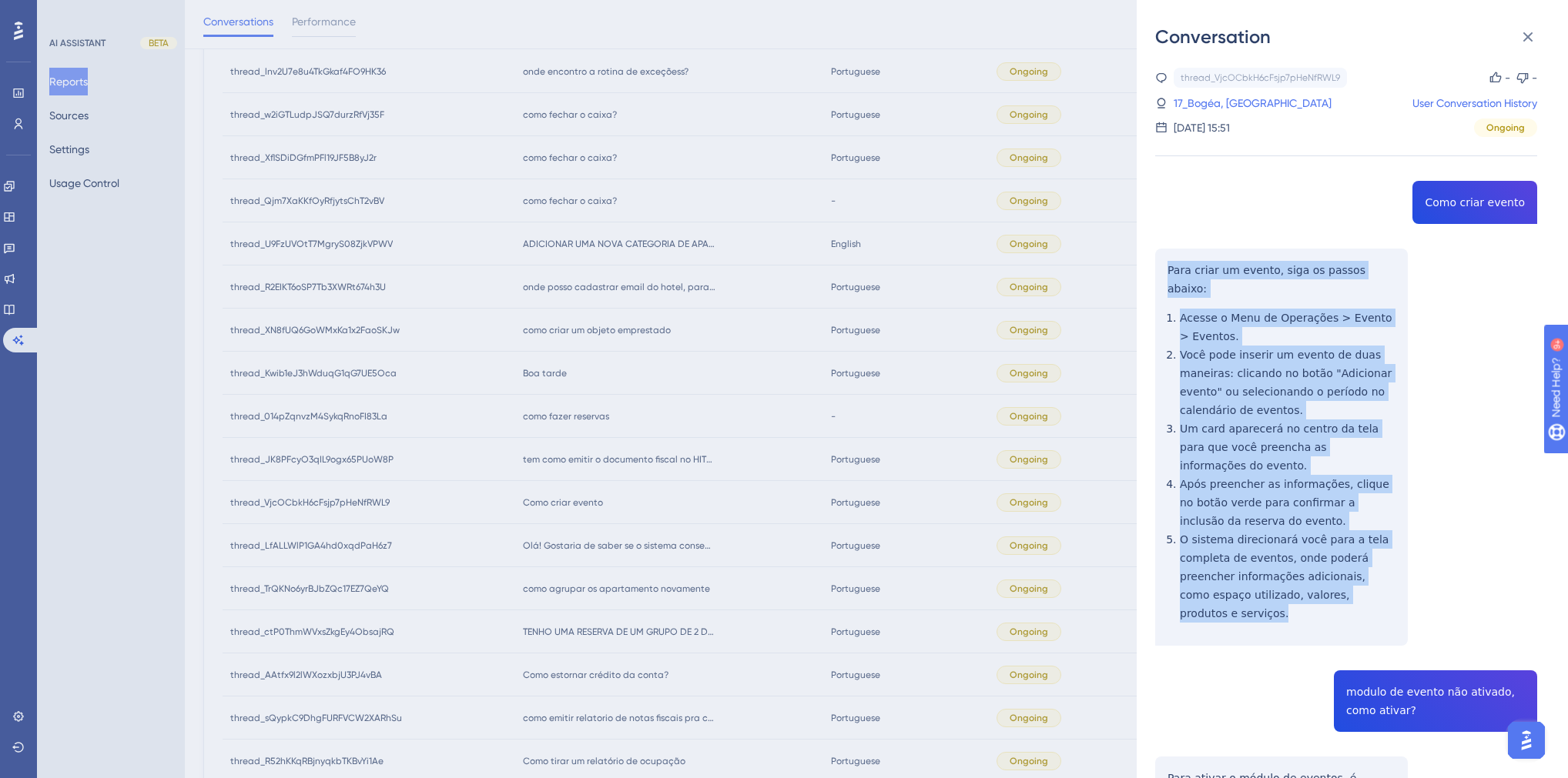
drag, startPoint x: 1238, startPoint y: 383, endPoint x: 1168, endPoint y: 274, distance: 129.5
click at [1168, 274] on div "thread_VjcOCbkH6cFsjp7pHeNfRWL9 Copy - - 17_Bogéa, Tatiane User Conversation Hi…" at bounding box center [1346, 565] width 382 height 995
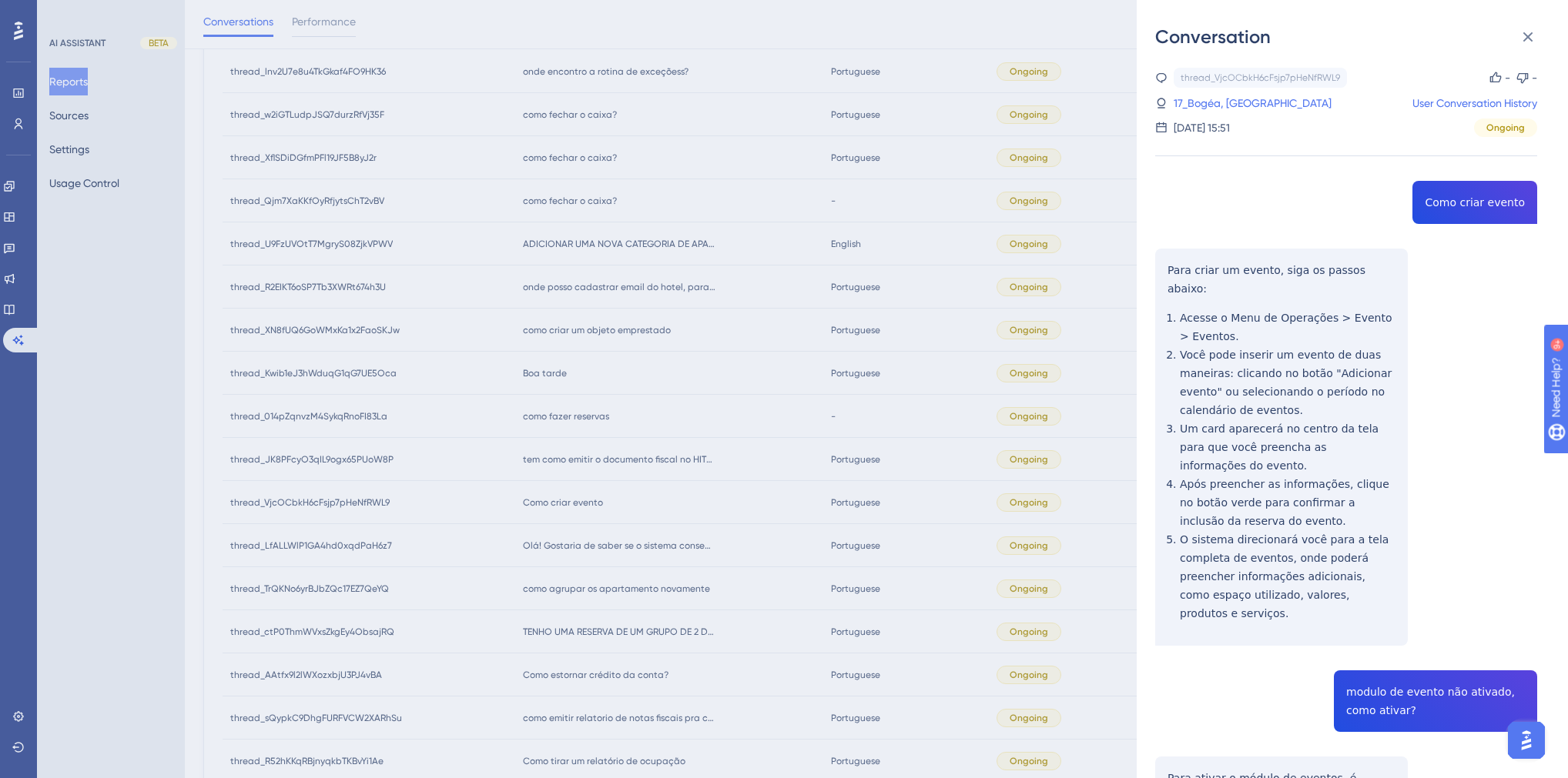
click at [1360, 681] on div "thread_VjcOCbkH6cFsjp7pHeNfRWL9 Copy - - 17_Bogéa, Tatiane User Conversation Hi…" at bounding box center [1346, 565] width 382 height 995
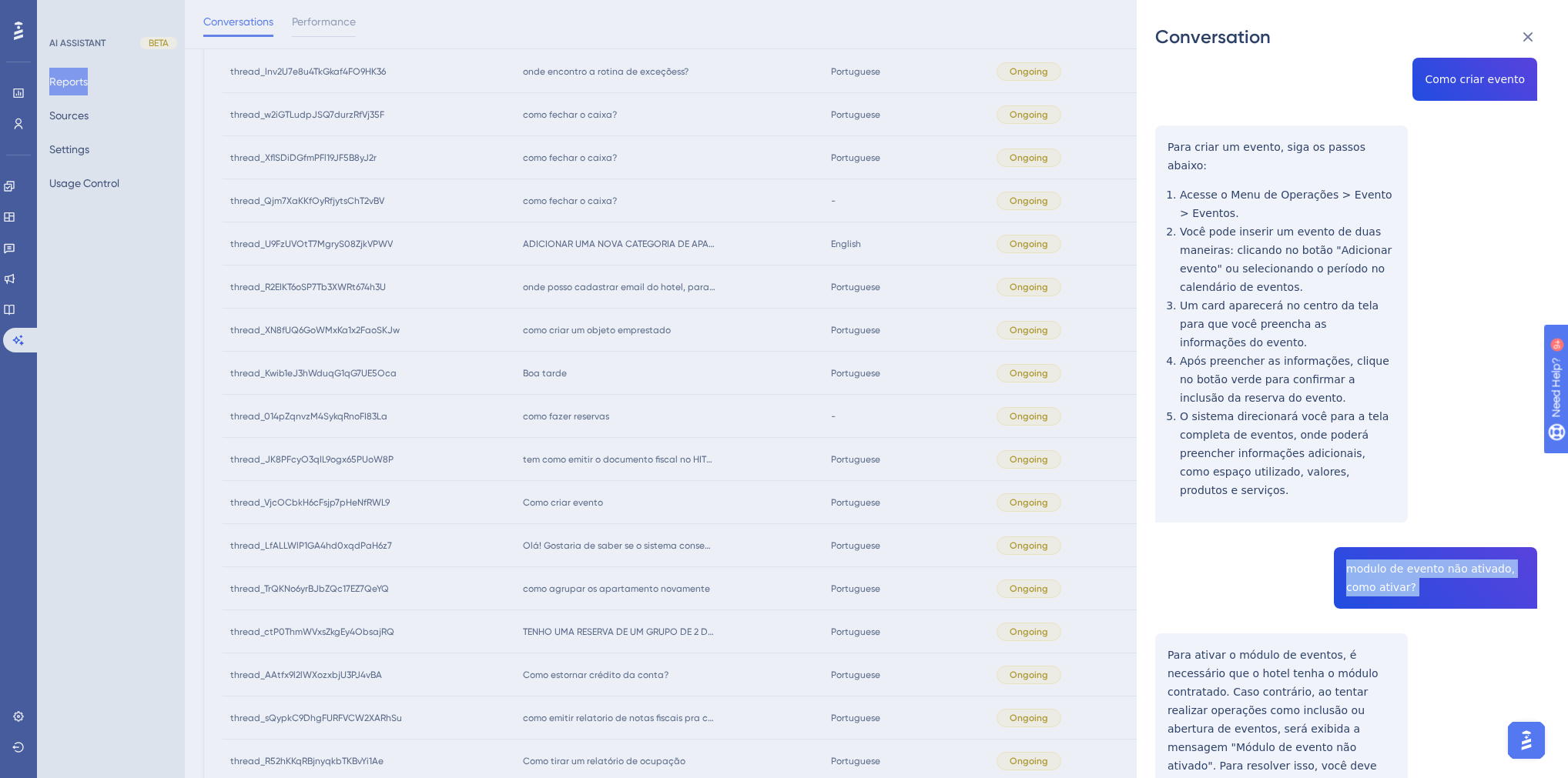
scroll to position [220, 0]
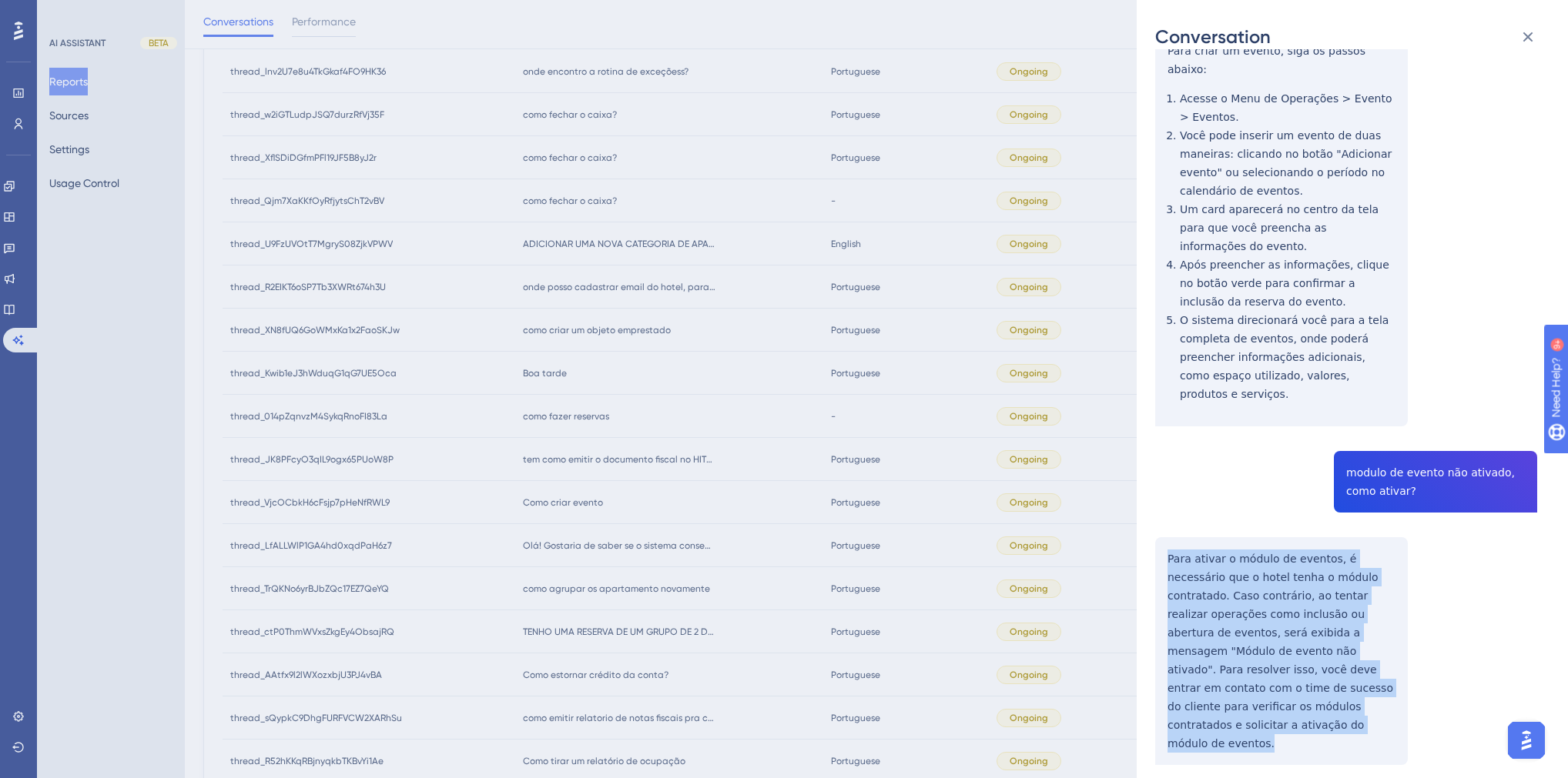
drag, startPoint x: 1277, startPoint y: 687, endPoint x: 1168, endPoint y: 533, distance: 188.7
click at [1168, 533] on div "thread_VjcOCbkH6cFsjp7pHeNfRWL9 Copy - - 17_Bogéa, Tatiane User Conversation Hi…" at bounding box center [1346, 345] width 382 height 995
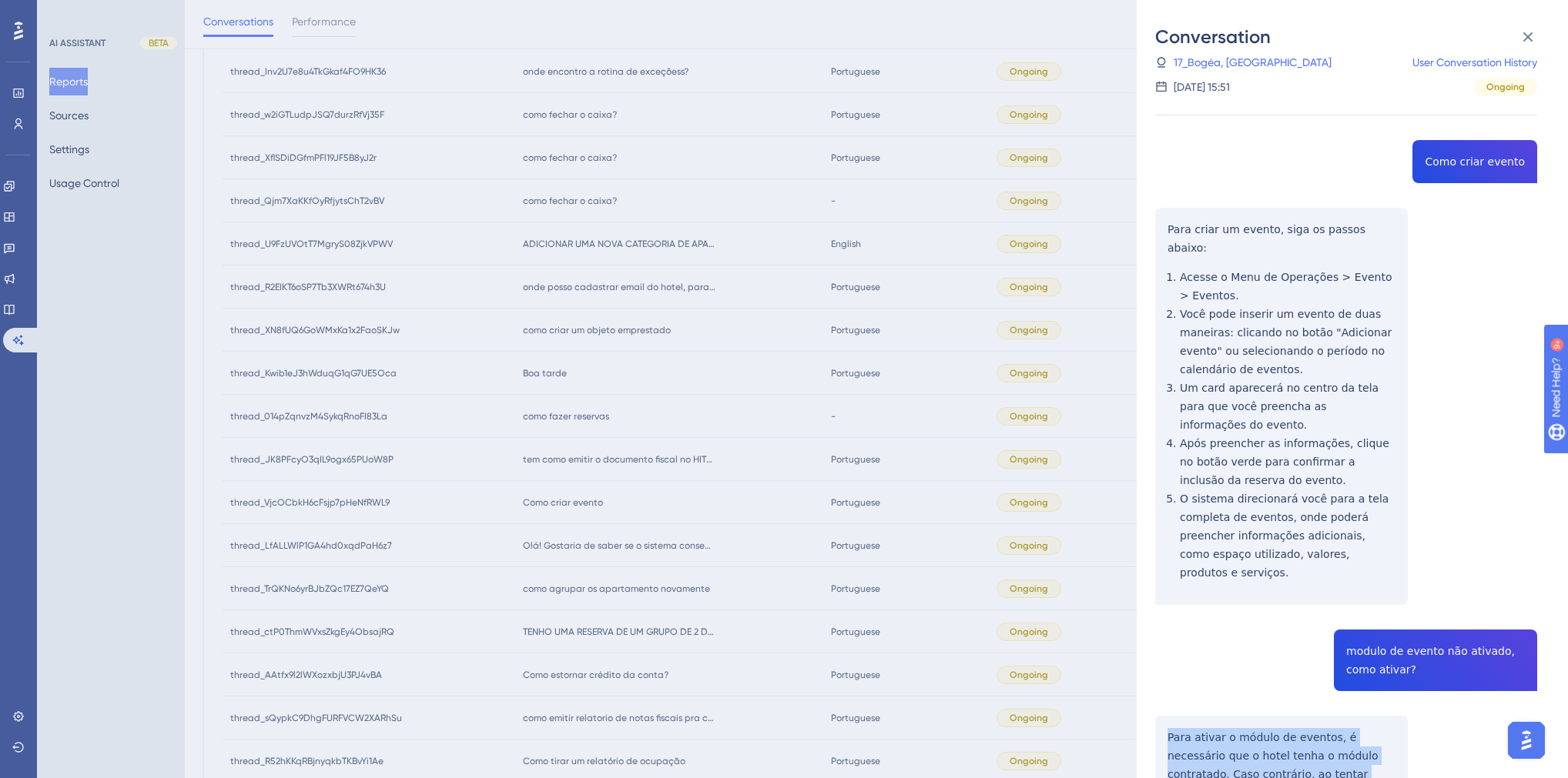
scroll to position [0, 0]
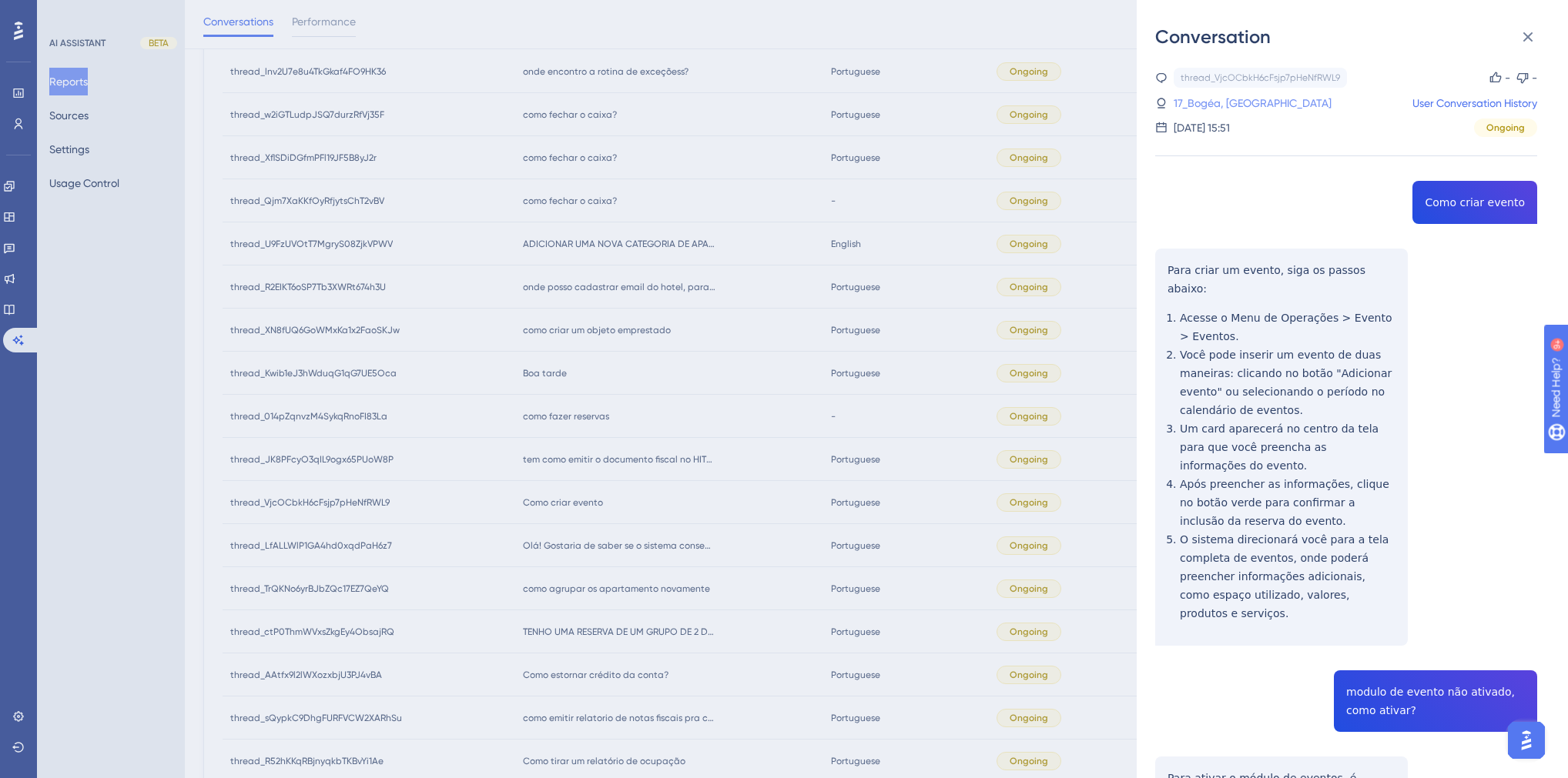
click at [1198, 96] on link "17_Bogéa, [GEOGRAPHIC_DATA]" at bounding box center [1252, 104] width 158 height 19
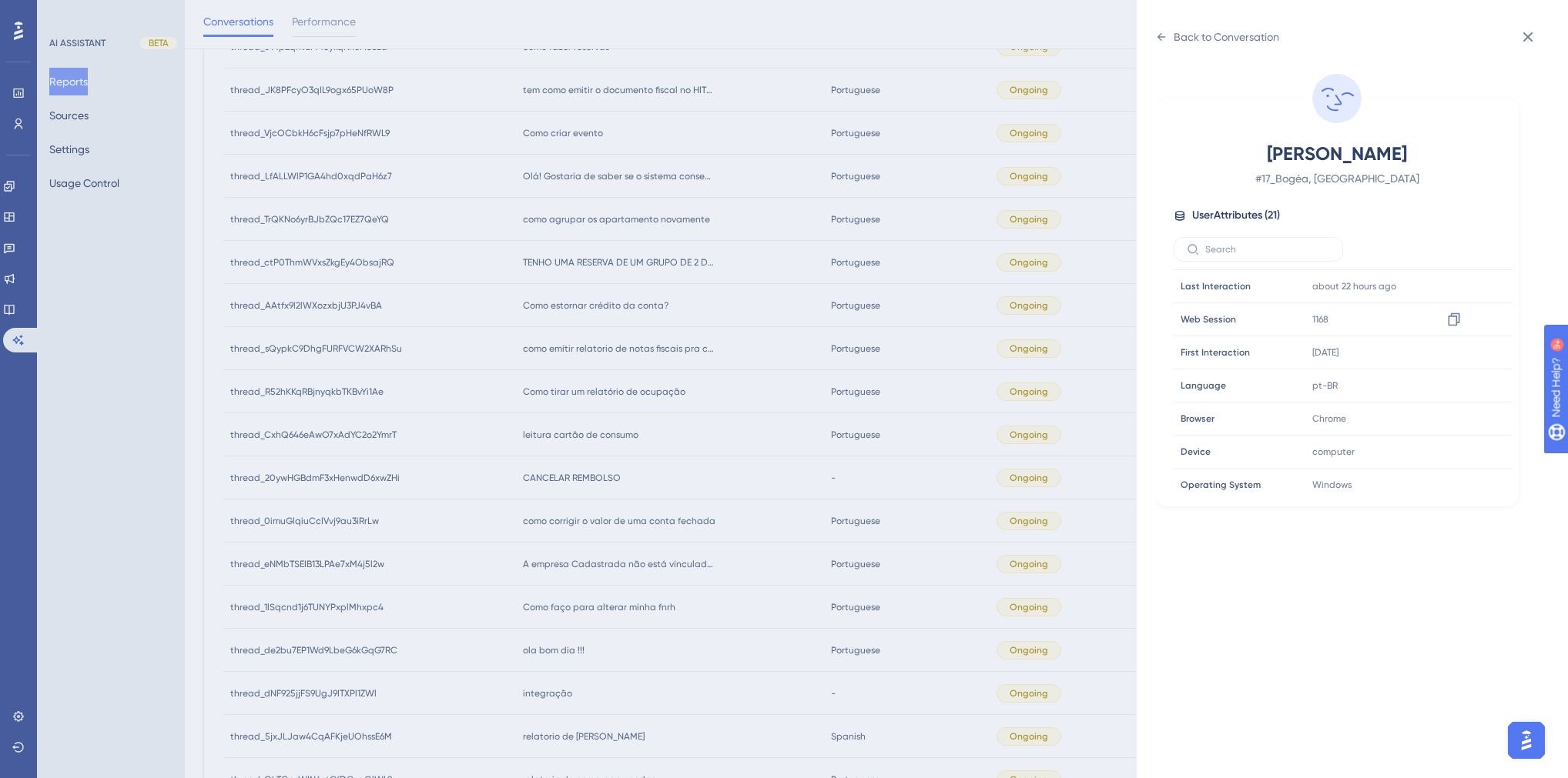
scroll to position [431, 0]
click at [708, 451] on div "Back to Conversation Bogéa, Tatiane # 17_Bogéa, Tatiane User Attributes ( 21 ) …" at bounding box center [784, 389] width 1568 height 778
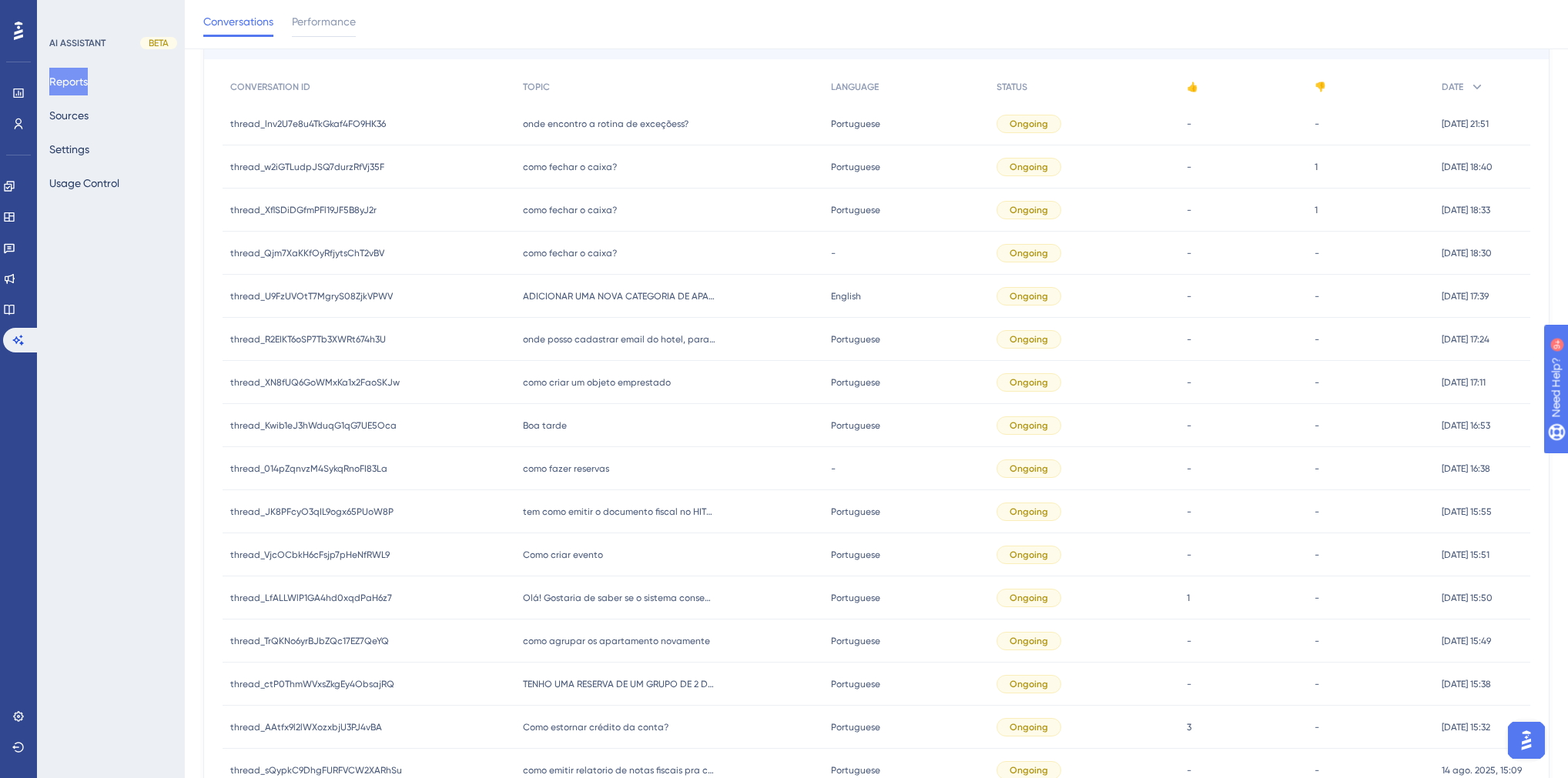
scroll to position [185, 0]
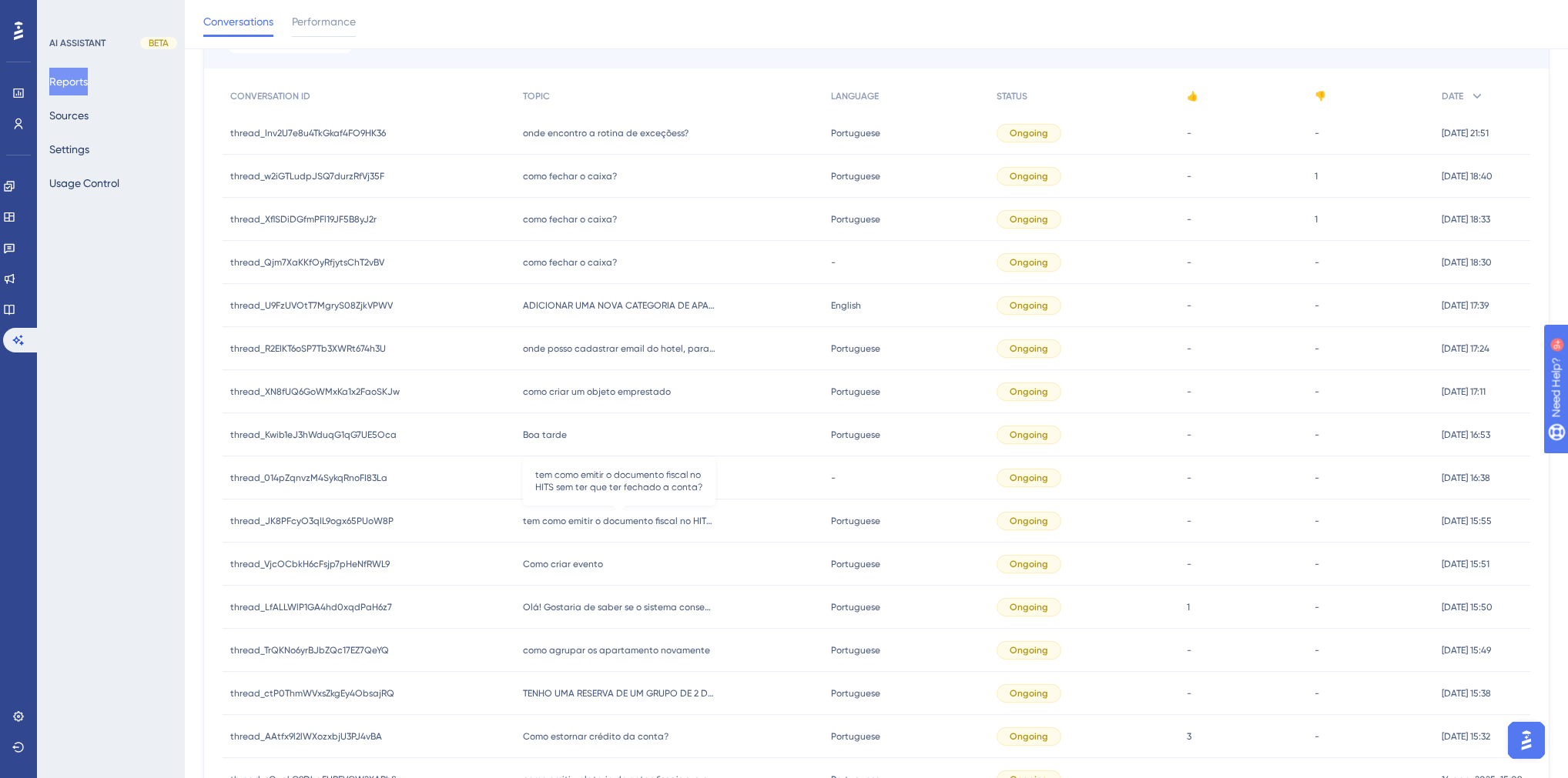
click at [582, 525] on span "tem como emitir o documento fiscal no HITS sem ter que ter fechado a conta?" at bounding box center [619, 521] width 193 height 13
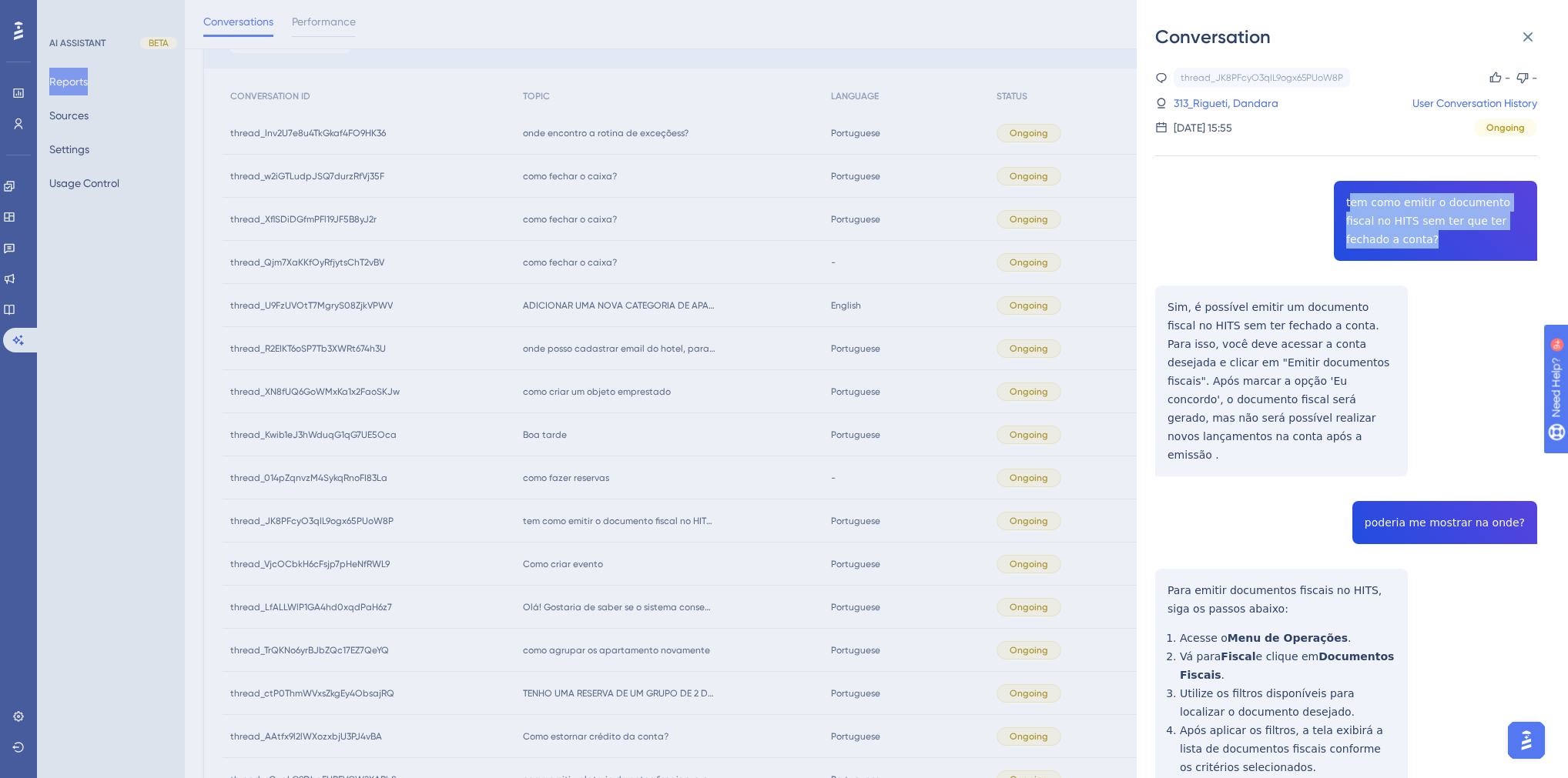
drag, startPoint x: 1387, startPoint y: 244, endPoint x: 1343, endPoint y: 199, distance: 62.9
click at [1343, 199] on div "thread_JK8PFcyO3qIL9ogx65PUoW8P Copy - - 313_Rigueti, Dandara User Conversation…" at bounding box center [1346, 491] width 382 height 848
click at [1204, 333] on div "thread_JK8PFcyO3qIL9ogx65PUoW8P Copy - - 313_Rigueti, Dandara User Conversation…" at bounding box center [1346, 491] width 382 height 848
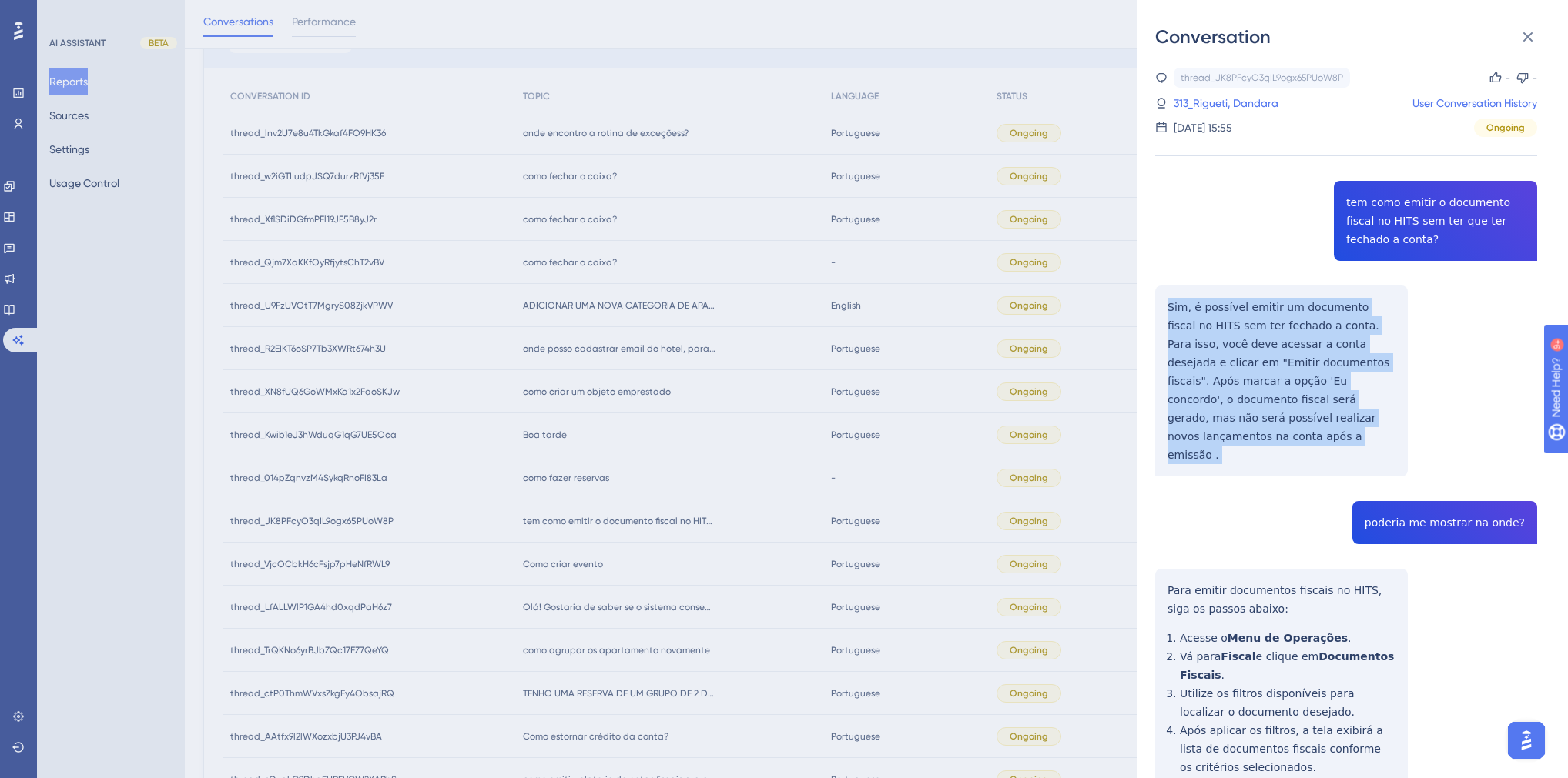
click at [1204, 333] on div "thread_JK8PFcyO3qIL9ogx65PUoW8P Copy - - 313_Rigueti, Dandara User Conversation…" at bounding box center [1346, 491] width 382 height 848
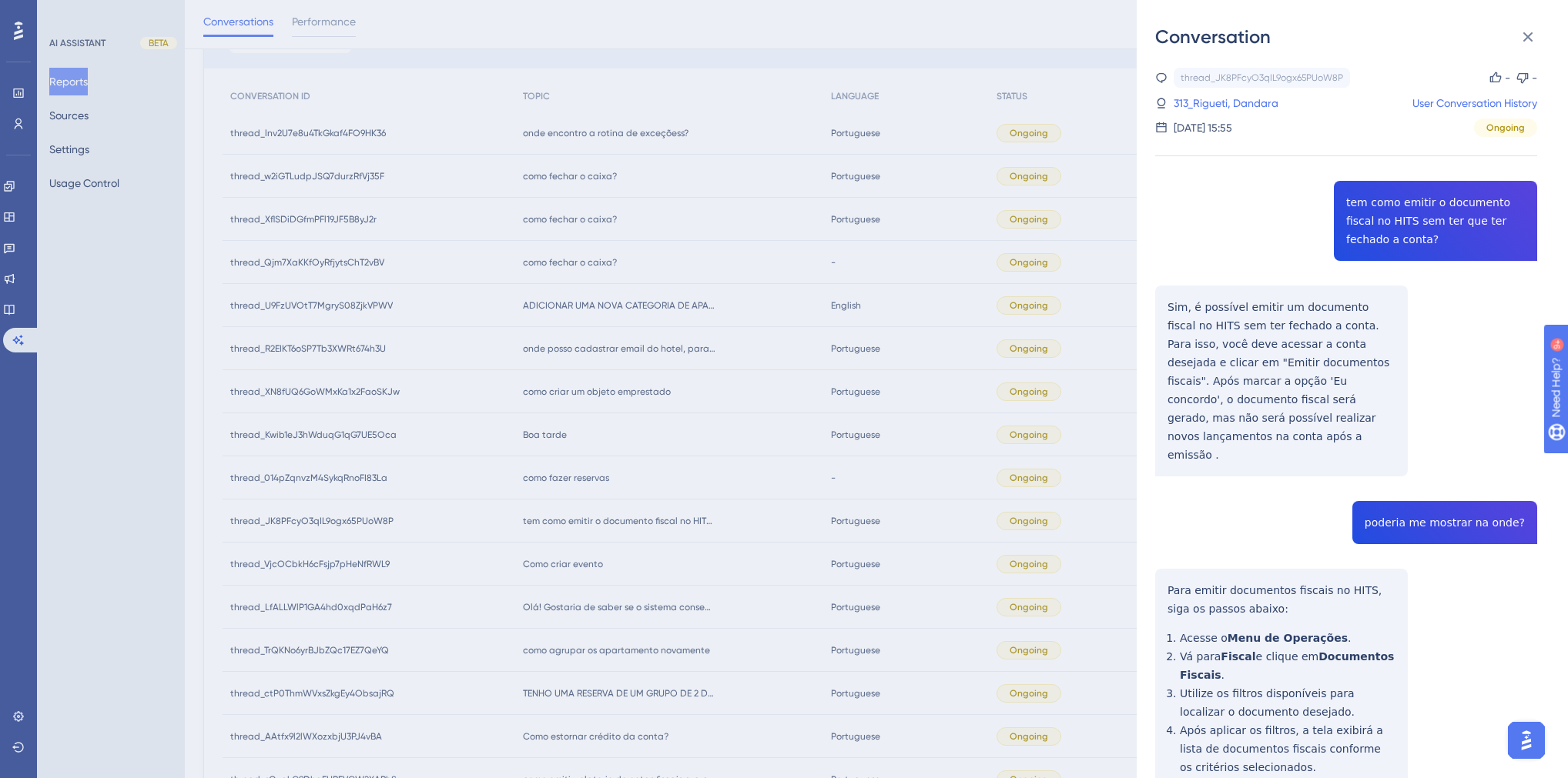
click at [1426, 481] on div "thread_JK8PFcyO3qIL9ogx65PUoW8P Copy - - 313_Rigueti, Dandara User Conversation…" at bounding box center [1346, 491] width 382 height 848
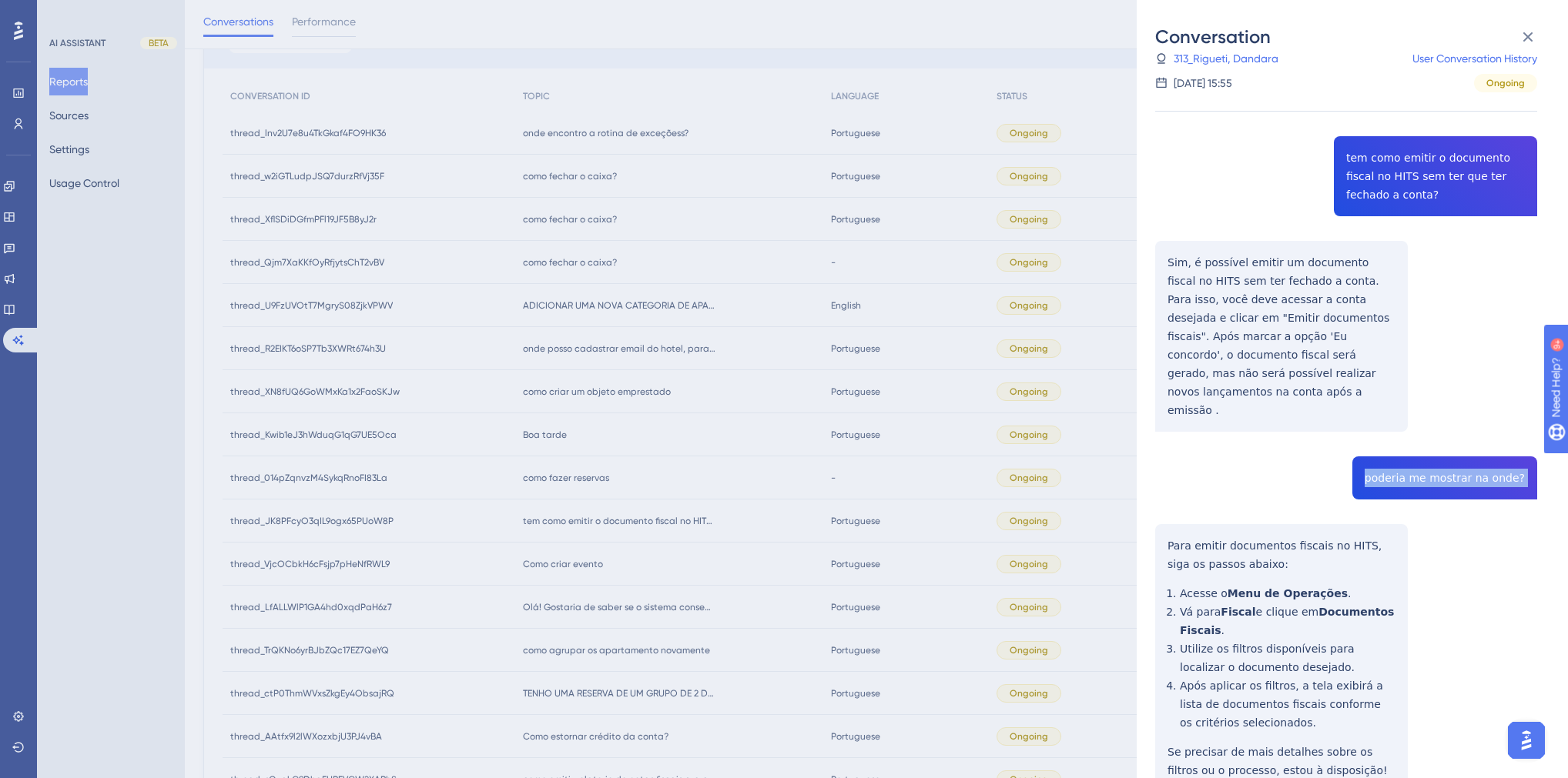
scroll to position [90, 0]
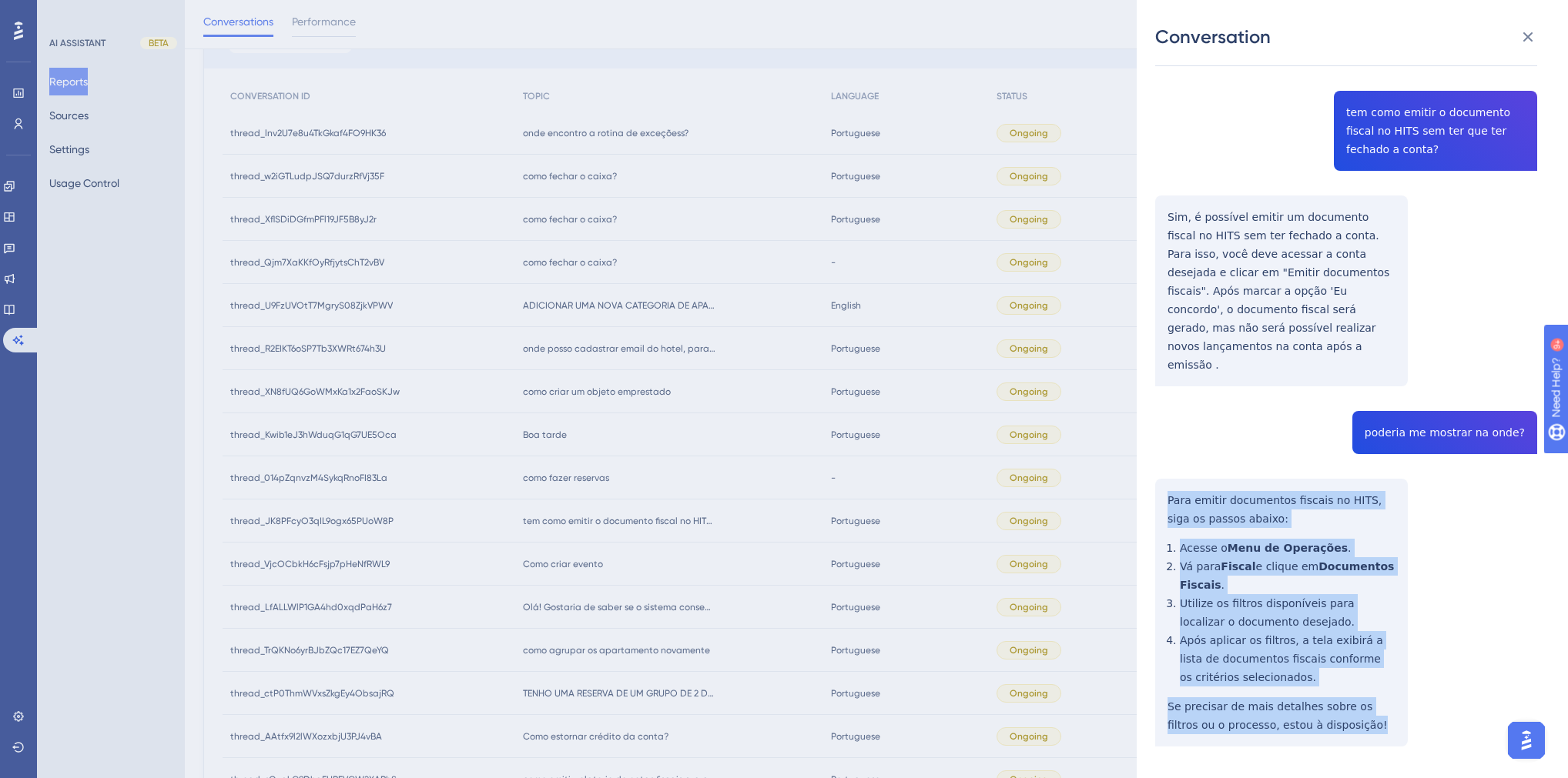
drag, startPoint x: 1322, startPoint y: 686, endPoint x: 1166, endPoint y: 459, distance: 275.4
click at [1166, 459] on div "thread_JK8PFcyO3qIL9ogx65PUoW8P Copy - - 313_Rigueti, Dandara User Conversation…" at bounding box center [1346, 401] width 382 height 848
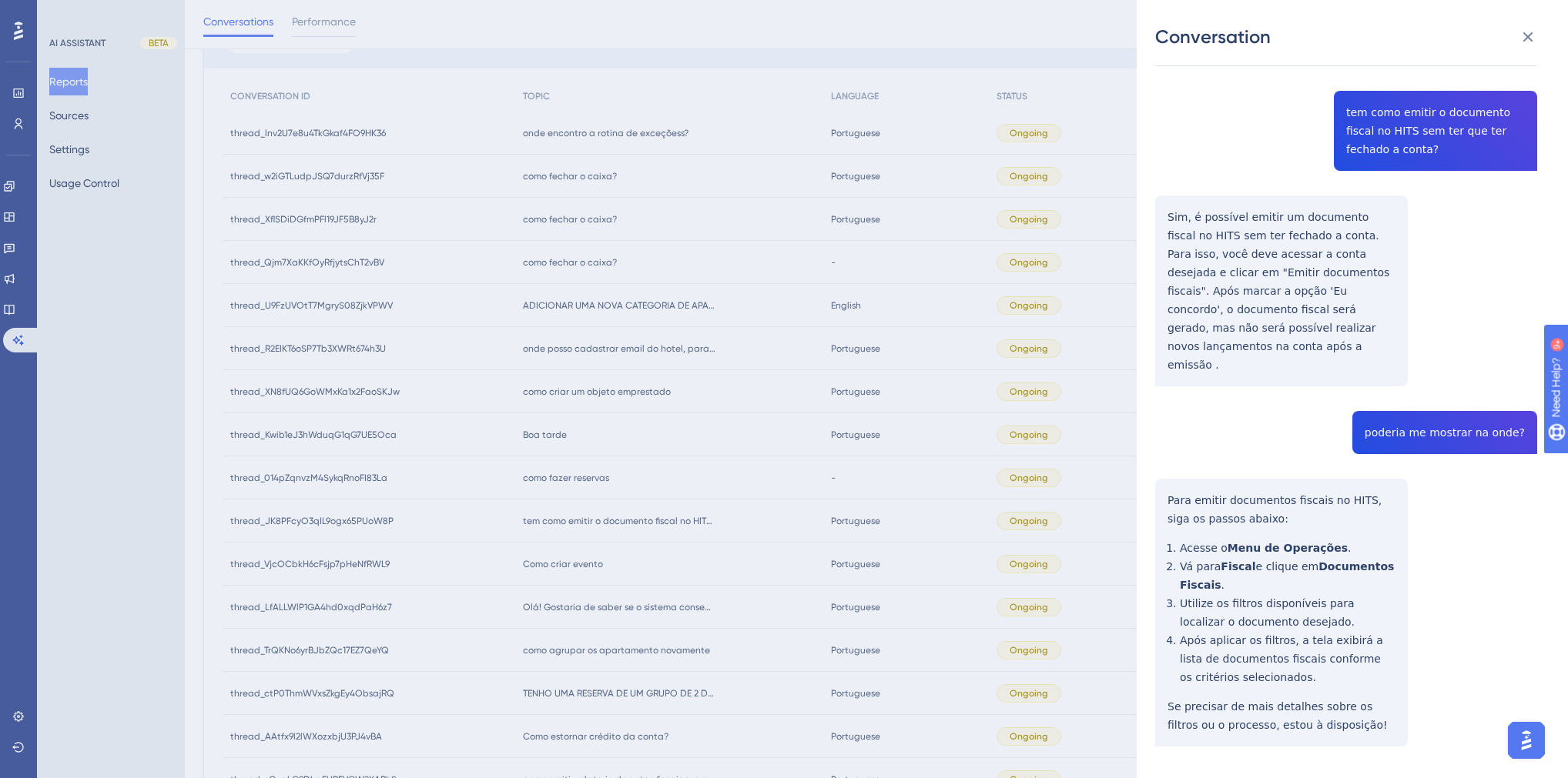
click at [594, 414] on div "Conversation thread_JK8PFcyO3qIL9ogx65PUoW8P Copy - - 313_Rigueti, Dandara User…" at bounding box center [784, 389] width 1568 height 778
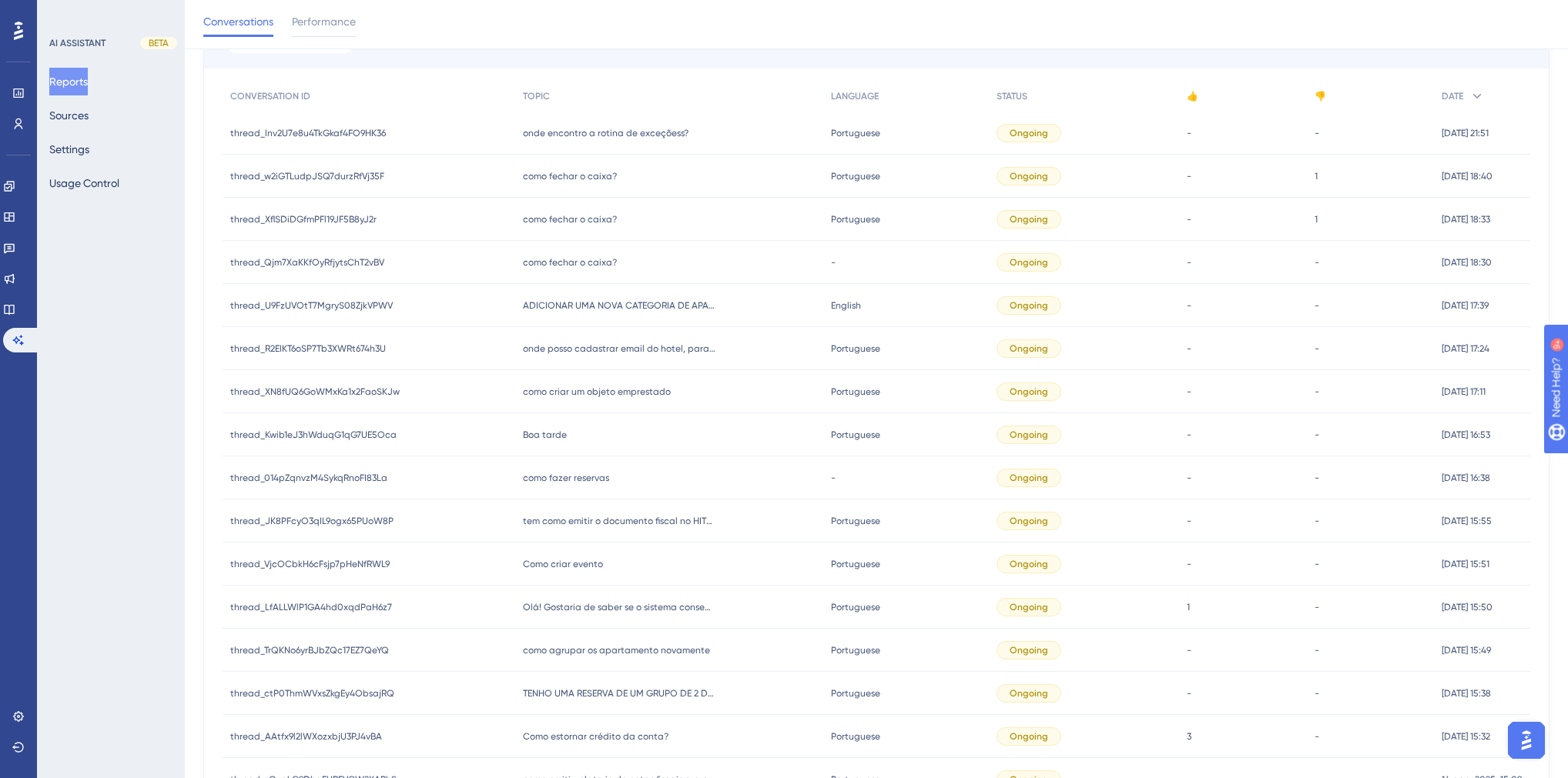
click at [573, 477] on span "como fazer reservas" at bounding box center [566, 478] width 87 height 13
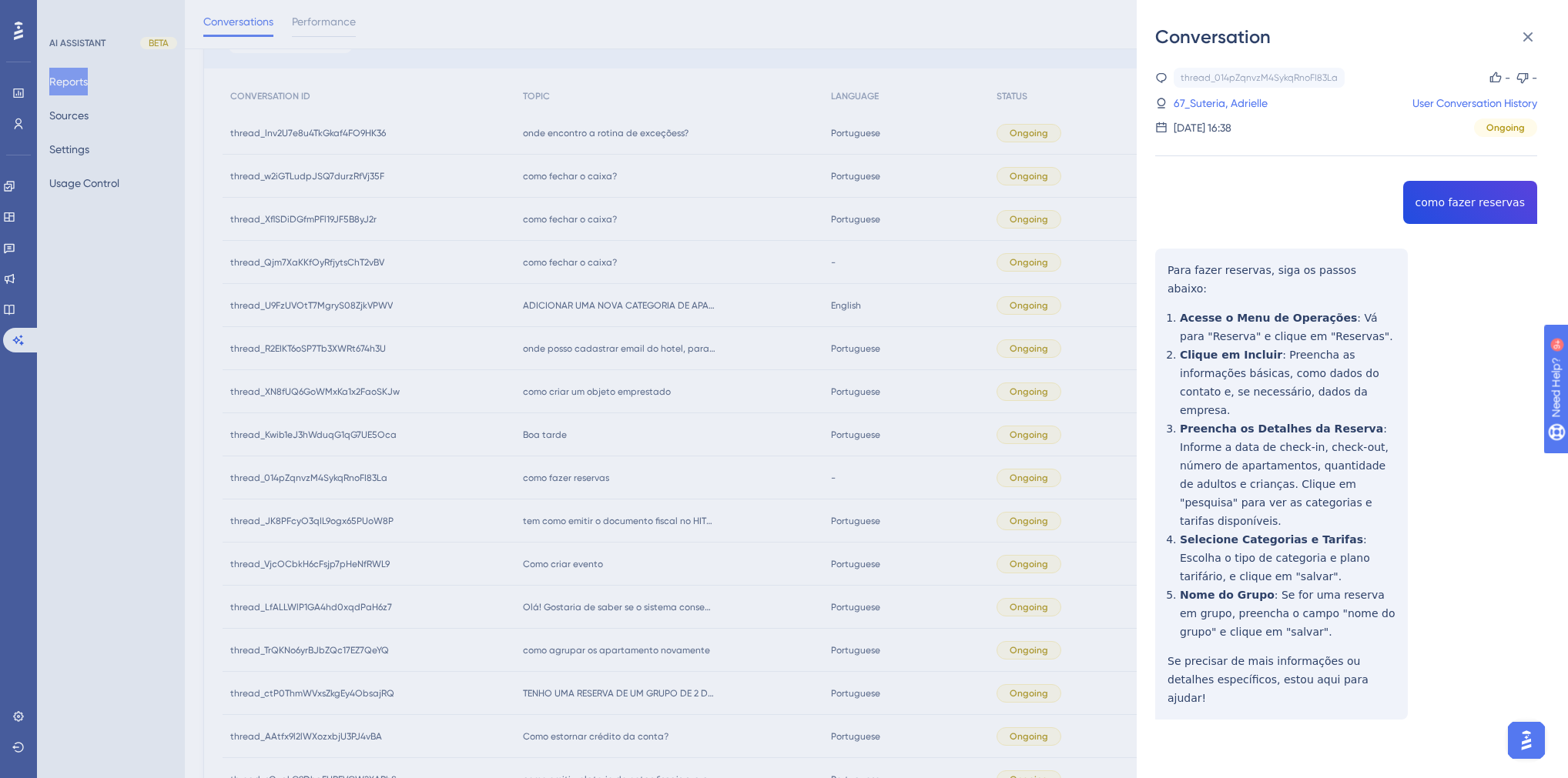
click at [1485, 200] on div "thread_014pZqnvzM4SykqRnoFI83La Copy - - 67_Suteria, Adrielle User Conversation…" at bounding box center [1346, 433] width 382 height 730
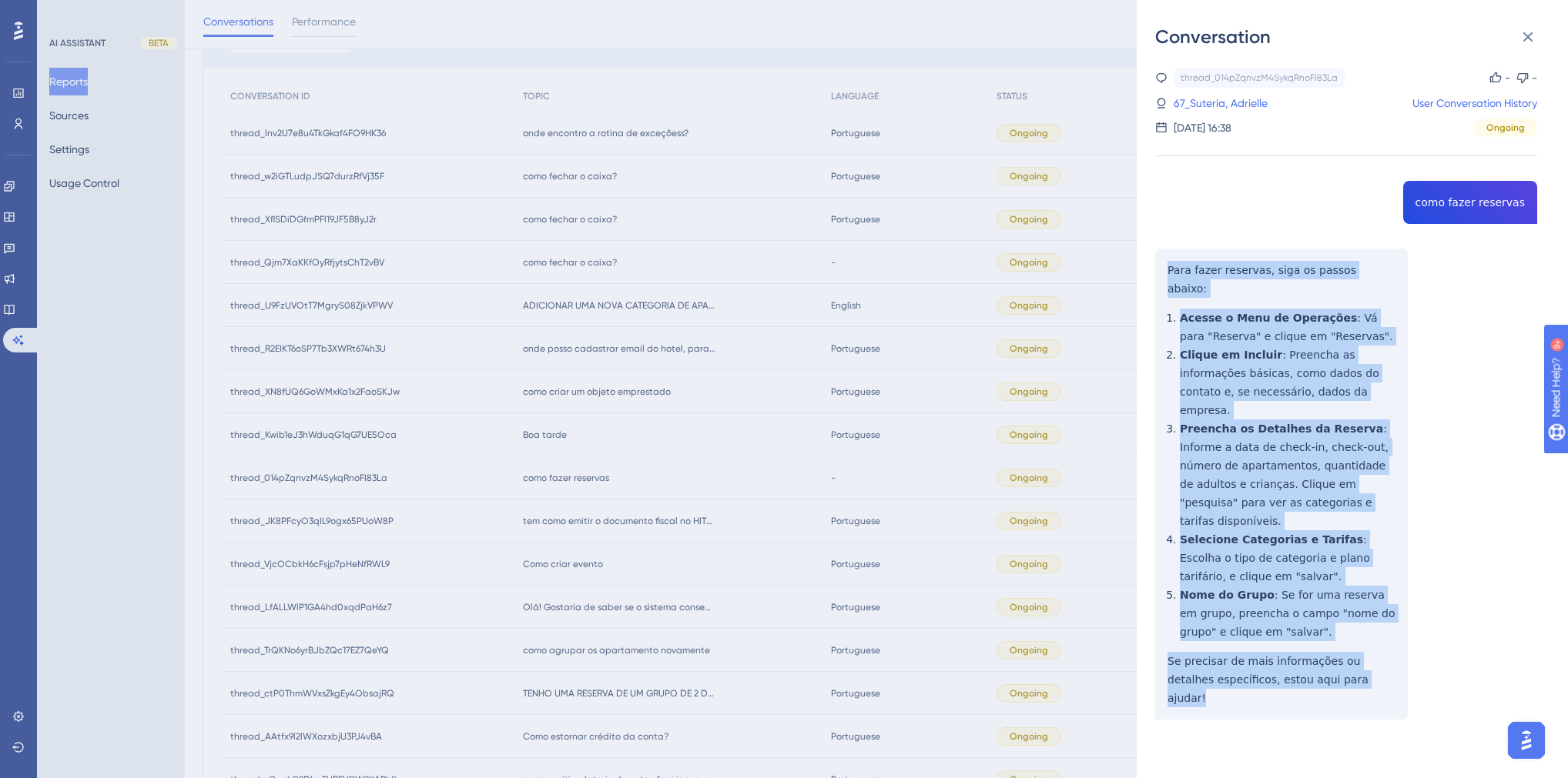
drag, startPoint x: 1352, startPoint y: 632, endPoint x: 1157, endPoint y: 268, distance: 412.9
click at [1157, 268] on div "thread_014pZqnvzM4SykqRnoFI83La Copy - - 67_Suteria, Adrielle User Conversation…" at bounding box center [1346, 433] width 382 height 730
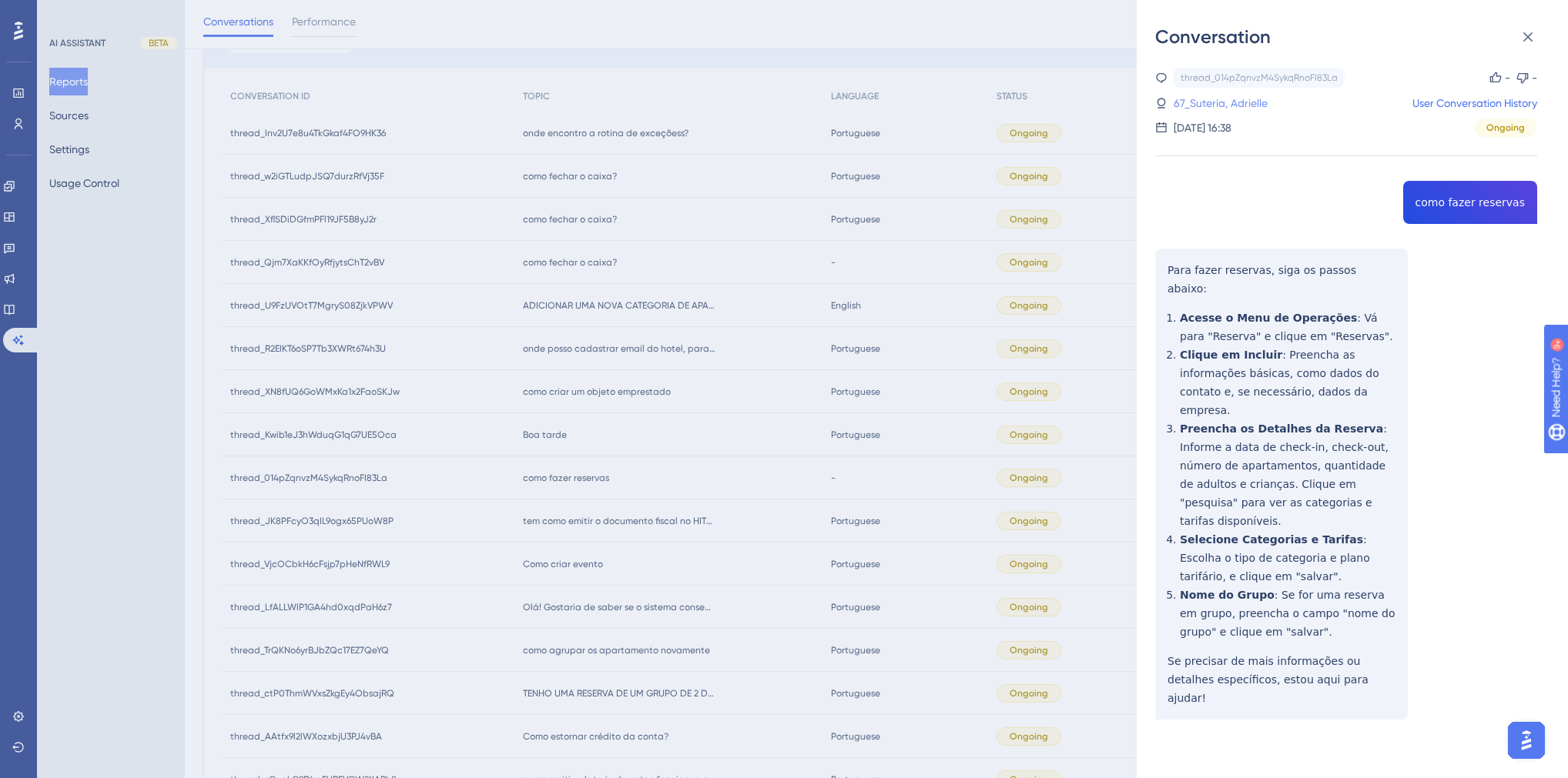
click at [1217, 104] on link "67_Suteria, Adrielle" at bounding box center [1220, 104] width 94 height 19
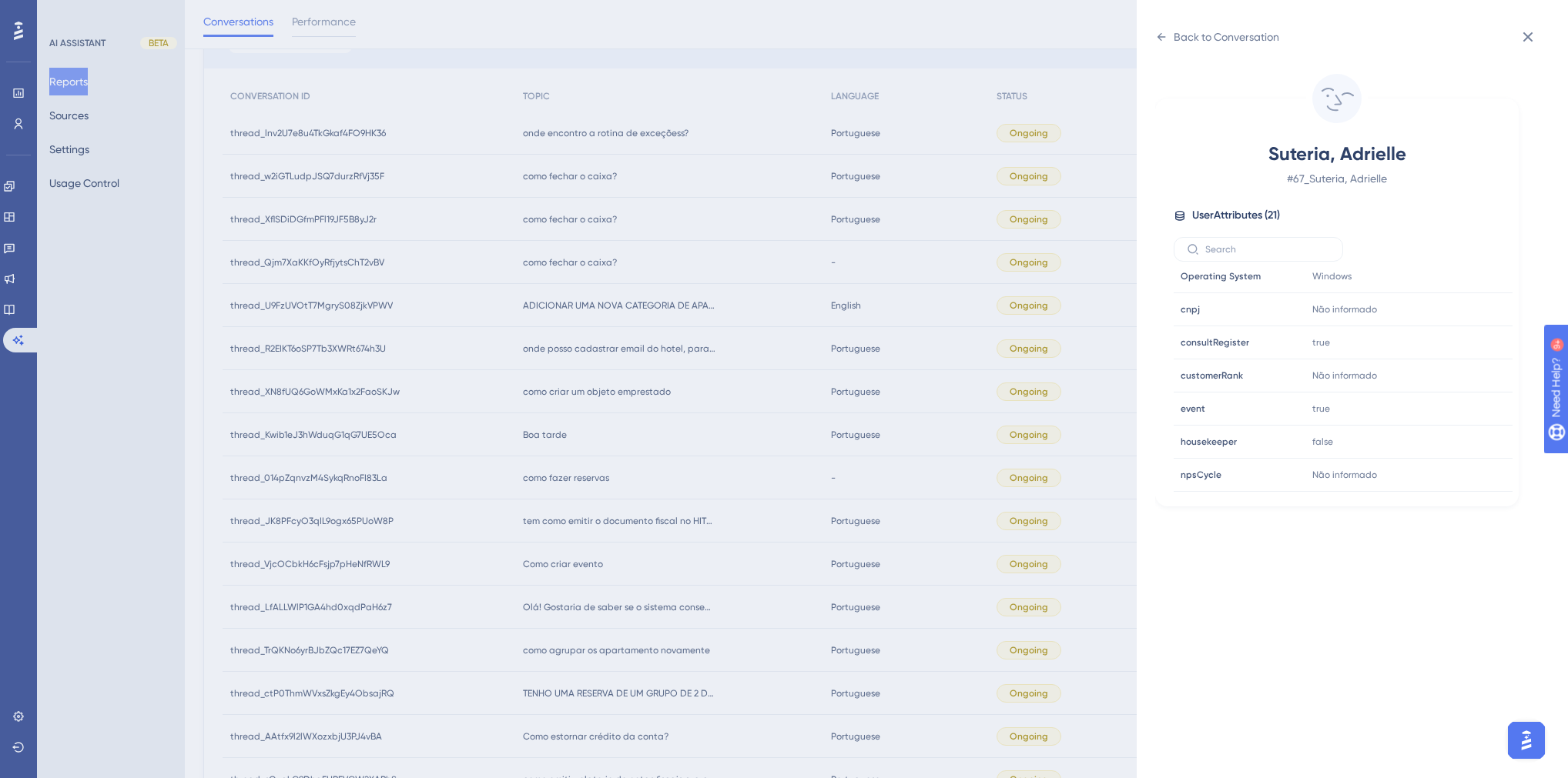
scroll to position [465, 0]
click at [1448, 377] on icon at bounding box center [1453, 382] width 15 height 15
click at [1182, 29] on div "Back to Conversation" at bounding box center [1226, 37] width 105 height 19
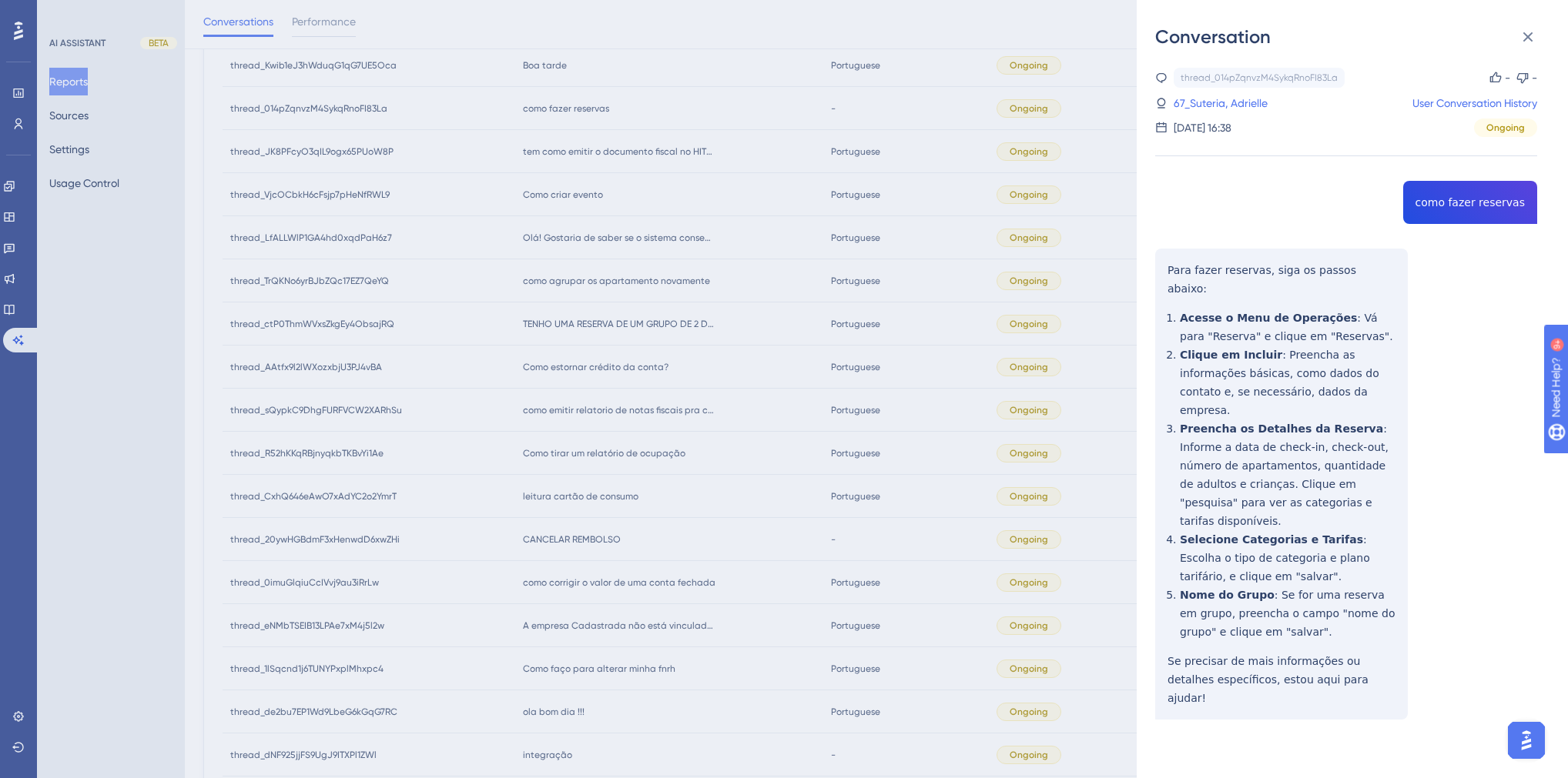
click at [436, 414] on div "Conversation thread_014pZqnvzM4SykqRnoFI83La Copy - - 67_Suteria, Adrielle User…" at bounding box center [784, 389] width 1568 height 778
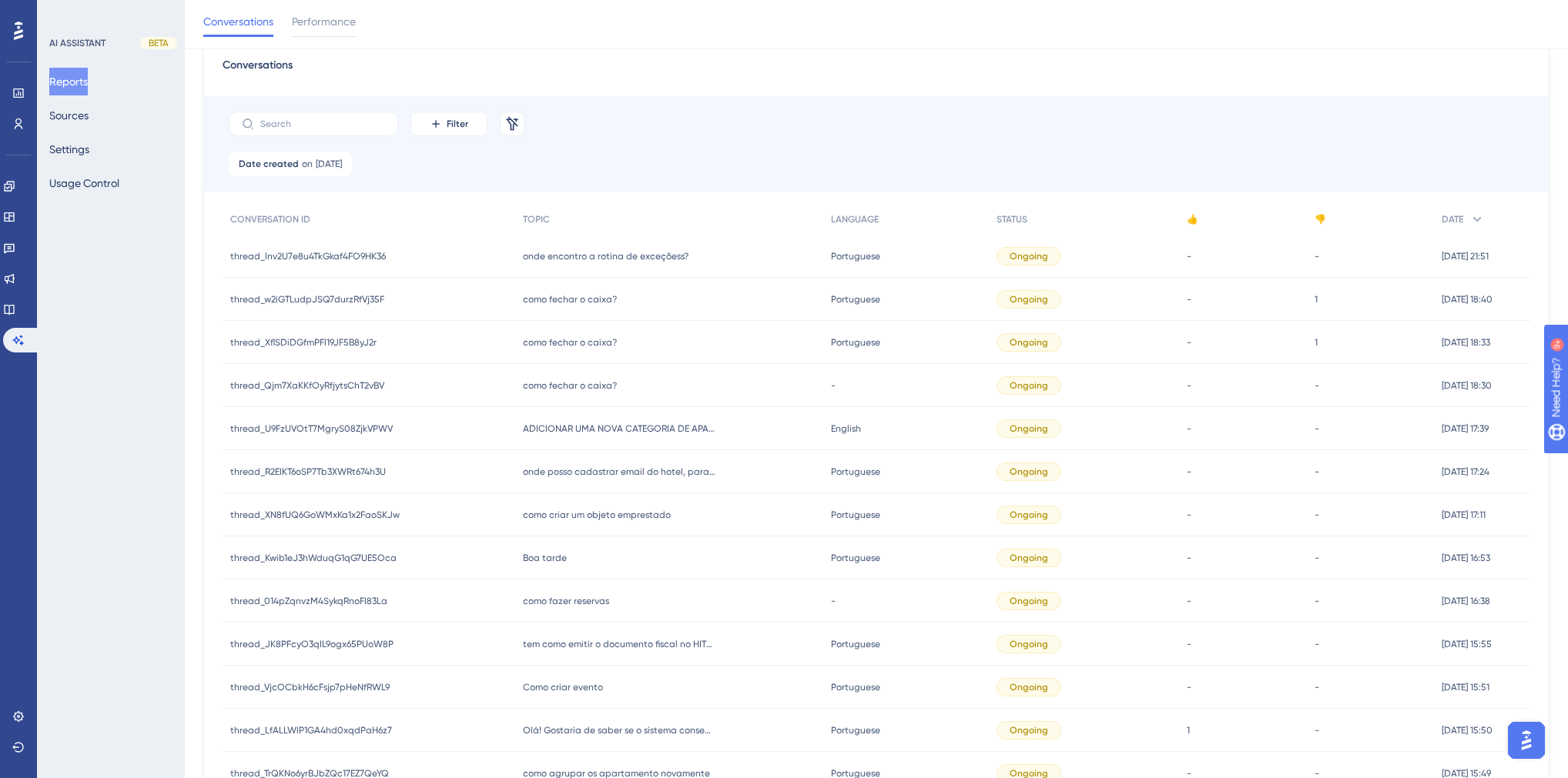
scroll to position [123, 0]
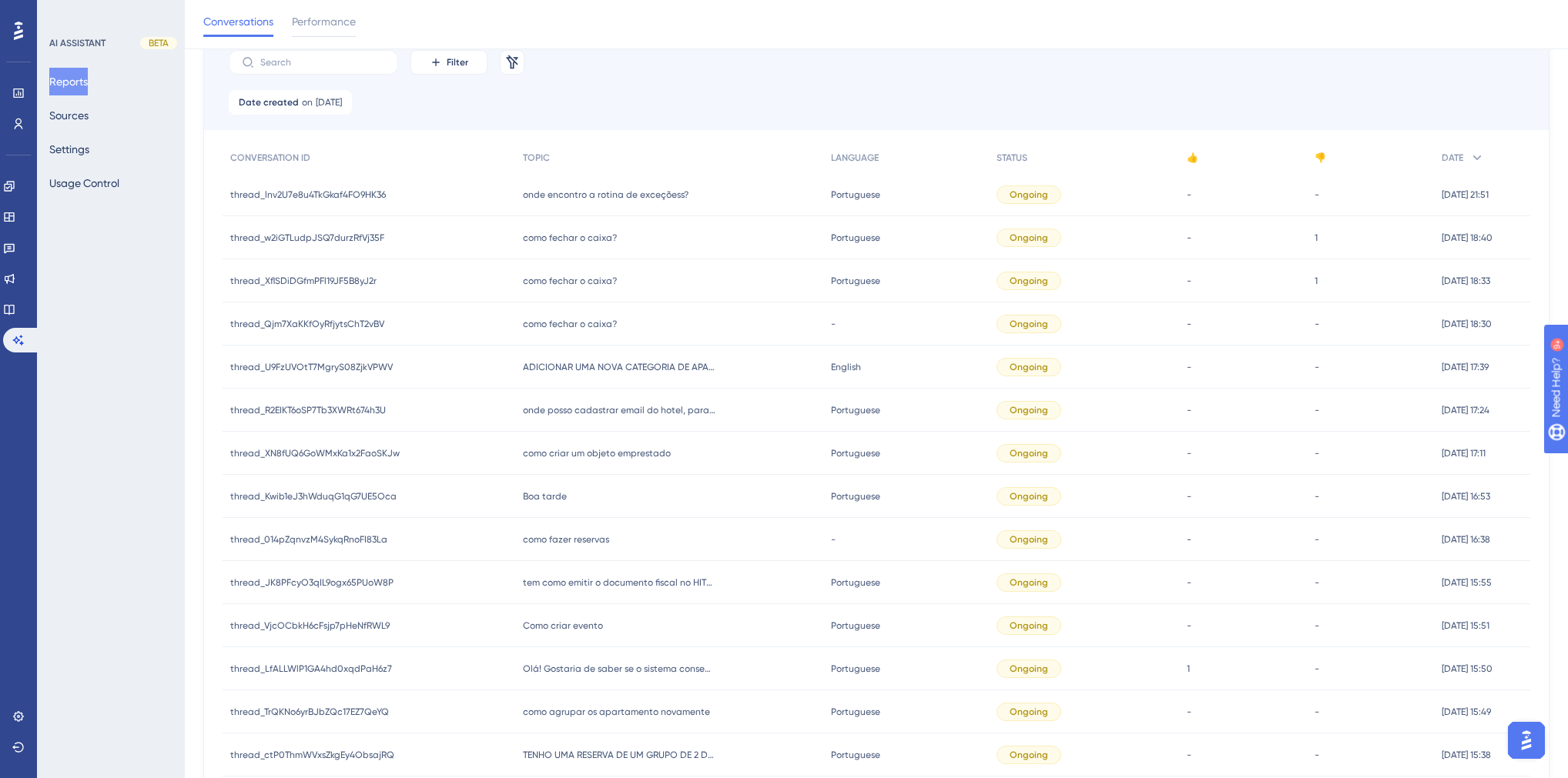
click at [537, 490] on span "Boa tarde" at bounding box center [545, 496] width 44 height 13
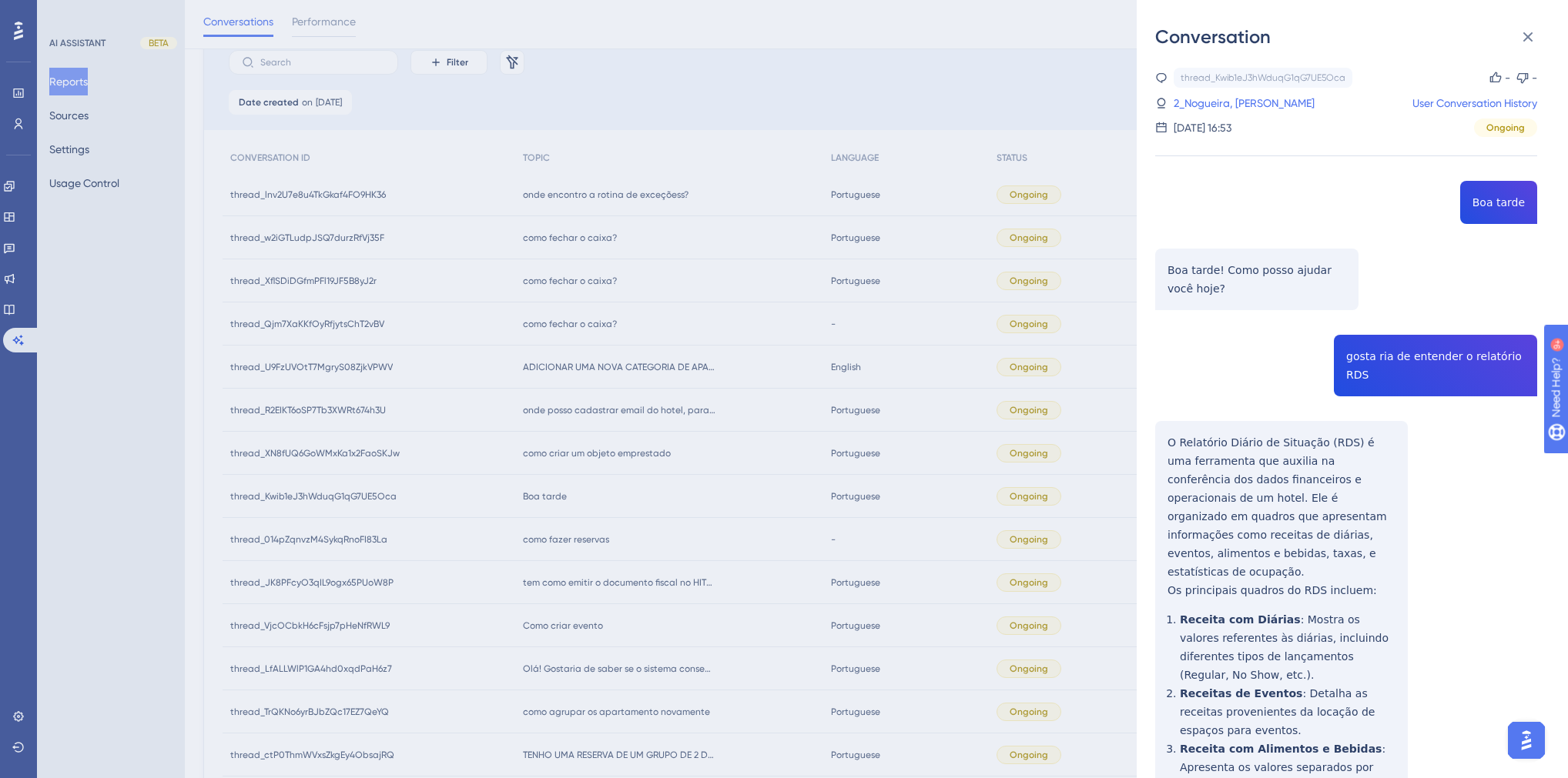
click at [1420, 355] on div "thread_Kwib1eJ3hWduqG1qG7UE5Oca Copy - - 2_Nogueira, [PERSON_NAME] User Convers…" at bounding box center [1346, 640] width 382 height 1144
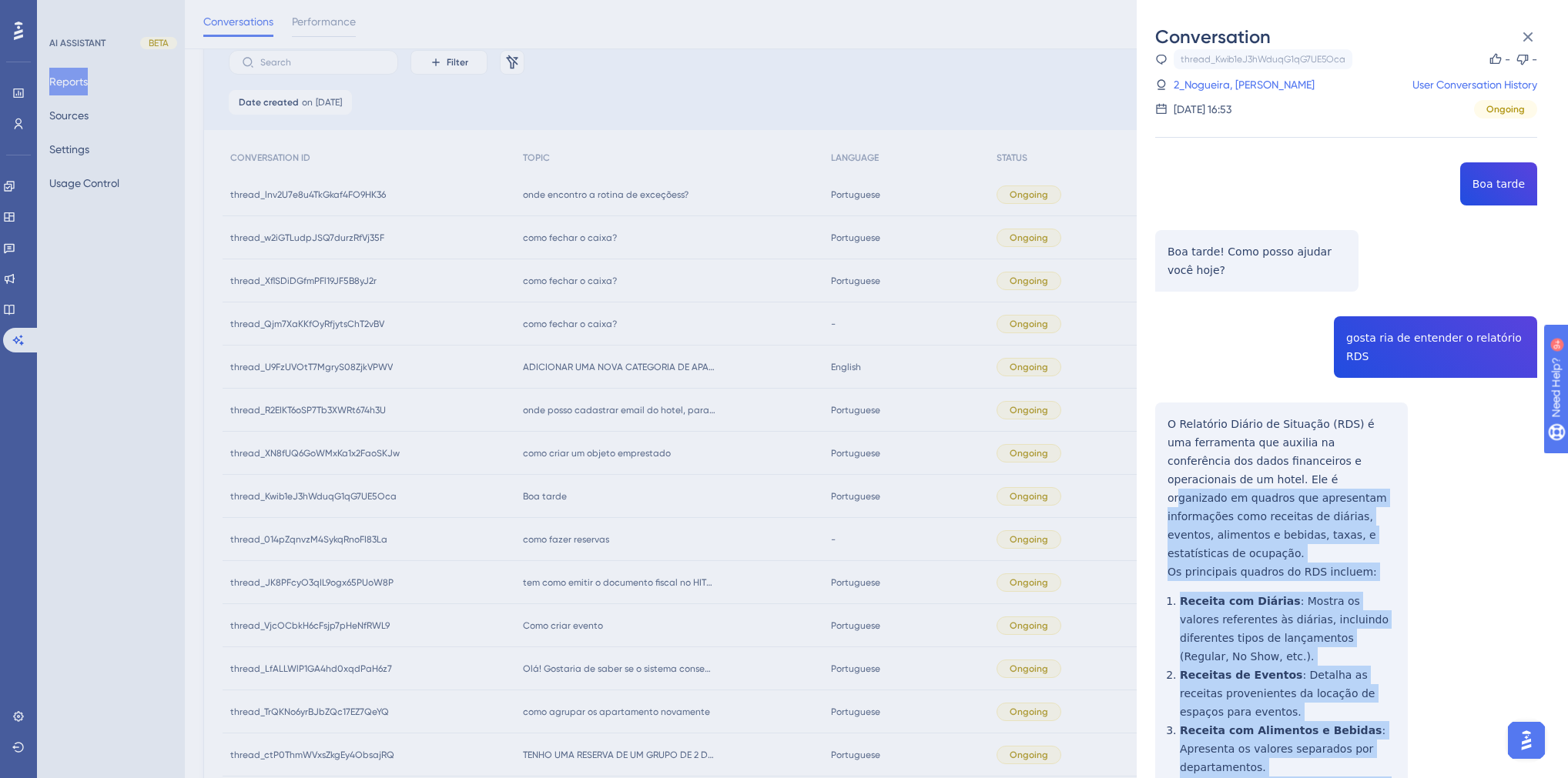
scroll to position [4, 0]
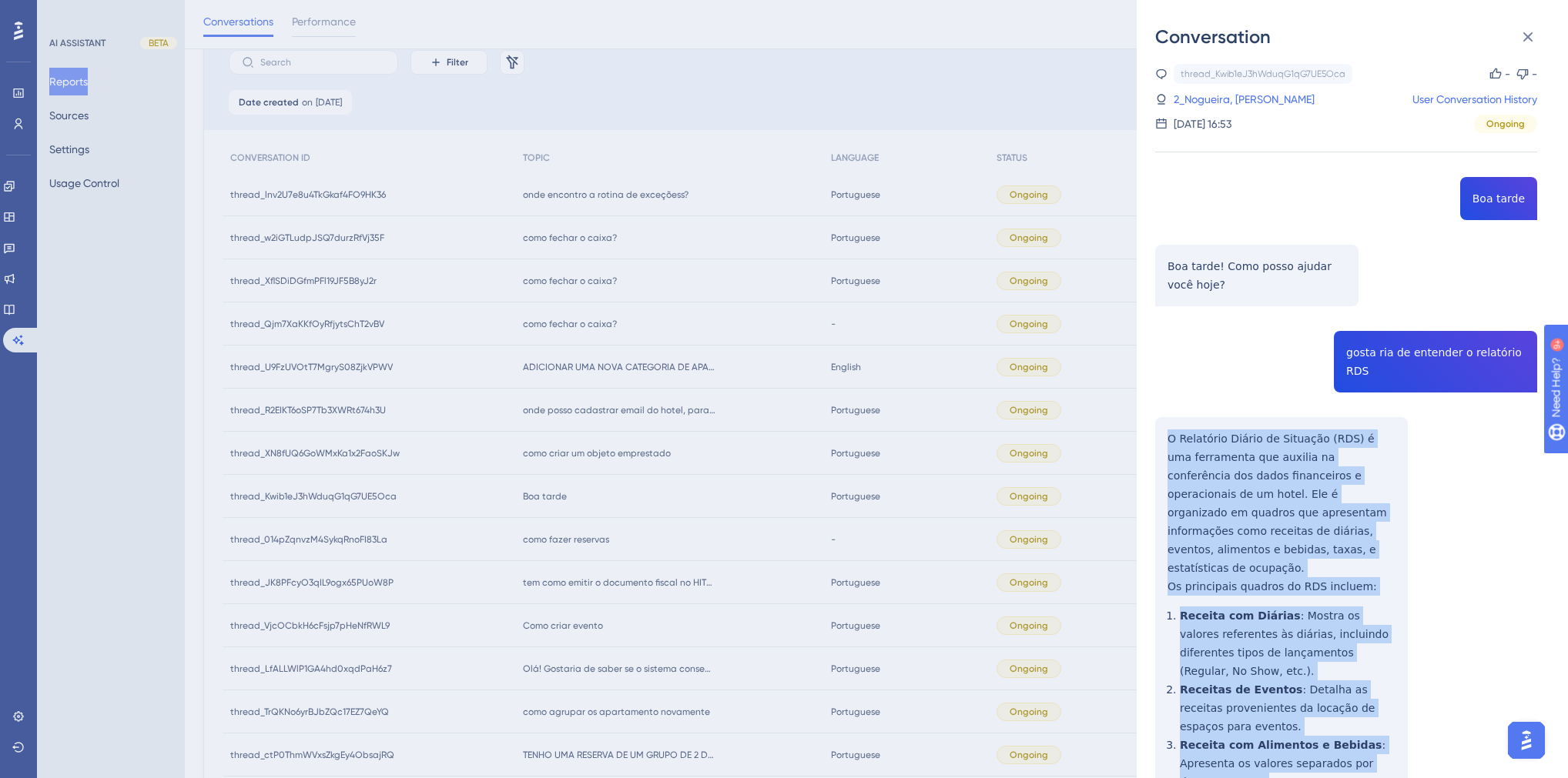
drag, startPoint x: 1392, startPoint y: 689, endPoint x: 1166, endPoint y: 421, distance: 350.6
click at [1166, 421] on div "thread_Kwib1eJ3hWduqG1qG7UE5Oca Copy - - 2_Nogueira, [PERSON_NAME] User Convers…" at bounding box center [1346, 635] width 382 height 1144
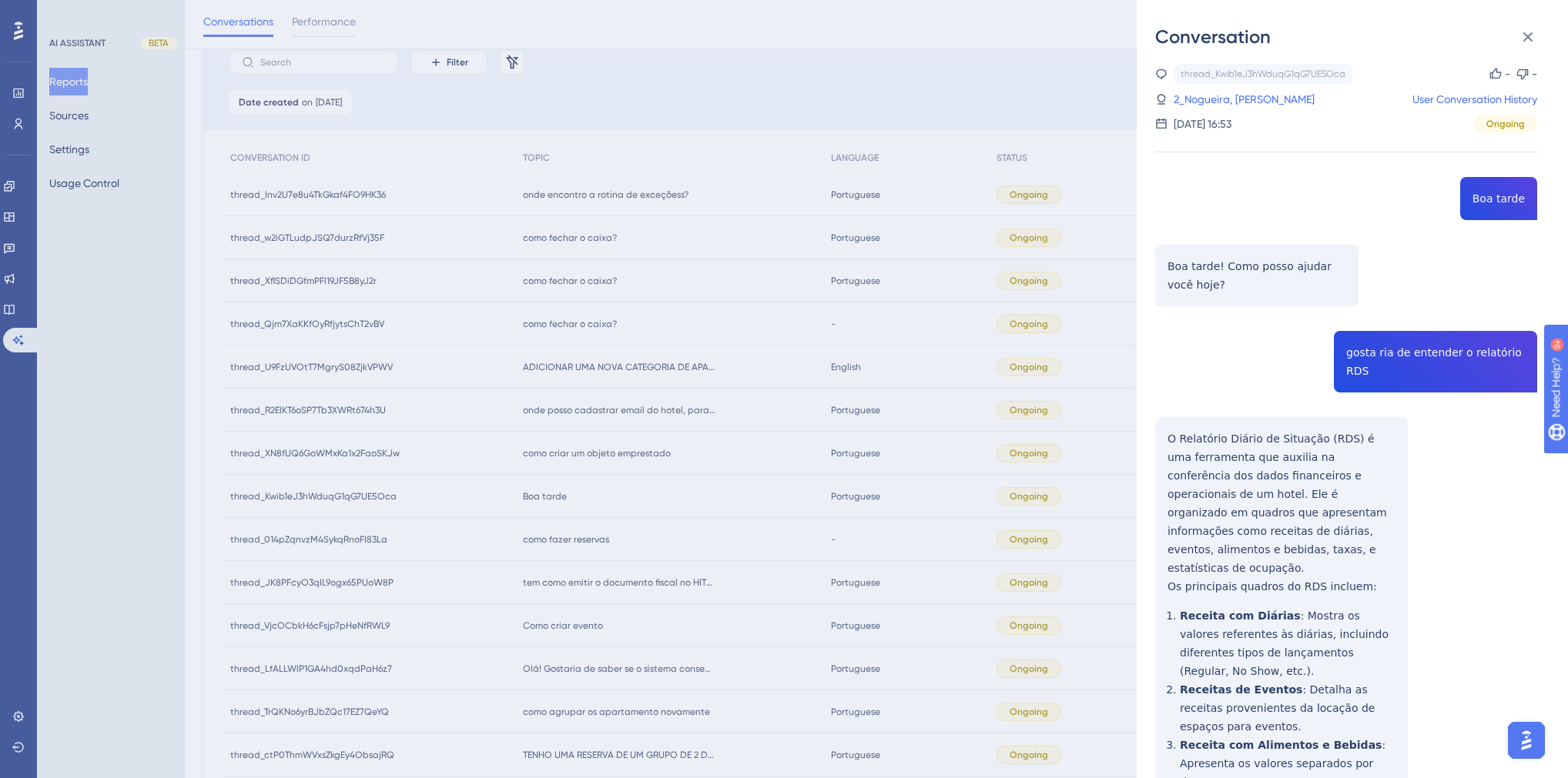
click at [1288, 341] on div "thread_Kwib1eJ3hWduqG1qG7UE5Oca Copy - - 2_Nogueira, [PERSON_NAME] User Convers…" at bounding box center [1346, 635] width 382 height 1144
click at [1224, 106] on link "2_Nogueira, [PERSON_NAME]" at bounding box center [1244, 99] width 141 height 19
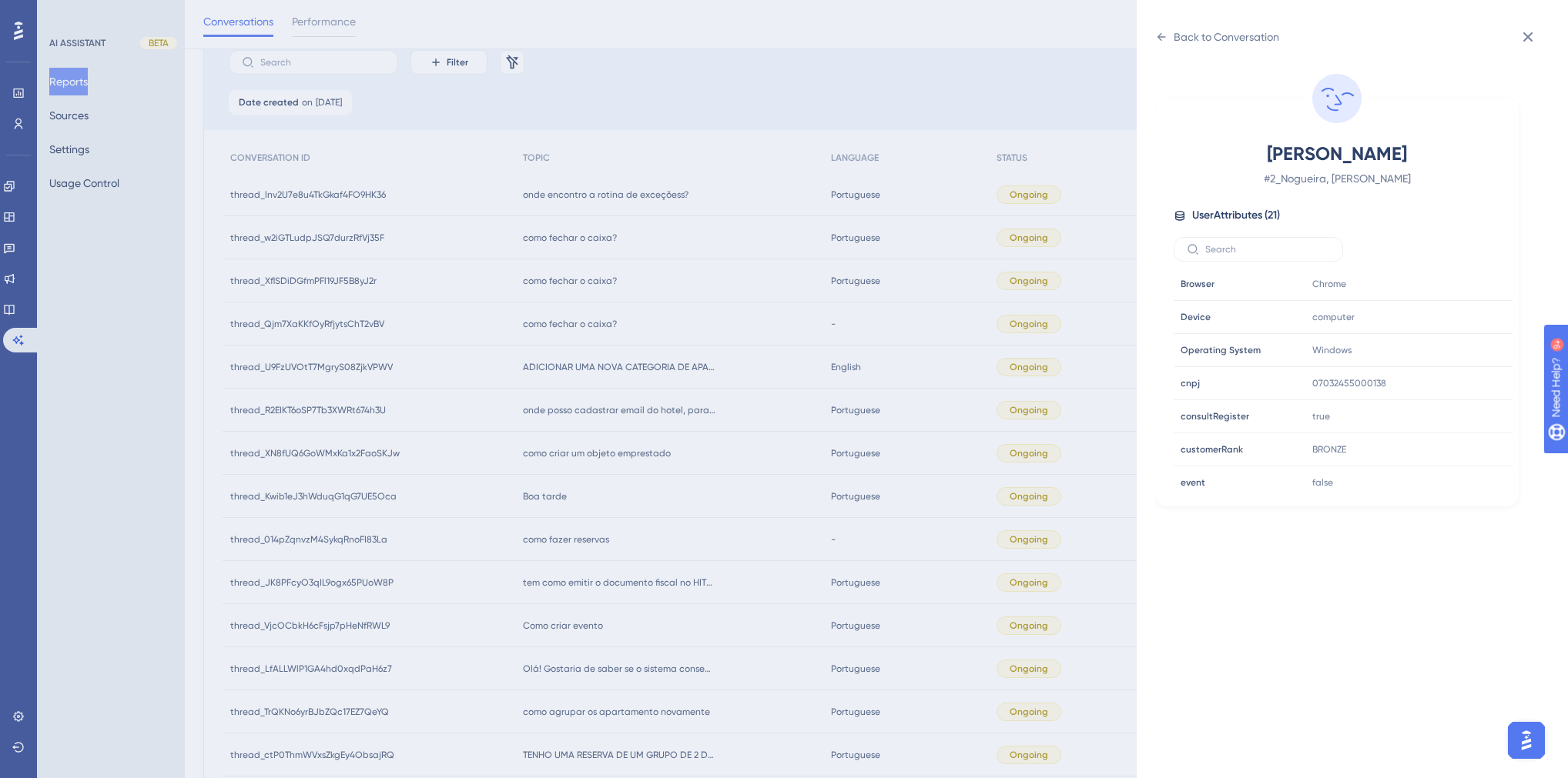
scroll to position [431, 0]
click at [1170, 36] on div "Back to Conversation" at bounding box center [1217, 36] width 124 height 25
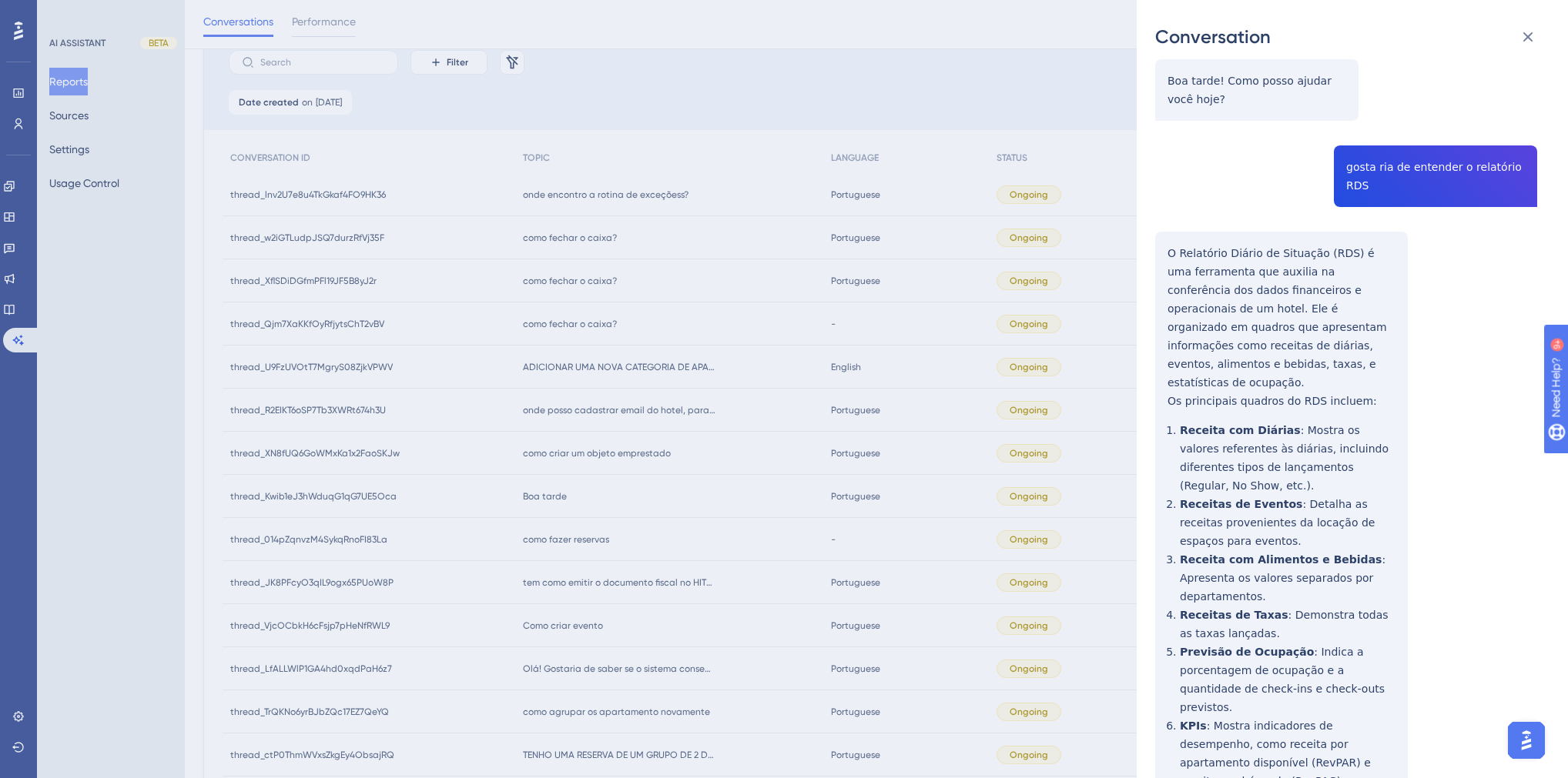
scroll to position [312, 0]
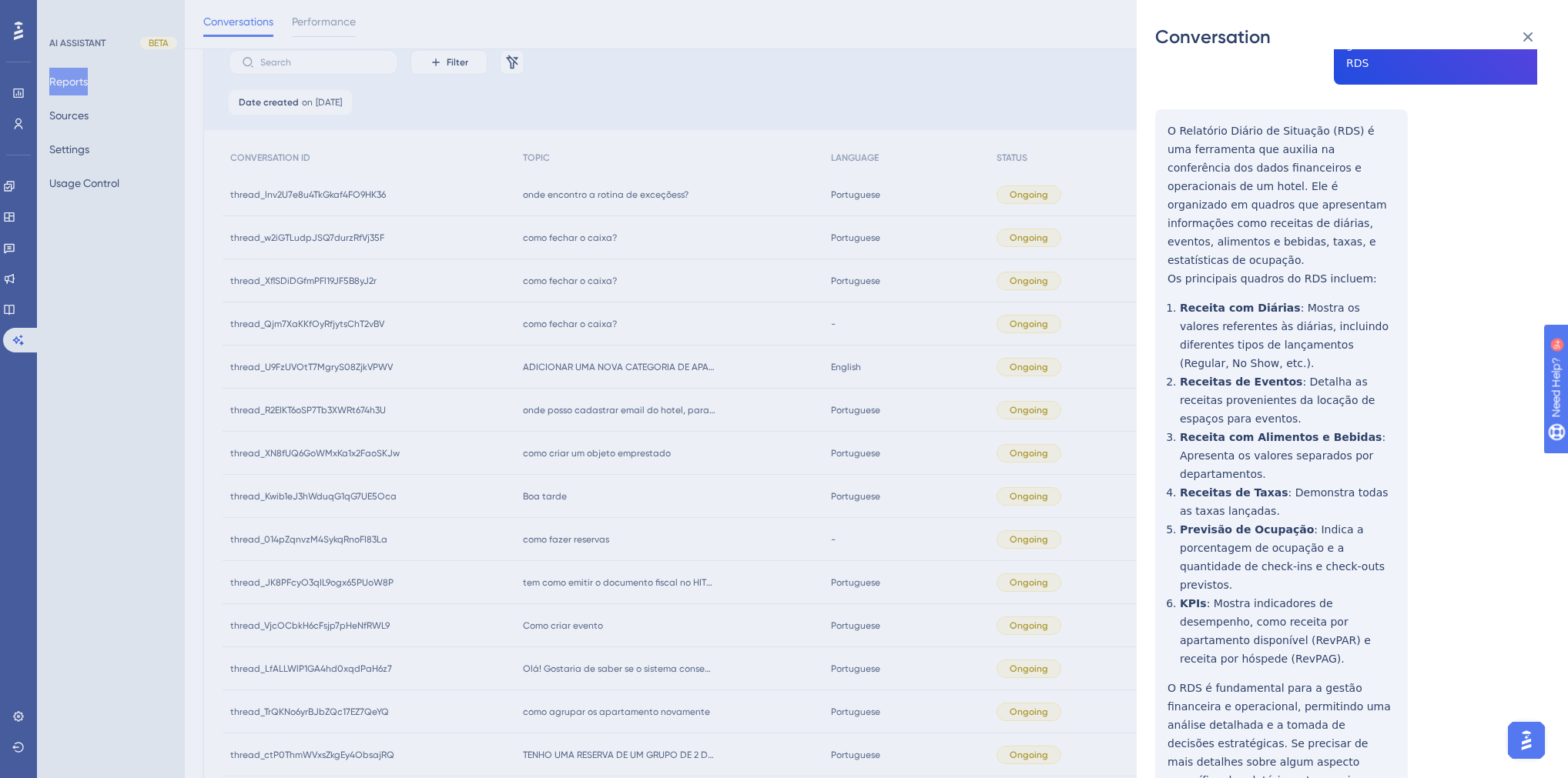
click at [520, 456] on div "Conversation thread_Kwib1eJ3hWduqG1qG7UE5Oca Copy - - 2_Nogueira, [PERSON_NAME]…" at bounding box center [784, 389] width 1568 height 778
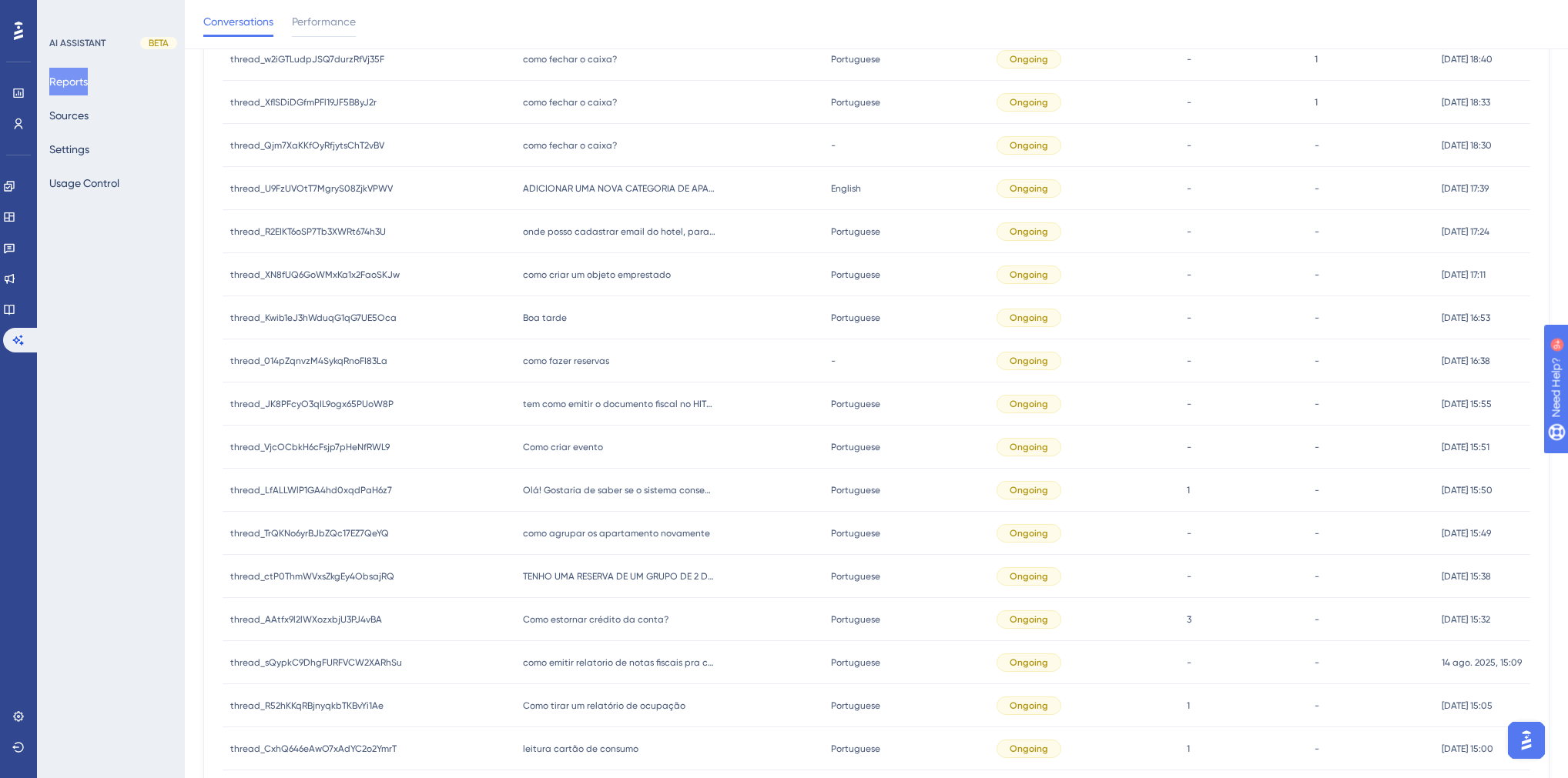
scroll to position [308, 0]
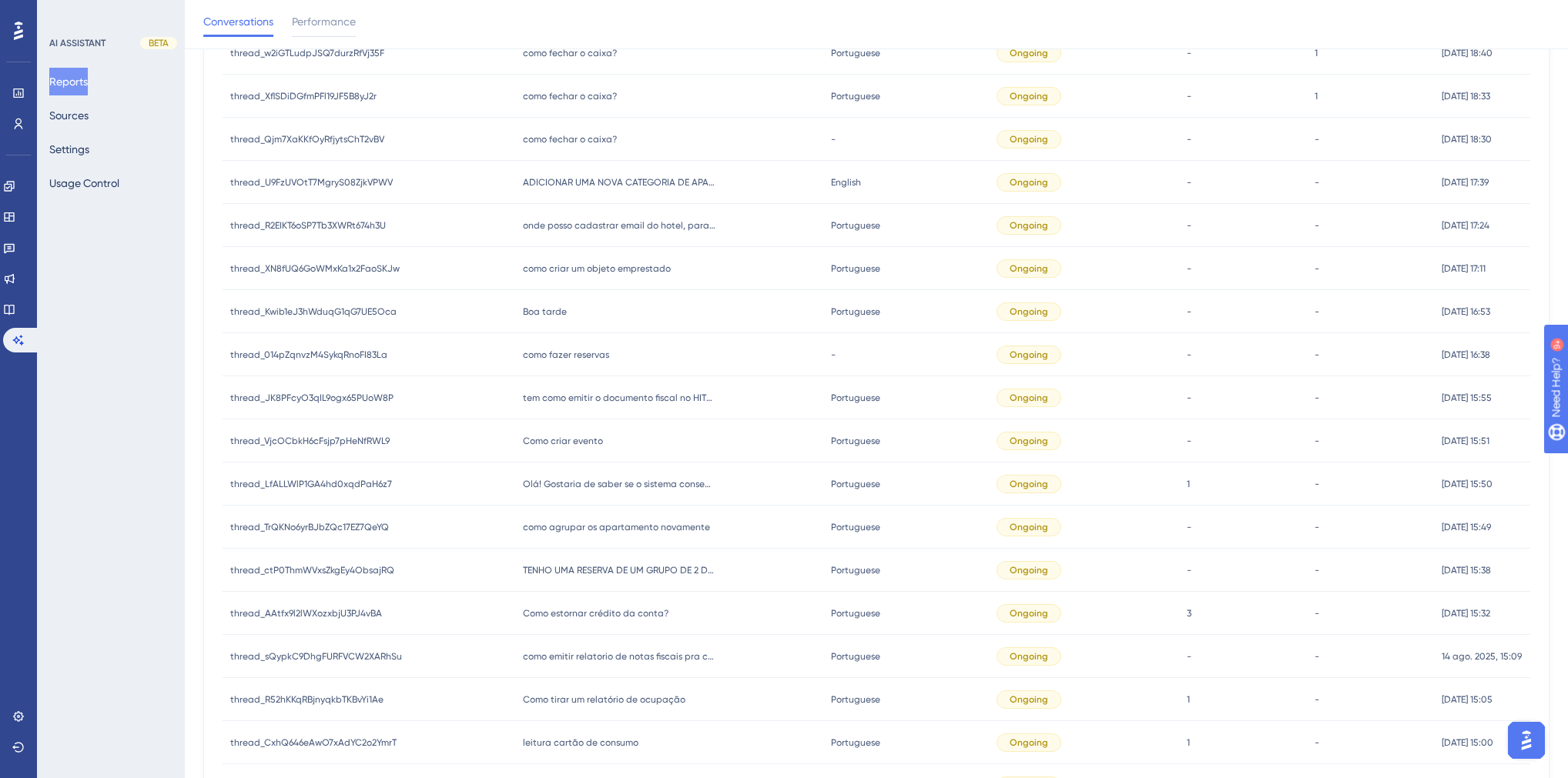
click at [546, 271] on span "como criar um objeto emprestado" at bounding box center [596, 268] width 148 height 13
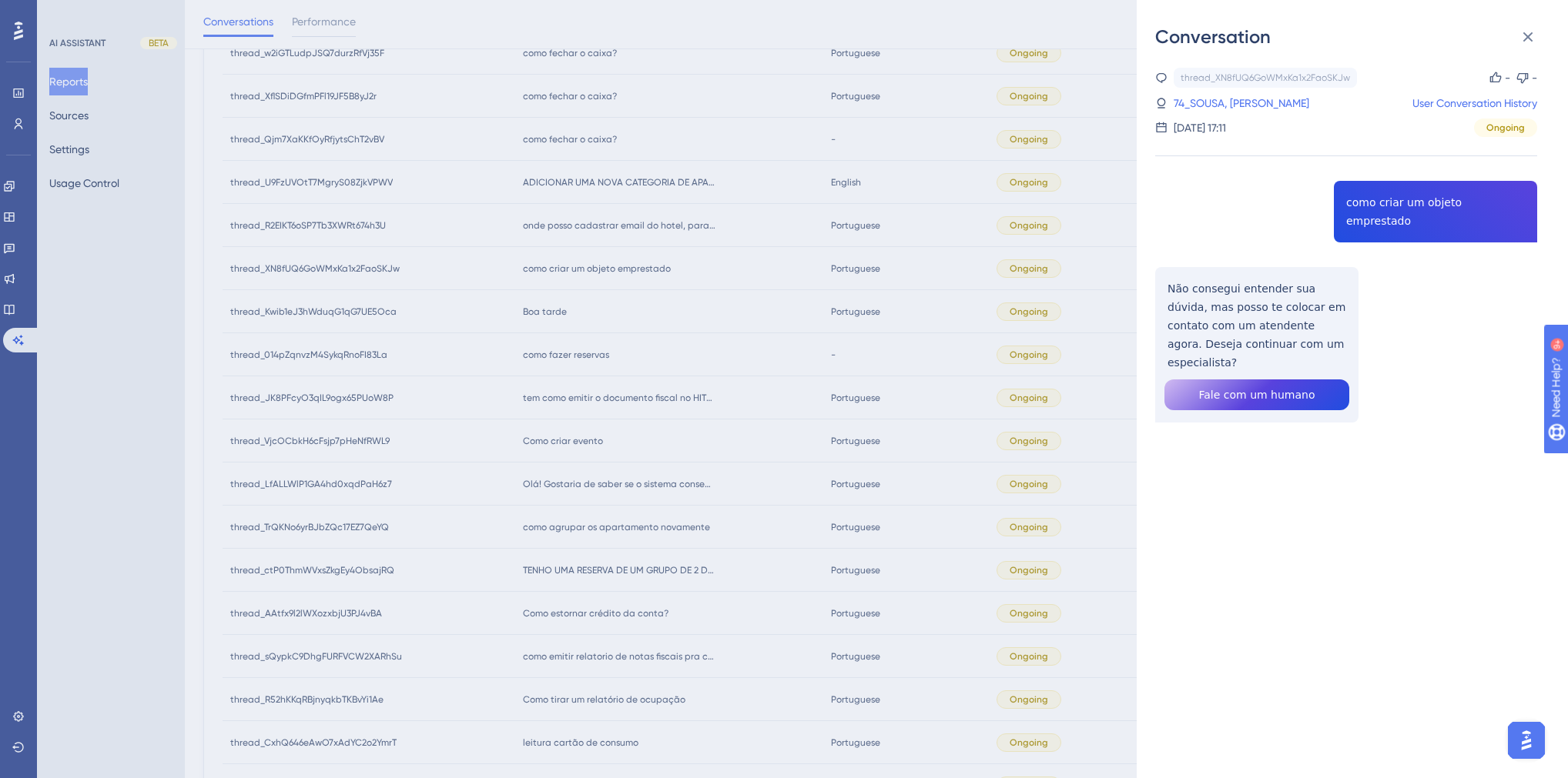
click at [1405, 204] on div "thread_XN8fUQ6GoWMxKa1x2FaoSKJw Copy - - 74_SOUSA, JOELSON User Conversation Hi…" at bounding box center [1346, 284] width 382 height 434
drag, startPoint x: 1317, startPoint y: 323, endPoint x: 1163, endPoint y: 271, distance: 162.5
click at [1163, 271] on div "thread_XN8fUQ6GoWMxKa1x2FaoSKJw Copy - - 74_SOUSA, JOELSON User Conversation Hi…" at bounding box center [1346, 284] width 382 height 434
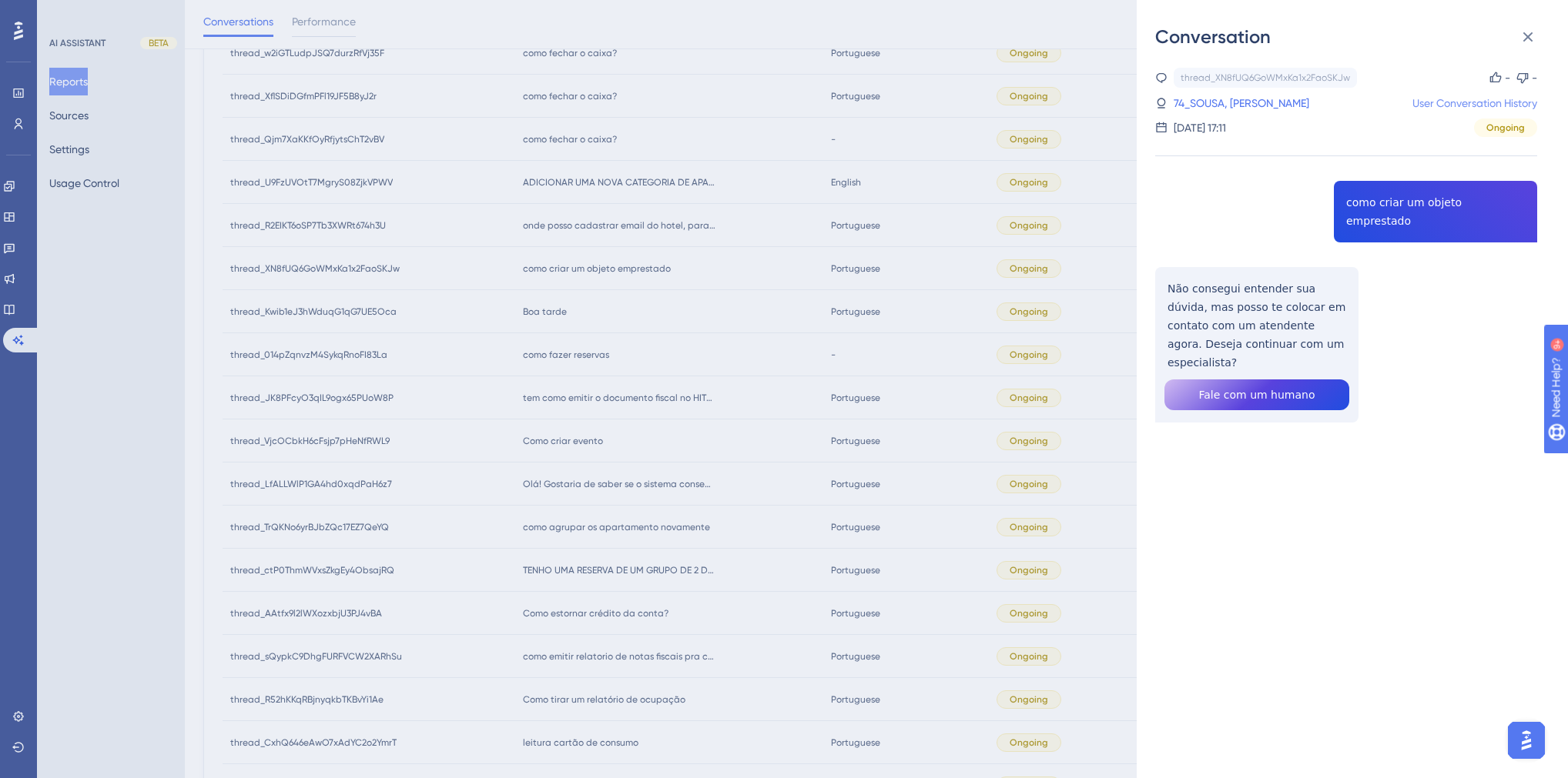
click at [1464, 98] on link "User Conversation History" at bounding box center [1474, 104] width 125 height 19
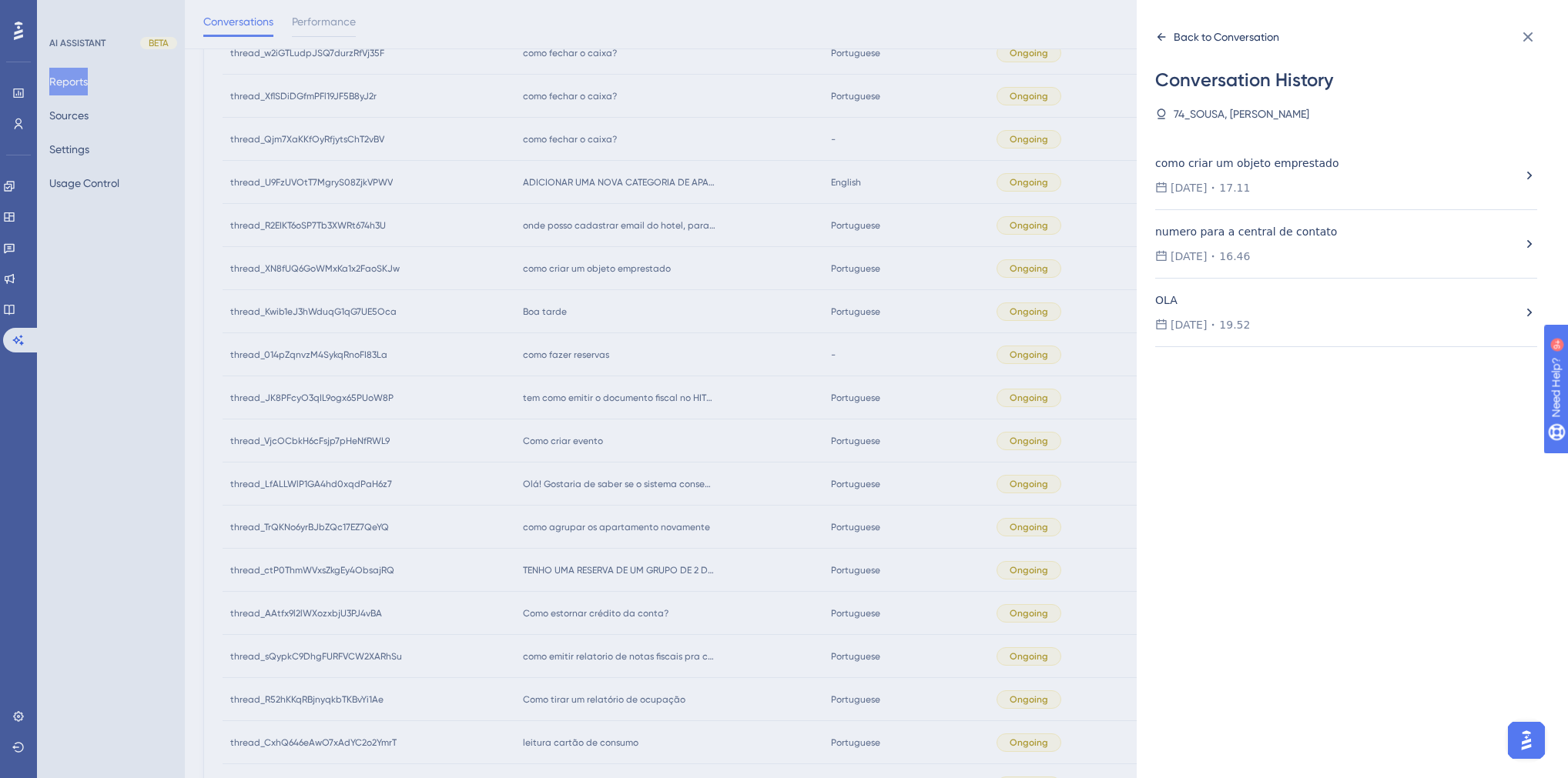
click at [1164, 33] on icon at bounding box center [1161, 36] width 13 height 13
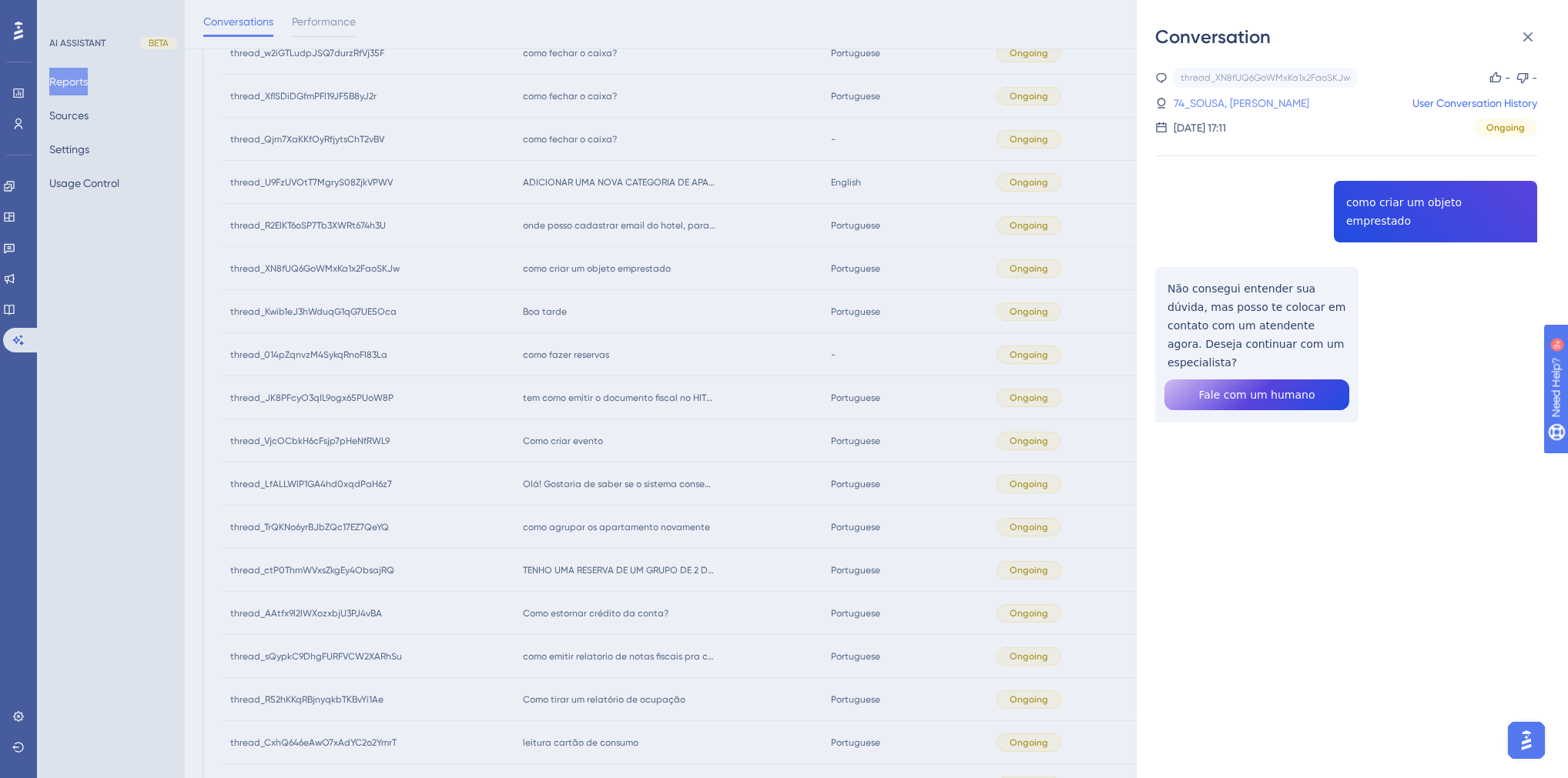
click at [1238, 109] on link "74_SOUSA, [PERSON_NAME]" at bounding box center [1241, 104] width 136 height 19
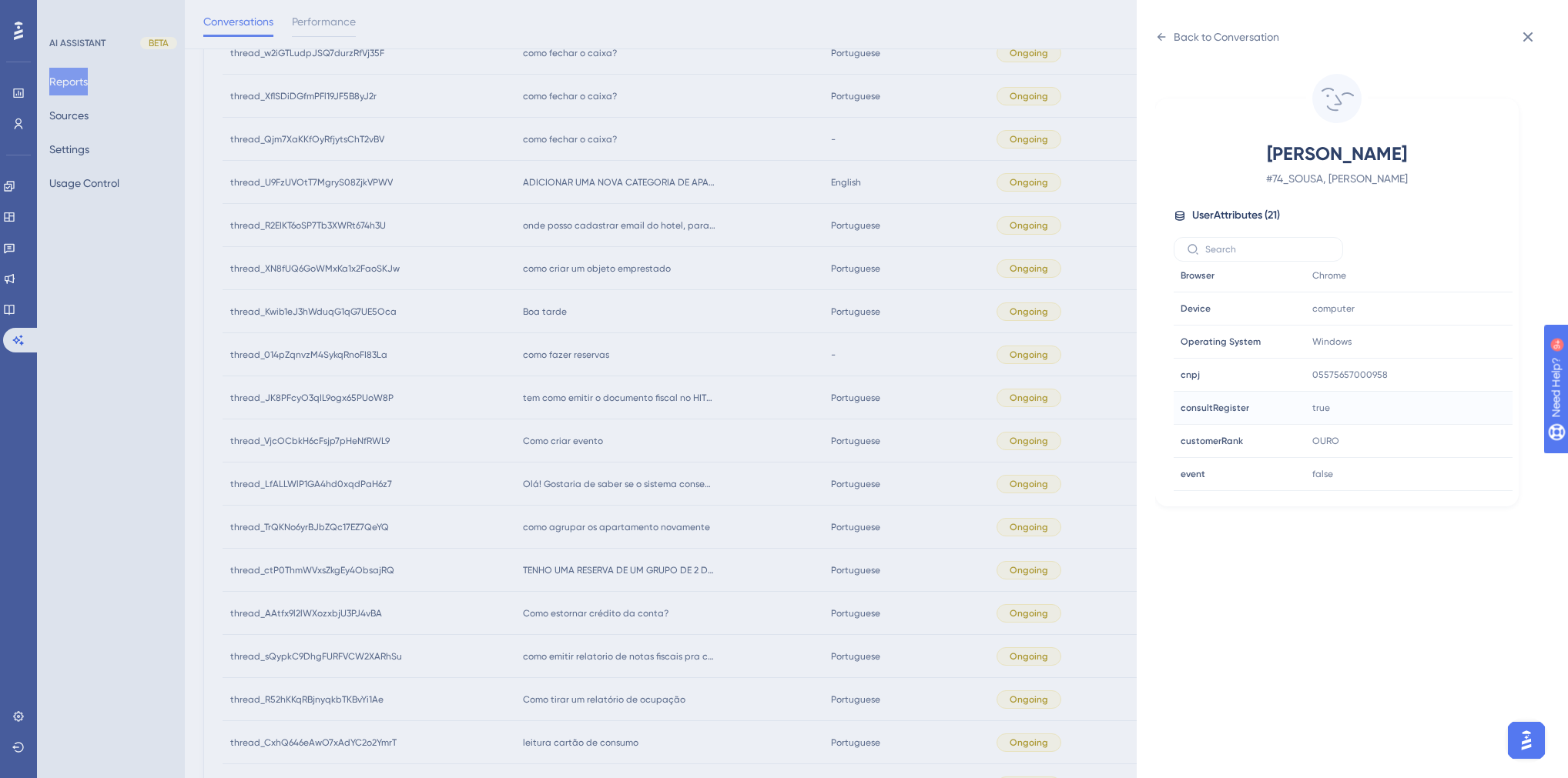
scroll to position [370, 0]
click at [1451, 410] on icon at bounding box center [1453, 411] width 15 height 15
click at [655, 361] on div "Back to Conversation SOUSA, [PERSON_NAME] # 74_SOUSA, [PERSON_NAME] User Attrib…" at bounding box center [784, 389] width 1568 height 778
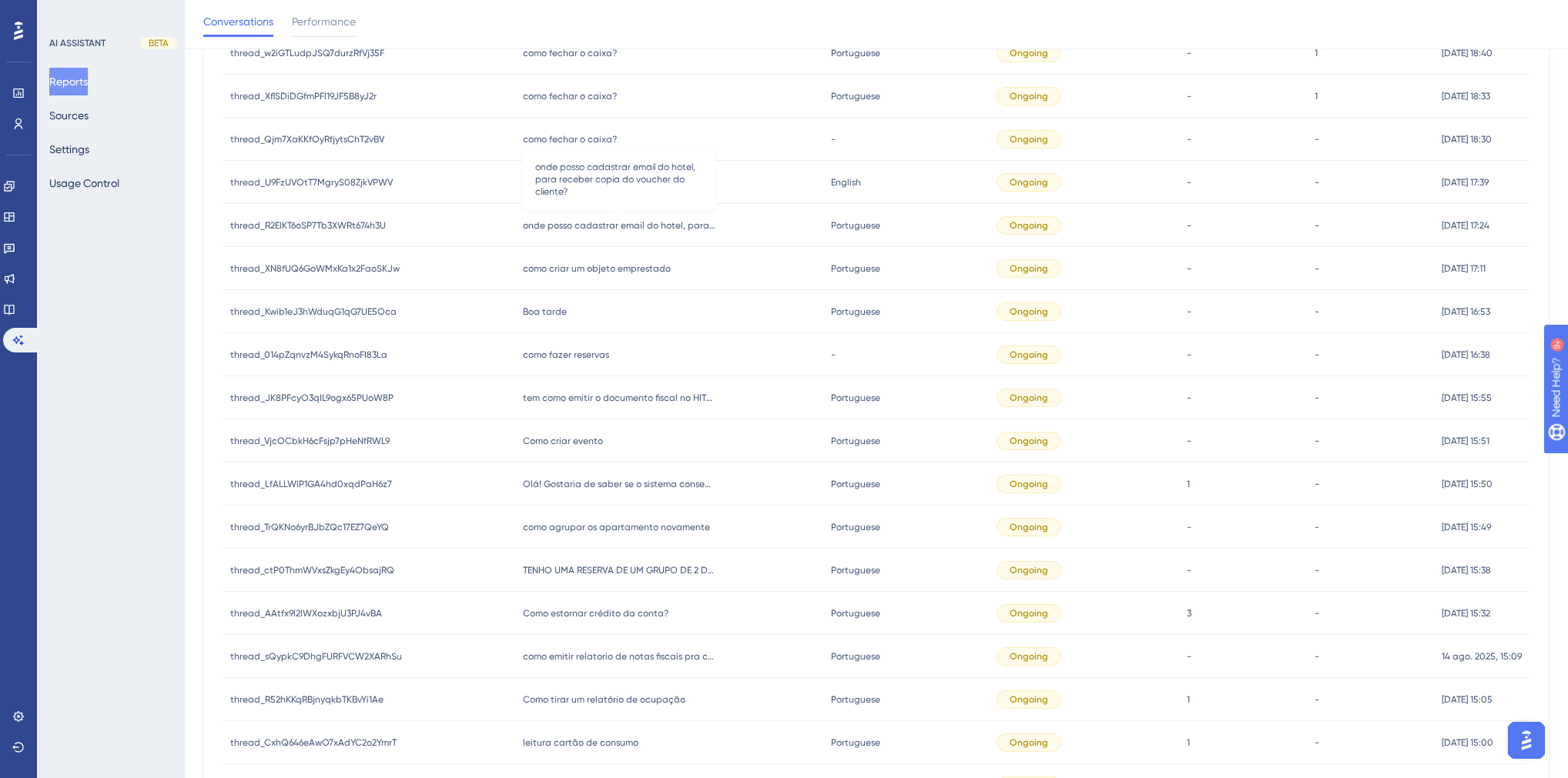
click at [619, 226] on span "onde posso cadastrar email do hotel, para receber copia do voucher do cliente?" at bounding box center [619, 226] width 193 height 13
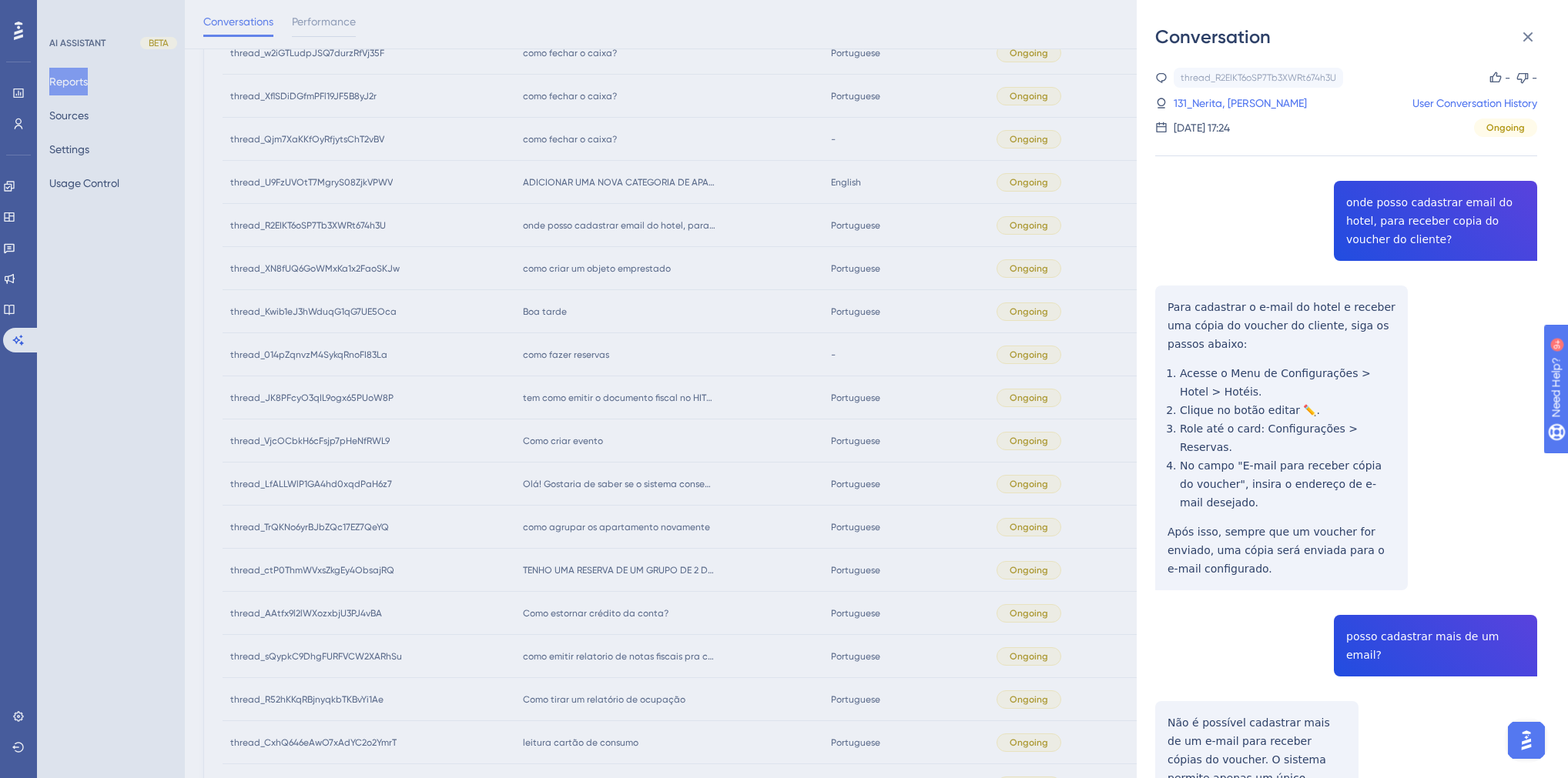
click at [1365, 225] on div "thread_R2EIKT6oSP7Tb3XWRt674h3U Copy - - 131_Nerita, [PERSON_NAME] User Convers…" at bounding box center [1346, 491] width 382 height 848
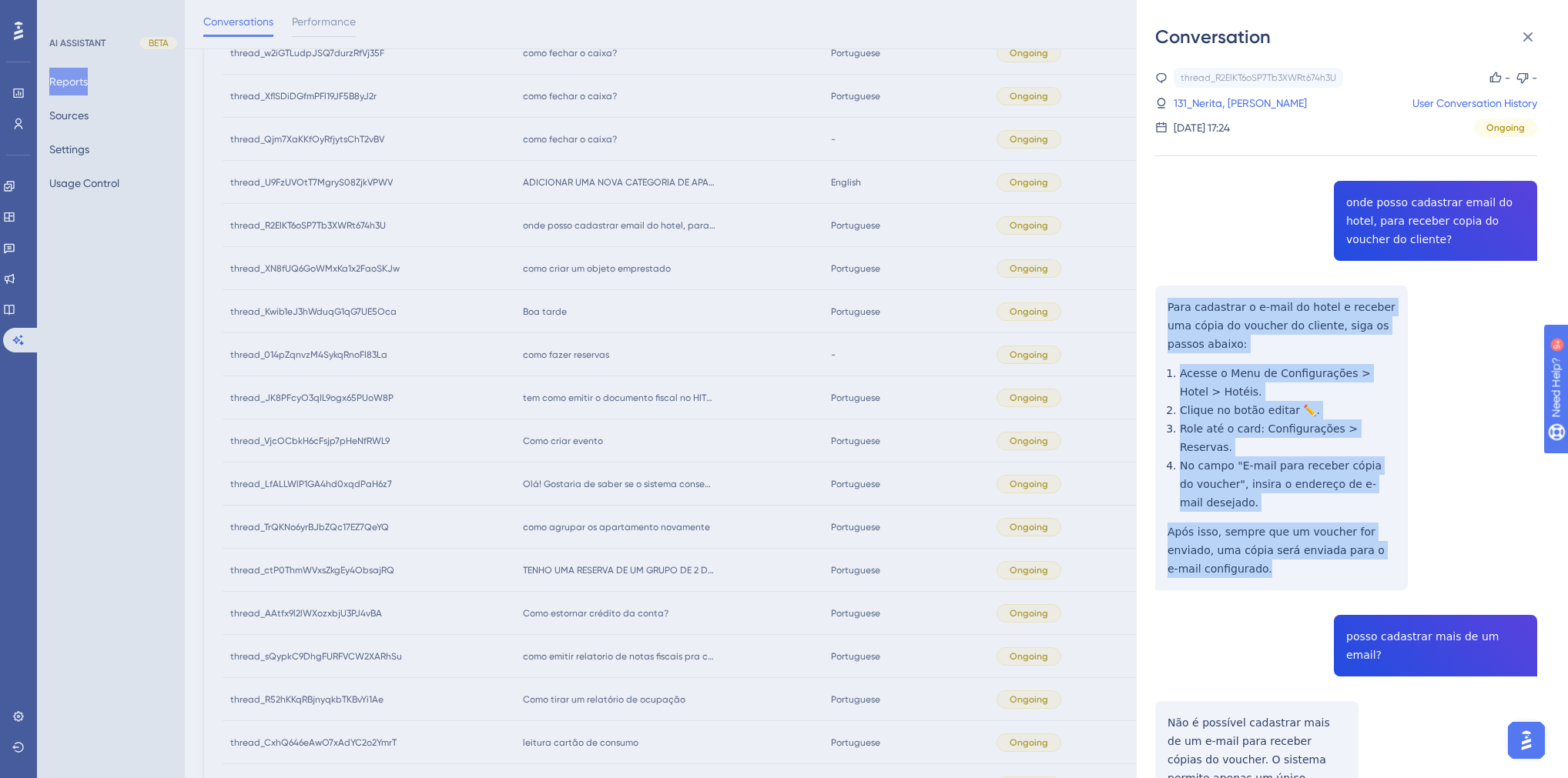
drag, startPoint x: 1246, startPoint y: 548, endPoint x: 1145, endPoint y: 299, distance: 268.7
click at [1145, 299] on div "Conversation thread_R2EIKT6oSP7Tb3XWRt674h3U Copy - - 131_Nerita, [PERSON_NAME]…" at bounding box center [1352, 389] width 431 height 778
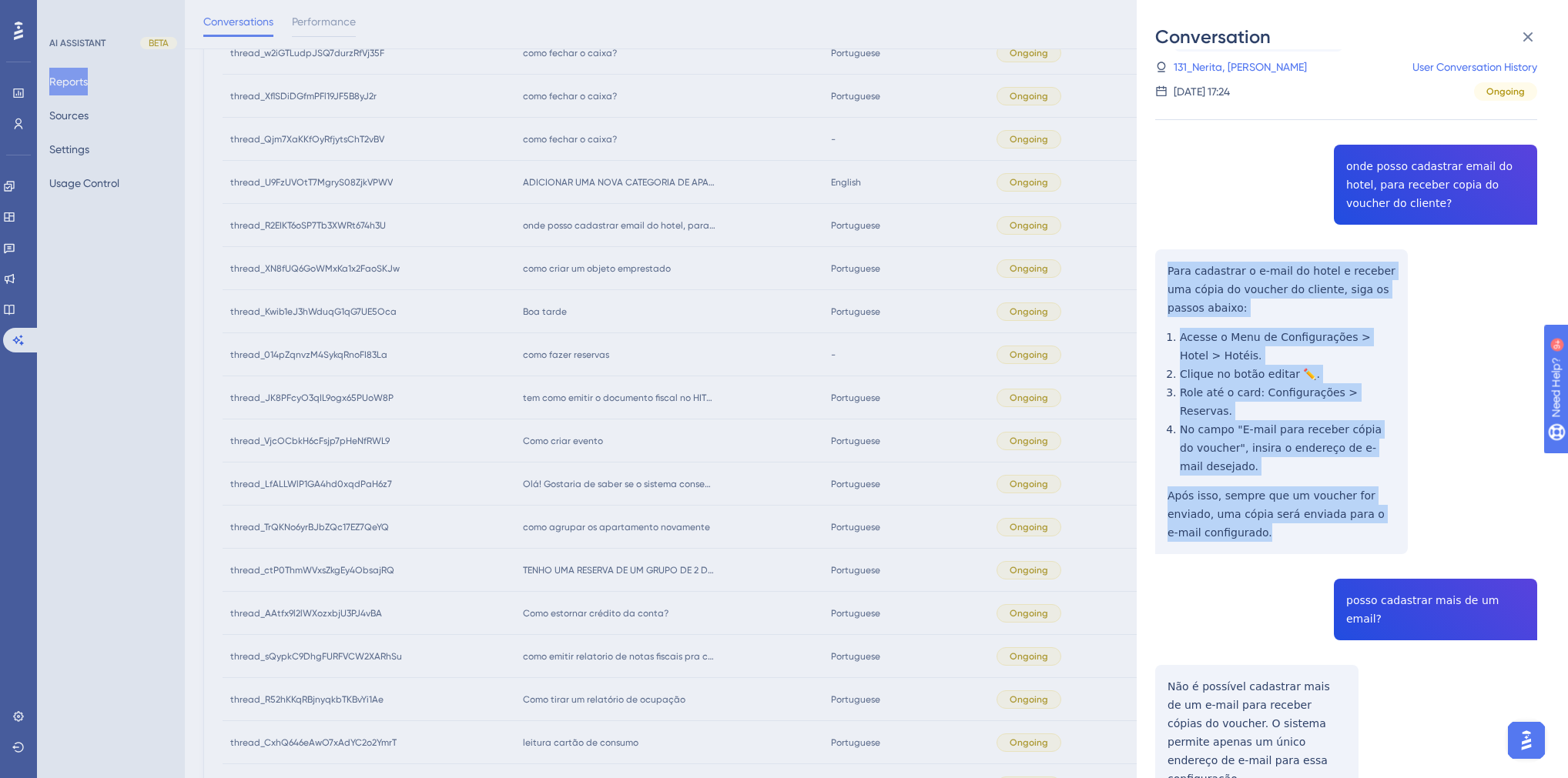
scroll to position [71, 0]
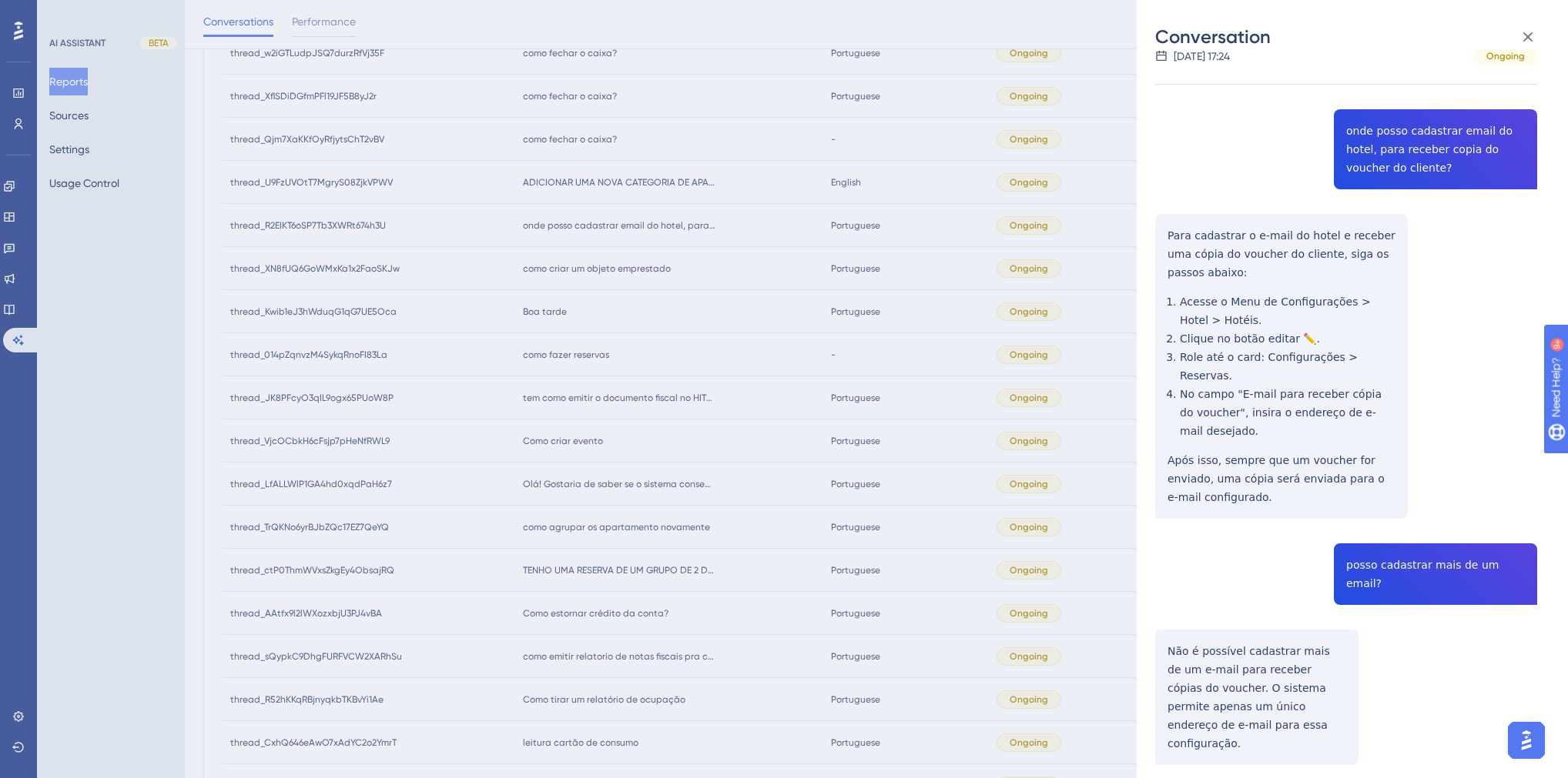
click at [1431, 551] on div "thread_R2EIKT6oSP7Tb3XWRt674h3U Copy - - 131_Nerita, [PERSON_NAME] User Convers…" at bounding box center [1346, 419] width 382 height 848
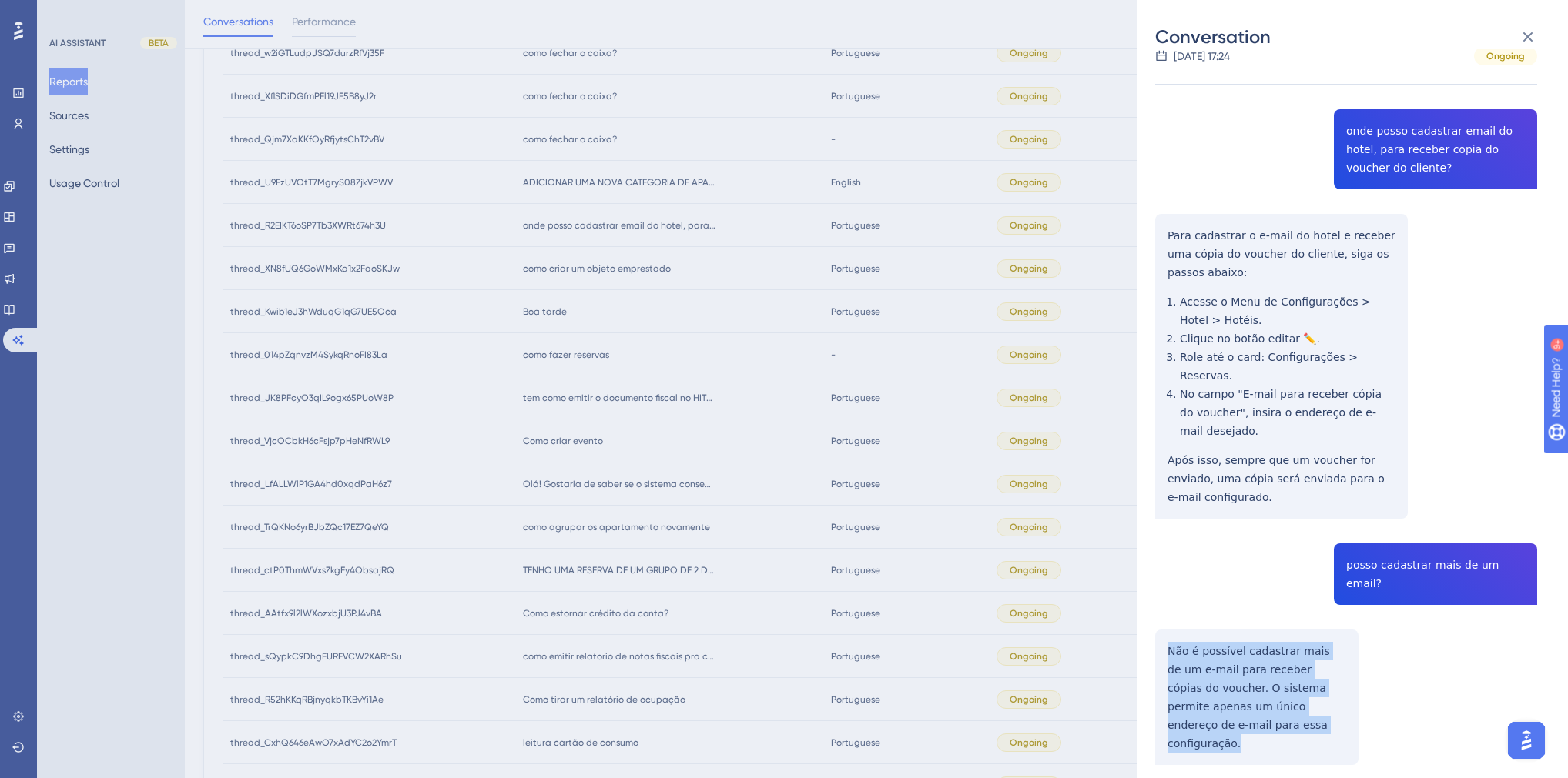
drag, startPoint x: 1276, startPoint y: 690, endPoint x: 1168, endPoint y: 605, distance: 137.4
click at [1168, 605] on div "thread_R2EIKT6oSP7Tb3XWRt674h3U Copy - - 131_Nerita, [PERSON_NAME] User Convers…" at bounding box center [1346, 419] width 382 height 848
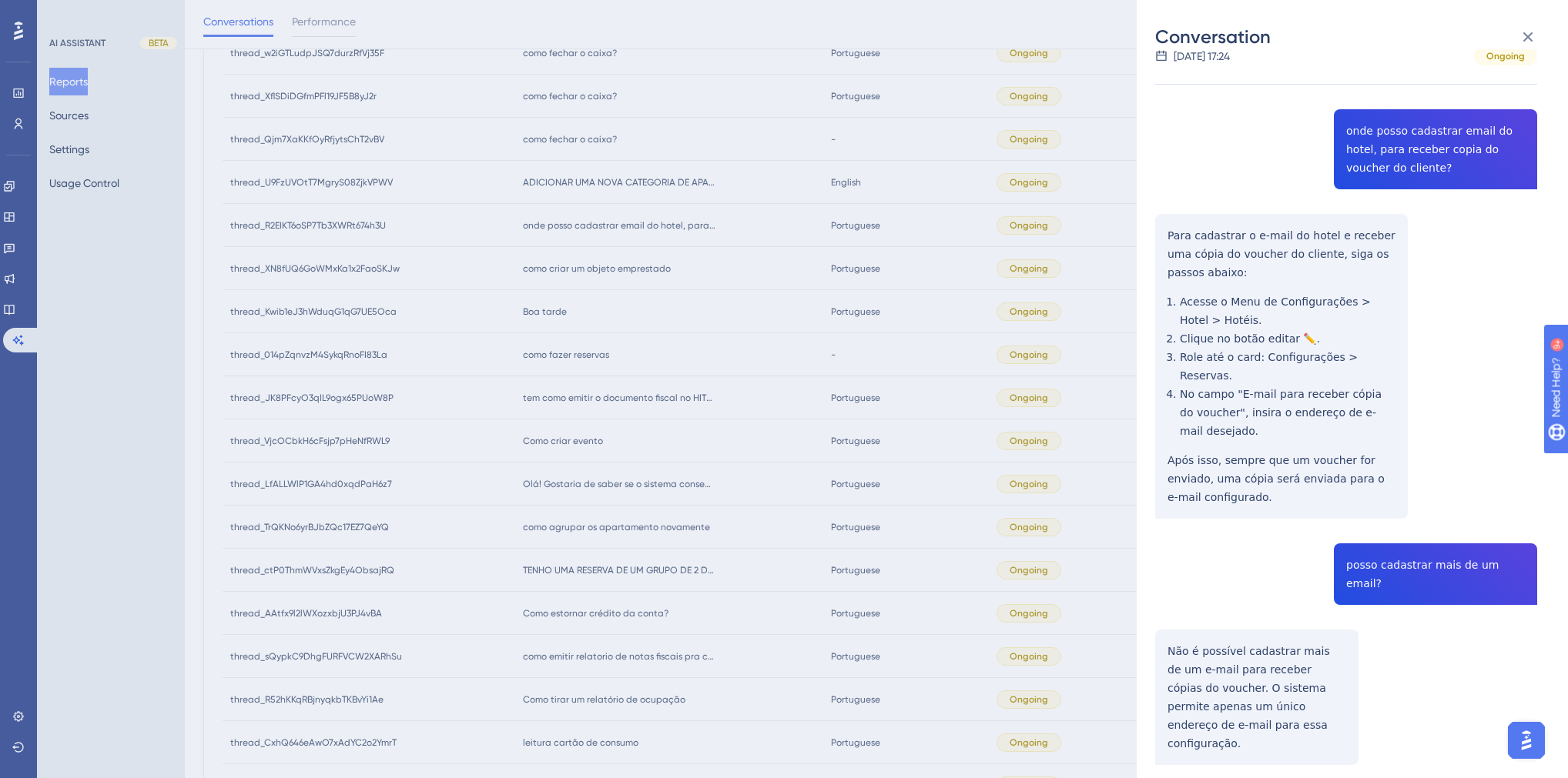
click at [599, 383] on div "Conversation thread_R2EIKT6oSP7Tb3XWRt674h3U Copy - - 131_Nerita, [PERSON_NAME]…" at bounding box center [784, 389] width 1568 height 778
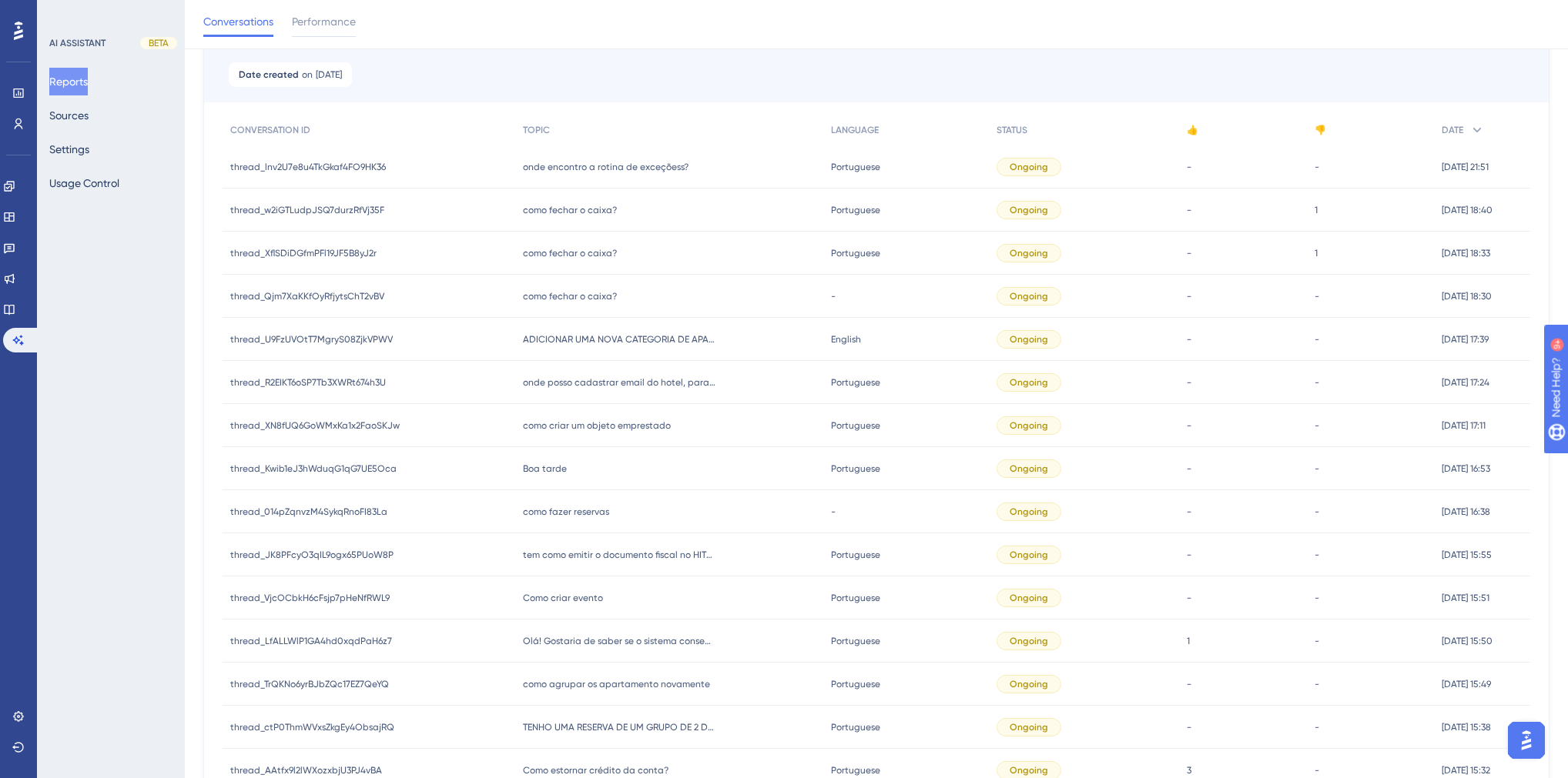
scroll to position [123, 0]
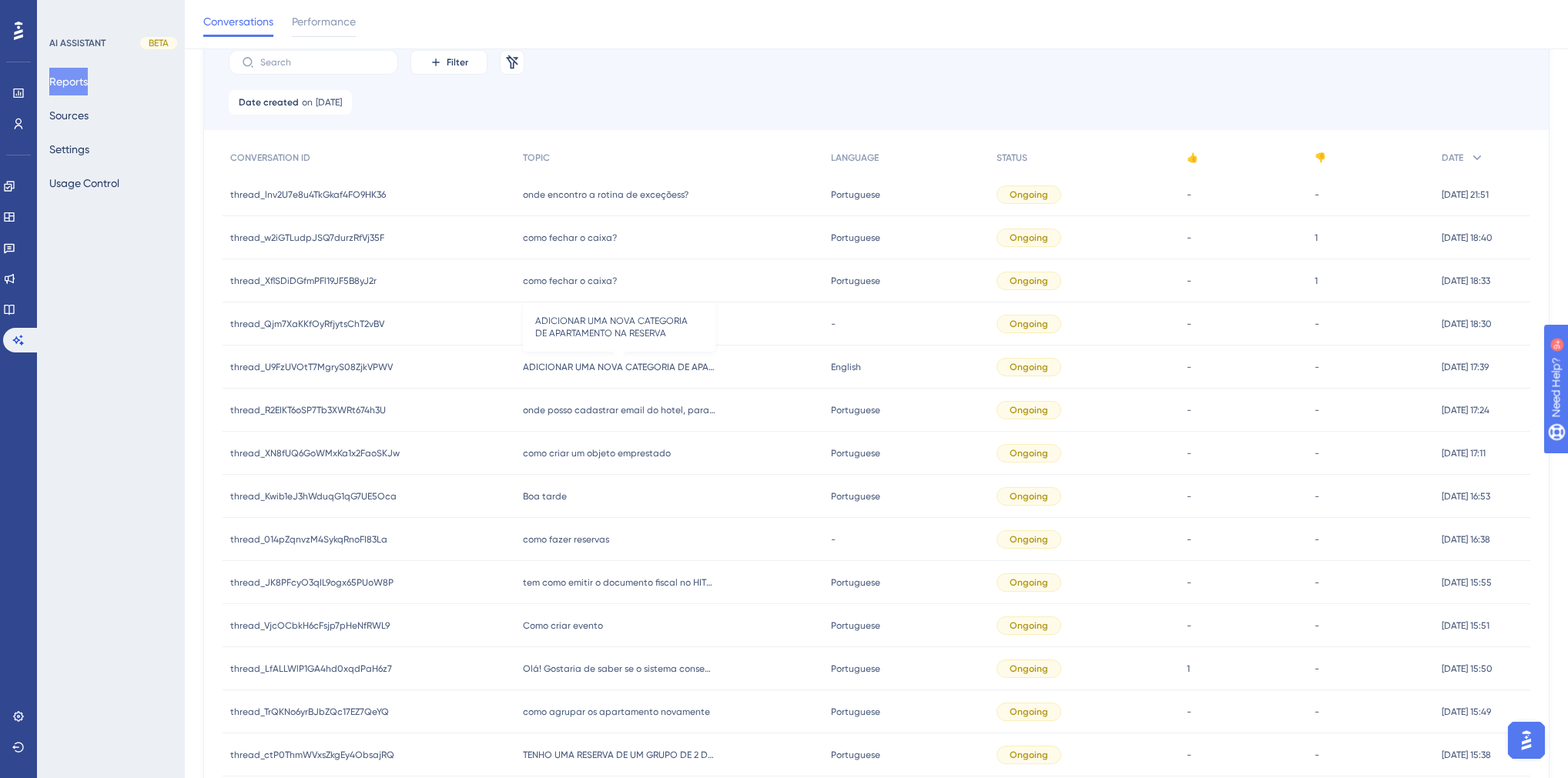
click at [616, 368] on span "ADICIONAR UMA NOVA CATEGORIA DE APARTAMENTO NA RESERVA" at bounding box center [619, 367] width 193 height 13
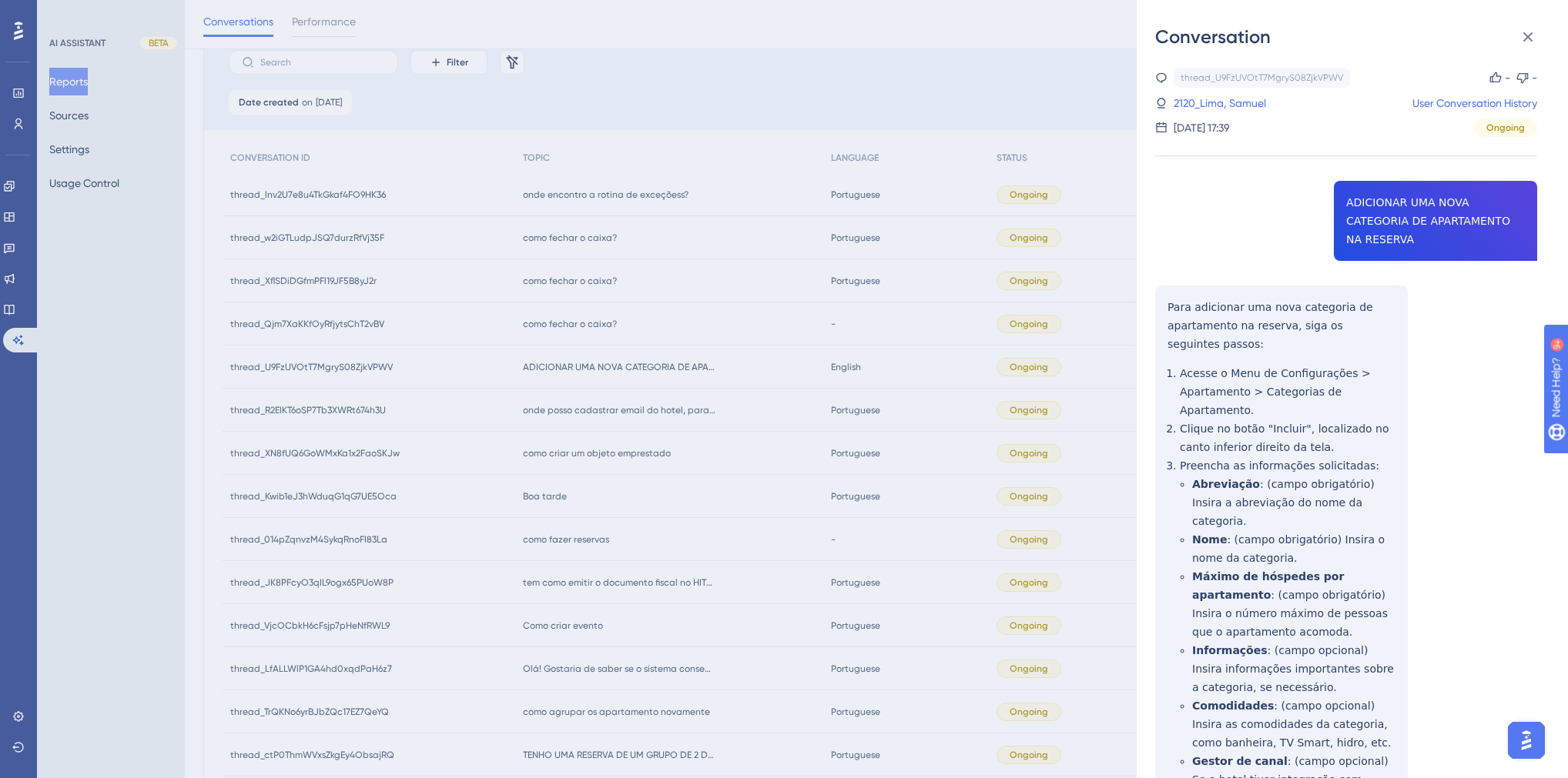
click at [1377, 204] on div "thread_U9FzUVOtT7MgryS08ZjkVPWV Copy - - 2120_Lima, Samuel User Conversation Hi…" at bounding box center [1346, 590] width 382 height 1044
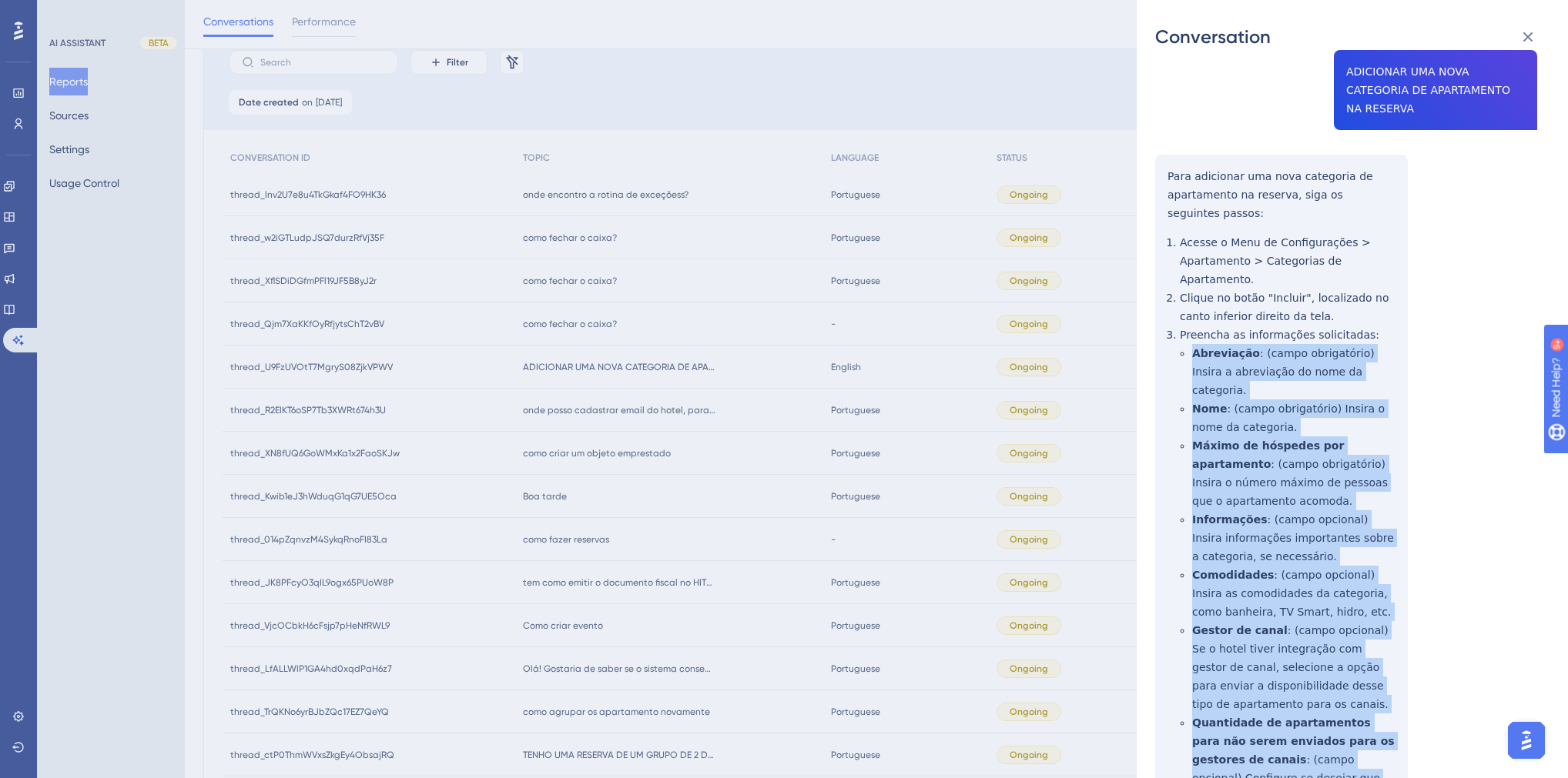
scroll to position [0, 0]
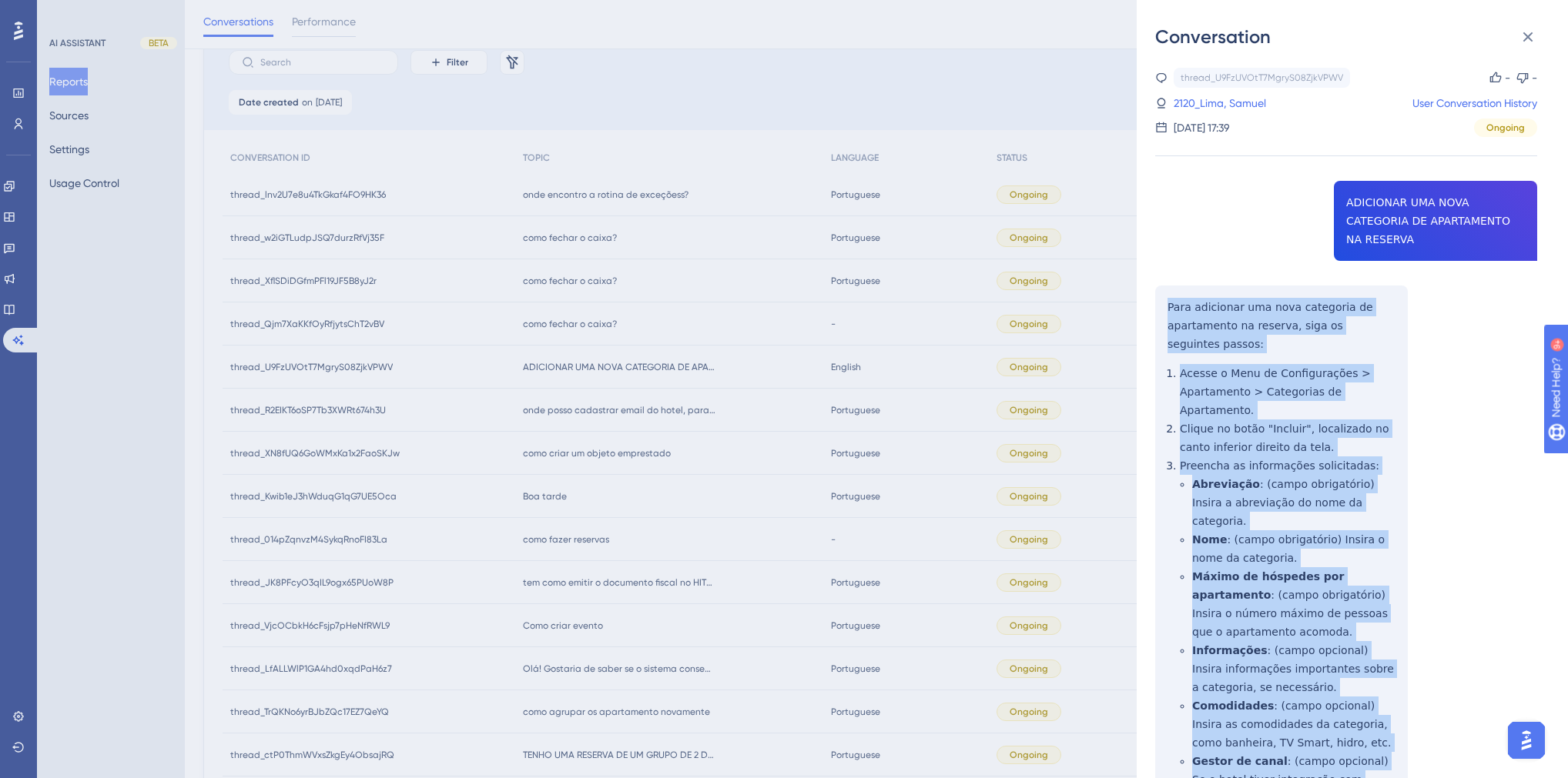
drag, startPoint x: 1205, startPoint y: 650, endPoint x: 1168, endPoint y: 294, distance: 357.9
click at [1168, 294] on div "thread_U9FzUVOtT7MgryS08ZjkVPWV Copy - - 2120_Lima, Samuel User Conversation Hi…" at bounding box center [1346, 590] width 382 height 1044
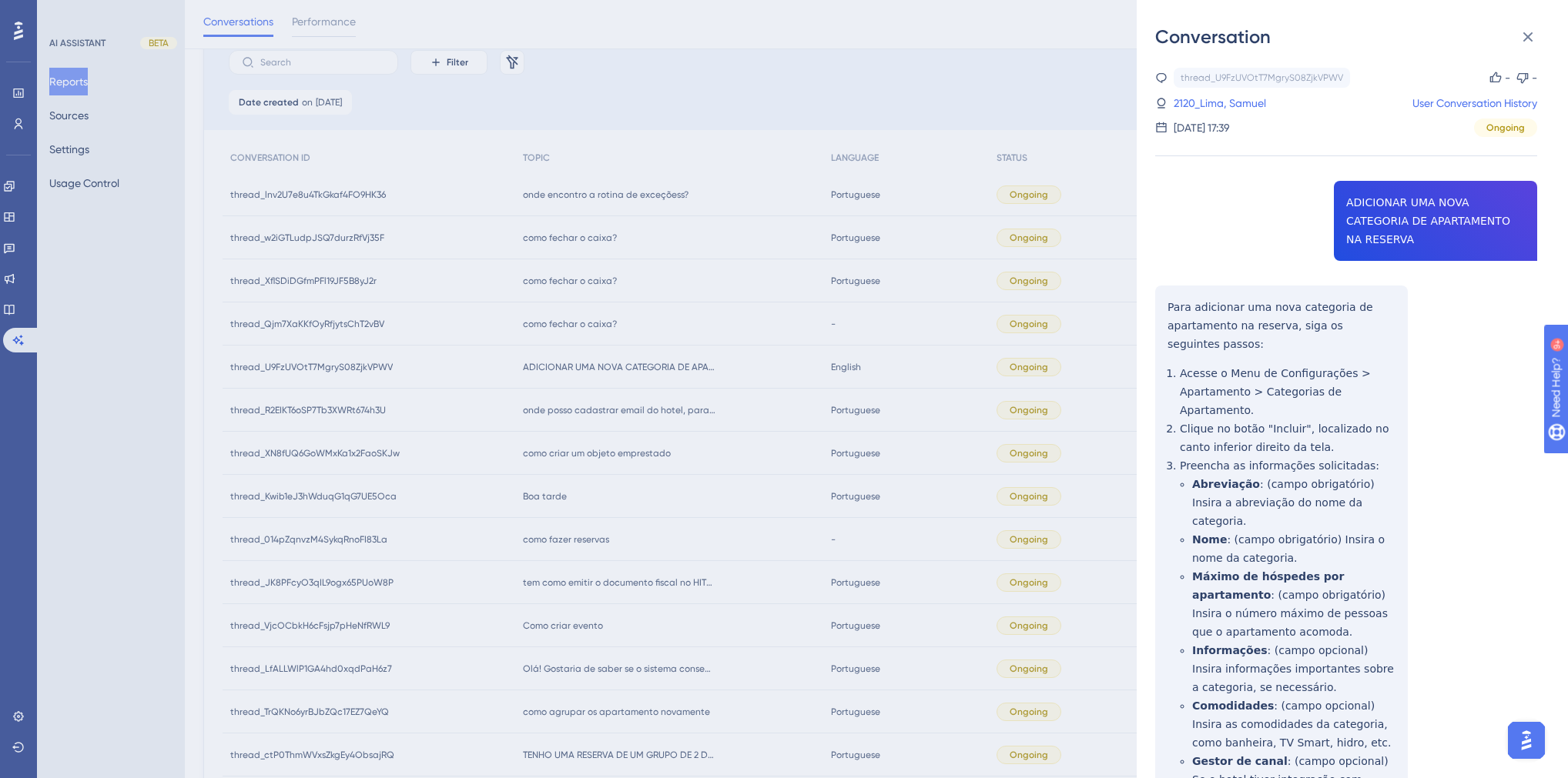
click at [1205, 104] on link "2120_Lima, Samuel" at bounding box center [1219, 104] width 92 height 19
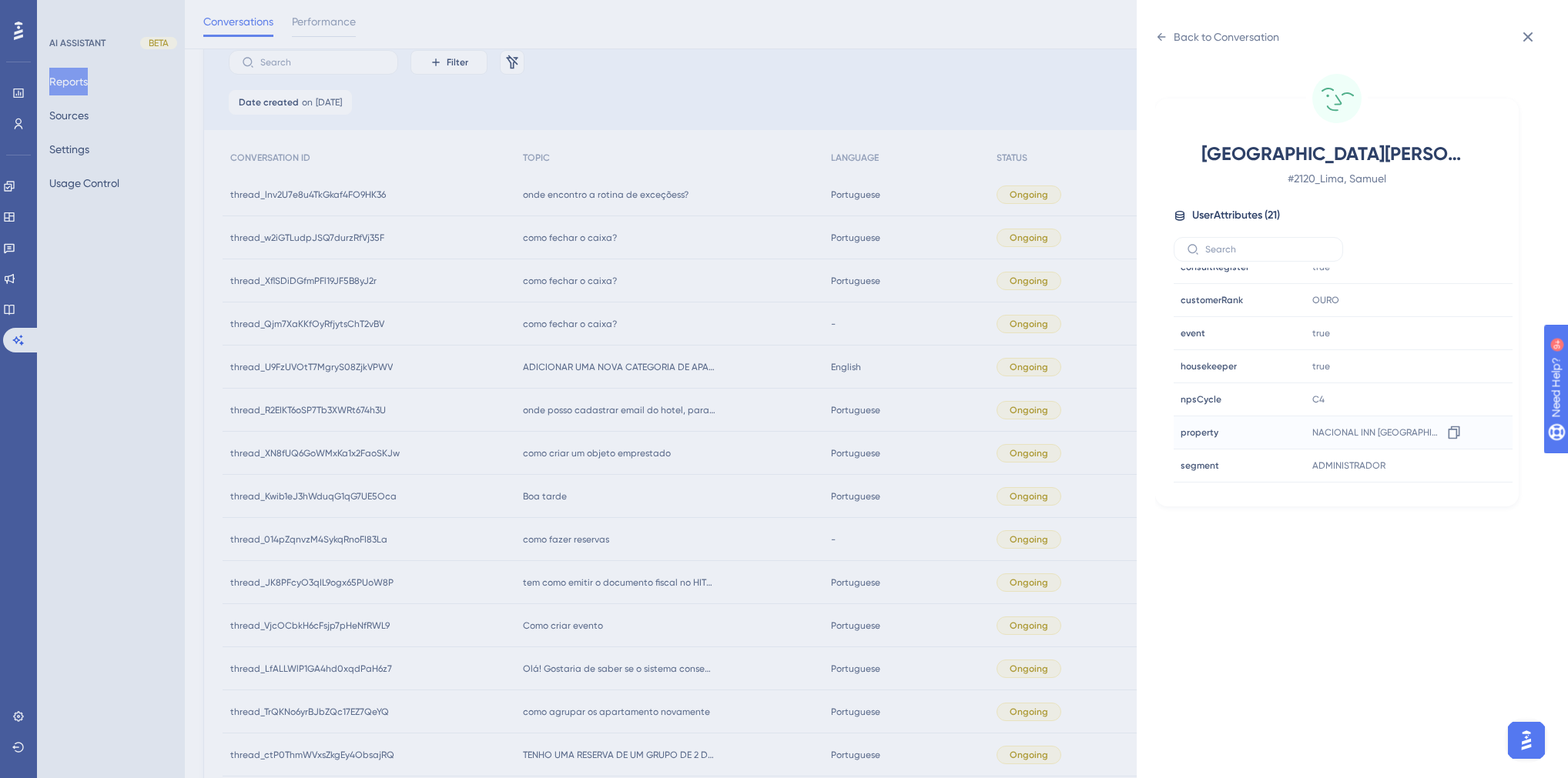
scroll to position [370, 0]
click at [646, 460] on div "Back to Conversation [GEOGRAPHIC_DATA][PERSON_NAME] # 2120_Lima, [PERSON_NAME] …" at bounding box center [784, 389] width 1568 height 778
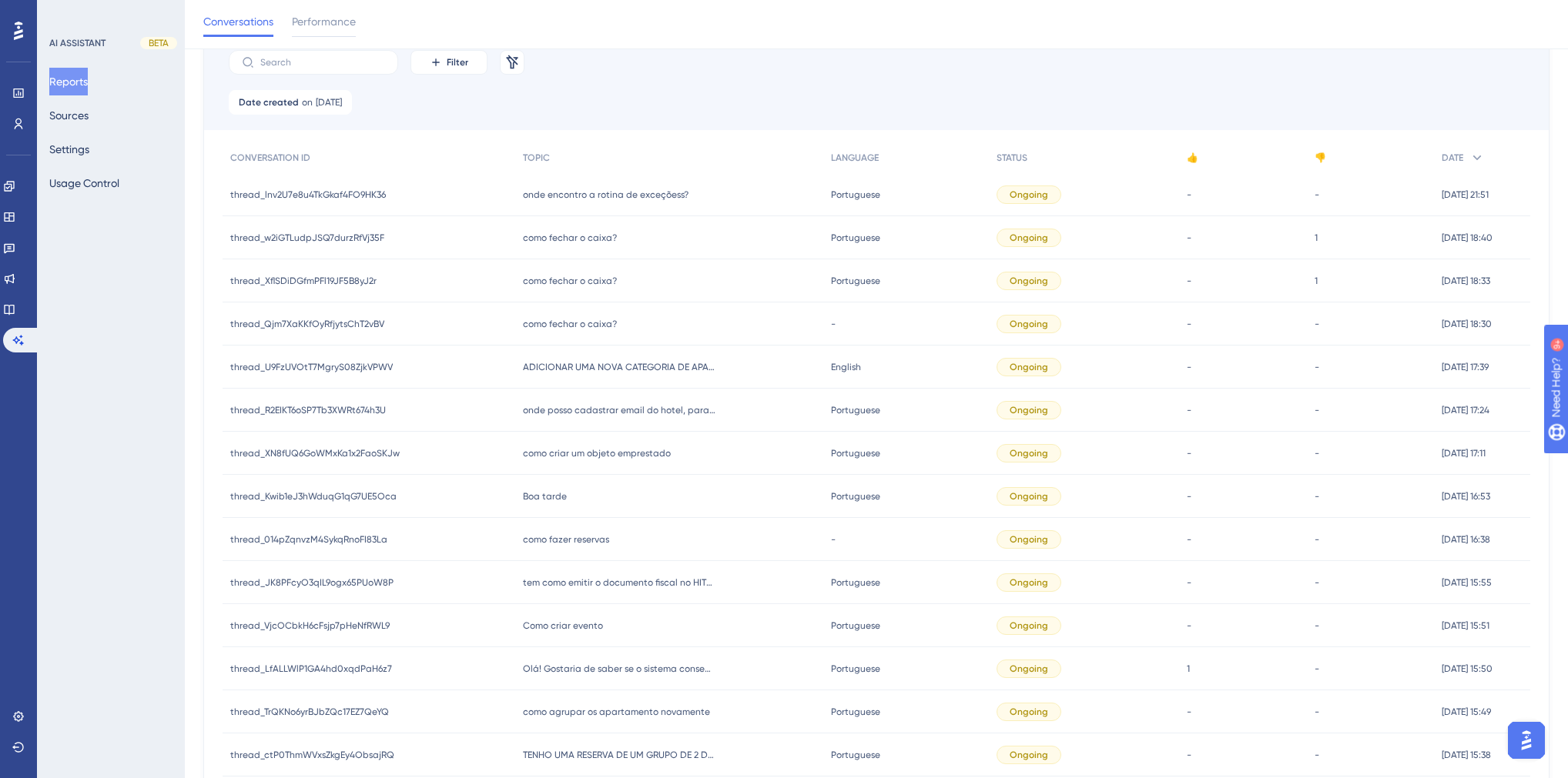
click at [565, 325] on span "como fechar o caixa?" at bounding box center [569, 324] width 94 height 13
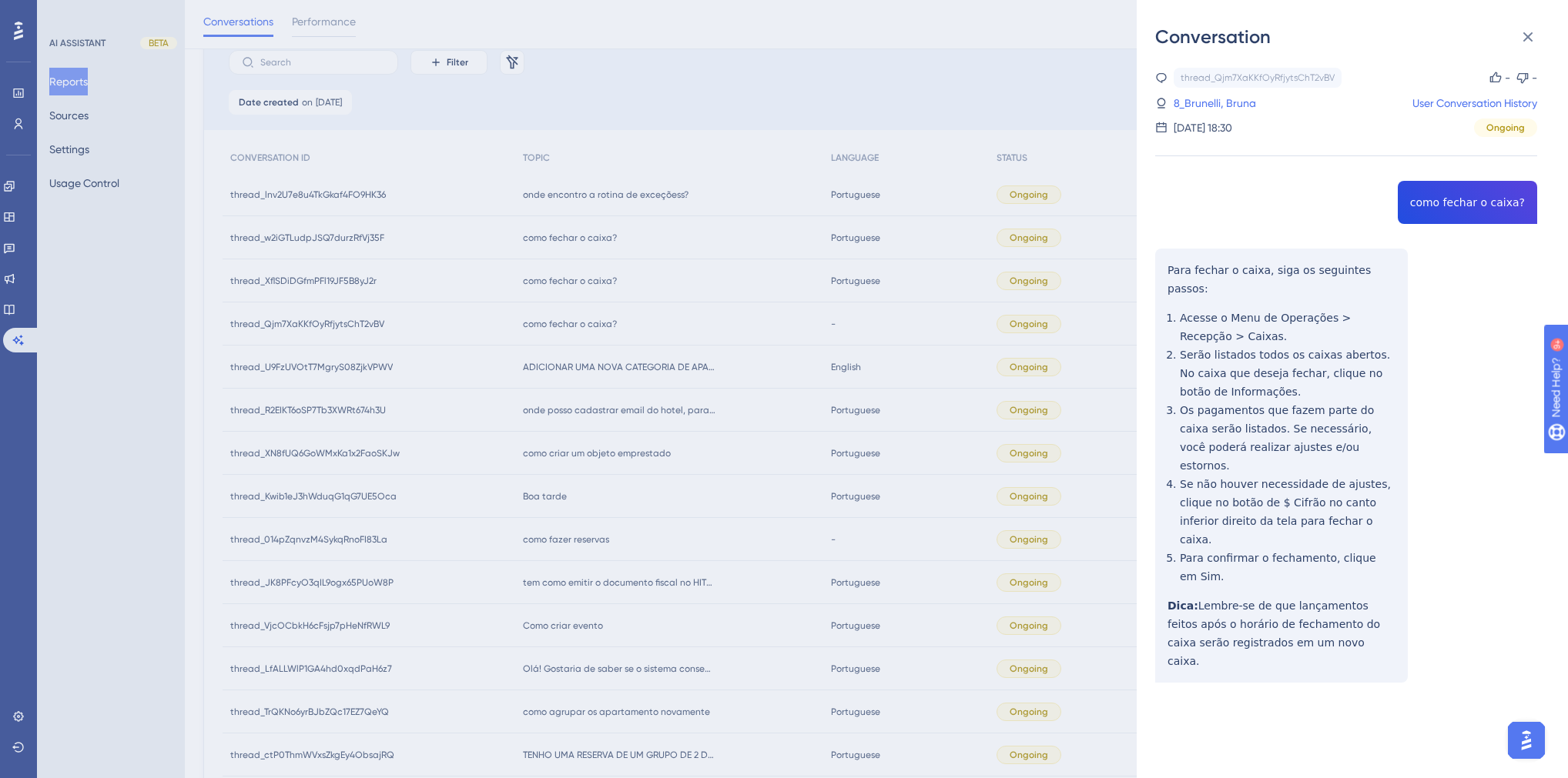
click at [570, 284] on div "Conversation thread_Qjm7XaKKfOyRfjytsChT2vBV Copy - - 8_Brunelli, Bruna User Co…" at bounding box center [784, 389] width 1568 height 778
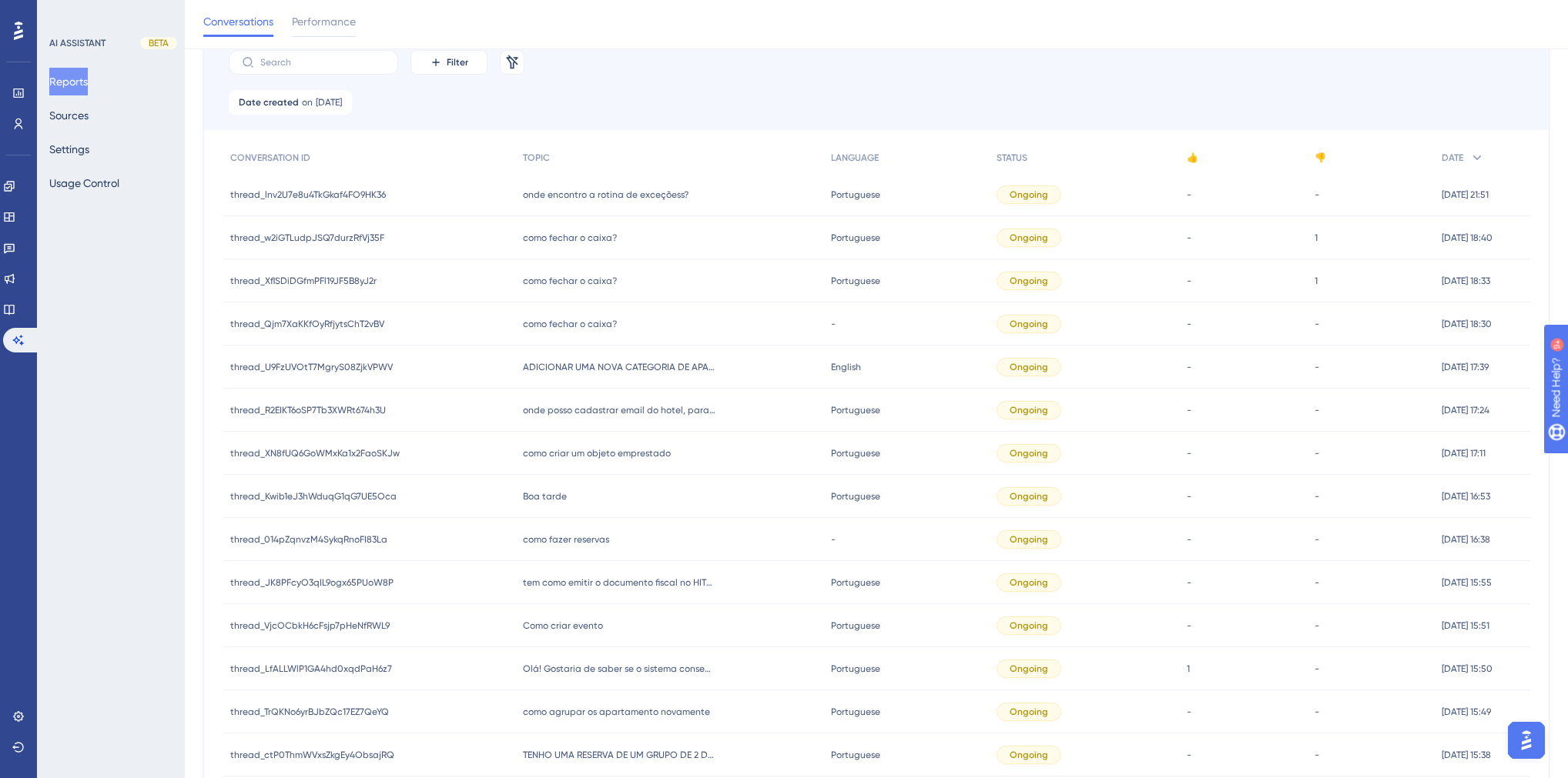
click at [562, 284] on span "como fechar o caixa?" at bounding box center [569, 281] width 94 height 13
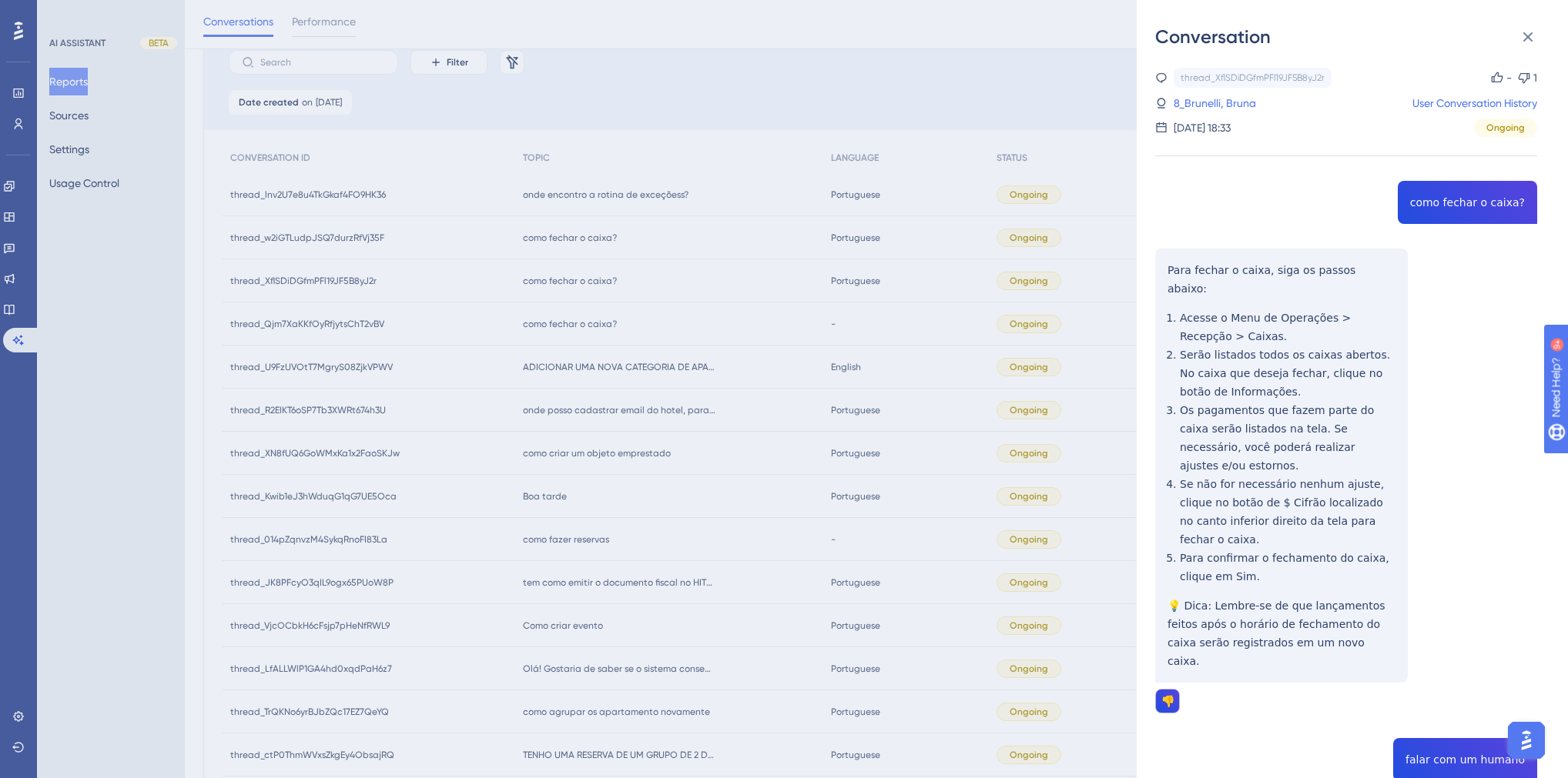
click at [558, 321] on div "Conversation thread_XflSDiDGfmPFl19JF5B8yJ2r Copy - 1 8_Brunelli, Bruna User Co…" at bounding box center [784, 389] width 1568 height 778
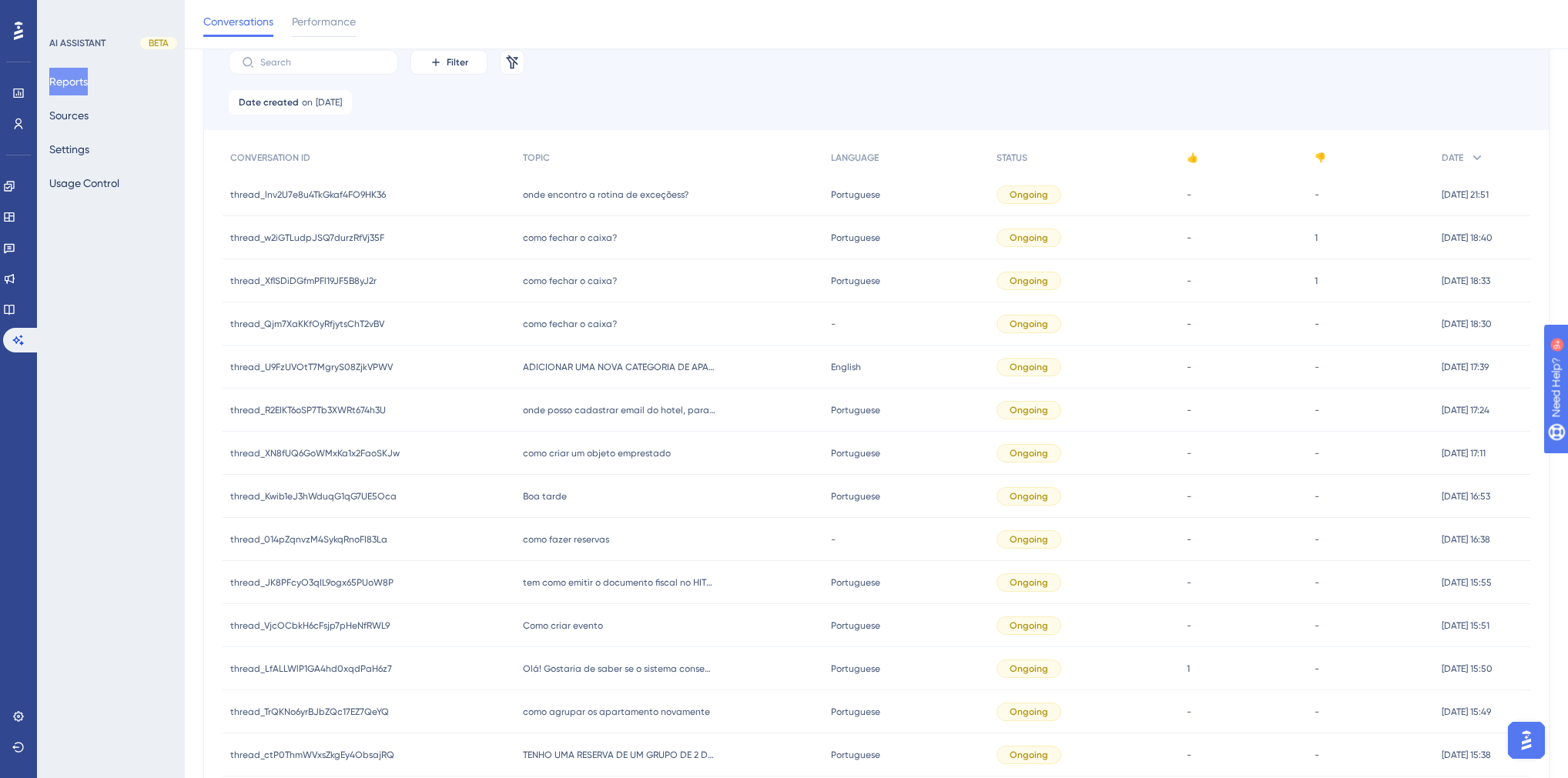
click at [547, 320] on span "como fechar o caixa?" at bounding box center [569, 324] width 94 height 13
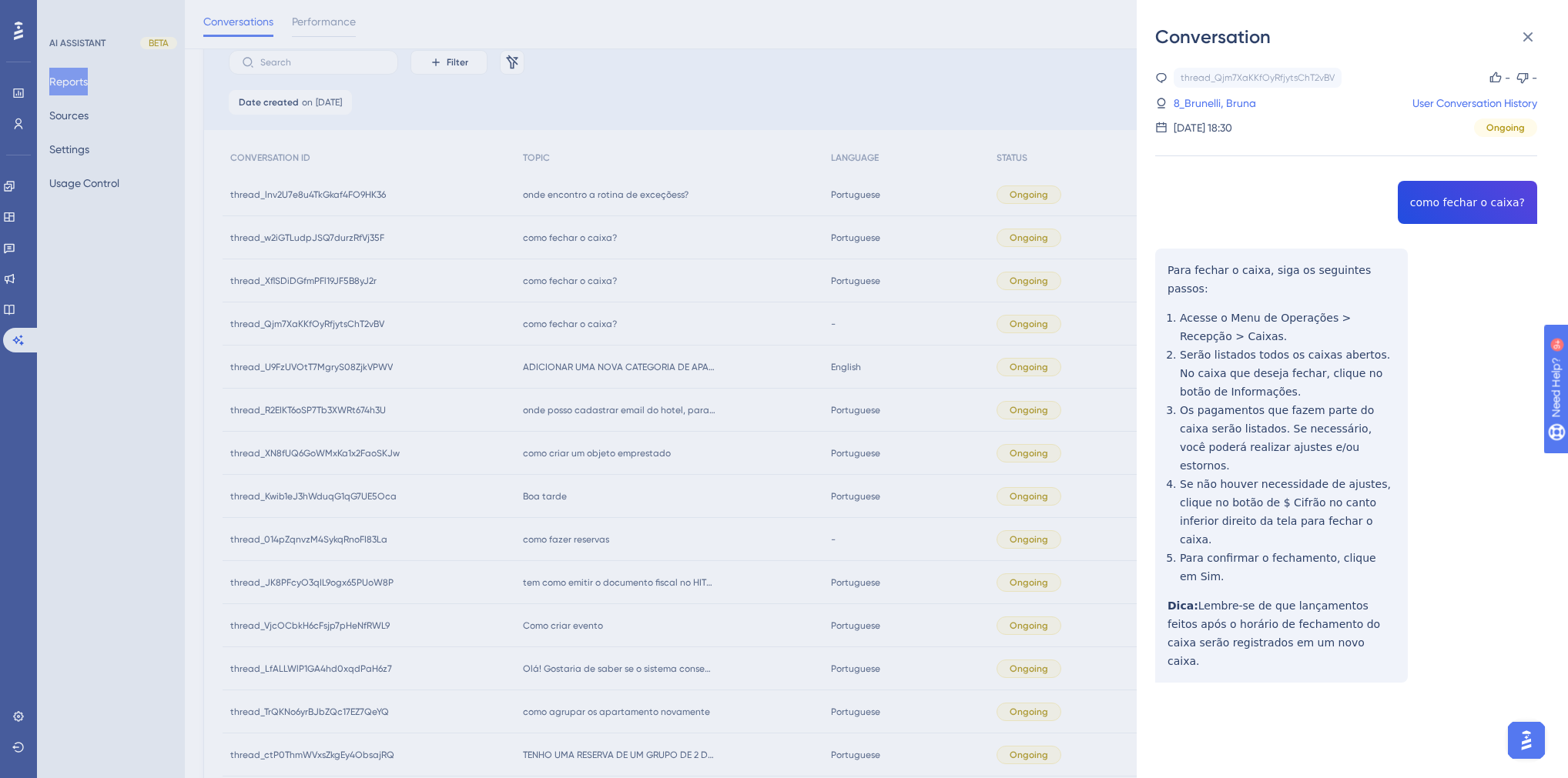
click at [552, 242] on div "Conversation thread_Qjm7XaKKfOyRfjytsChT2vBV Copy - - 8_Brunelli, Bruna User Co…" at bounding box center [784, 389] width 1568 height 778
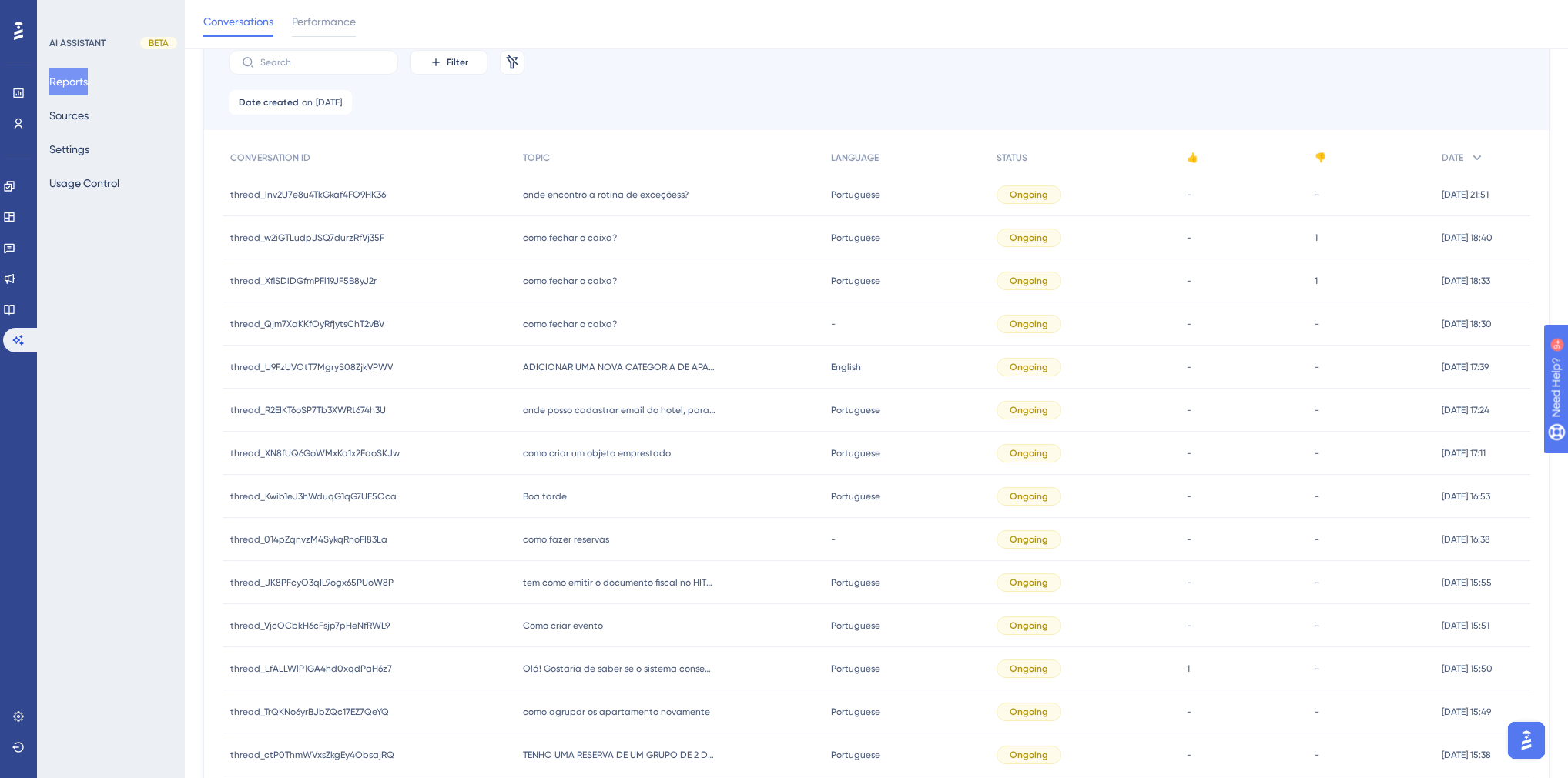
click at [551, 268] on div "como fechar o caixa? como fechar o caixa?" at bounding box center [669, 281] width 309 height 43
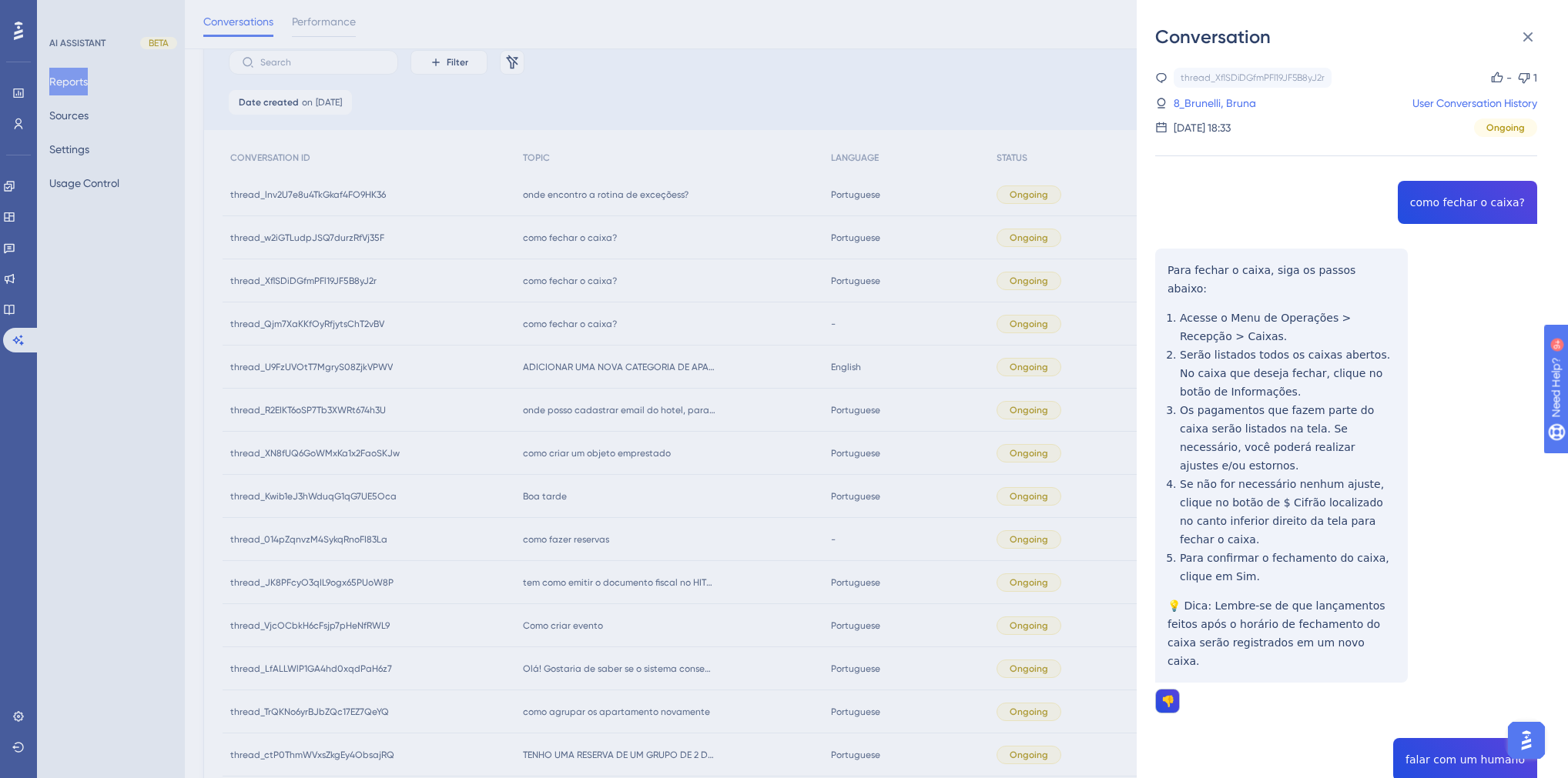
click at [551, 279] on div "Conversation thread_XflSDiDGfmPFl19JF5B8yJ2r Copy - 1 8_Brunelli, Bruna User Co…" at bounding box center [784, 389] width 1568 height 778
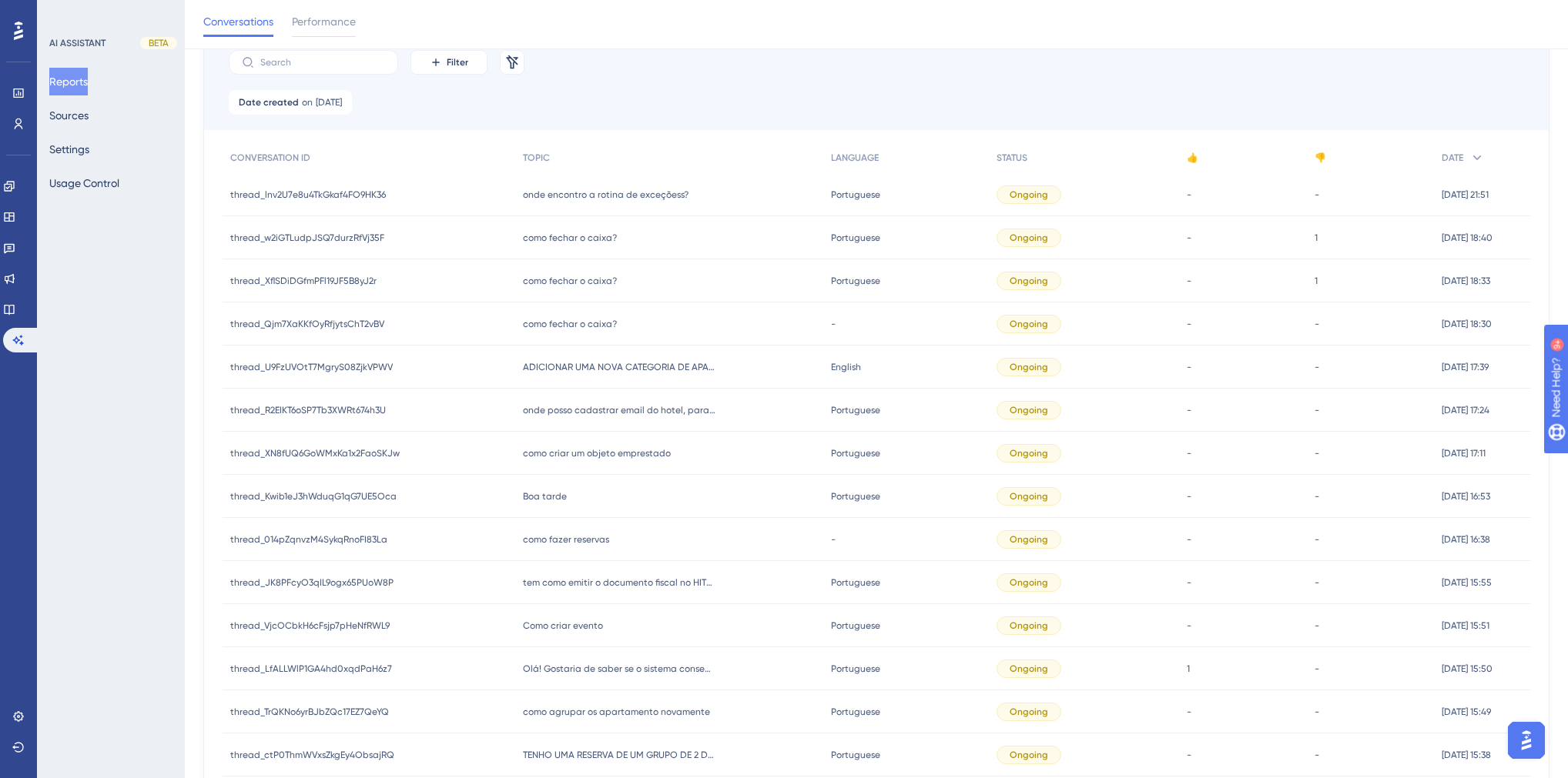
click at [562, 249] on div "como fechar o caixa? como fechar o caixa?" at bounding box center [669, 238] width 309 height 43
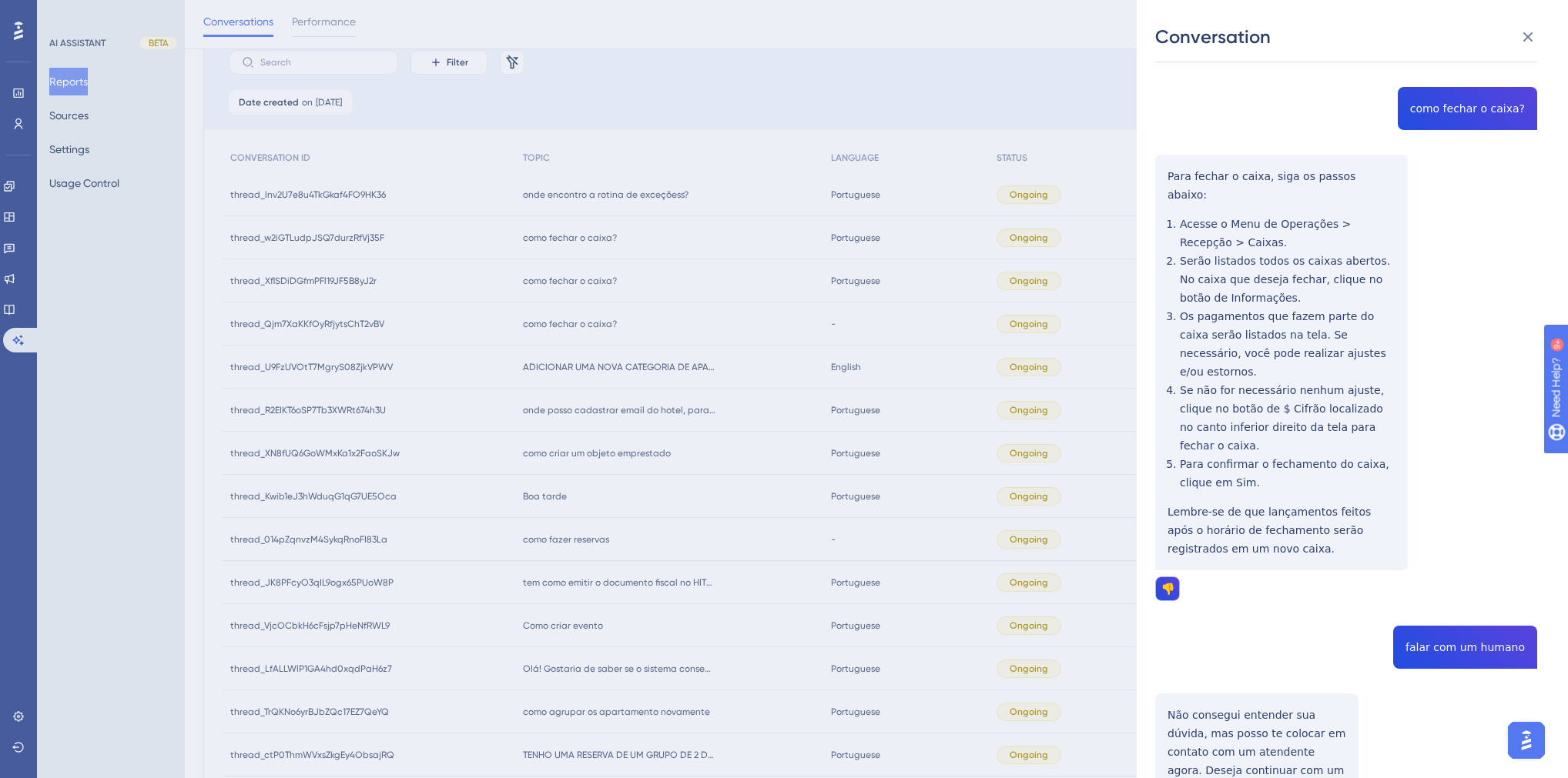
scroll to position [160, 0]
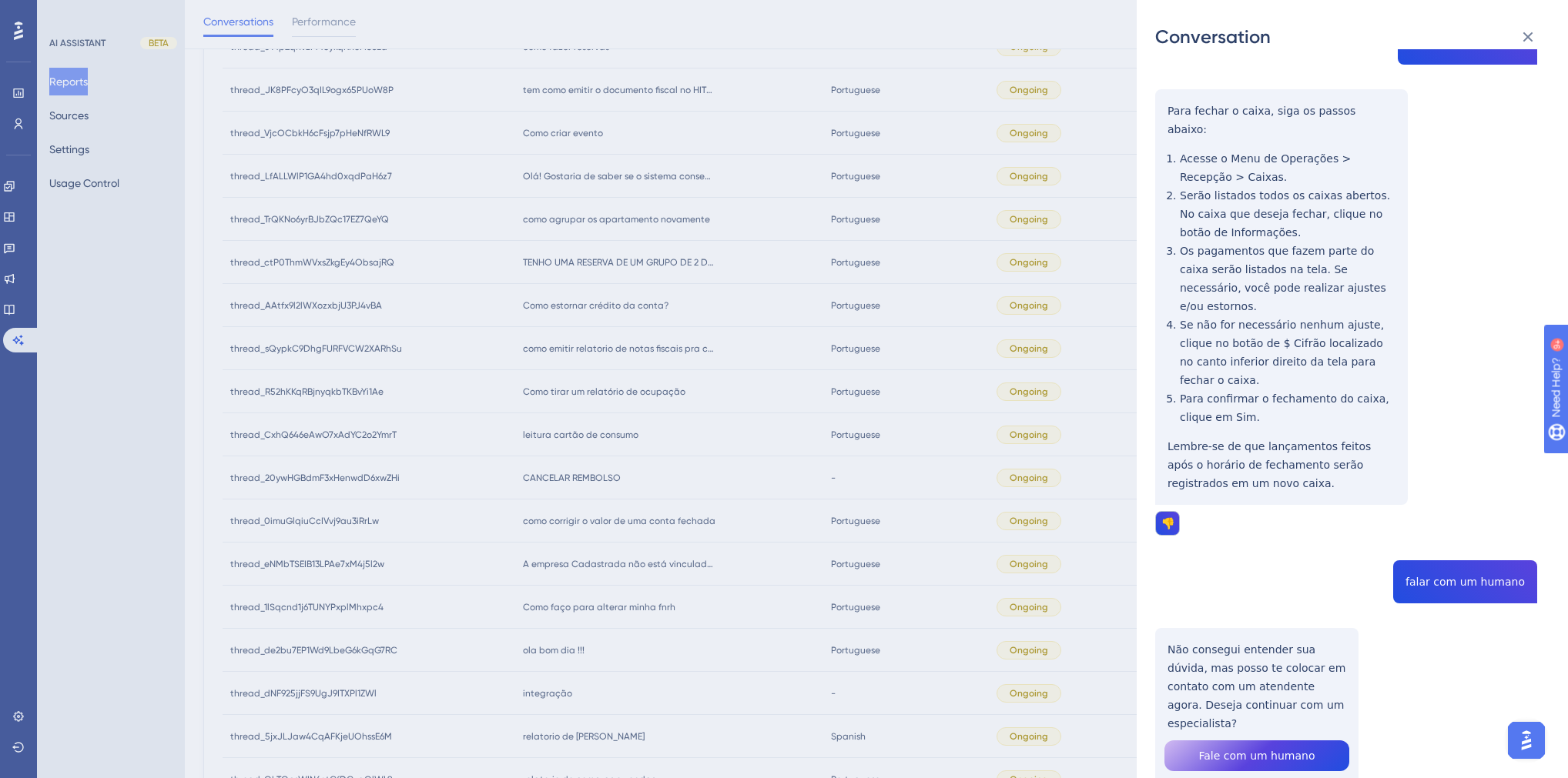
click at [598, 420] on div "Conversation thread_w2iGTLudpJSQ7durzRfVj35F Copy - 1 8_Brunelli, Bruna User Co…" at bounding box center [784, 389] width 1568 height 778
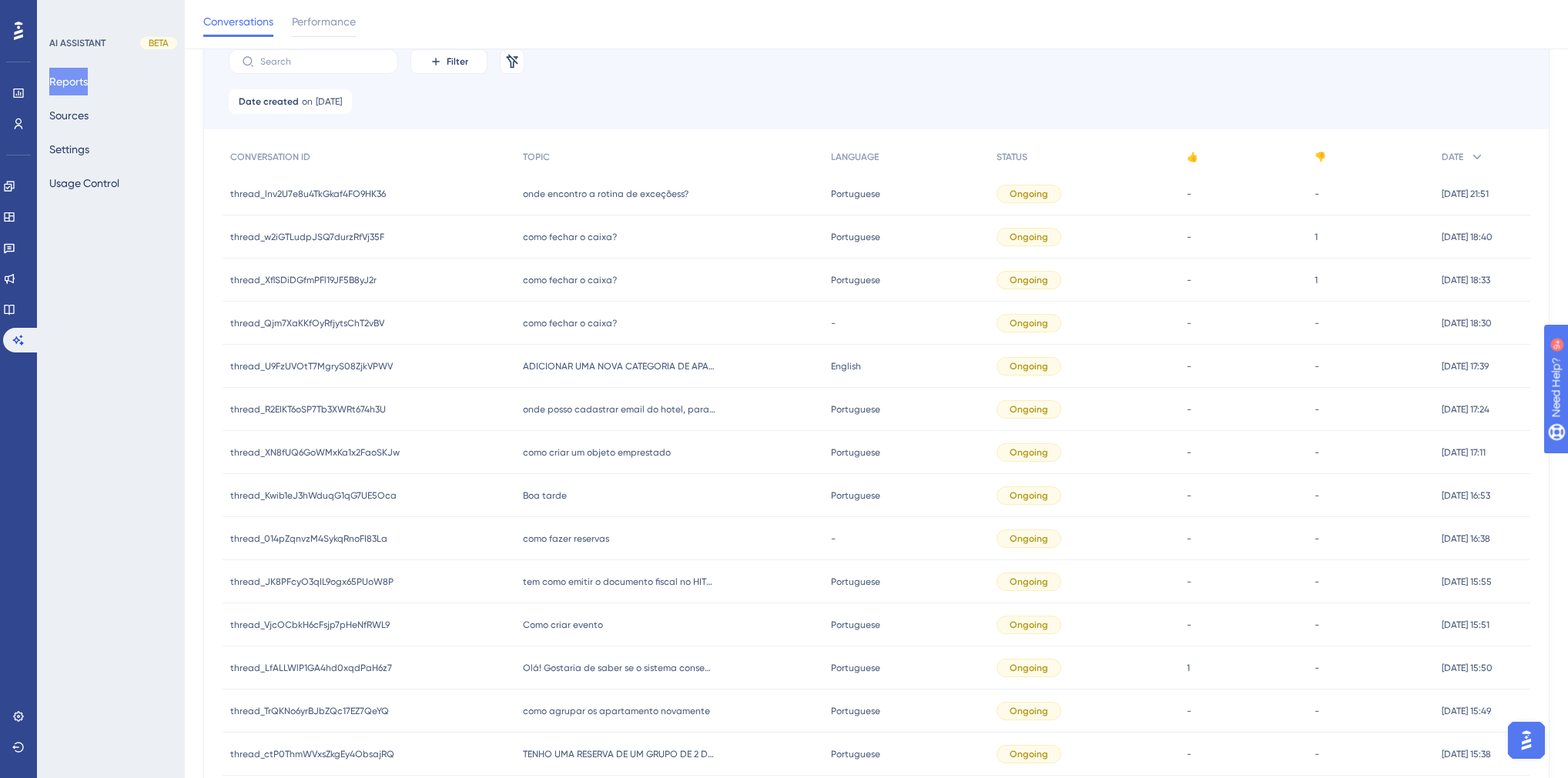
scroll to position [123, 0]
click at [567, 202] on div "onde encontro a rotina de exceçõess? onde encontro a rotina de exceçõess?" at bounding box center [669, 194] width 309 height 43
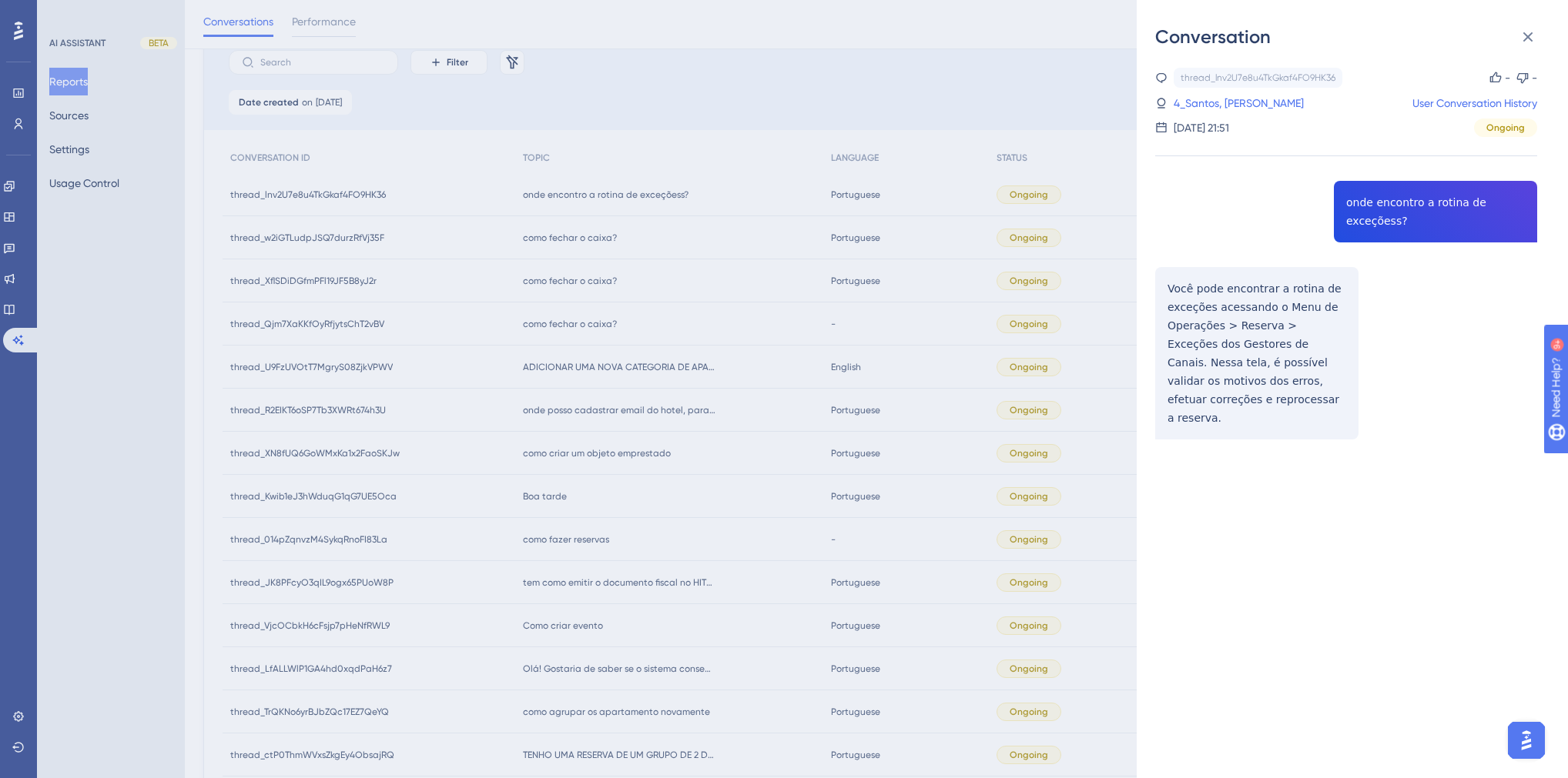
click at [1373, 212] on div "thread_lnv2U7e8u4TkGkaf4FO9HK36 Copy - - 4_Santos, Robenildo User Conversation …" at bounding box center [1346, 293] width 382 height 451
click at [1231, 327] on div "thread_lnv2U7e8u4TkGkaf4FO9HK36 Copy - - 4_Santos, Robenildo User Conversation …" at bounding box center [1346, 293] width 382 height 451
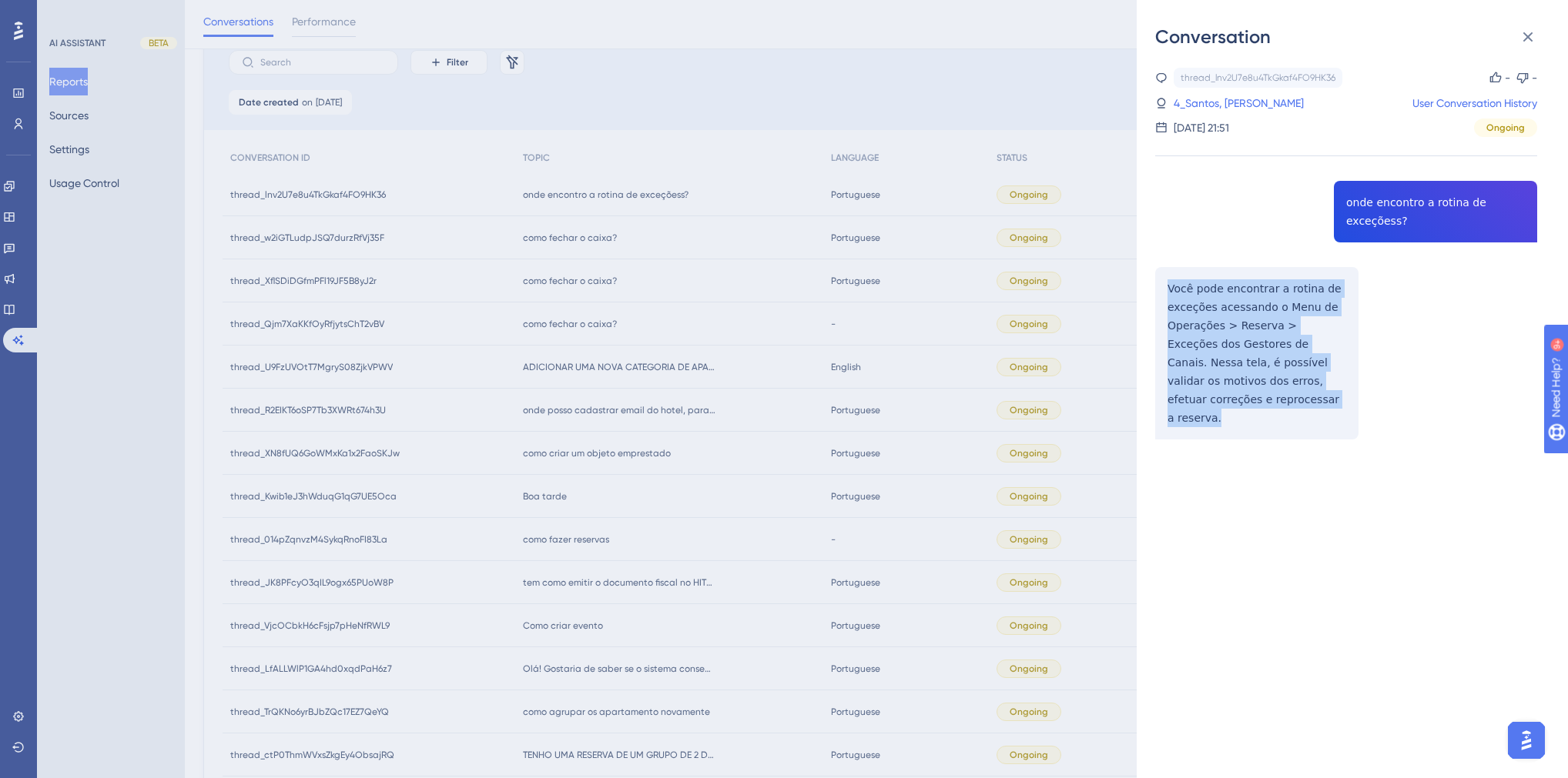
click at [1231, 327] on div "thread_lnv2U7e8u4TkGkaf4FO9HK36 Copy - - 4_Santos, Robenildo User Conversation …" at bounding box center [1346, 293] width 382 height 451
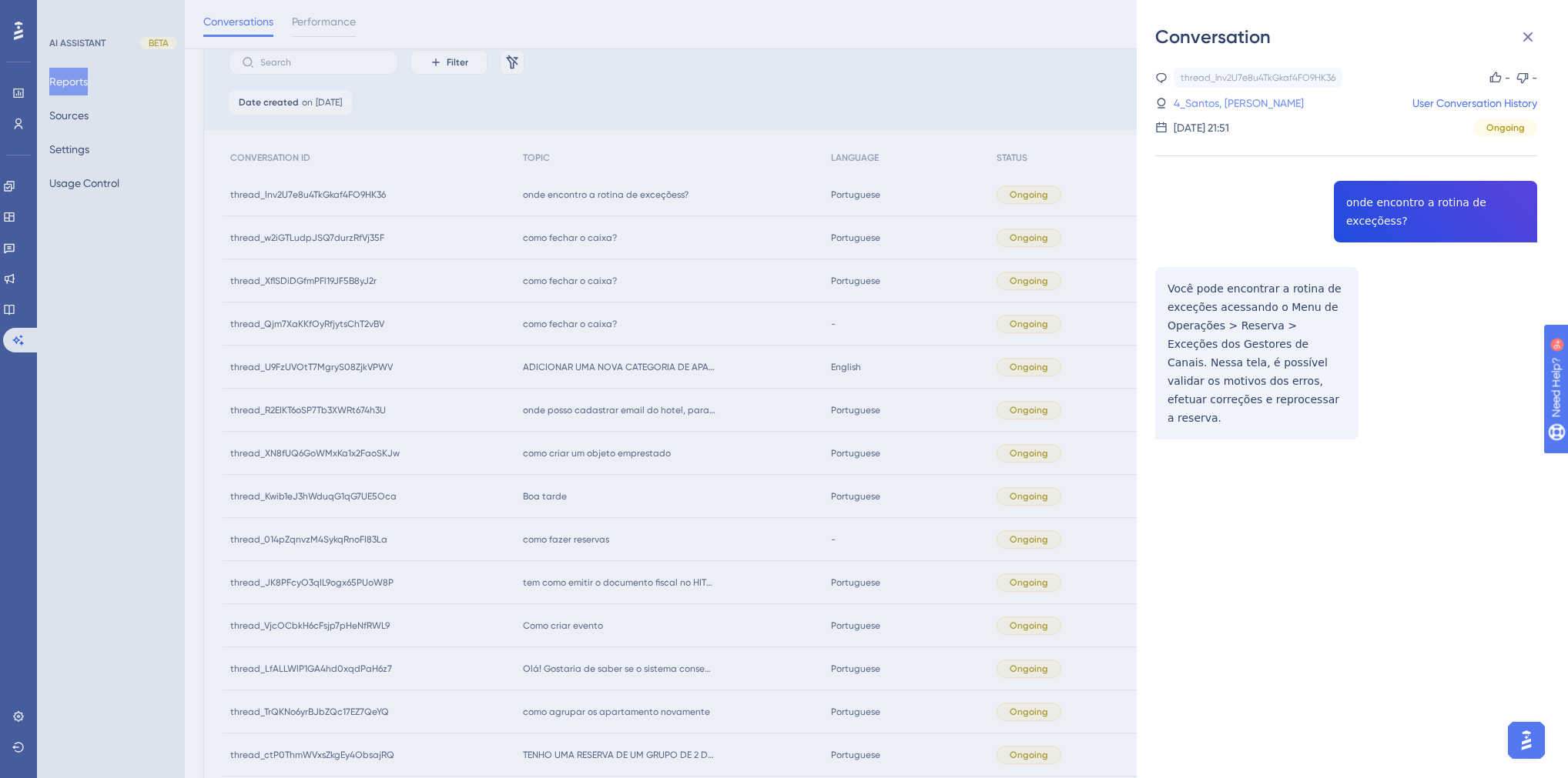
click at [1200, 104] on link "4_Santos, [PERSON_NAME]" at bounding box center [1238, 104] width 130 height 19
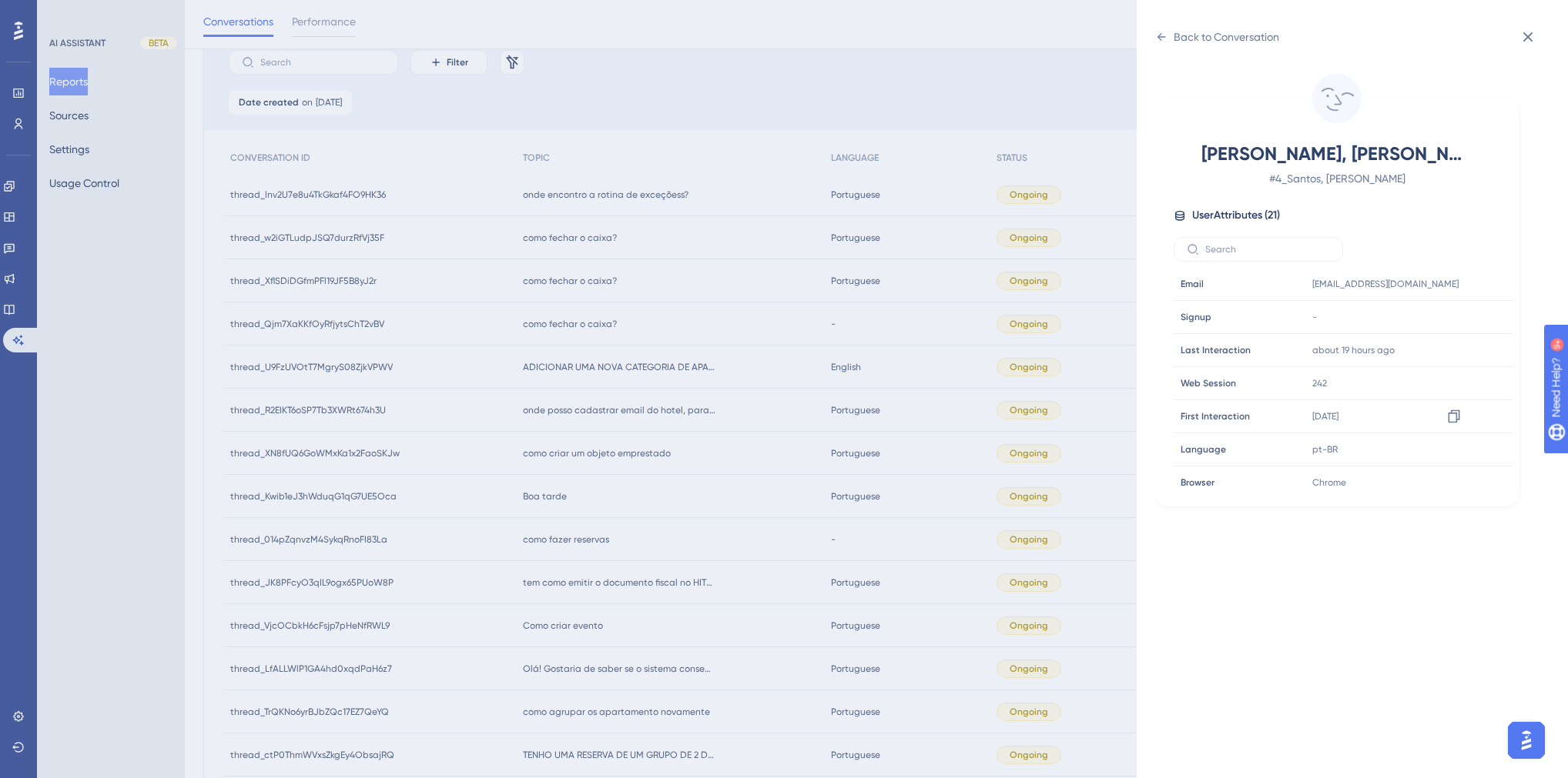
scroll to position [431, 0]
click at [1453, 412] on icon at bounding box center [1453, 416] width 12 height 13
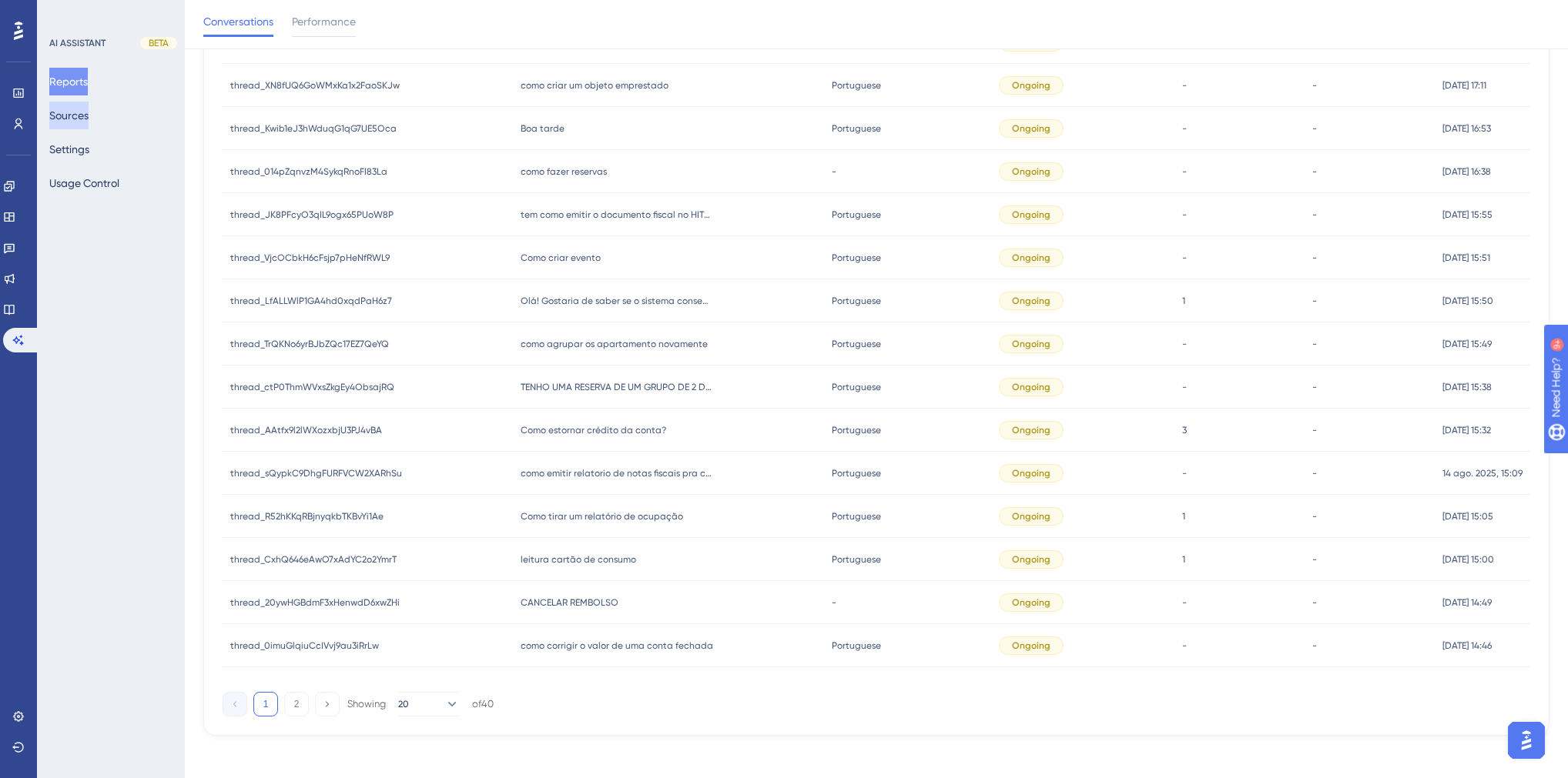
click at [88, 123] on button "Sources" at bounding box center [69, 115] width 39 height 28
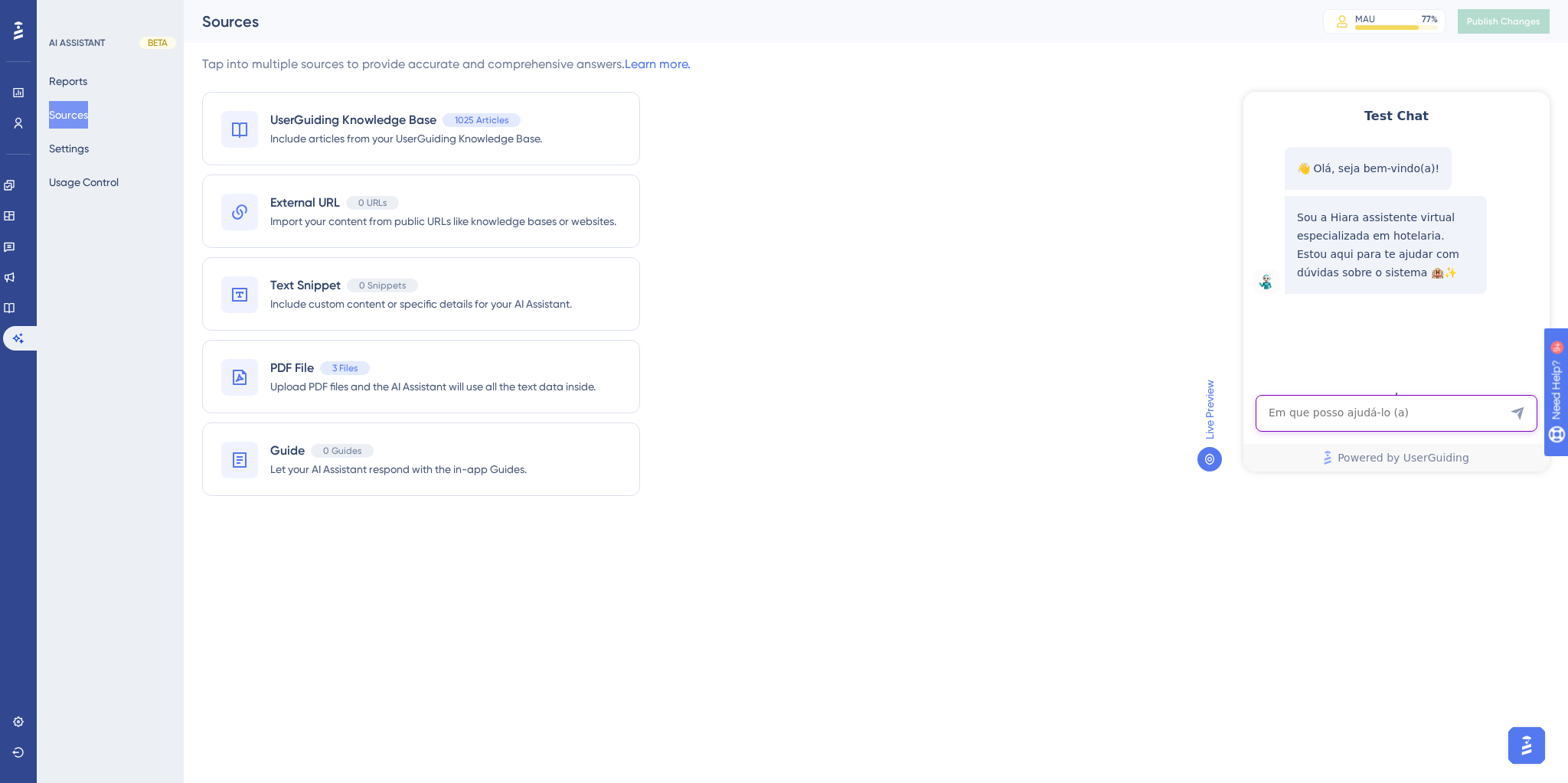
click at [1320, 417] on textarea "AI Assistant Text Input" at bounding box center [1397, 413] width 282 height 37
paste textarea "ao colocar na governança mobile a informação que o hospede dispensou serviço de…"
type textarea "ao colocar na governança mobile a informação que o hospede dispensou serviço de…"
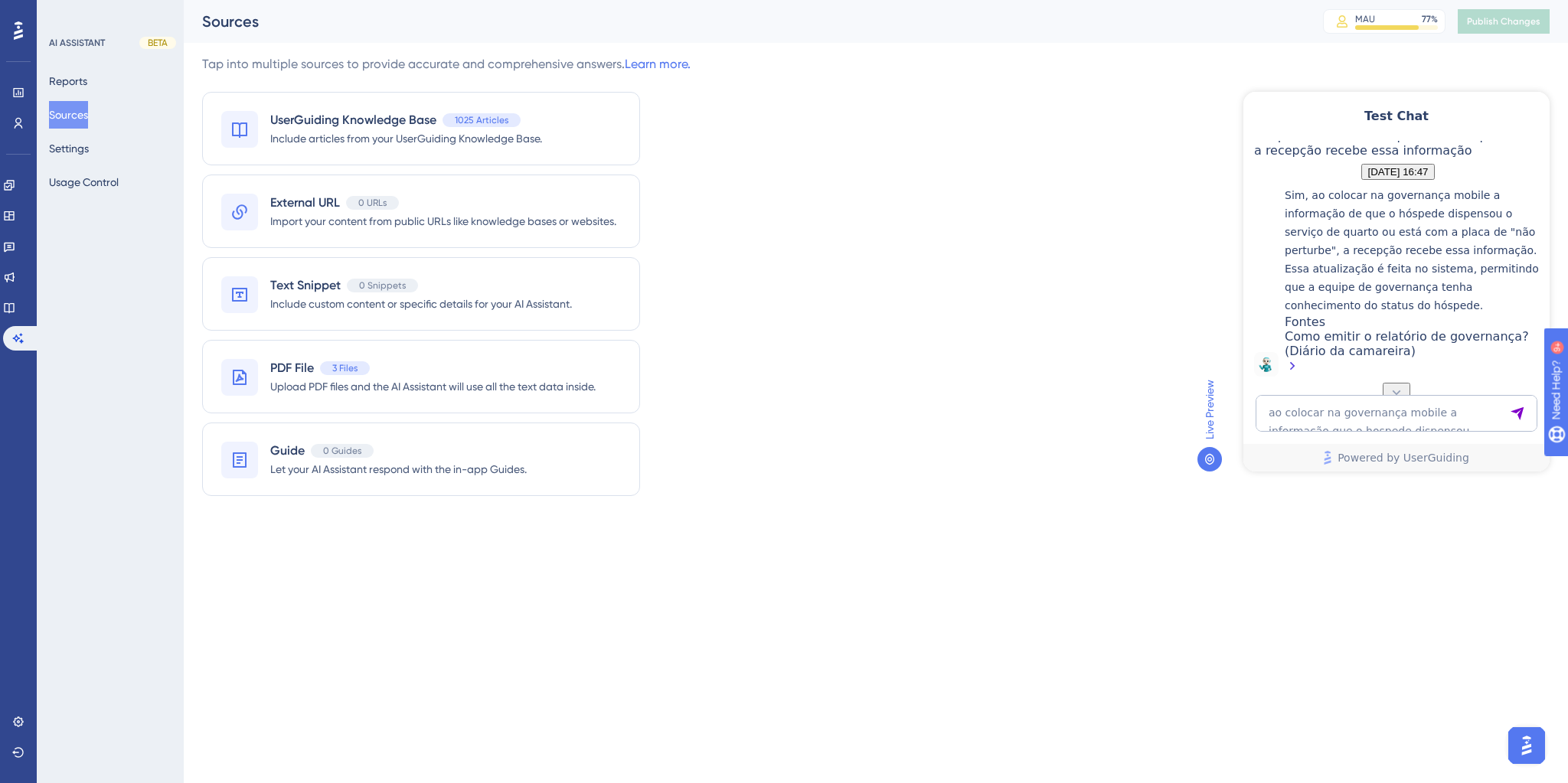
scroll to position [342, 0]
click at [1358, 353] on div "Como emitir o relatório de governança? (Diário da camareira)" at bounding box center [1414, 353] width 257 height 47
click at [1266, 412] on textarea "ao colocar na governança mobile a informação que o hospede dispensou serviço de…" at bounding box center [1397, 413] width 282 height 37
type textarea "relatorio de despesas"
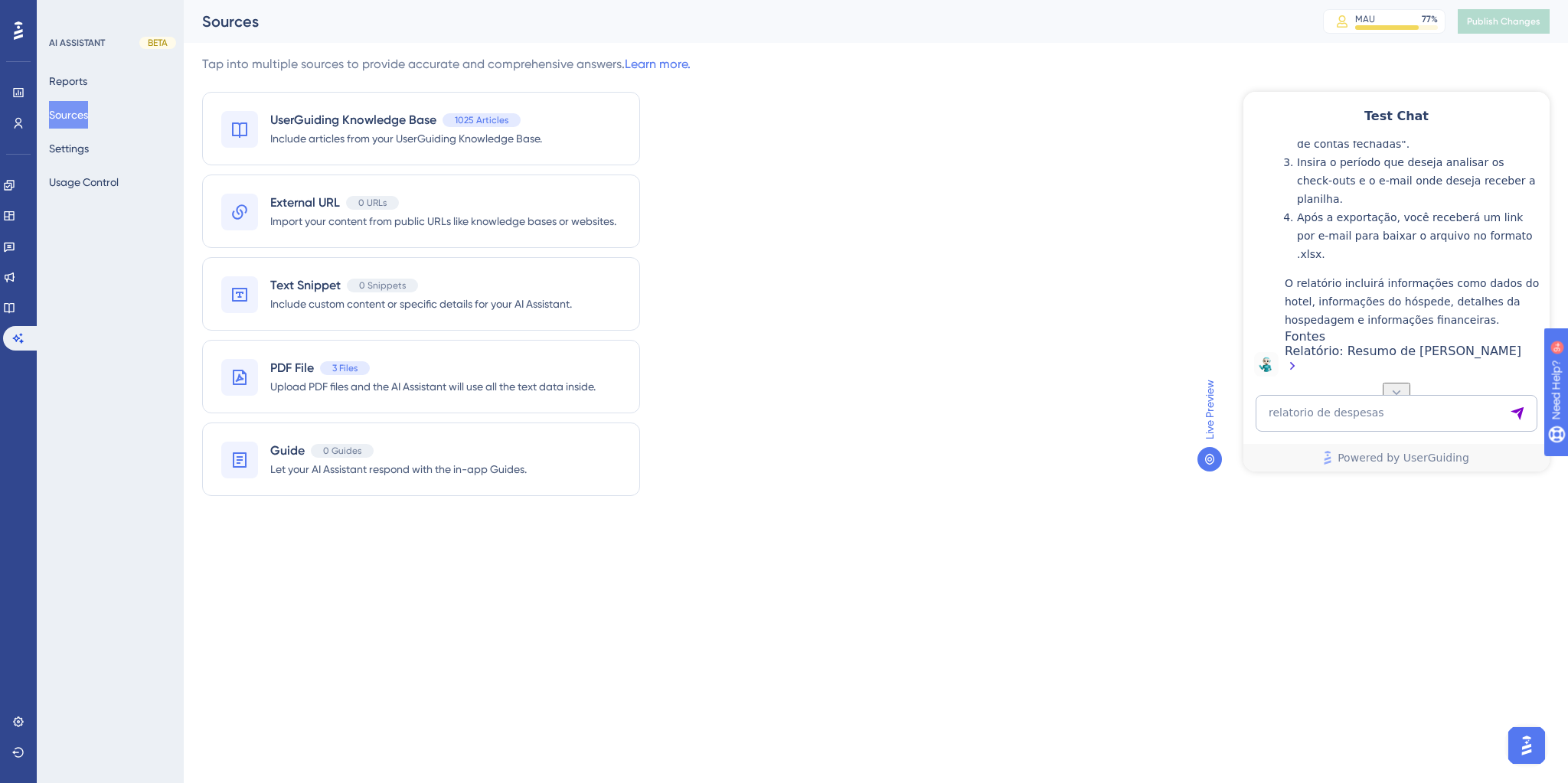
scroll to position [842, 0]
click at [1373, 426] on textarea "relatorio de despesas" at bounding box center [1397, 413] width 282 height 37
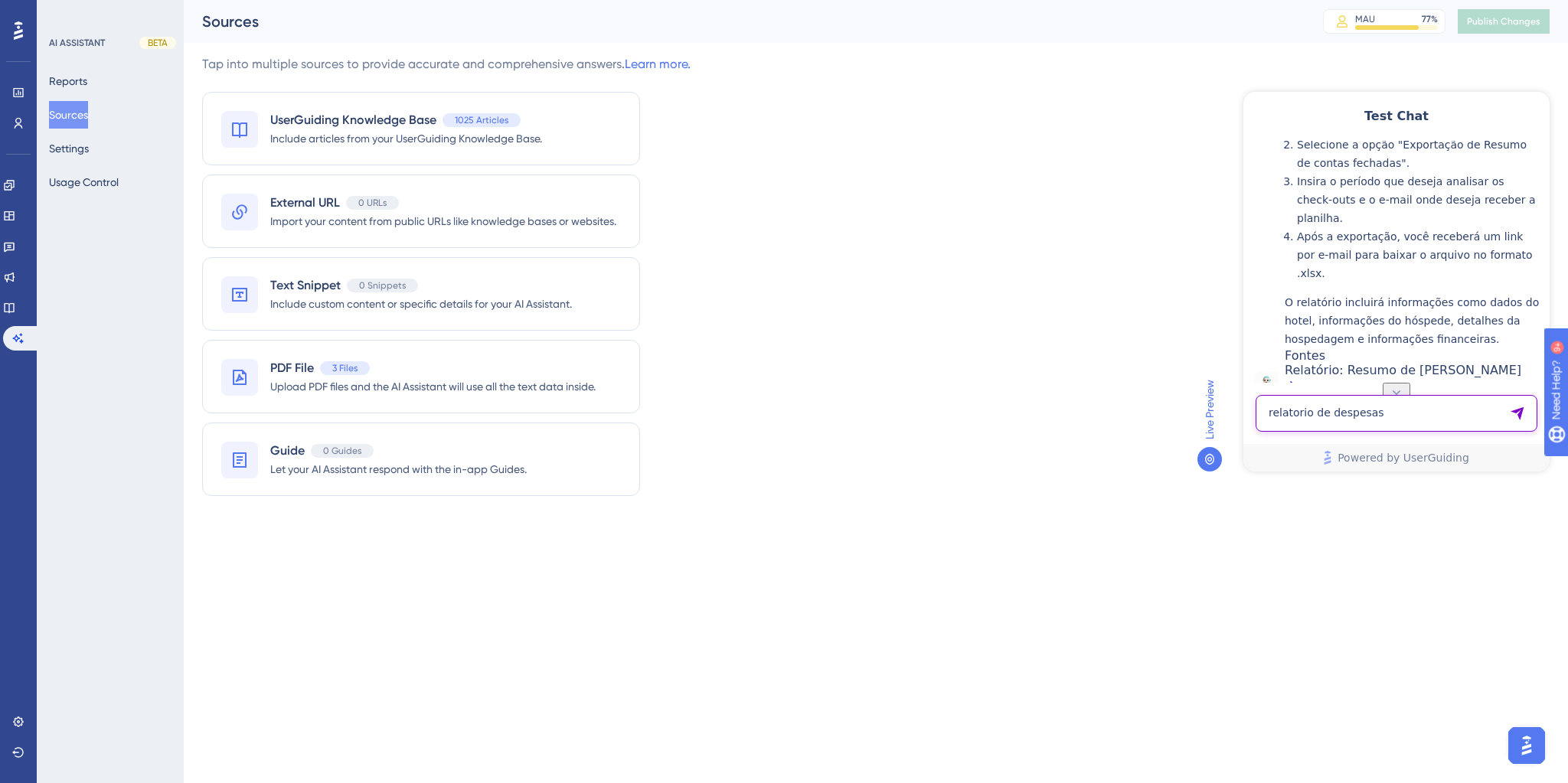
scroll to position [475, 0]
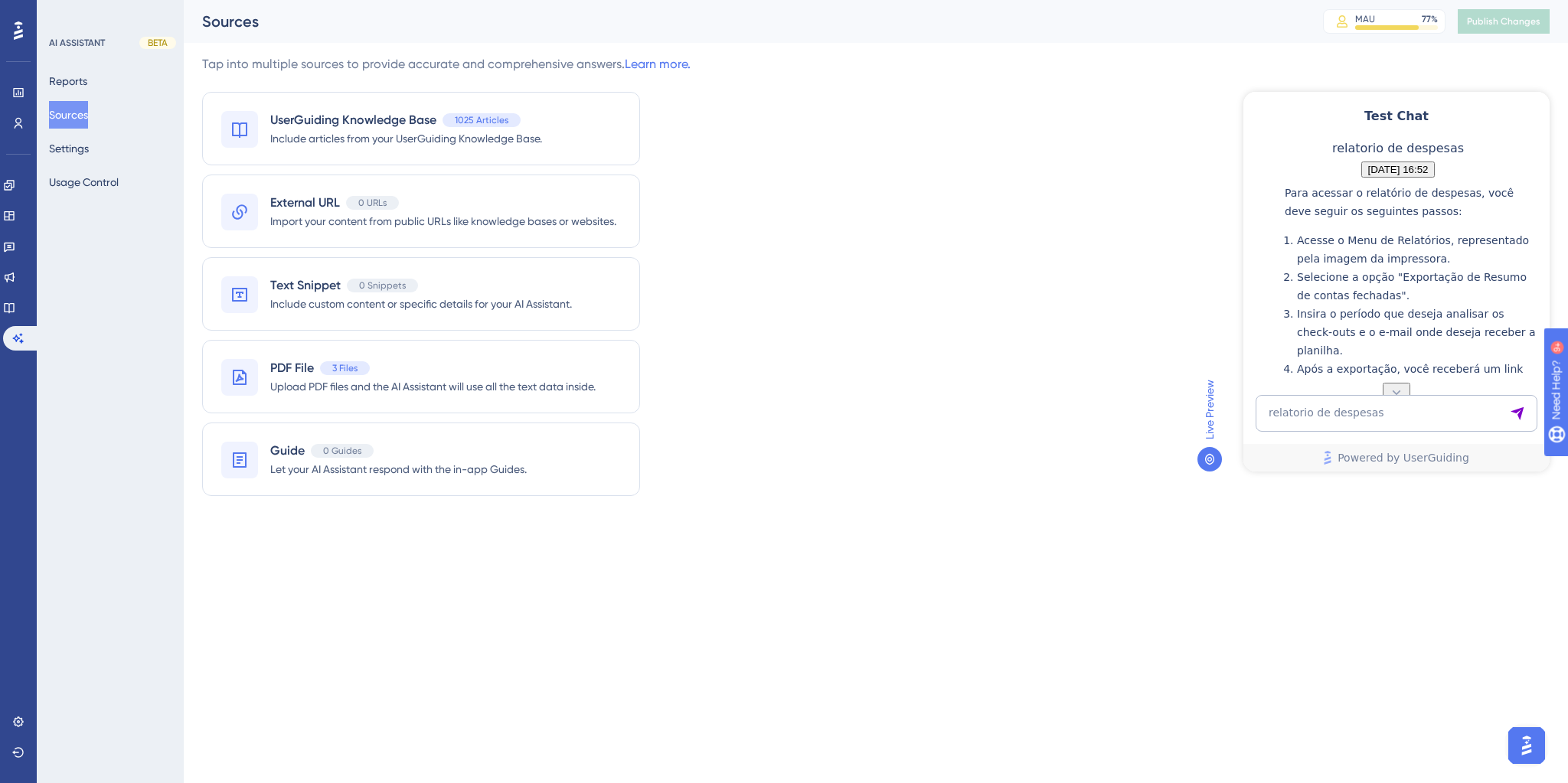
click at [1360, 405] on textarea "relatorio de despesas" at bounding box center [1397, 413] width 282 height 37
type textarea "relatorio de despesas"
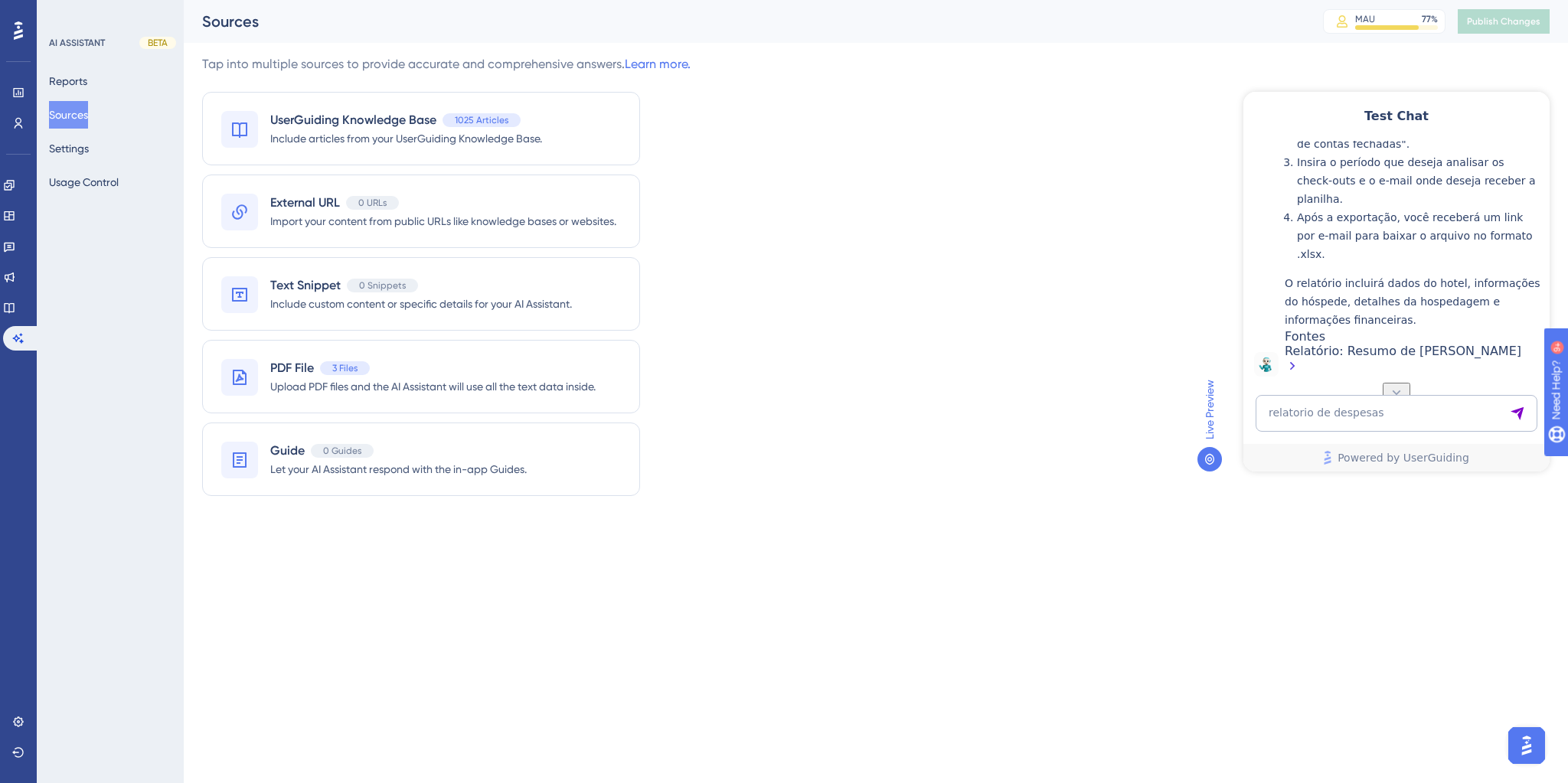
scroll to position [1343, 0]
click at [1305, 423] on textarea "relatorio de despesas" at bounding box center [1397, 413] width 282 height 37
type textarea "como vincular empresa ao plano tarifário"
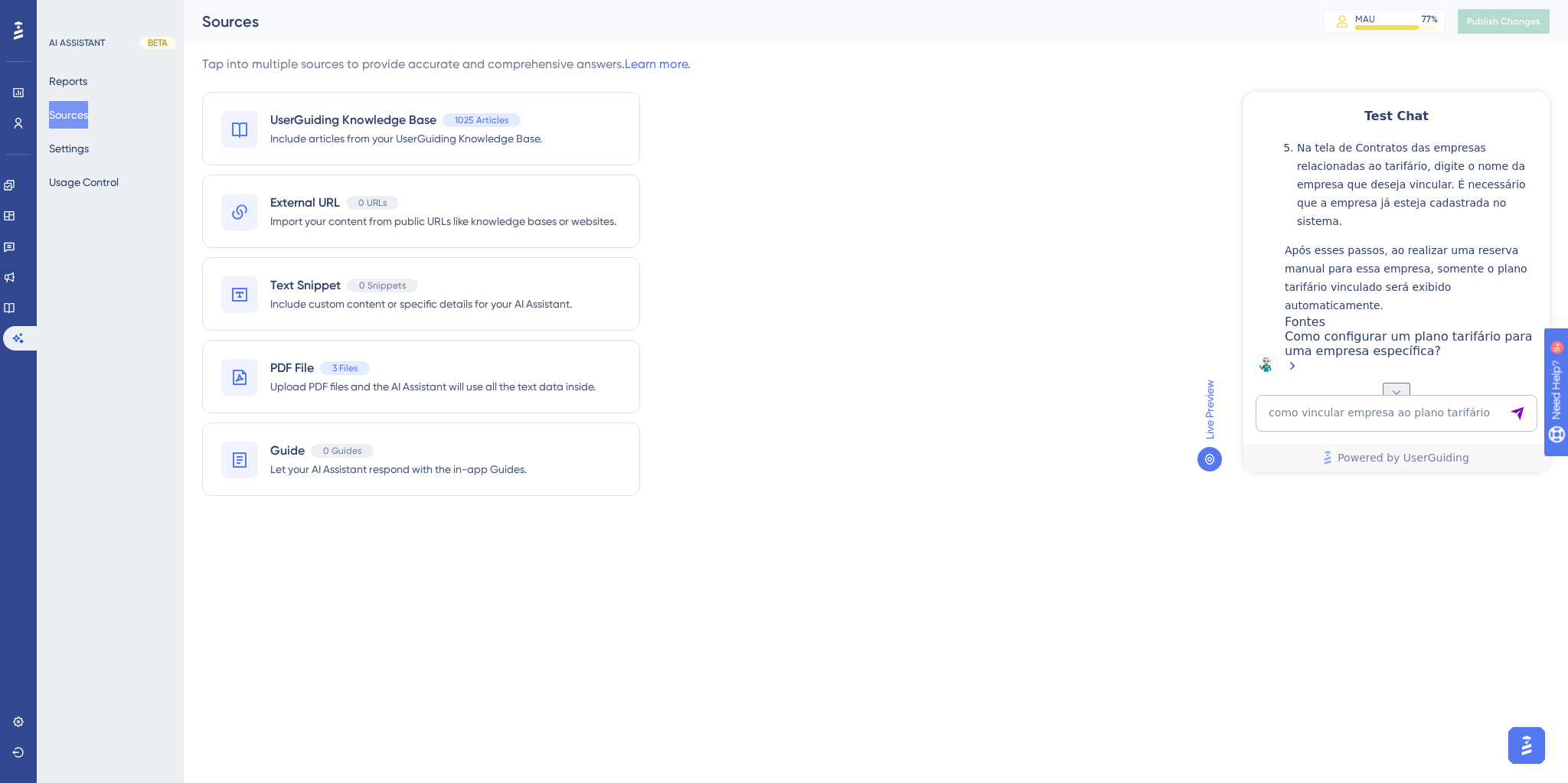
scroll to position [1973, 0]
drag, startPoint x: 1308, startPoint y: 430, endPoint x: 1298, endPoint y: 413, distance: 19.7
click at [1304, 423] on textarea "como vincular empresa ao plano tarifário" at bounding box center [1397, 413] width 282 height 37
click at [1298, 413] on textarea "como vincular empresa ao plano tarifário" at bounding box center [1397, 413] width 282 height 37
type textarea "cancelar reembolso"
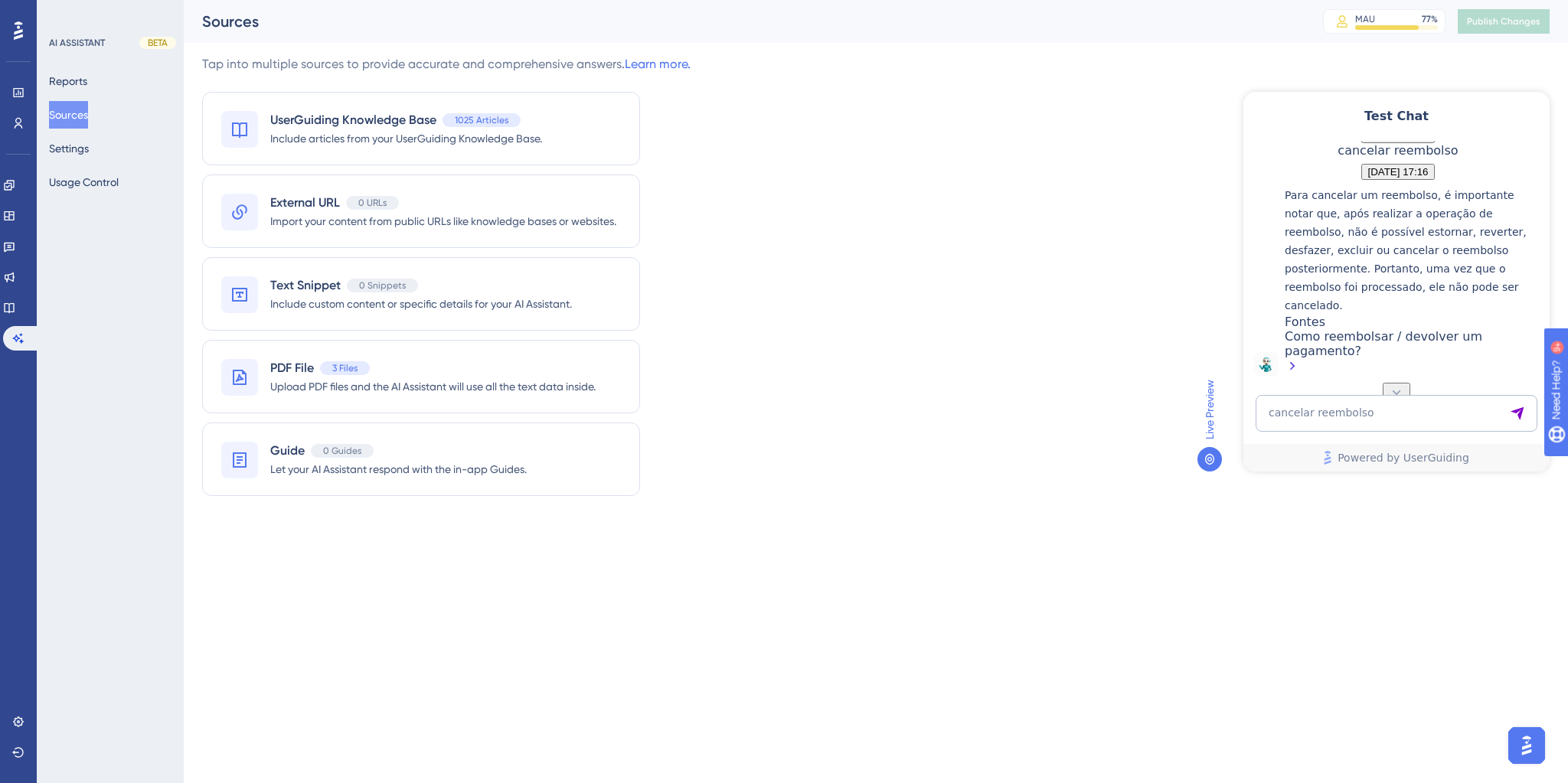
scroll to position [2323, 0]
